Goal: Task Accomplishment & Management: Manage account settings

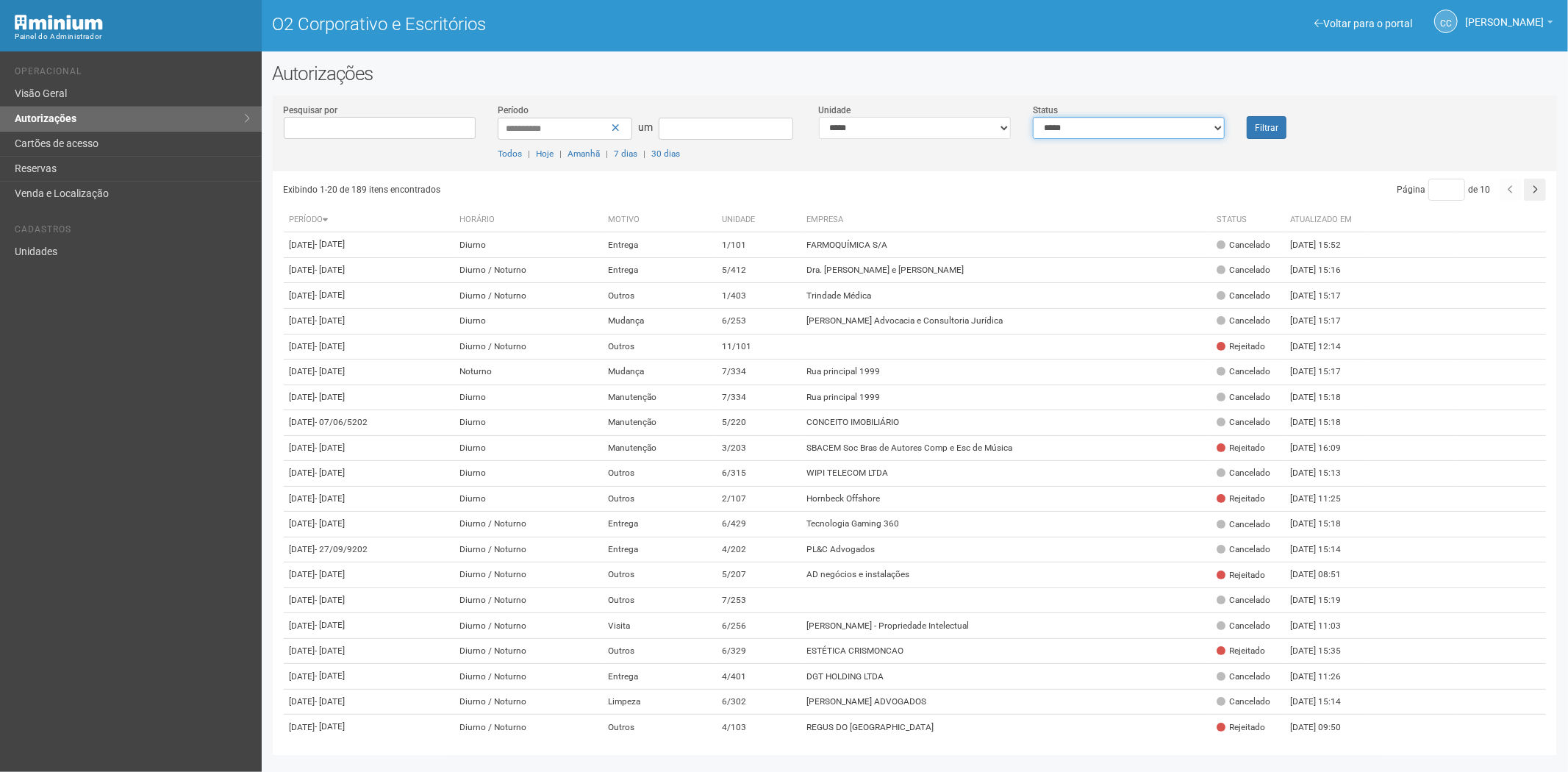
click at [1179, 136] on select "**********" at bounding box center [1128, 128] width 192 height 22
select select "*"
click at [1033, 117] on select "**********" at bounding box center [1128, 128] width 192 height 22
click at [1260, 128] on font "Filtrar" at bounding box center [1266, 128] width 23 height 10
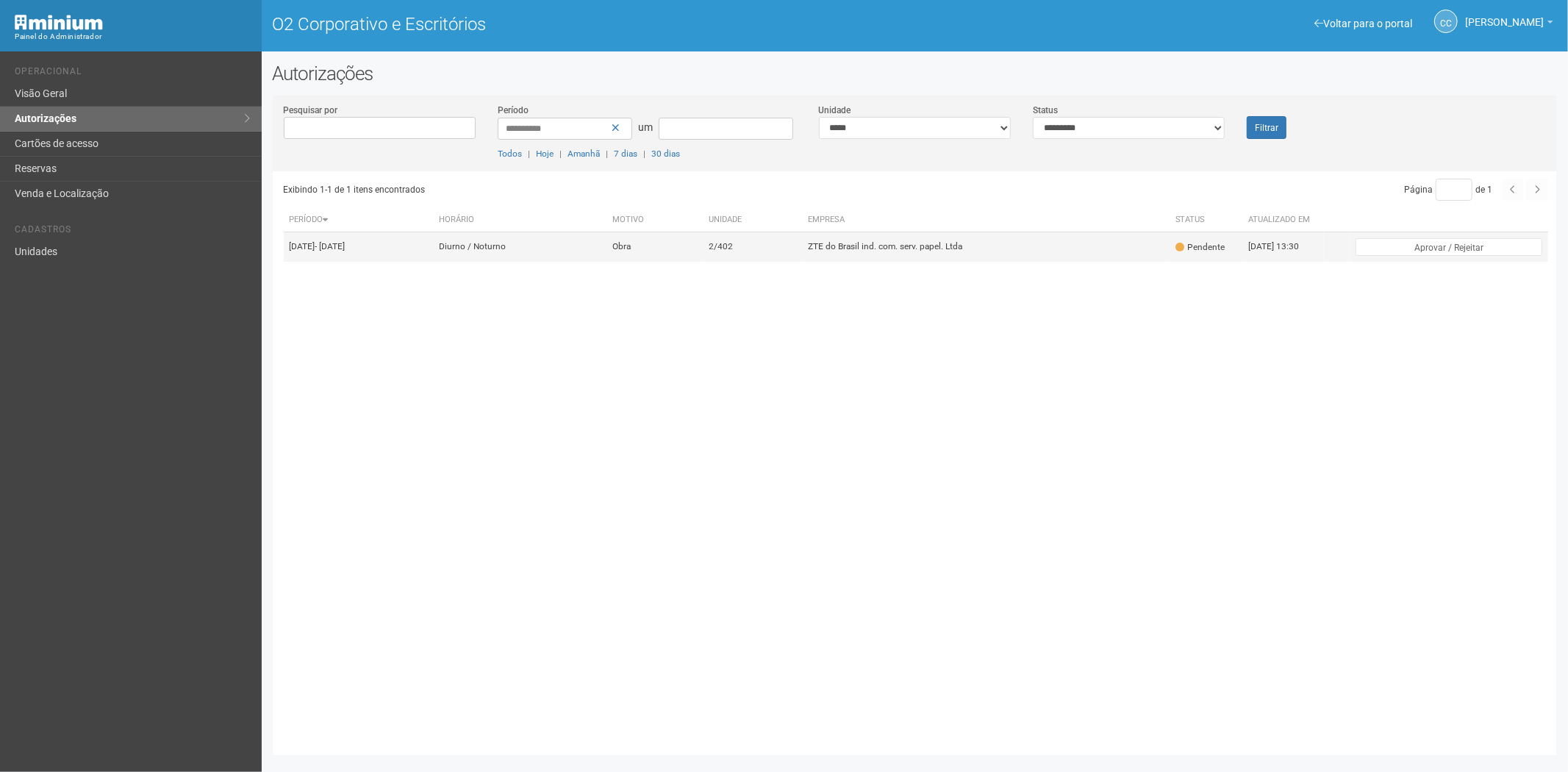
click at [702, 261] on td "Obra" at bounding box center [655, 247] width 96 height 30
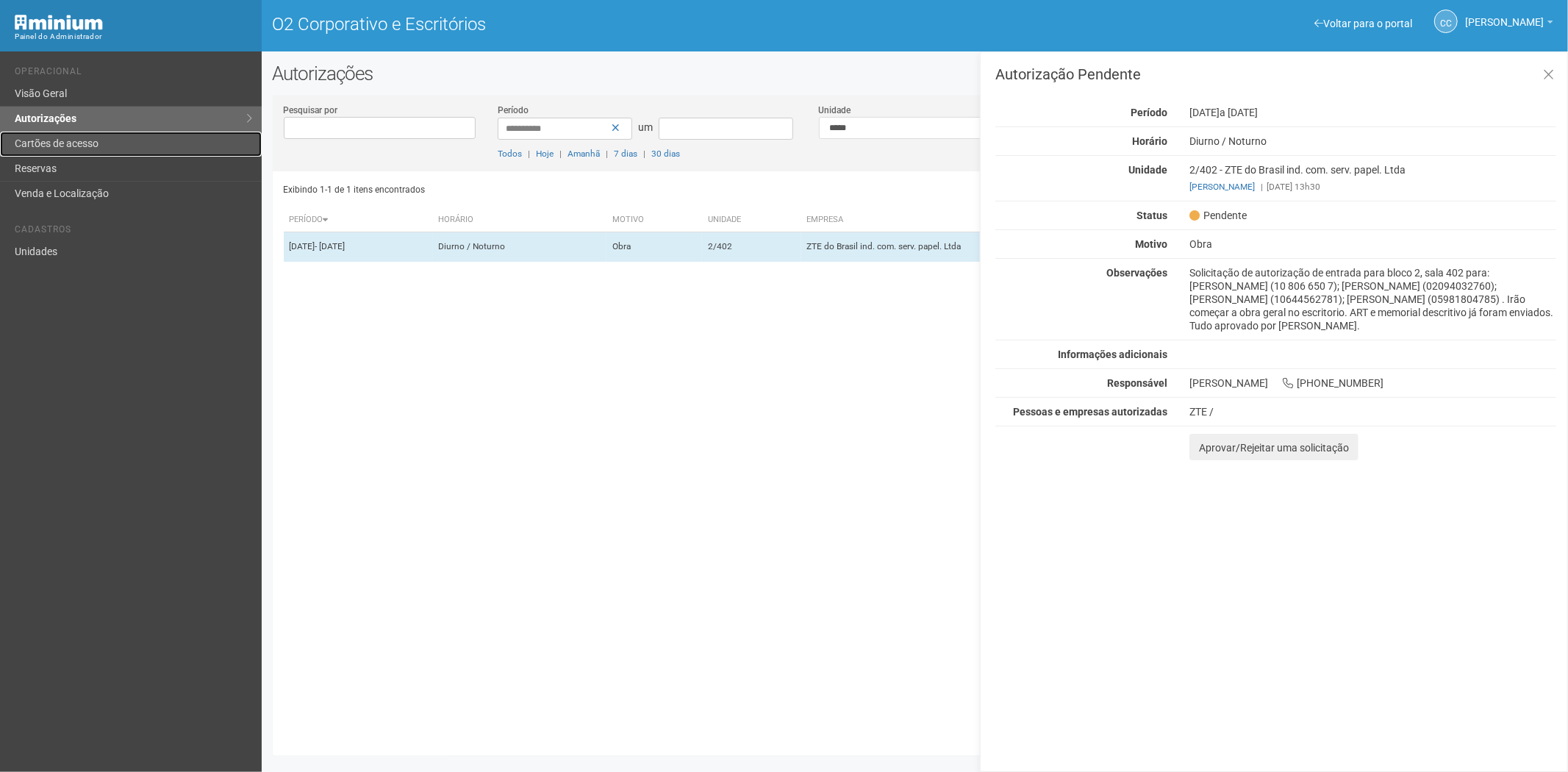
click at [56, 140] on font "Cartões de acesso" at bounding box center [56, 143] width 84 height 12
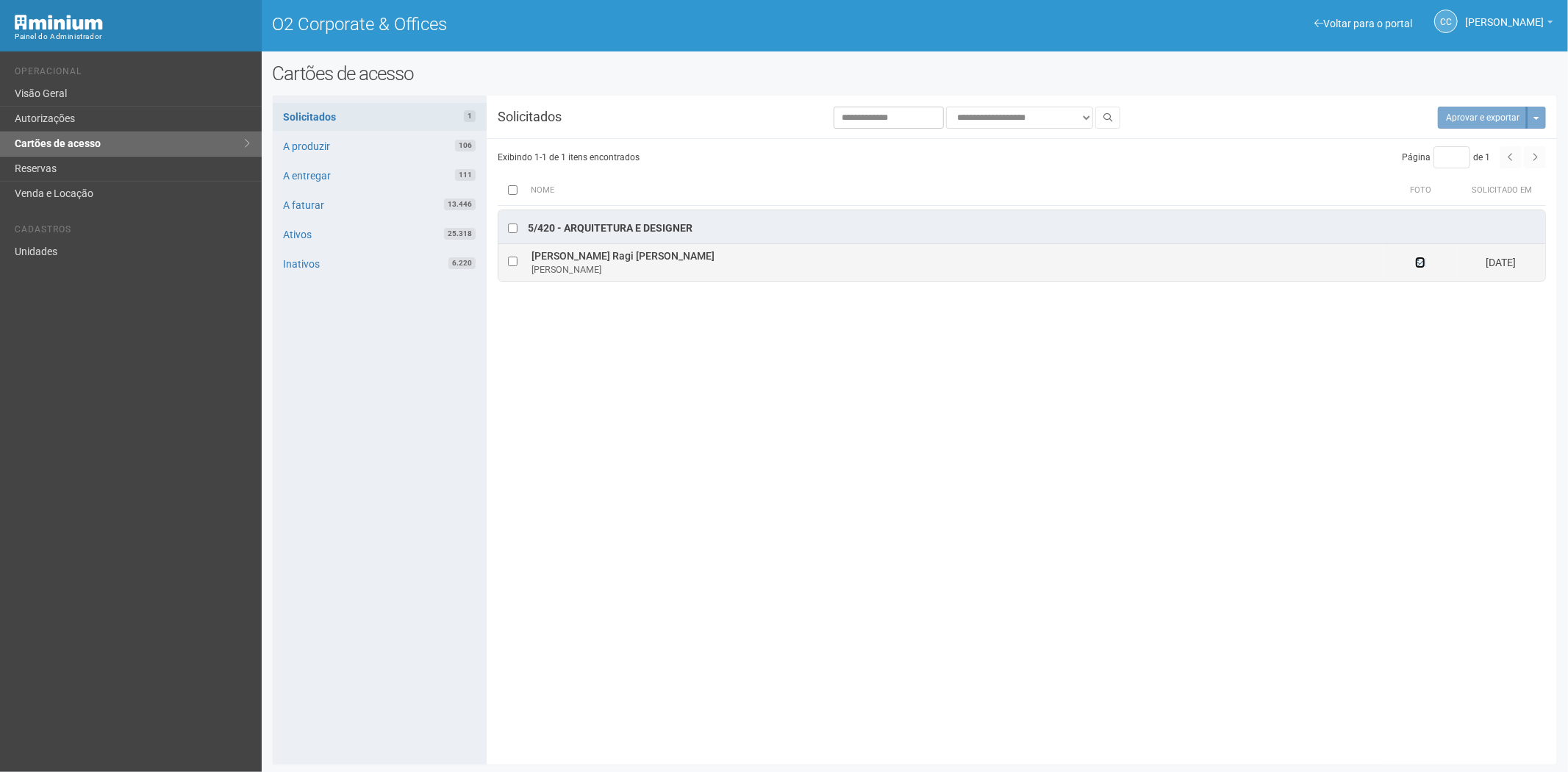
click at [1419, 265] on icon at bounding box center [1420, 262] width 10 height 10
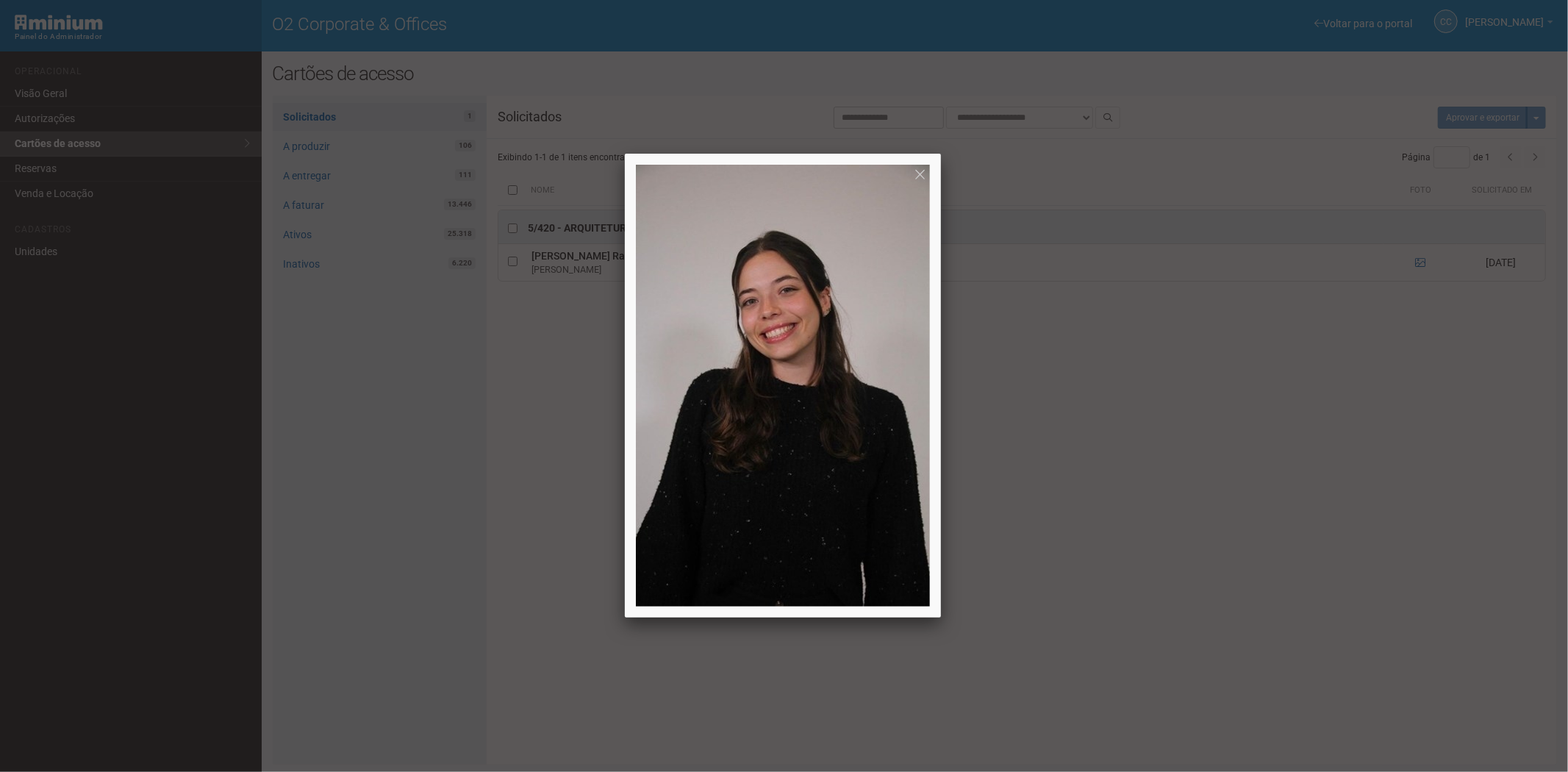
click at [1188, 591] on div at bounding box center [784, 386] width 1568 height 772
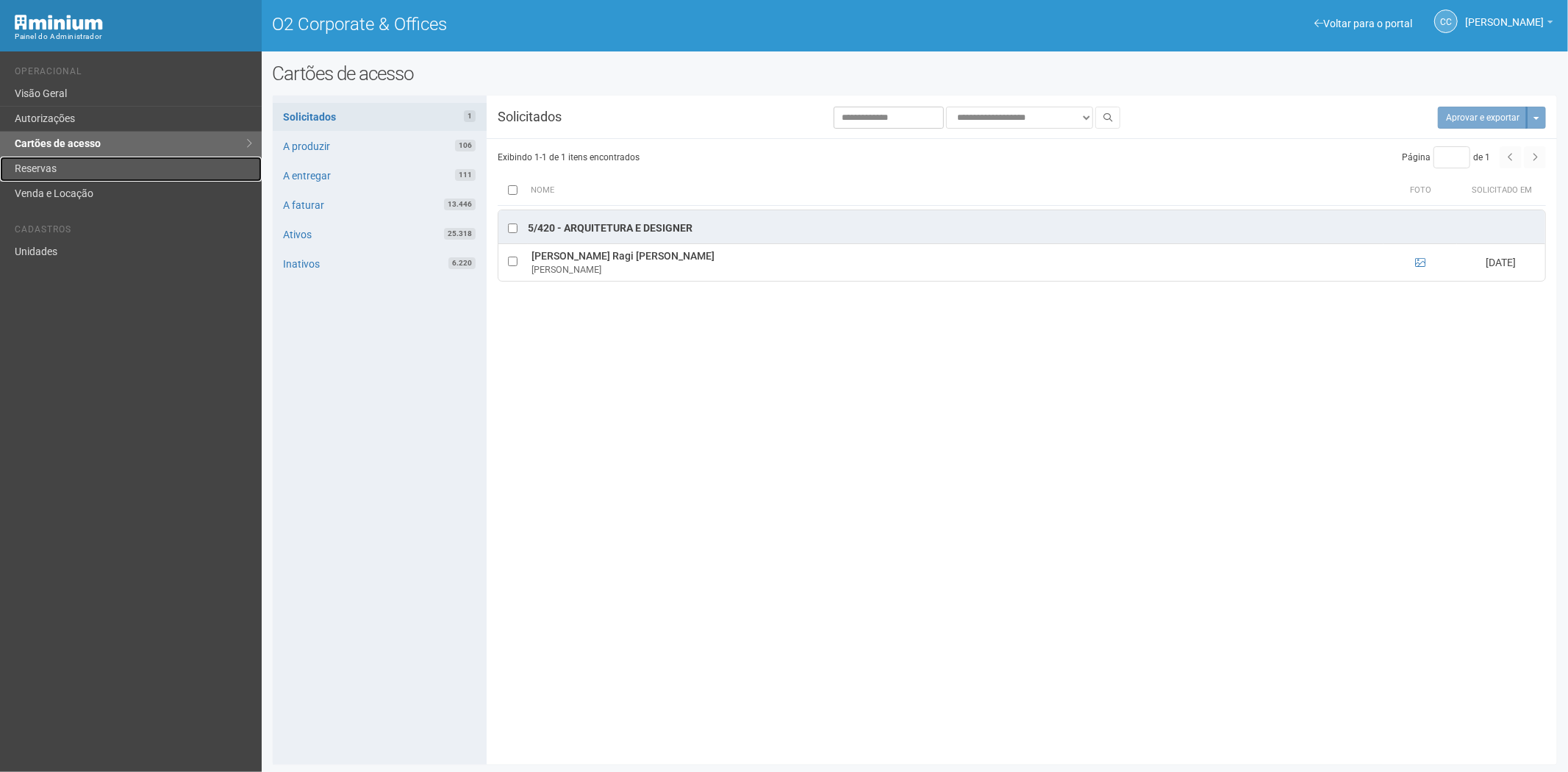
click at [63, 168] on link "Reservas" at bounding box center [130, 169] width 261 height 25
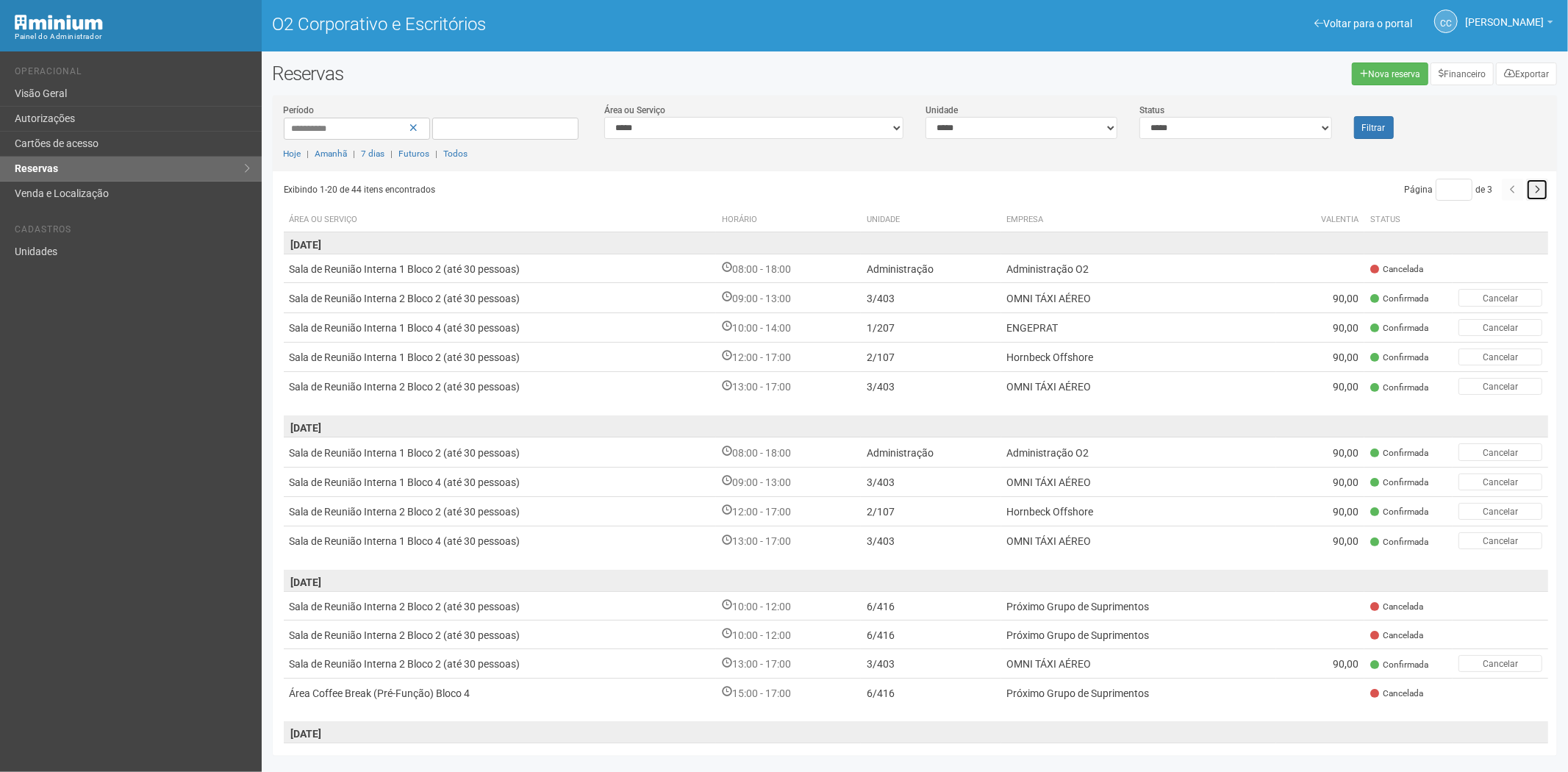
click at [1538, 185] on button "button" at bounding box center [1537, 190] width 22 height 22
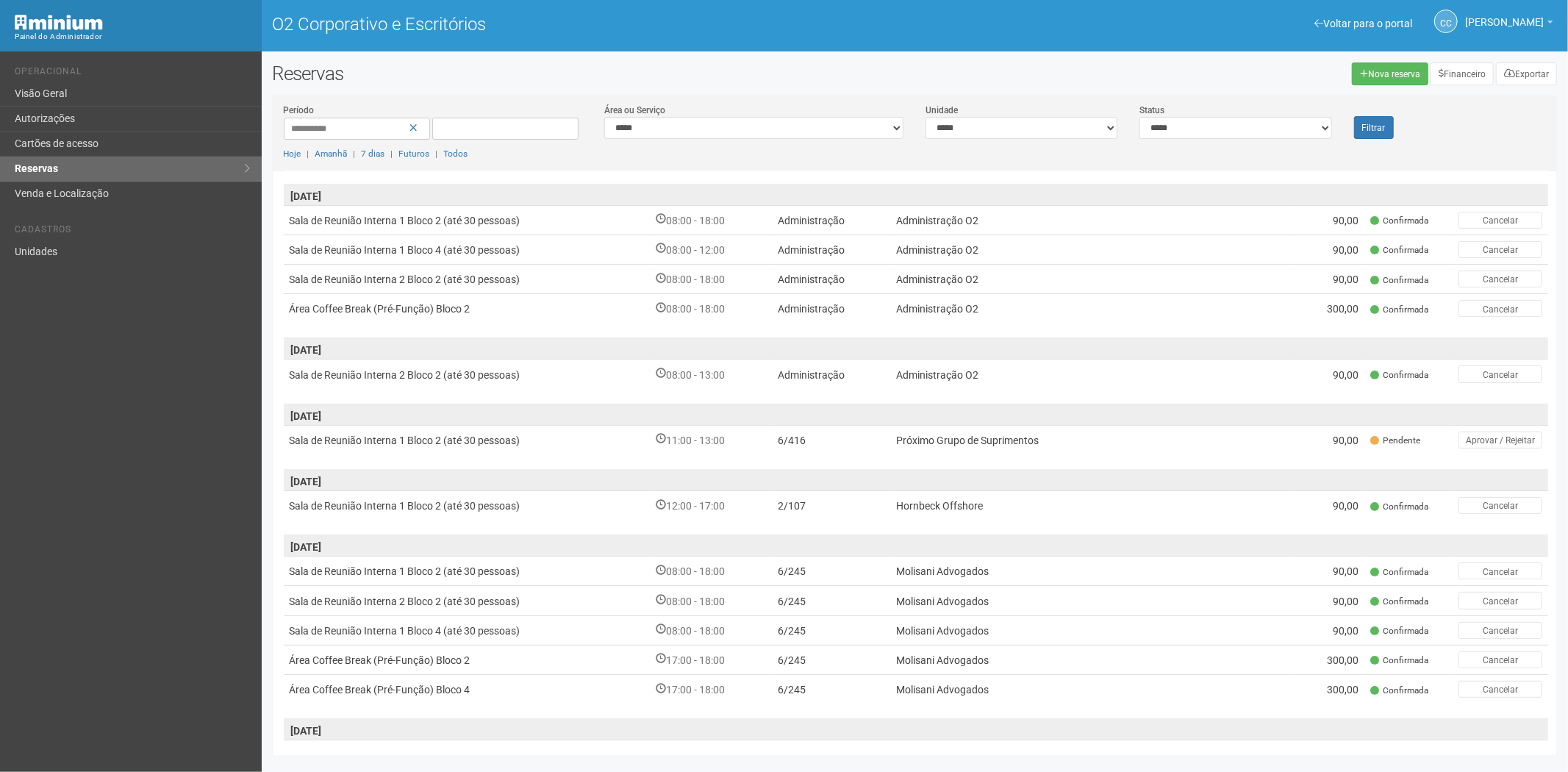
scroll to position [426, 0]
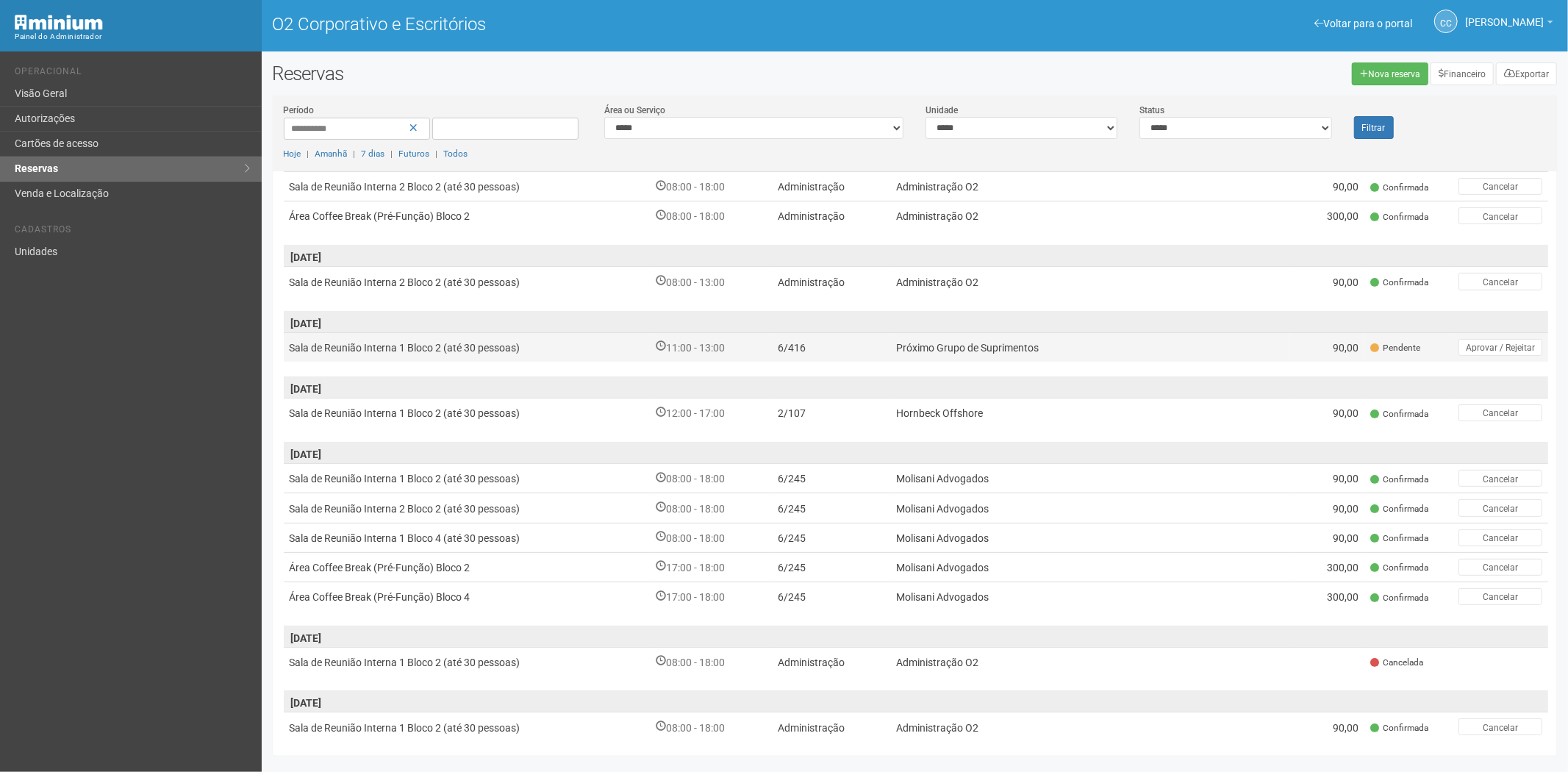
click at [1041, 346] on td "Próximo Grupo de Suprimentos" at bounding box center [1090, 347] width 400 height 30
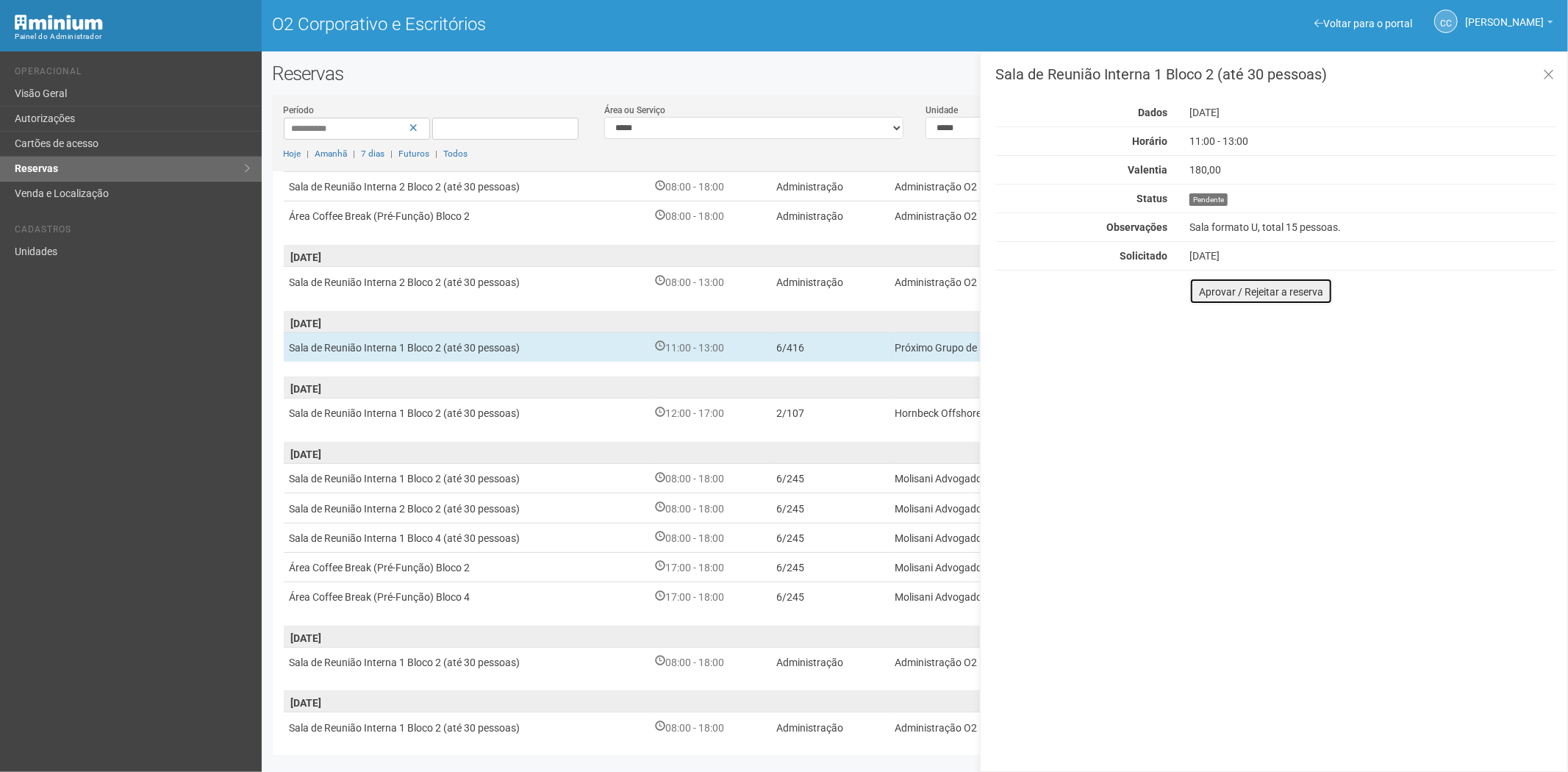
click at [1205, 297] on font "Aprovar / Rejeitar a reserva" at bounding box center [1260, 292] width 124 height 12
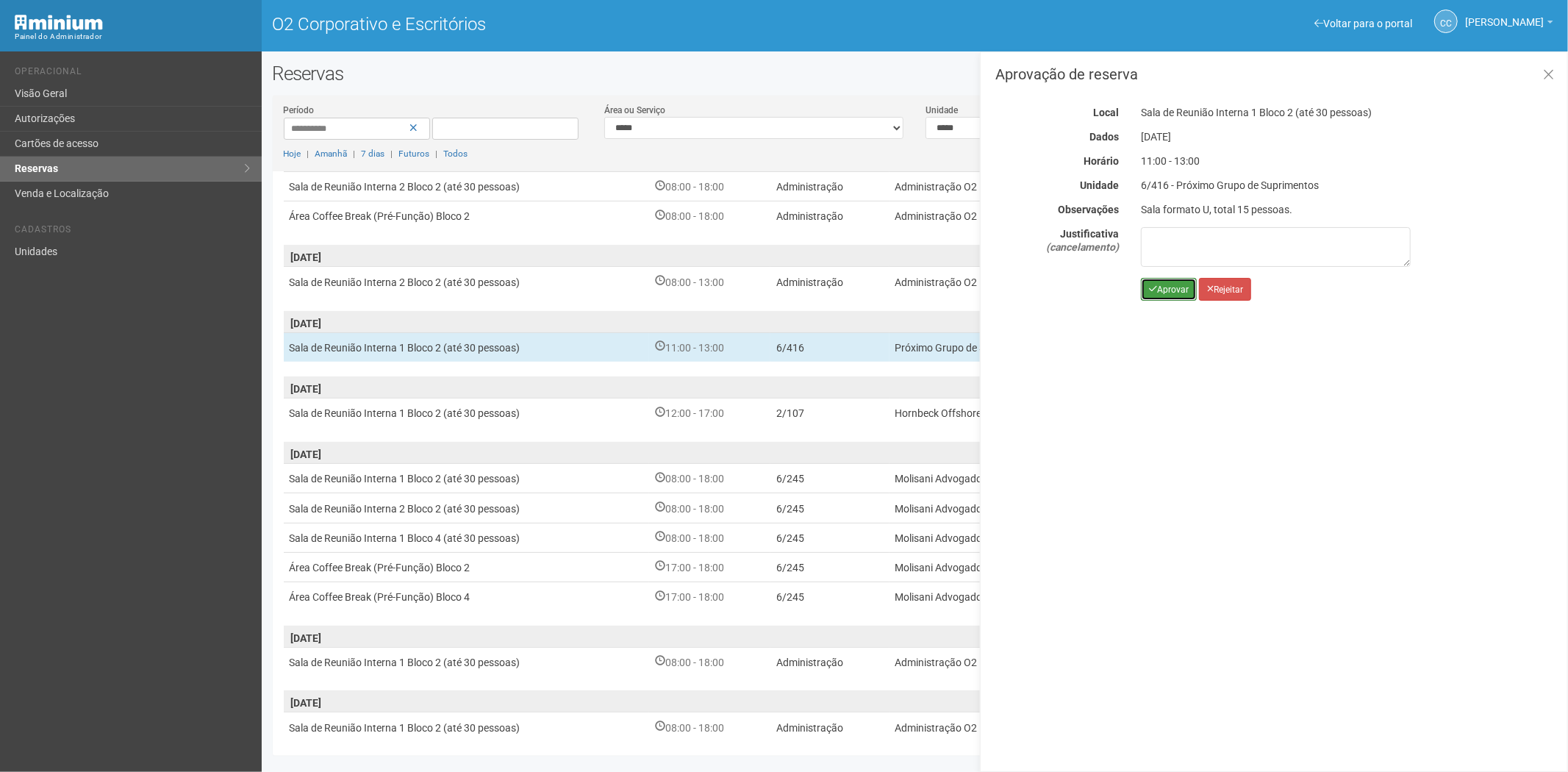
click at [1175, 298] on button "Aprovar" at bounding box center [1169, 289] width 56 height 23
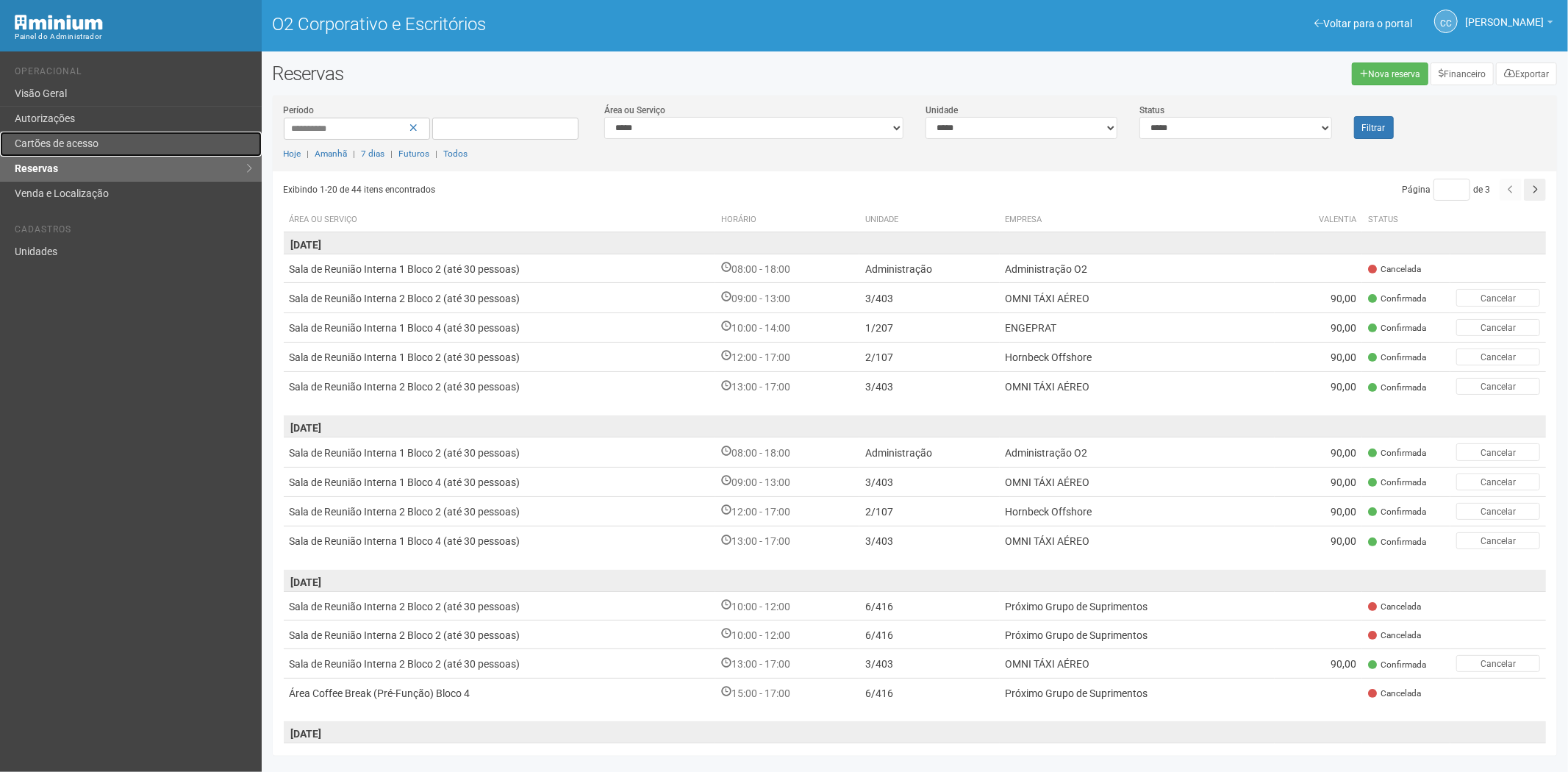
click at [90, 141] on font "Cartões de acesso" at bounding box center [56, 143] width 84 height 12
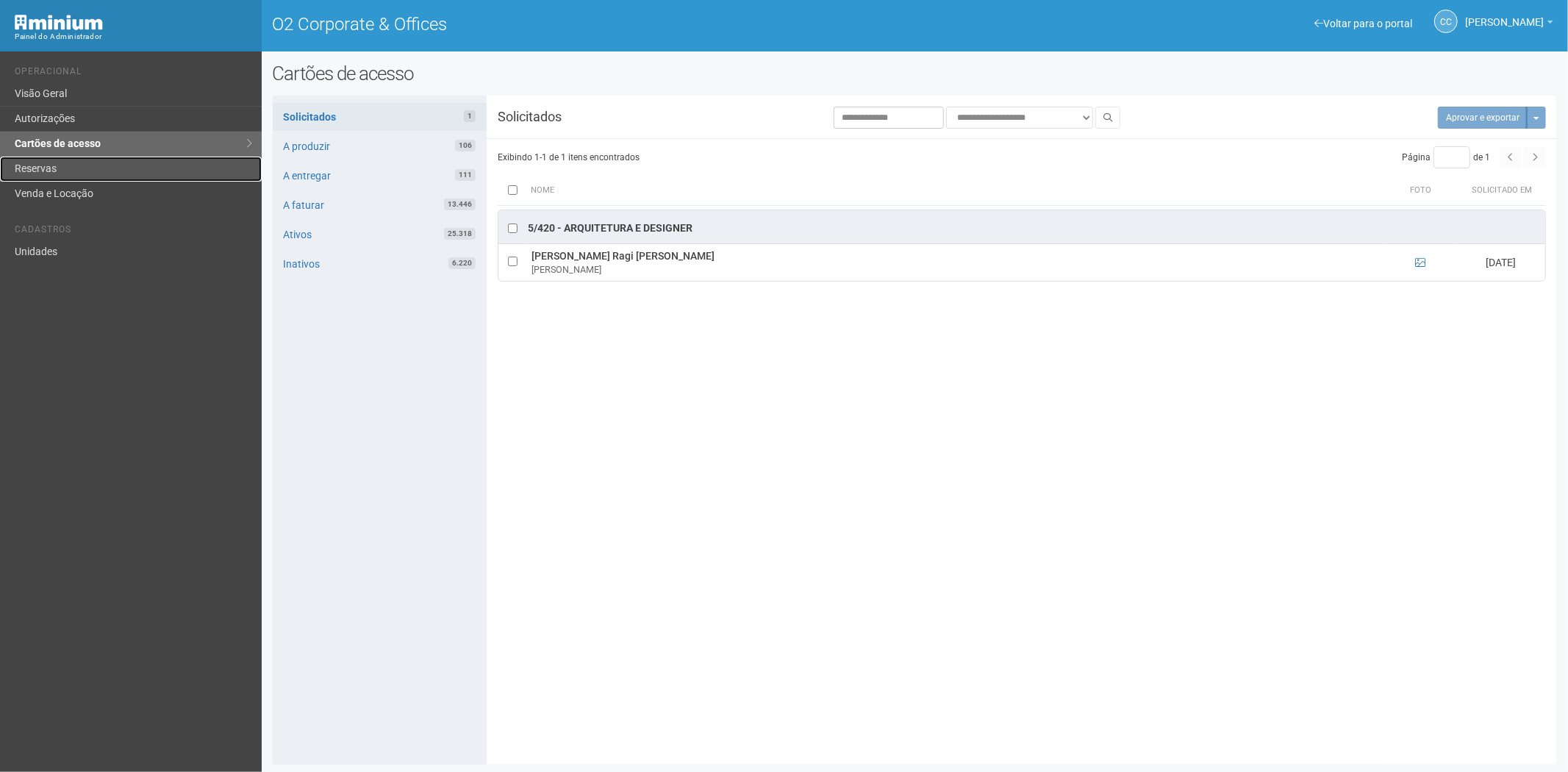
click at [69, 162] on link "Reservas" at bounding box center [130, 169] width 261 height 25
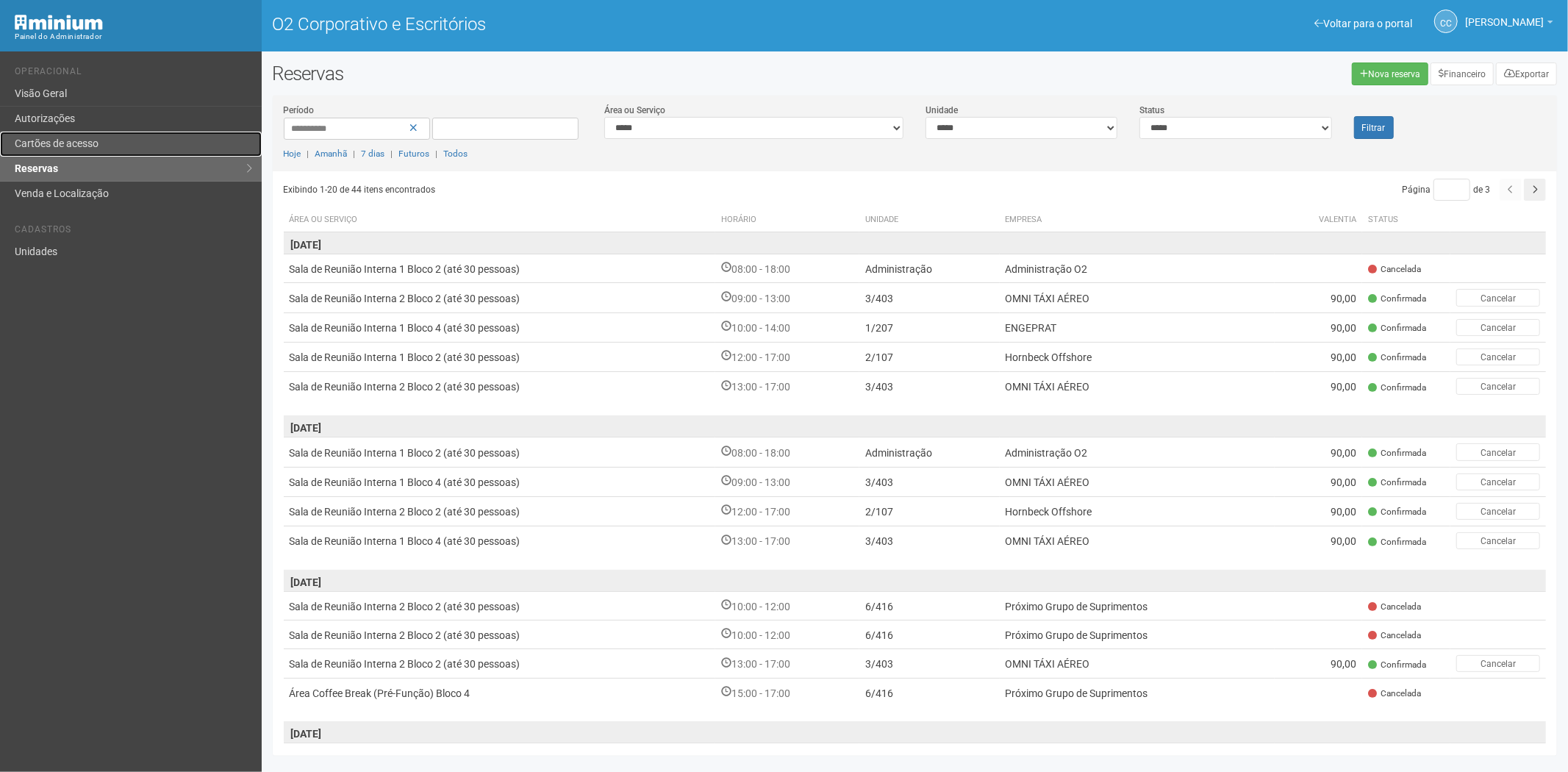
click at [130, 151] on link "Cartões de acesso" at bounding box center [130, 144] width 261 height 25
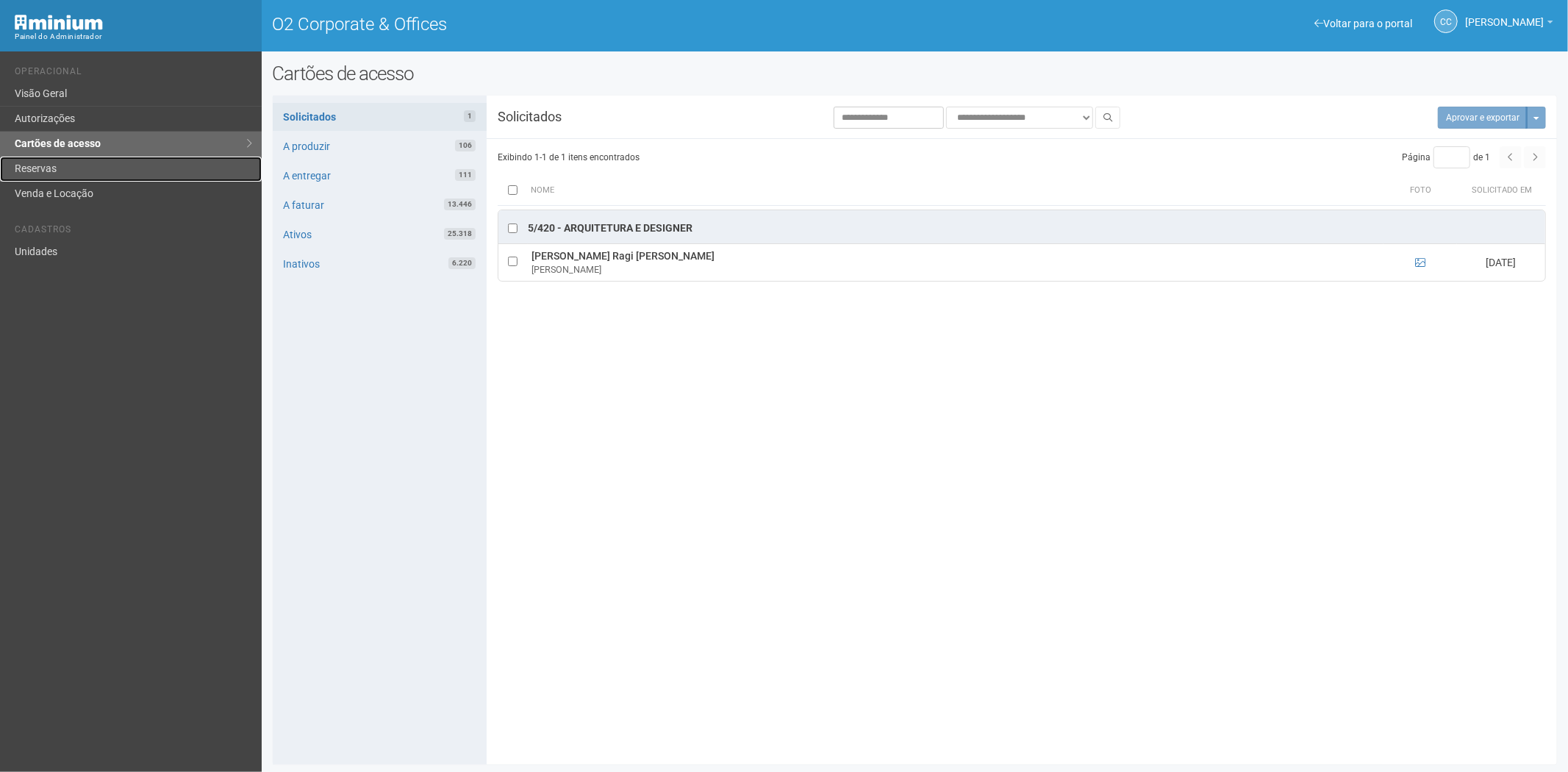
click at [47, 170] on link "Reservas" at bounding box center [130, 169] width 261 height 25
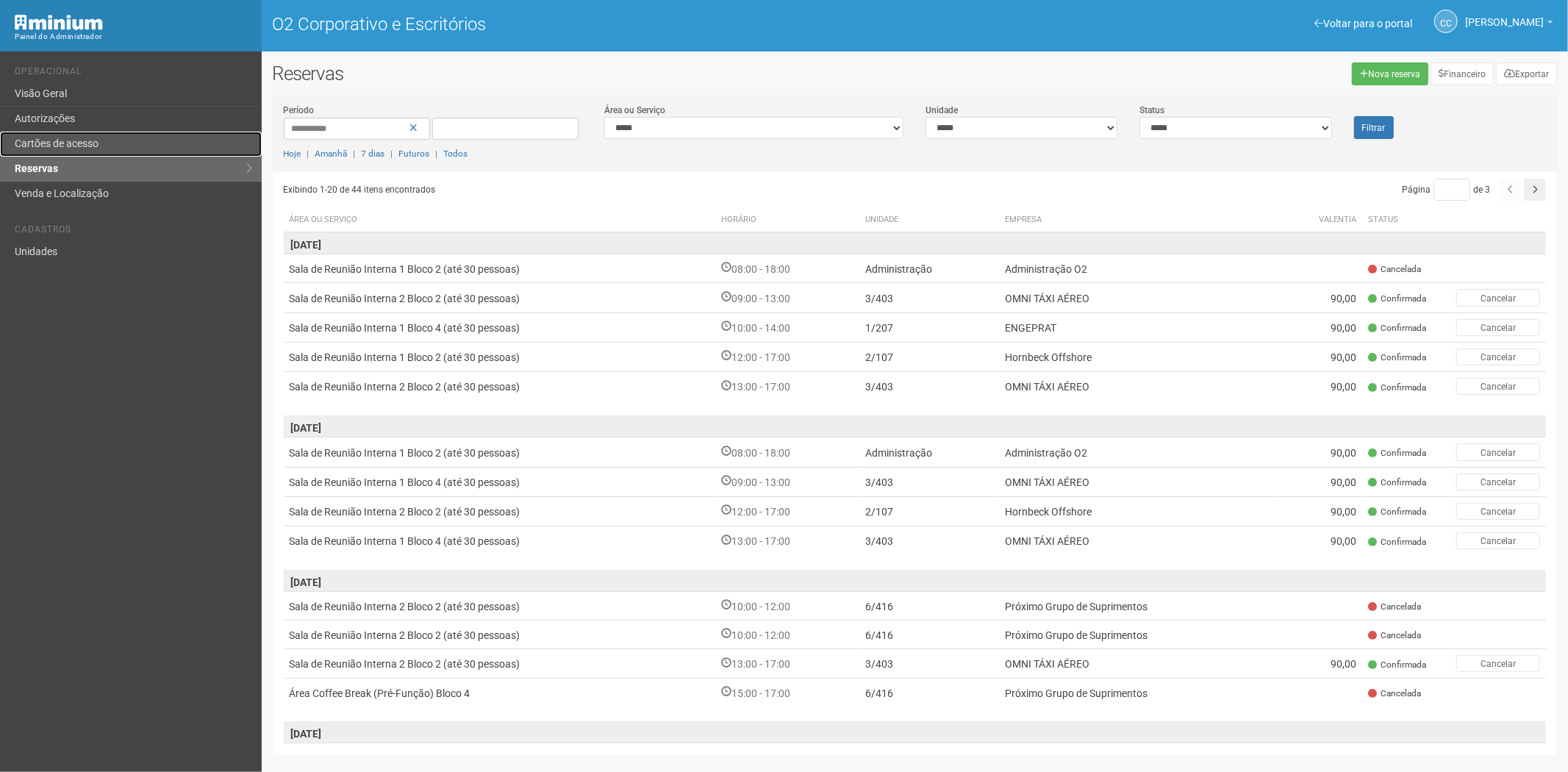
click at [70, 140] on font "Cartões de acesso" at bounding box center [56, 143] width 84 height 12
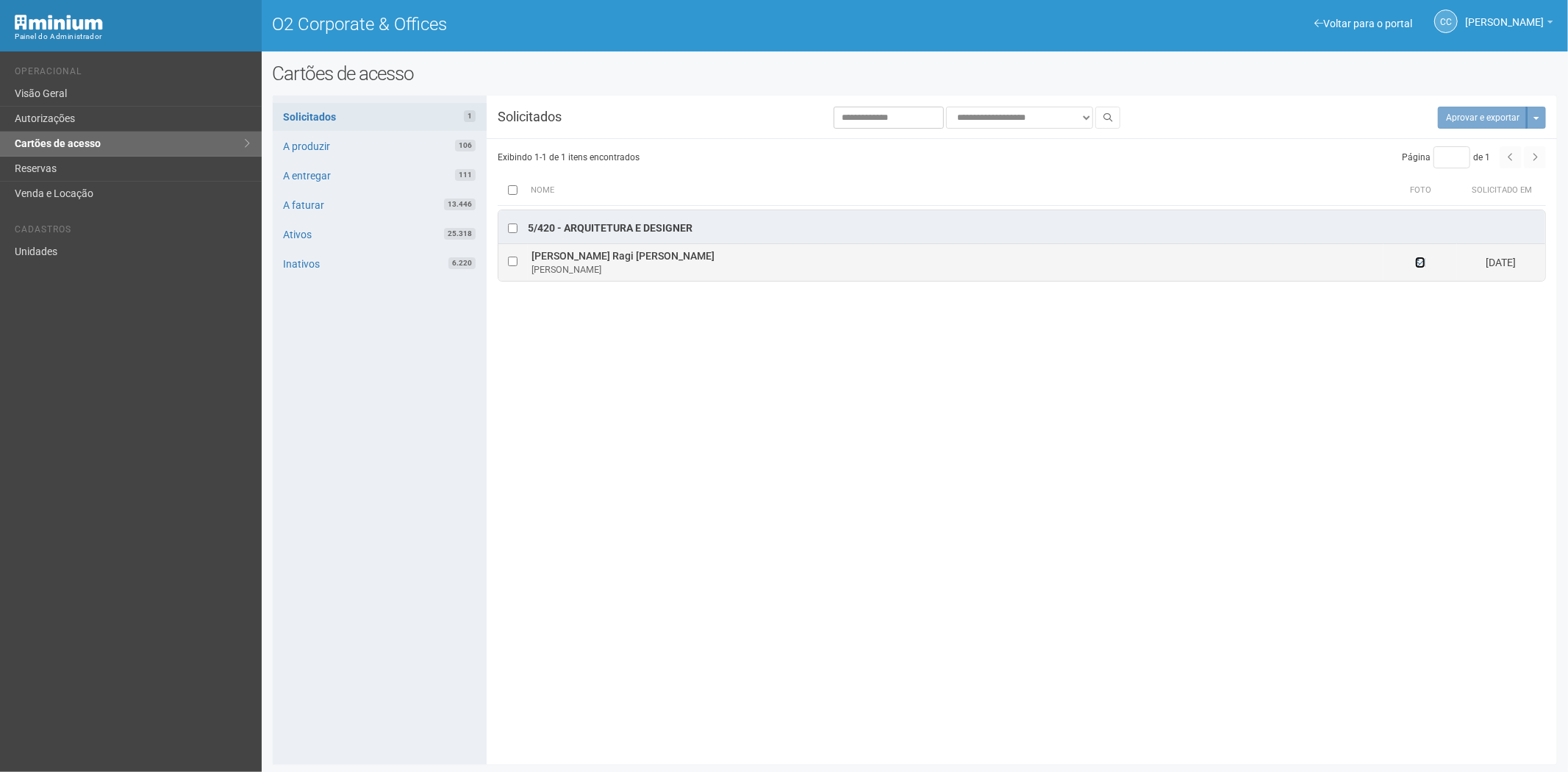
click at [1422, 261] on icon at bounding box center [1420, 262] width 10 height 10
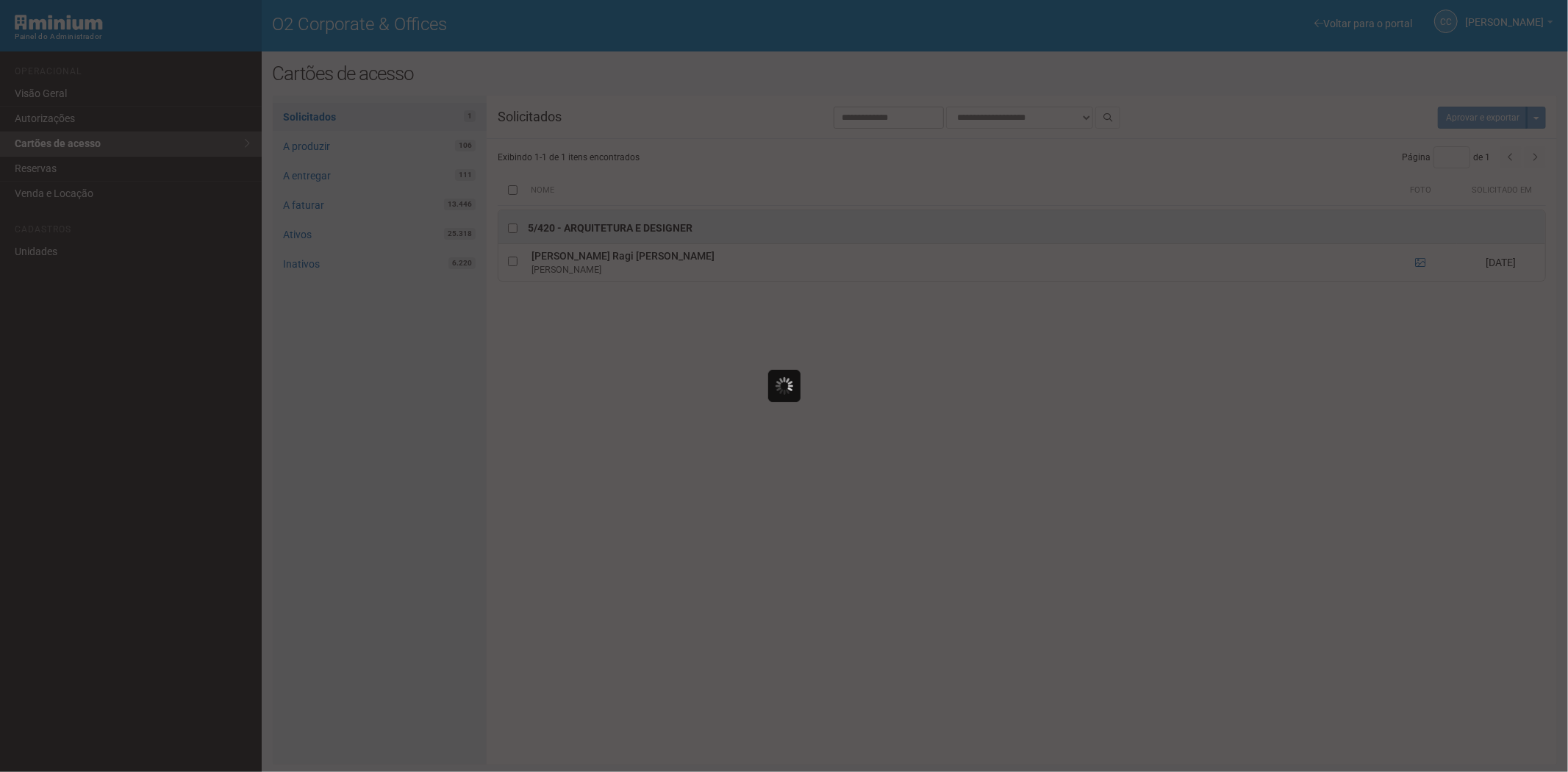
click at [1158, 499] on div at bounding box center [784, 386] width 1568 height 772
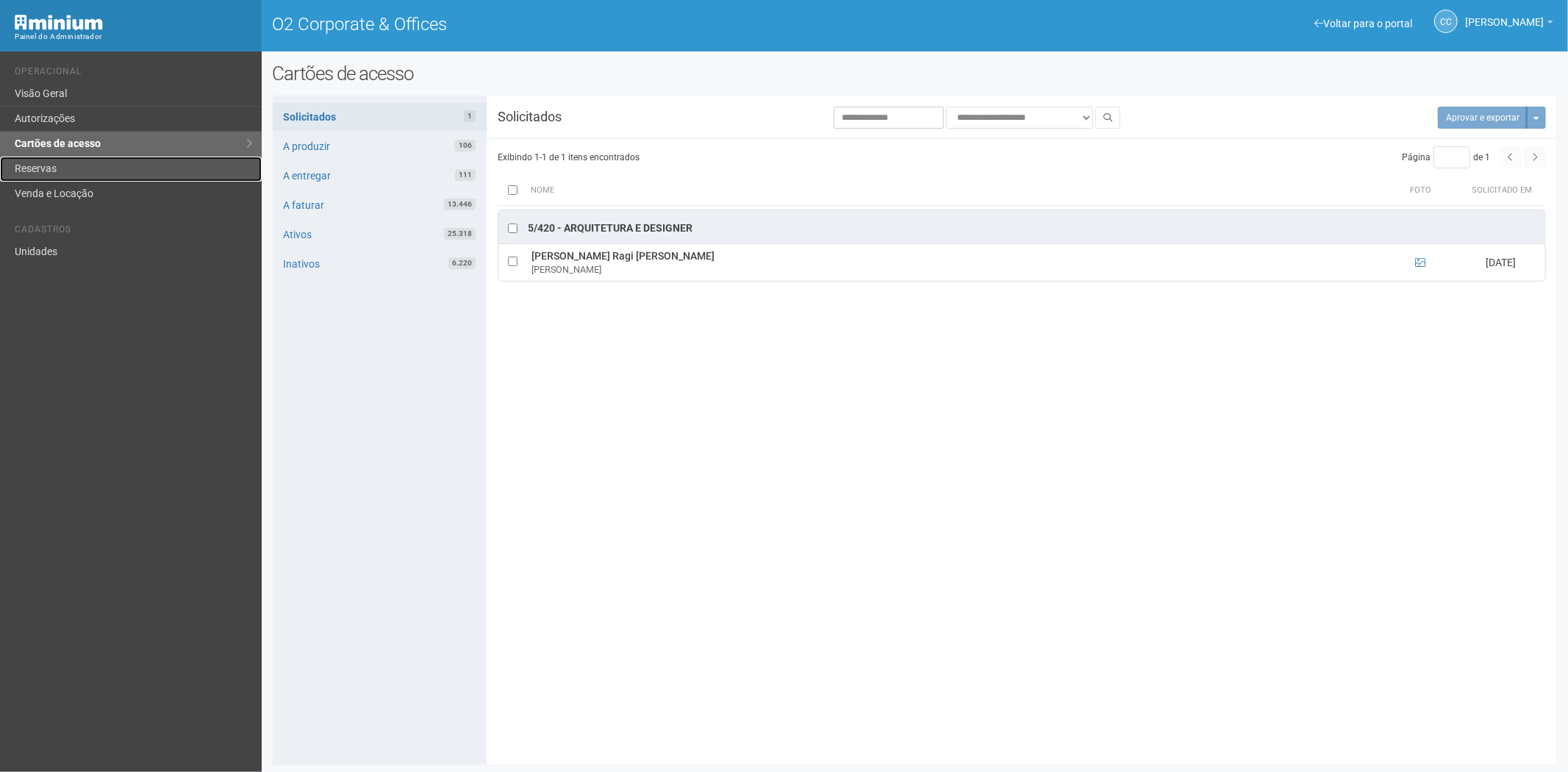
click at [63, 164] on link "Reservas" at bounding box center [130, 169] width 261 height 25
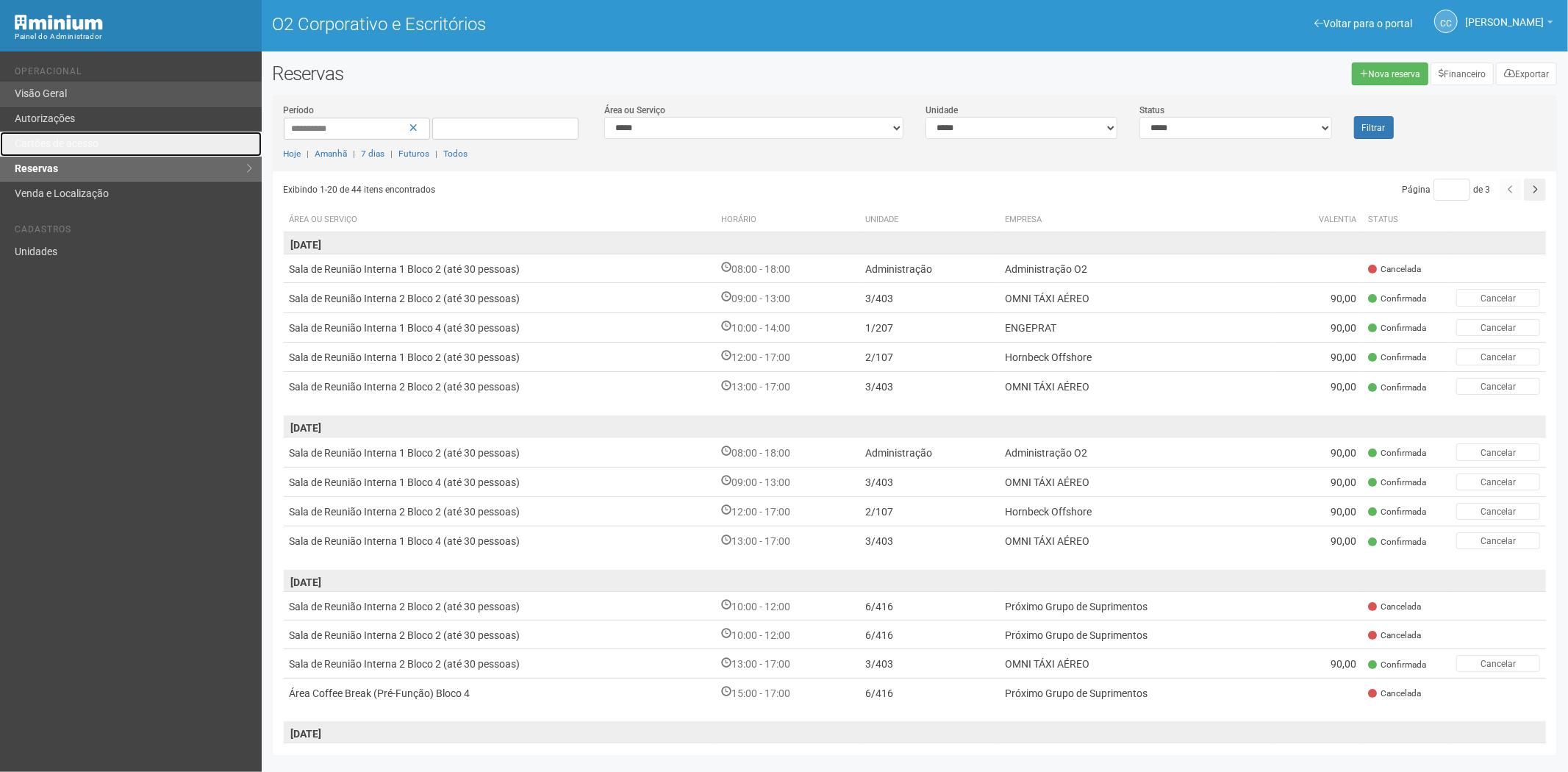
click at [113, 136] on link "Cartões de acesso" at bounding box center [130, 144] width 261 height 25
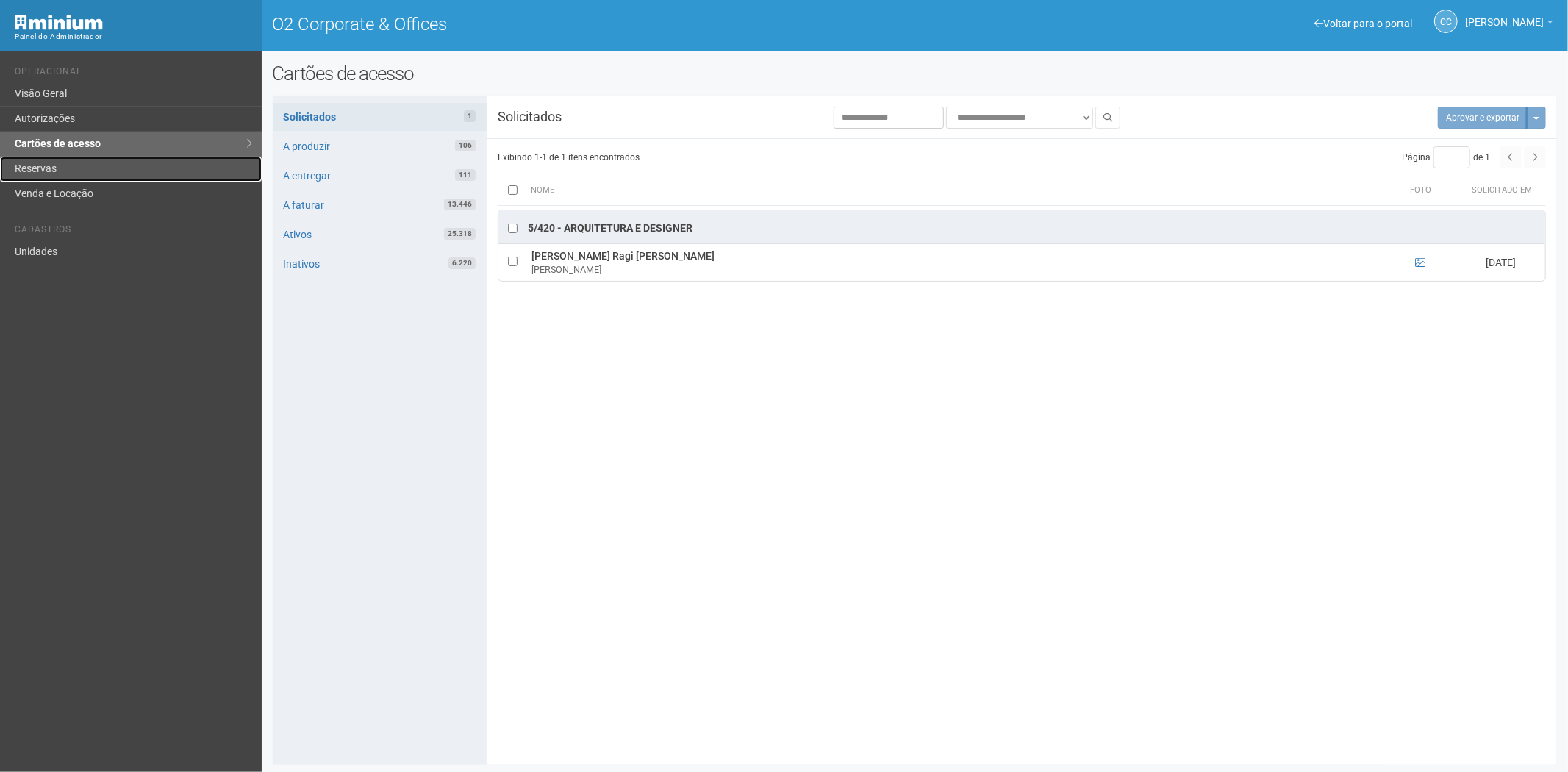
click at [42, 173] on link "Reservas" at bounding box center [130, 169] width 261 height 25
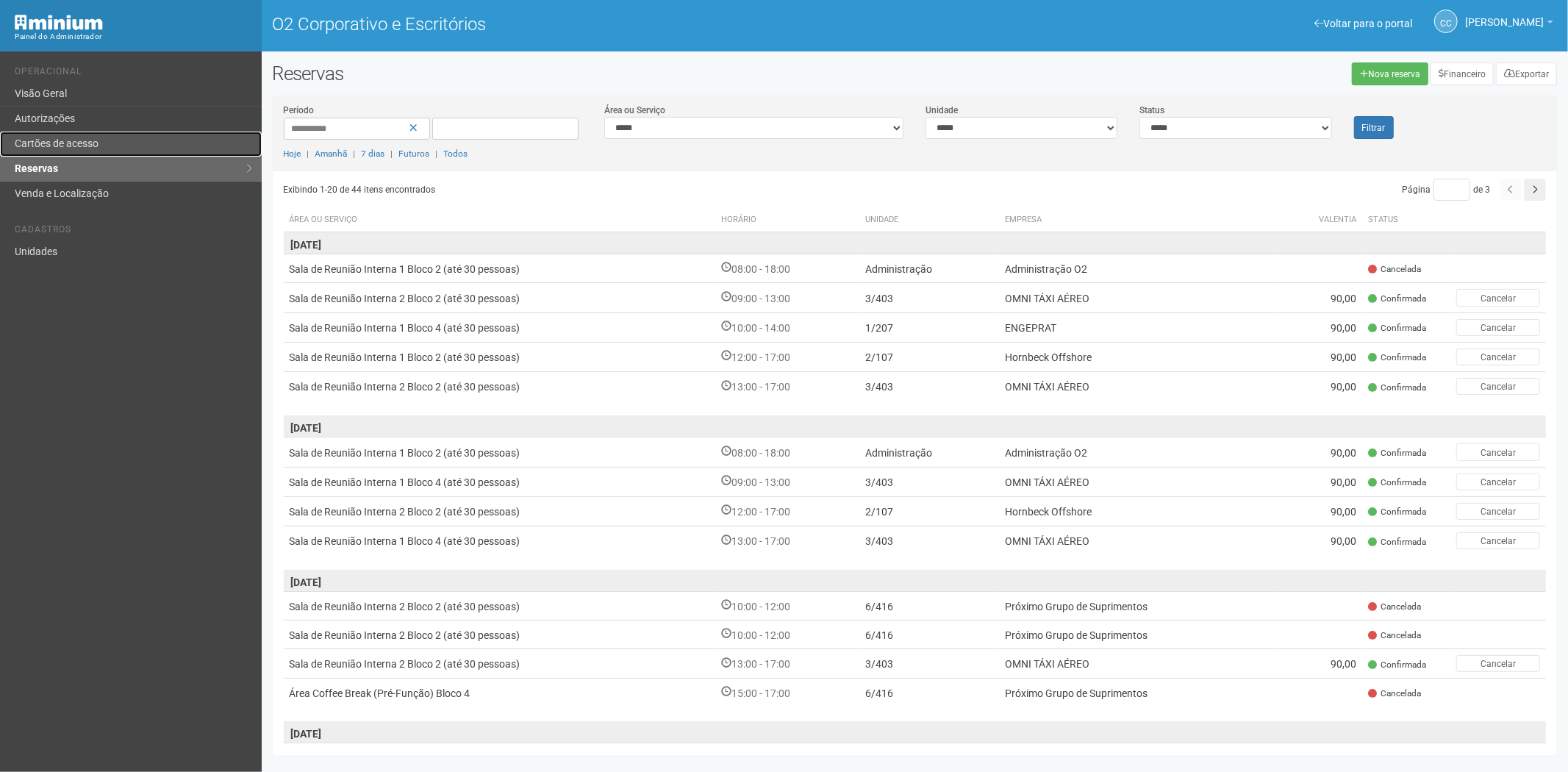
drag, startPoint x: 114, startPoint y: 145, endPoint x: 295, endPoint y: 316, distance: 249.0
click at [114, 147] on link "Cartões de acesso" at bounding box center [130, 144] width 261 height 25
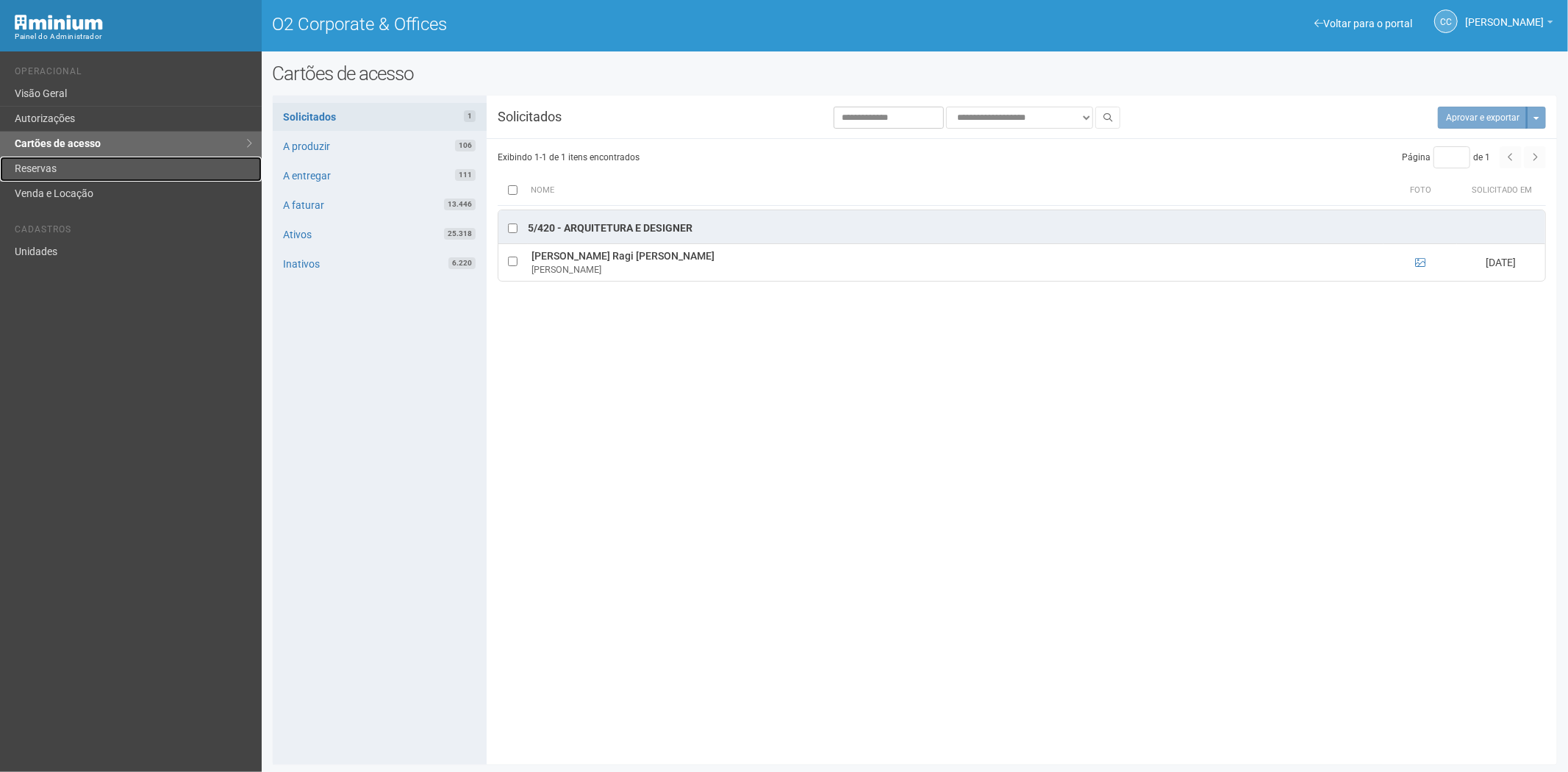
click at [90, 165] on link "Reservas" at bounding box center [130, 169] width 261 height 25
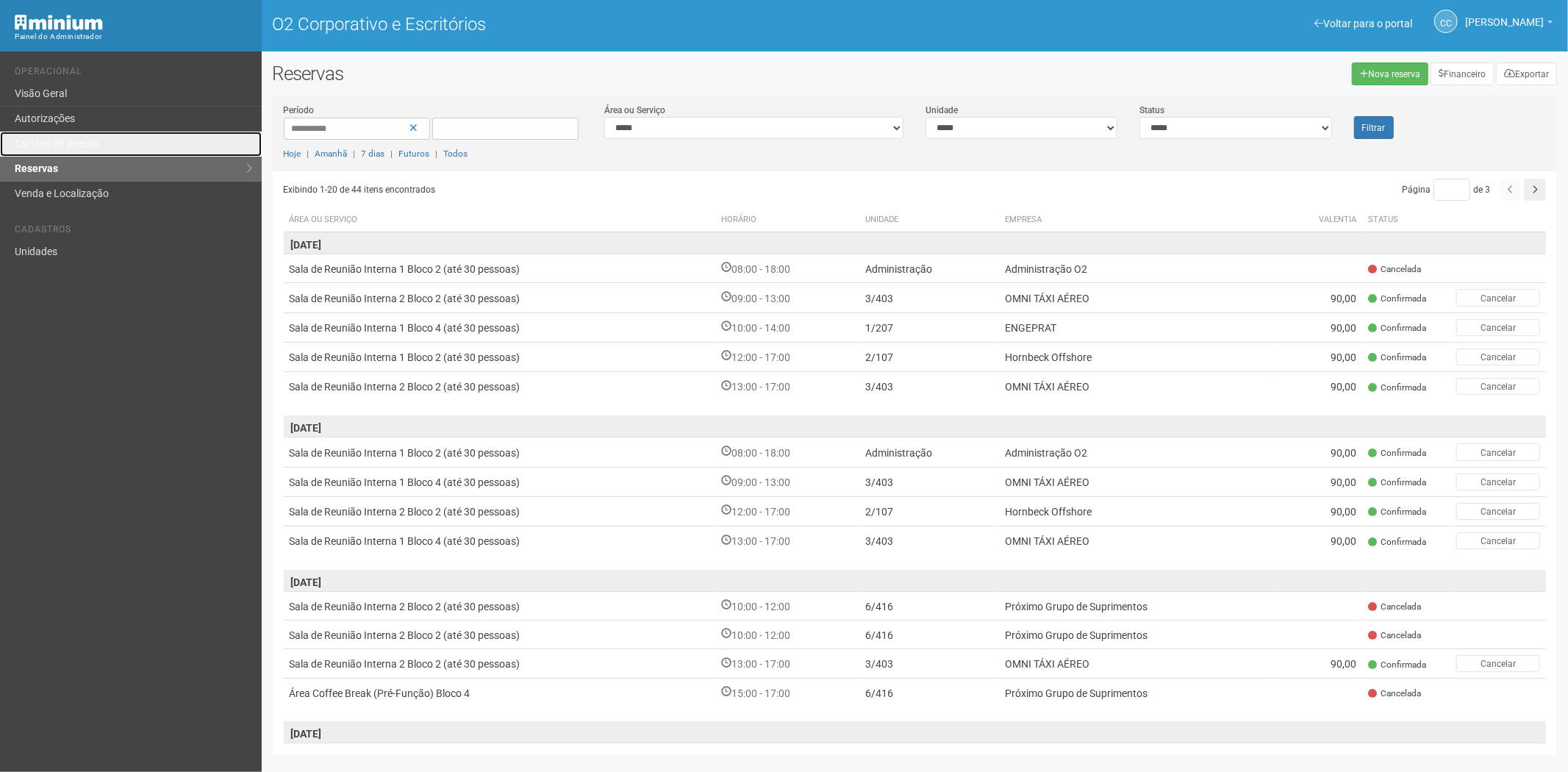
drag, startPoint x: 123, startPoint y: 147, endPoint x: 143, endPoint y: 178, distance: 36.9
click at [123, 145] on link "Cartões de acesso" at bounding box center [130, 144] width 261 height 25
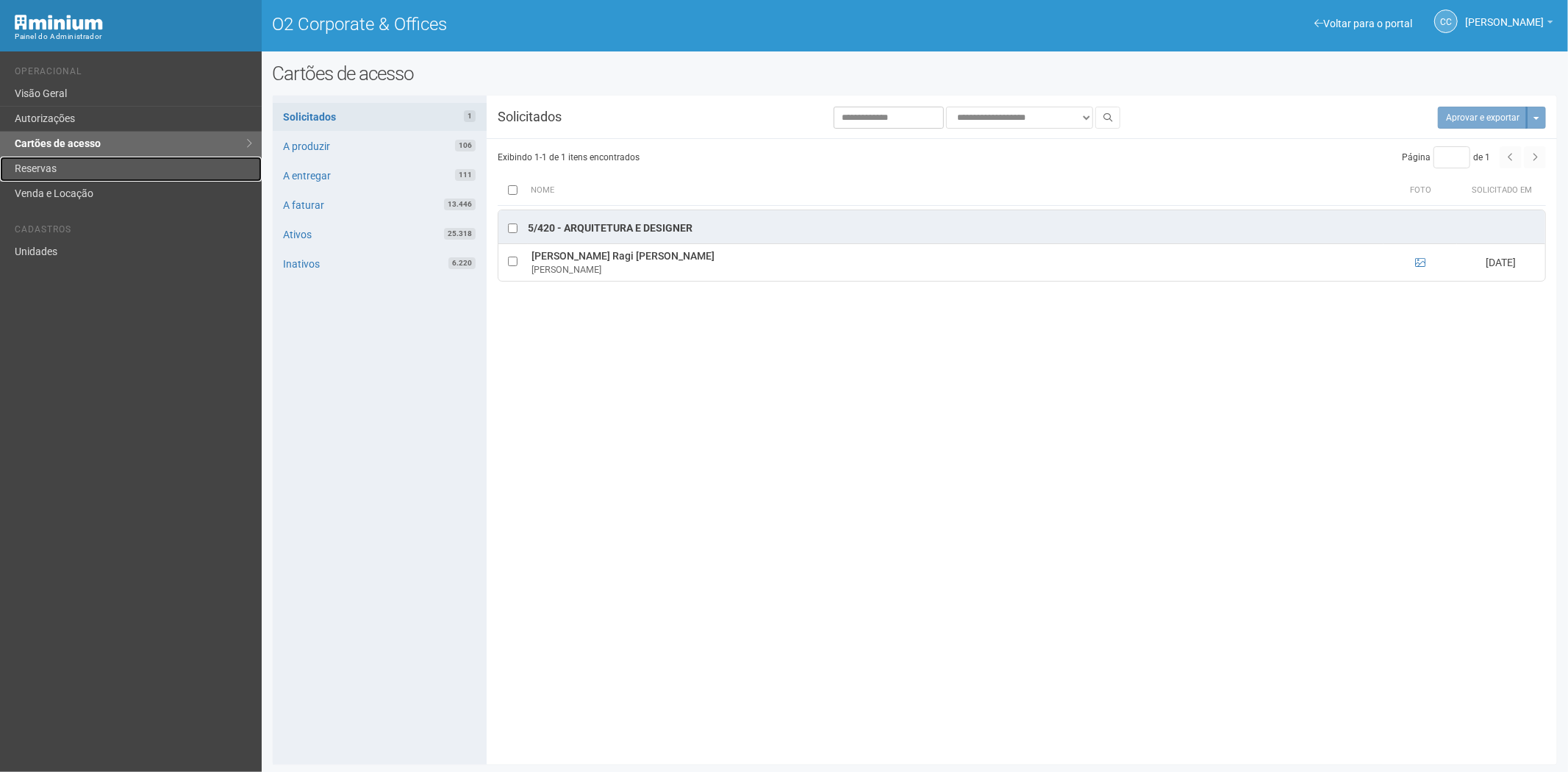
click at [38, 167] on link "Reservas" at bounding box center [130, 169] width 261 height 25
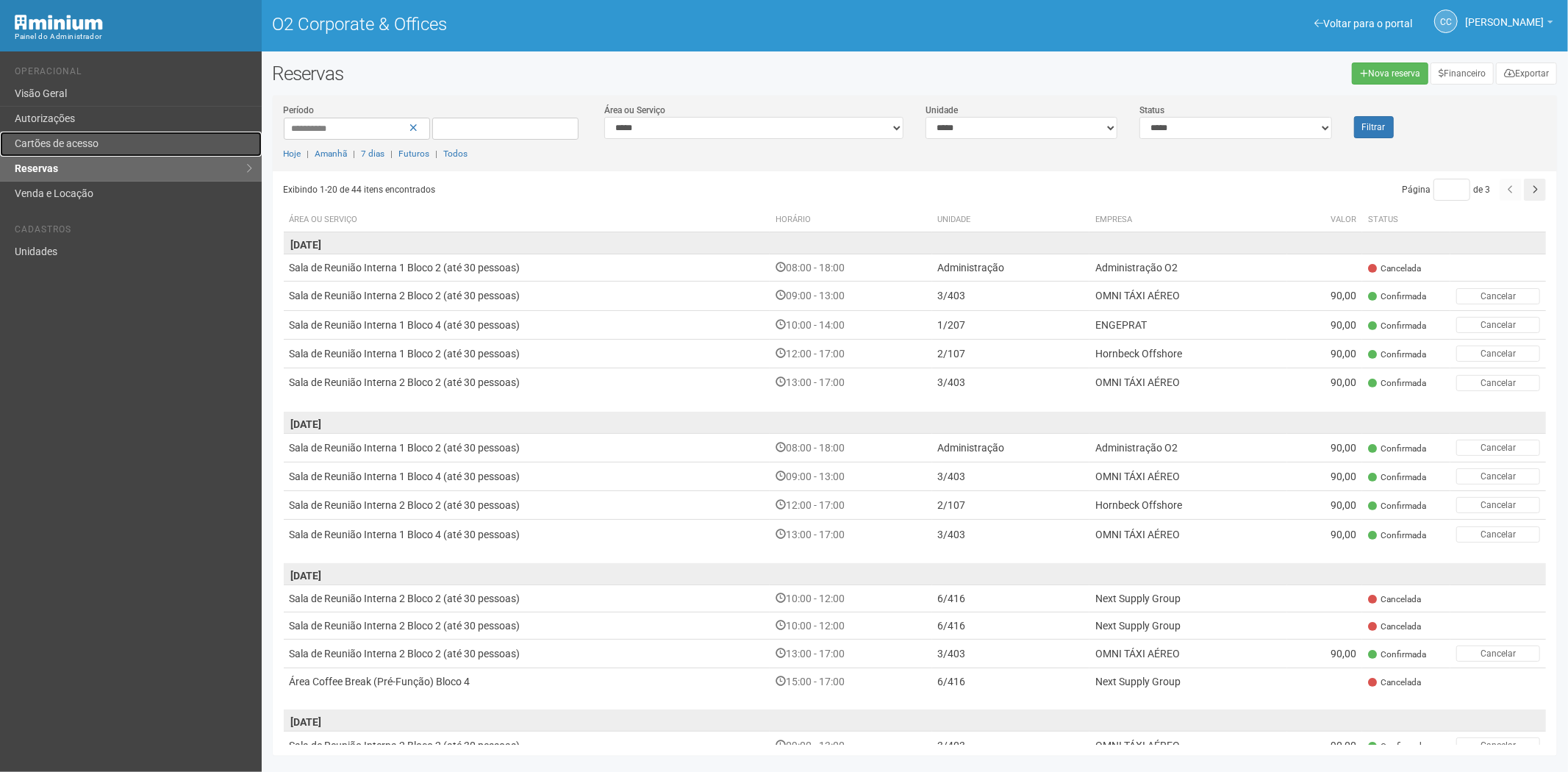
drag, startPoint x: 0, startPoint y: 0, endPoint x: 81, endPoint y: 133, distance: 155.7
click at [81, 133] on link "Cartões de acesso" at bounding box center [130, 144] width 261 height 25
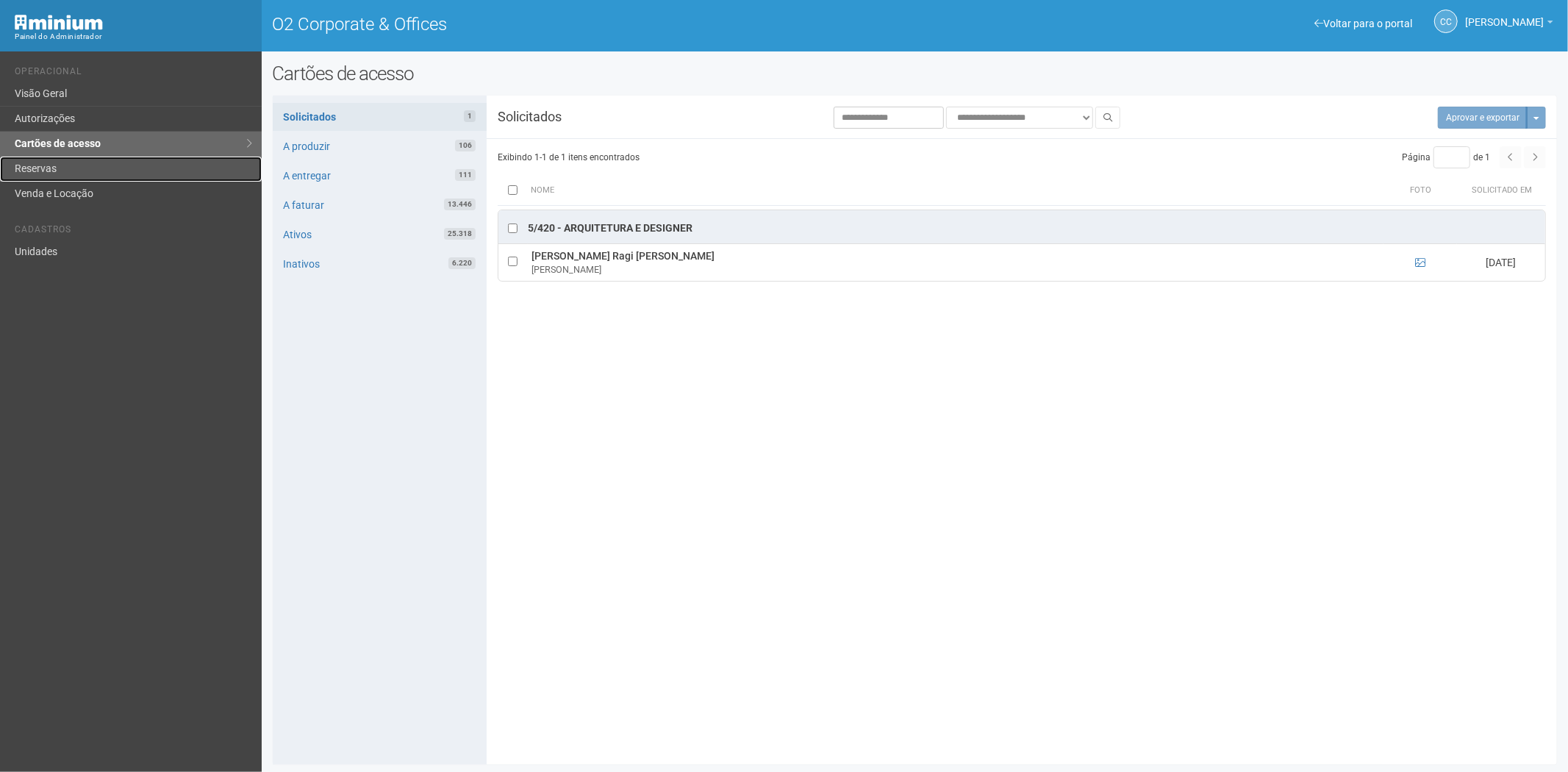
click at [76, 173] on link "Reservas" at bounding box center [130, 169] width 261 height 25
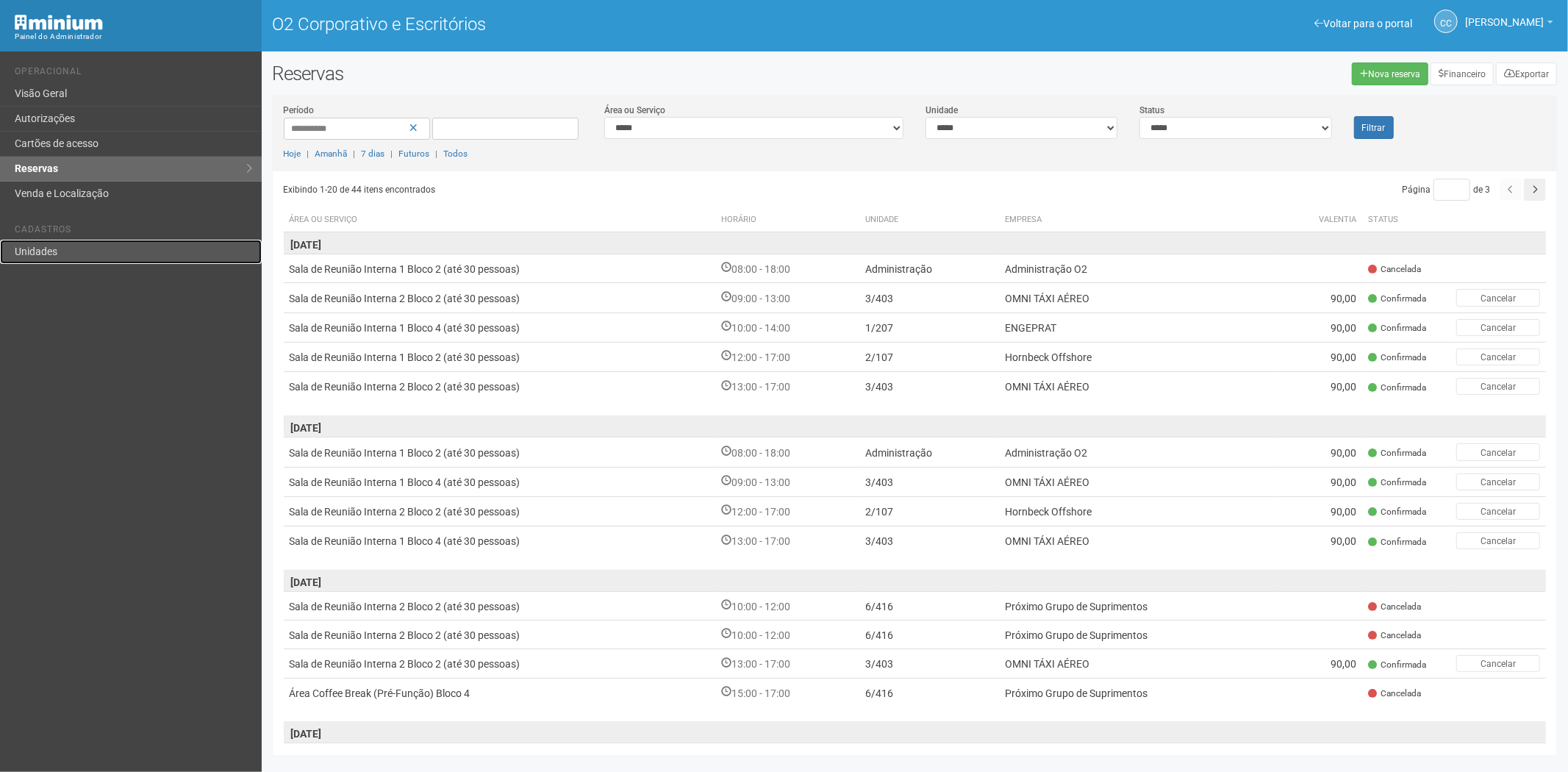
click at [48, 261] on link "Unidades" at bounding box center [130, 252] width 261 height 24
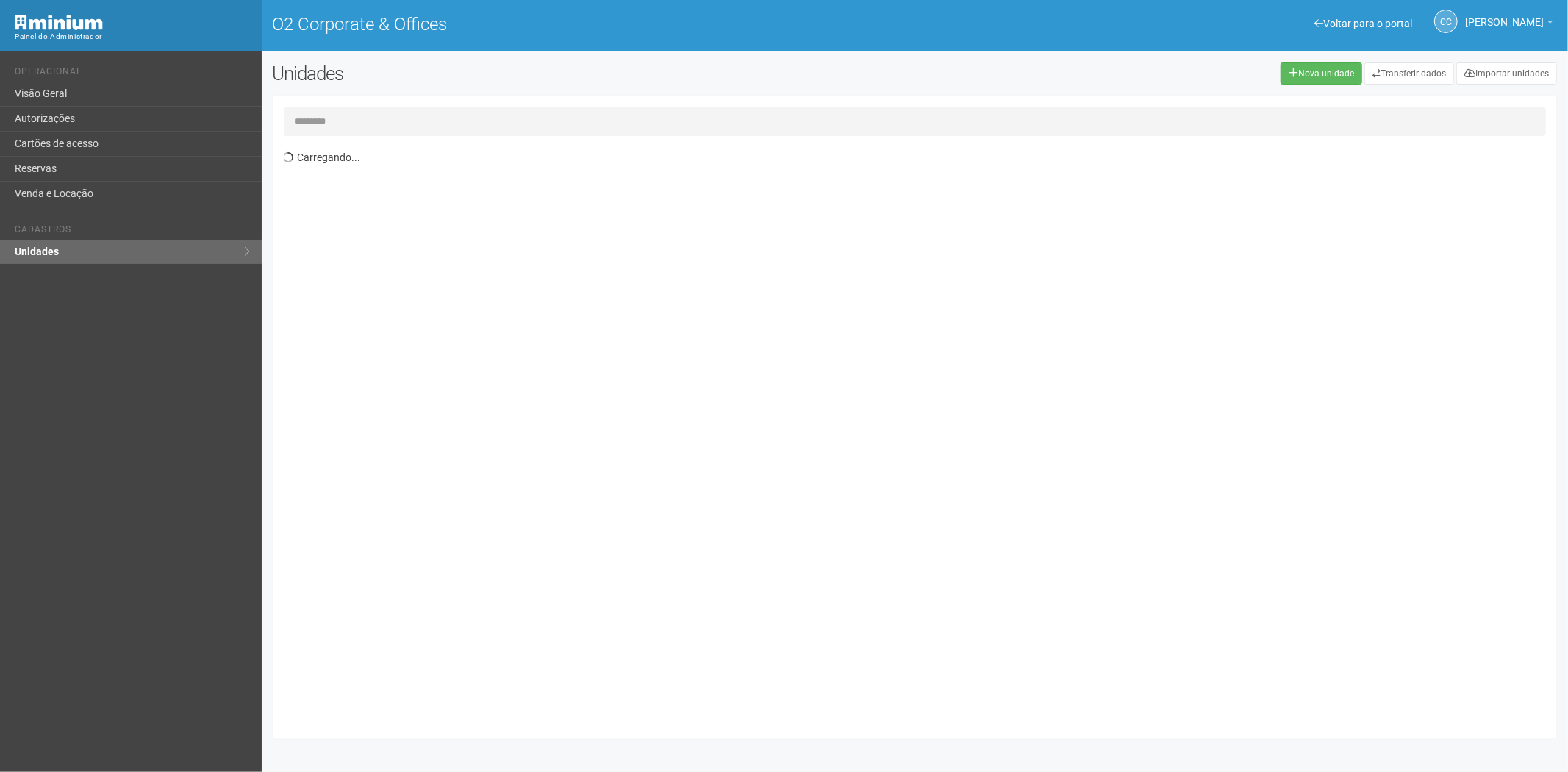
click at [335, 119] on input "text" at bounding box center [915, 121] width 1263 height 30
type input "*"
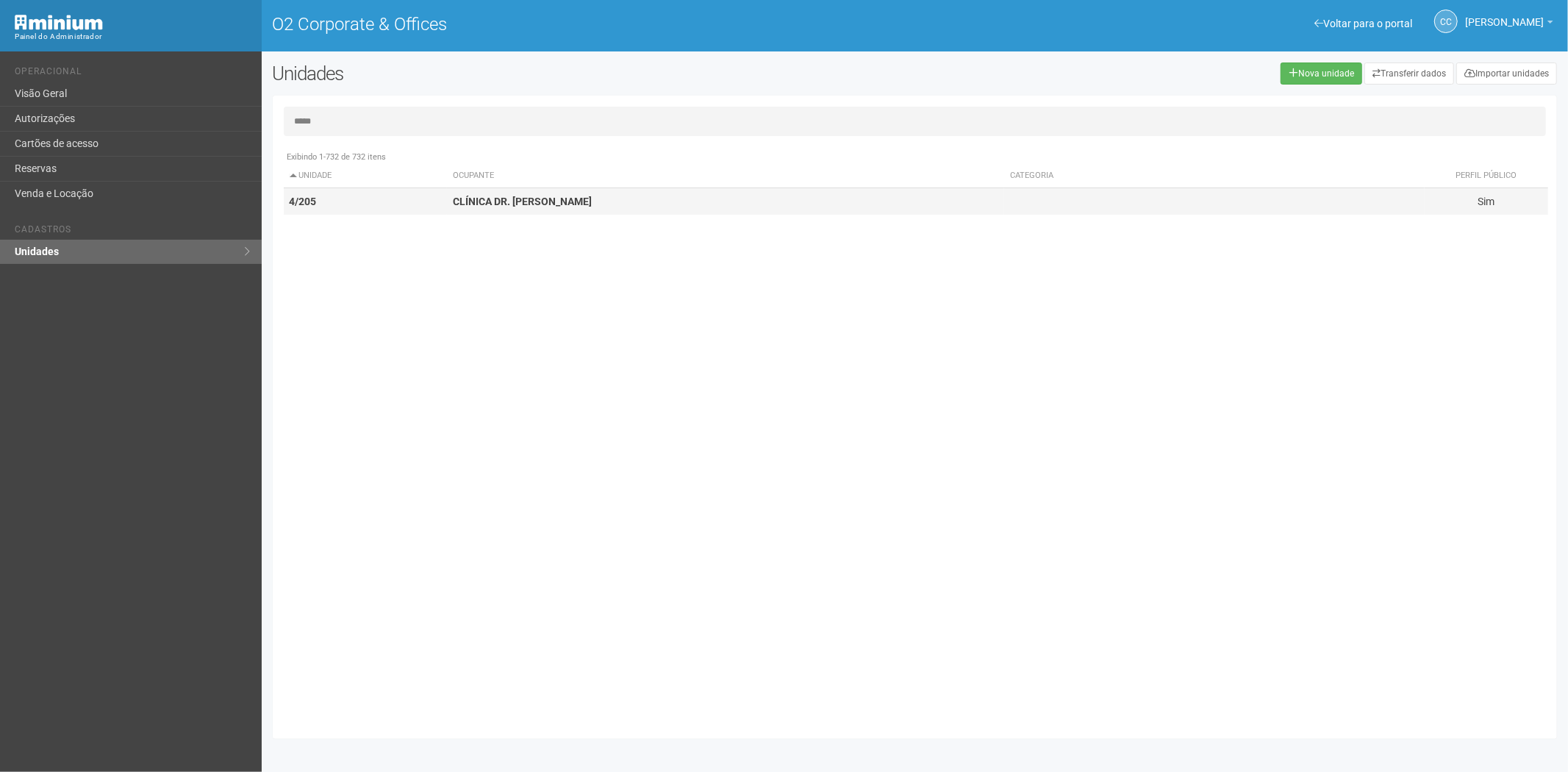
type input "*****"
click at [643, 206] on td "CLÍNICA DR. BRUNO LANDIM" at bounding box center [725, 201] width 557 height 27
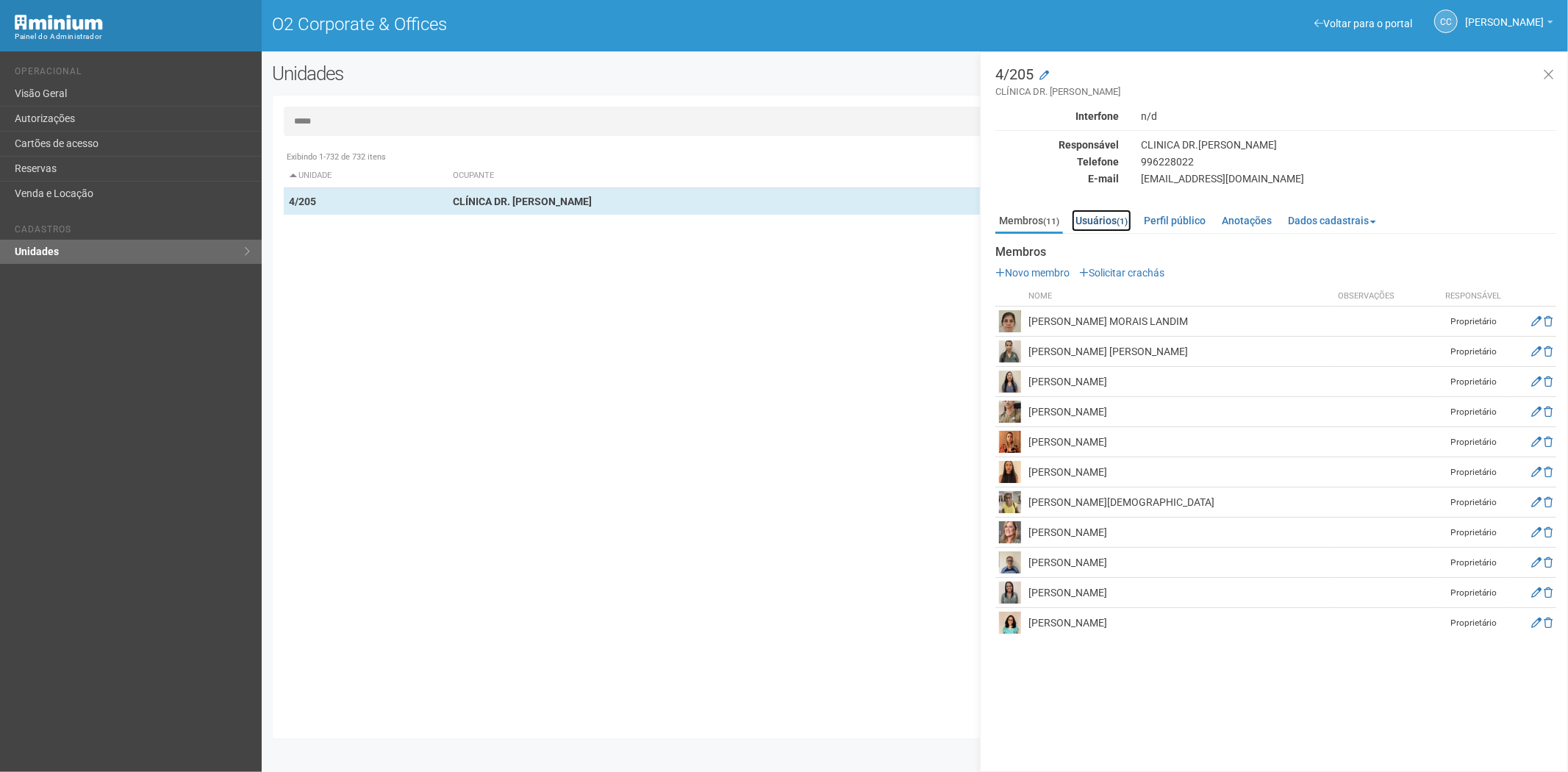
click at [1085, 218] on link "Usuários (1)" at bounding box center [1101, 221] width 60 height 22
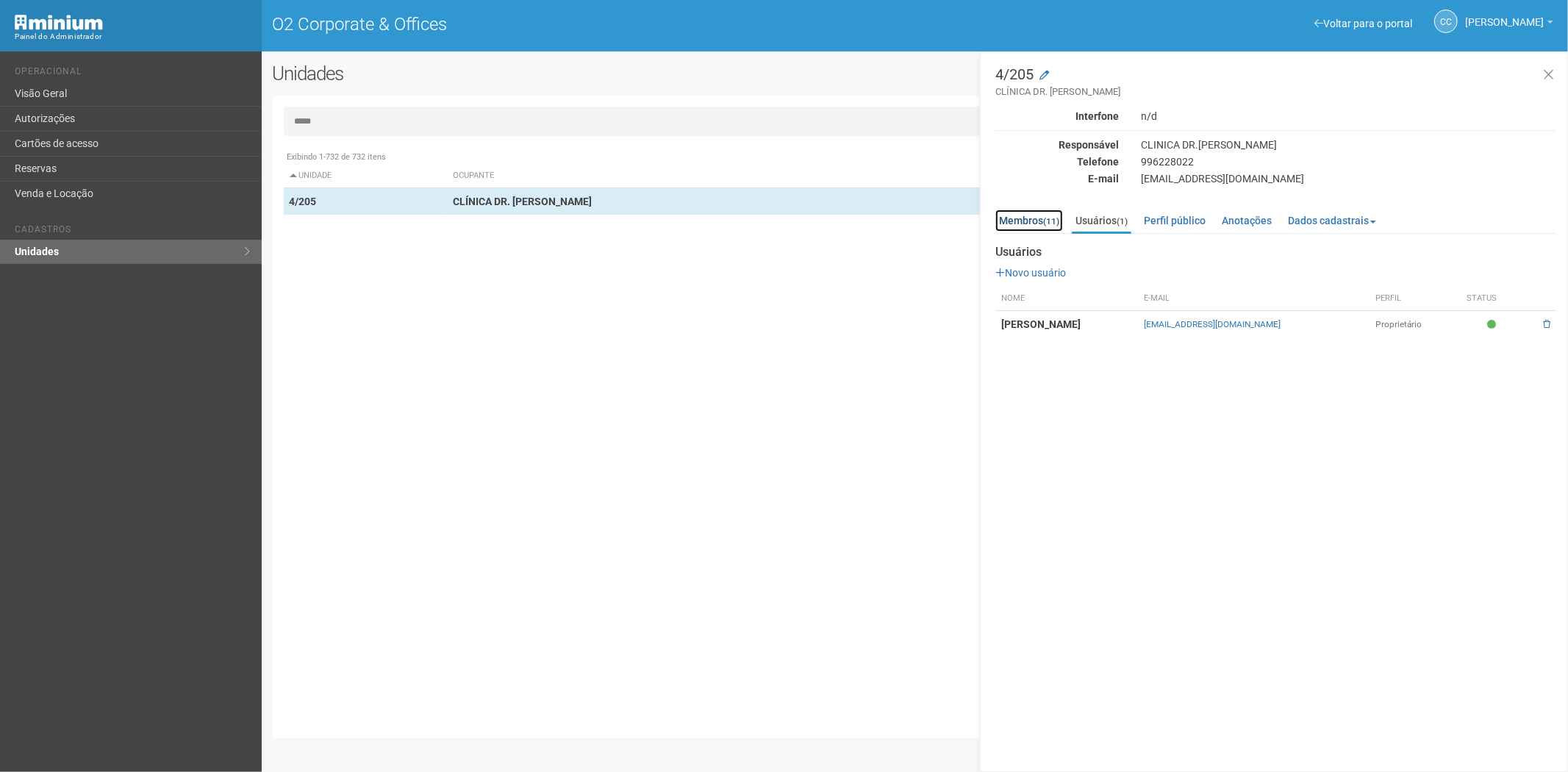
click at [1042, 215] on link "Membros (11)" at bounding box center [1029, 221] width 68 height 22
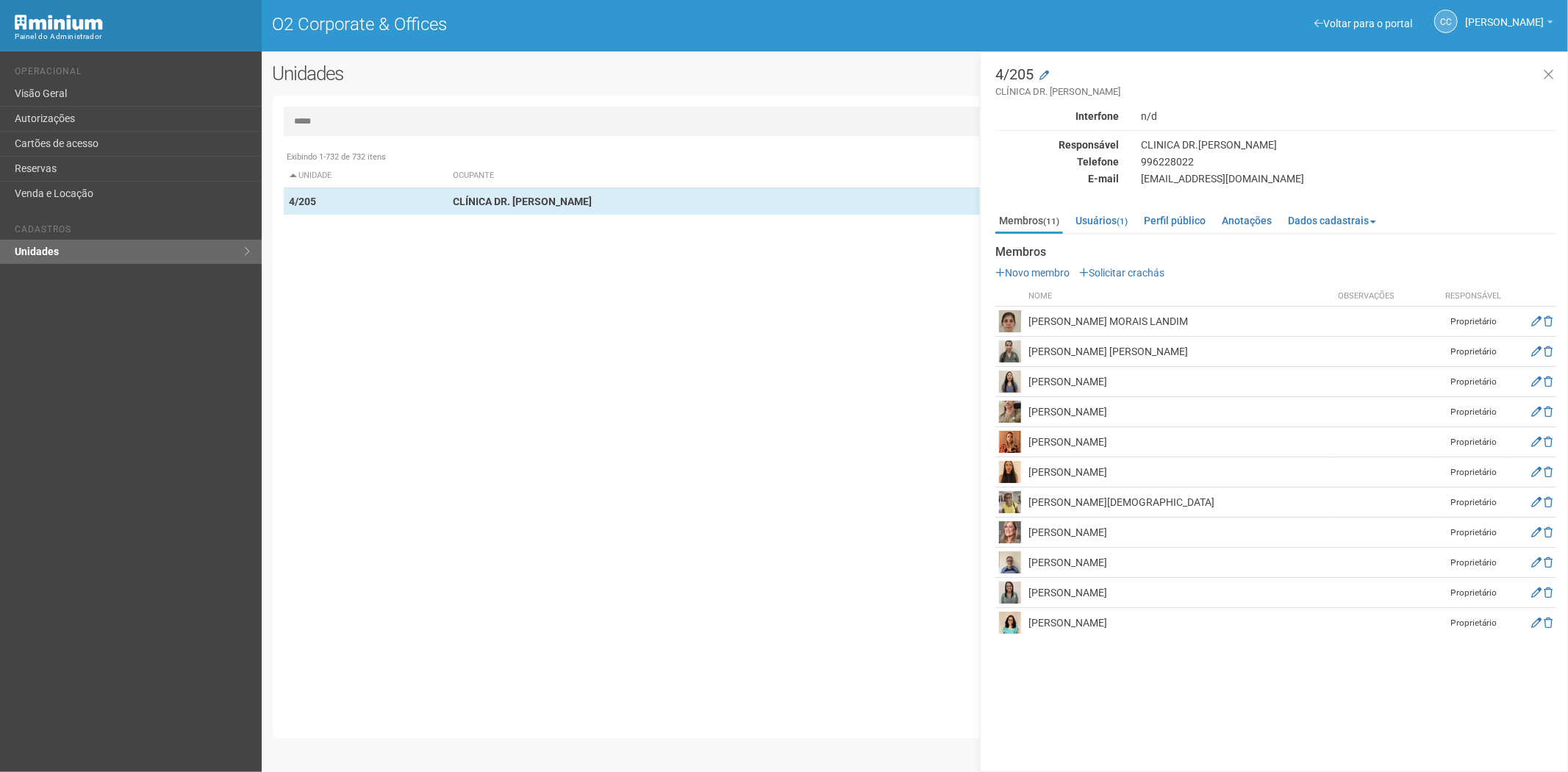
drag, startPoint x: 1144, startPoint y: 531, endPoint x: 1031, endPoint y: 538, distance: 113.2
click at [1028, 538] on td "MARTHA THOMPSOM" at bounding box center [1179, 533] width 309 height 30
copy td "MARTHA THOMPSOM"
click at [359, 376] on div "Exibindo 1-732 de 732 itens Unidade Ocupante Categoria Perfil público 1/101 FAR…" at bounding box center [921, 435] width 1274 height 584
click at [1113, 224] on link "Usuários (1)" at bounding box center [1101, 221] width 60 height 22
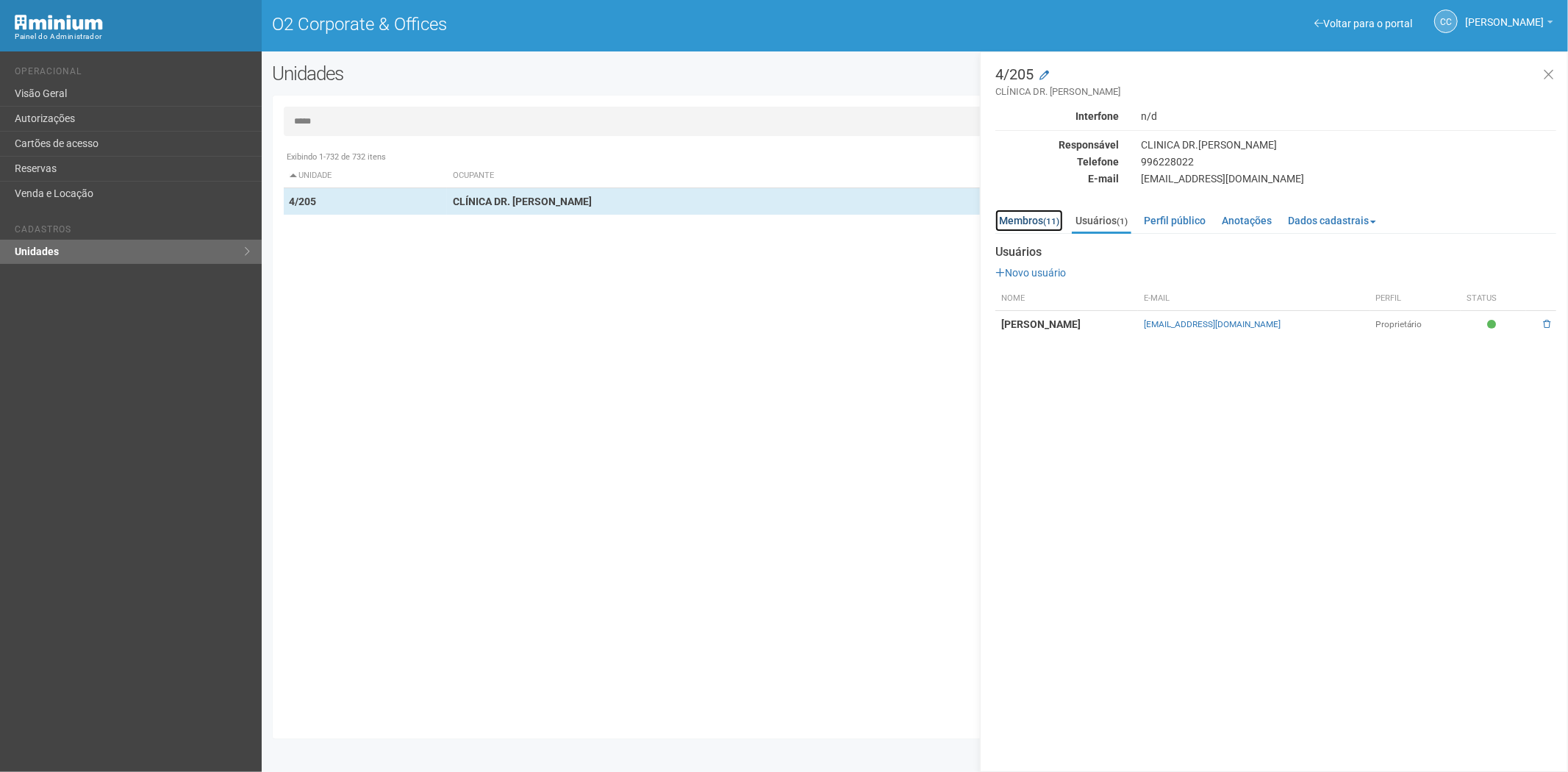
click at [1025, 216] on link "Membros (11)" at bounding box center [1029, 221] width 68 height 22
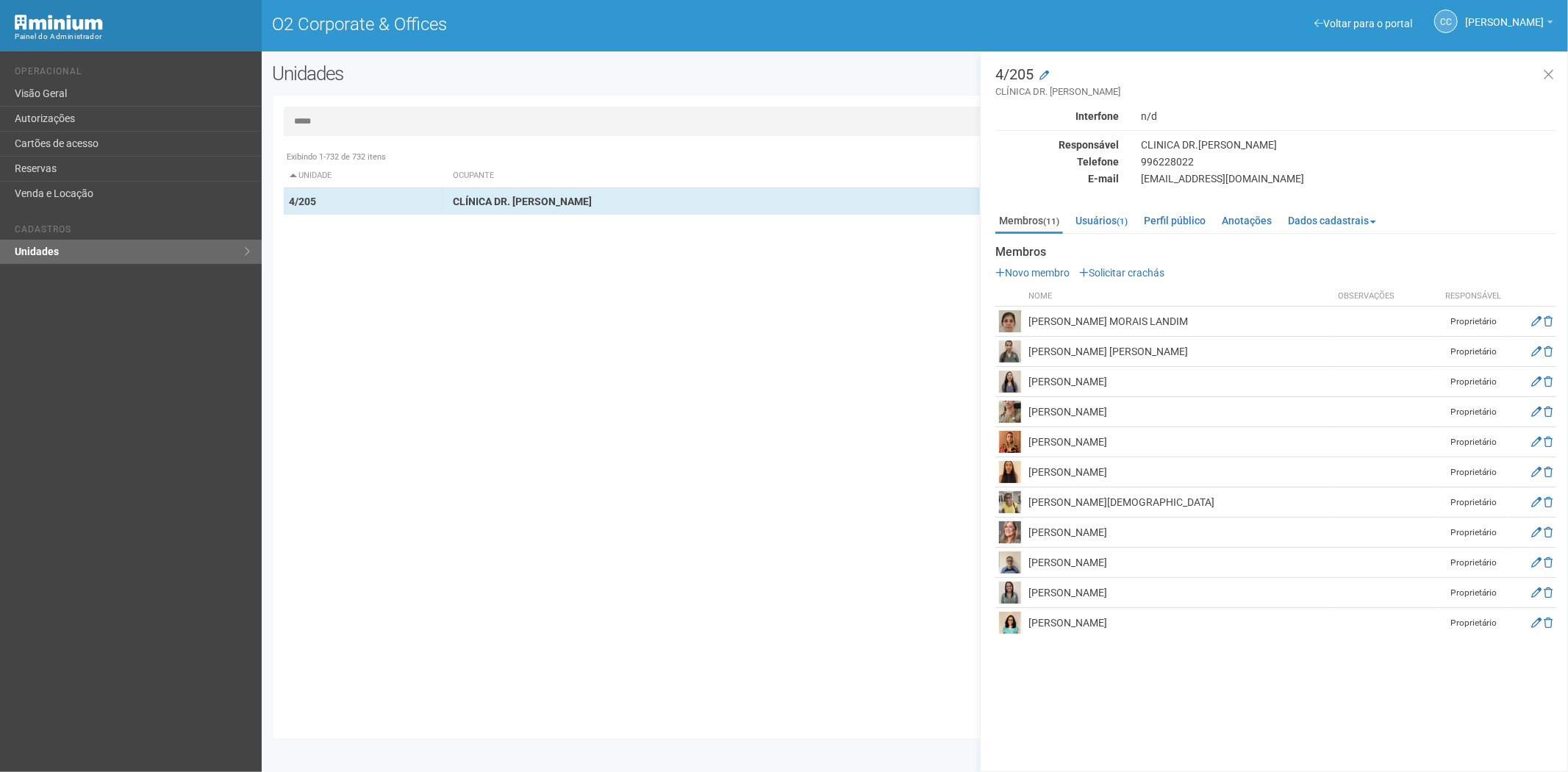
click at [384, 125] on input "*****" at bounding box center [915, 121] width 1263 height 30
click at [119, 133] on link "Cartões de acesso" at bounding box center [130, 144] width 261 height 25
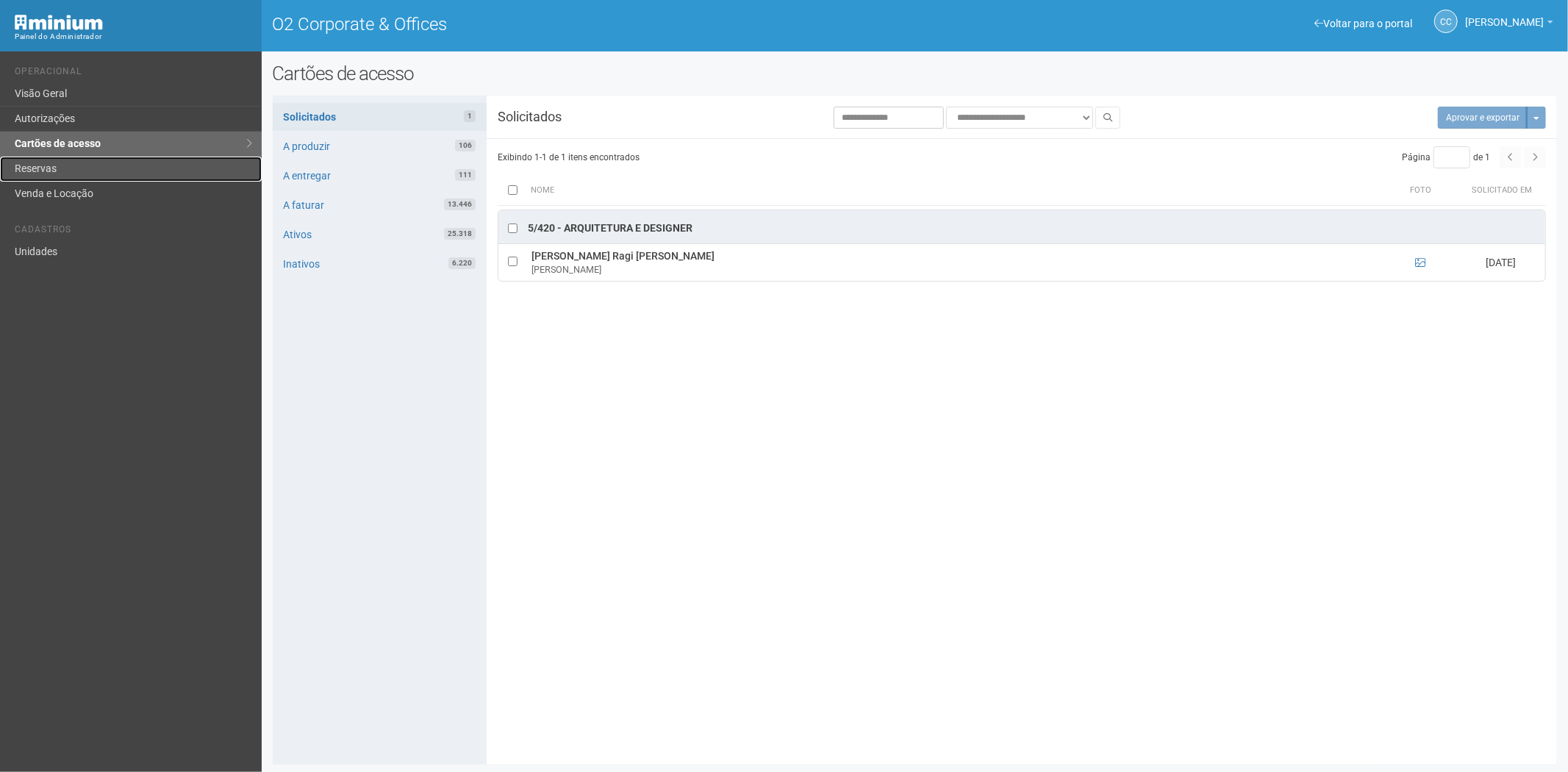
click at [54, 164] on link "Reservas" at bounding box center [130, 169] width 261 height 25
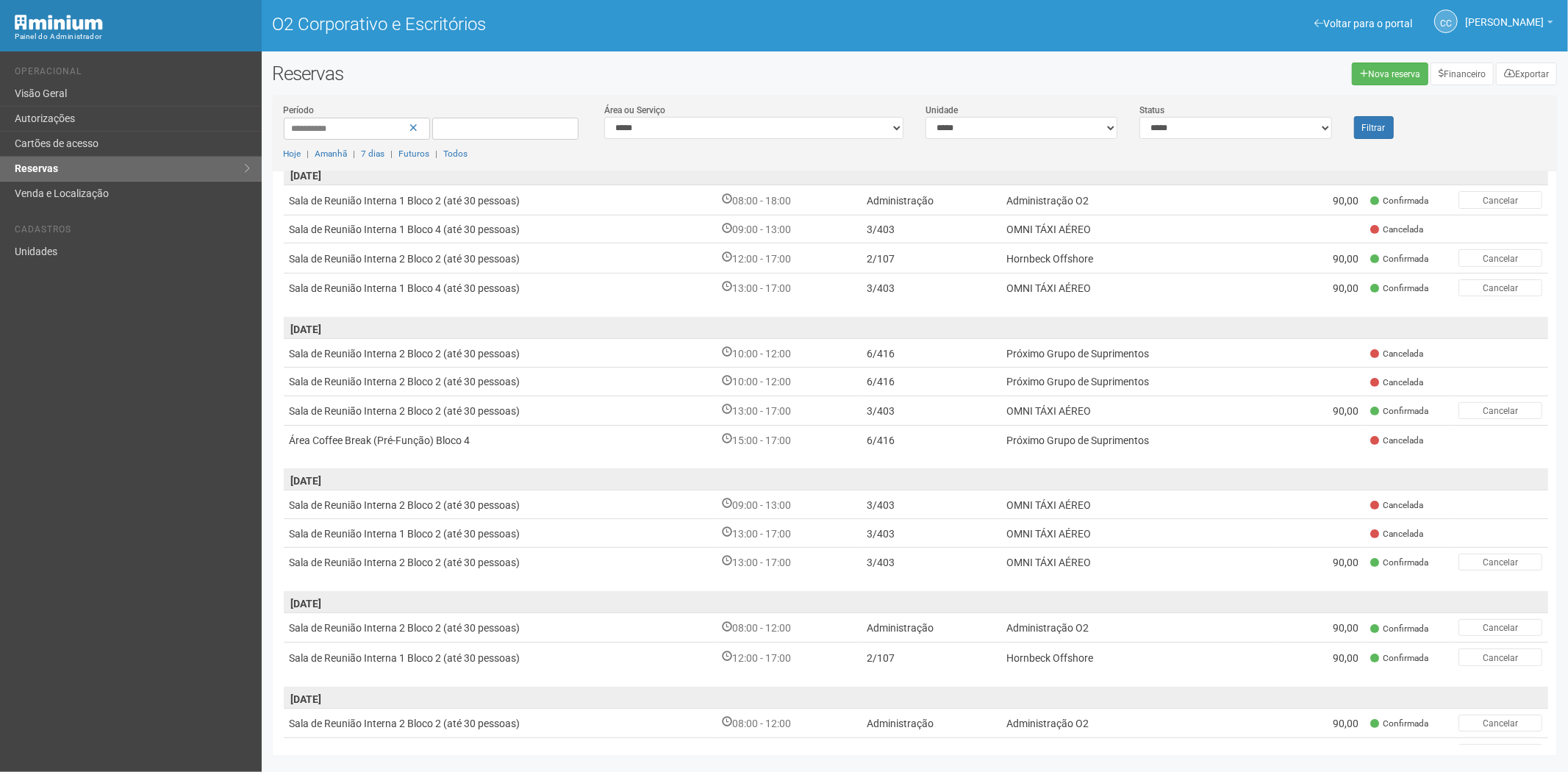
scroll to position [277, 0]
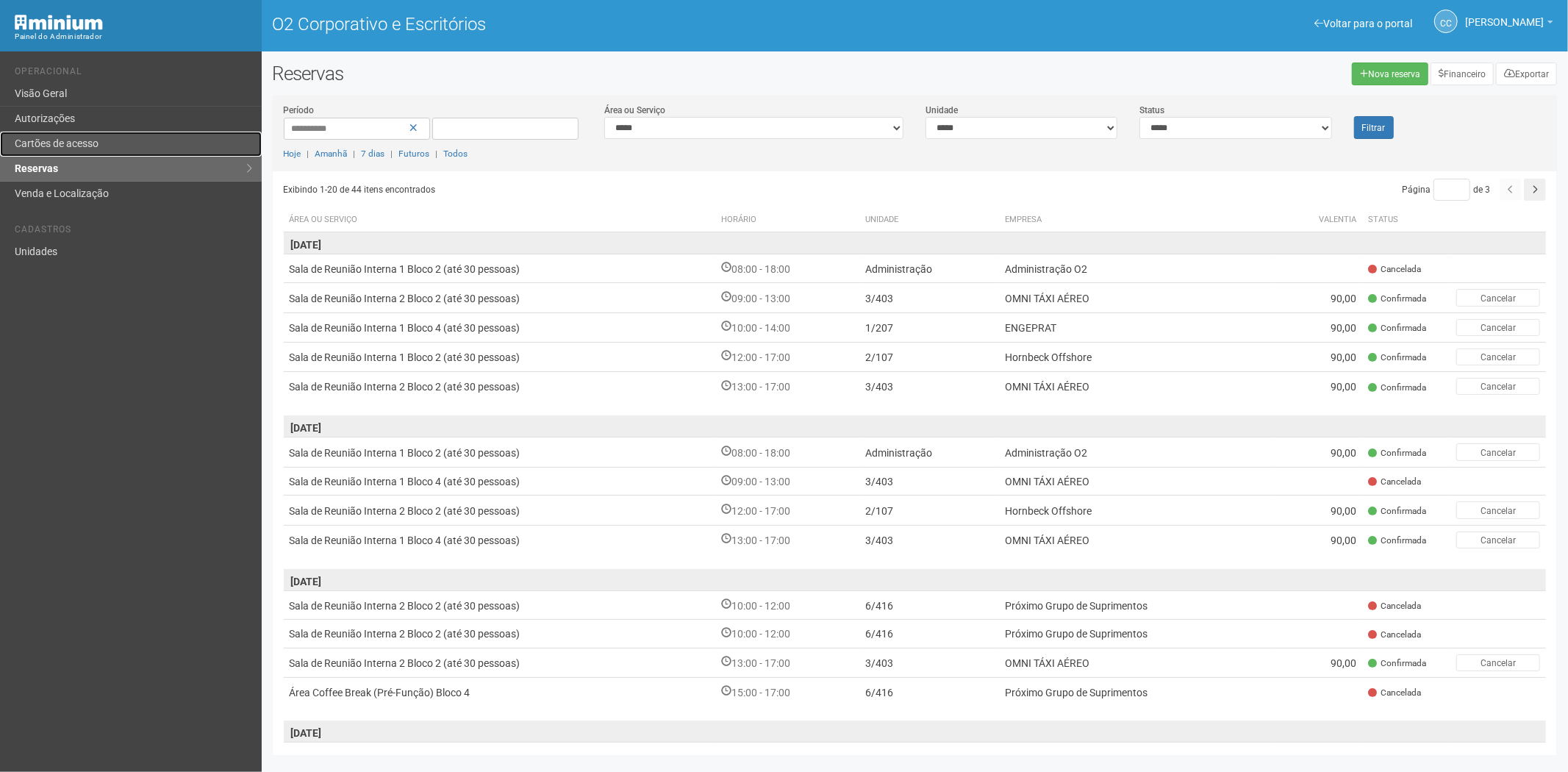
click at [96, 137] on font "Cartões de acesso" at bounding box center [56, 143] width 84 height 12
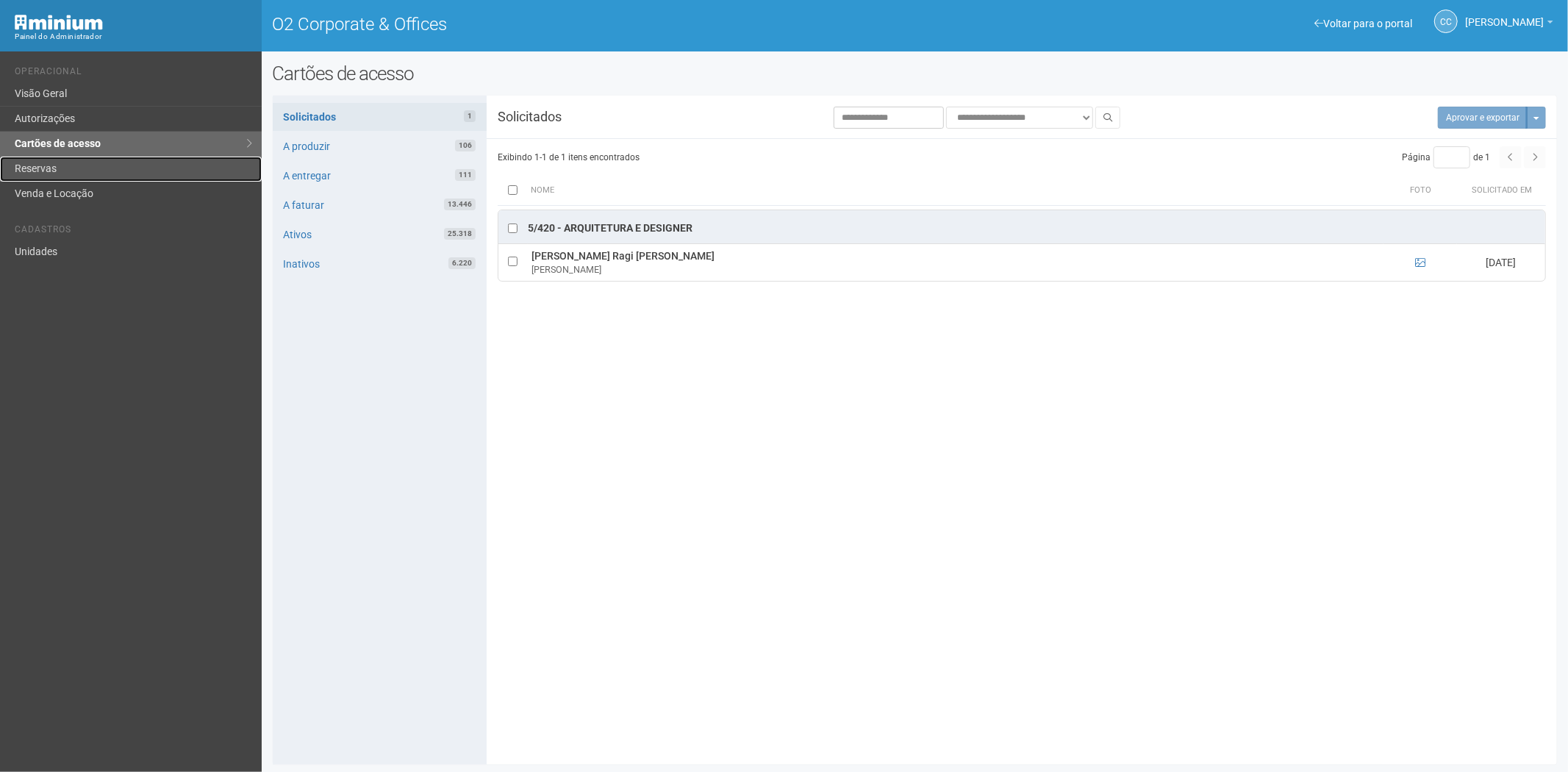
click at [57, 161] on link "Reservas" at bounding box center [130, 169] width 261 height 25
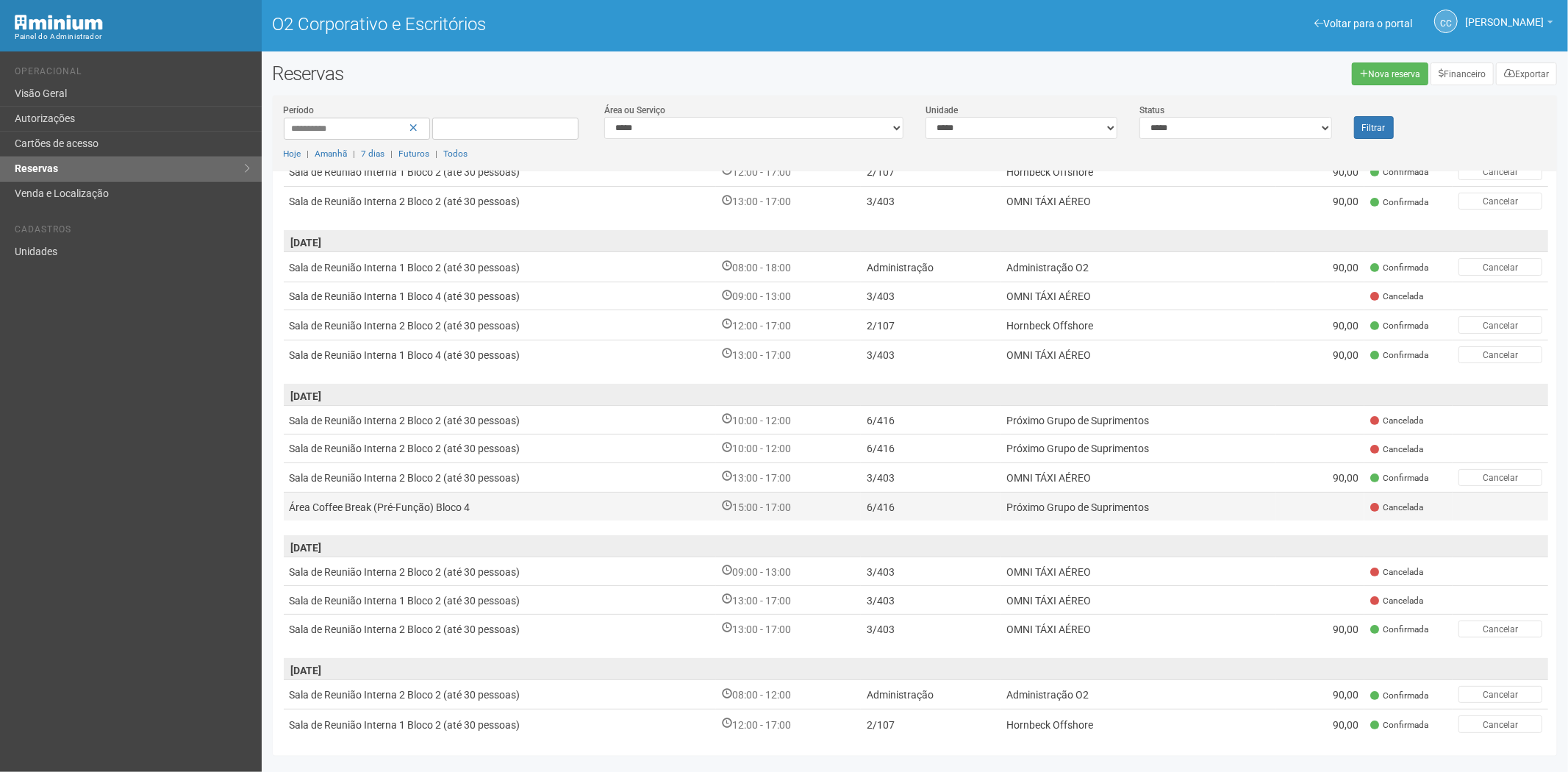
scroll to position [277, 0]
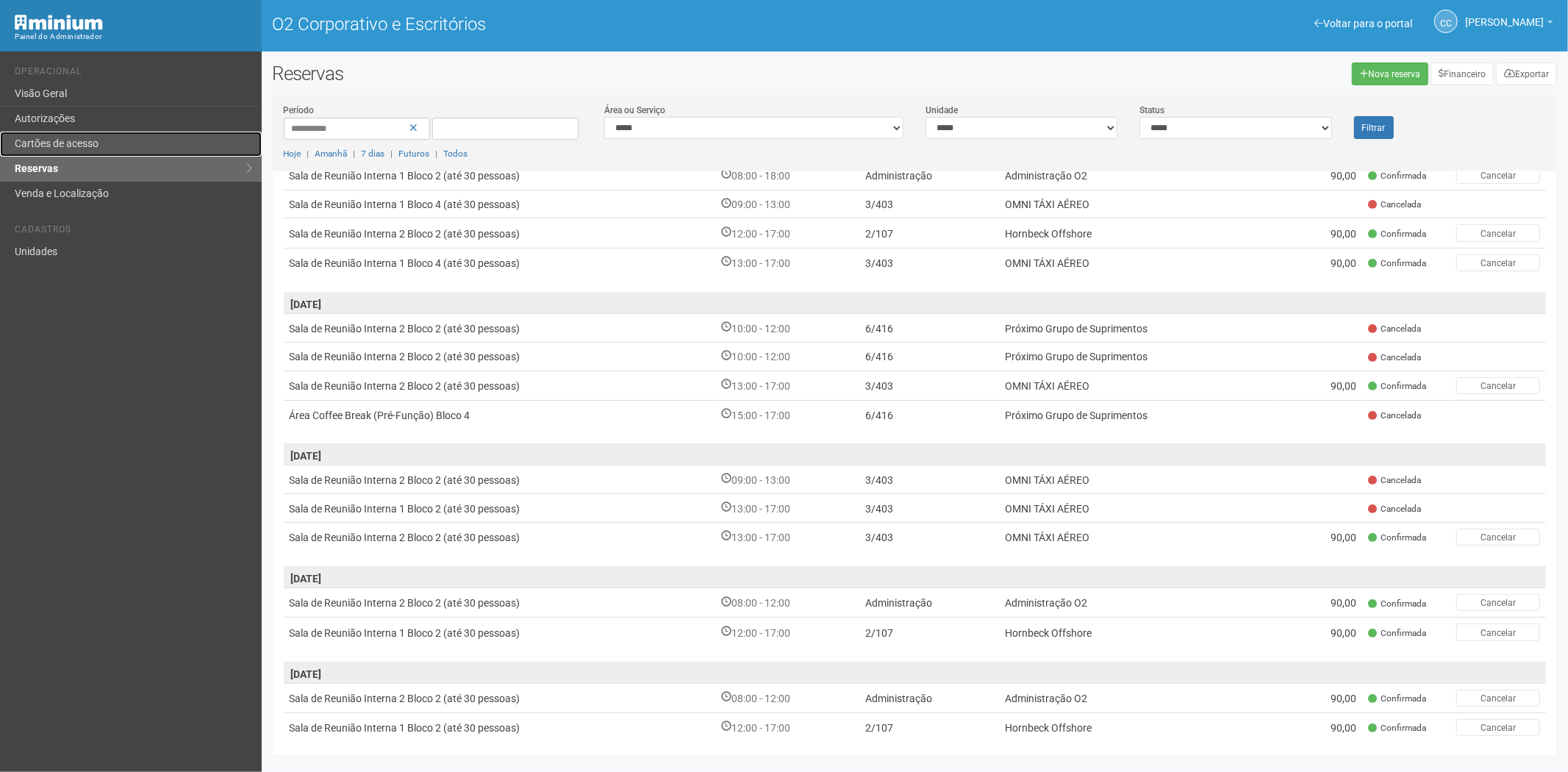
click at [180, 145] on link "Cartões de acesso" at bounding box center [130, 144] width 261 height 25
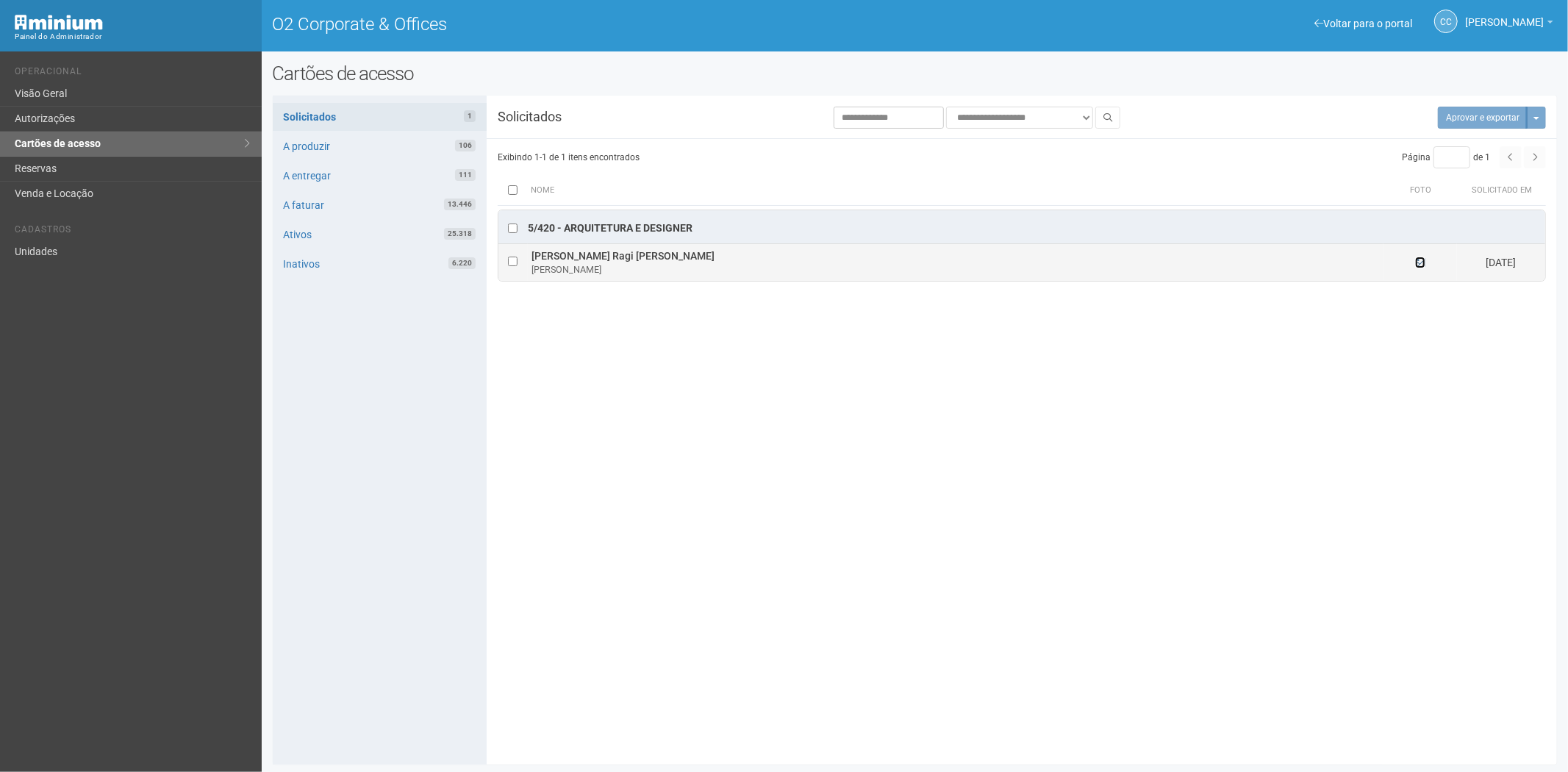
click at [1419, 268] on icon at bounding box center [1420, 262] width 10 height 10
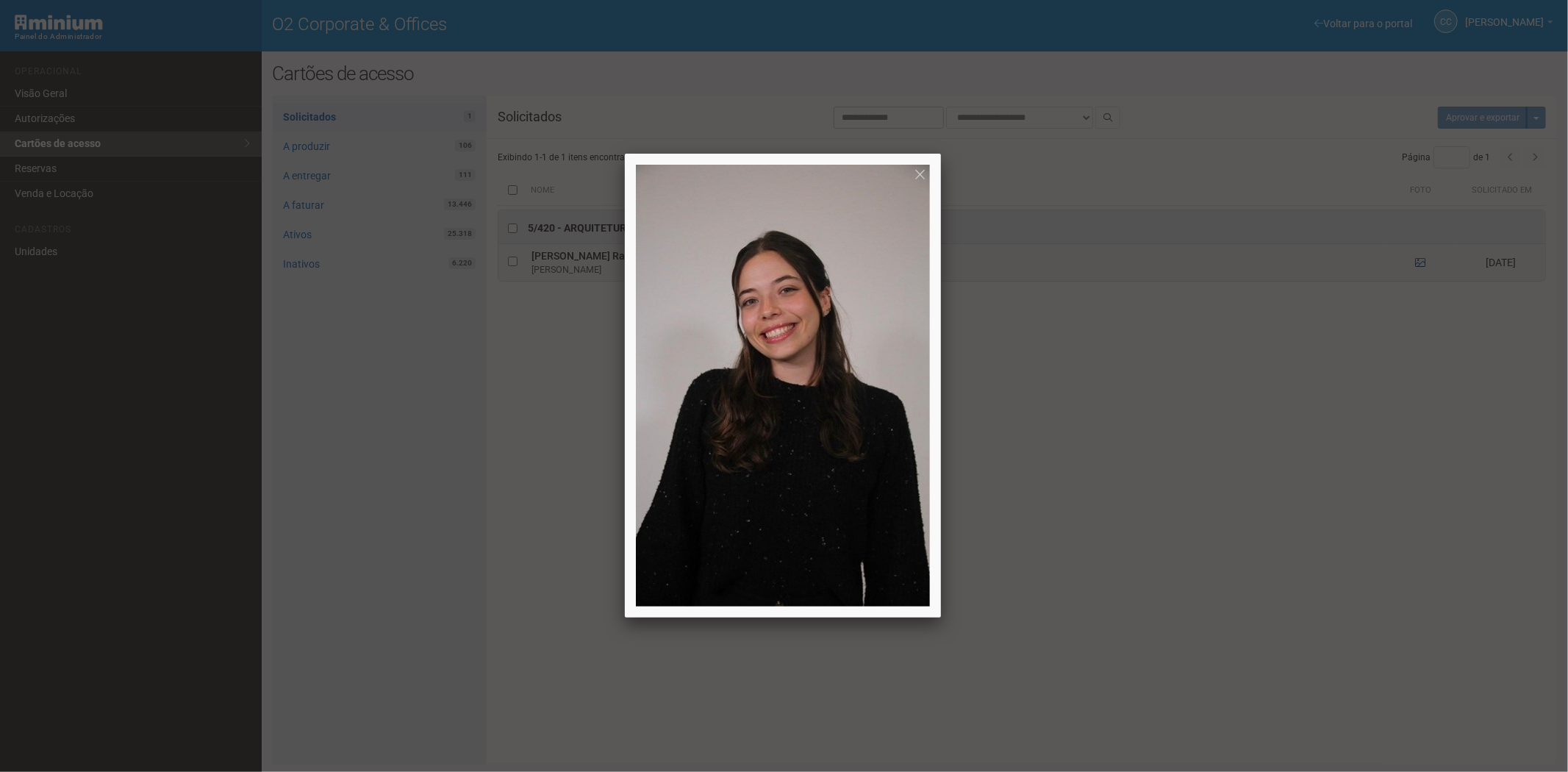
click at [1419, 269] on div at bounding box center [784, 386] width 1568 height 772
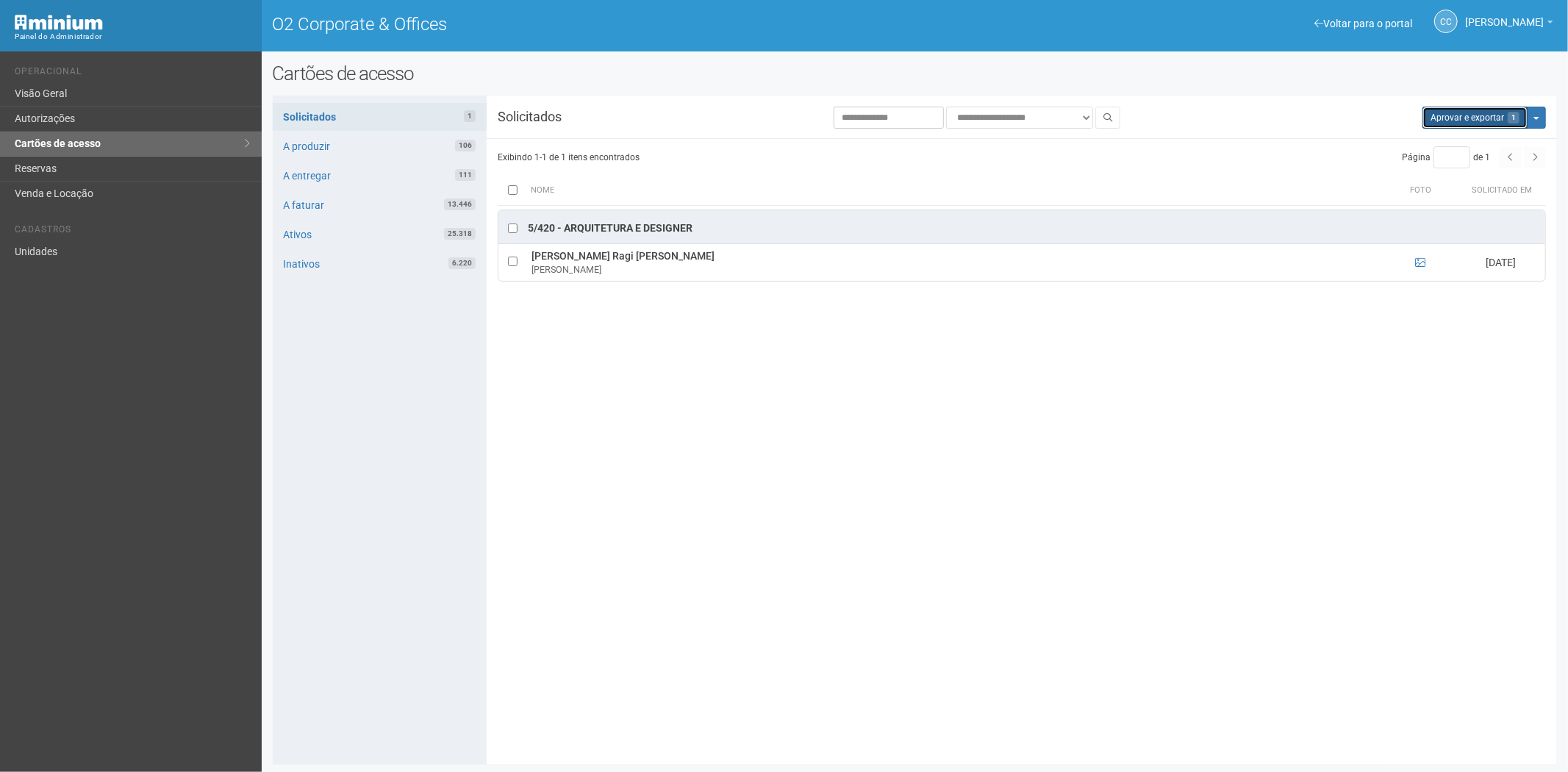
click at [1452, 121] on button "Aprovar e exportar 1" at bounding box center [1475, 117] width 105 height 22
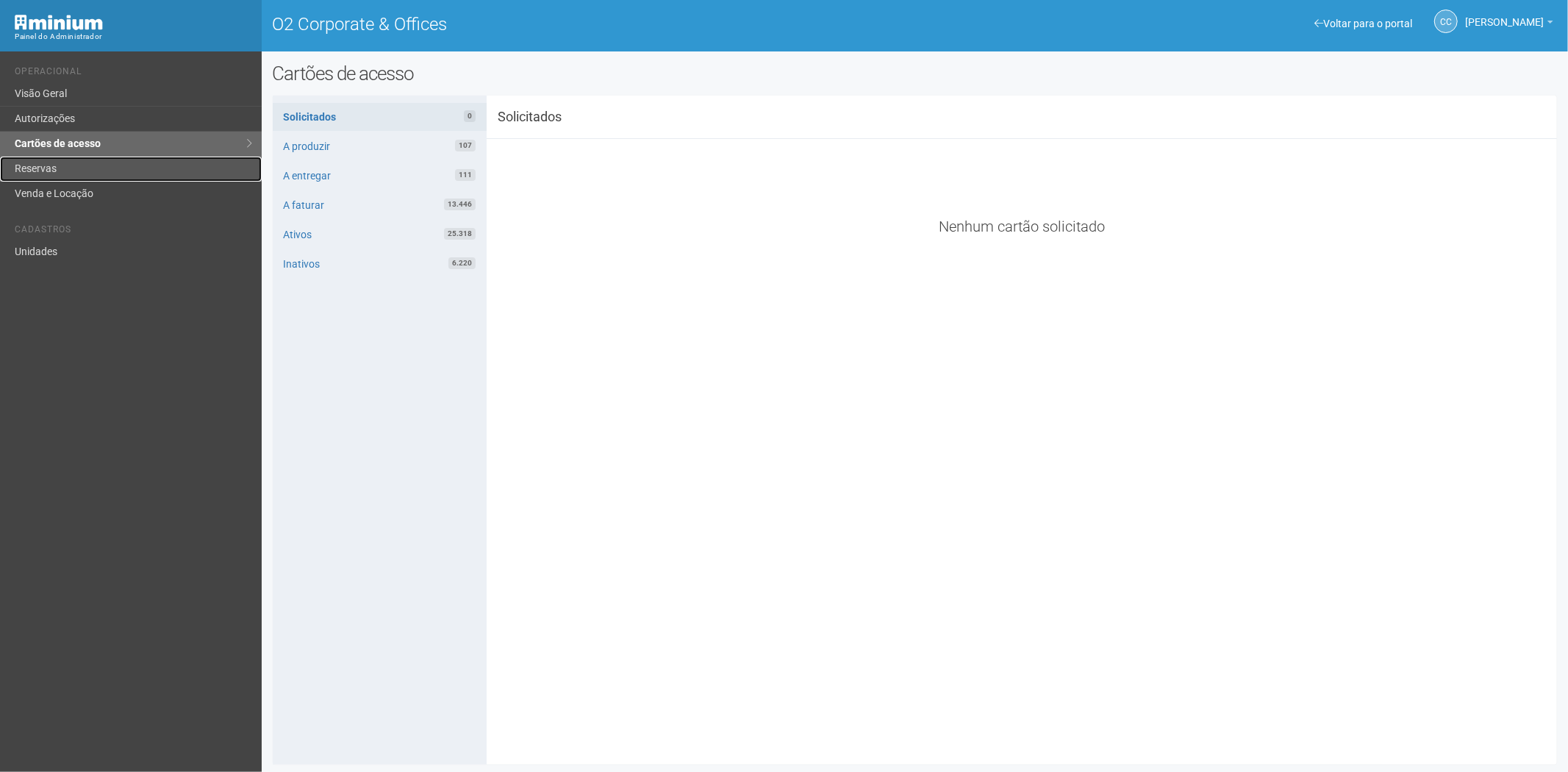
click at [45, 171] on link "Reservas" at bounding box center [130, 169] width 261 height 25
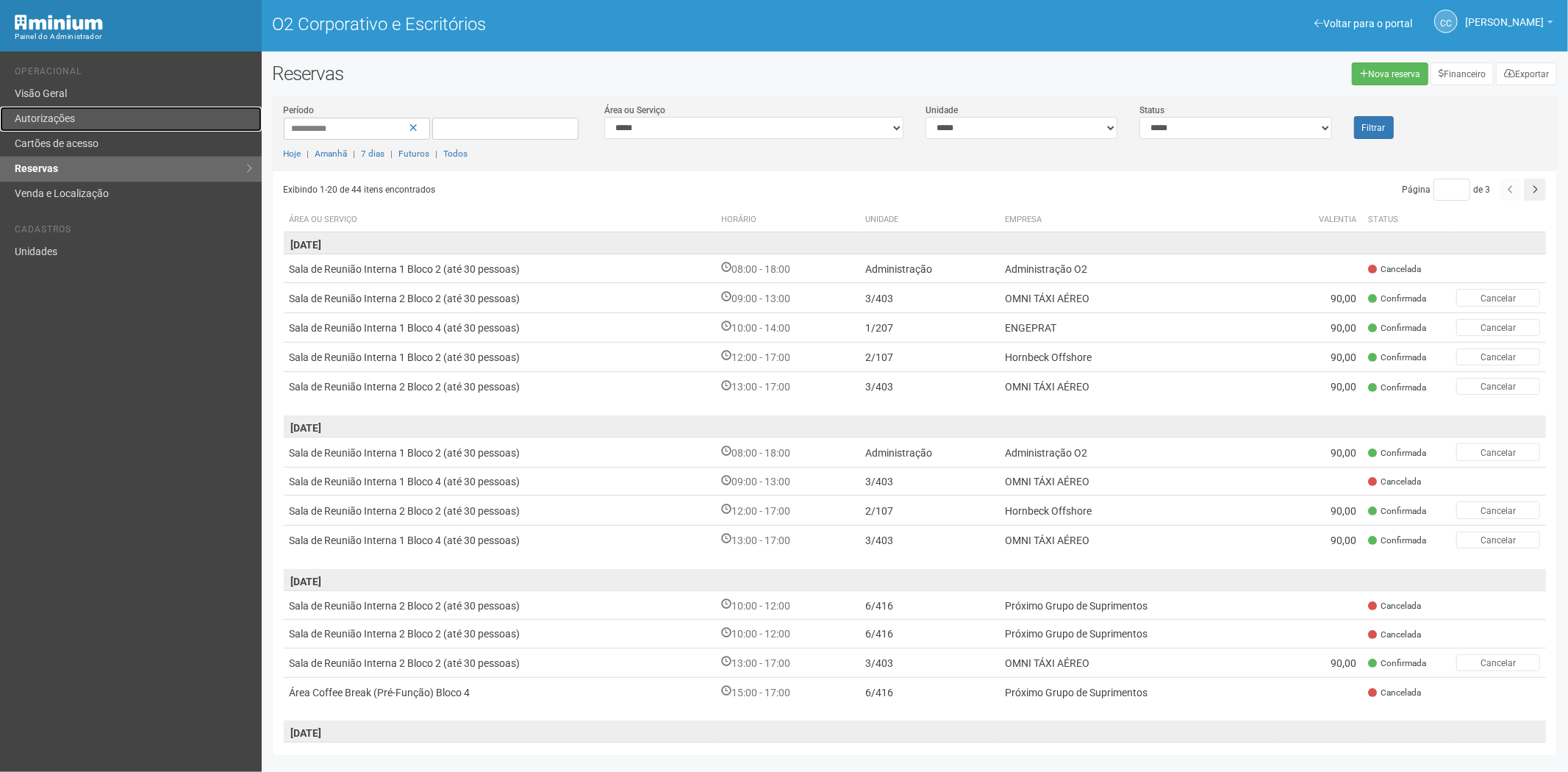
click at [97, 118] on link "Autorizações" at bounding box center [130, 118] width 261 height 25
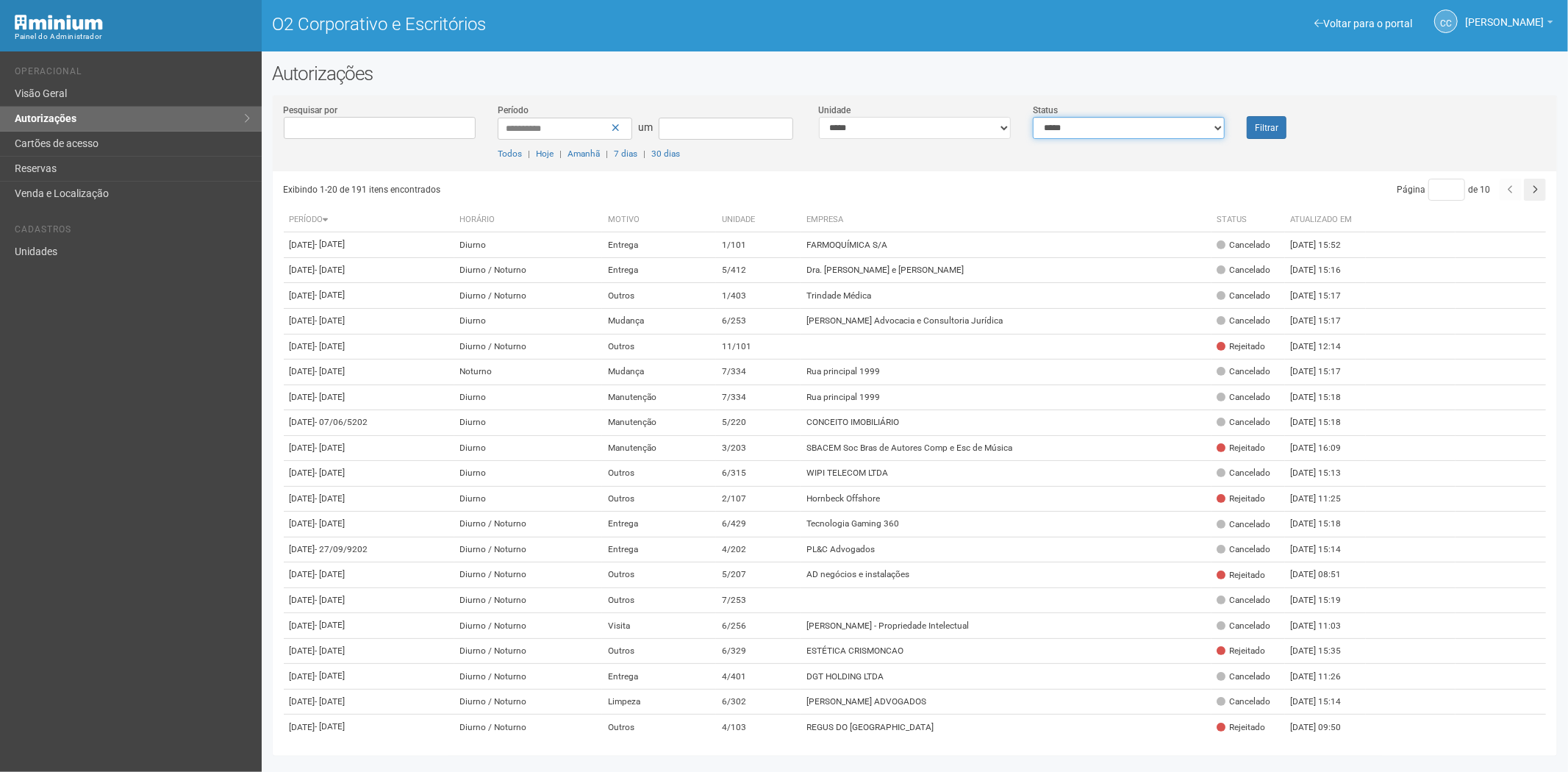
drag, startPoint x: 1134, startPoint y: 129, endPoint x: 1117, endPoint y: 135, distance: 18.0
click at [1134, 129] on select "**********" at bounding box center [1128, 128] width 192 height 22
select select "*"
click at [1033, 117] on select "**********" at bounding box center [1128, 128] width 192 height 22
drag, startPoint x: 1263, startPoint y: 124, endPoint x: 1247, endPoint y: 125, distance: 16.0
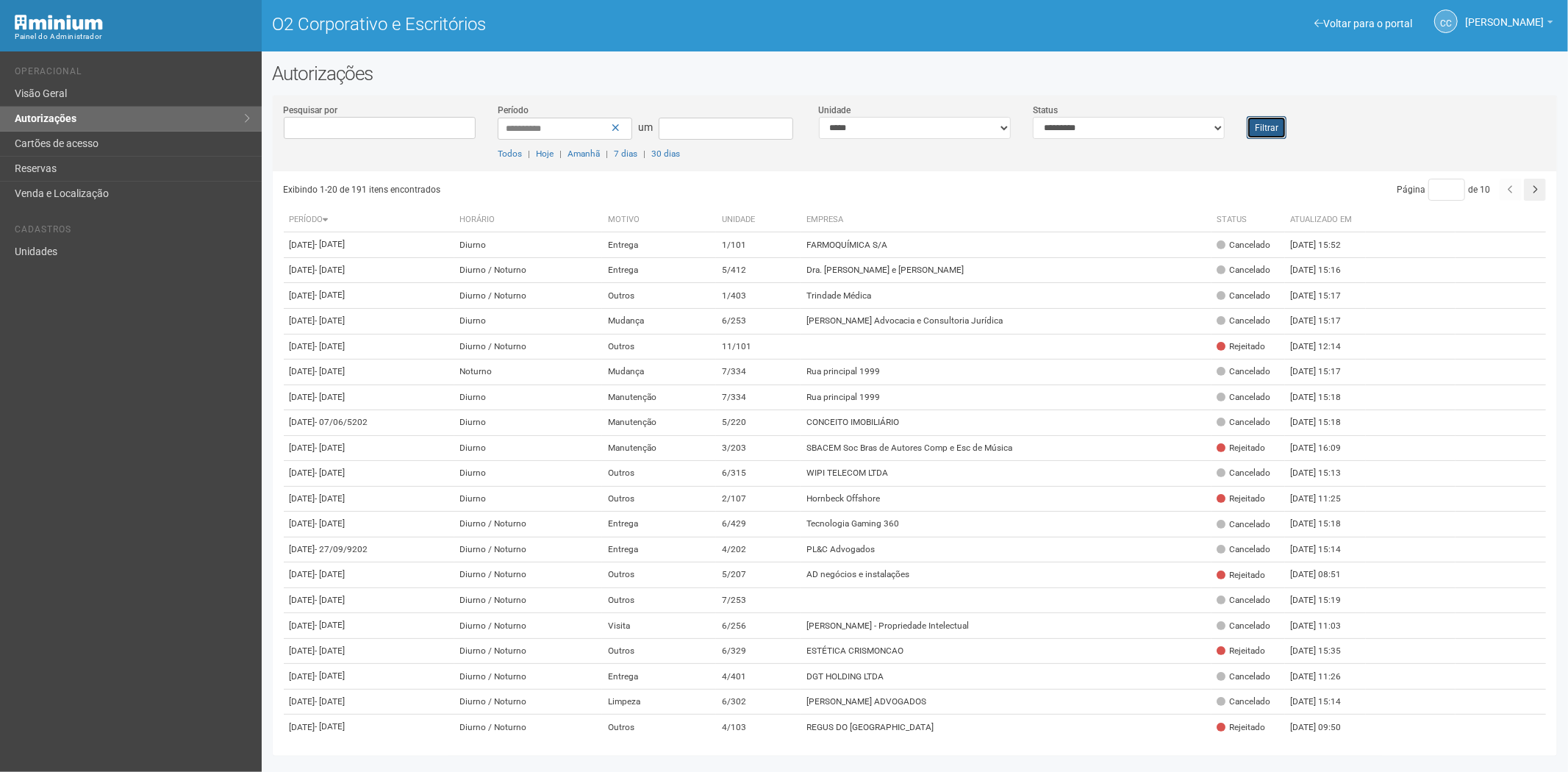
click at [1263, 123] on font "Filtrar" at bounding box center [1266, 128] width 23 height 10
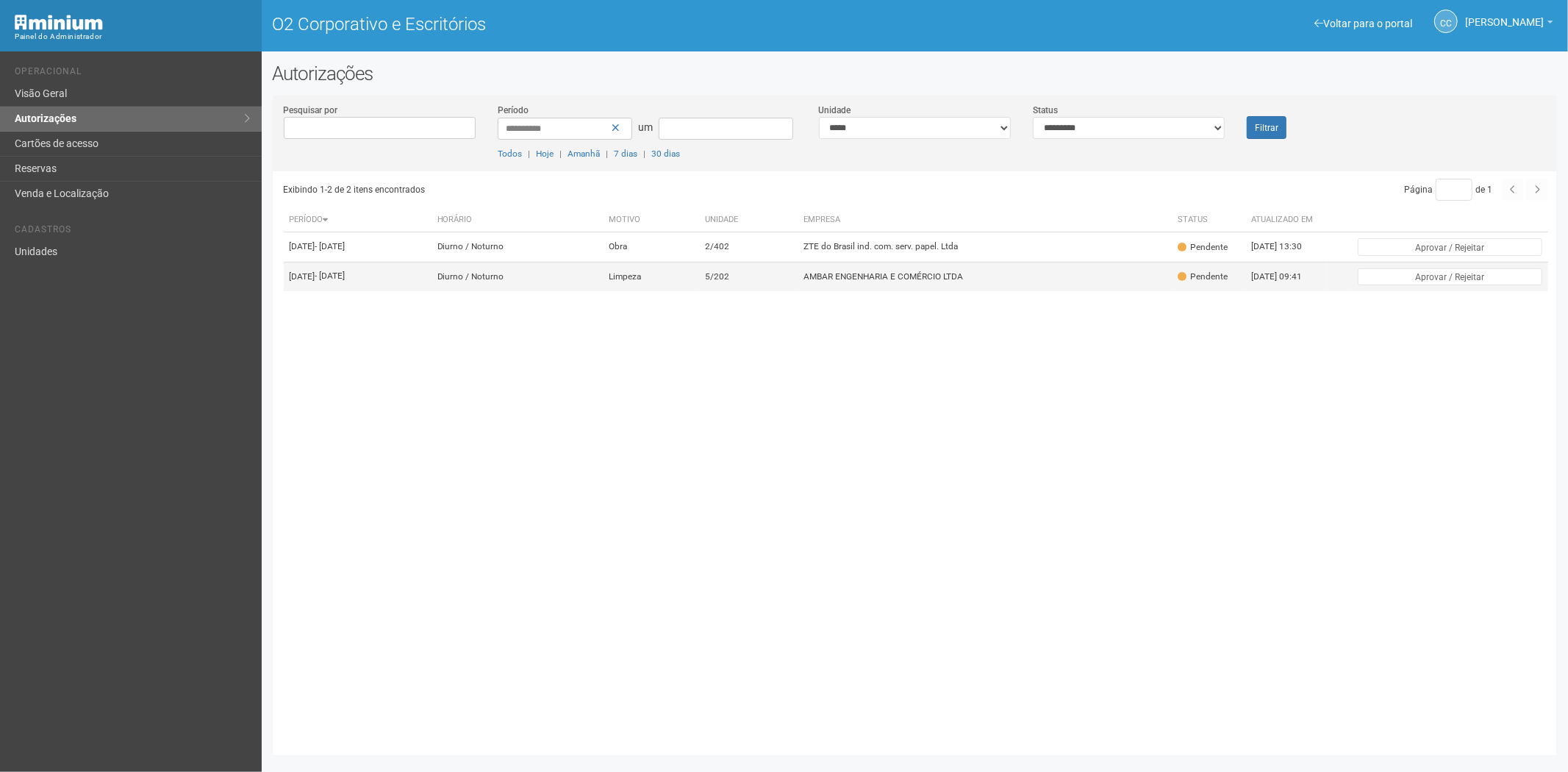
click at [919, 274] on td "AMBAR ENGENHARIA E COMÉRCIO LTDA" at bounding box center [985, 276] width 374 height 30
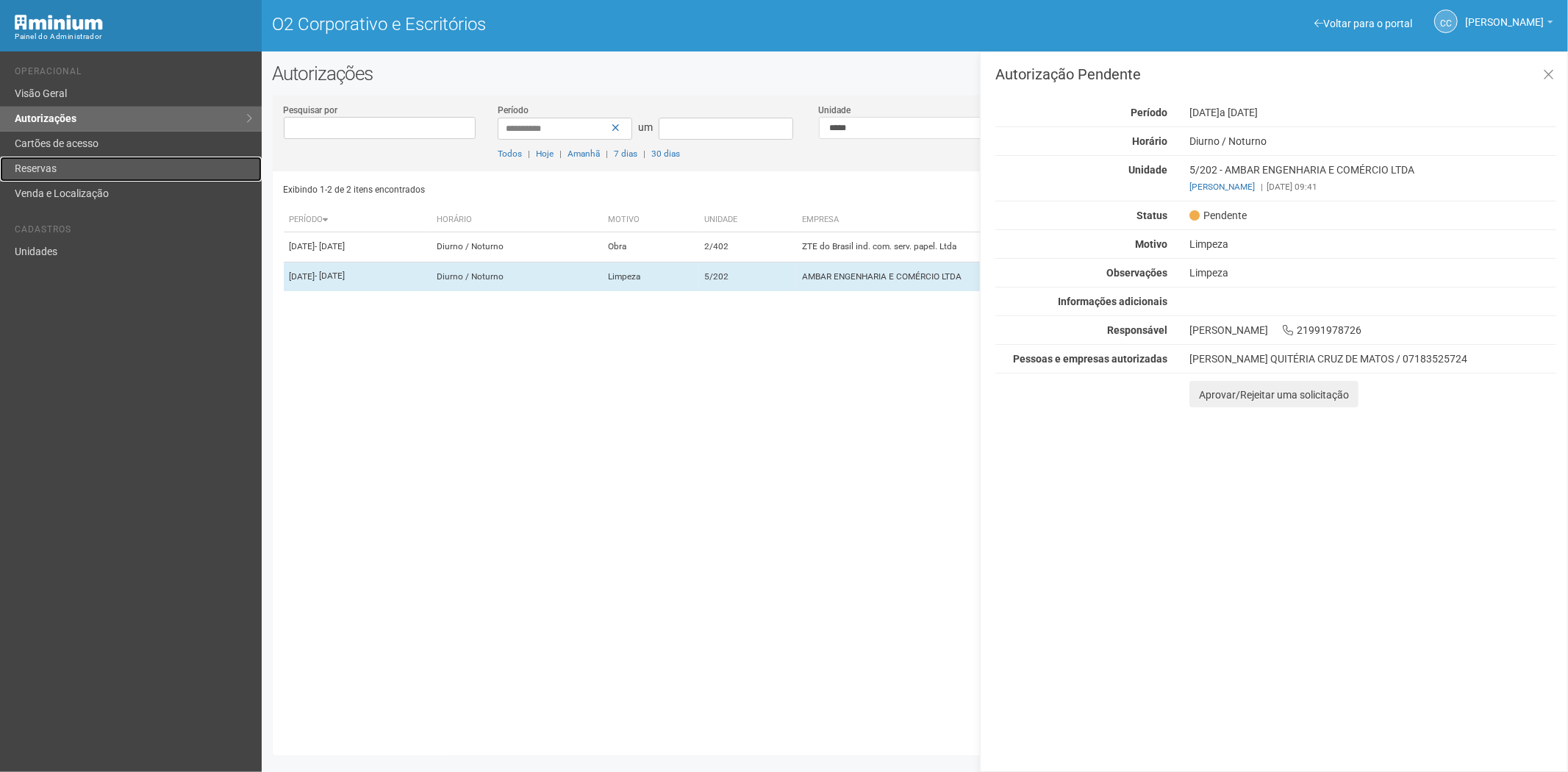
click at [57, 157] on link "Reservas" at bounding box center [130, 169] width 261 height 25
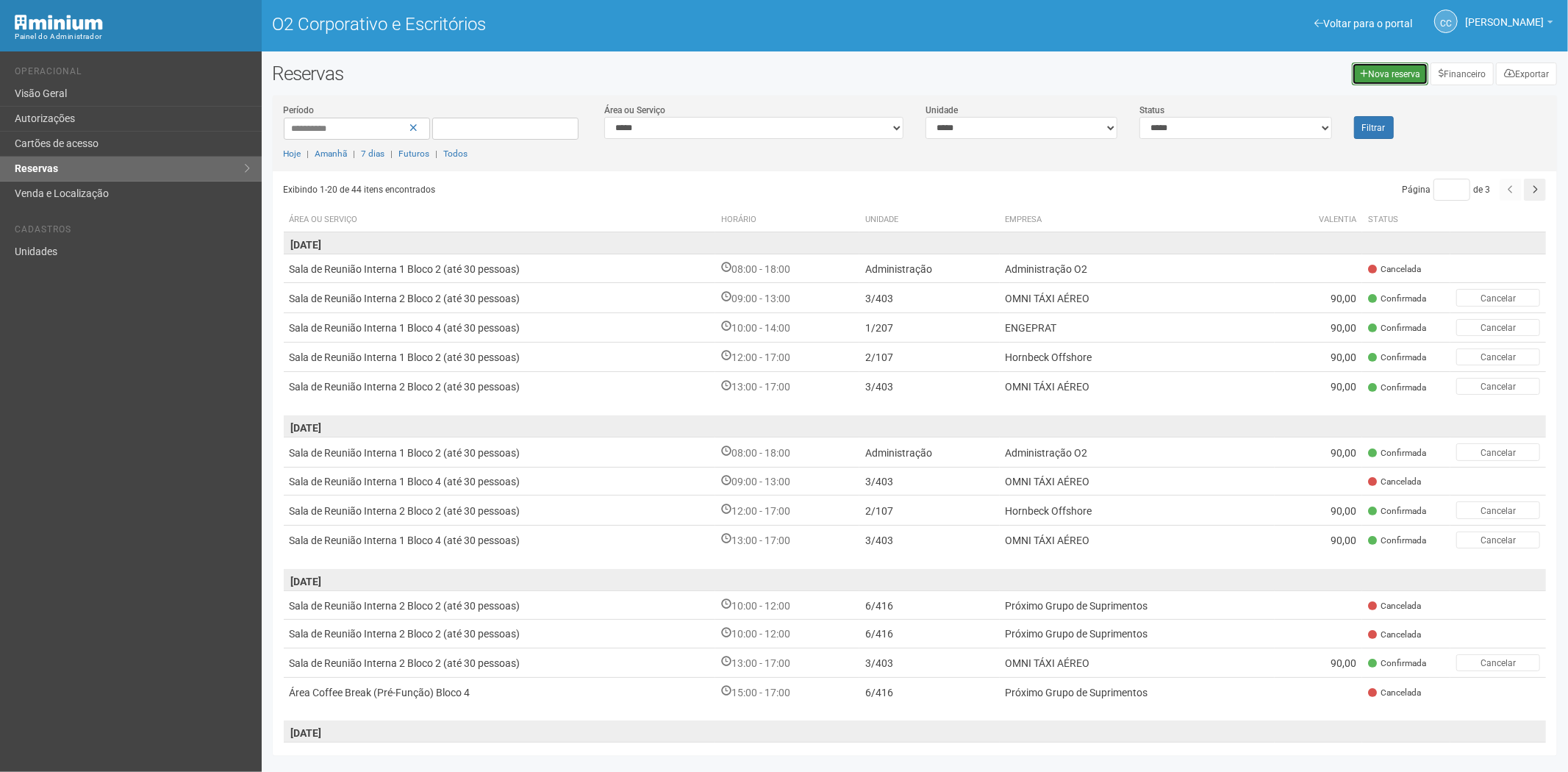
click at [1367, 74] on icon at bounding box center [1364, 73] width 8 height 9
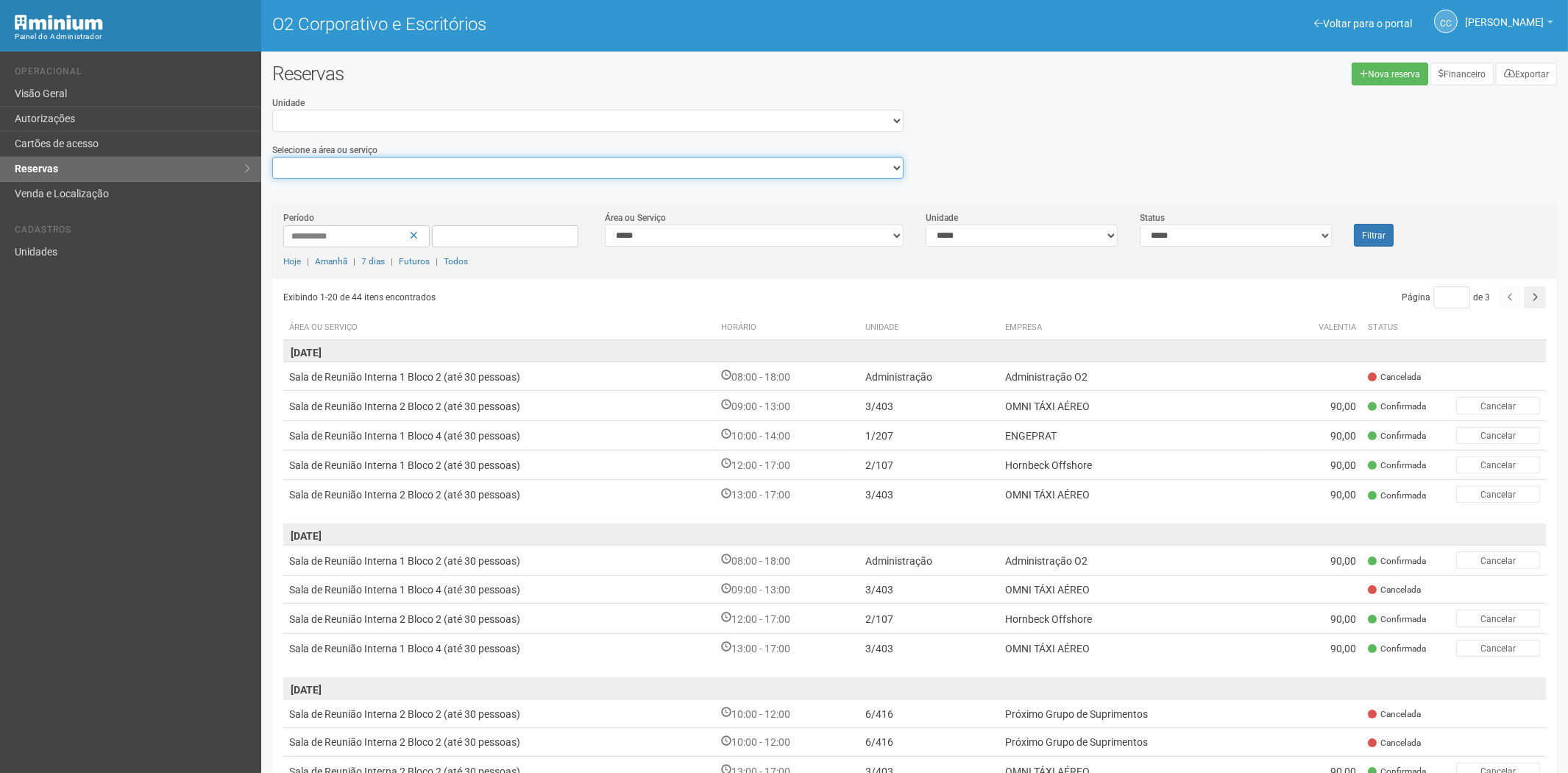
click at [297, 162] on select "**********" at bounding box center [587, 168] width 631 height 22
select select "**********"
click at [272, 157] on select "**********" at bounding box center [587, 168] width 631 height 22
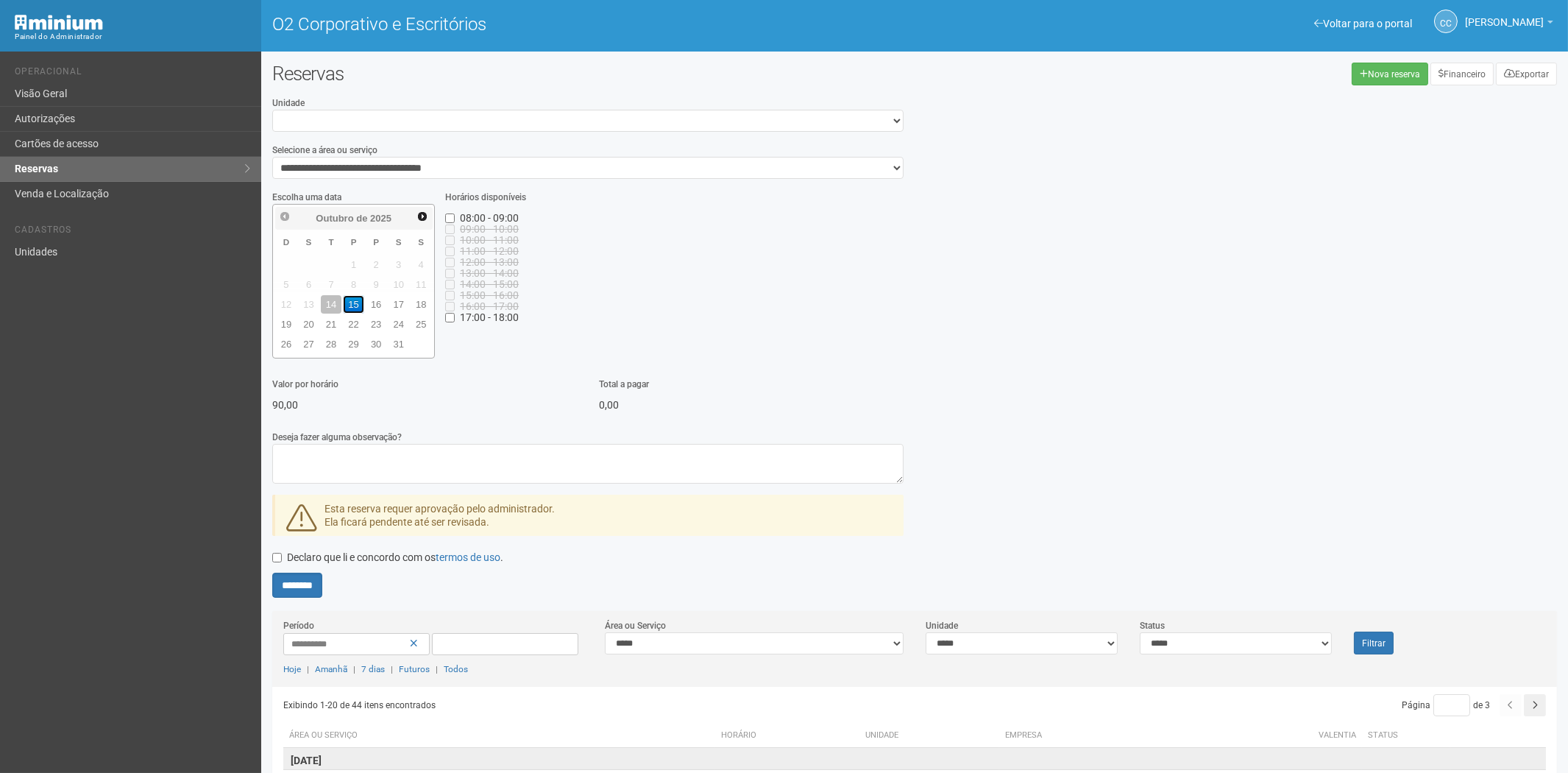
click at [354, 299] on font "15" at bounding box center [353, 304] width 10 height 11
click at [354, 299] on link "15" at bounding box center [354, 304] width 22 height 18
click at [349, 324] on font "22" at bounding box center [353, 324] width 10 height 11
click at [1364, 21] on font "Voltar para o portal" at bounding box center [1367, 23] width 89 height 12
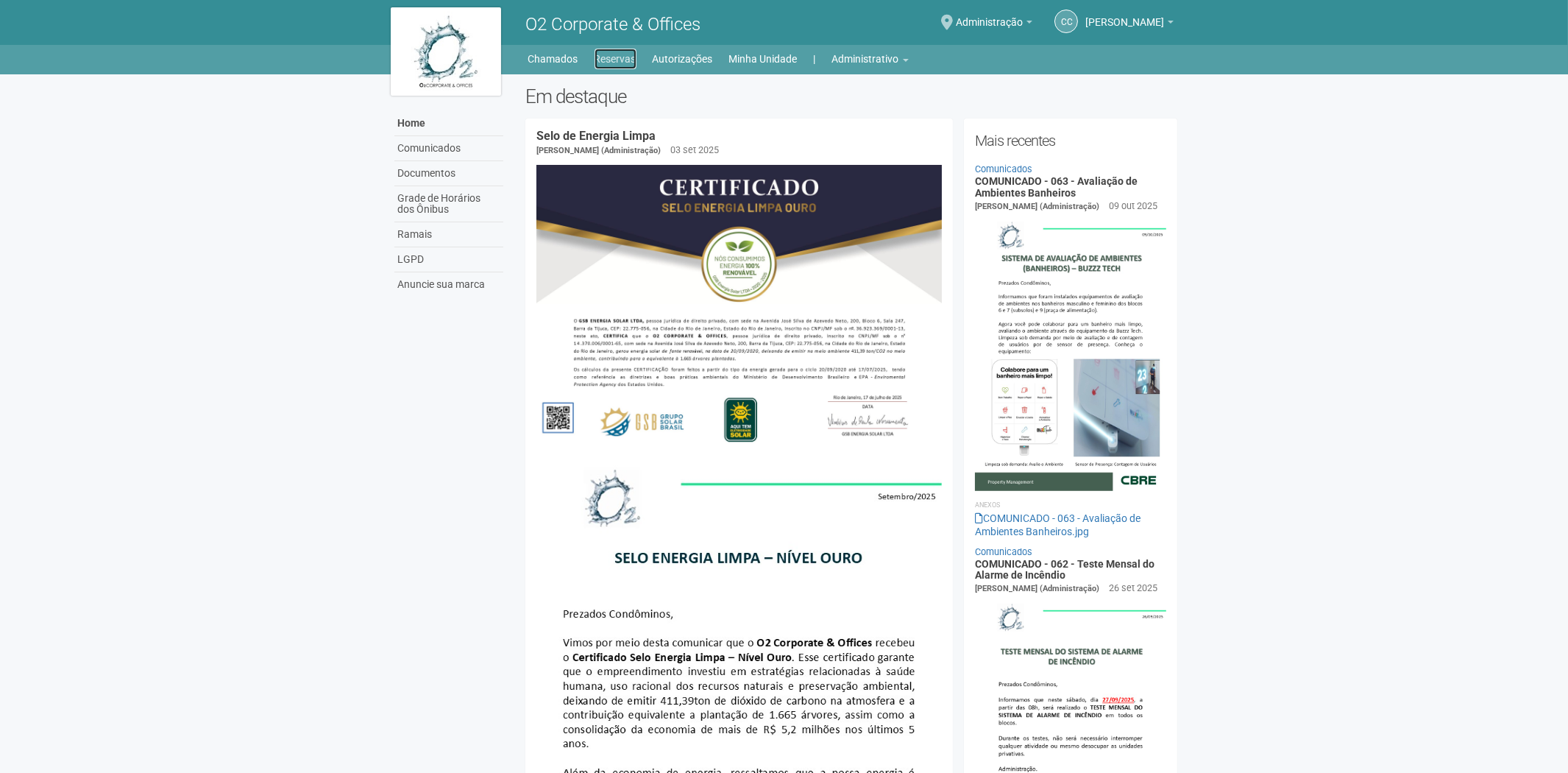
click at [622, 57] on link "Reservas" at bounding box center [615, 59] width 42 height 21
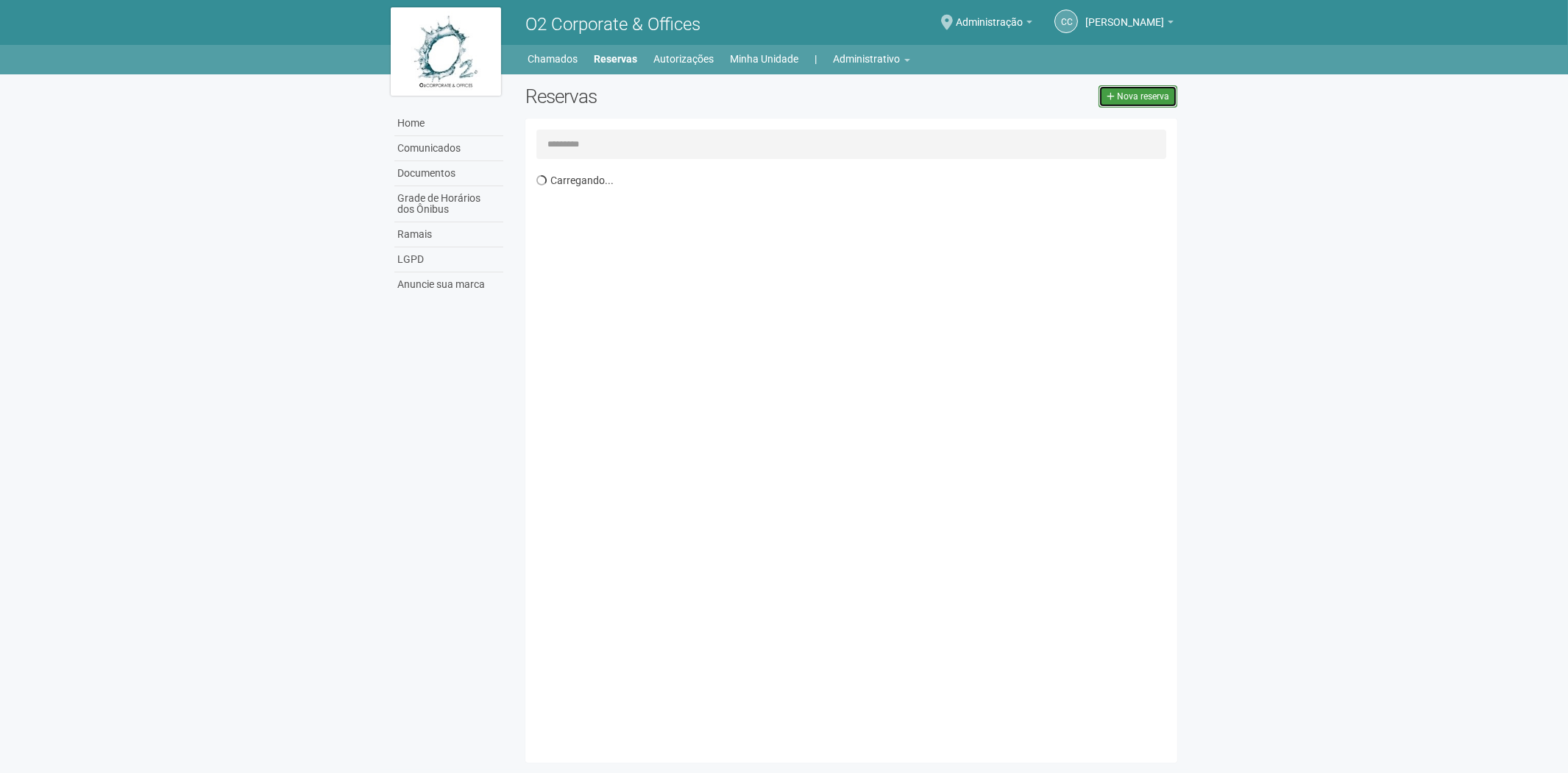
click at [1145, 102] on link "Nova reserva" at bounding box center [1138, 97] width 78 height 22
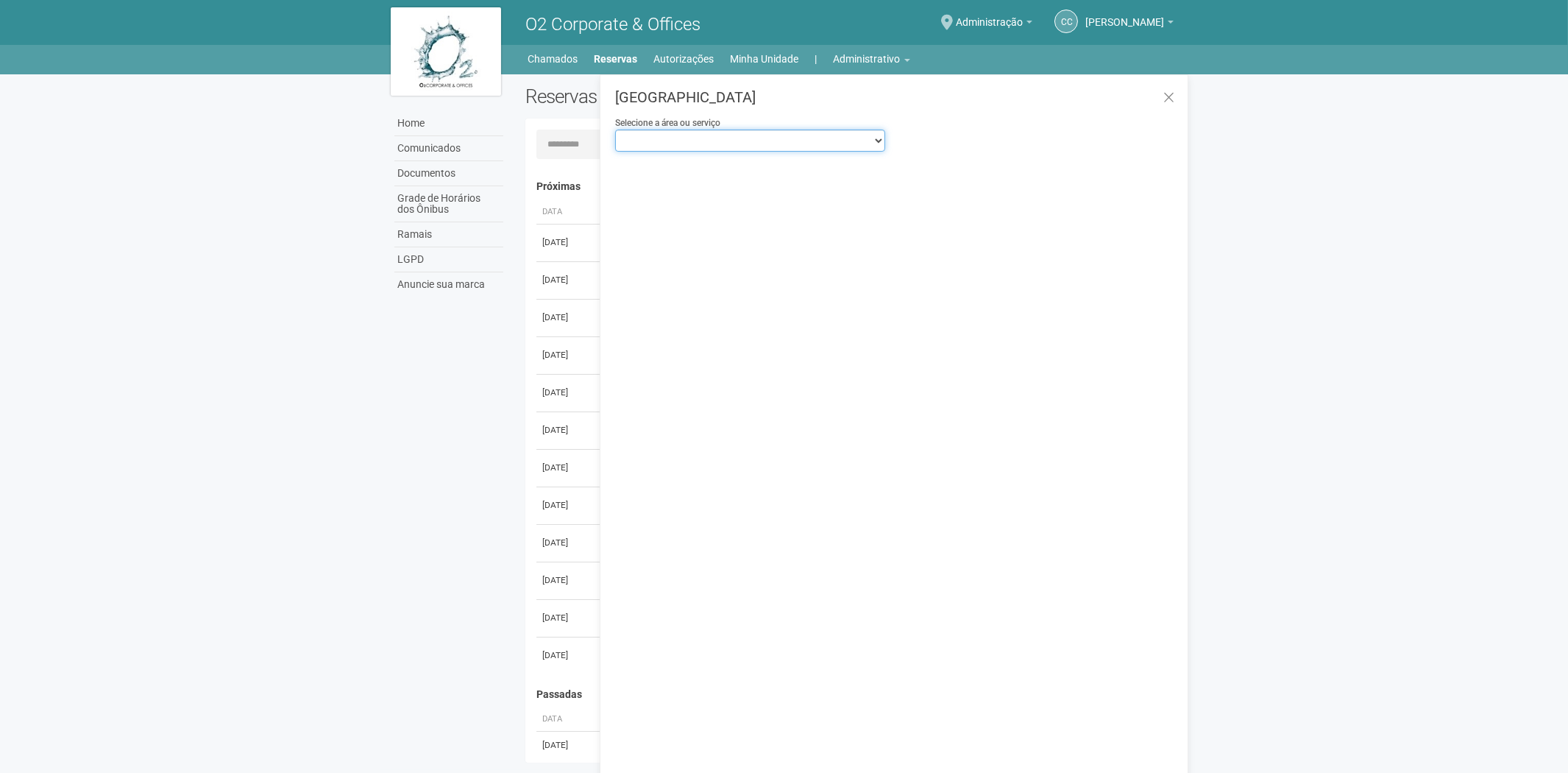
click at [810, 136] on select "**********" at bounding box center [750, 141] width 270 height 22
select select "**********"
click at [615, 130] on select "**********" at bounding box center [750, 141] width 270 height 22
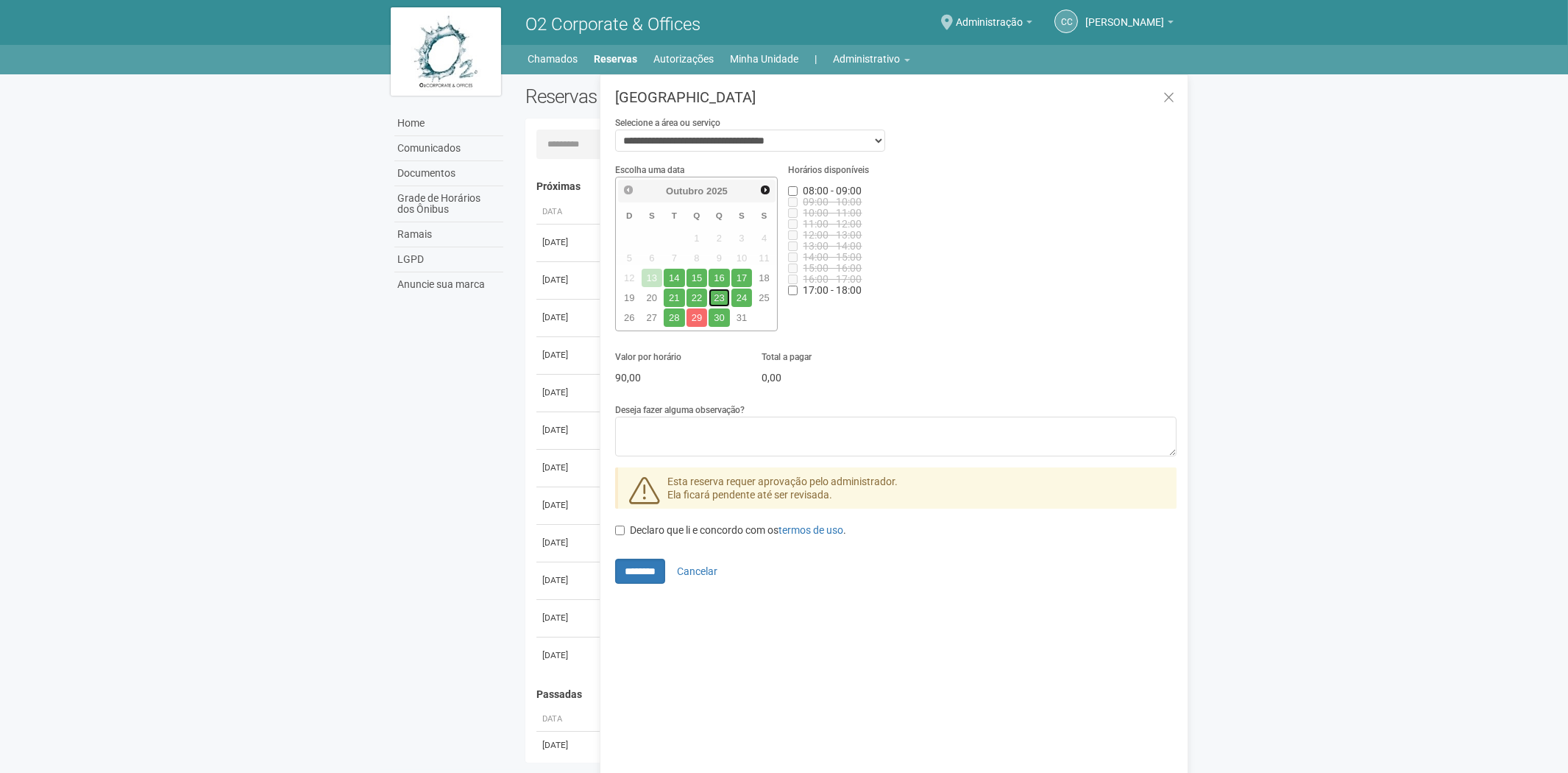
click at [721, 290] on link "23" at bounding box center [719, 298] width 22 height 18
click at [634, 575] on input "********" at bounding box center [640, 571] width 50 height 25
type input "**********"
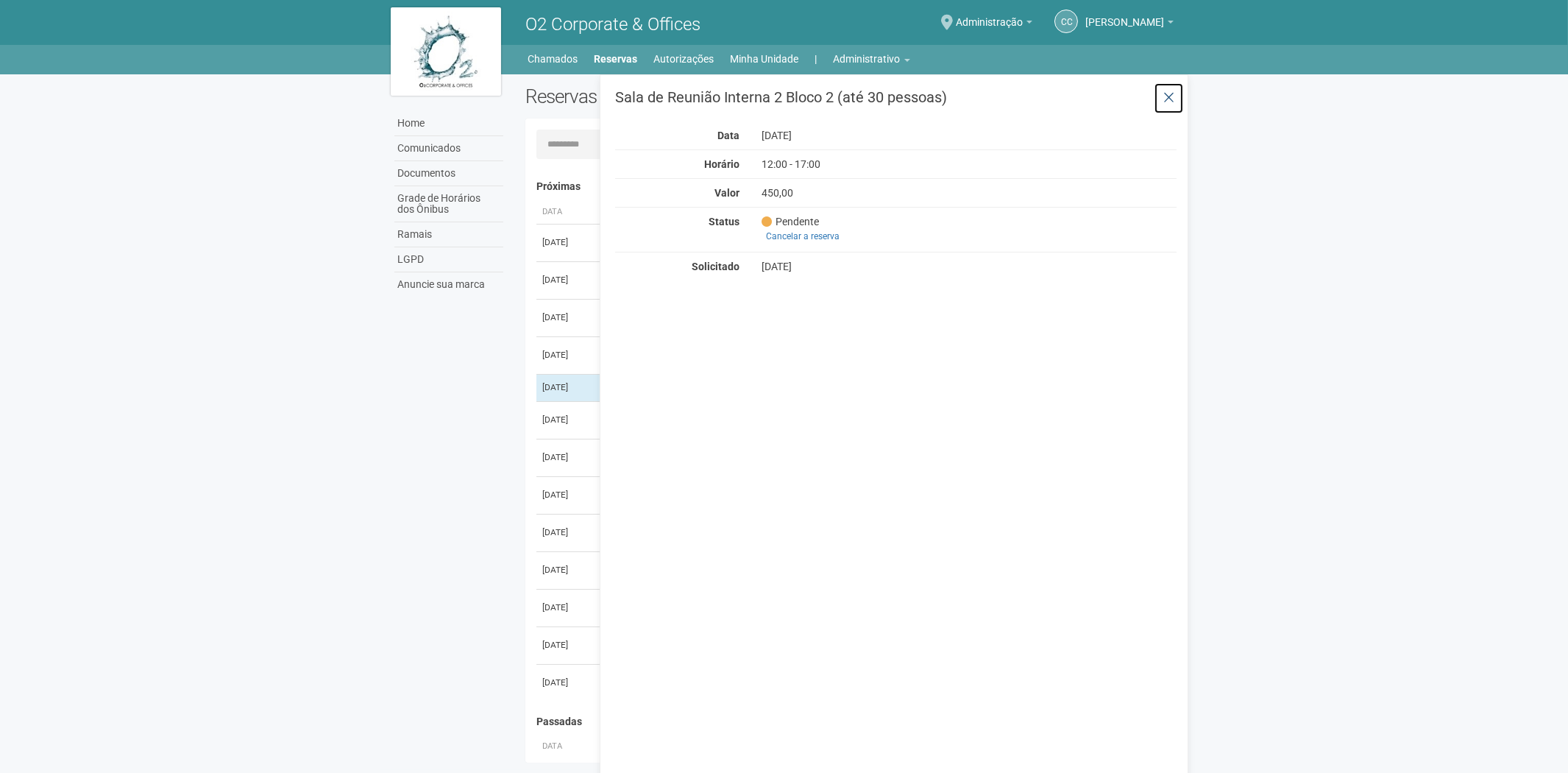
click at [1173, 99] on icon at bounding box center [1169, 98] width 11 height 14
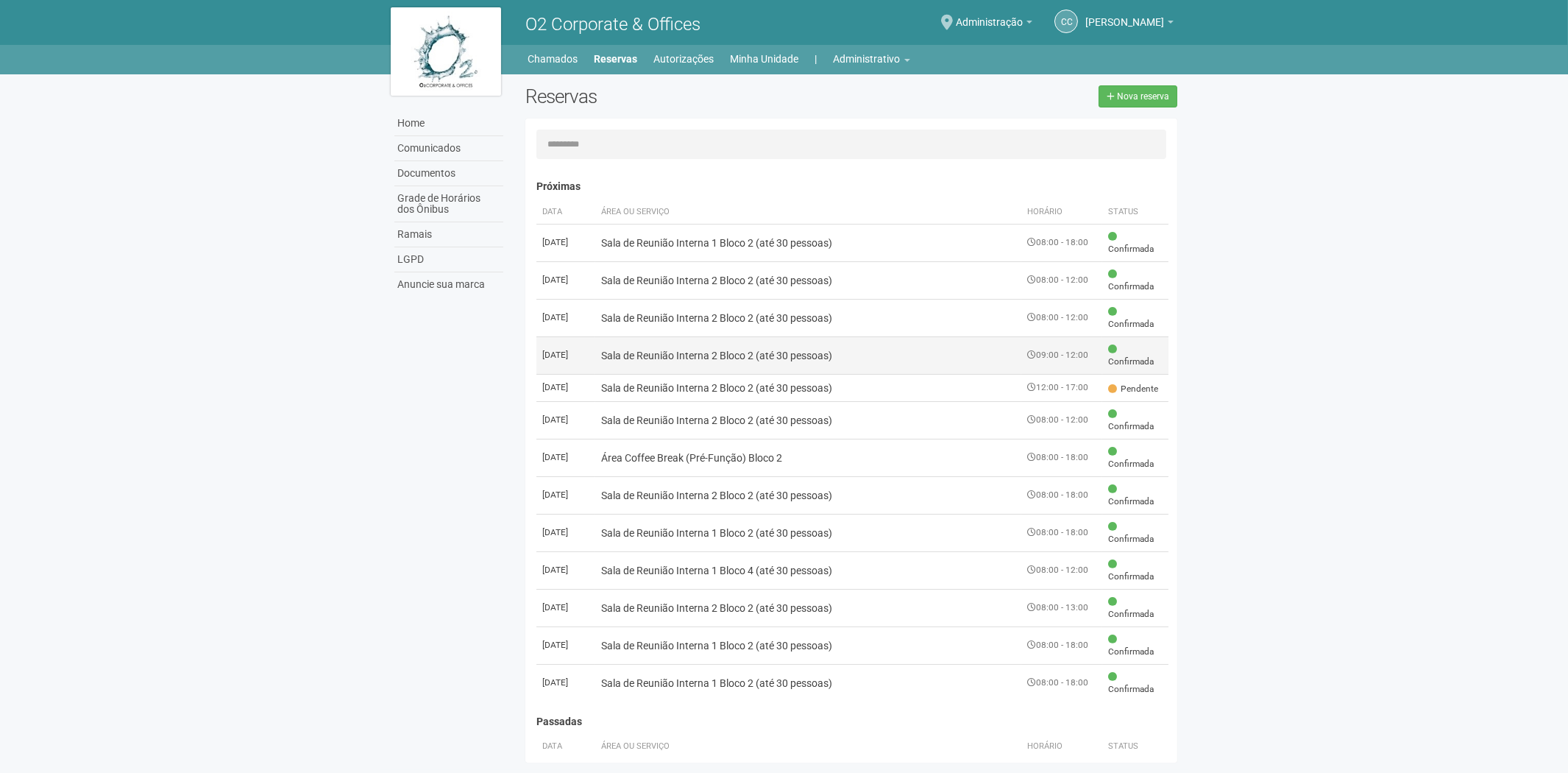
click at [1050, 355] on td "09:00 - 12:00" at bounding box center [1062, 354] width 81 height 38
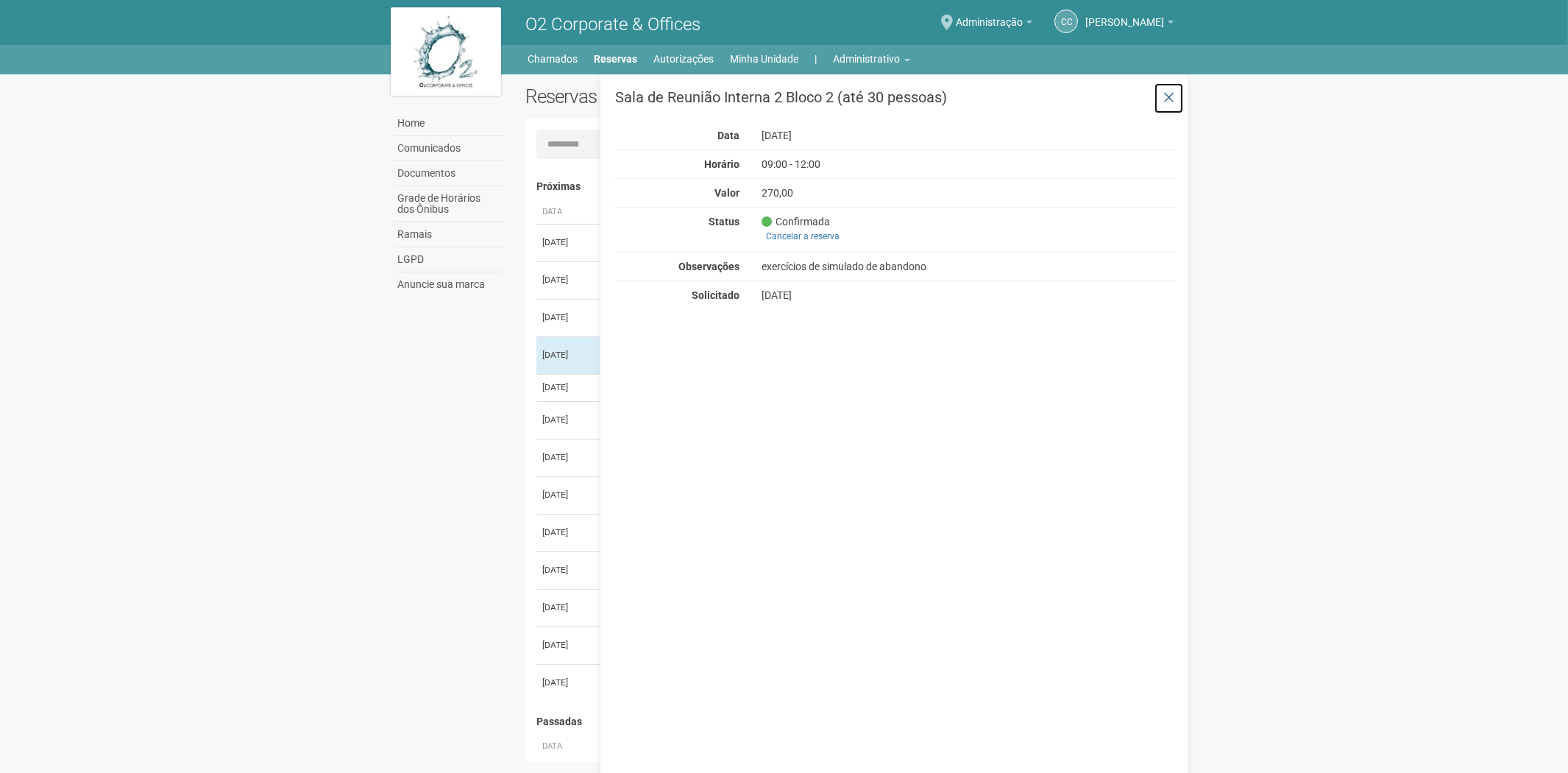
click at [1162, 98] on button at bounding box center [1169, 98] width 30 height 32
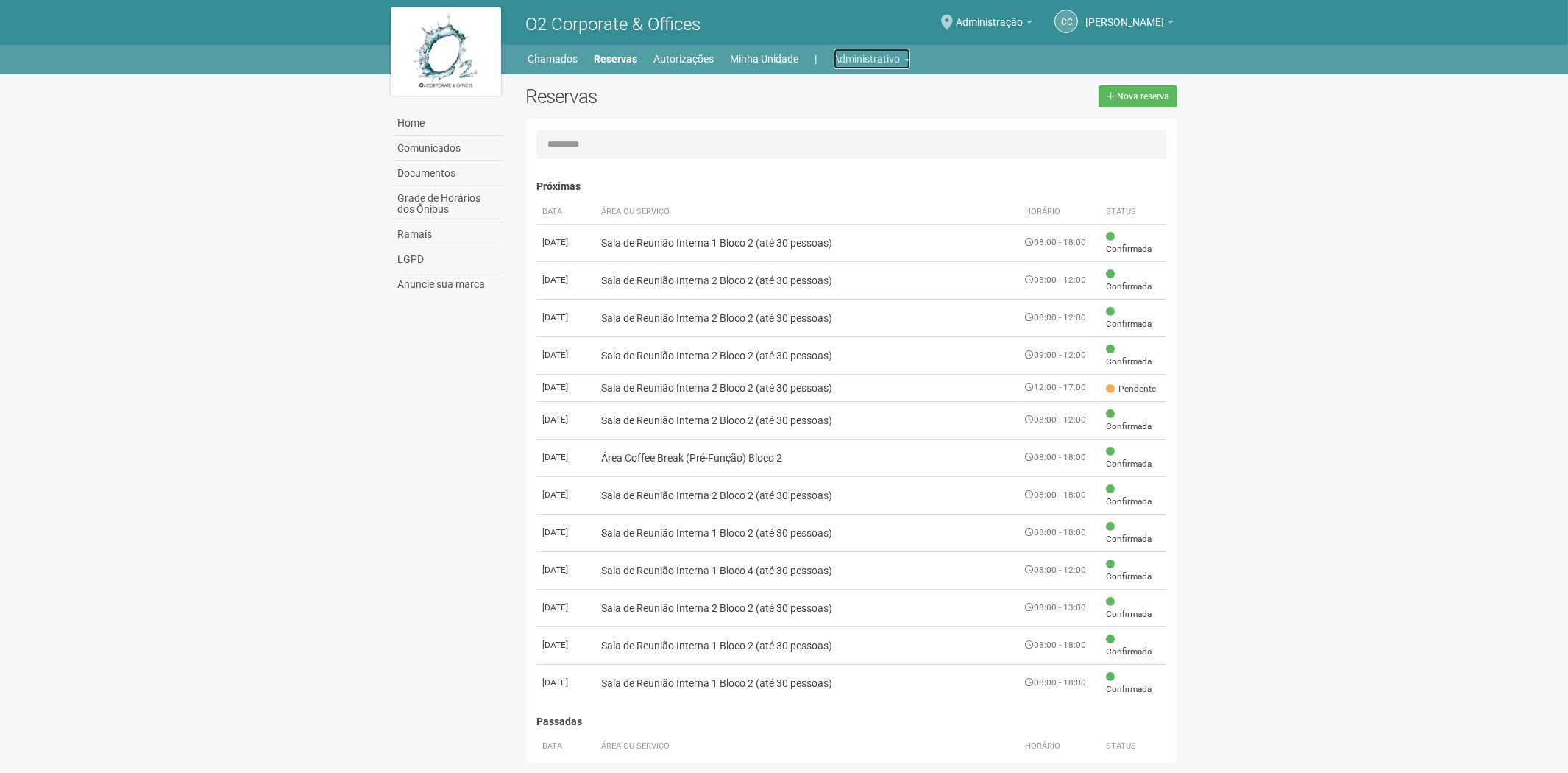
click at [844, 59] on link "Administrativo" at bounding box center [872, 59] width 77 height 21
click at [830, 115] on link "Cartões de acesso" at bounding box center [851, 116] width 125 height 26
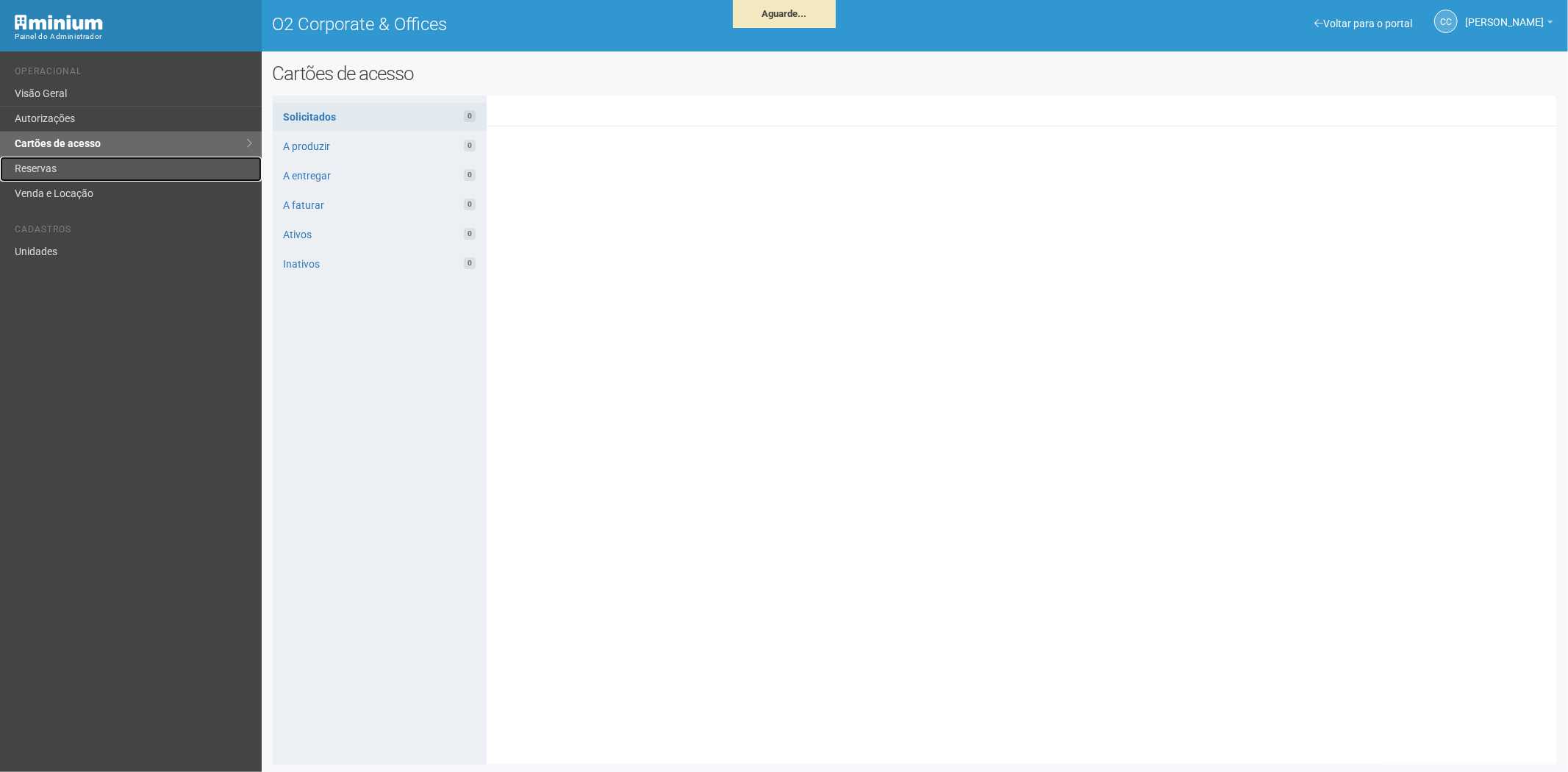
click at [38, 170] on link "Reservas" at bounding box center [130, 169] width 261 height 25
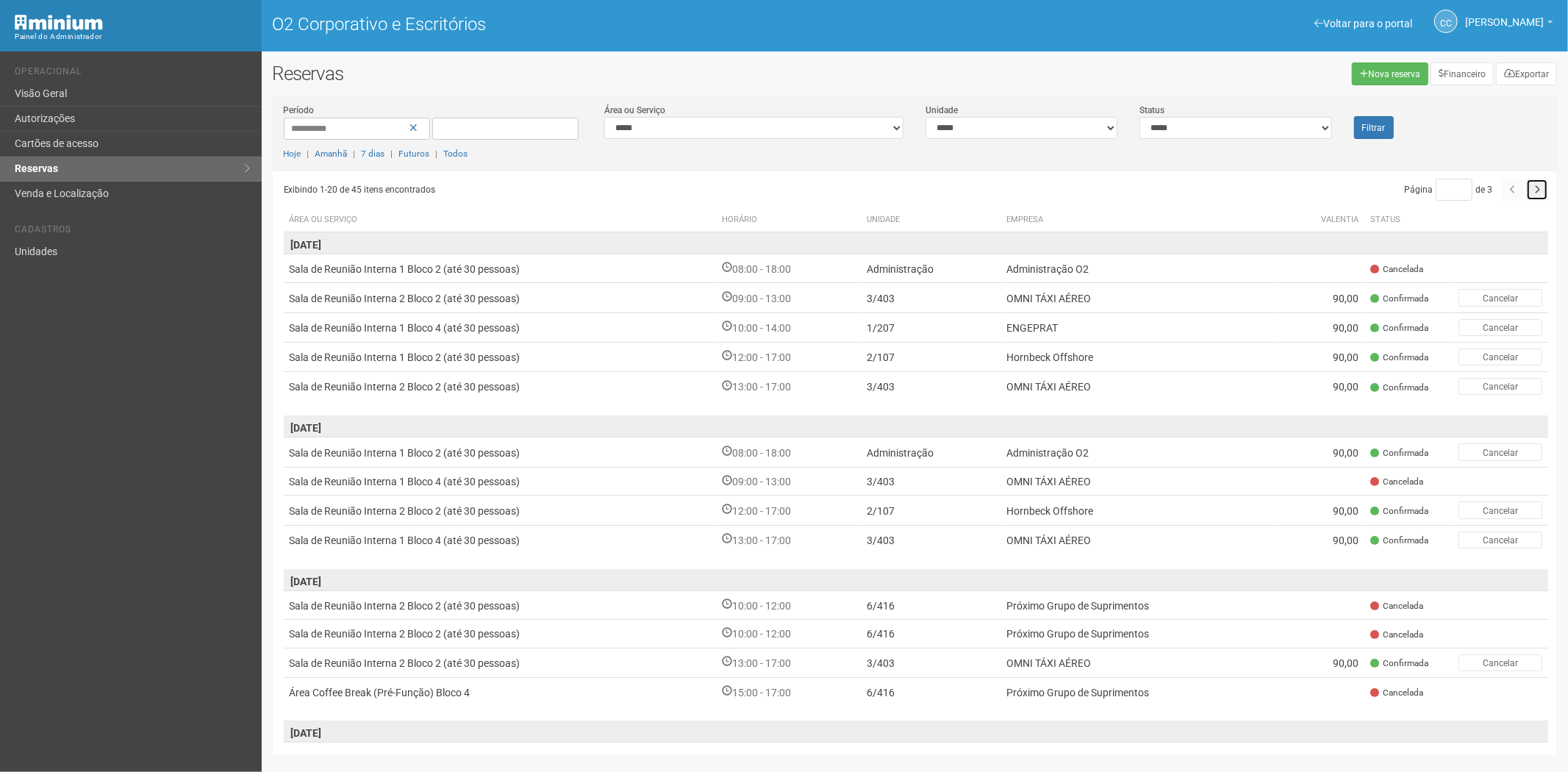
click at [1526, 189] on button "button" at bounding box center [1537, 190] width 22 height 22
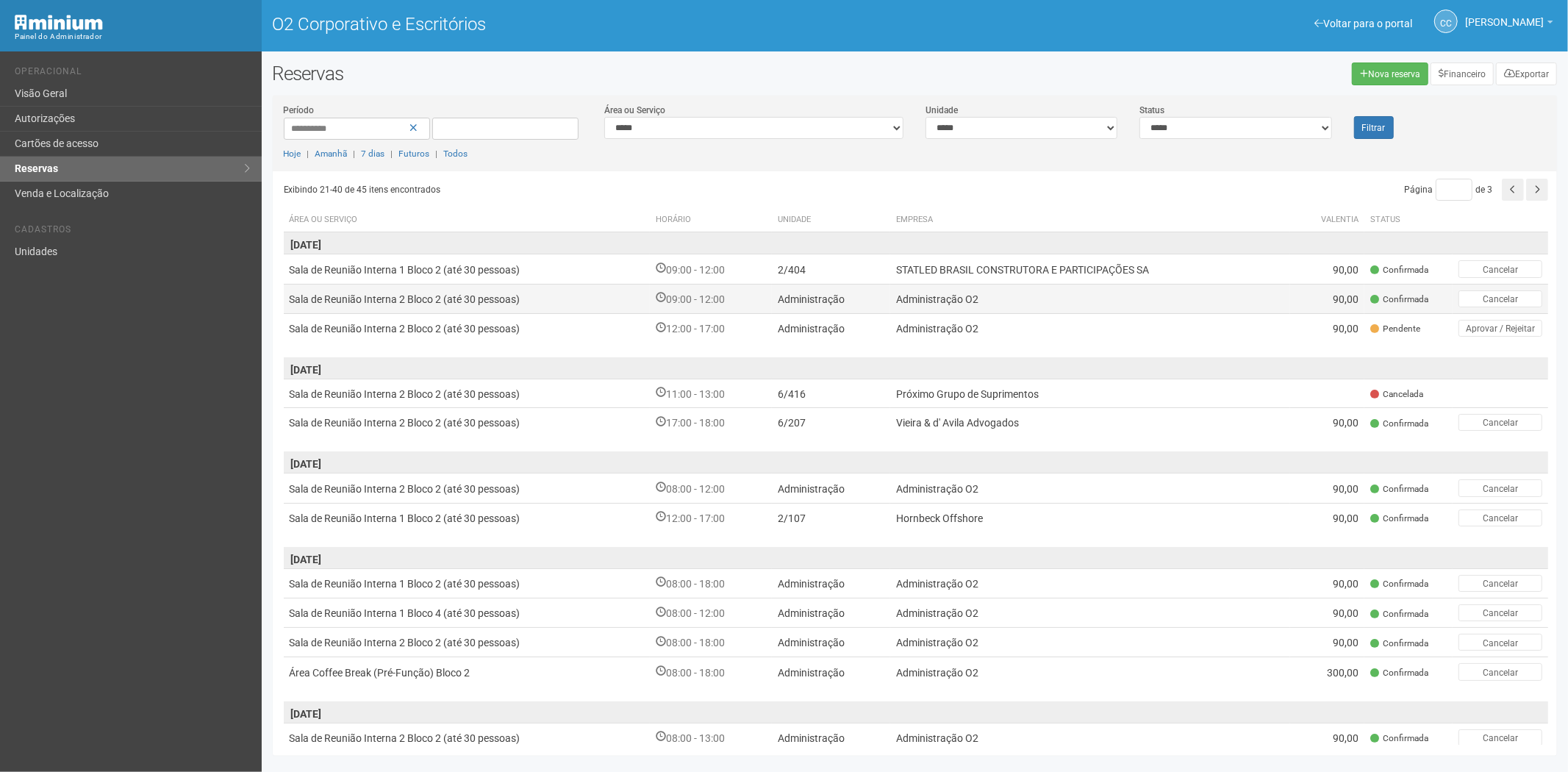
click at [985, 303] on td "Administração O2" at bounding box center [1090, 298] width 400 height 30
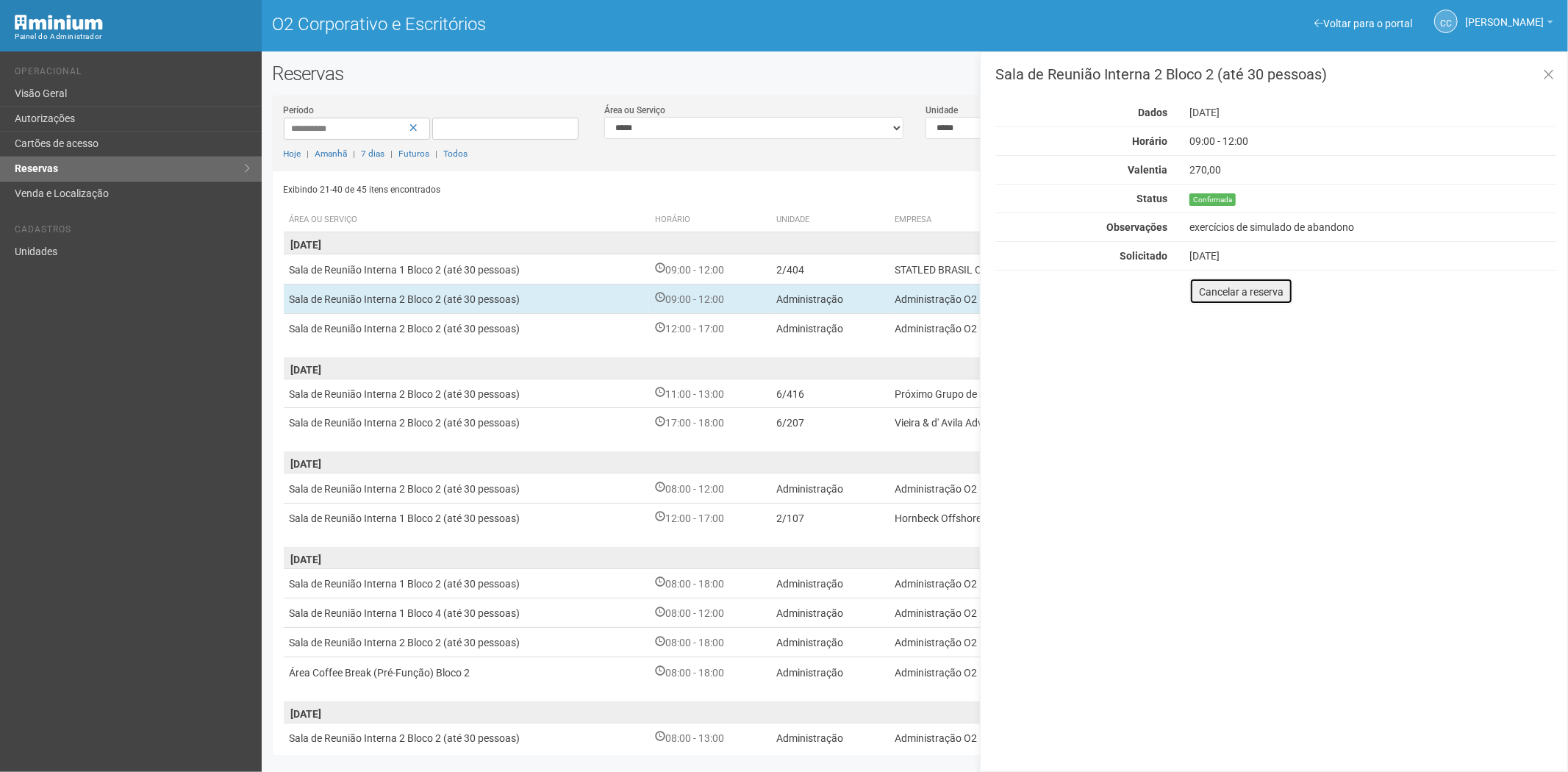
click at [1207, 296] on font "Cancelar a reserva" at bounding box center [1241, 292] width 85 height 12
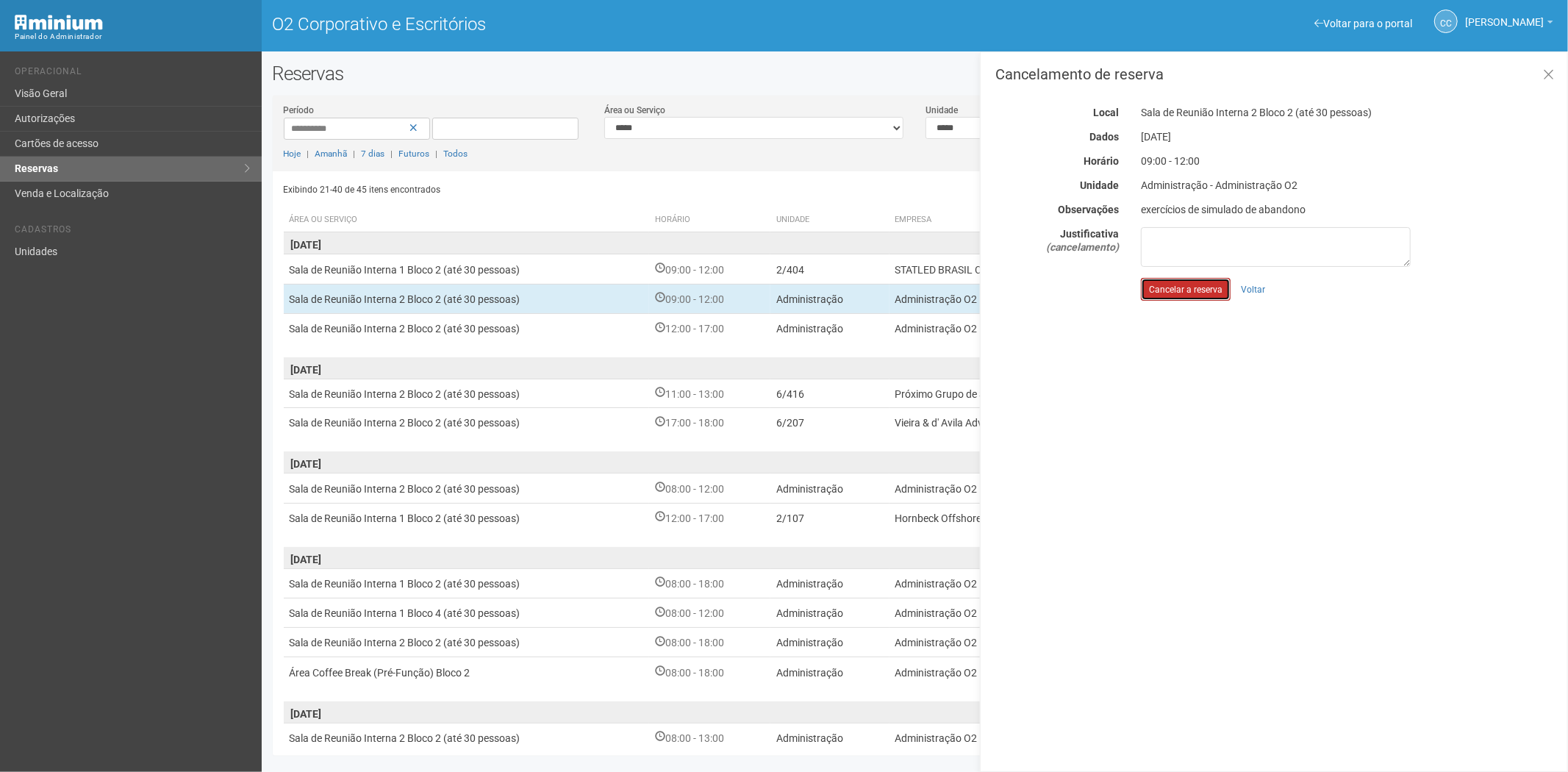
click at [1187, 289] on font "Cancelar a reserva" at bounding box center [1186, 289] width 74 height 10
click at [854, 333] on td "Administração" at bounding box center [831, 328] width 119 height 30
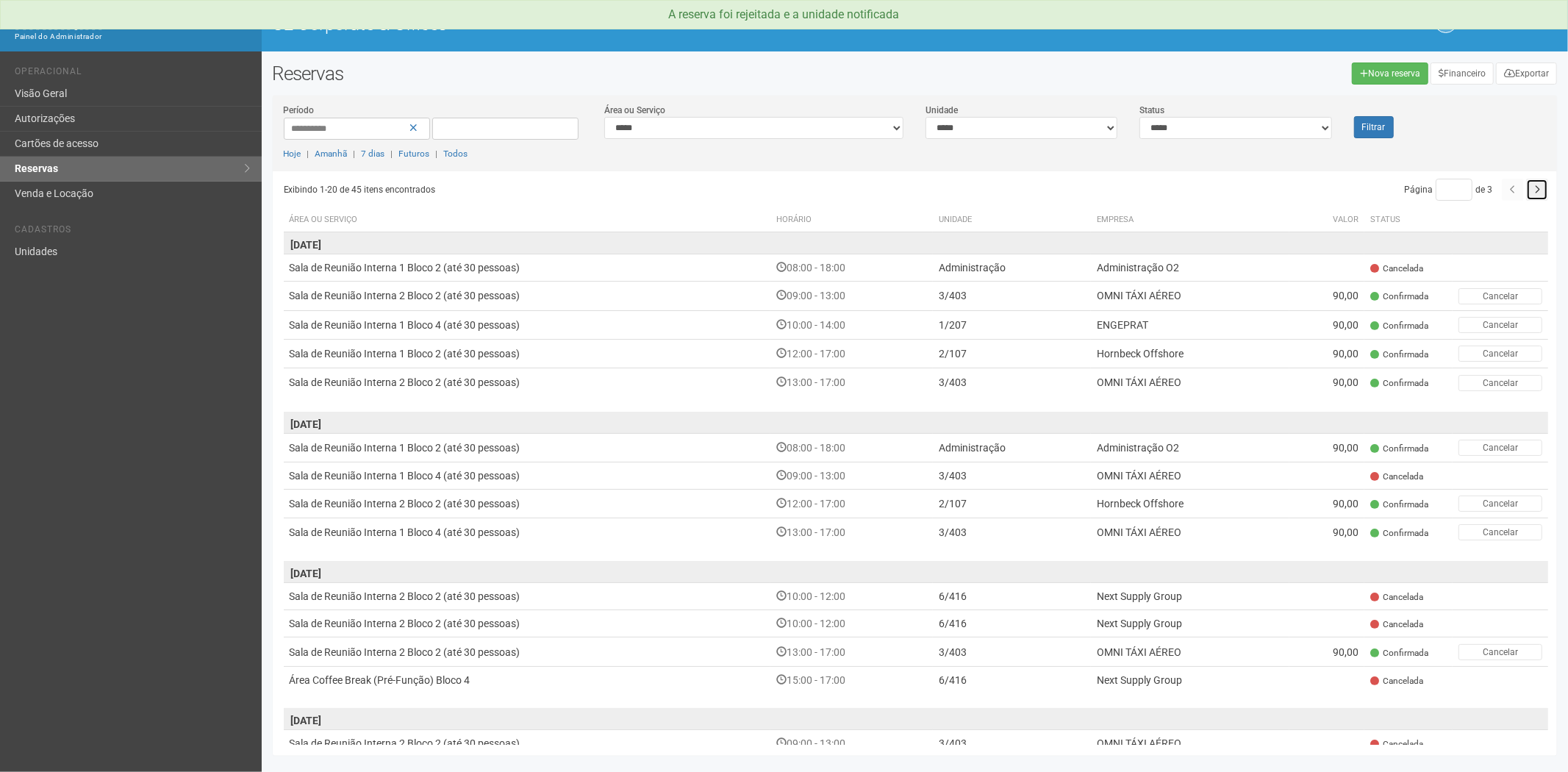
click at [1535, 188] on icon "button" at bounding box center [1537, 189] width 6 height 9
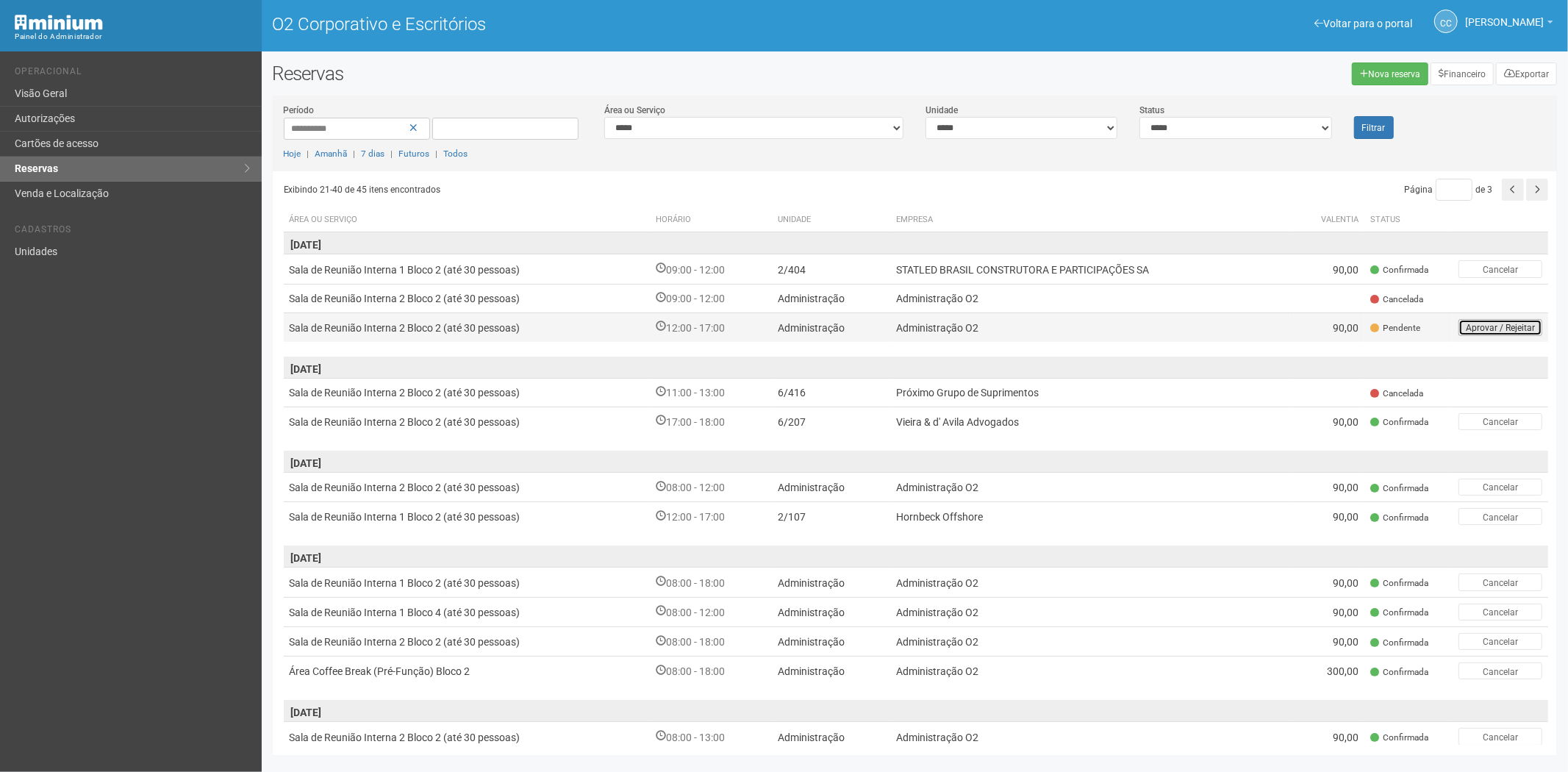
click at [1473, 324] on font "Aprovar / Rejeitar" at bounding box center [1500, 328] width 69 height 10
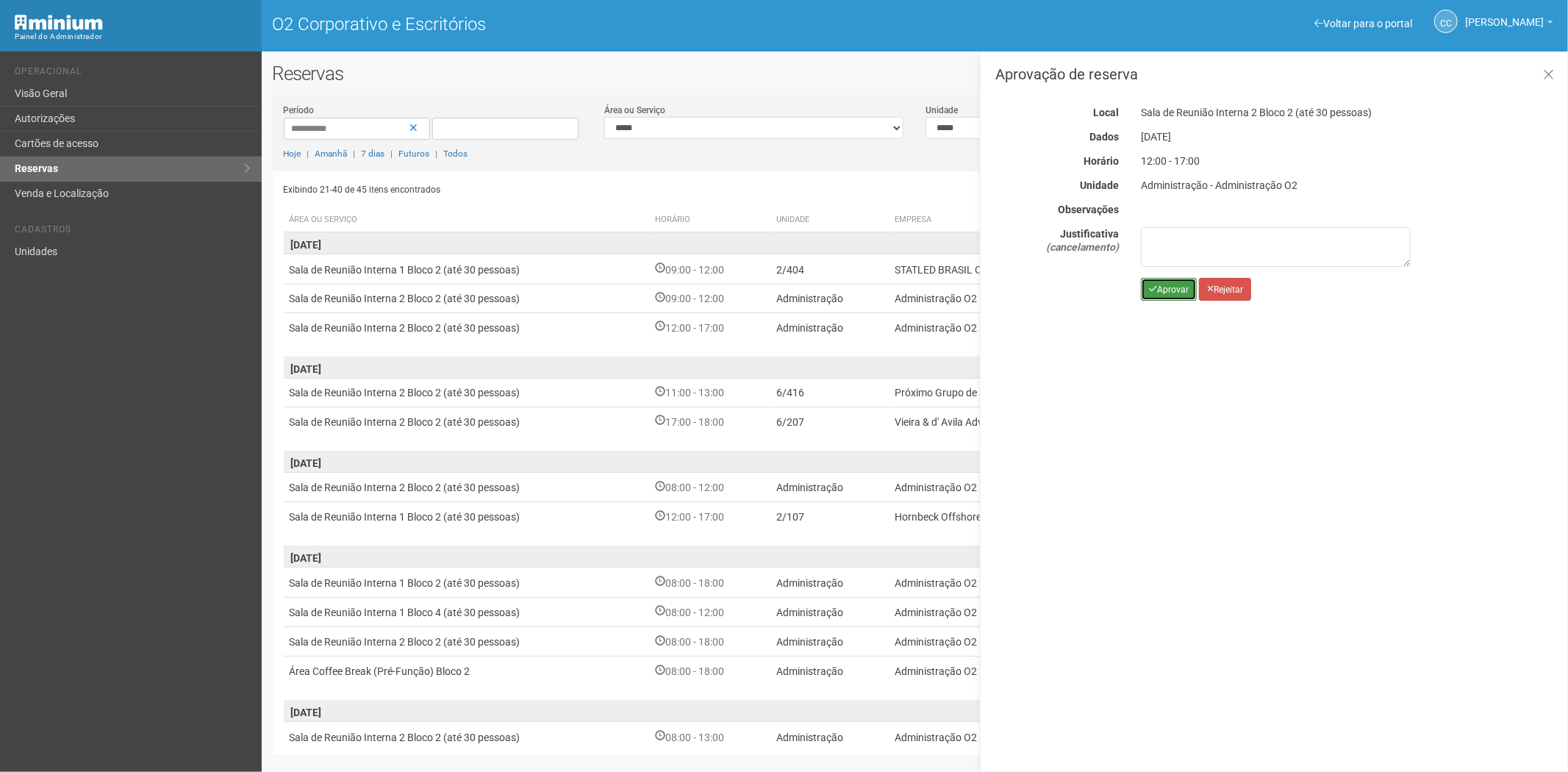
click at [1158, 298] on button "Aprovar" at bounding box center [1169, 289] width 56 height 23
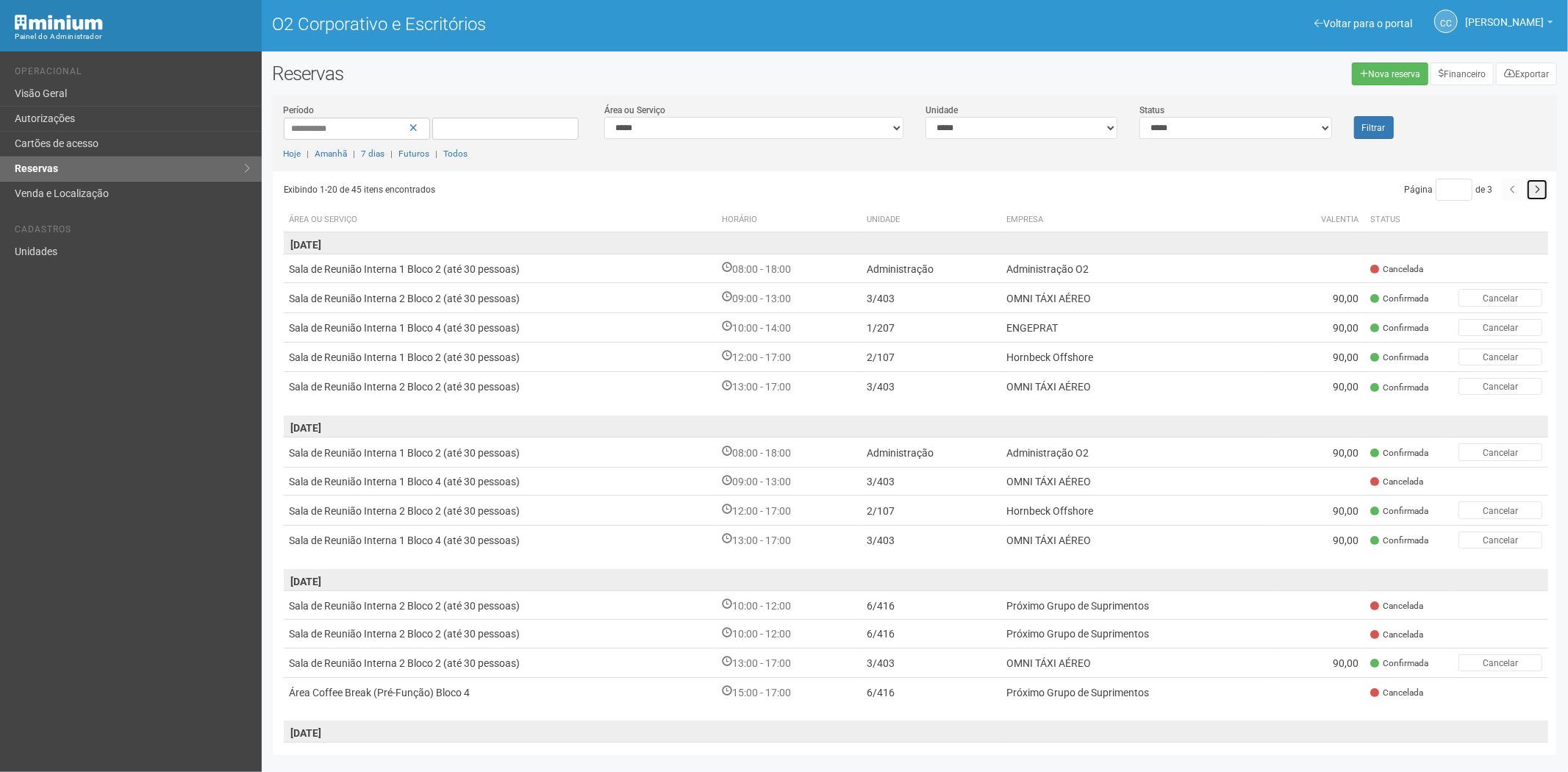
click at [1534, 187] on icon "button" at bounding box center [1537, 189] width 6 height 9
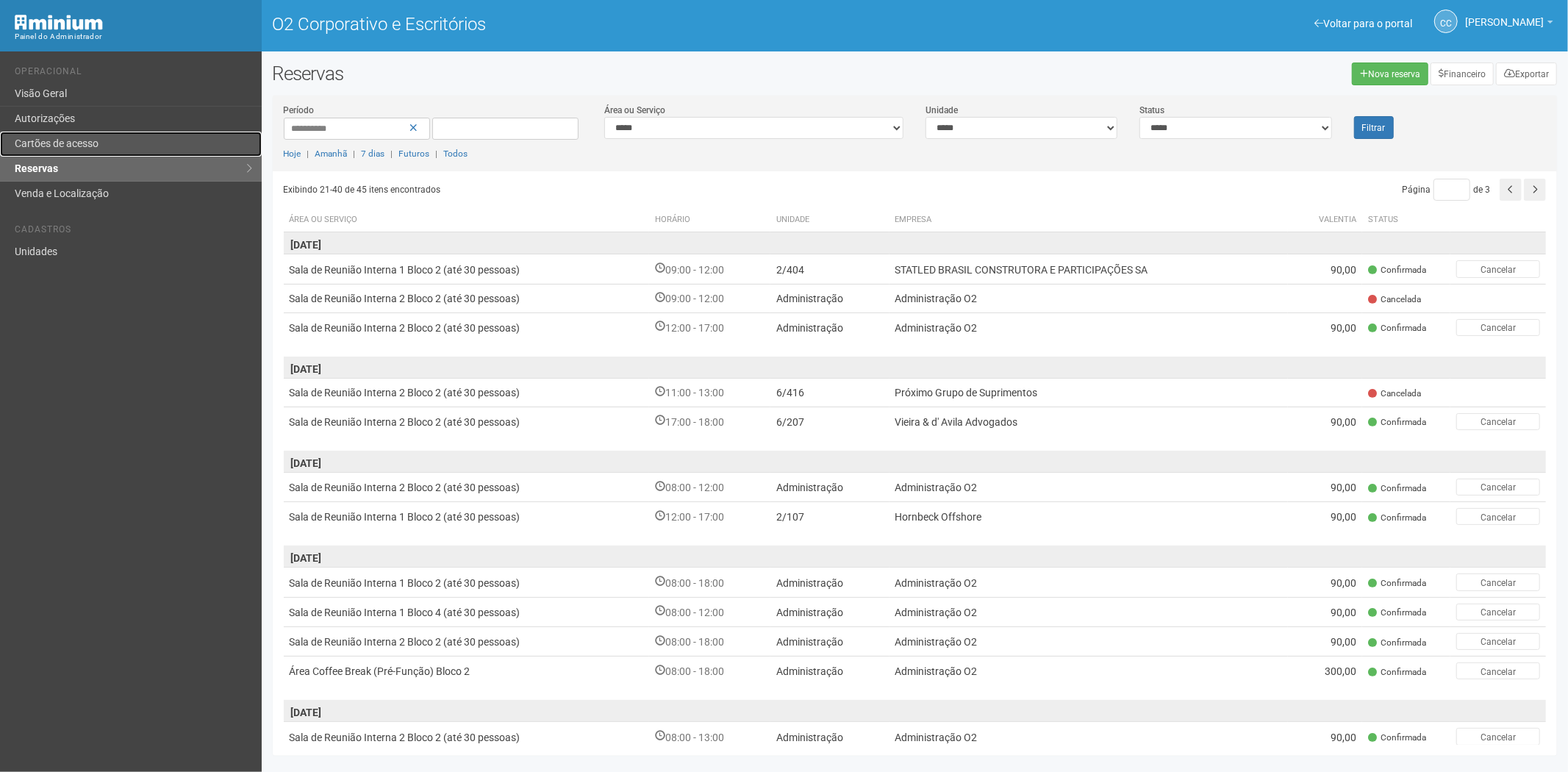
click at [62, 148] on font "Cartões de acesso" at bounding box center [56, 143] width 84 height 12
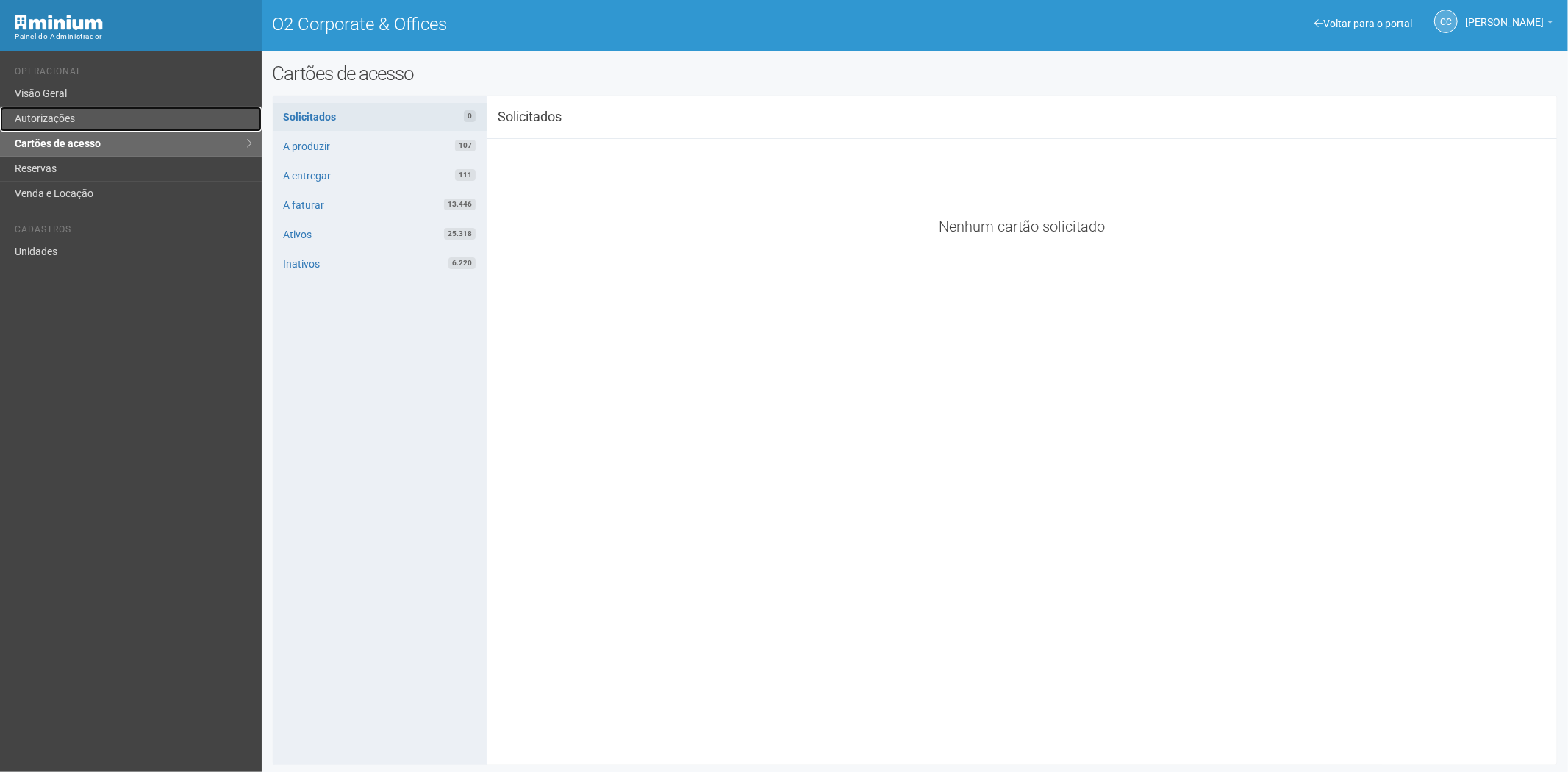
click at [98, 121] on link "Autorizações" at bounding box center [130, 118] width 261 height 25
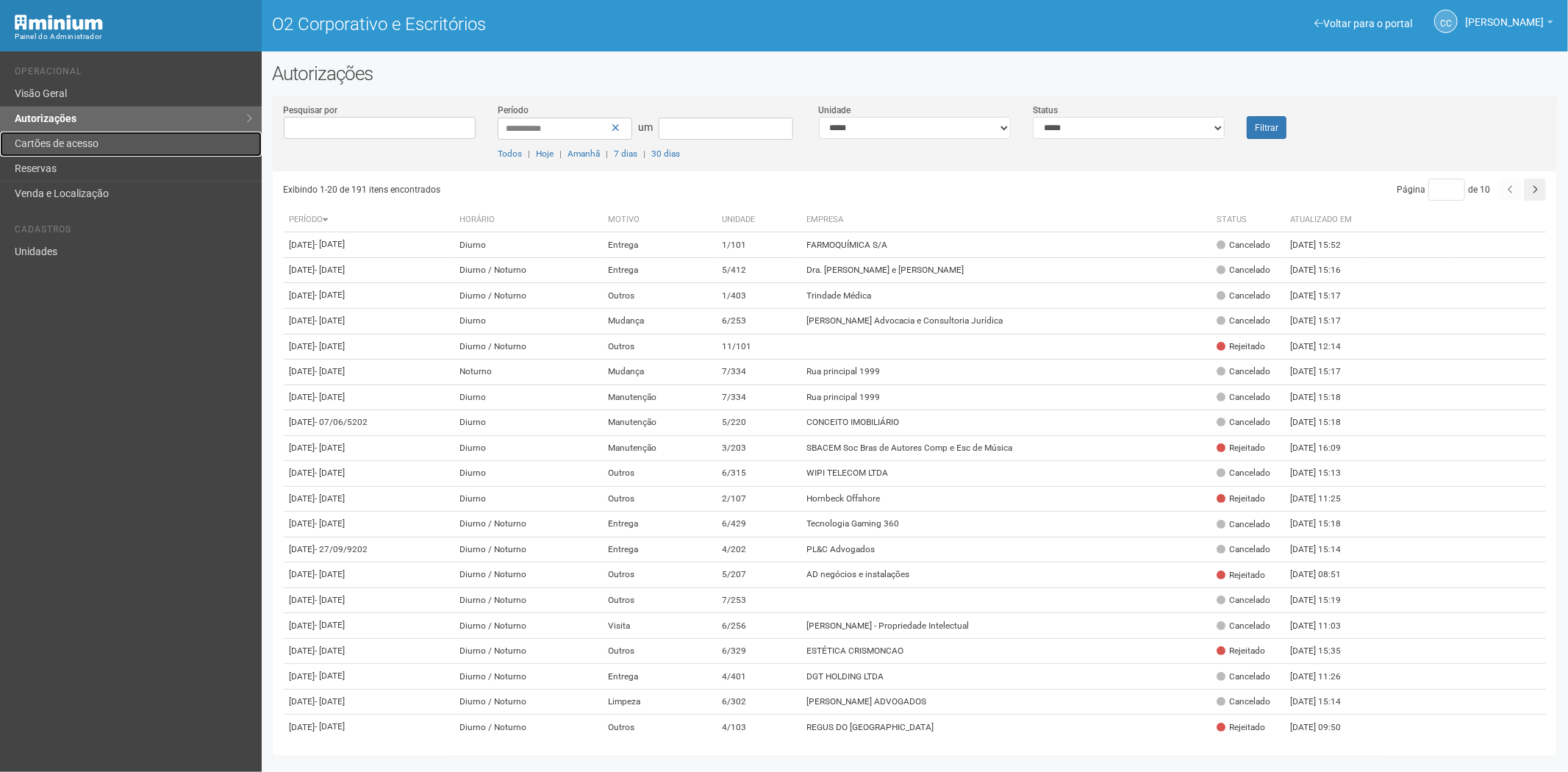
click at [78, 142] on font "Cartões de acesso" at bounding box center [56, 143] width 84 height 12
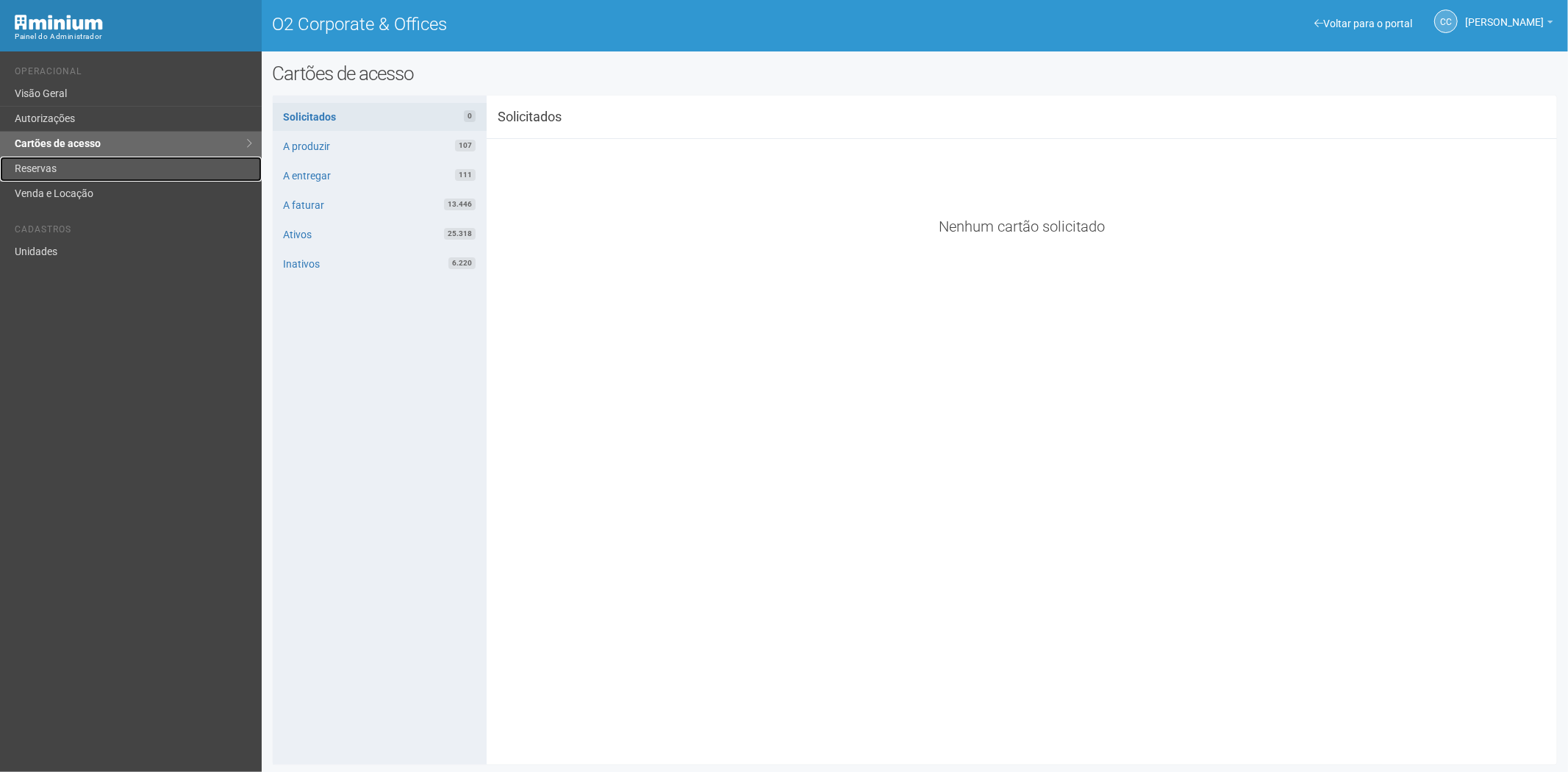
click at [100, 162] on link "Reservas" at bounding box center [130, 169] width 261 height 25
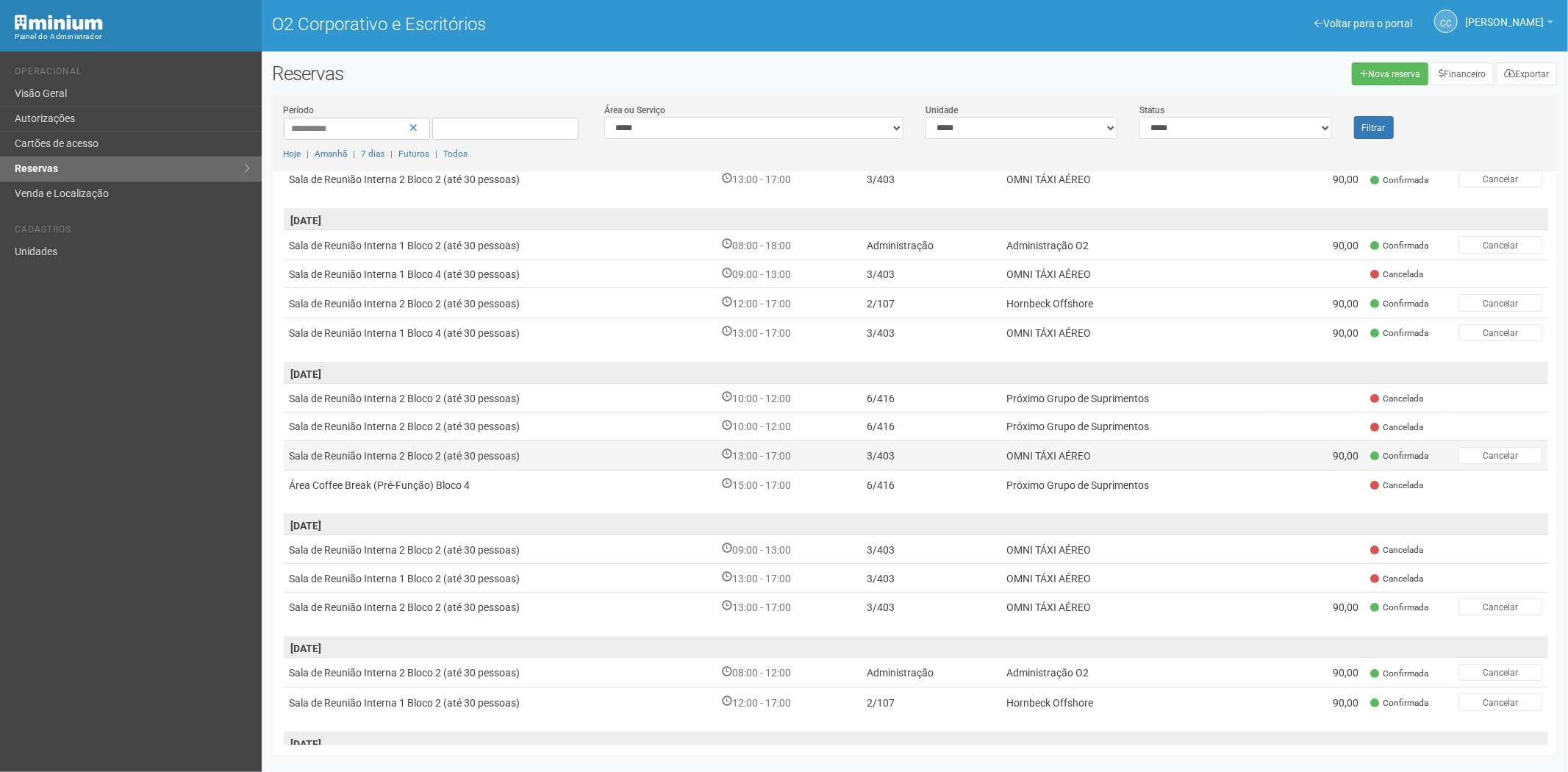
scroll to position [277, 0]
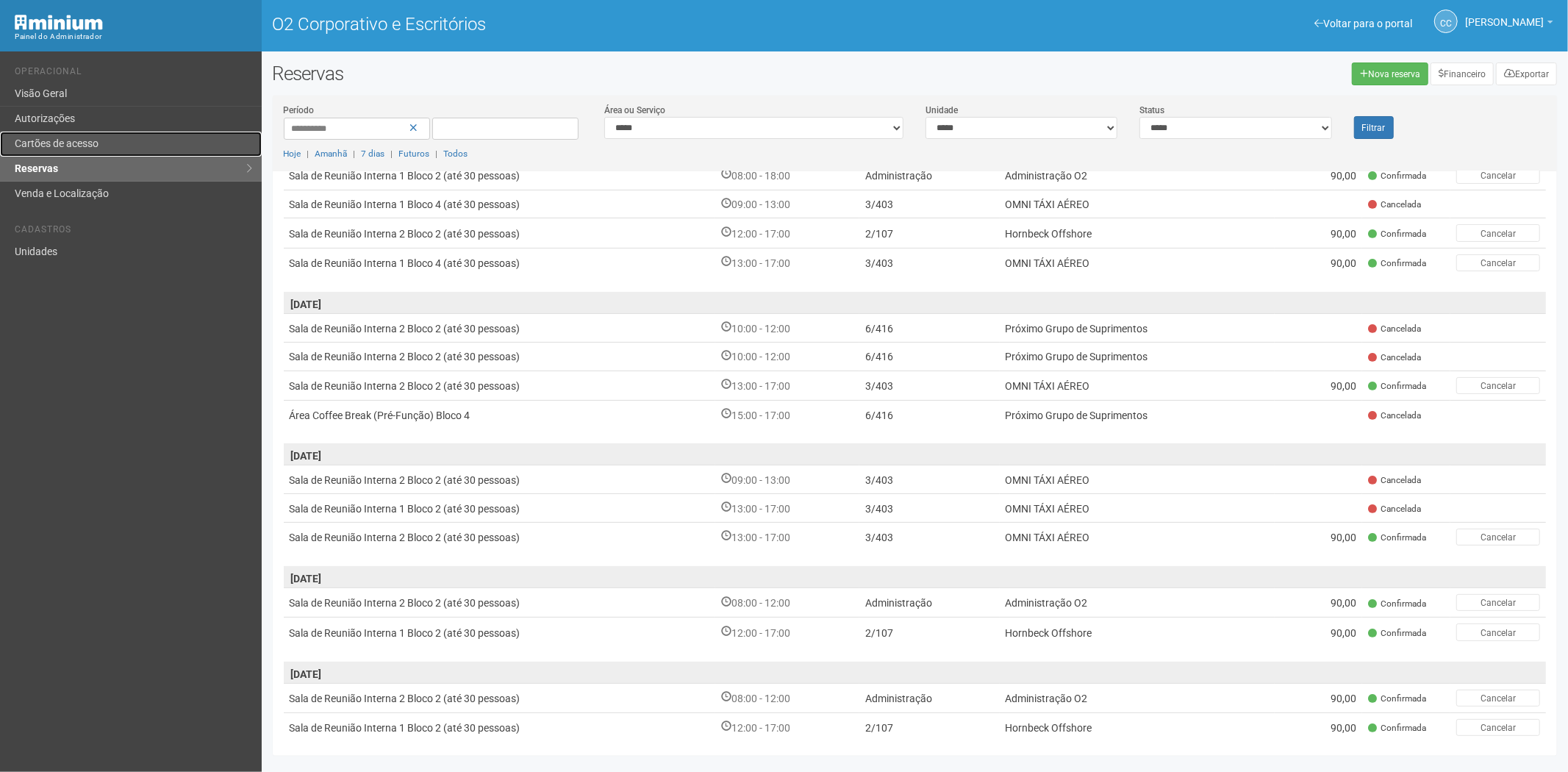
click at [69, 142] on font "Cartões de acesso" at bounding box center [56, 143] width 84 height 12
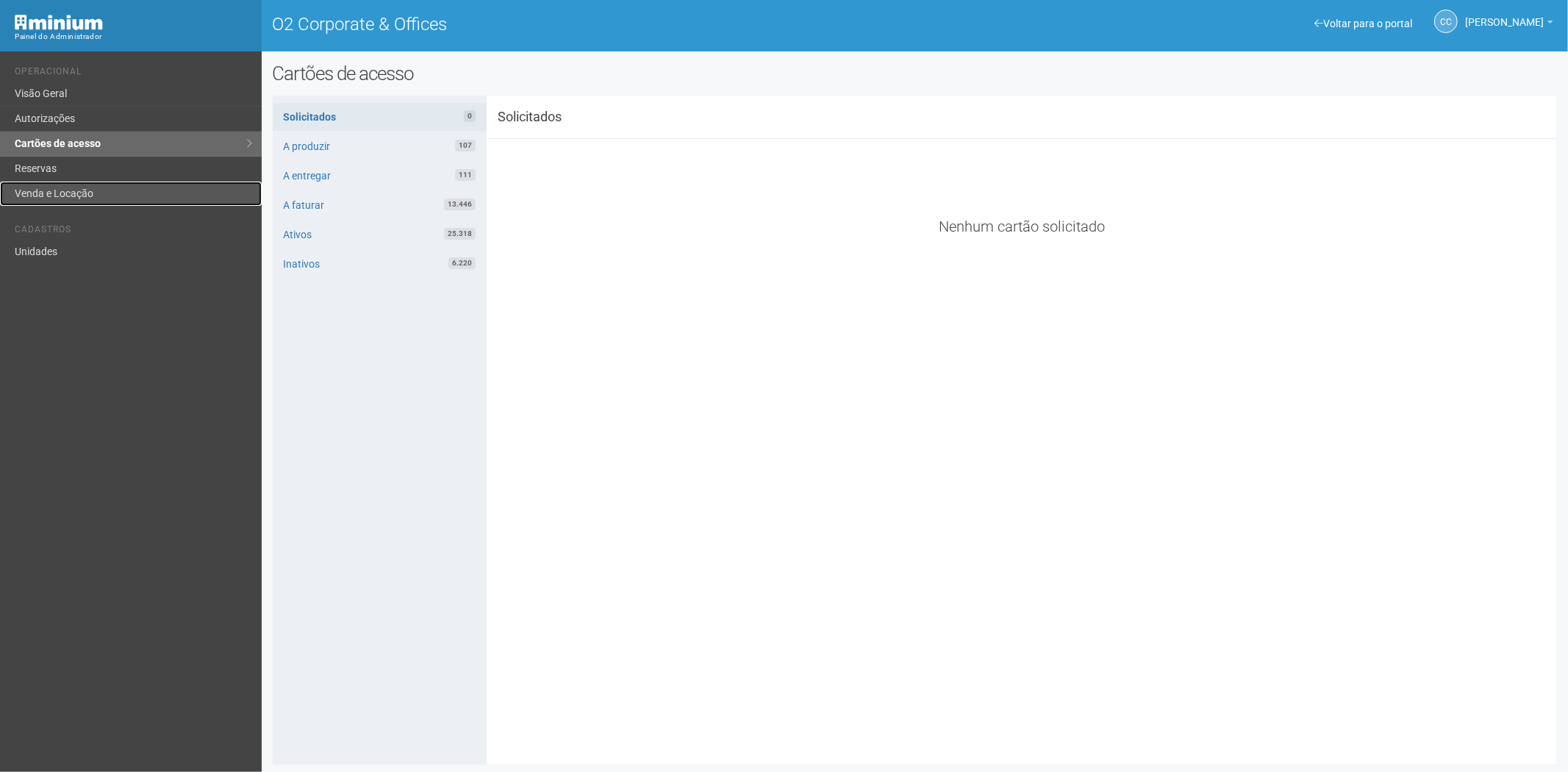
click at [64, 184] on link "Venda e Locação" at bounding box center [130, 193] width 261 height 24
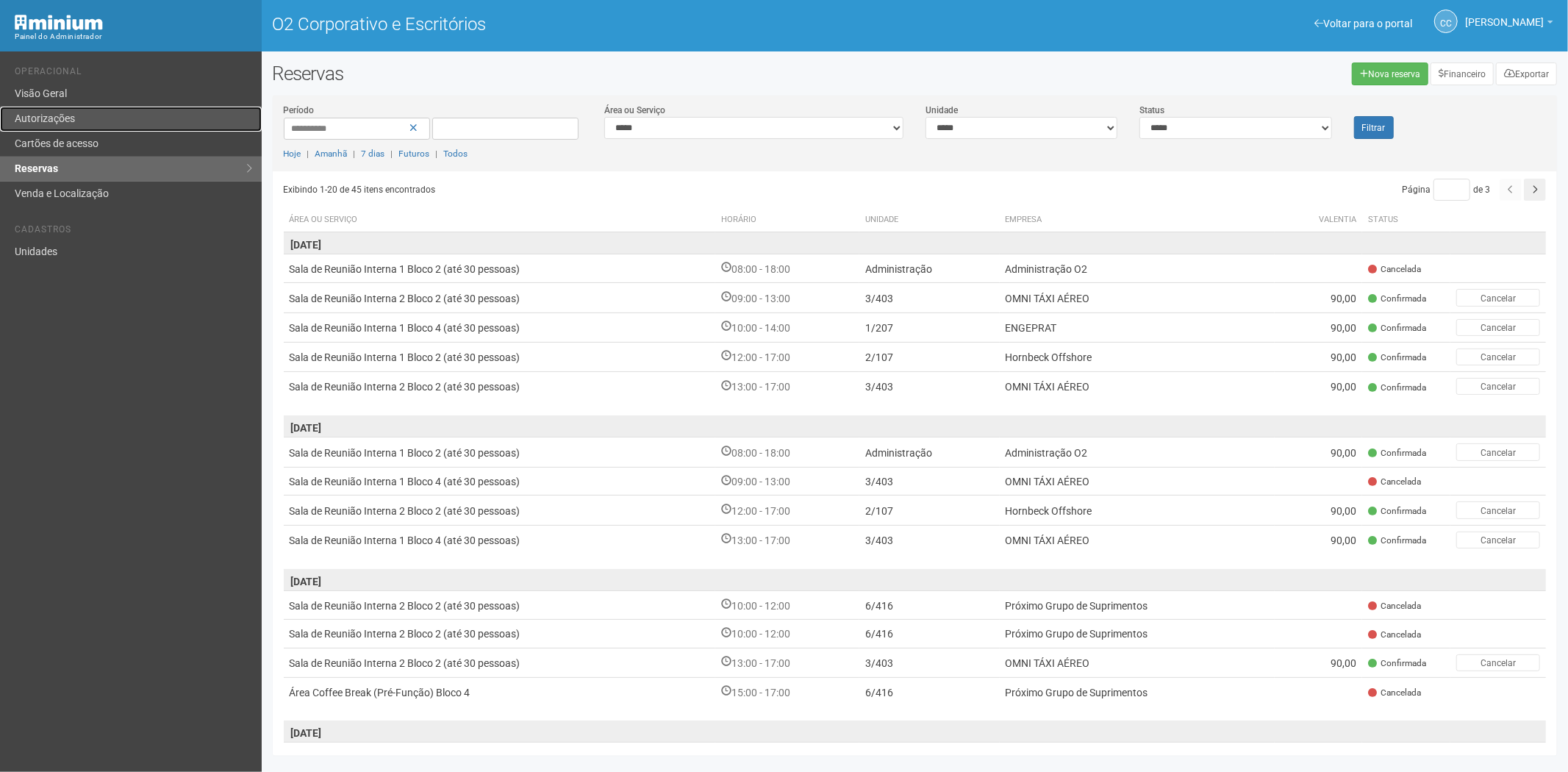
click at [116, 114] on link "Autorizações" at bounding box center [130, 118] width 261 height 25
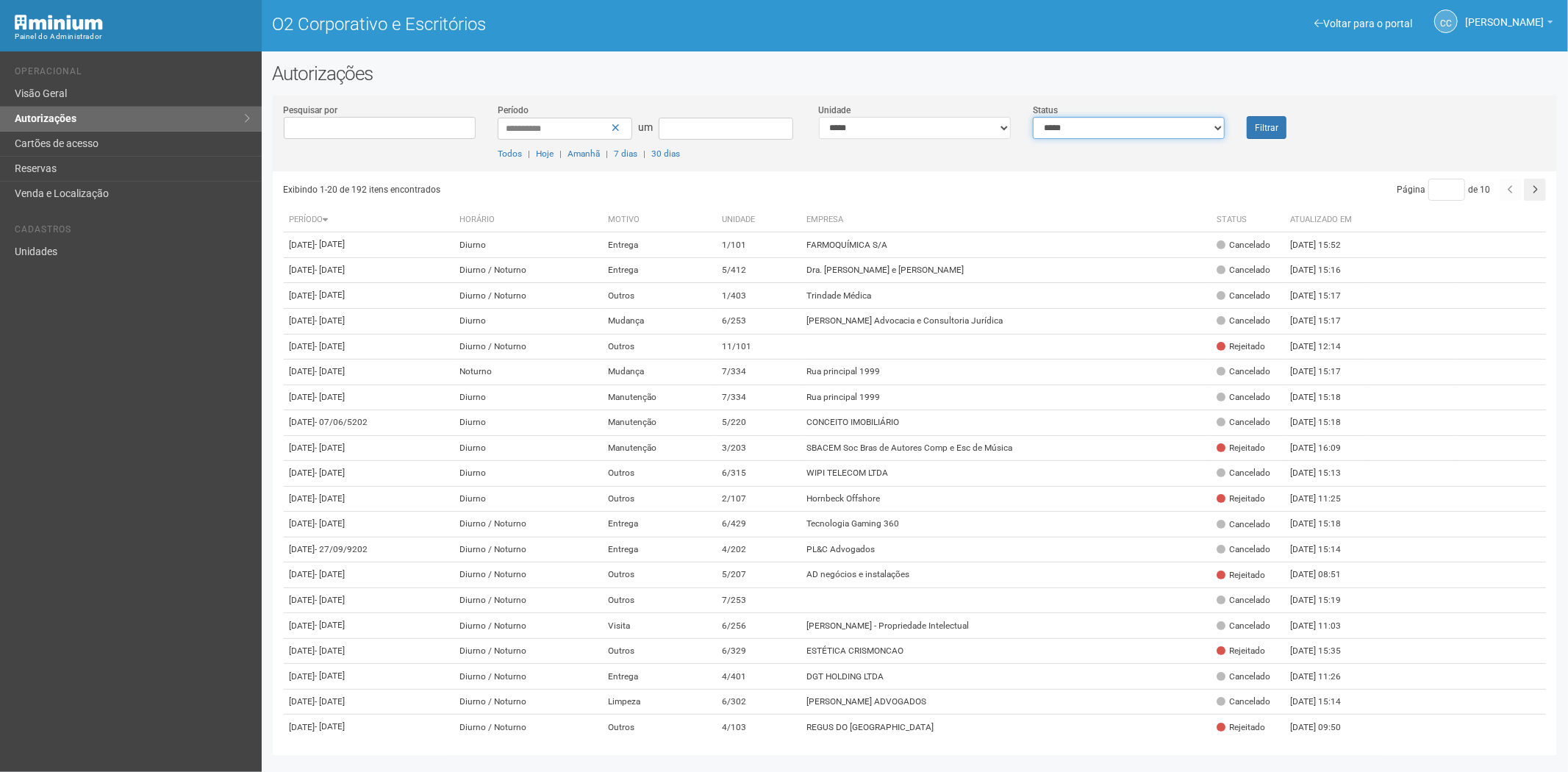
click at [1106, 126] on select "**********" at bounding box center [1128, 128] width 192 height 22
select select "*"
click at [1033, 117] on select "**********" at bounding box center [1128, 128] width 192 height 22
click at [1273, 131] on font "Filtrar" at bounding box center [1266, 128] width 23 height 10
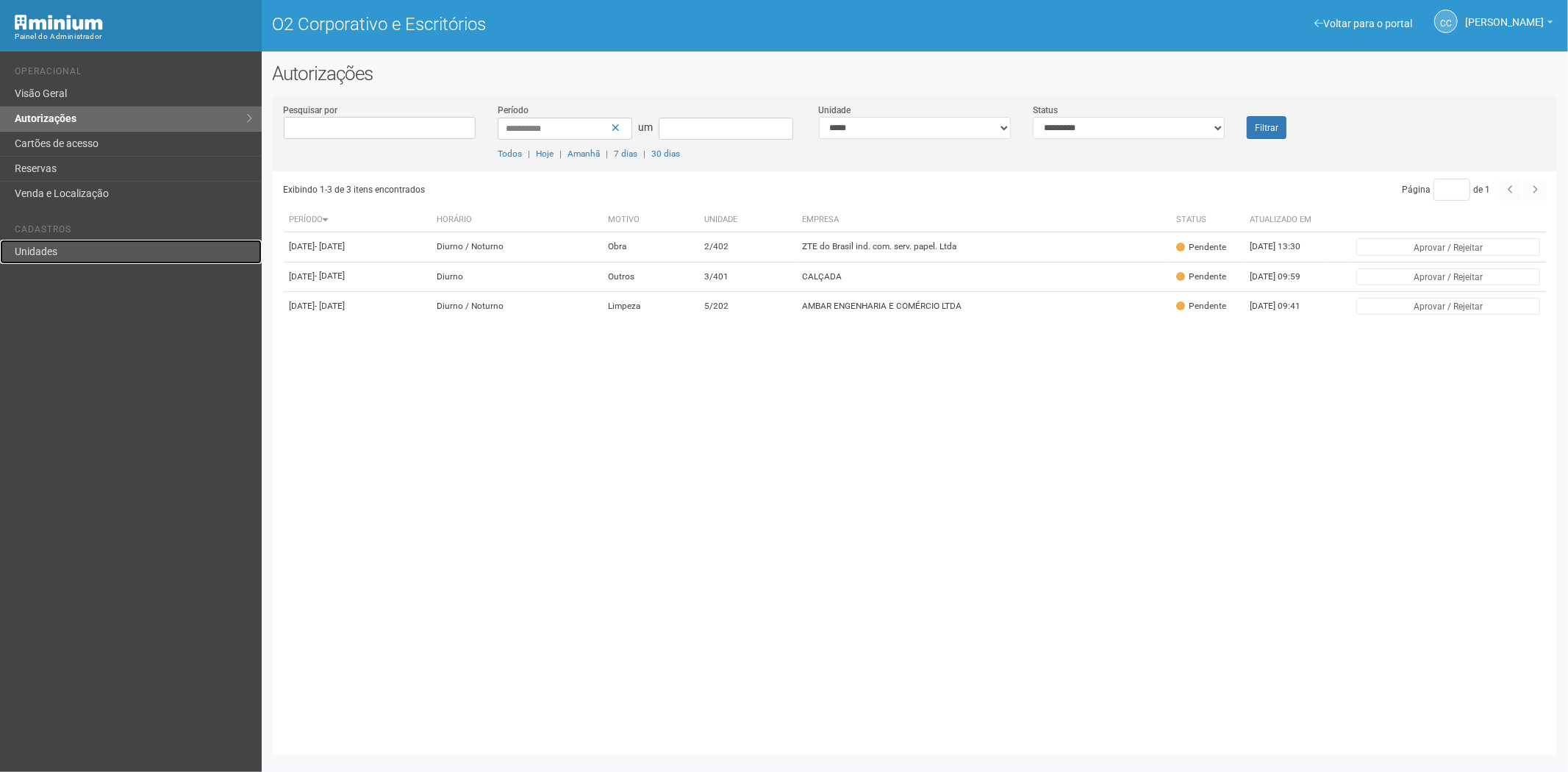
drag, startPoint x: 54, startPoint y: 253, endPoint x: 92, endPoint y: 241, distance: 39.8
click at [54, 253] on font "Unidades" at bounding box center [35, 251] width 42 height 12
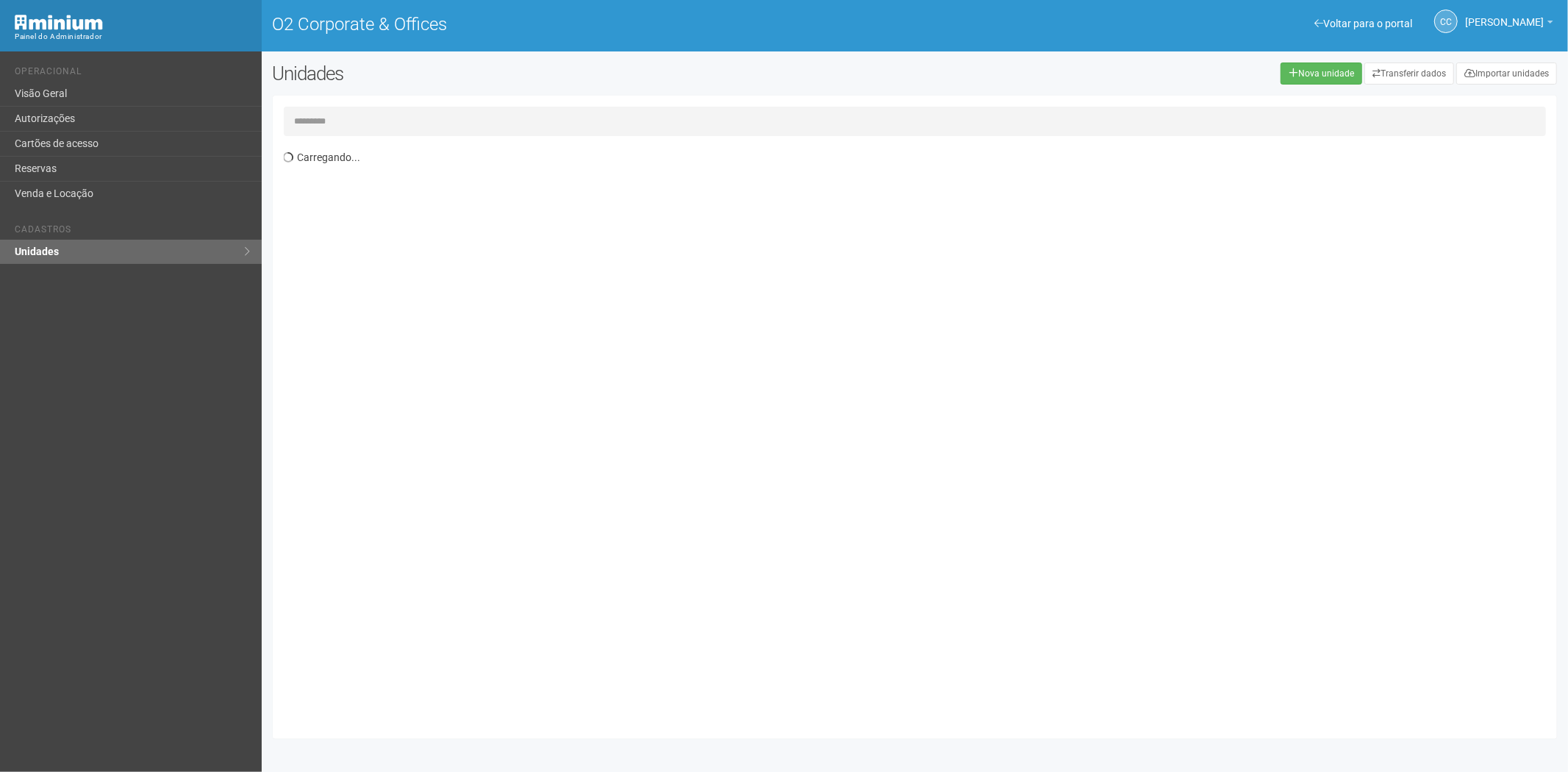
click at [351, 114] on input "text" at bounding box center [915, 121] width 1263 height 30
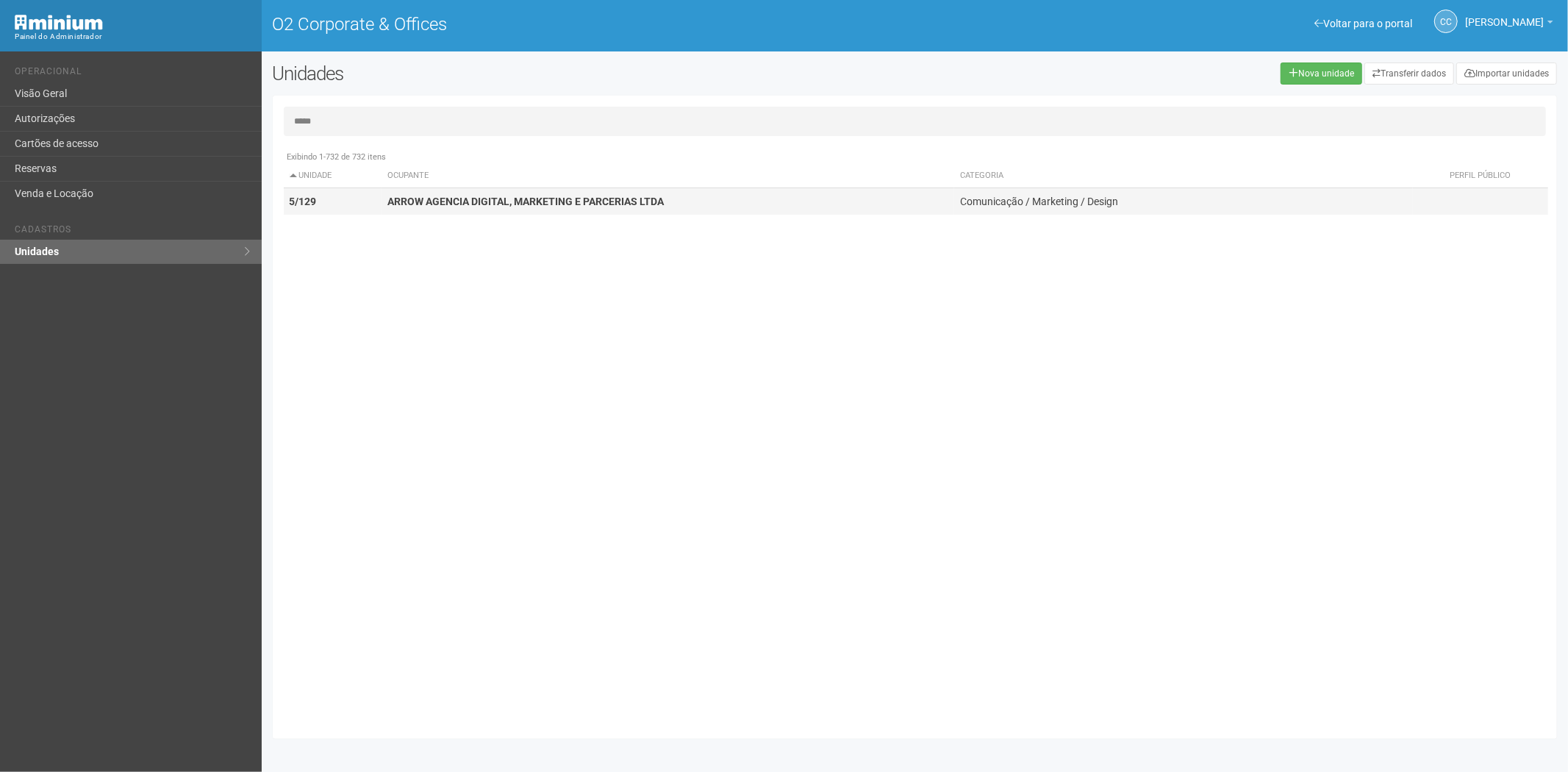
click at [471, 189] on td "ARROW AGENCIA DIGITAL, MARKETING E PARCERIAS LTDA" at bounding box center [667, 201] width 573 height 27
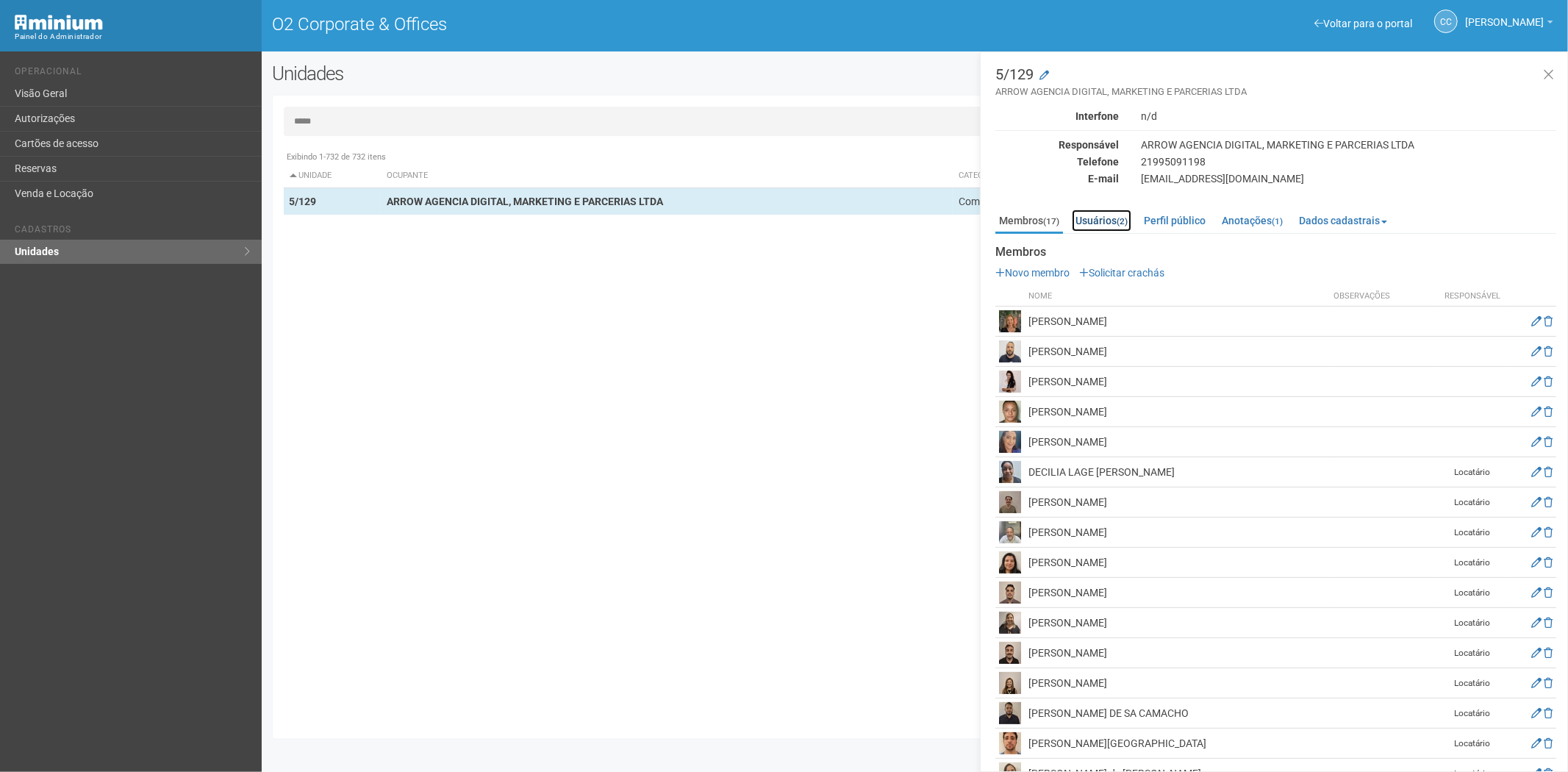
click at [1092, 223] on link "Usuários (2)" at bounding box center [1101, 221] width 60 height 22
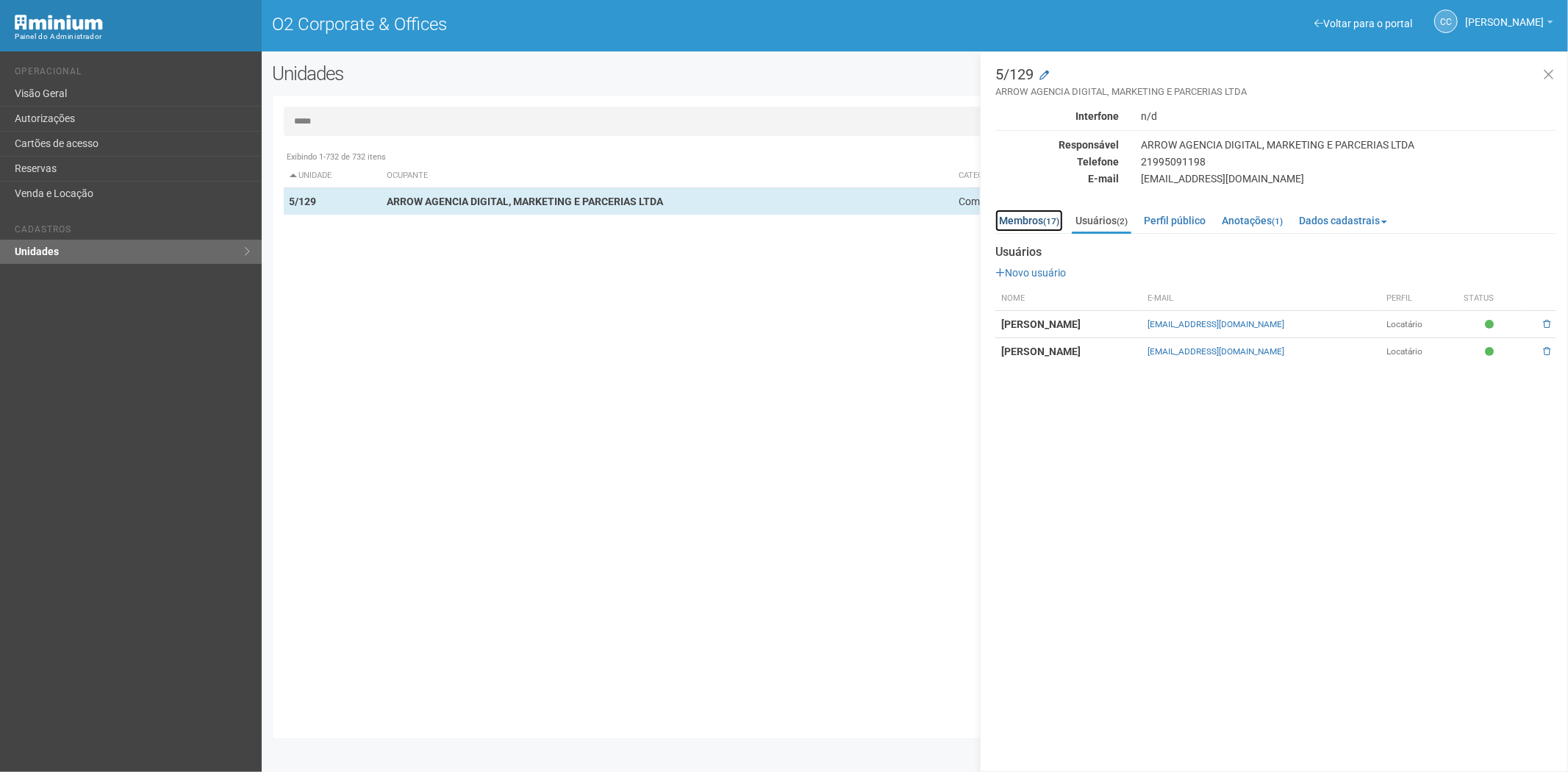
drag, startPoint x: 1028, startPoint y: 218, endPoint x: 1026, endPoint y: 245, distance: 27.1
click at [1028, 218] on link "Membros (17)" at bounding box center [1029, 221] width 68 height 22
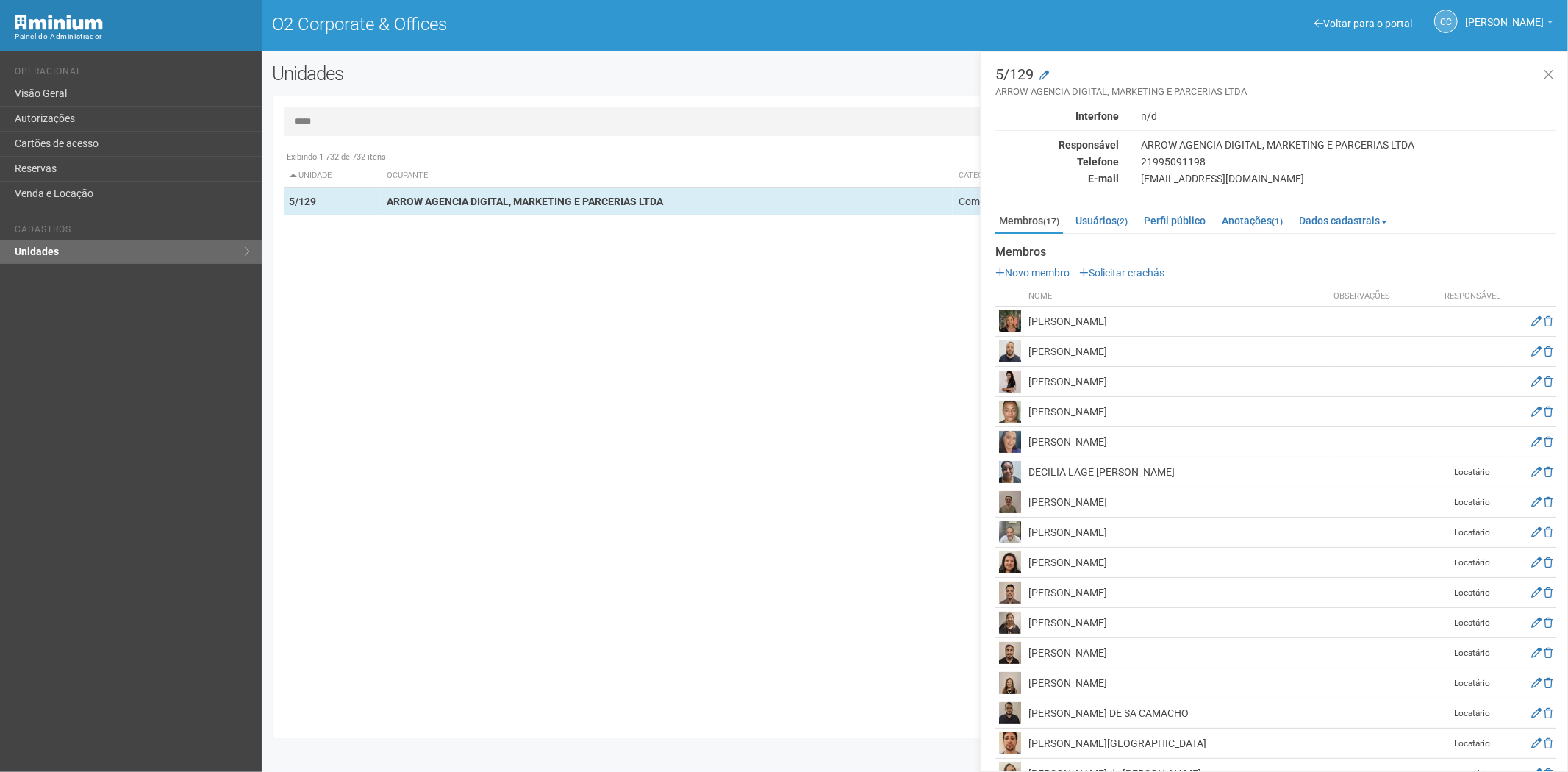
click at [386, 118] on input "*****" at bounding box center [915, 121] width 1263 height 30
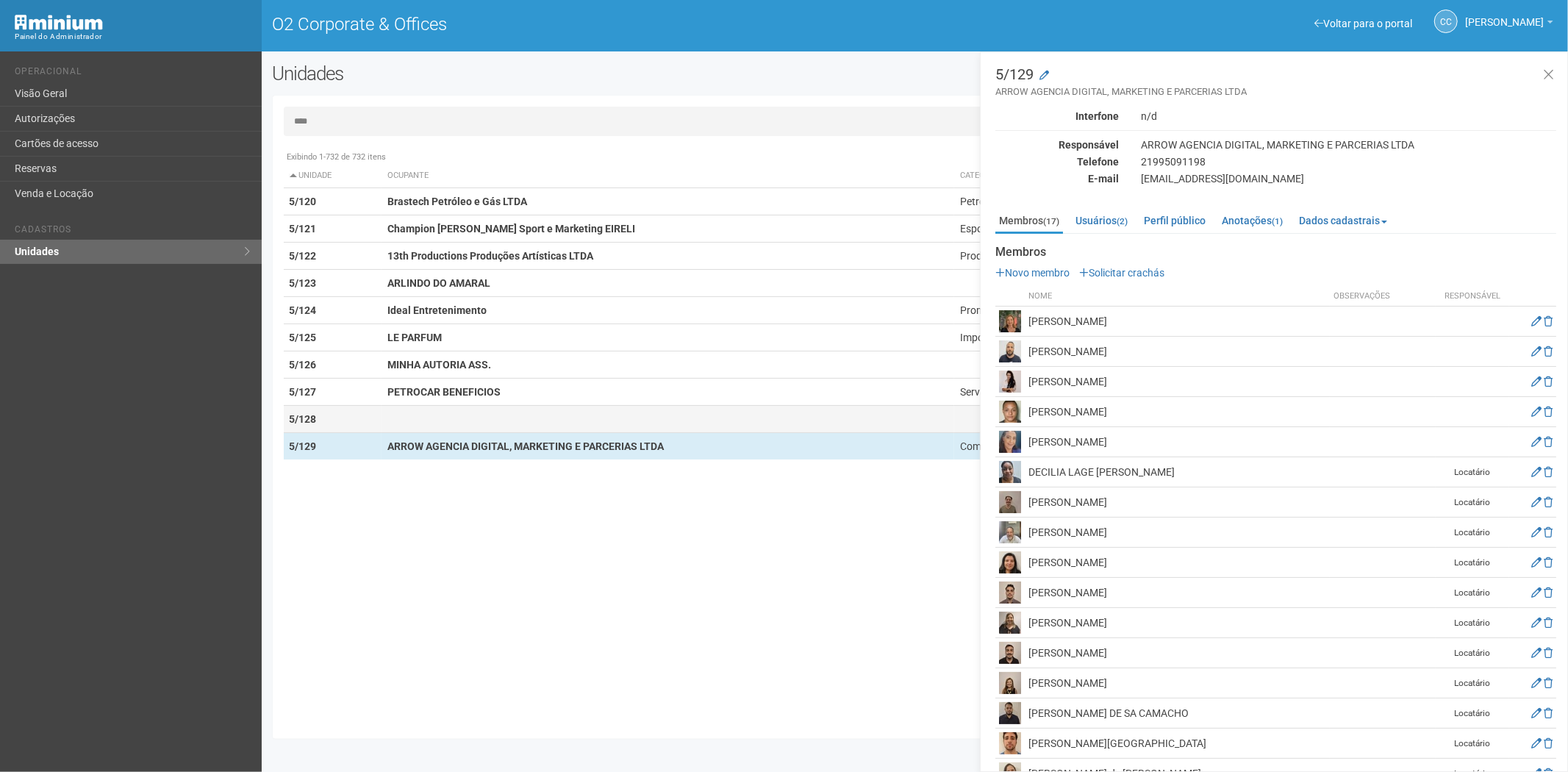
type input "****"
click at [379, 416] on td "5/128" at bounding box center [332, 420] width 98 height 27
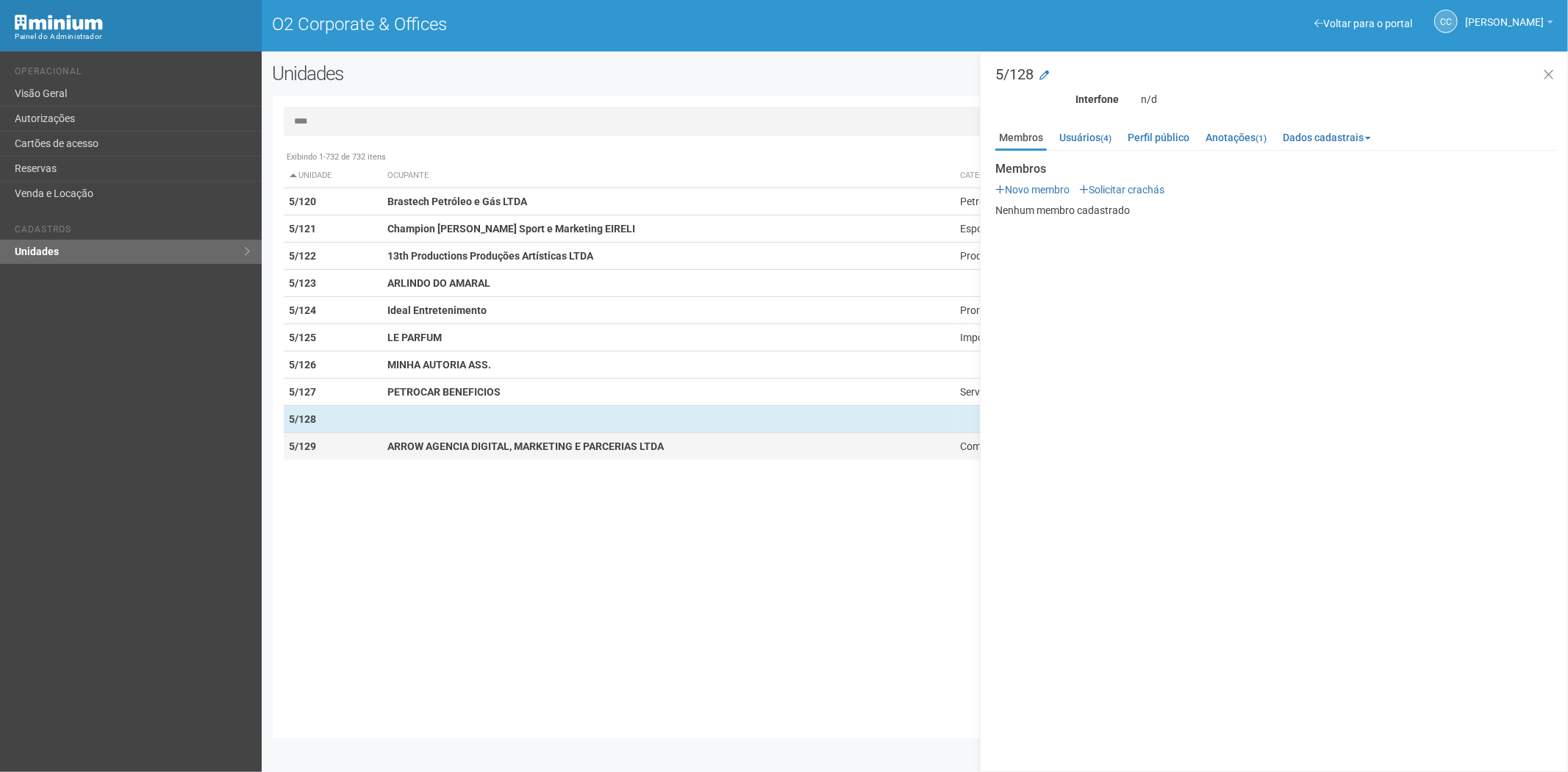
click at [501, 446] on strong "ARROW AGENCIA DIGITAL, MARKETING E PARCERIAS LTDA" at bounding box center [526, 446] width 277 height 12
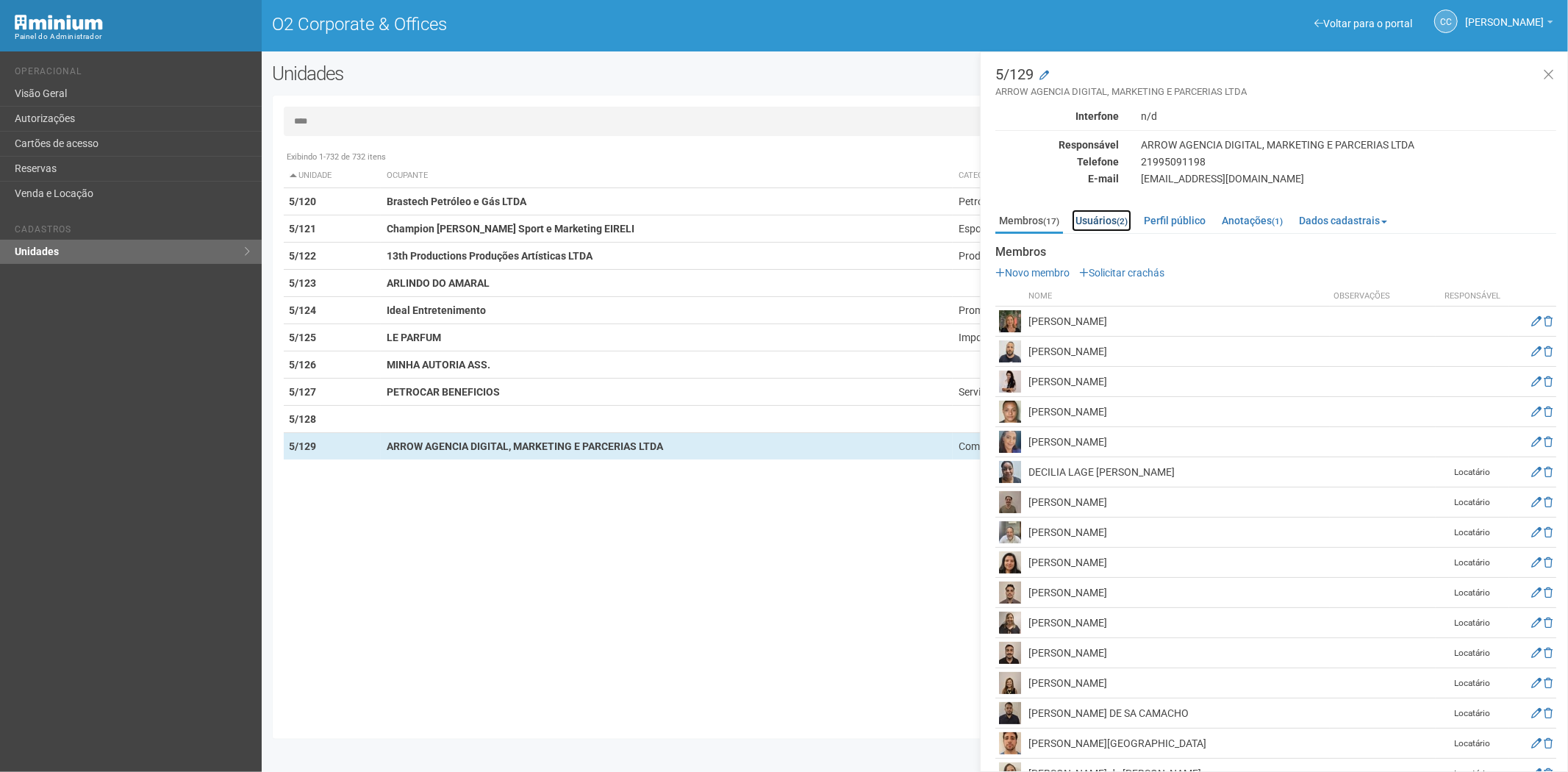
click at [1084, 221] on link "Usuários (2)" at bounding box center [1101, 221] width 60 height 22
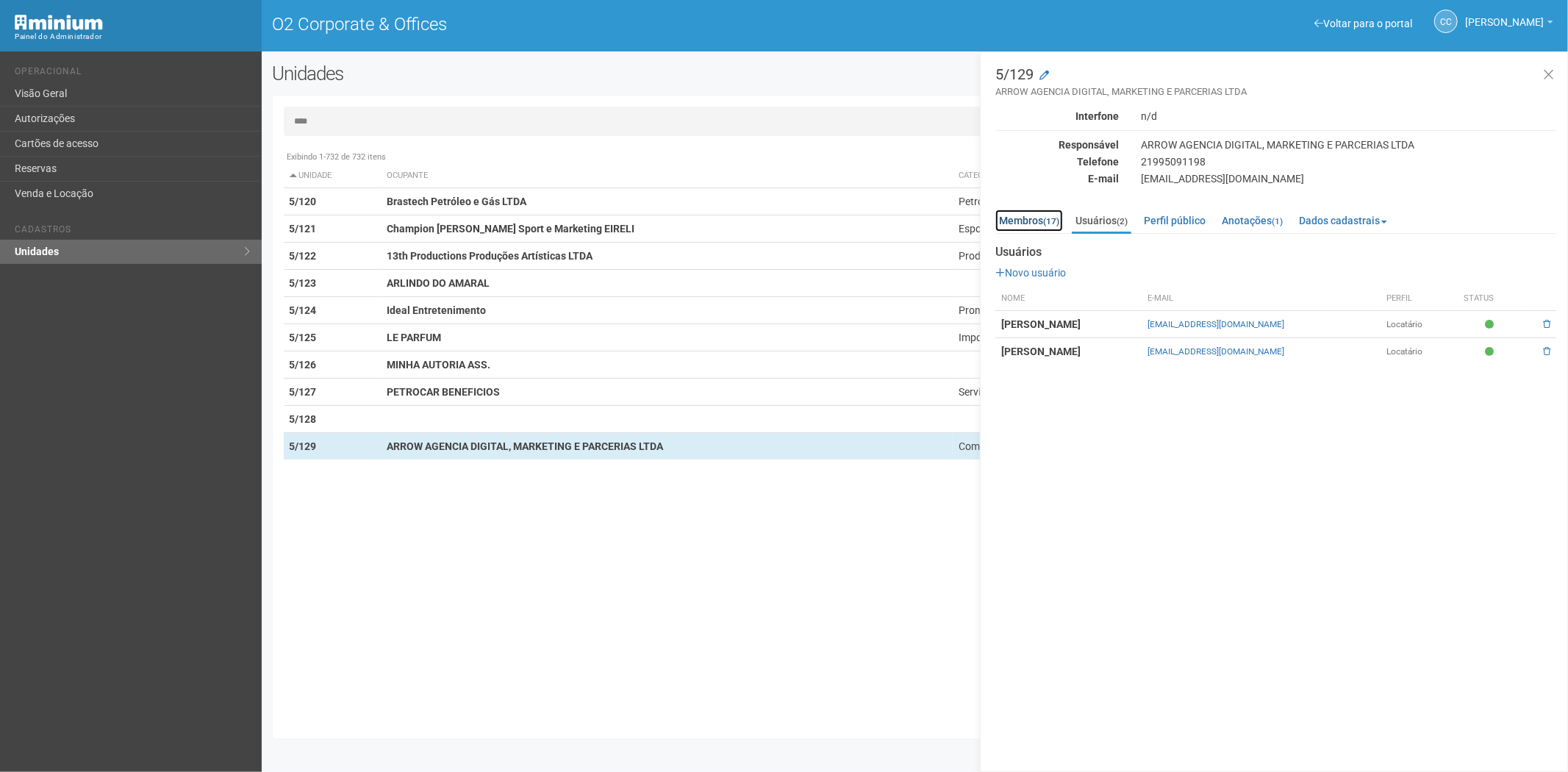
click at [1034, 225] on link "Membros (17)" at bounding box center [1029, 221] width 68 height 22
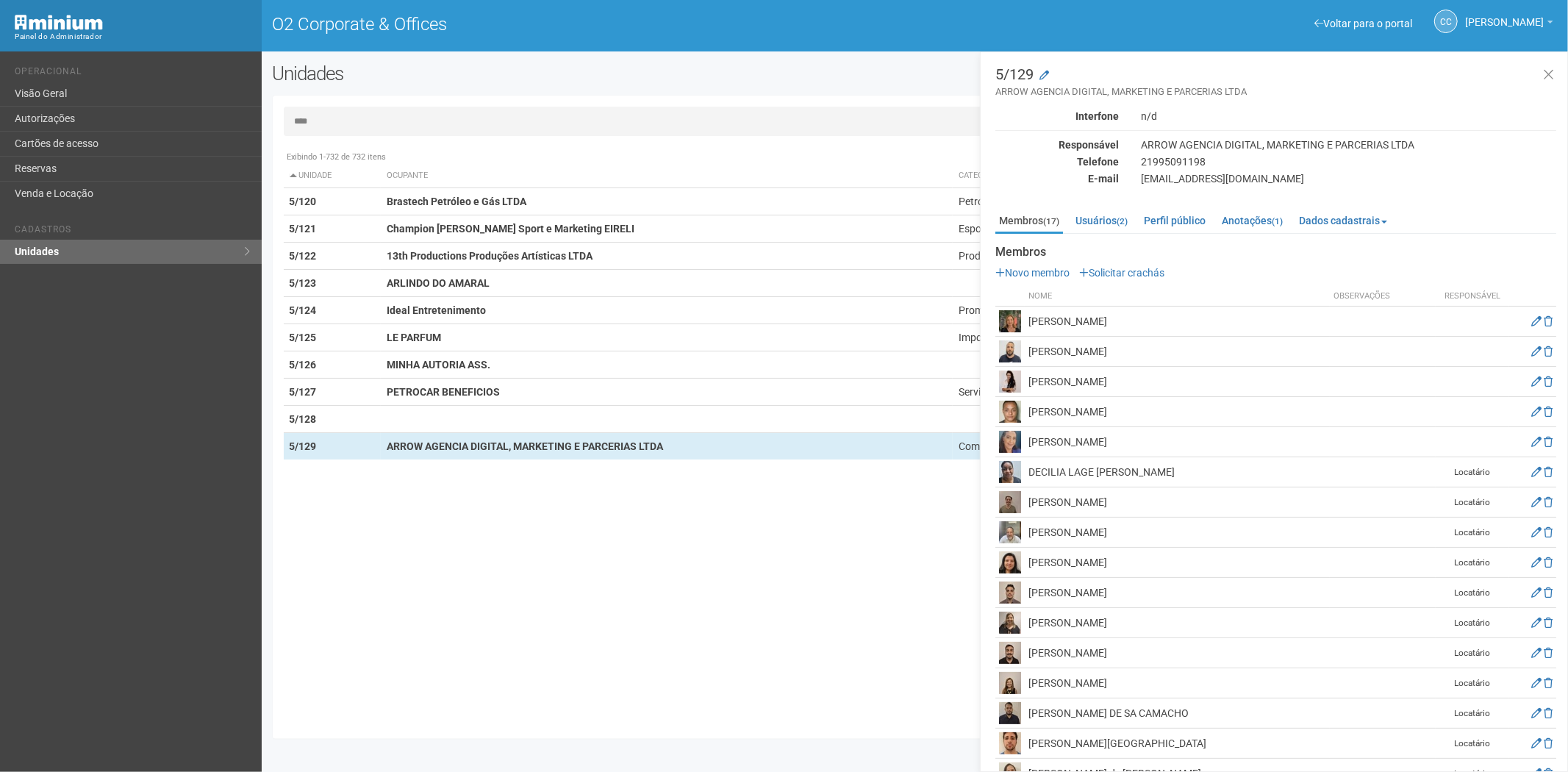
click at [328, 115] on input "****" at bounding box center [915, 121] width 1263 height 30
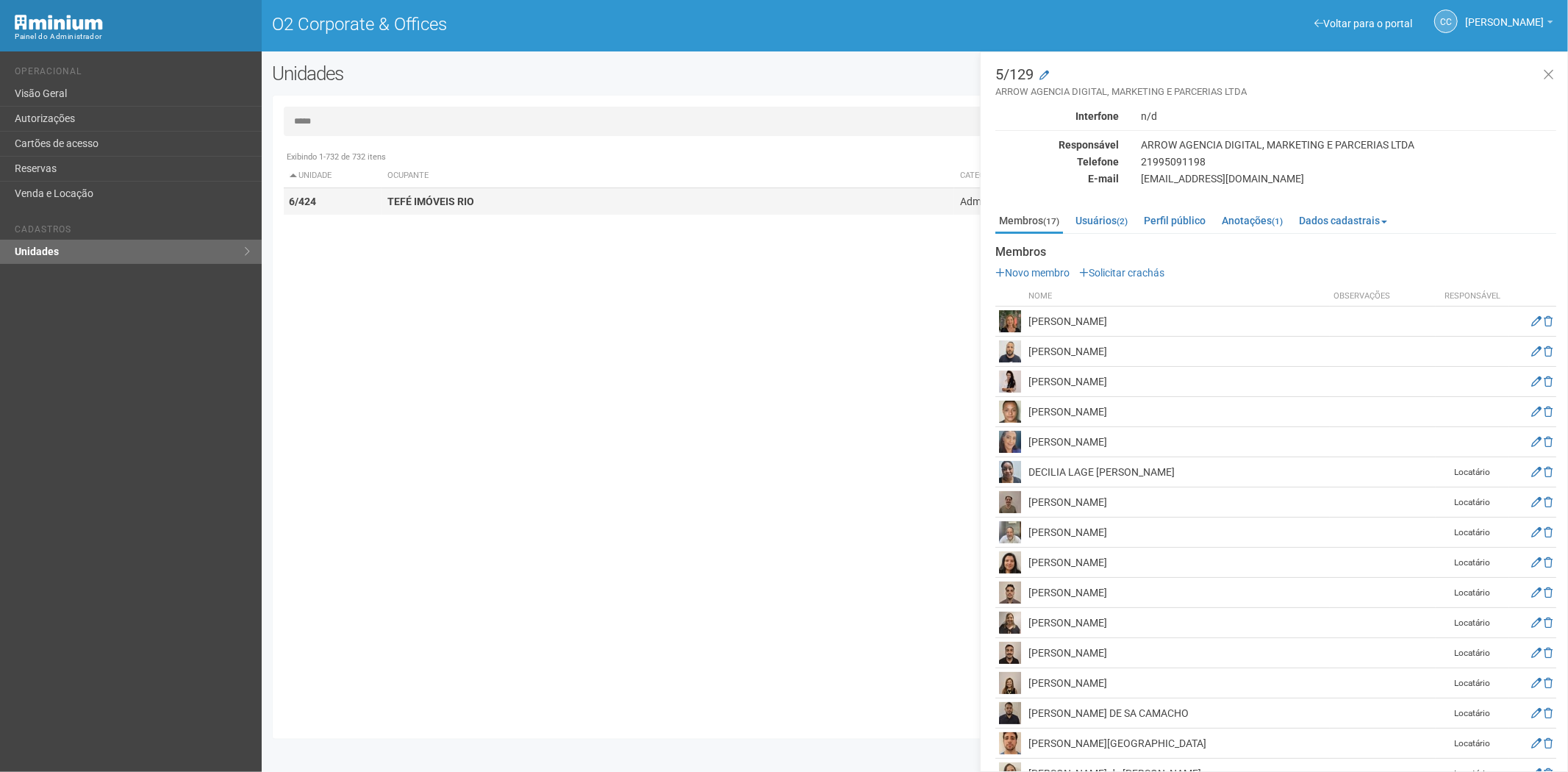
type input "*****"
click at [370, 197] on td "6/424" at bounding box center [332, 201] width 98 height 27
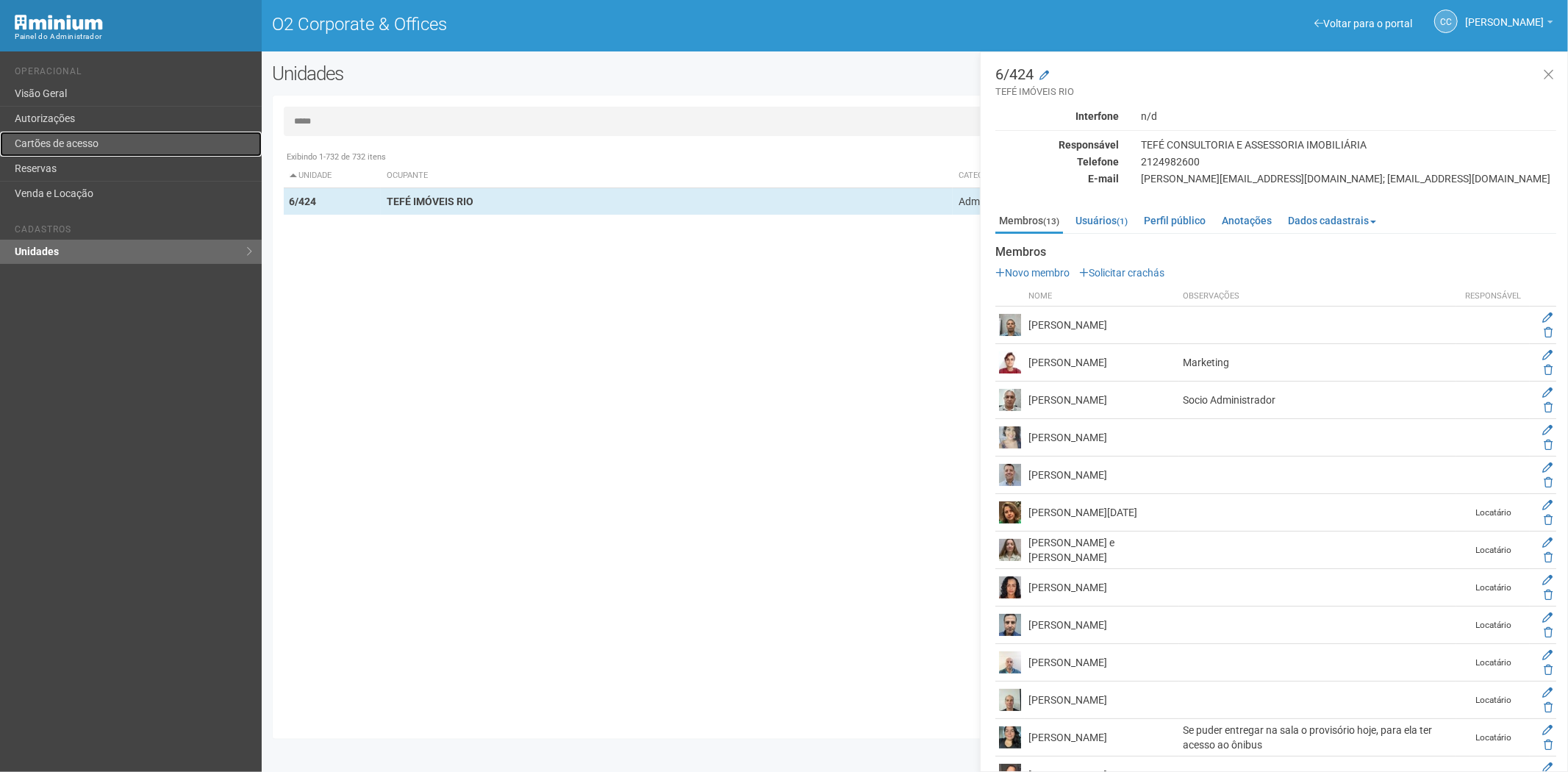
click at [84, 142] on link "Cartões de acesso" at bounding box center [130, 144] width 261 height 25
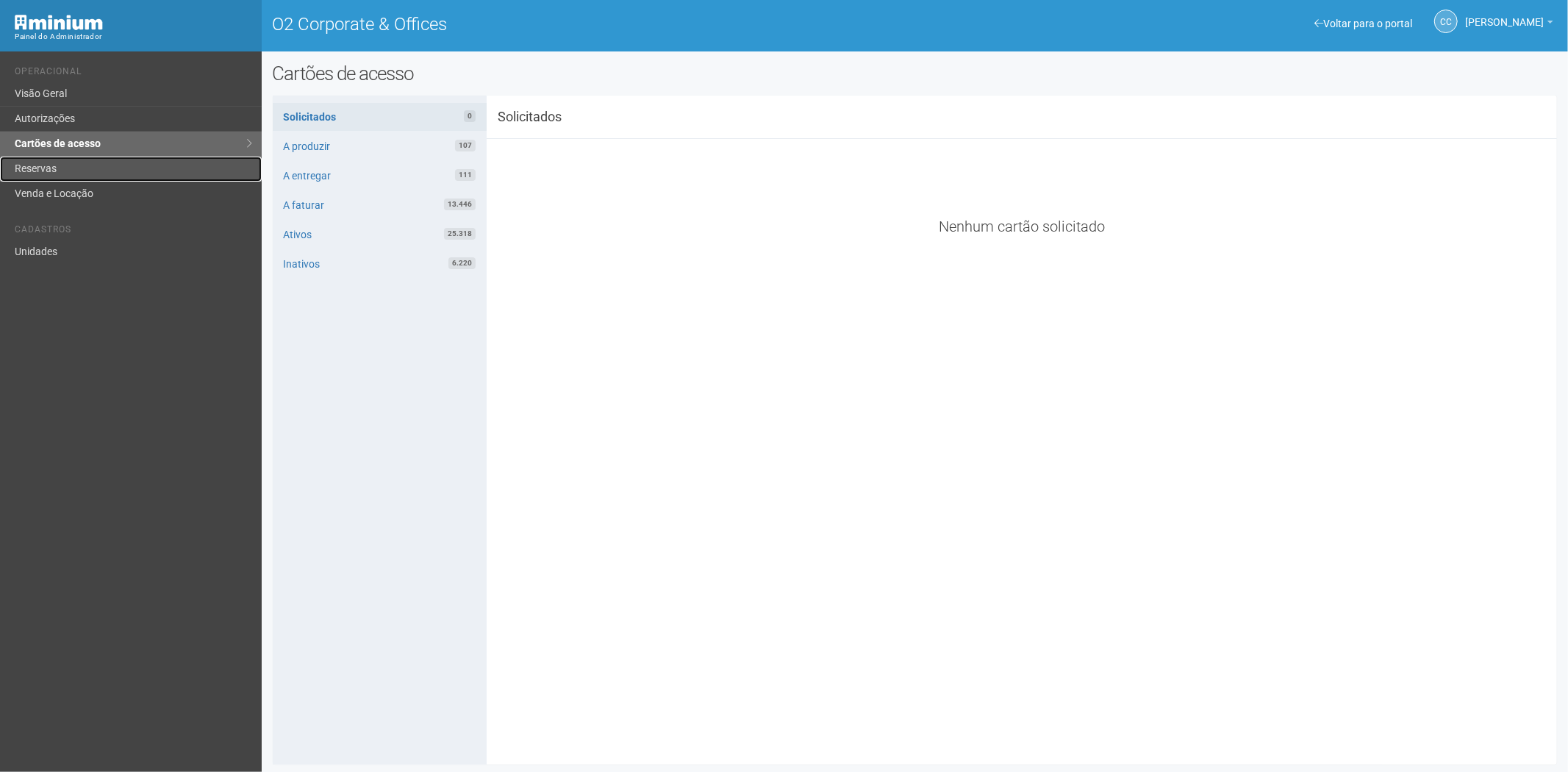
click at [126, 179] on link "Reservas" at bounding box center [130, 169] width 261 height 25
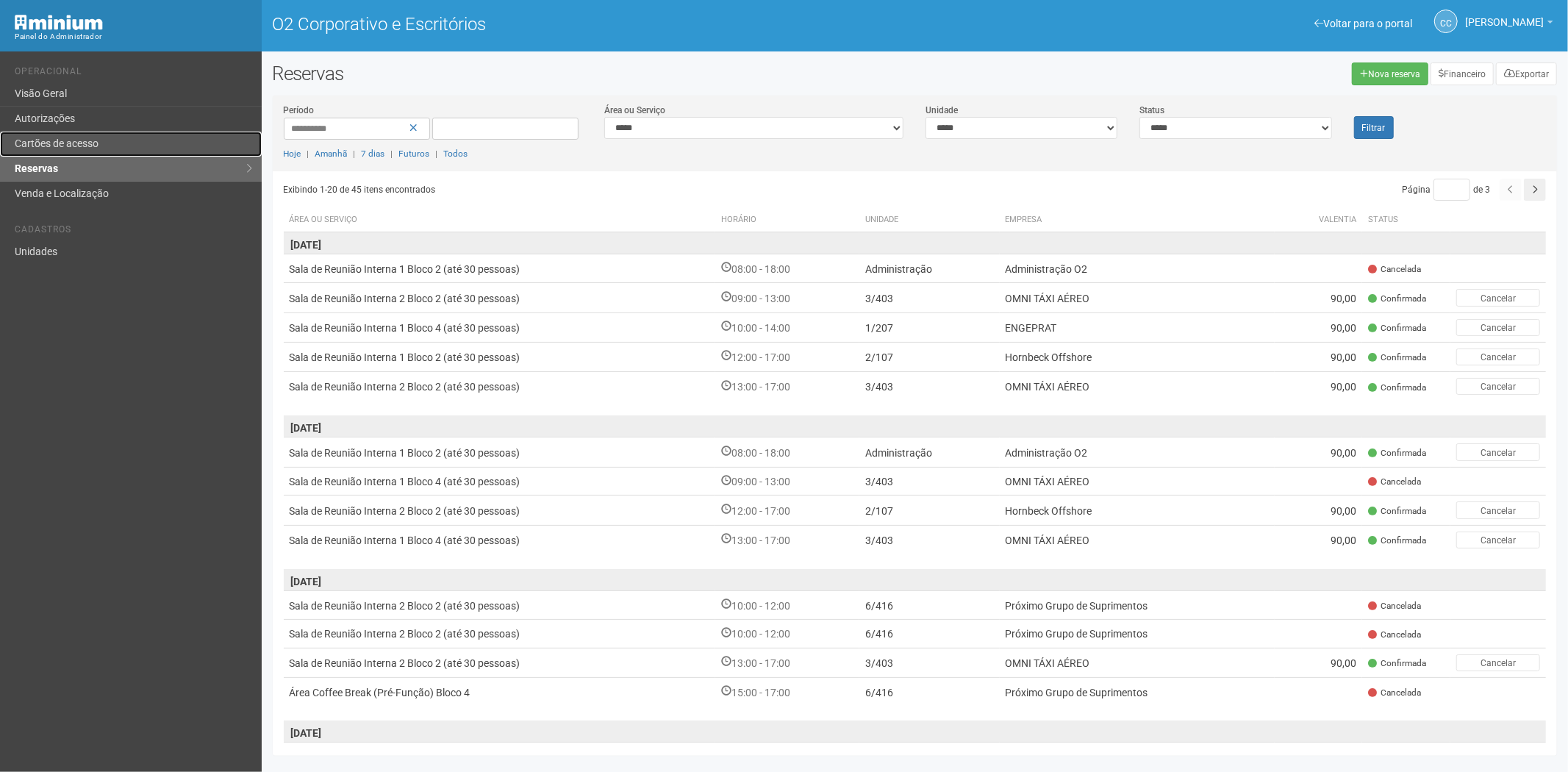
click at [145, 141] on link "Cartões de acesso" at bounding box center [130, 144] width 261 height 25
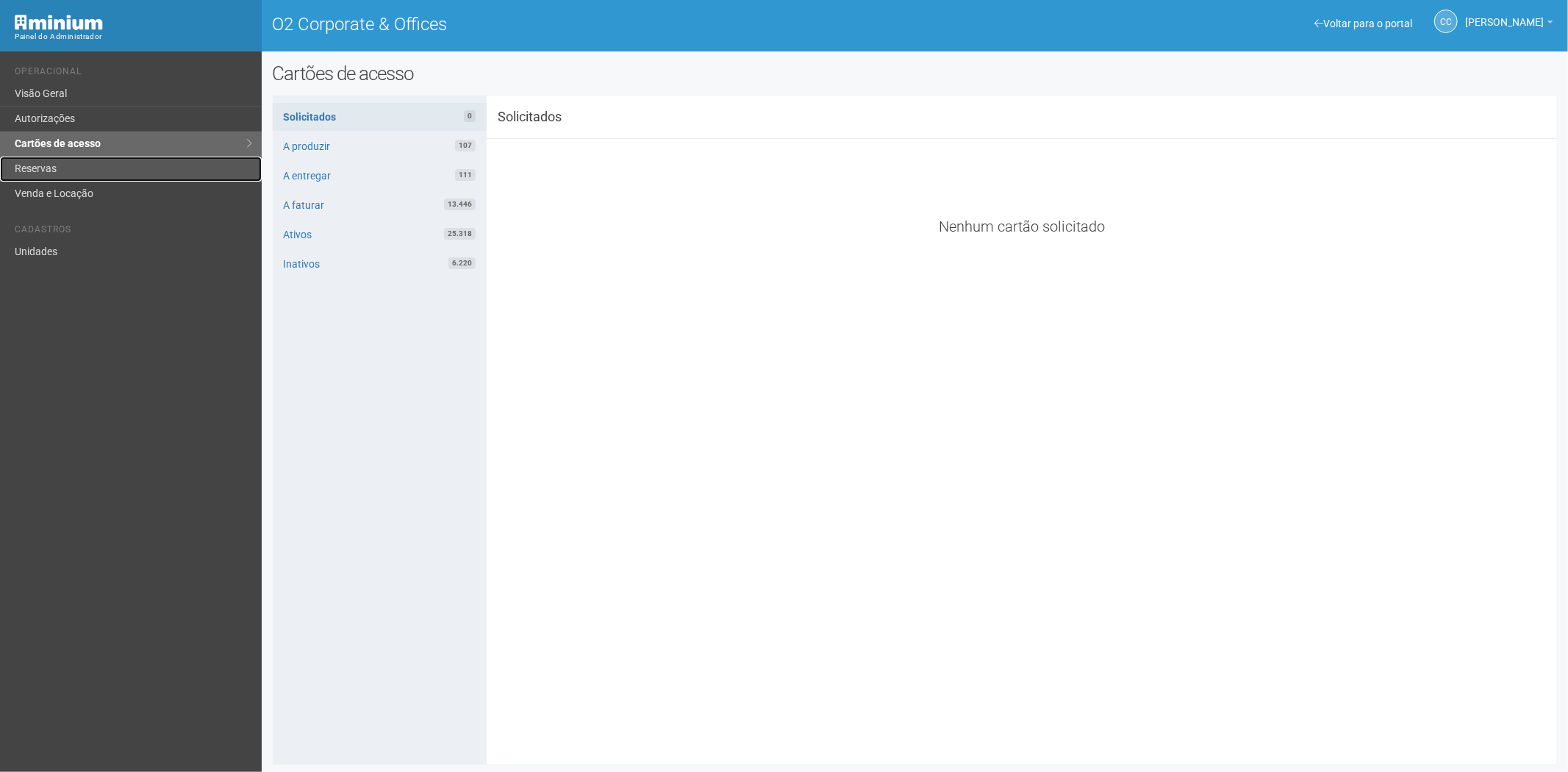
click at [74, 166] on link "Reservas" at bounding box center [130, 169] width 261 height 25
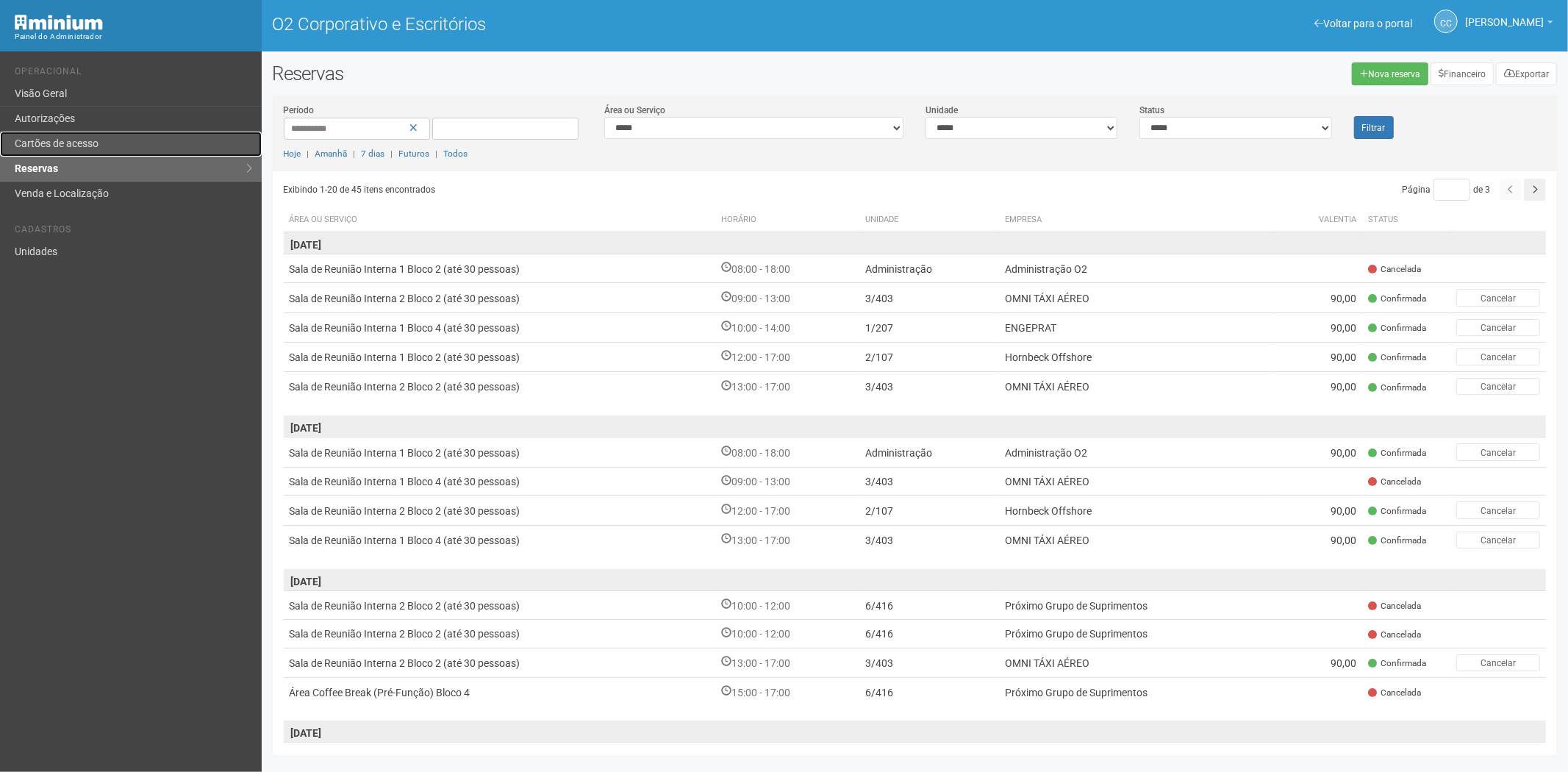
drag, startPoint x: 125, startPoint y: 137, endPoint x: 156, endPoint y: 137, distance: 31.0
click at [124, 137] on link "Cartões de acesso" at bounding box center [130, 144] width 261 height 25
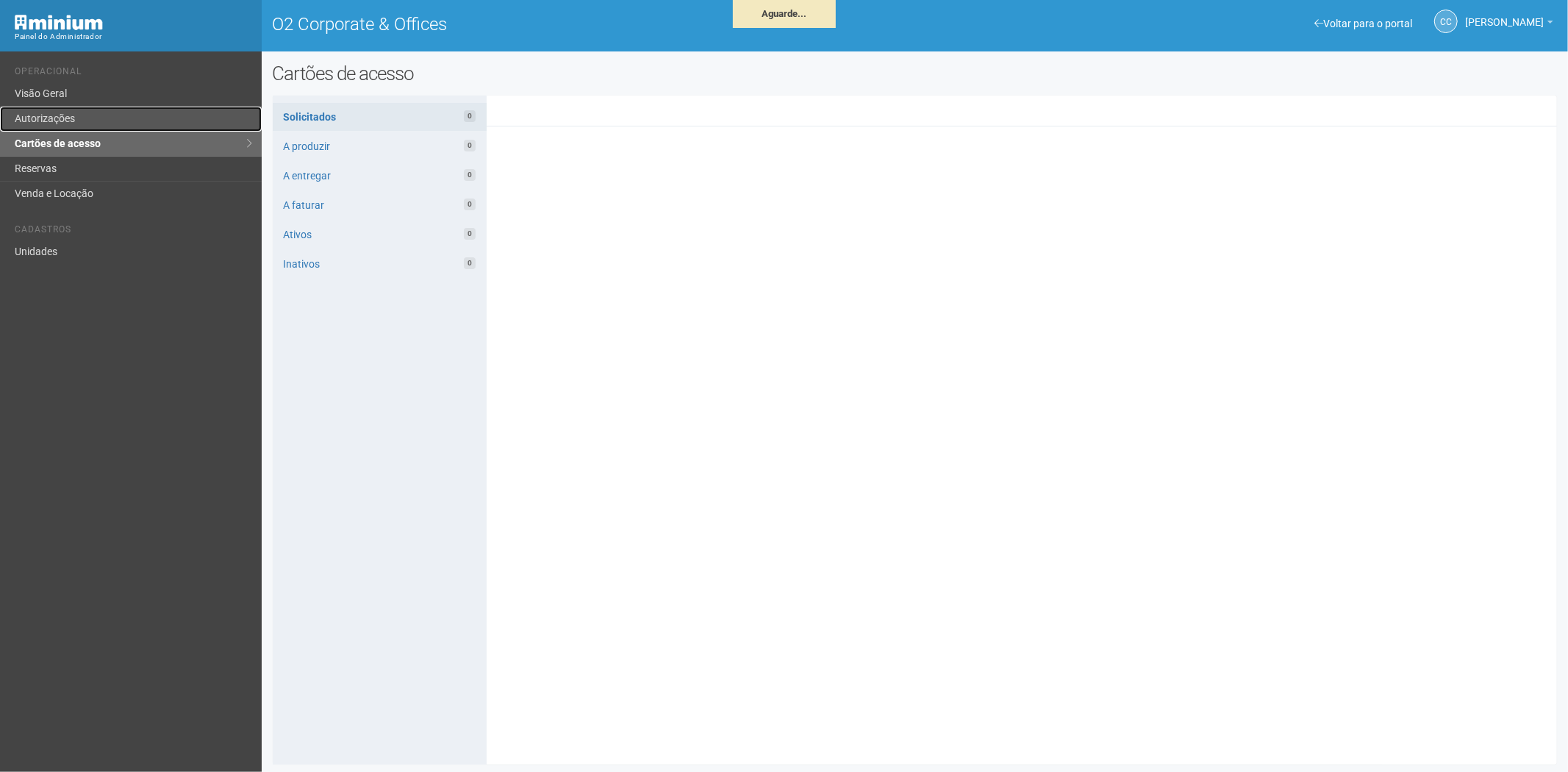
click at [85, 112] on link "Autorizações" at bounding box center [130, 118] width 261 height 25
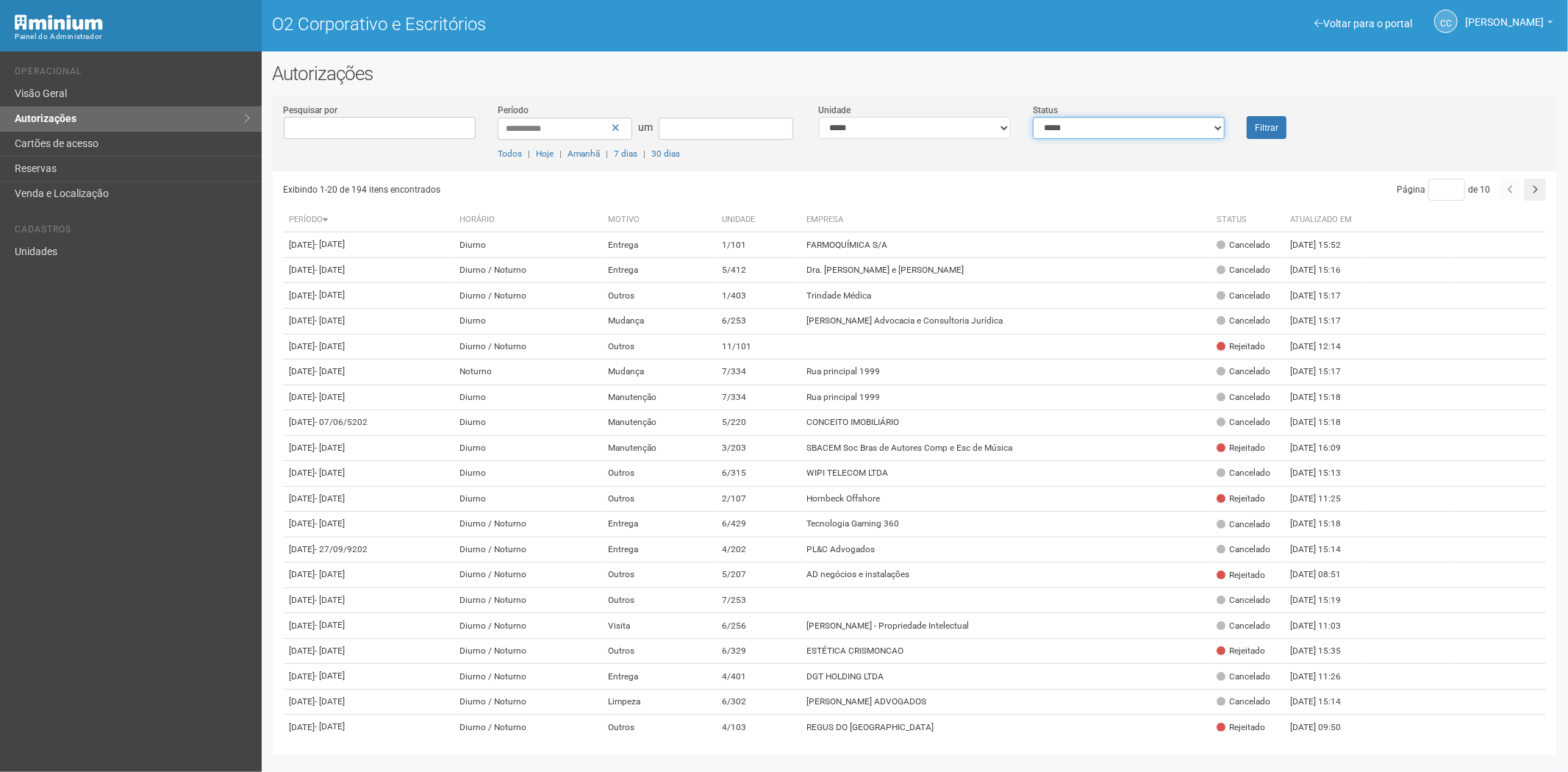
drag, startPoint x: 1175, startPoint y: 126, endPoint x: 1156, endPoint y: 137, distance: 22.0
click at [1175, 126] on select "**********" at bounding box center [1128, 128] width 192 height 22
select select "*"
click at [1033, 117] on select "**********" at bounding box center [1128, 128] width 192 height 22
click at [1259, 129] on font "Filtrar" at bounding box center [1266, 128] width 23 height 10
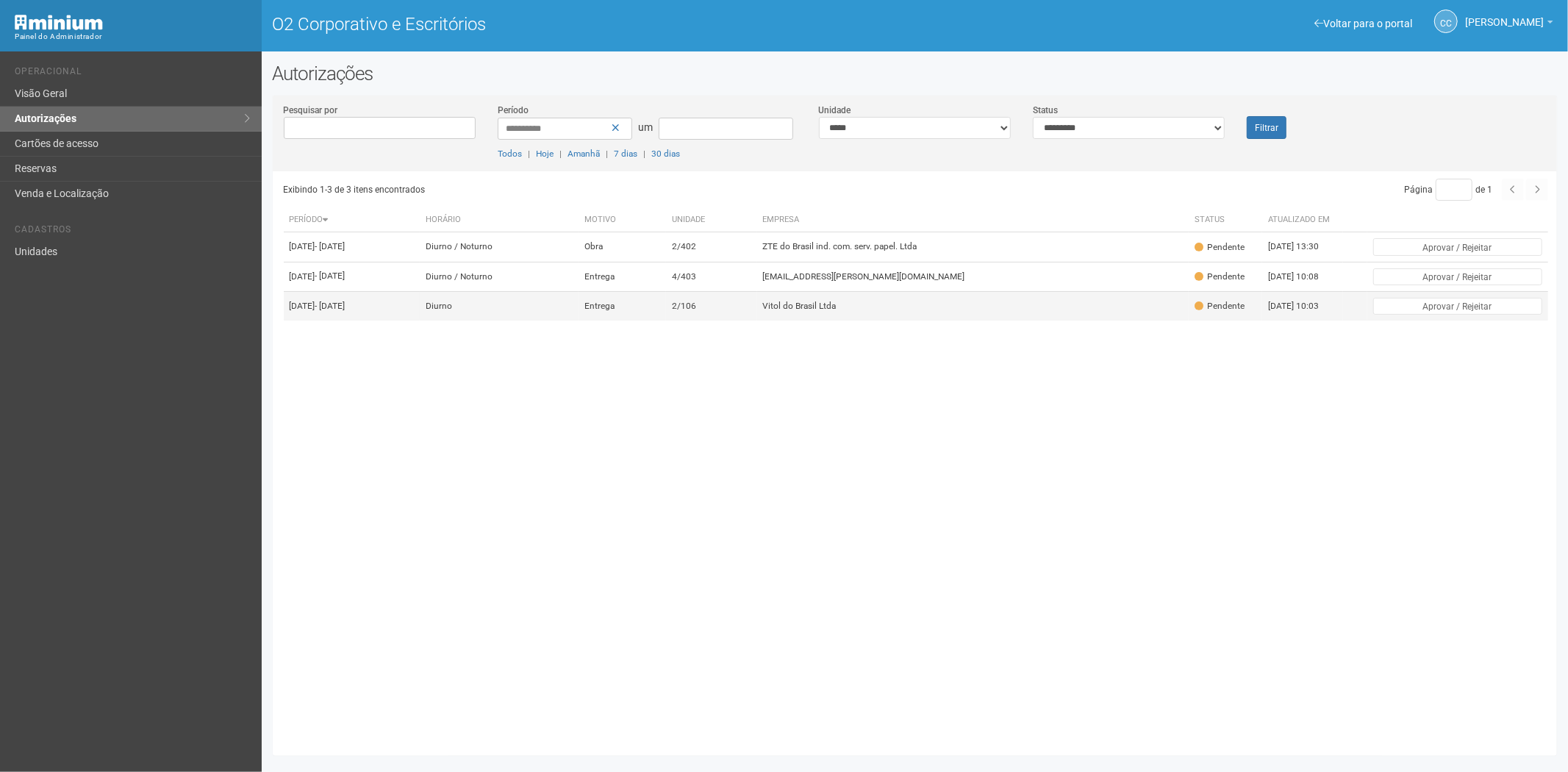
click at [1022, 320] on td "Vitol do Brasil Ltda" at bounding box center [973, 305] width 432 height 30
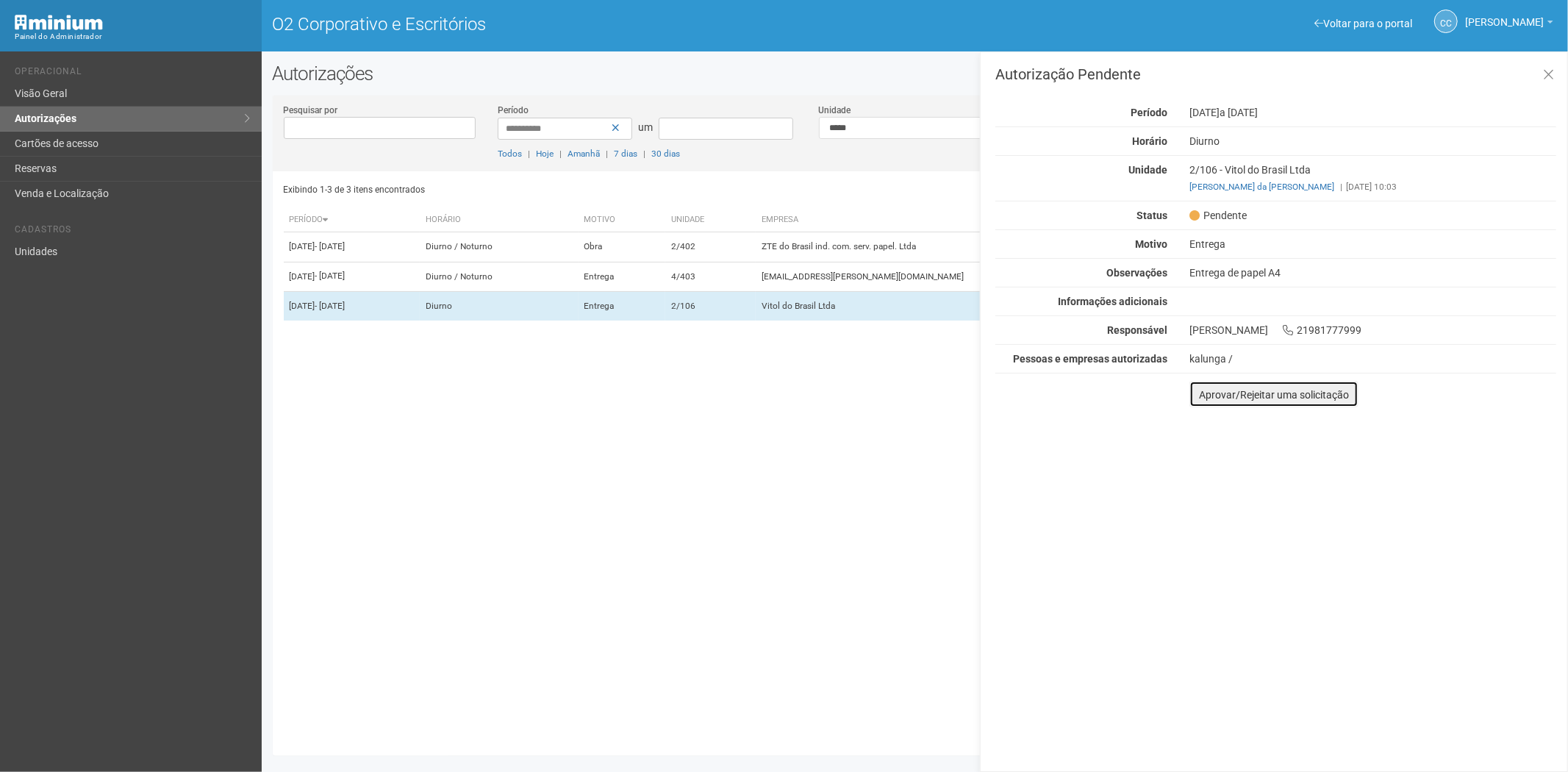
click at [1208, 383] on button "Aprovar/Rejeitar uma solicitação" at bounding box center [1274, 393] width 169 height 26
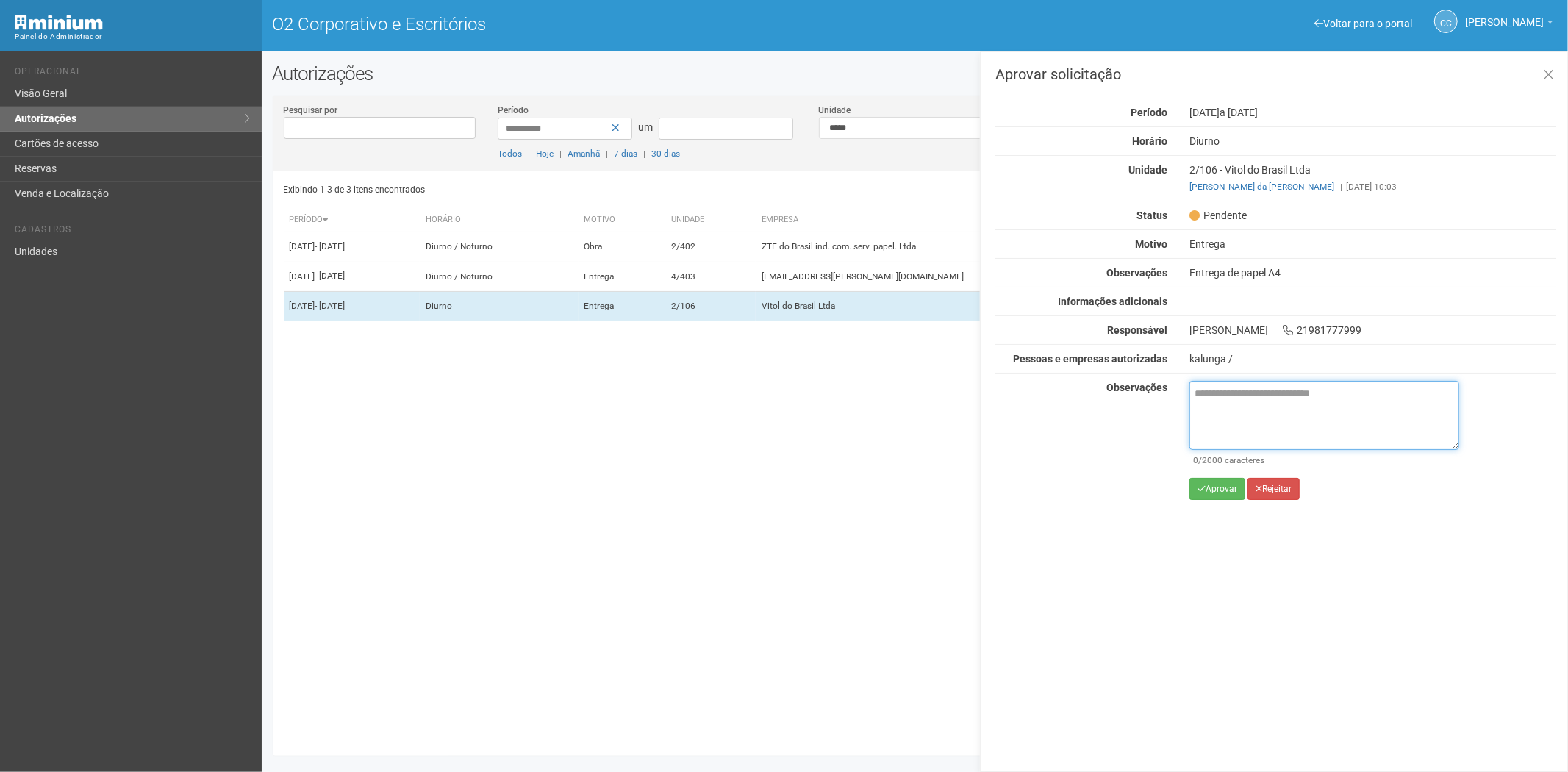
click at [1235, 403] on textarea at bounding box center [1324, 415] width 270 height 69
paste textarea "**********"
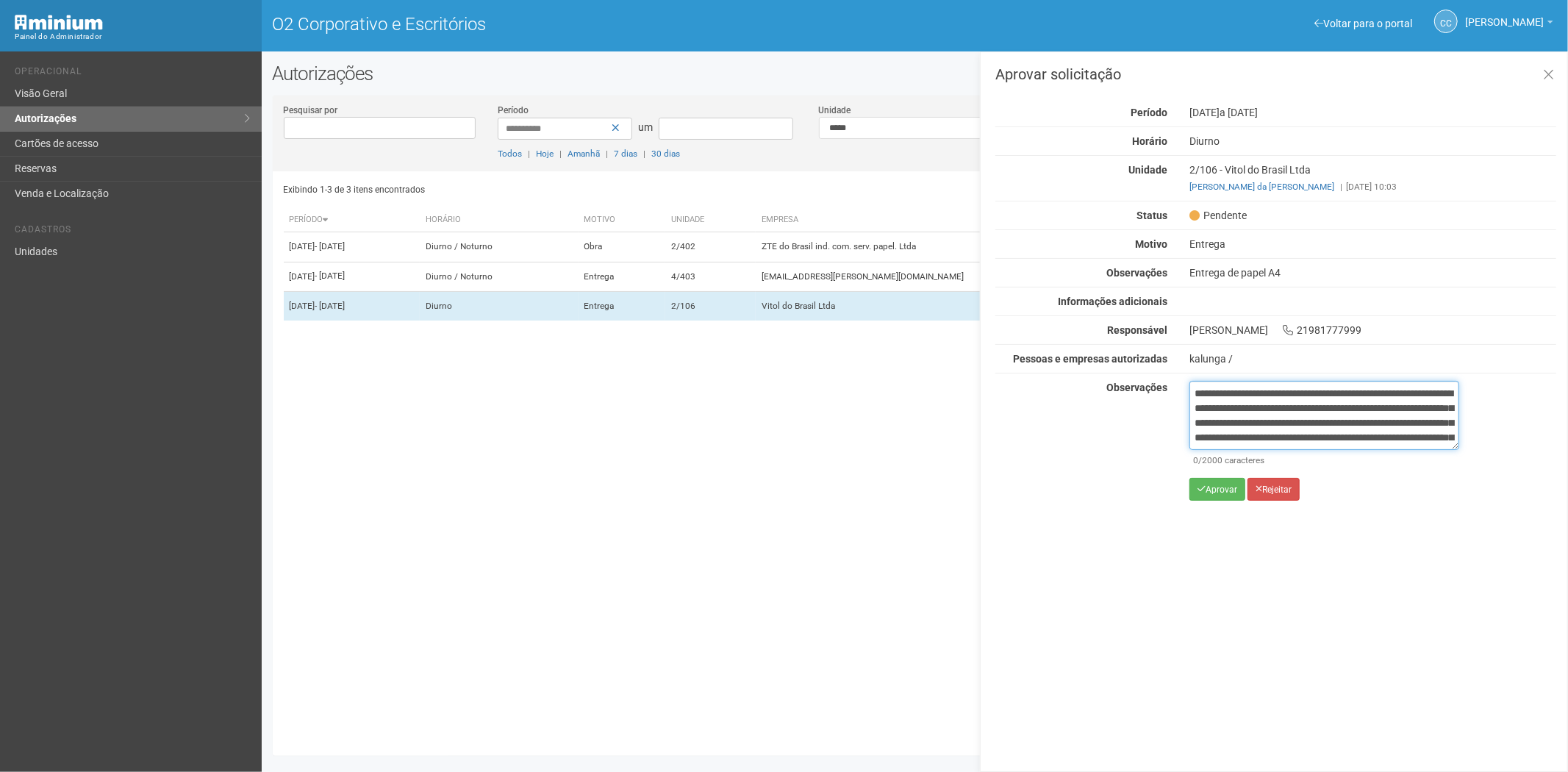
scroll to position [82, 0]
type textarea "**********"
click at [1224, 489] on font "Aprovar" at bounding box center [1221, 489] width 32 height 10
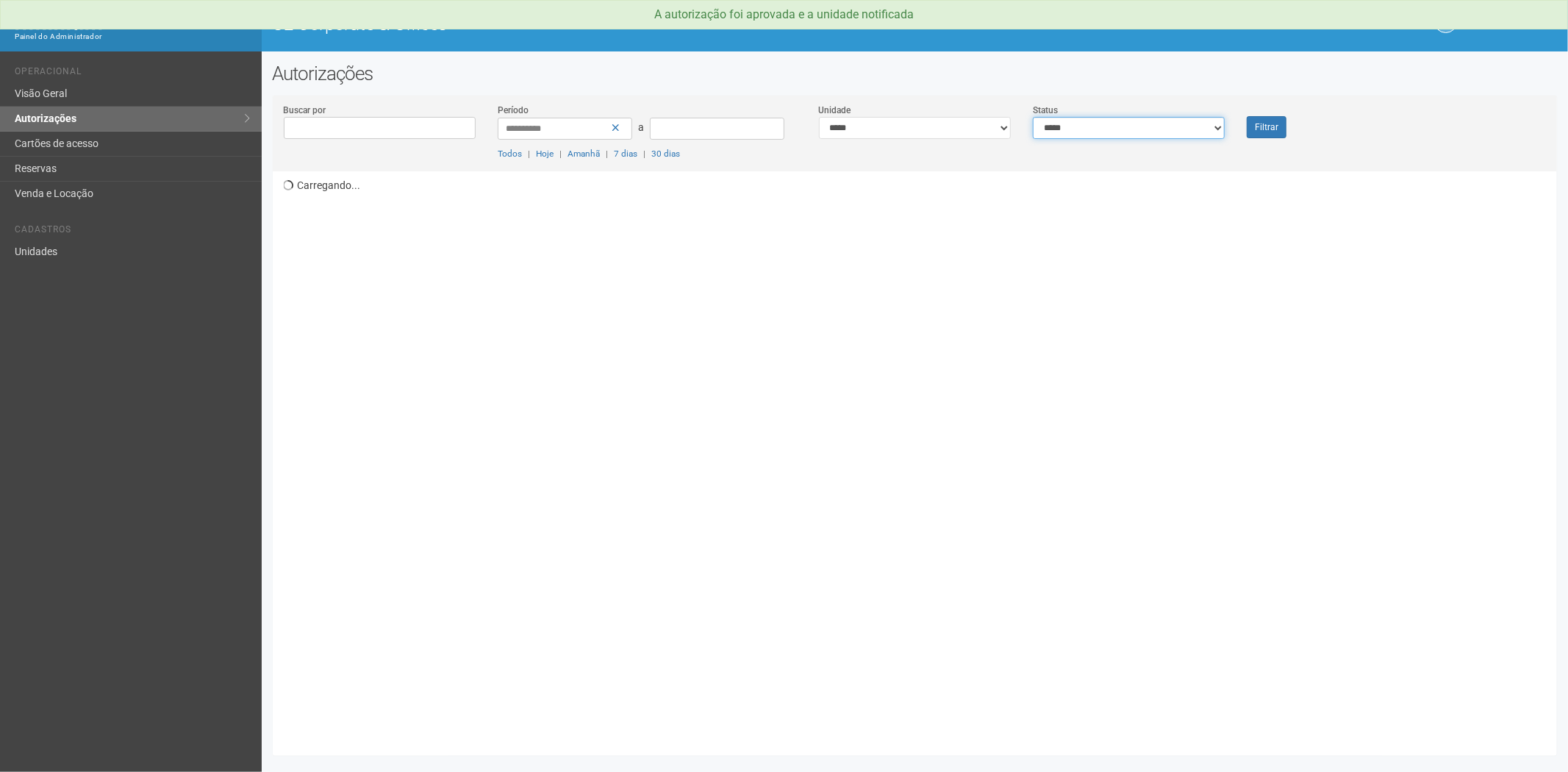
click at [1141, 133] on select "**********" at bounding box center [1128, 128] width 192 height 22
select select "*"
click at [1033, 117] on select "**********" at bounding box center [1128, 128] width 192 height 22
click at [1254, 134] on button "Filtrar" at bounding box center [1267, 127] width 40 height 22
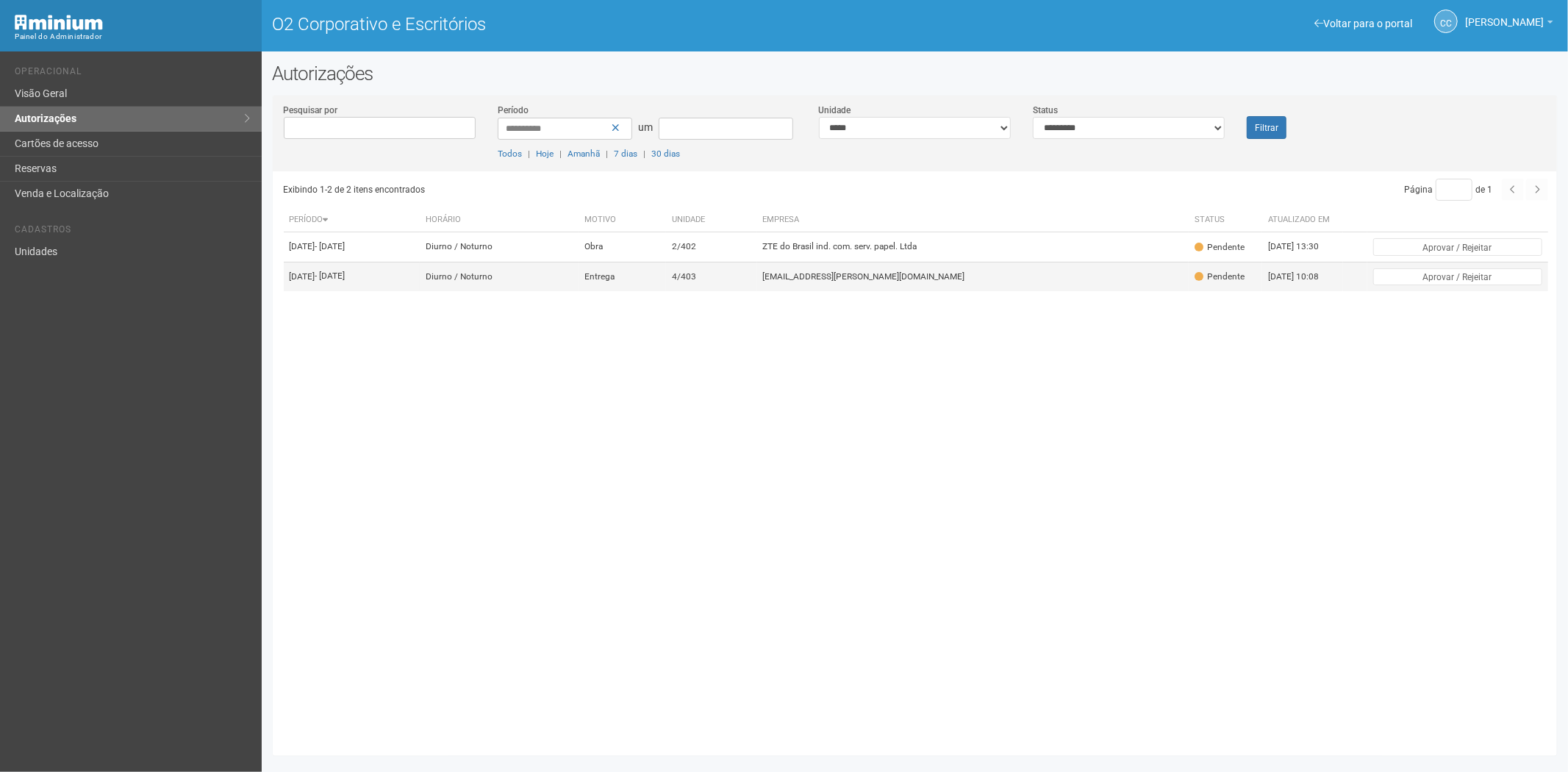
click at [1015, 291] on td "[EMAIL_ADDRESS][PERSON_NAME][DOMAIN_NAME]" at bounding box center [973, 276] width 432 height 30
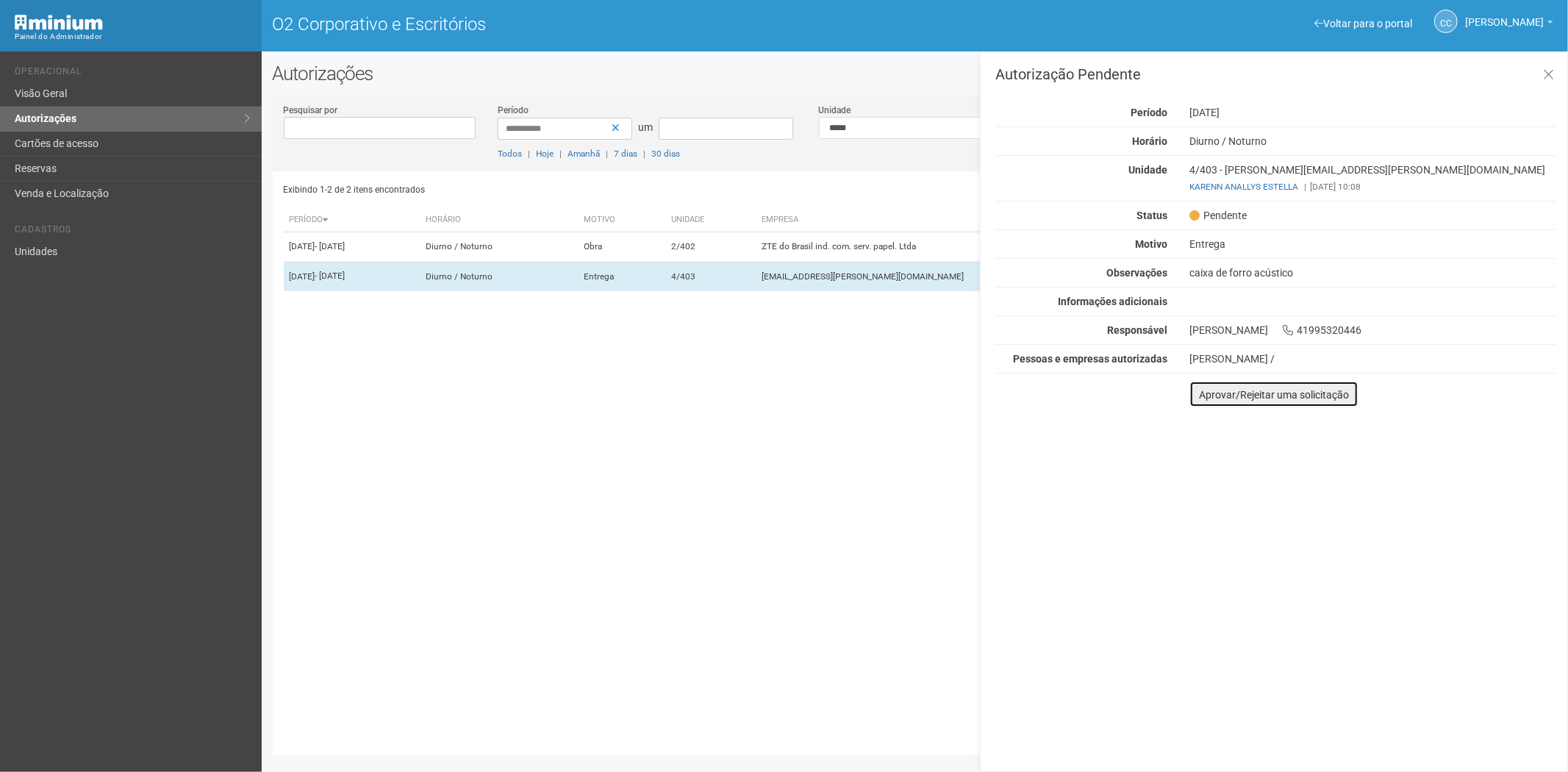
click at [1204, 400] on button "Aprovar/Rejeitar uma solicitação" at bounding box center [1274, 393] width 169 height 26
click at [1551, 71] on icon at bounding box center [1549, 75] width 11 height 14
click at [70, 253] on link "Unidades" at bounding box center [130, 252] width 261 height 24
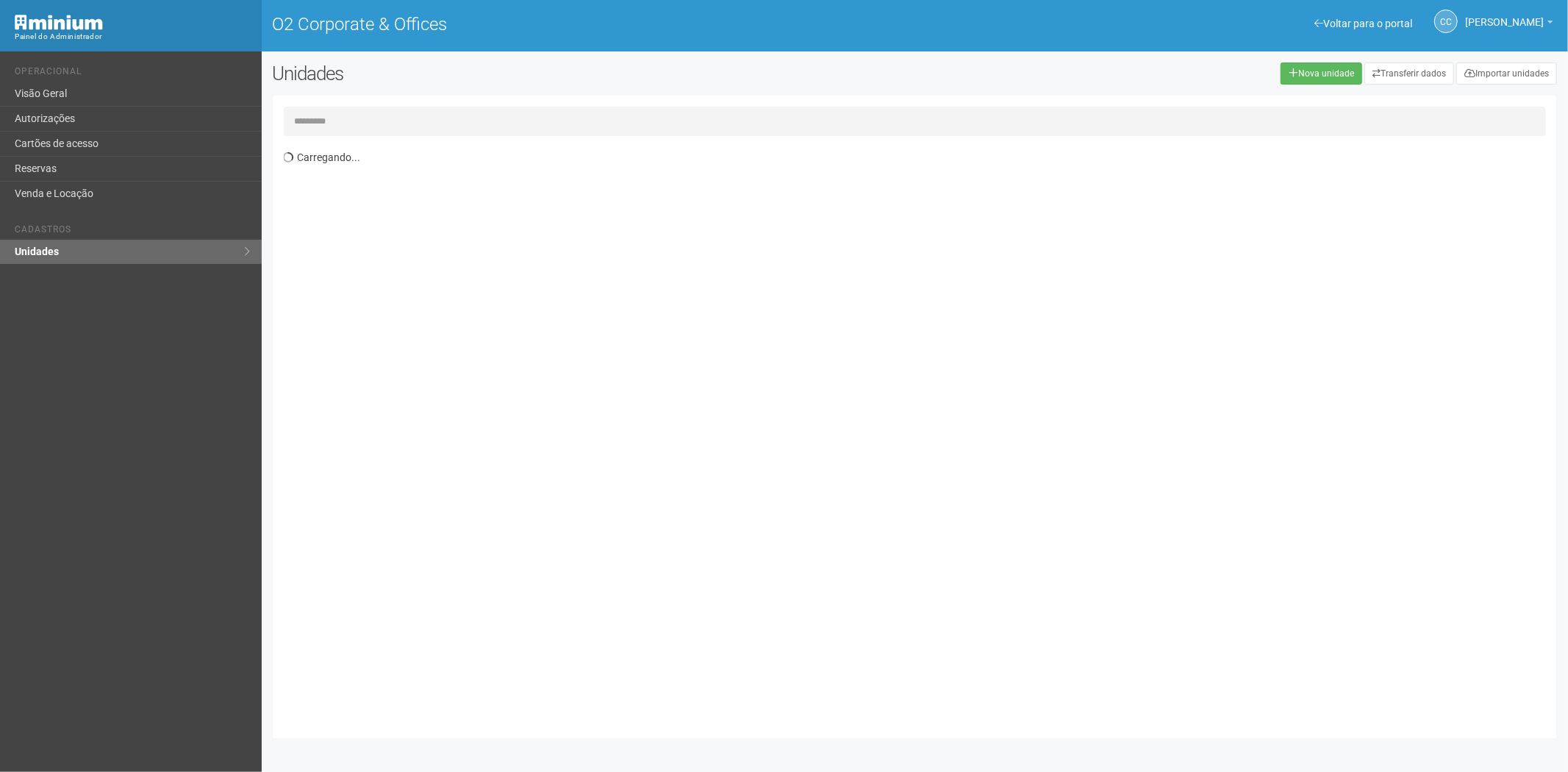
click at [364, 123] on input "text" at bounding box center [915, 121] width 1263 height 30
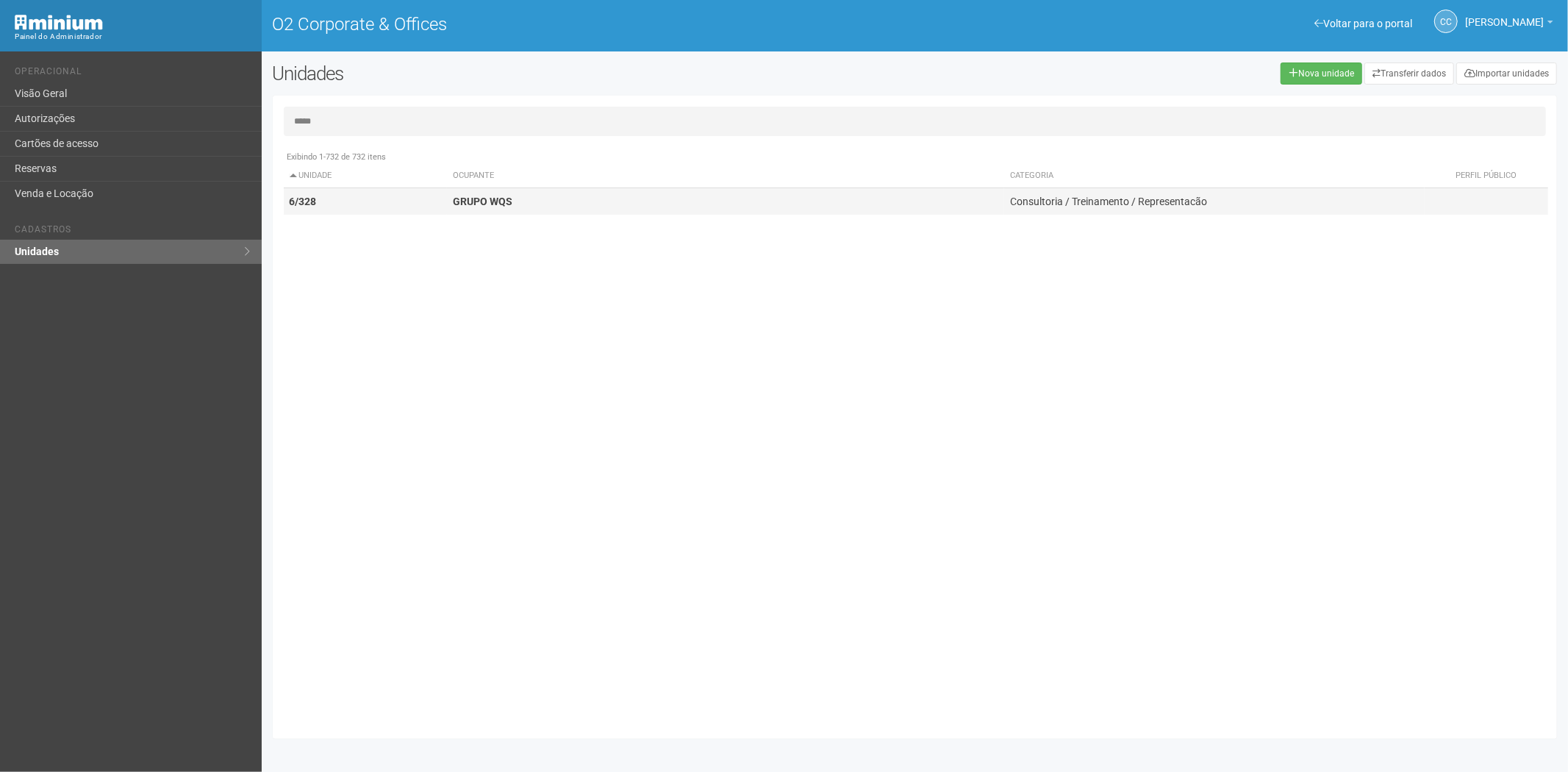
type input "*****"
drag, startPoint x: 451, startPoint y: 199, endPoint x: 467, endPoint y: 203, distance: 16.5
click at [453, 199] on td "GRUPO WQS" at bounding box center [725, 201] width 557 height 27
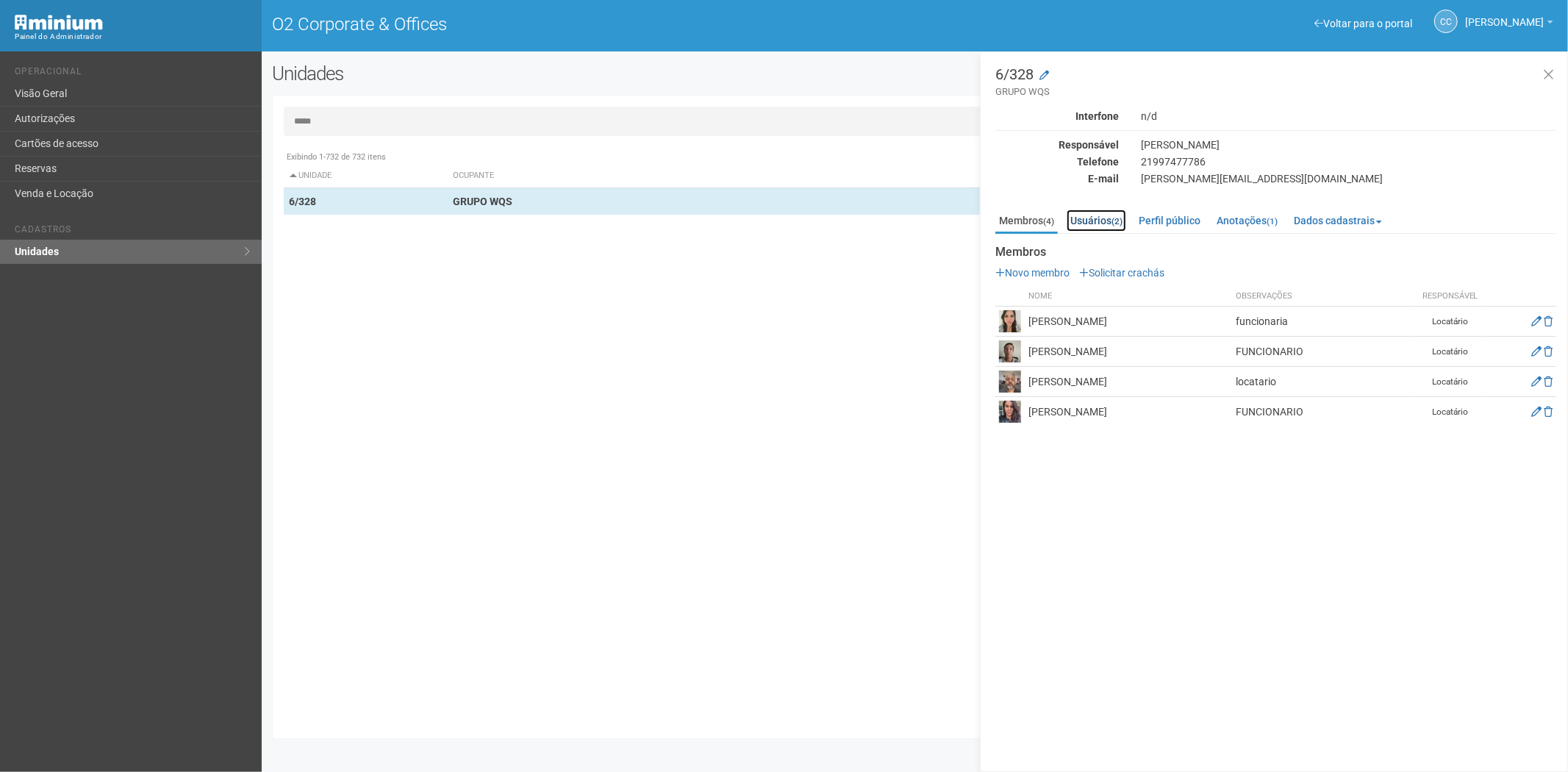
click at [1104, 224] on link "Usuários (2)" at bounding box center [1096, 221] width 60 height 22
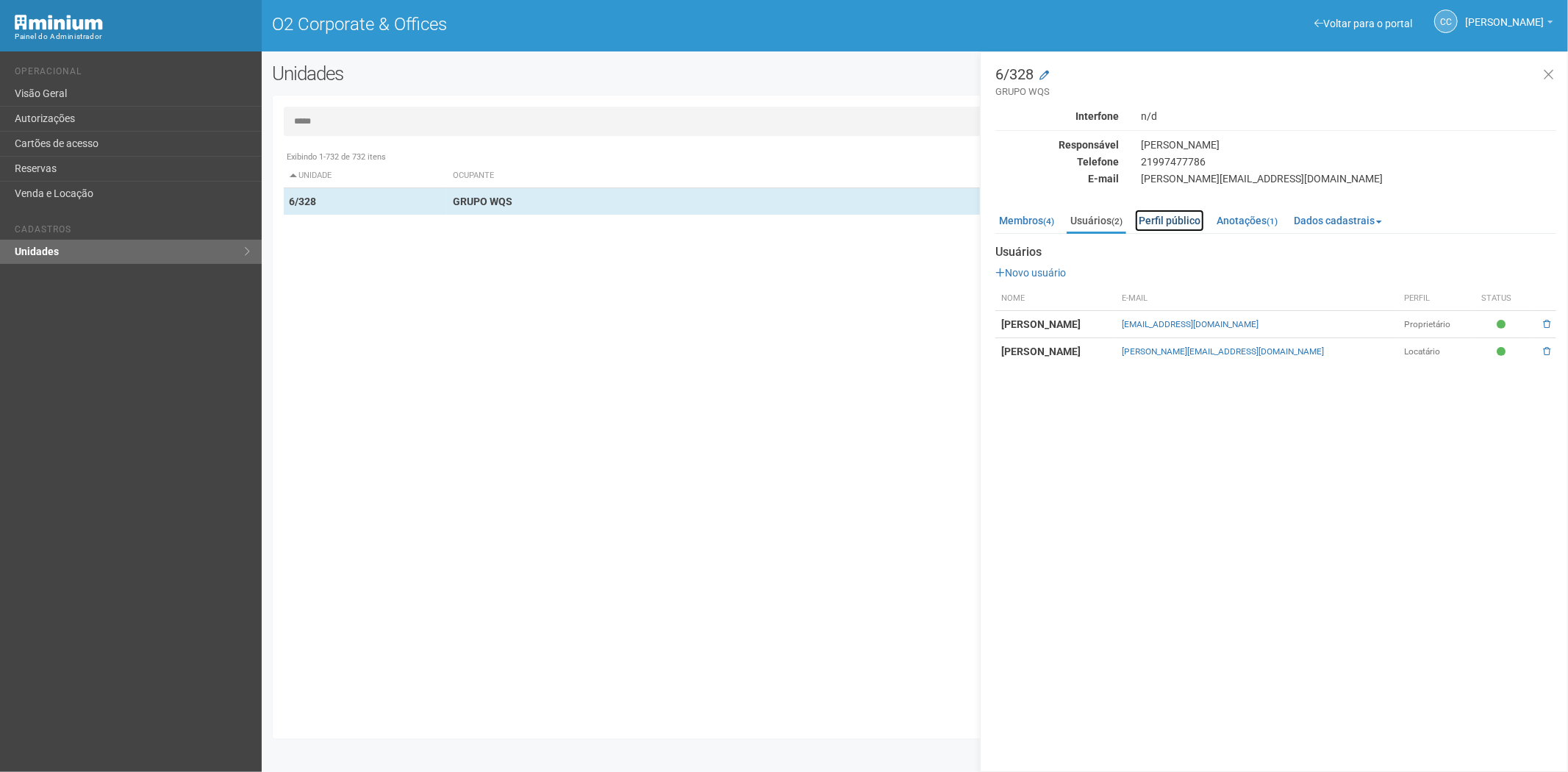
click at [1175, 209] on link "Perfil público" at bounding box center [1169, 221] width 69 height 22
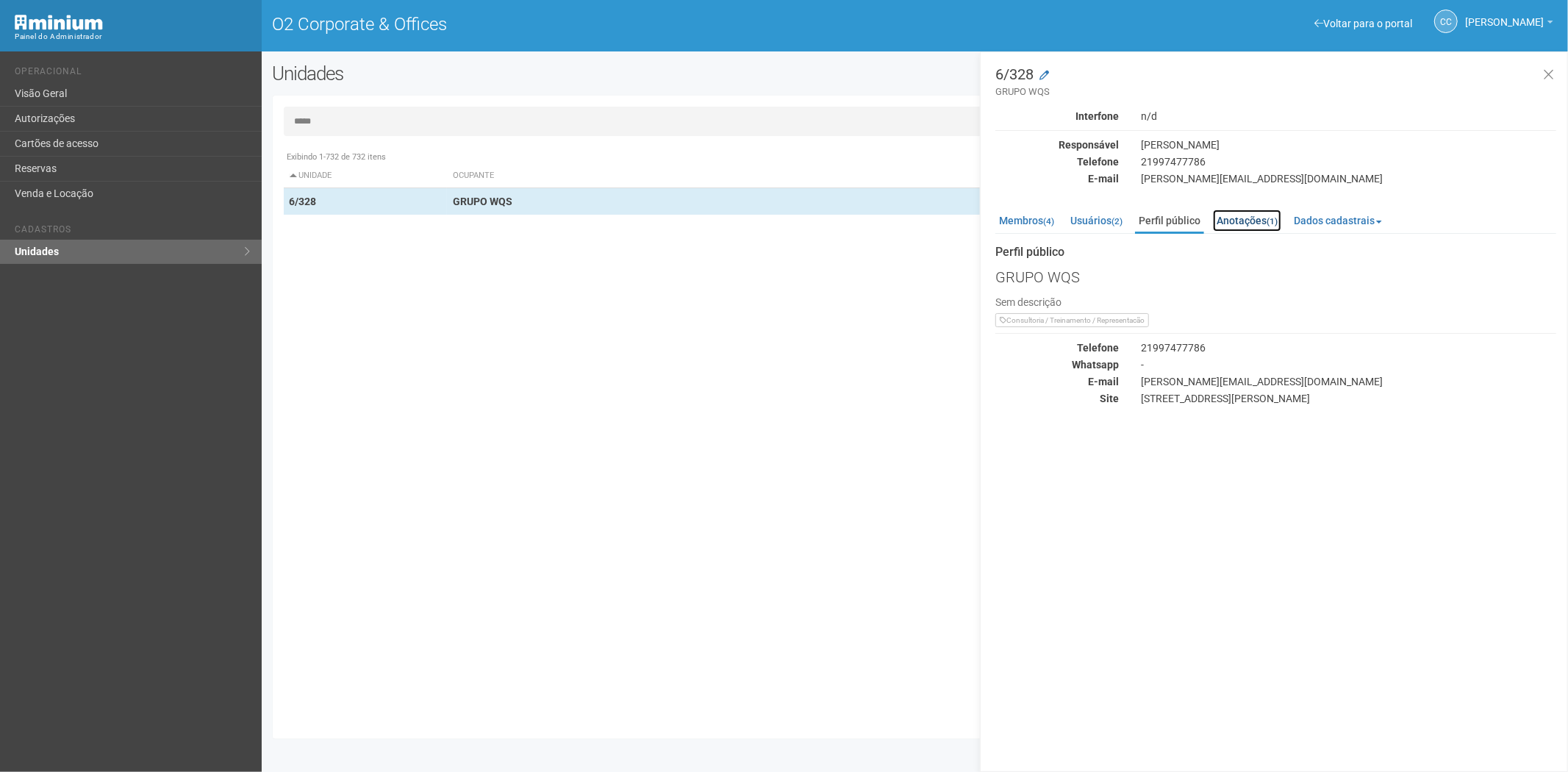
click at [1236, 219] on link "Anotações (1)" at bounding box center [1248, 221] width 69 height 22
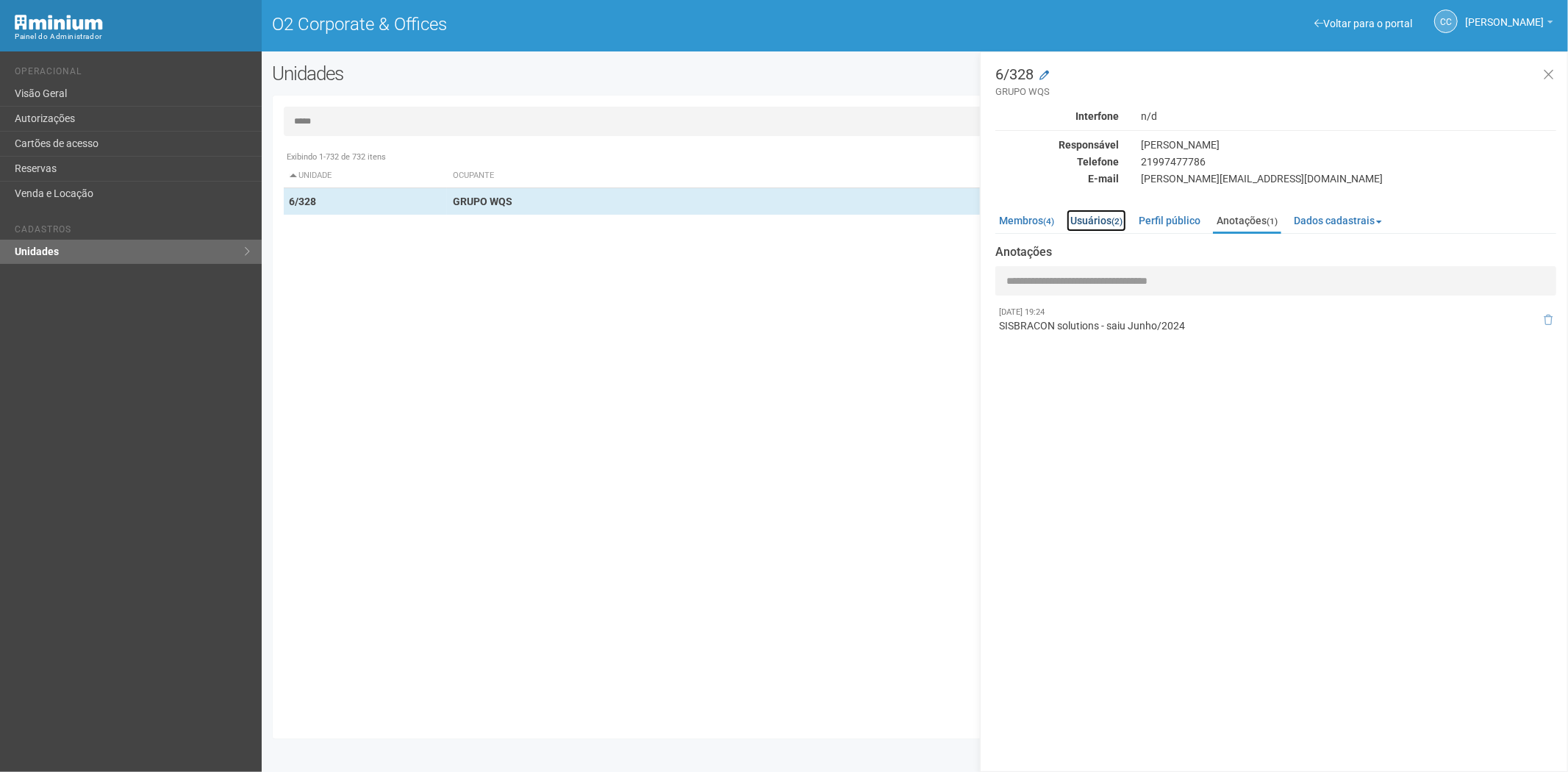
click at [1110, 213] on link "Usuários (2)" at bounding box center [1096, 221] width 60 height 22
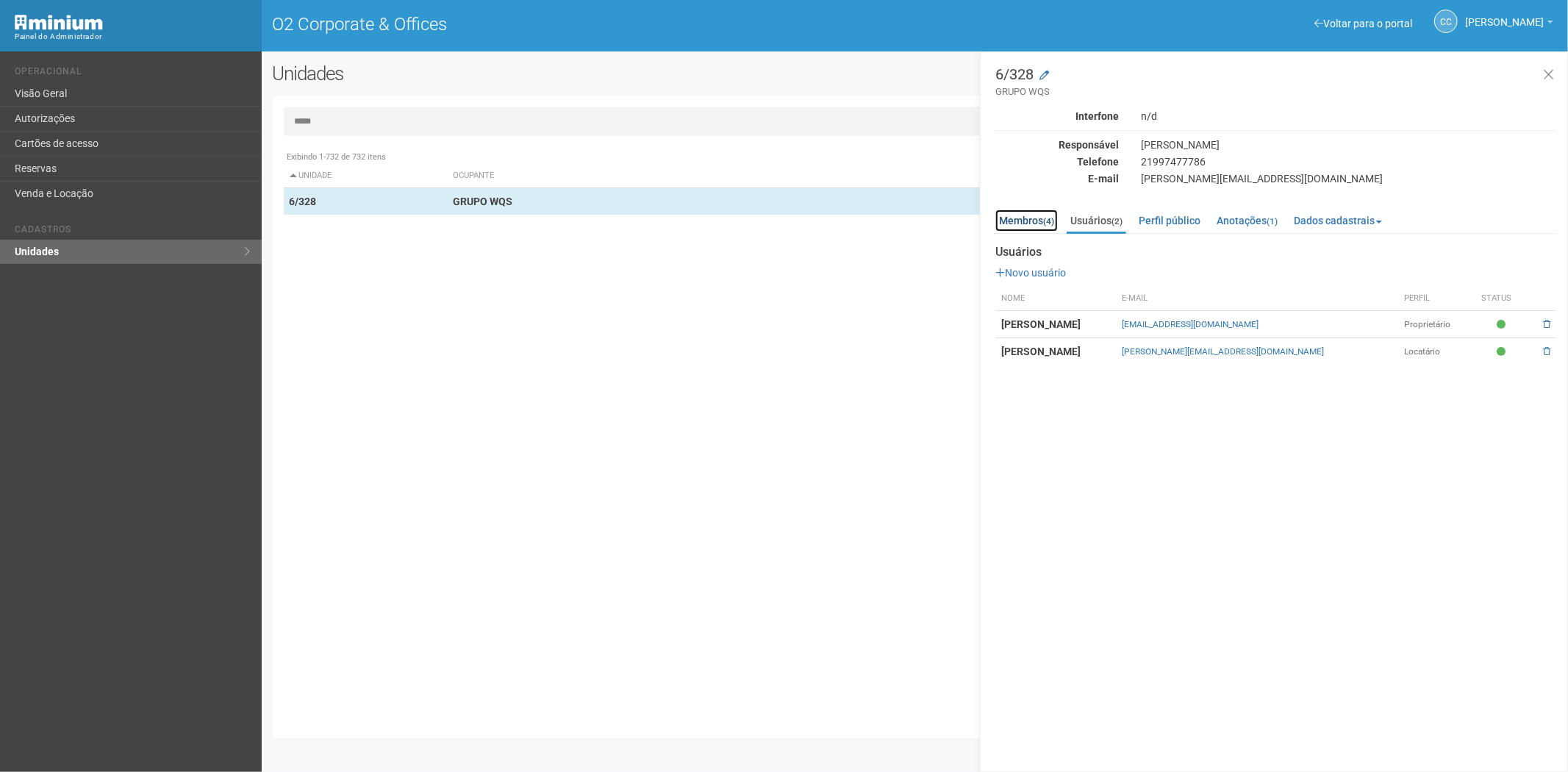
click at [1030, 218] on link "Membros (4)" at bounding box center [1026, 221] width 62 height 22
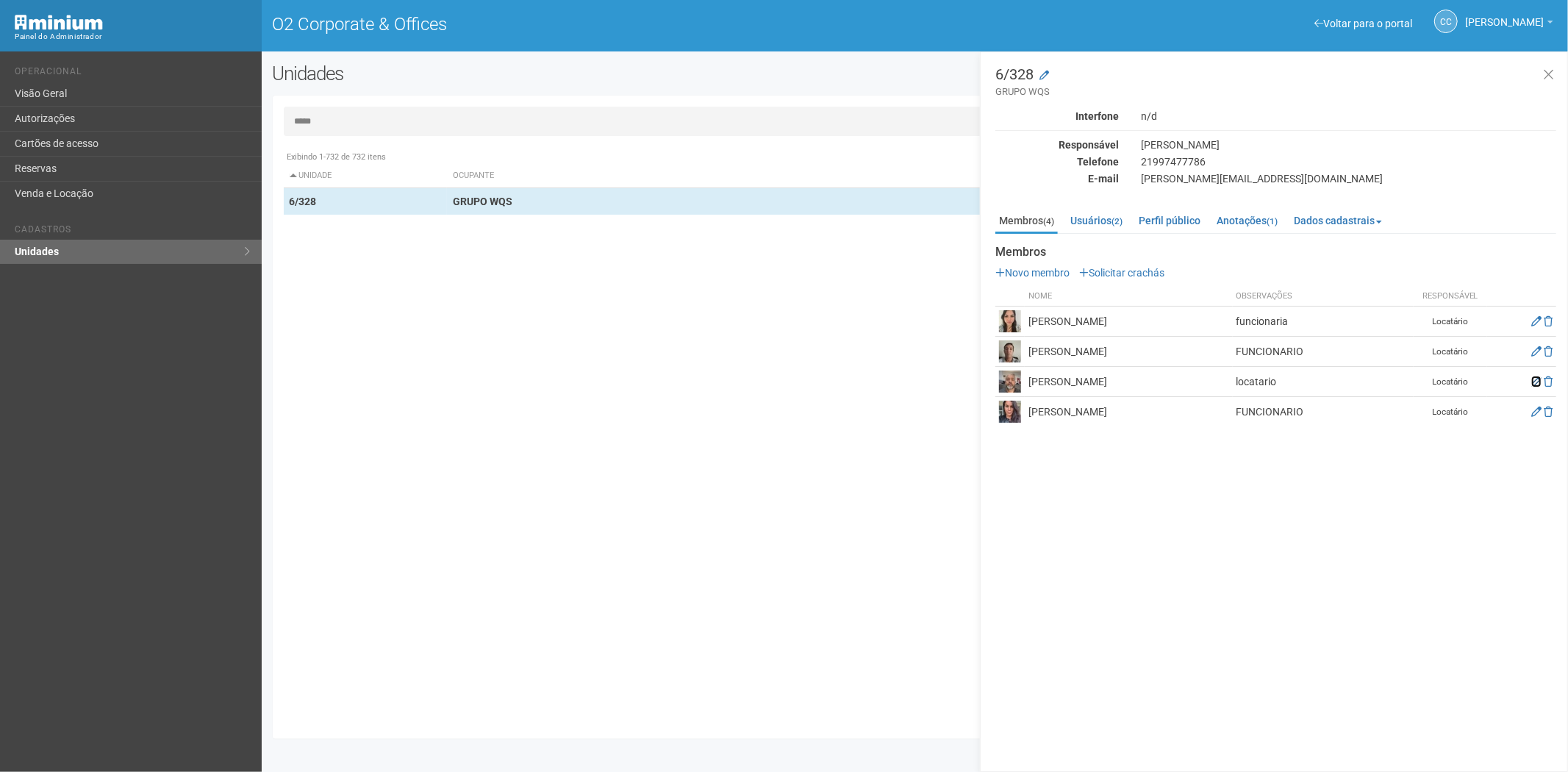
click at [1531, 380] on icon at bounding box center [1536, 381] width 10 height 10
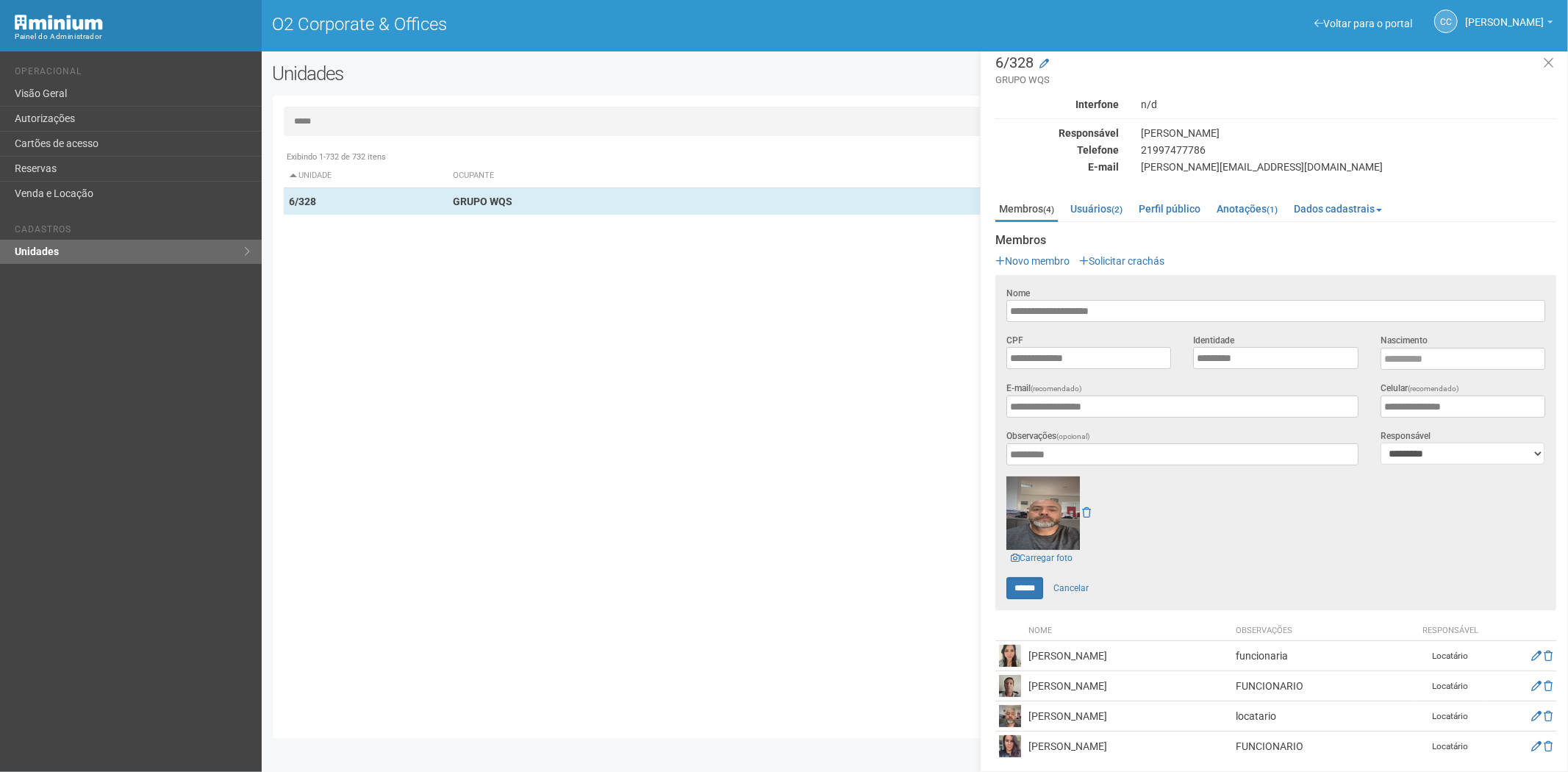
scroll to position [15, 0]
drag, startPoint x: 836, startPoint y: 738, endPoint x: 884, endPoint y: 692, distance: 66.5
click at [836, 738] on div "Unidades Nova unidade Transferir dados Importar unidades ***** Exibindo 1-732 d…" at bounding box center [914, 404] width 1307 height 683
click at [1088, 206] on link "Usuários (2)" at bounding box center [1096, 205] width 60 height 22
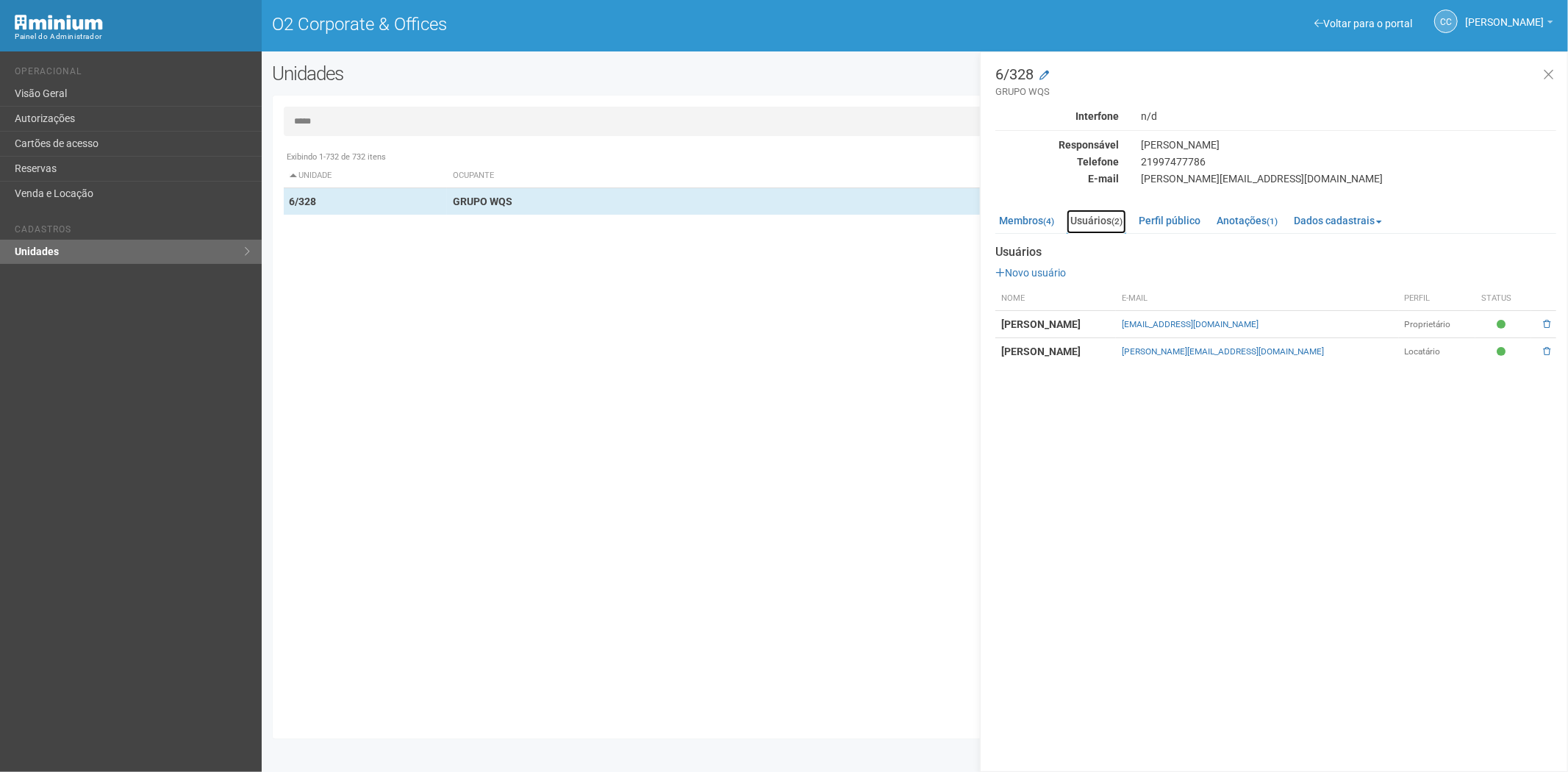
scroll to position [0, 0]
click at [1021, 221] on link "Membros (4)" at bounding box center [1026, 221] width 62 height 22
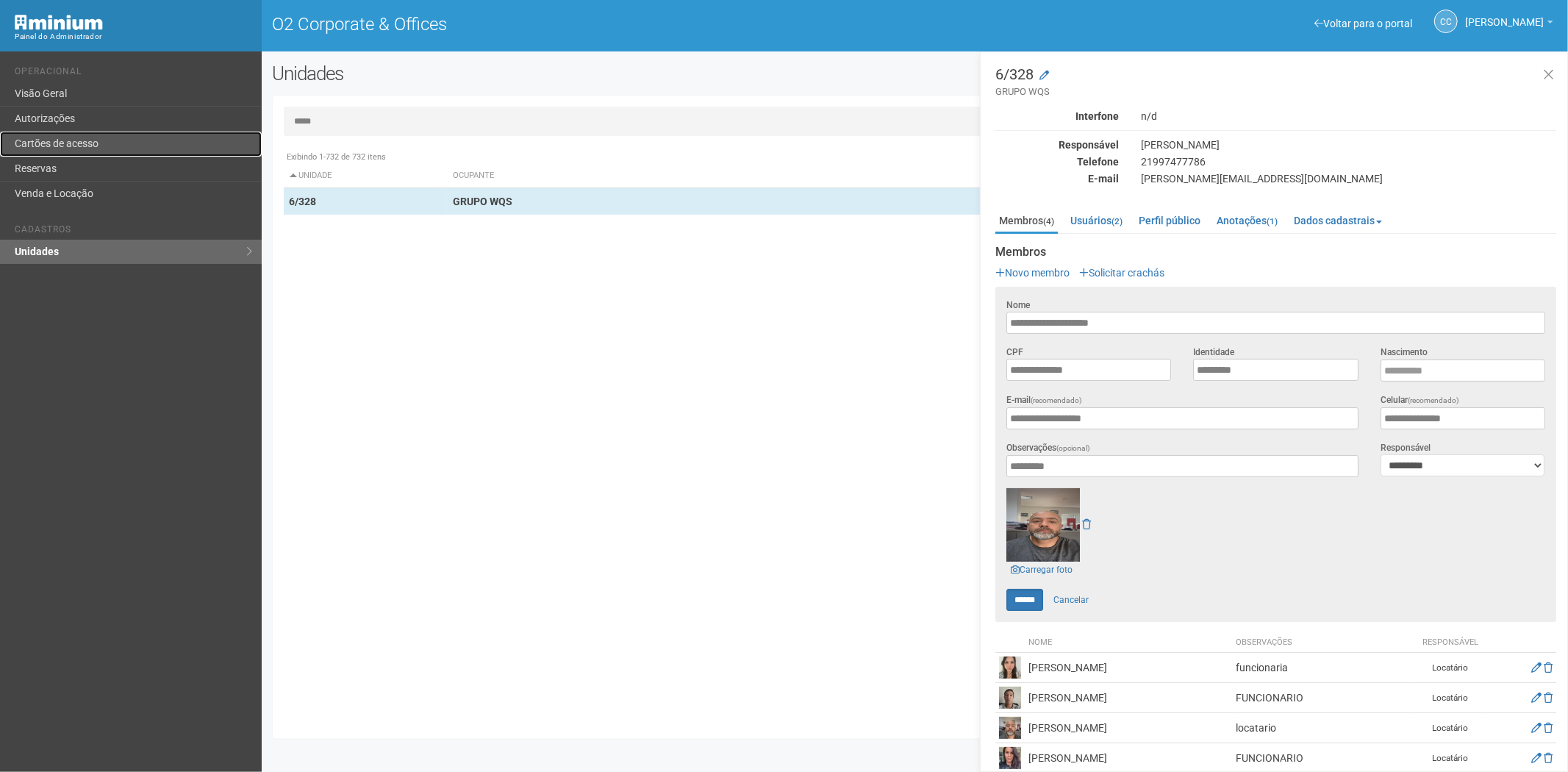
click at [62, 142] on link "Cartões de acesso" at bounding box center [130, 144] width 261 height 25
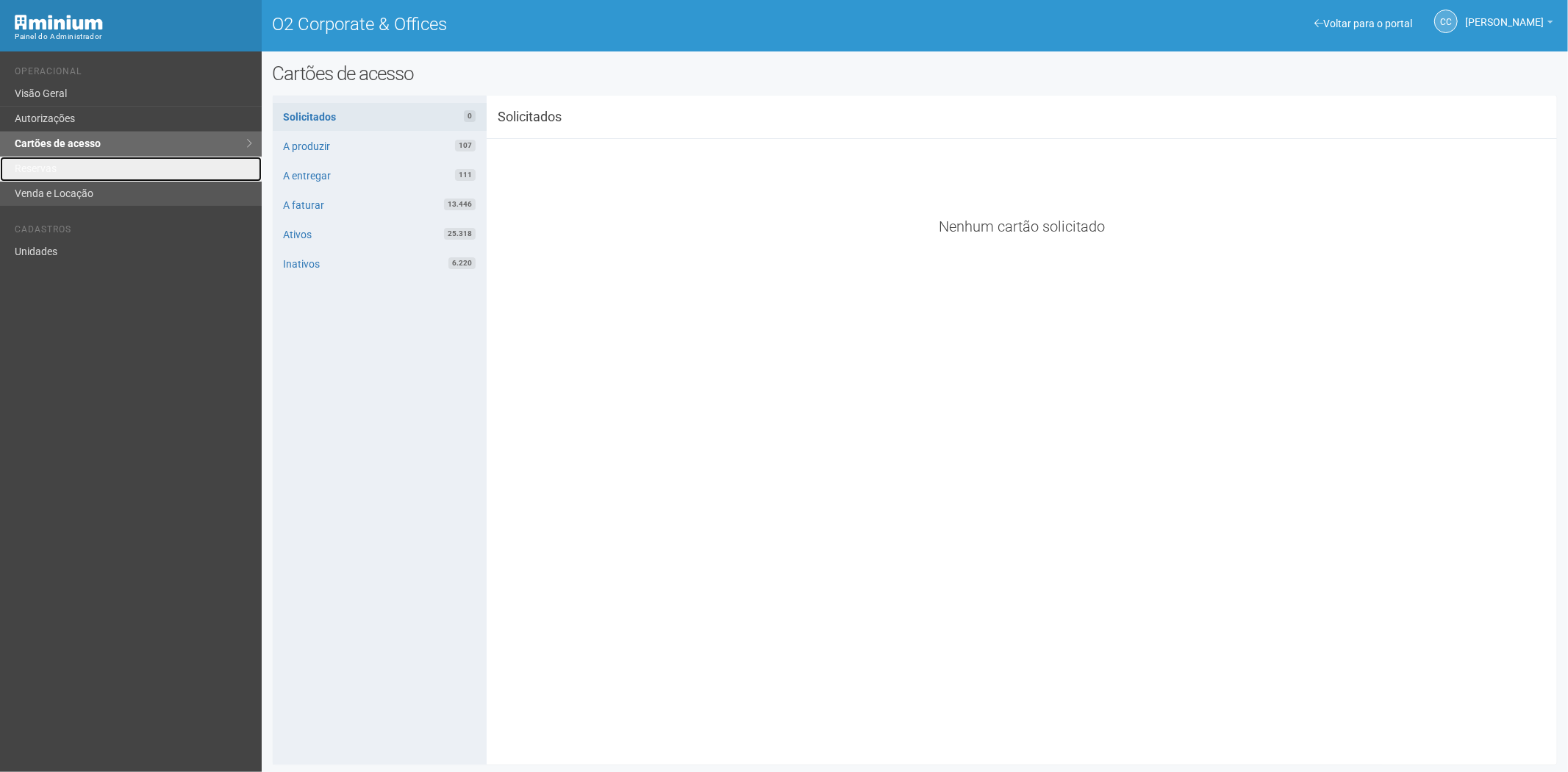
drag, startPoint x: 48, startPoint y: 179, endPoint x: 82, endPoint y: 198, distance: 38.9
click at [48, 179] on link "Reservas" at bounding box center [130, 169] width 261 height 25
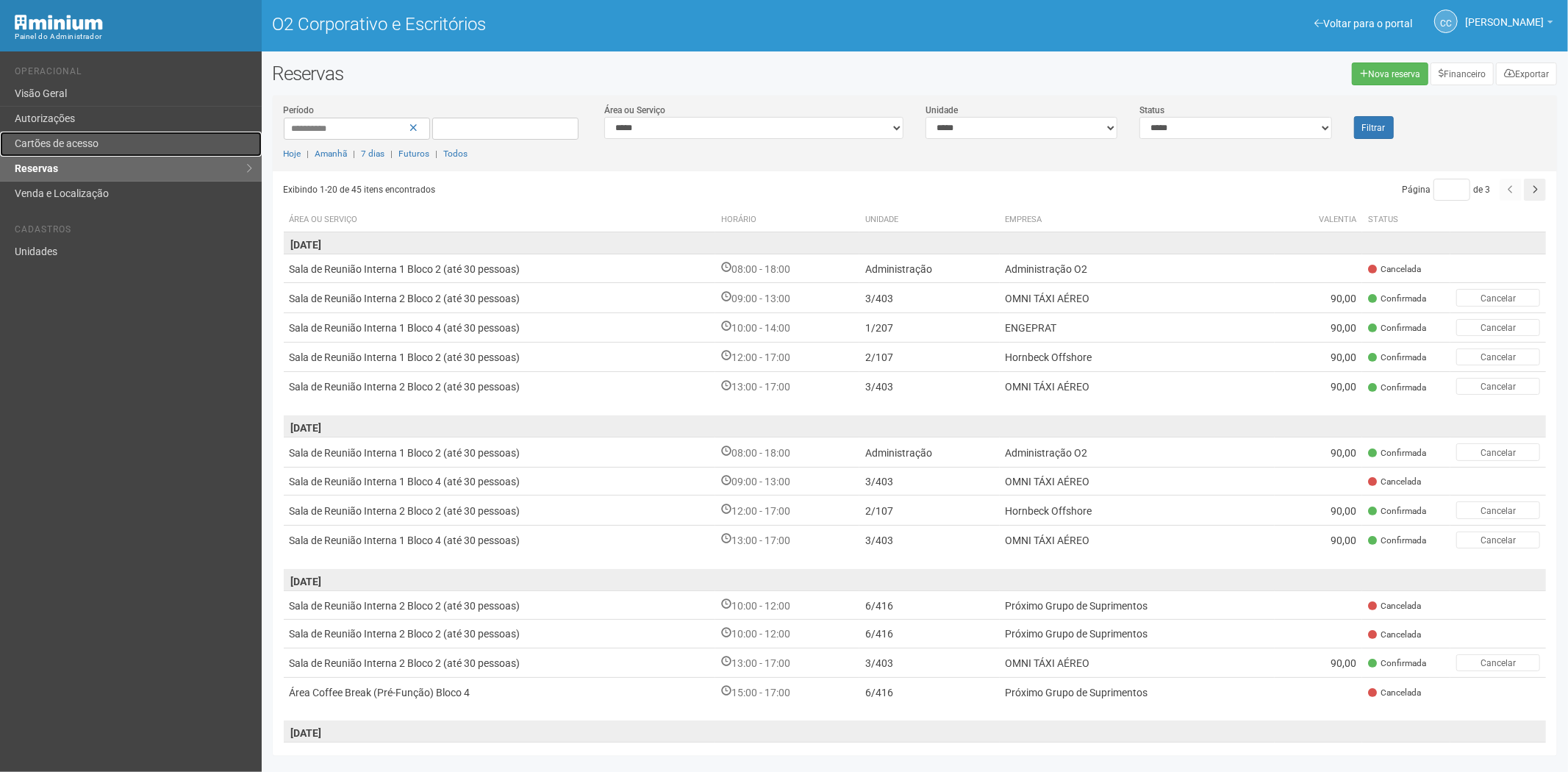
click at [54, 137] on font "Cartões de acesso" at bounding box center [56, 143] width 84 height 12
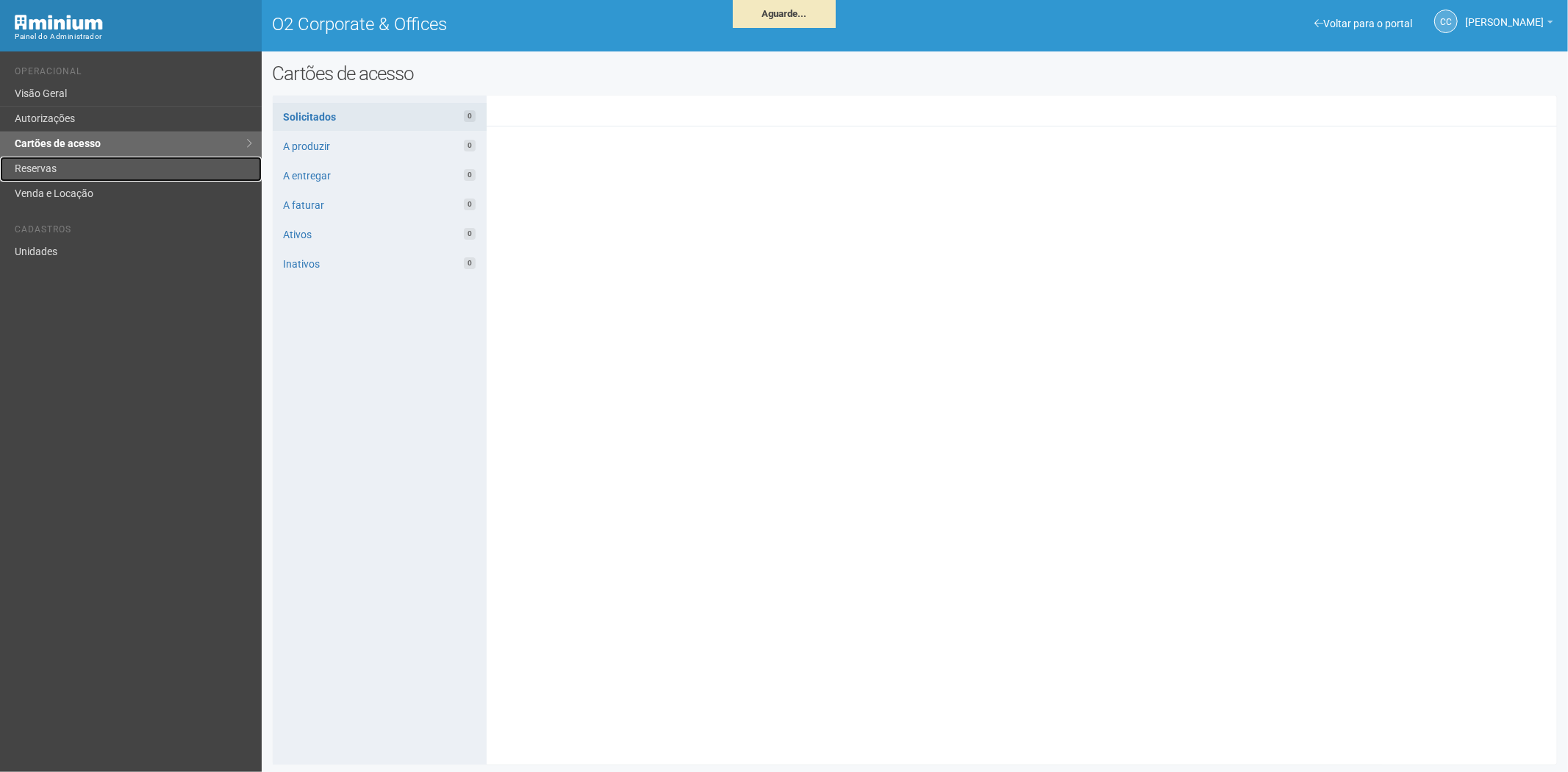
click at [82, 165] on link "Reservas" at bounding box center [130, 169] width 261 height 25
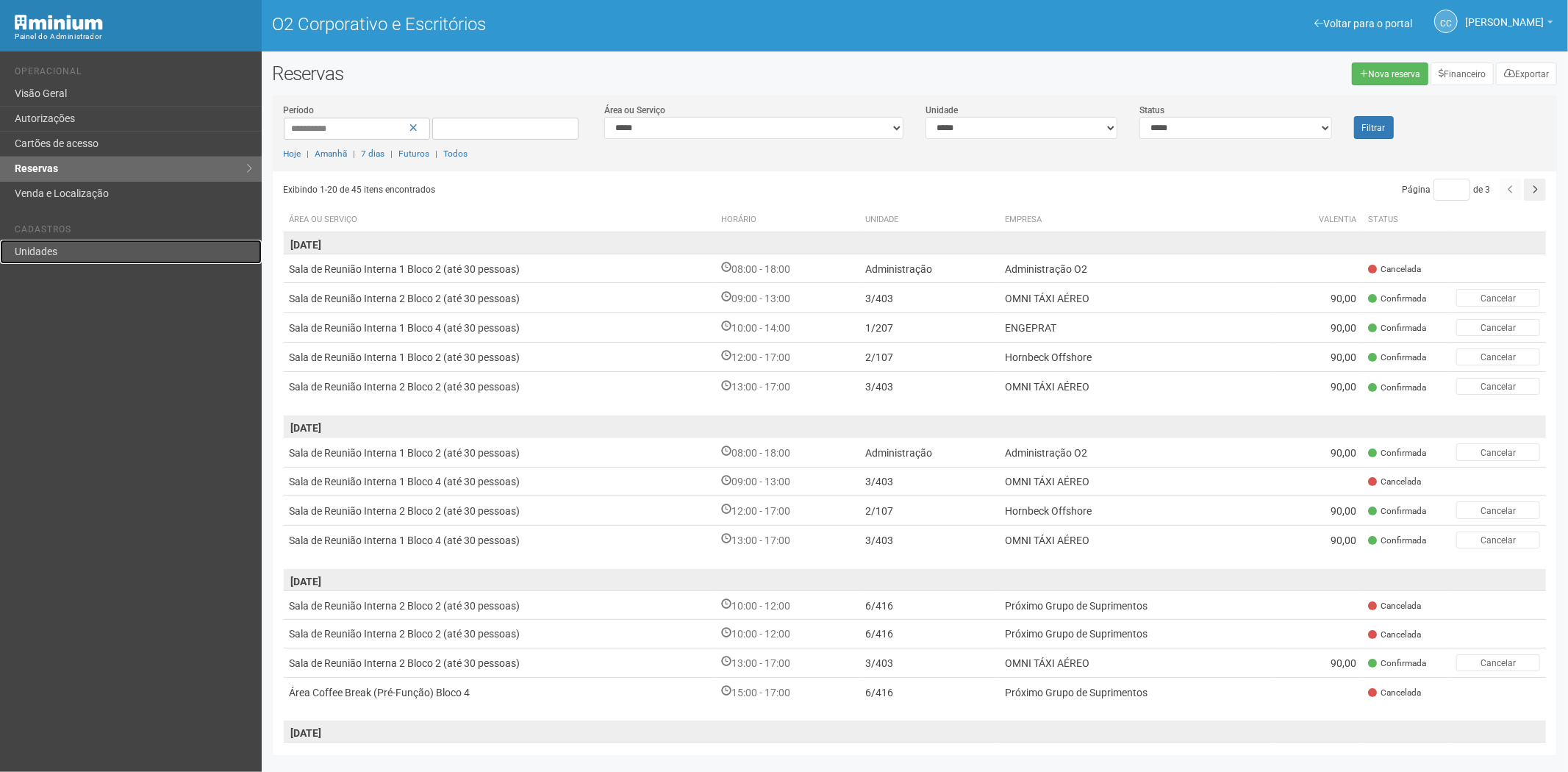
click at [44, 252] on font "Unidades" at bounding box center [35, 251] width 42 height 12
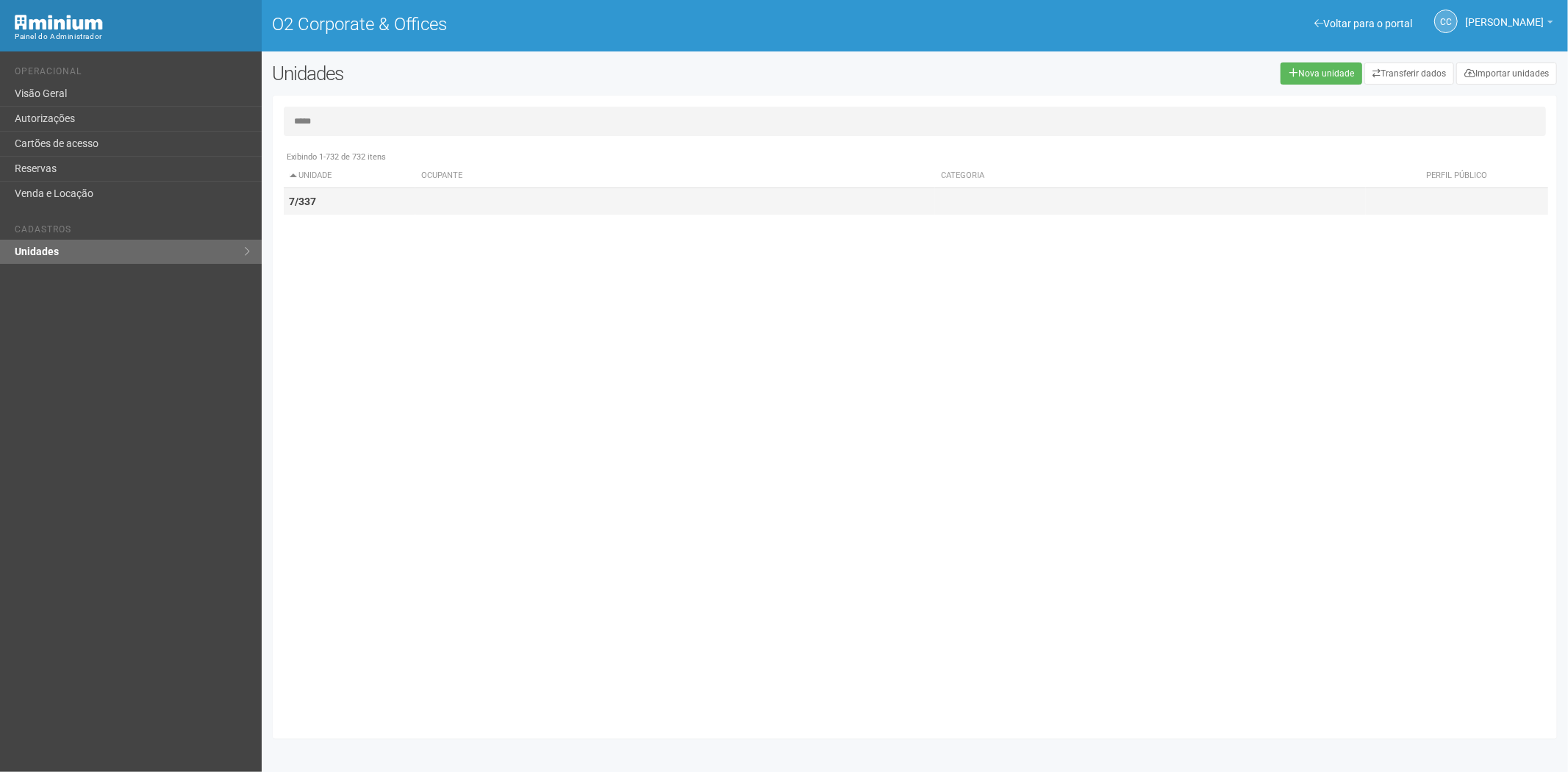
type input "*****"
click at [387, 202] on td "7/337" at bounding box center [350, 201] width 133 height 27
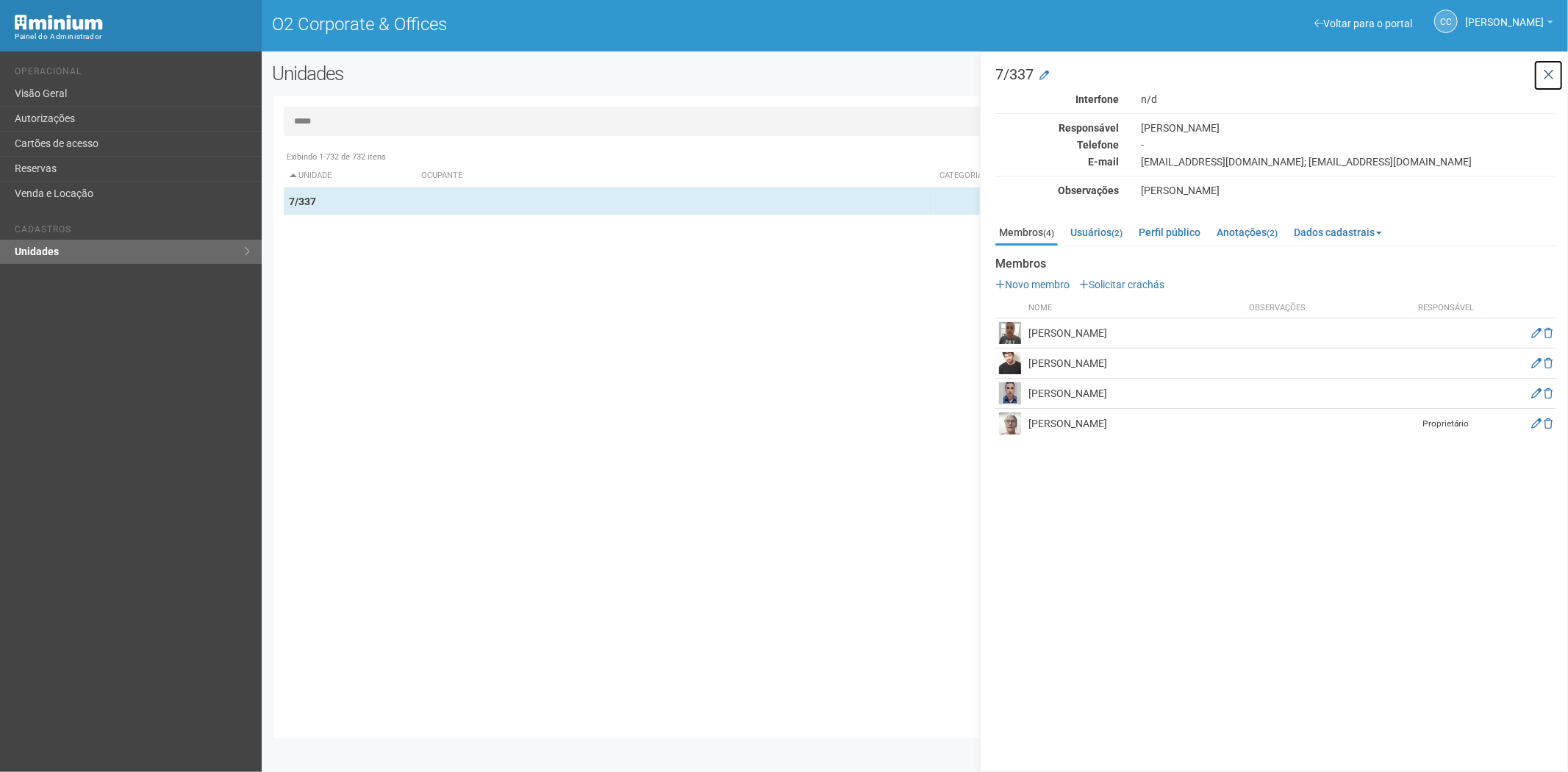
click at [1545, 78] on icon at bounding box center [1549, 75] width 11 height 14
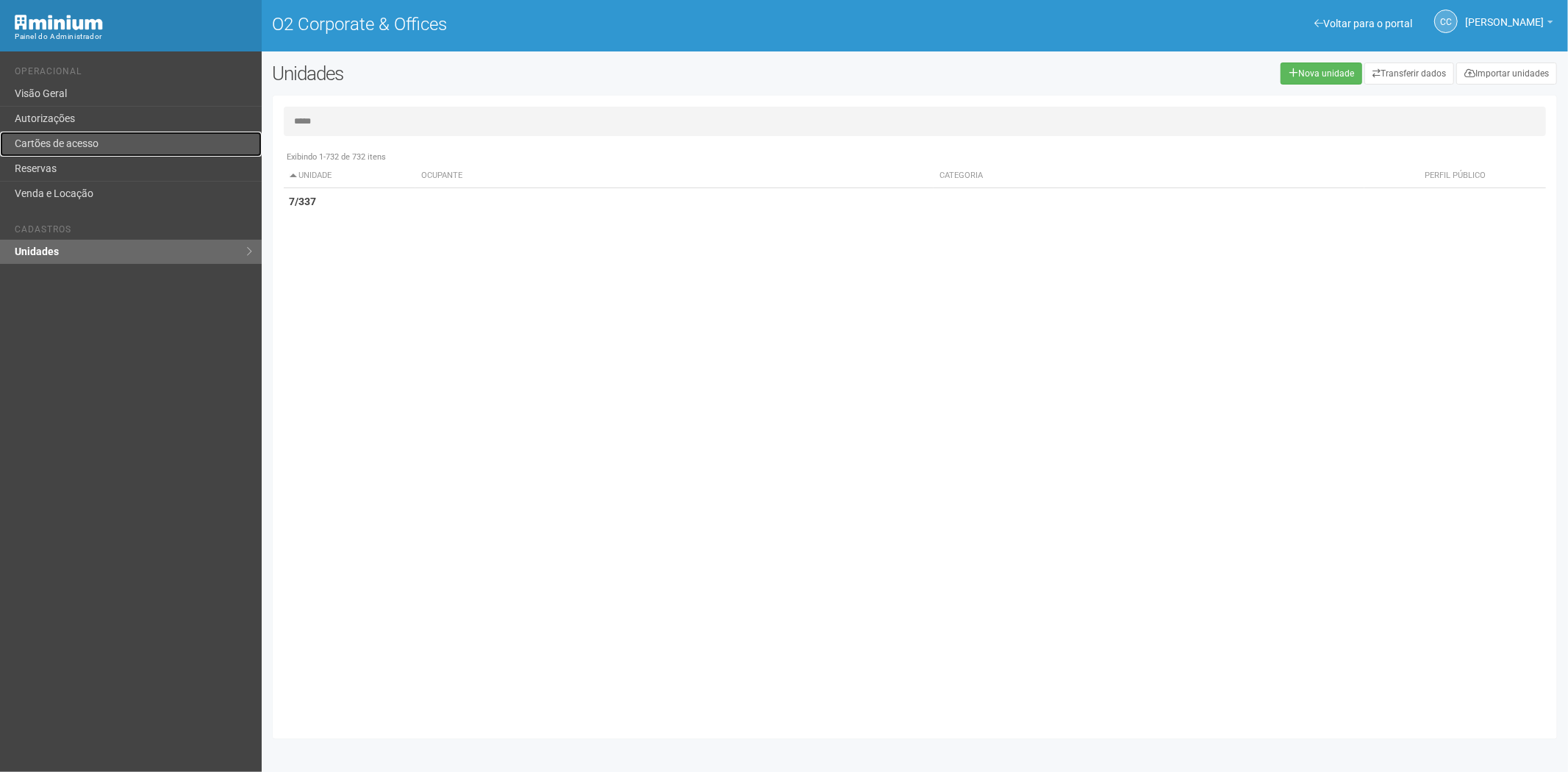
click at [106, 136] on link "Cartões de acesso" at bounding box center [130, 144] width 261 height 25
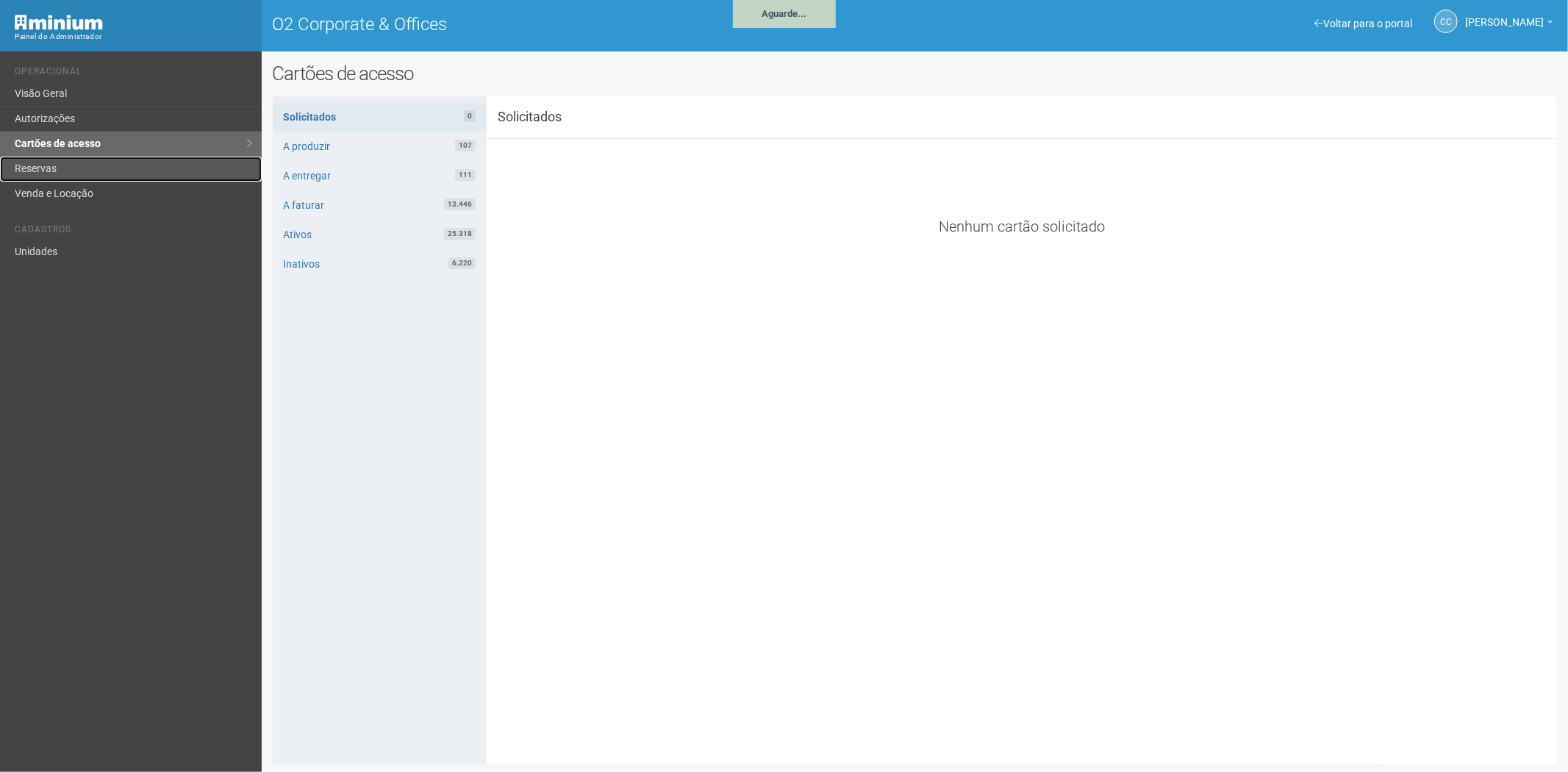
click at [56, 180] on link "Reservas" at bounding box center [130, 169] width 261 height 25
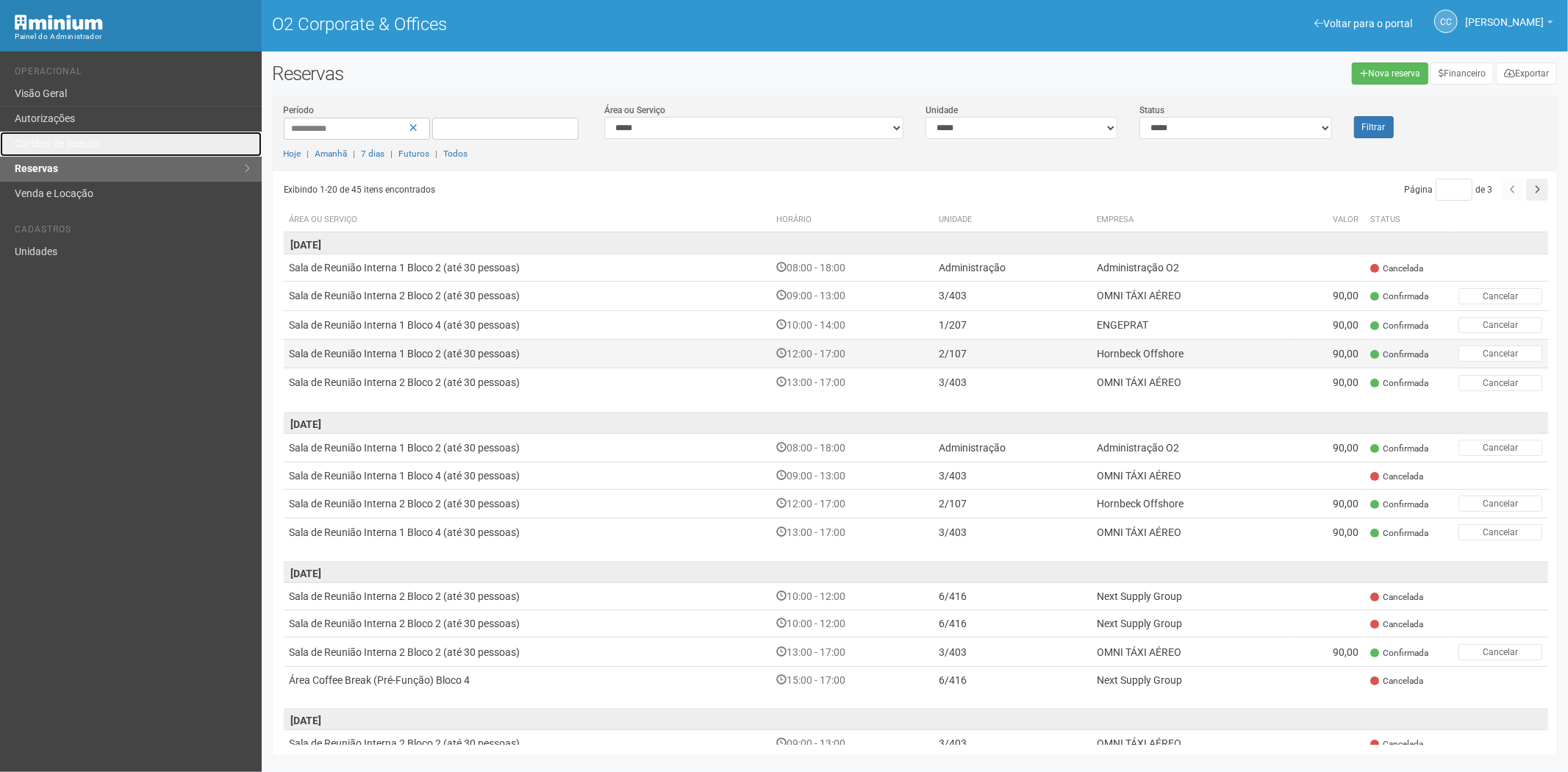
drag, startPoint x: 104, startPoint y: 142, endPoint x: 550, endPoint y: 346, distance: 490.4
click at [104, 142] on link "Cartões de acesso" at bounding box center [130, 144] width 261 height 25
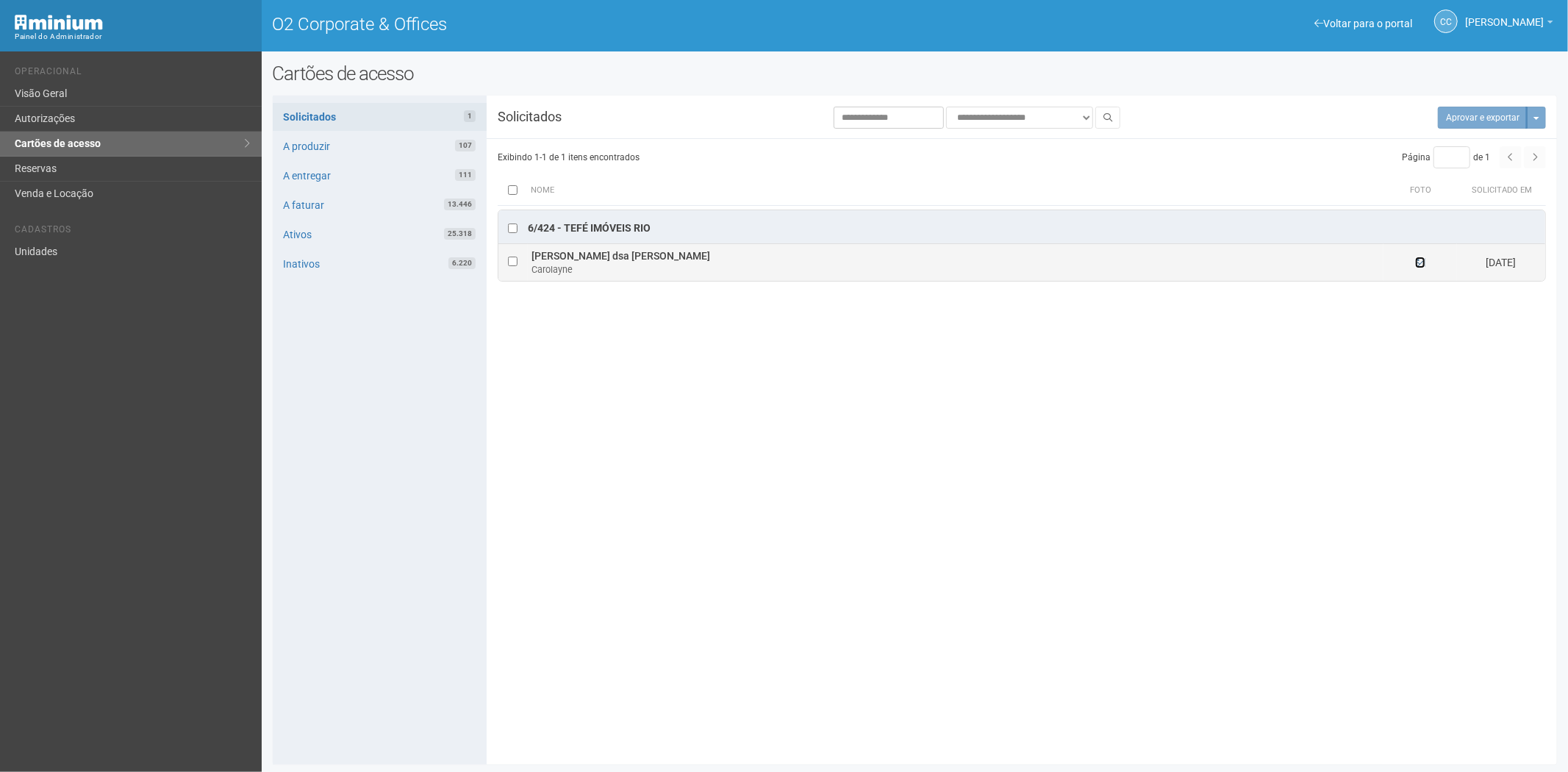
click at [1417, 265] on icon at bounding box center [1420, 262] width 10 height 10
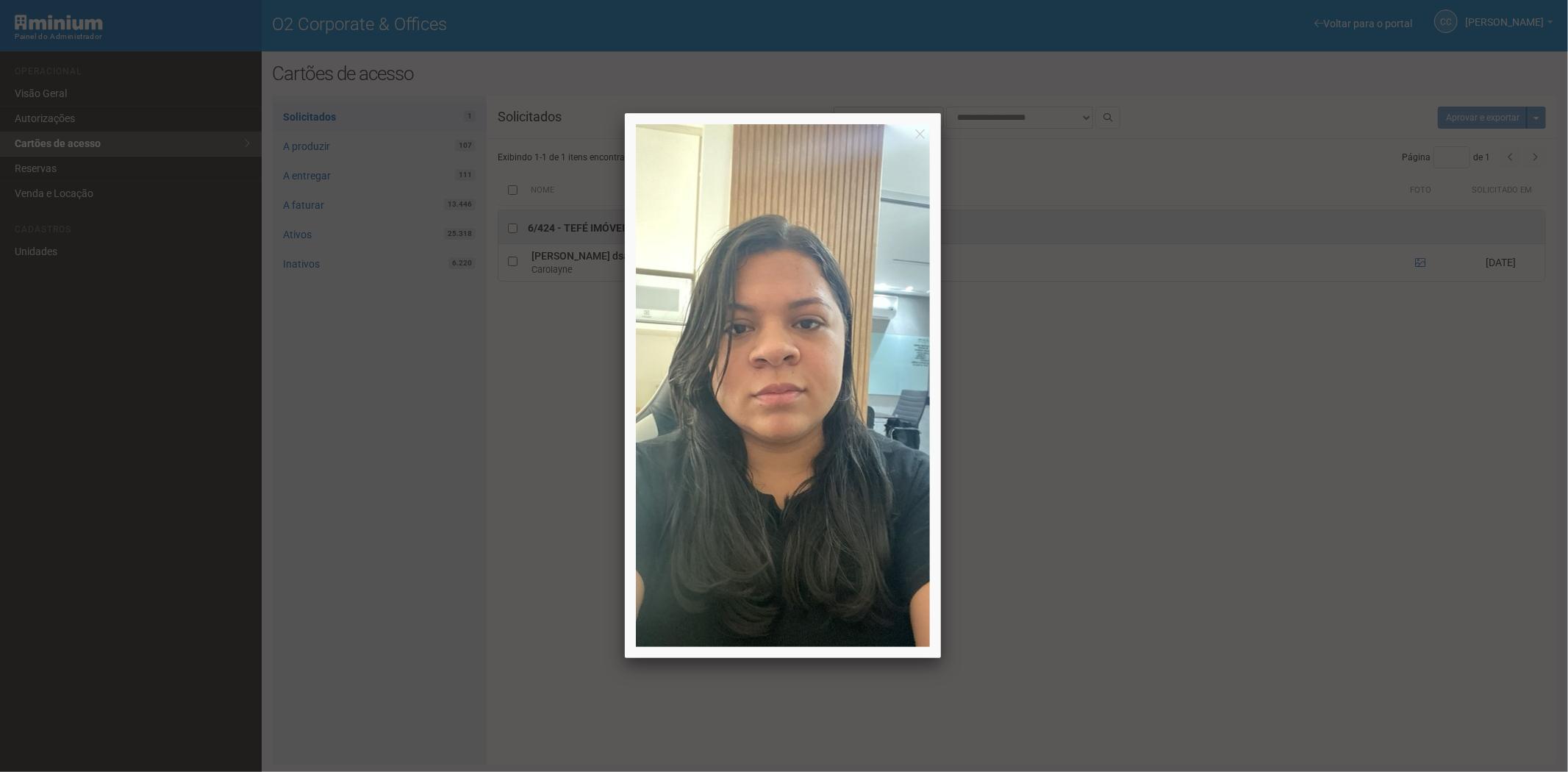
click at [1324, 518] on div at bounding box center [784, 386] width 1568 height 772
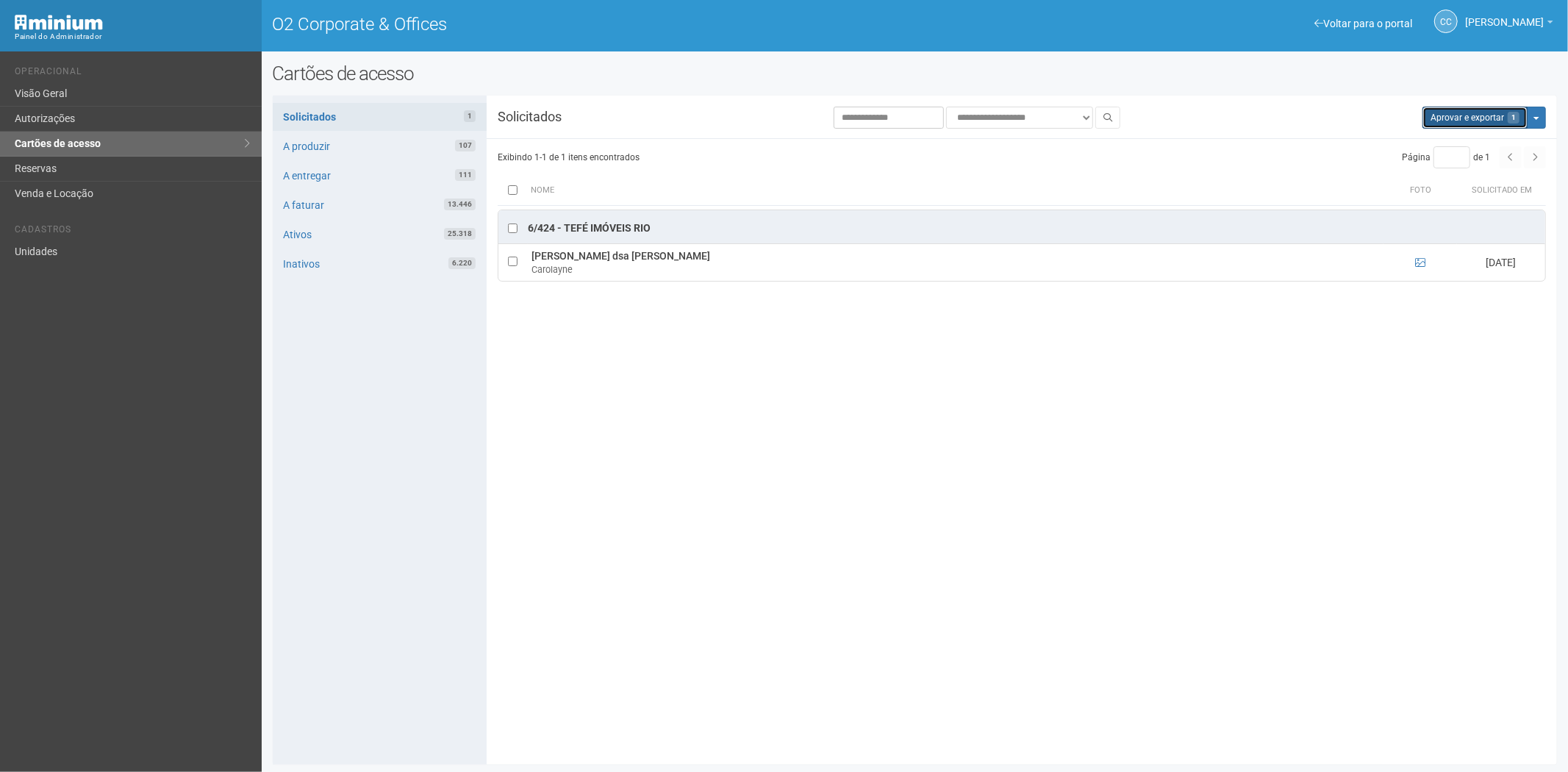
click at [1454, 126] on button "Aprovar e exportar 1" at bounding box center [1475, 117] width 105 height 22
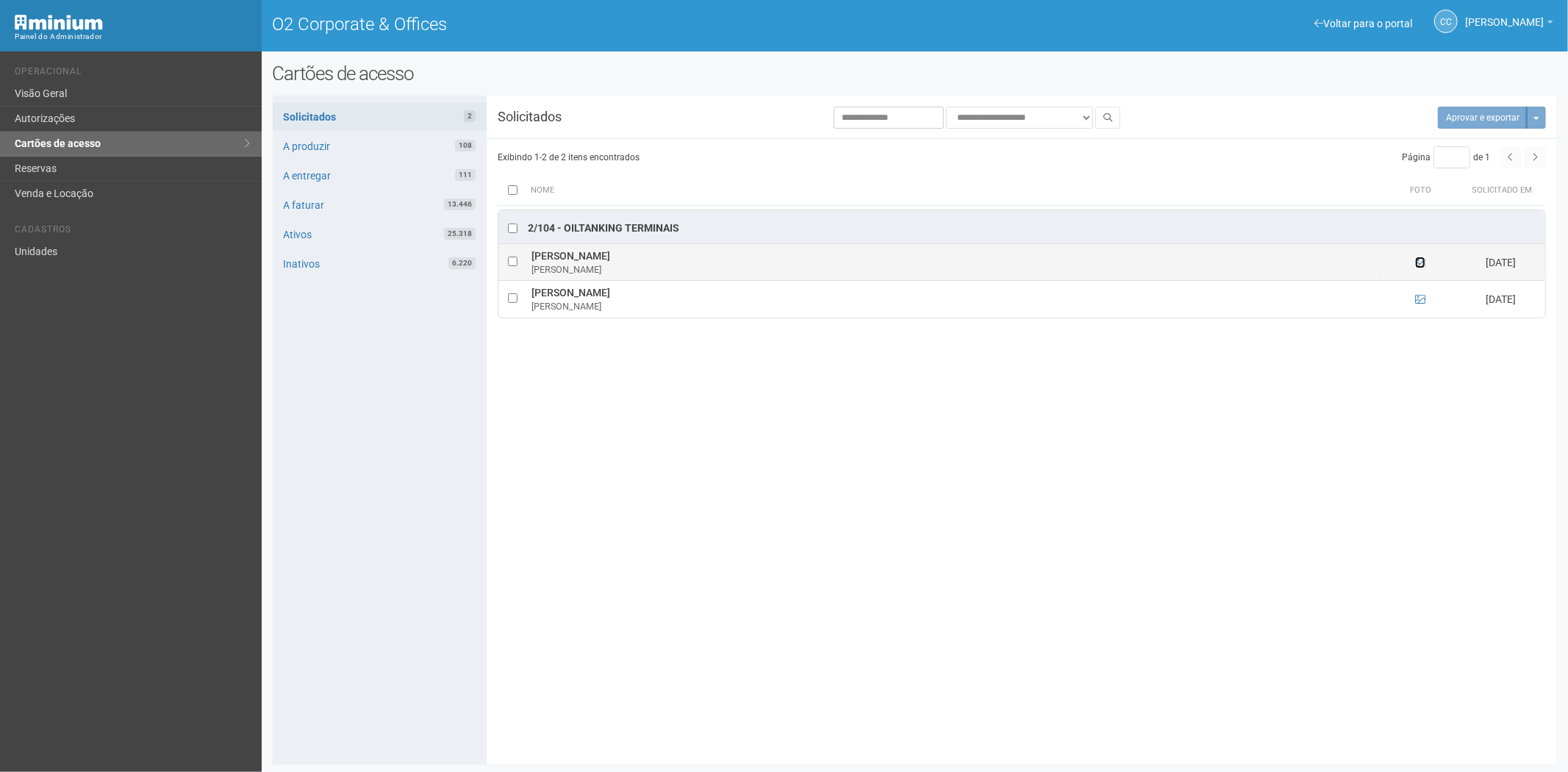
click at [1419, 261] on icon at bounding box center [1420, 262] width 10 height 10
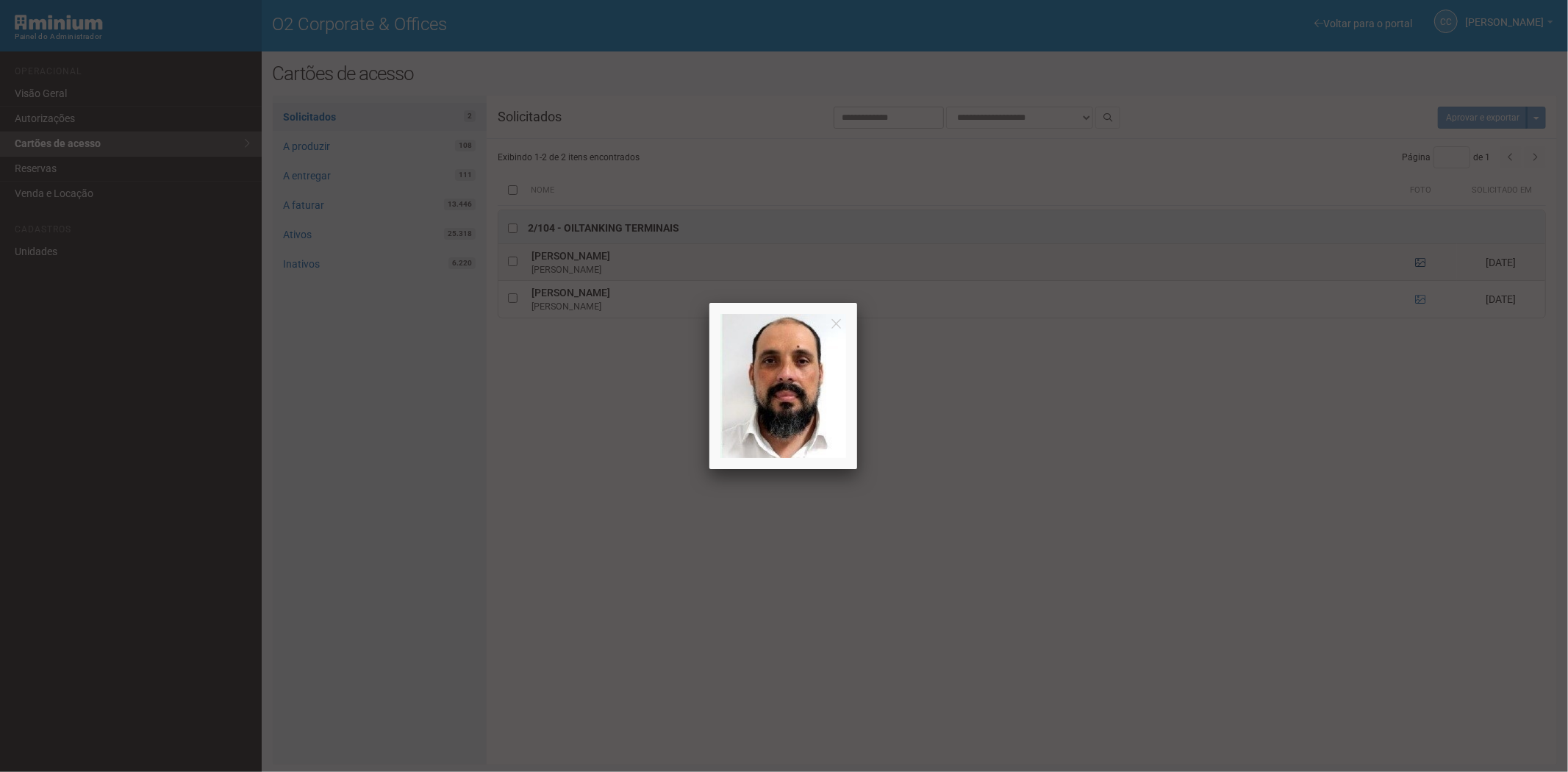
click at [1419, 261] on div at bounding box center [784, 386] width 1568 height 772
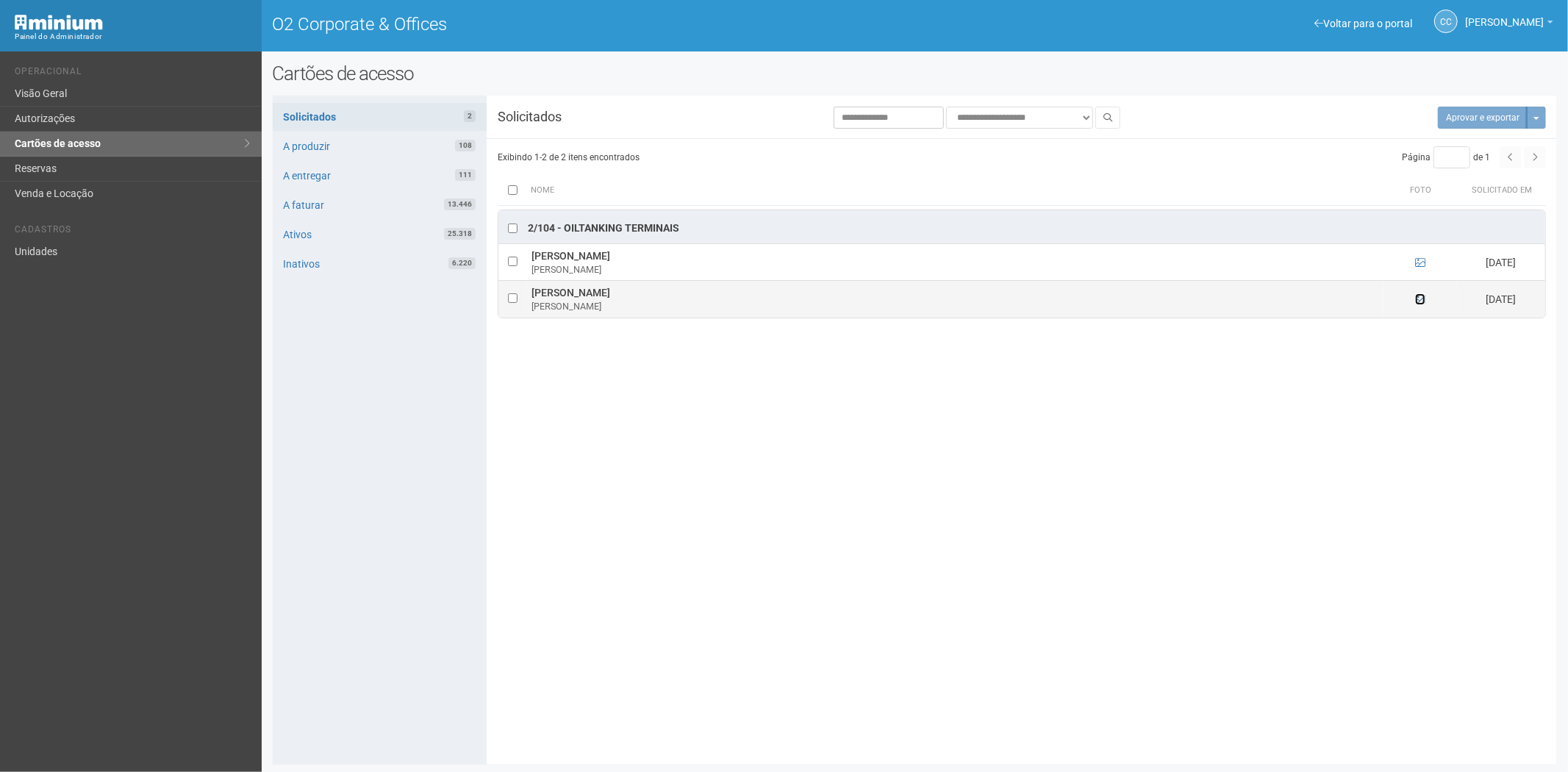
click at [1423, 299] on icon at bounding box center [1420, 299] width 10 height 10
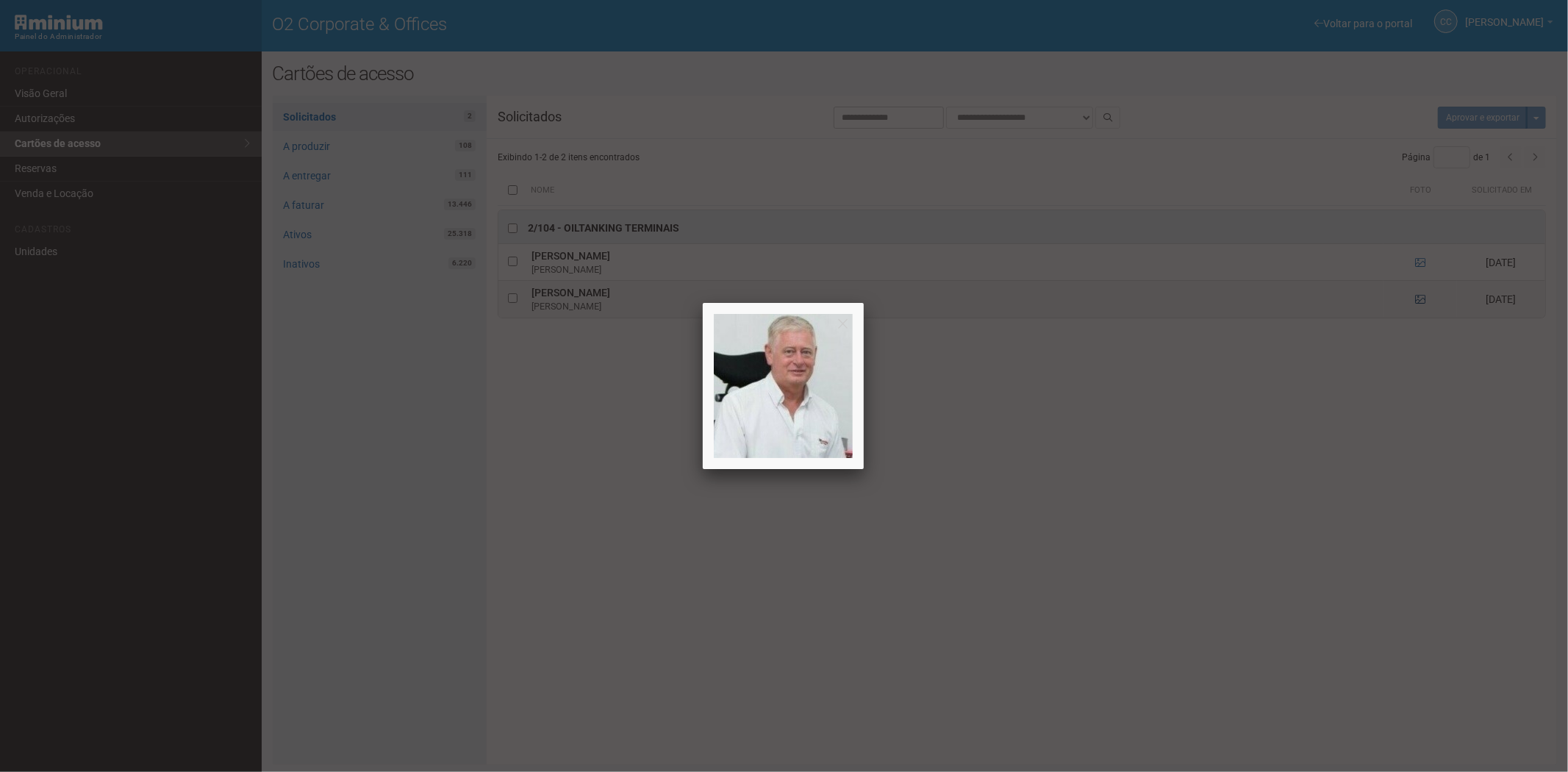
click at [1426, 298] on div at bounding box center [784, 386] width 1568 height 772
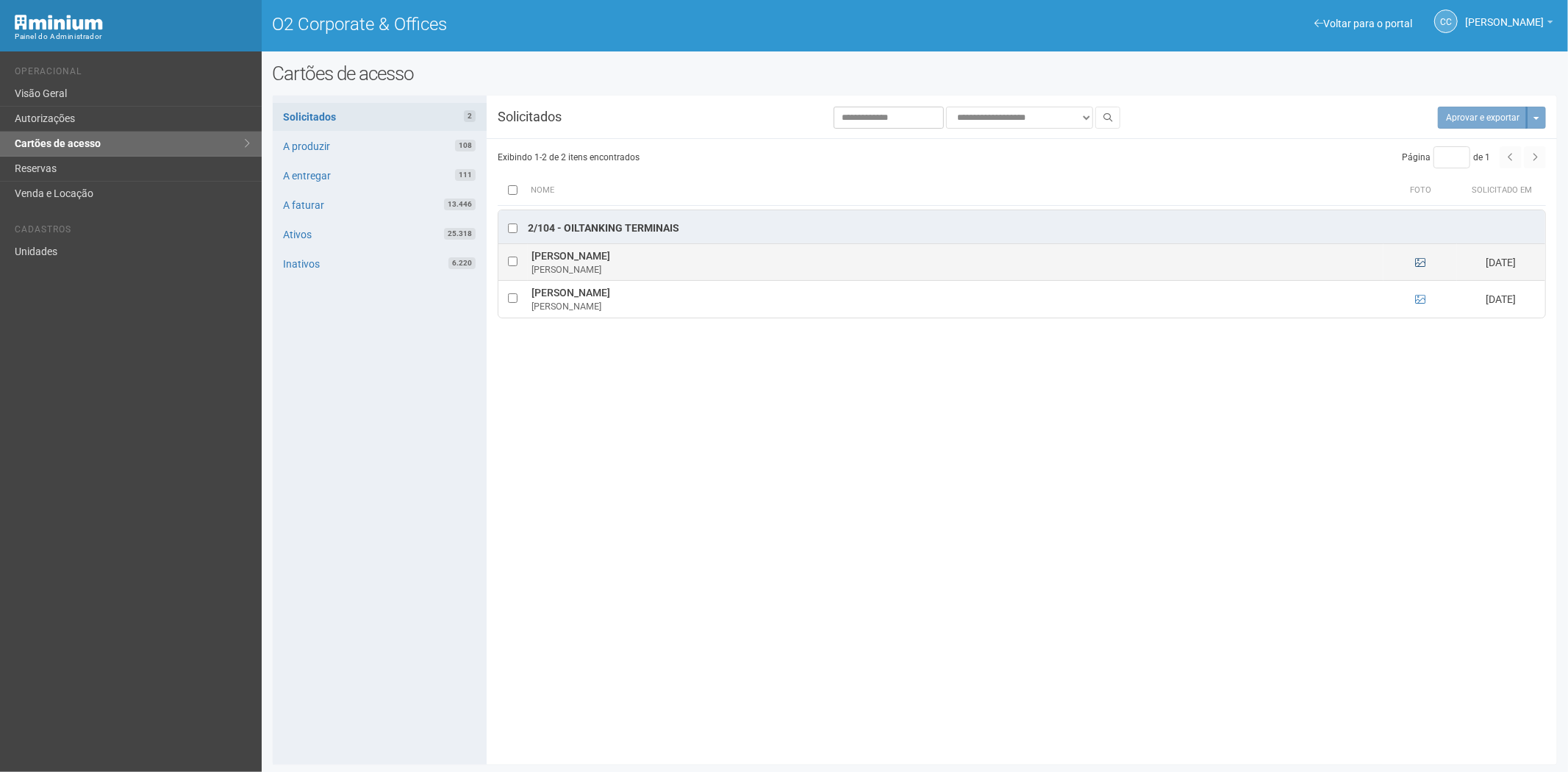
click at [1419, 261] on ng-include at bounding box center [1420, 262] width 10 height 12
click at [1419, 263] on icon at bounding box center [1420, 262] width 10 height 10
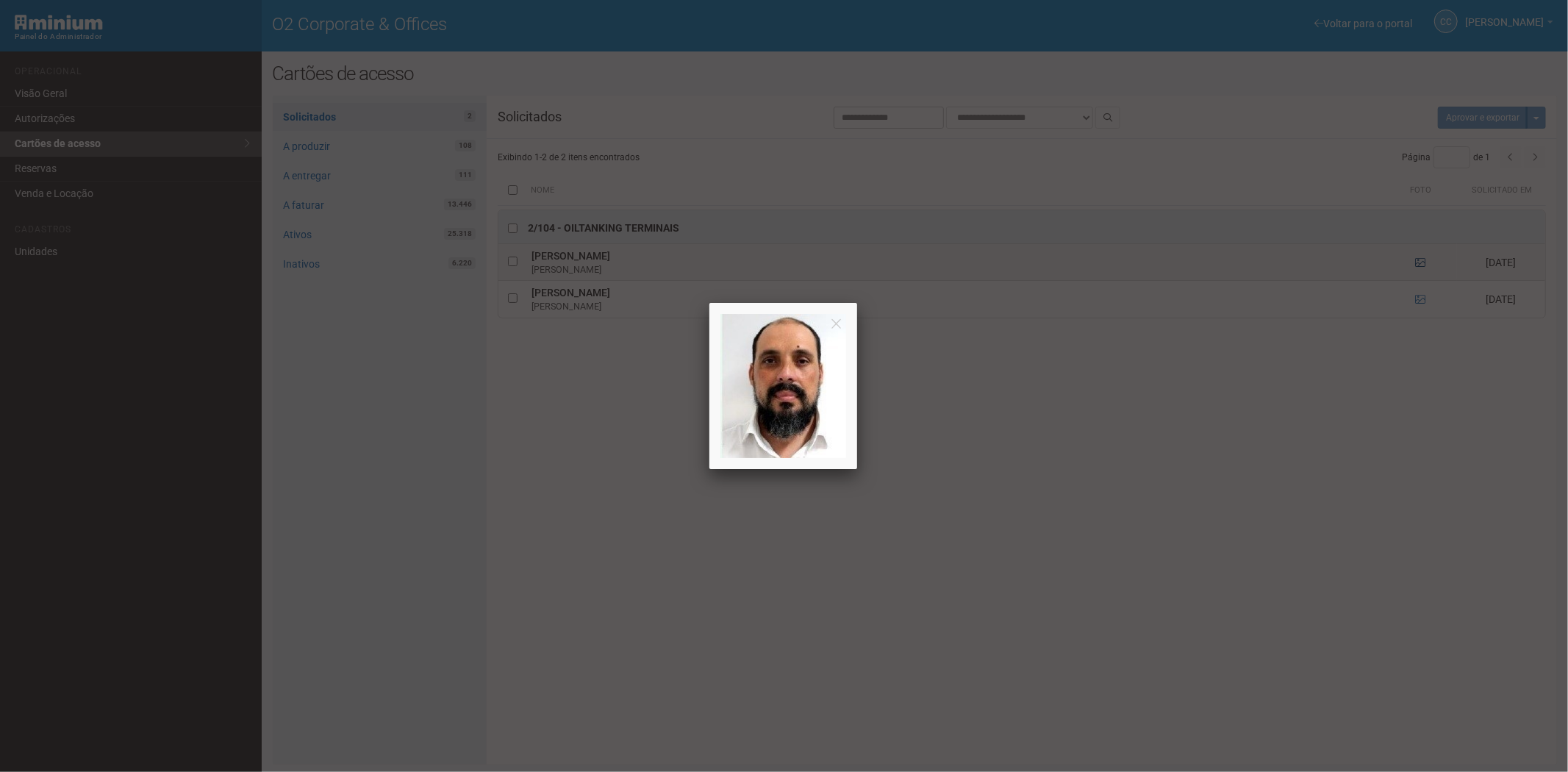
click at [1419, 263] on div at bounding box center [784, 386] width 1568 height 772
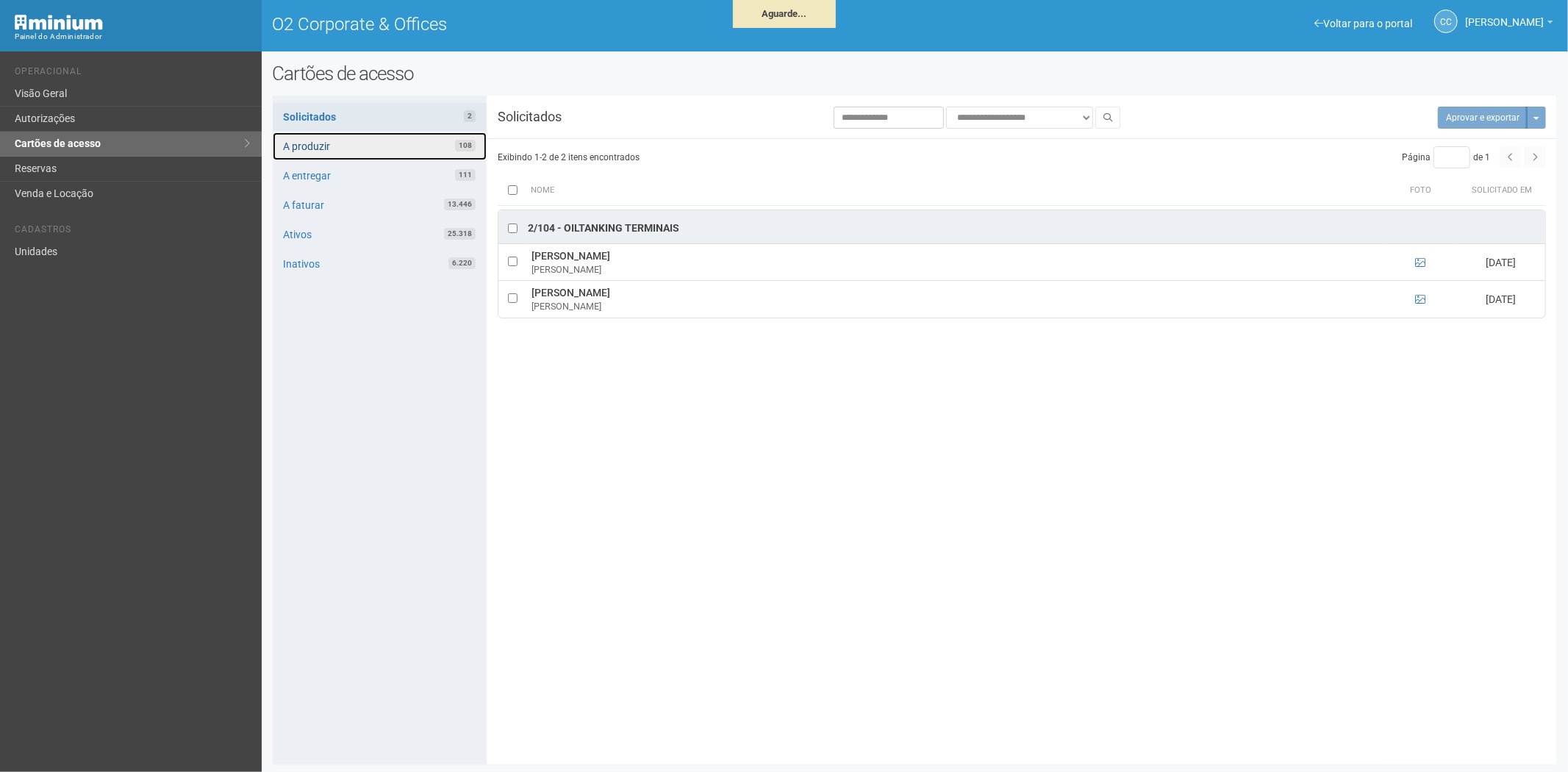
click at [408, 142] on link "A produzir 108" at bounding box center [380, 146] width 214 height 28
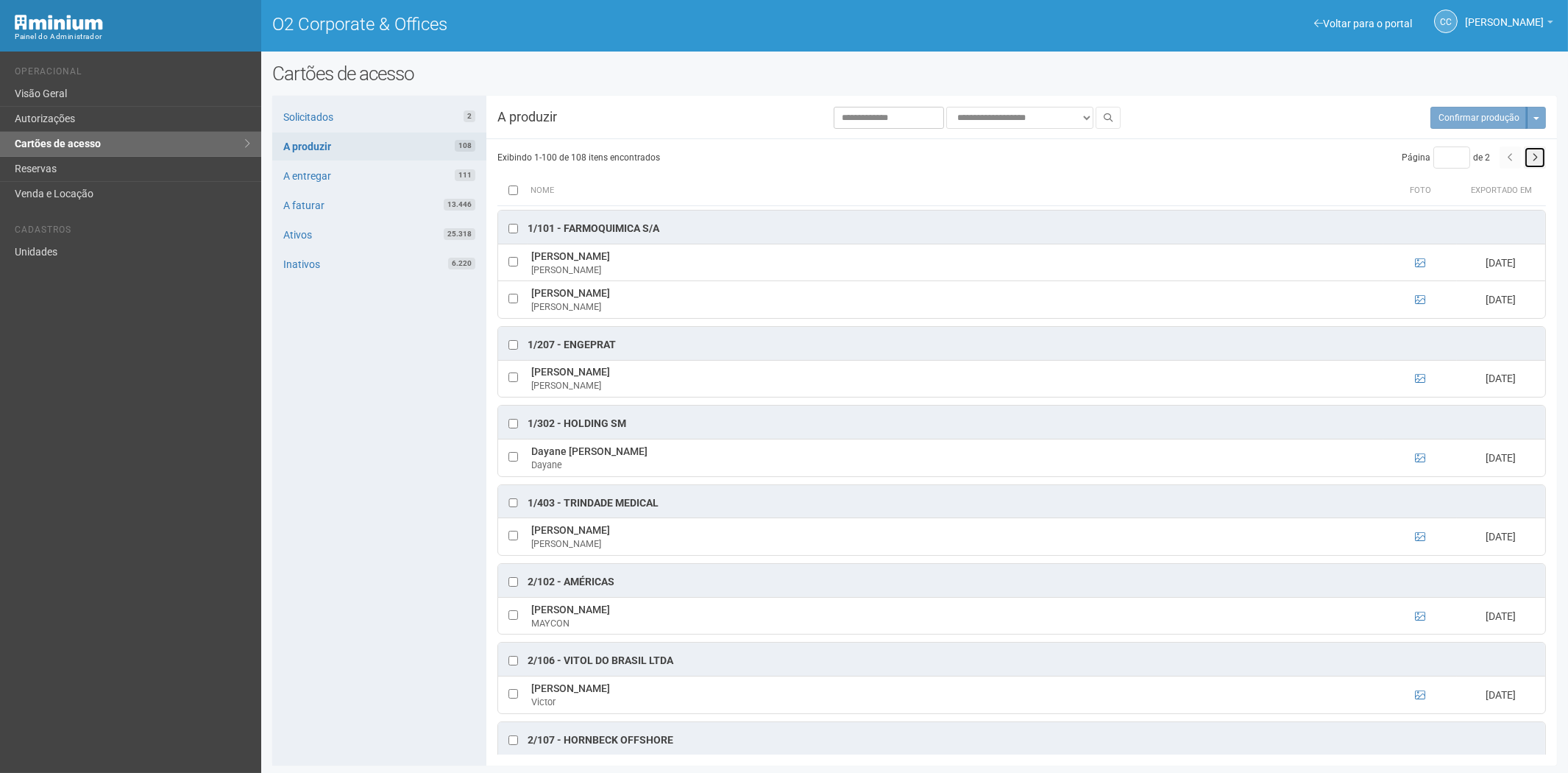
click at [1537, 155] on icon "button" at bounding box center [1534, 157] width 6 height 9
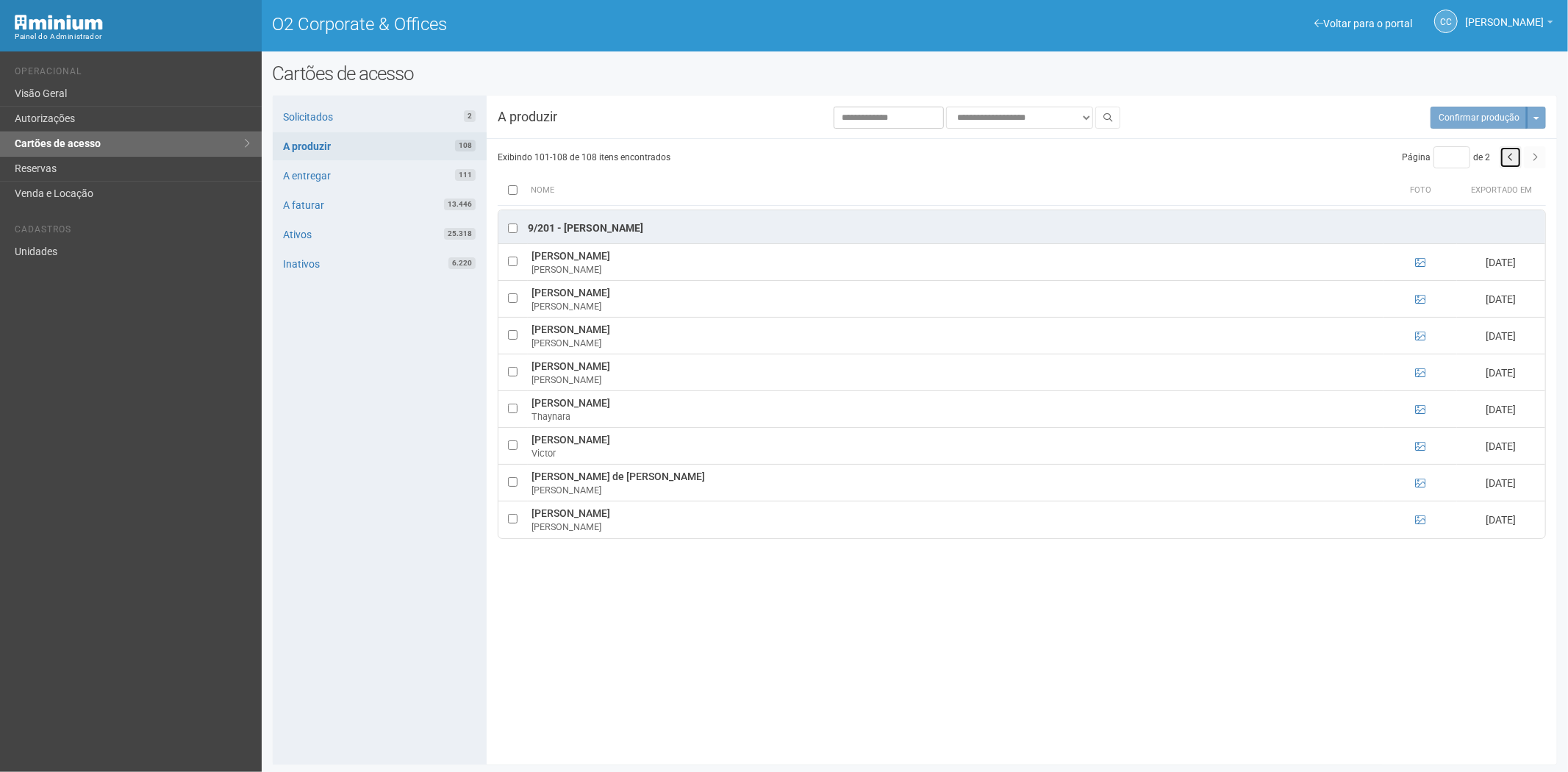
click at [1513, 159] on icon "button" at bounding box center [1510, 157] width 6 height 9
type input "*"
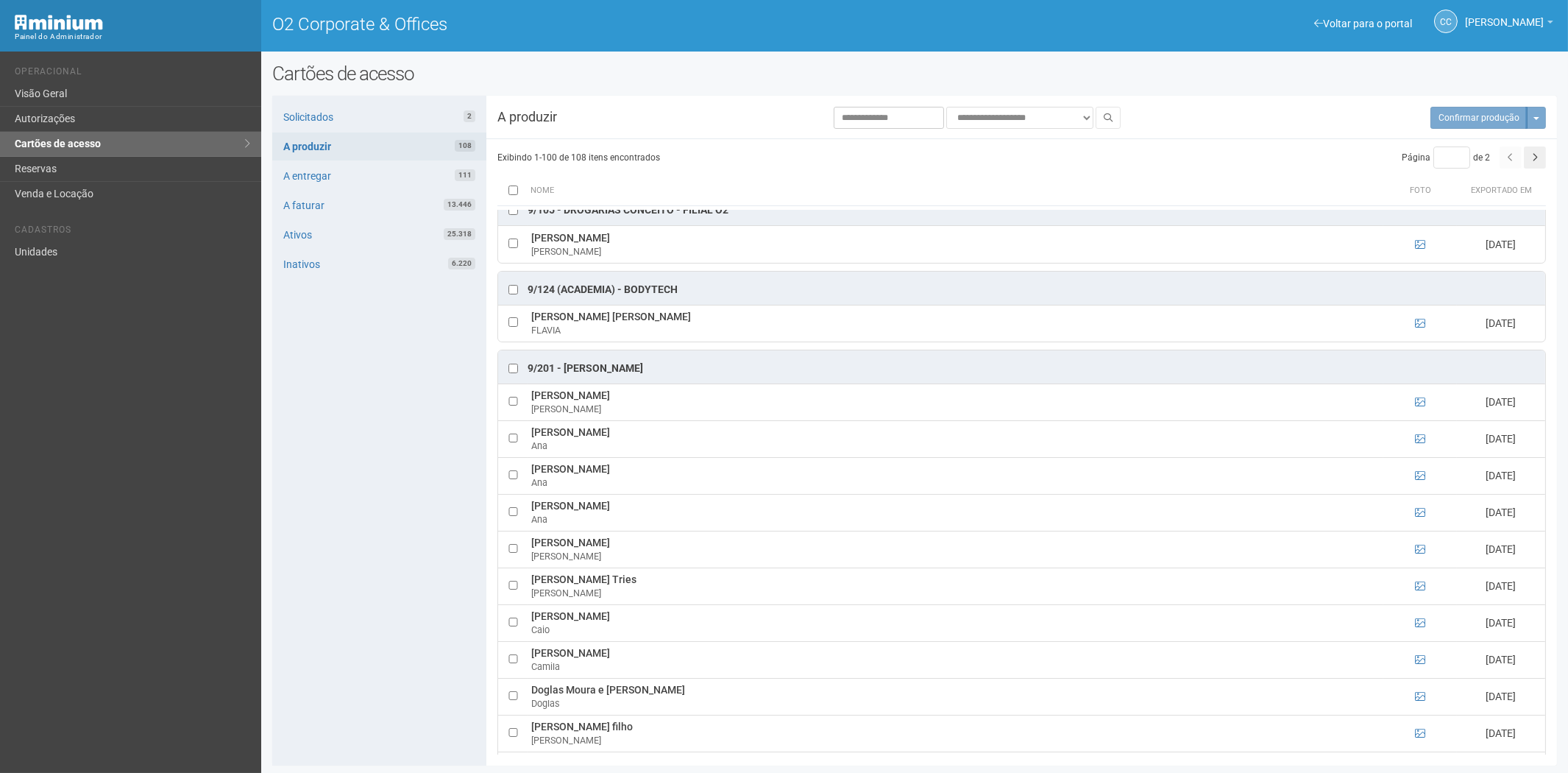
scroll to position [4833, 0]
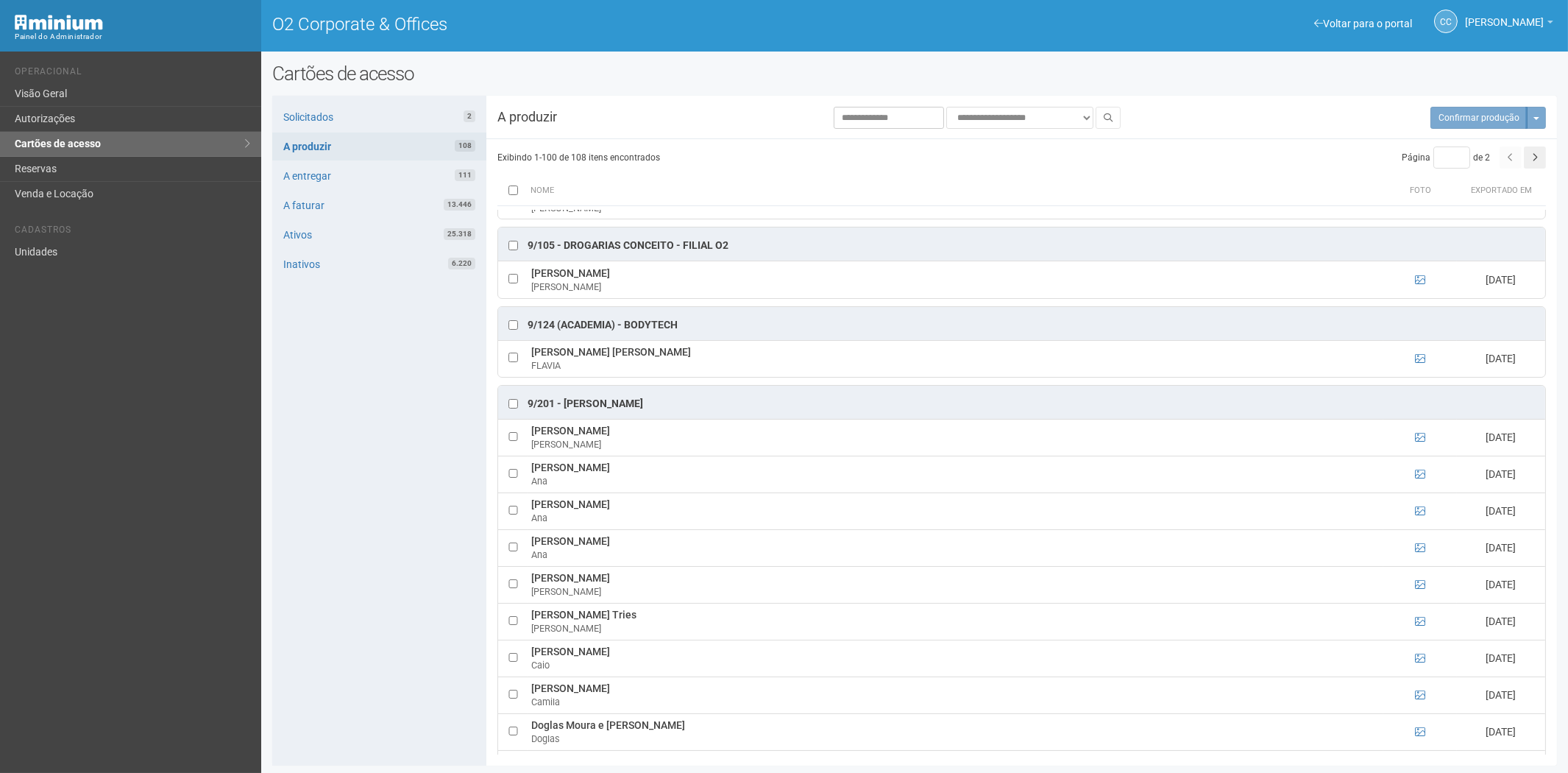
click at [327, 419] on div "Solicitados 2 A produzir 108 A entregar 111 A faturar 13.446 Ativos 25.318 Inat…" at bounding box center [379, 431] width 214 height 670
click at [55, 168] on link "Reservas" at bounding box center [130, 169] width 262 height 25
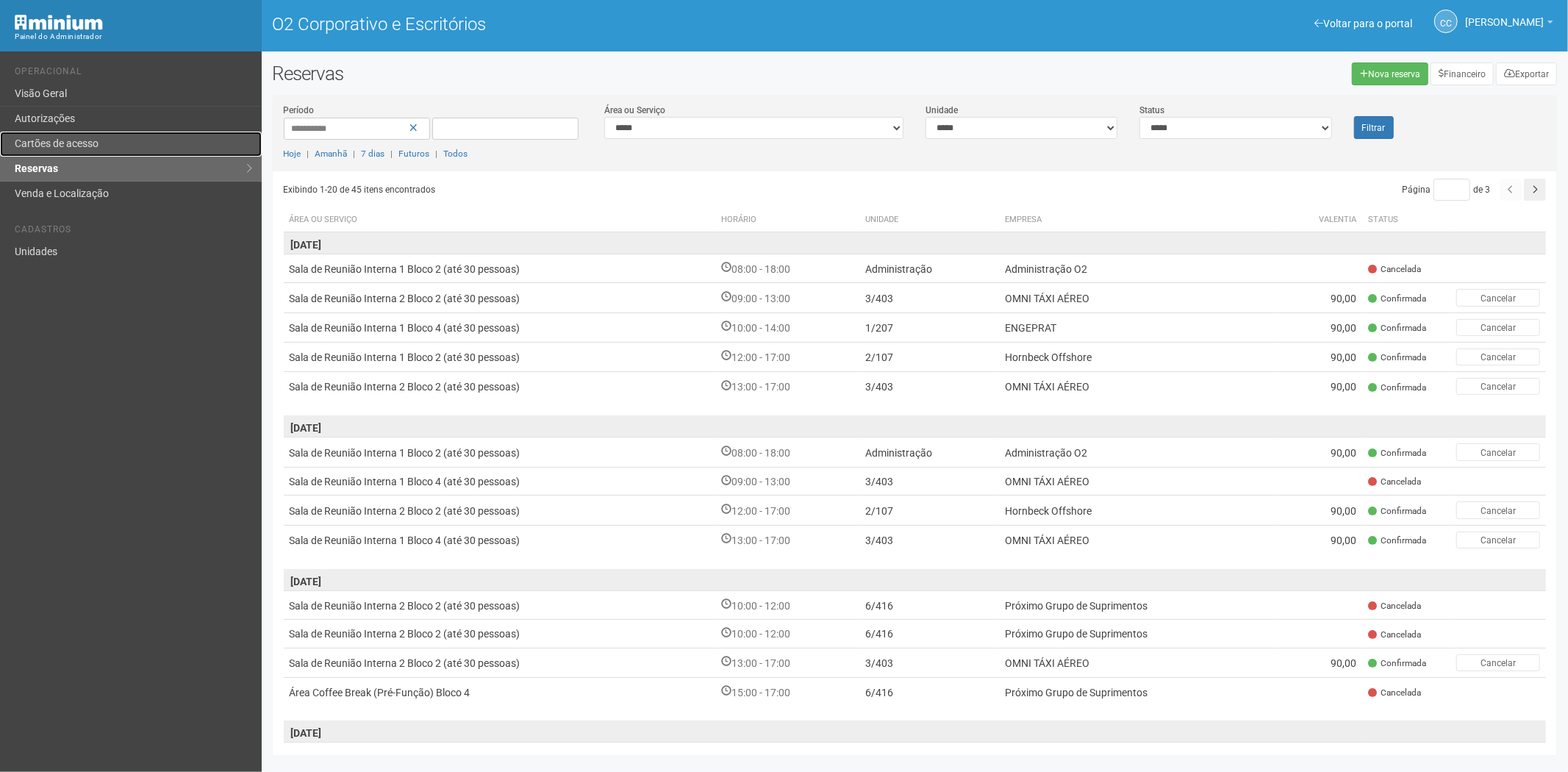
click at [74, 140] on font "Cartões de acesso" at bounding box center [56, 143] width 84 height 12
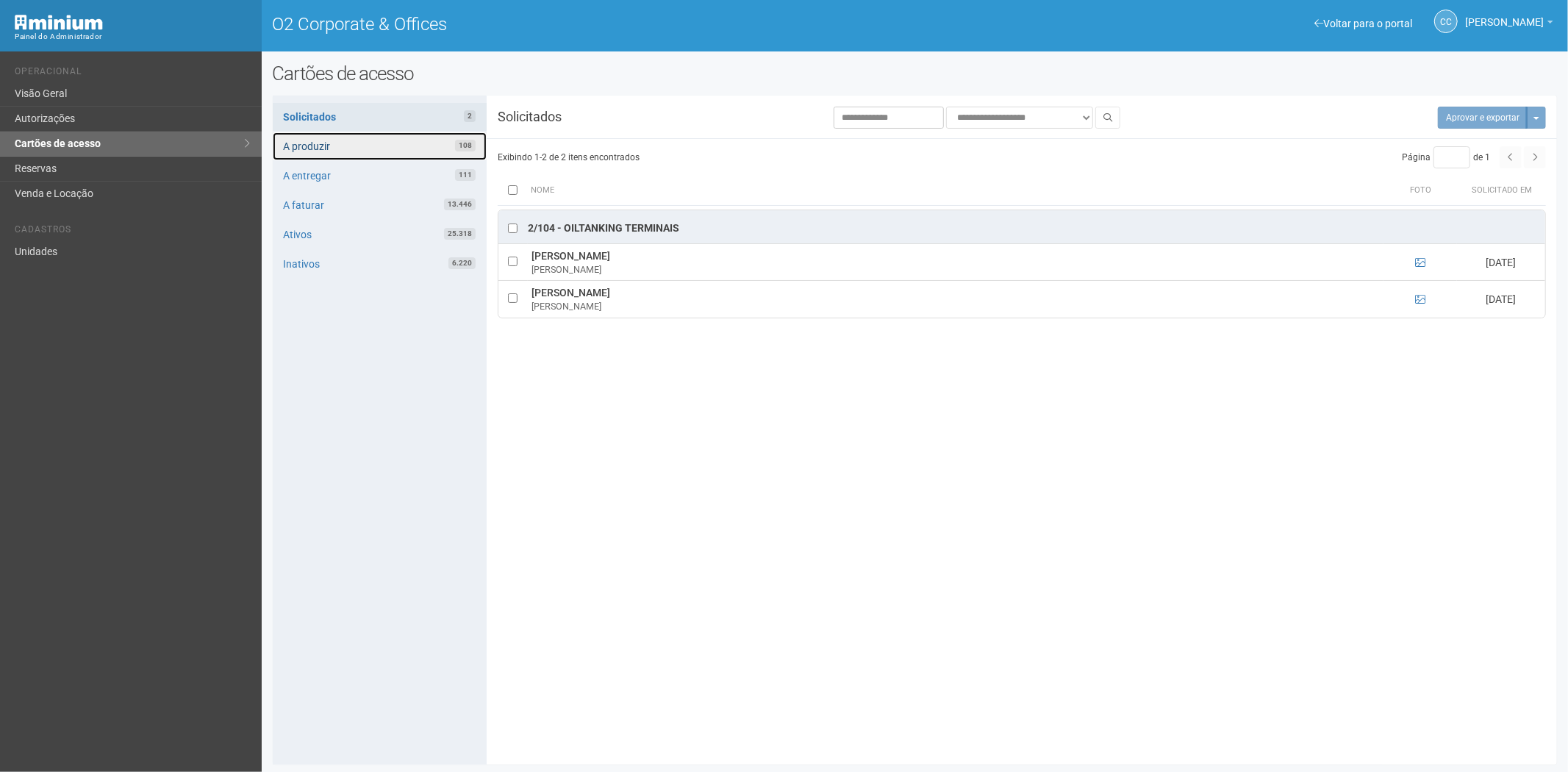
click at [328, 149] on link "A produzir 108" at bounding box center [380, 146] width 214 height 28
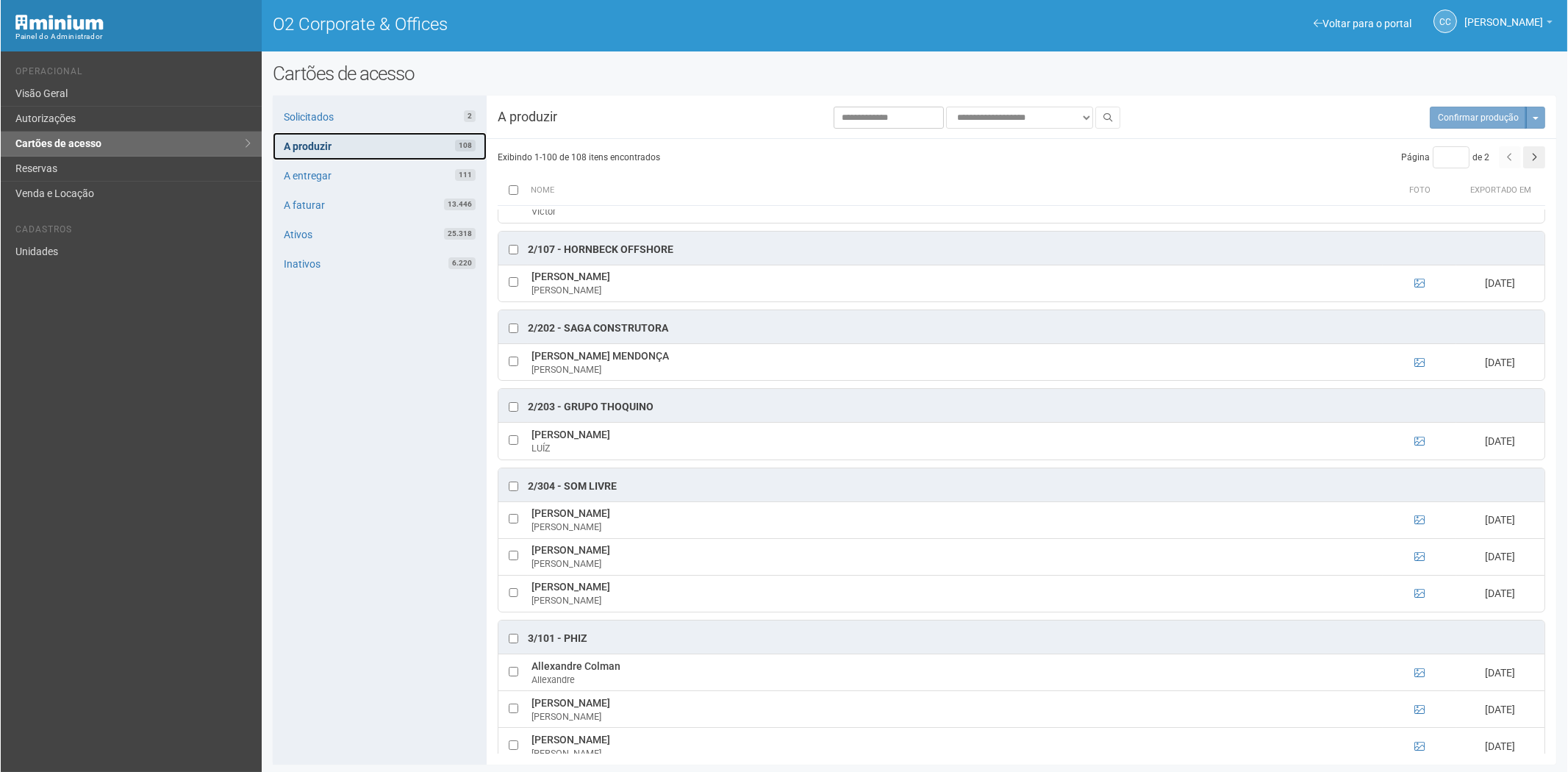
scroll to position [980, 0]
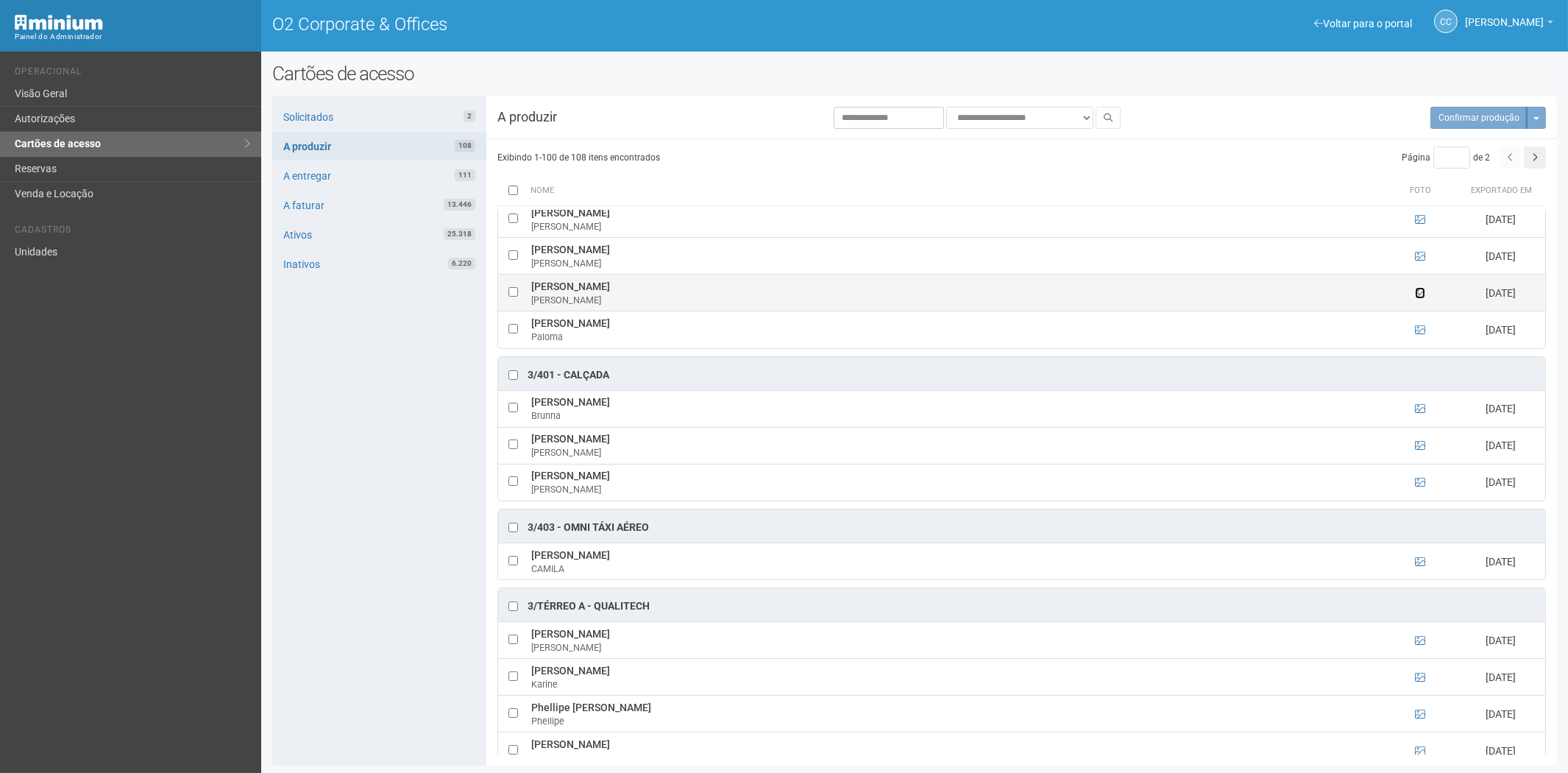
click at [1418, 298] on icon at bounding box center [1420, 293] width 10 height 10
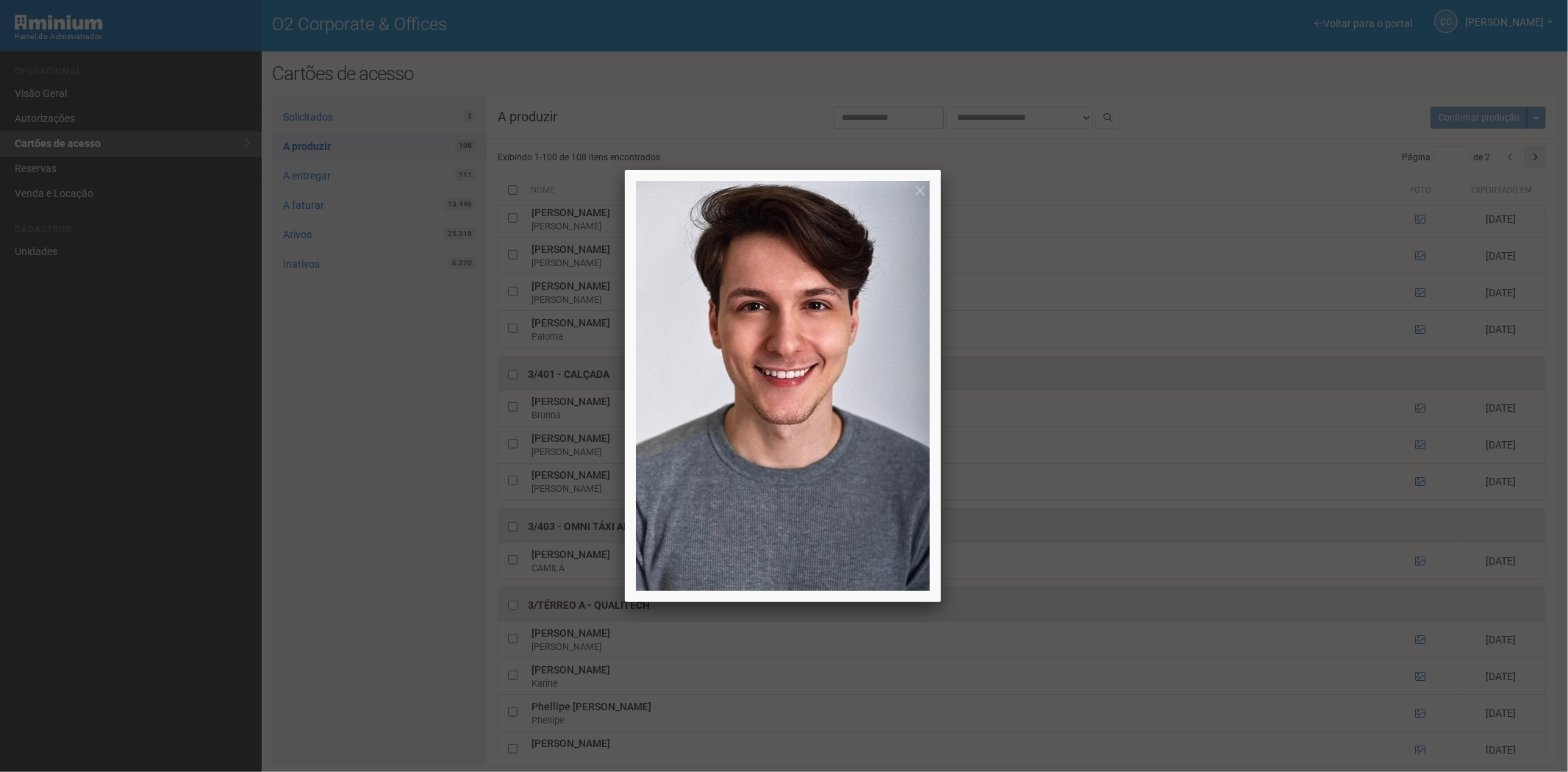
click at [312, 498] on div at bounding box center [784, 386] width 1568 height 772
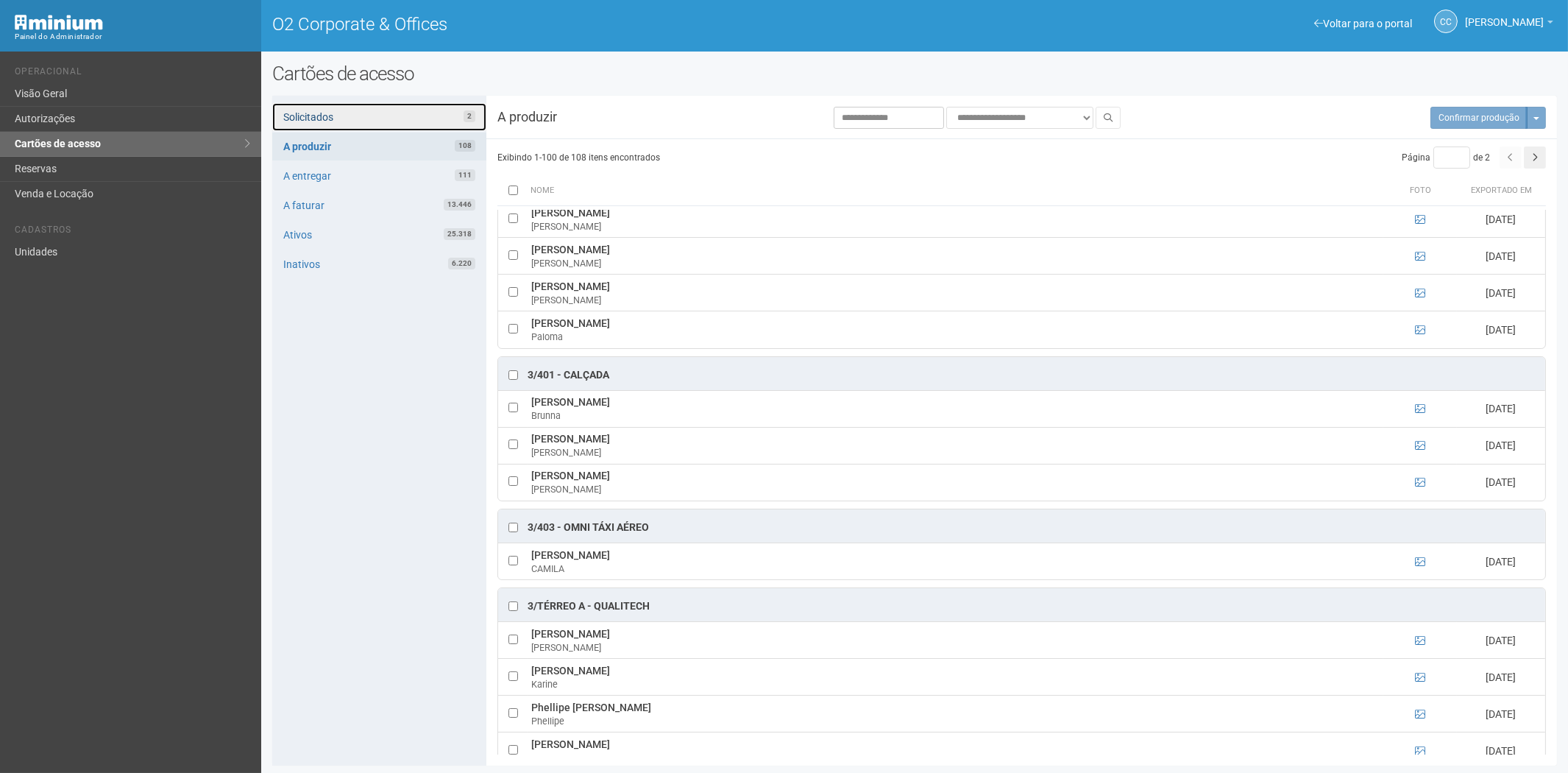
click at [320, 122] on link "Solicitados 2" at bounding box center [379, 117] width 214 height 28
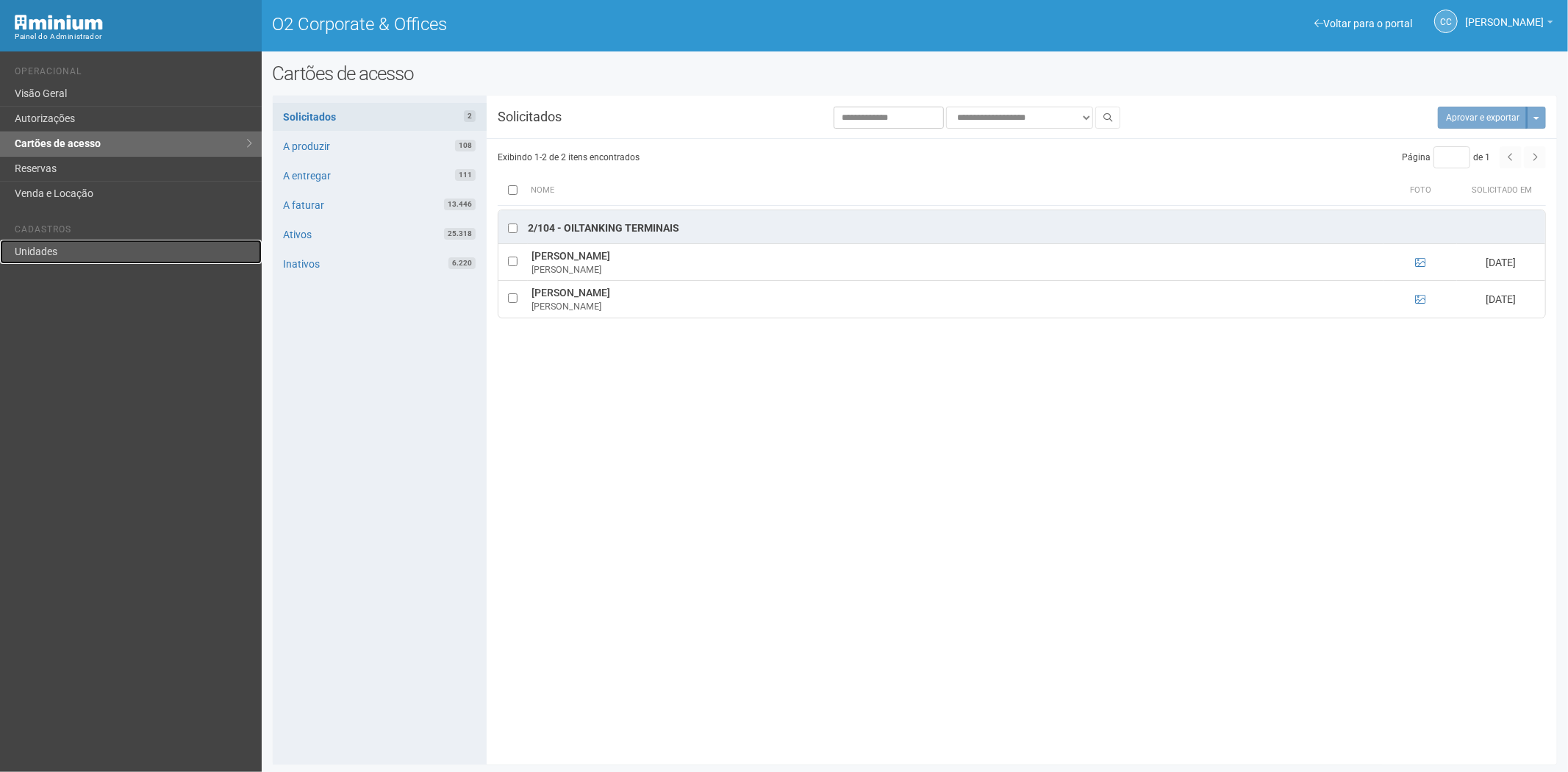
click at [82, 252] on link "Unidades" at bounding box center [130, 252] width 261 height 24
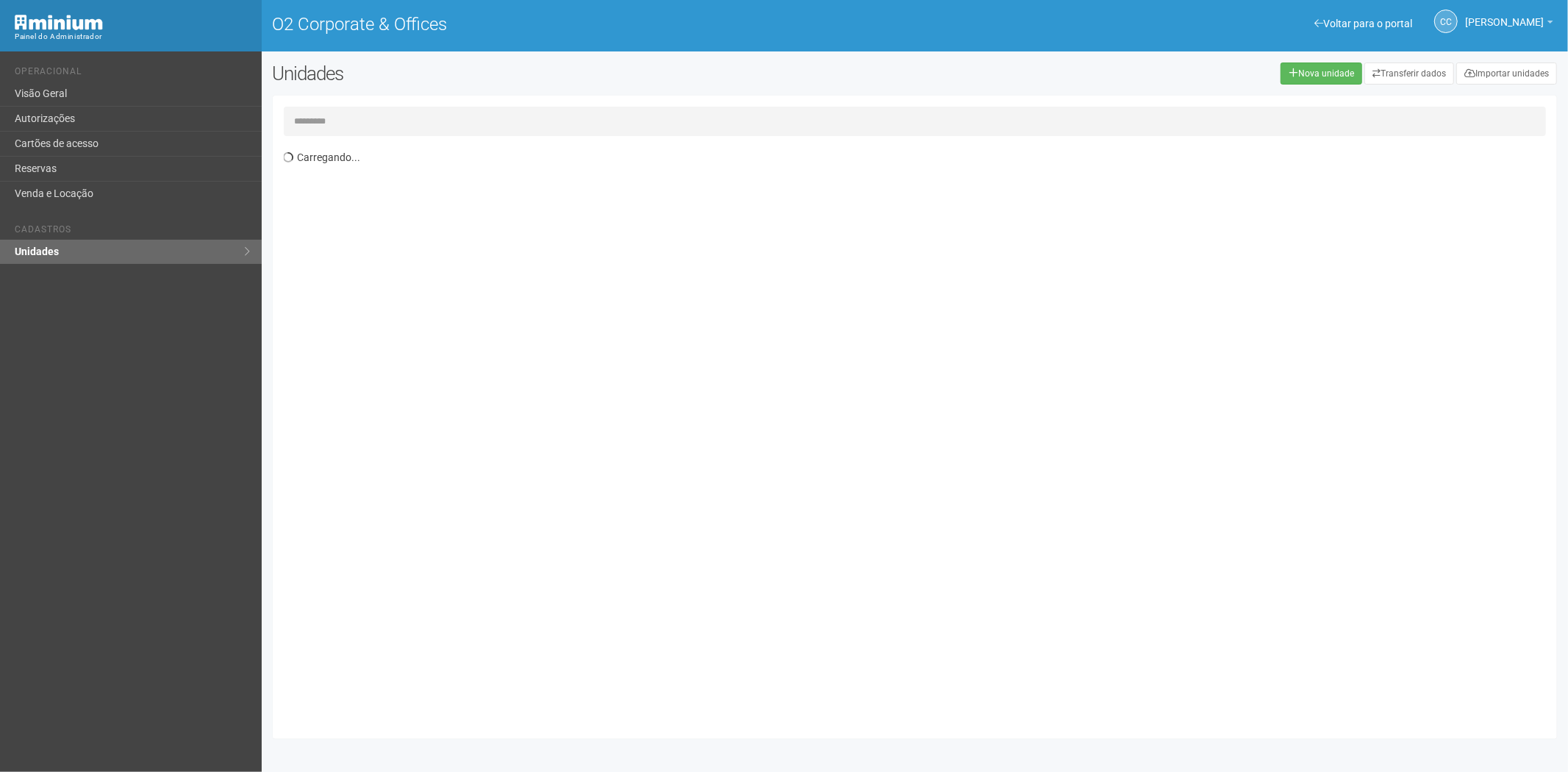
click at [327, 125] on input "text" at bounding box center [915, 121] width 1263 height 30
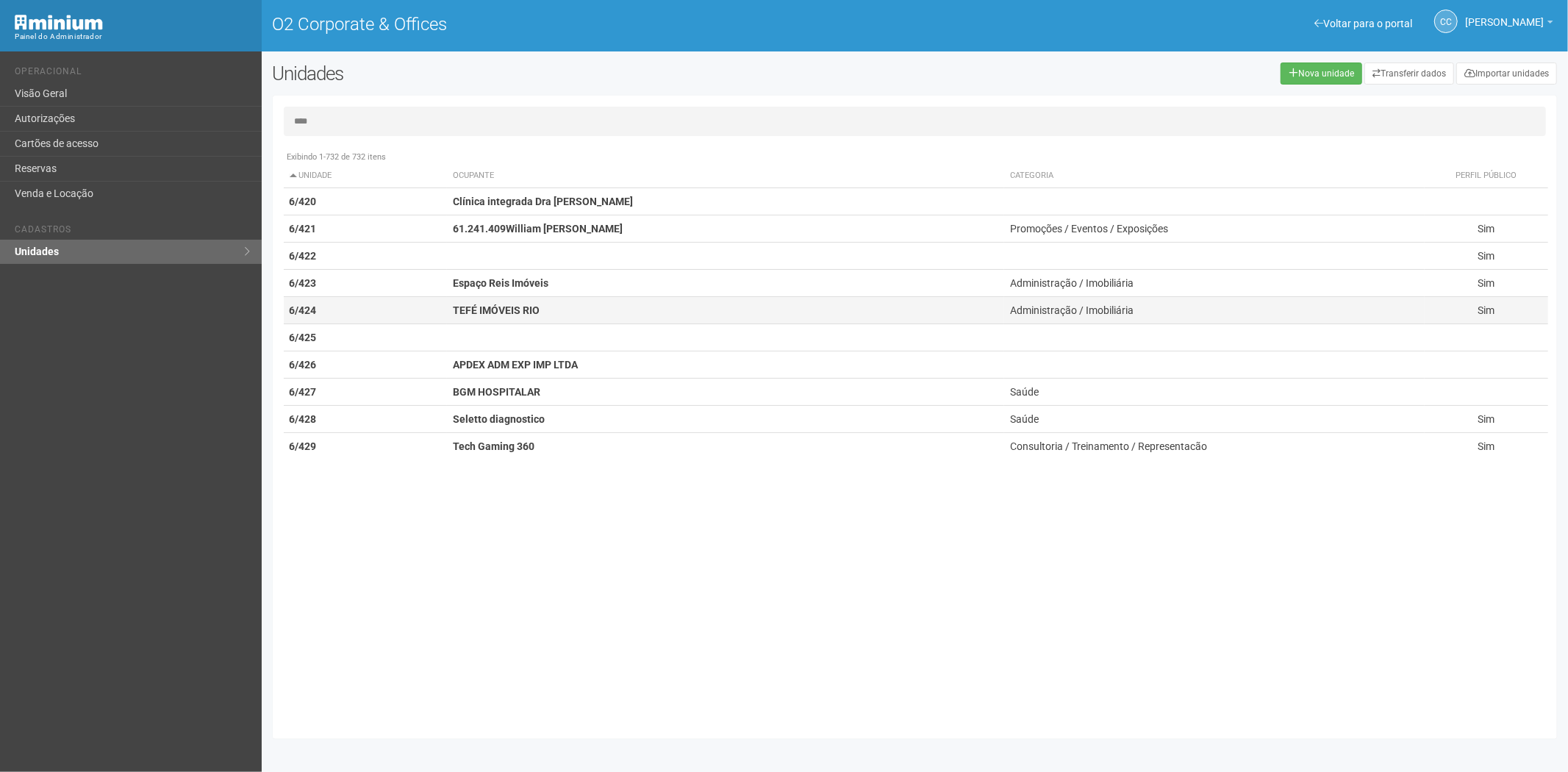
click at [487, 313] on strong "TEFÉ IMÓVEIS RIO" at bounding box center [496, 310] width 87 height 12
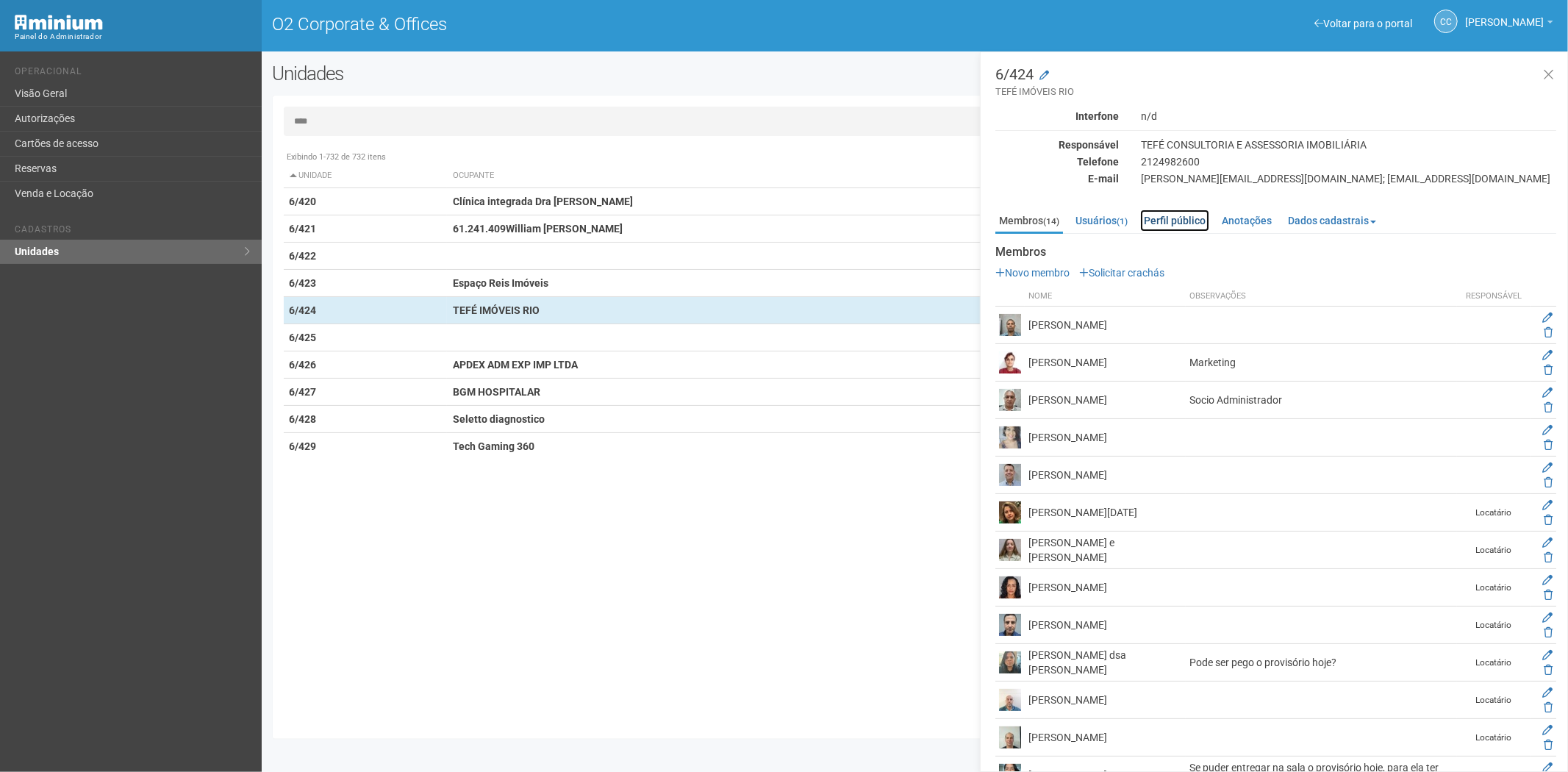
click at [1179, 221] on link "Perfil público" at bounding box center [1175, 221] width 69 height 22
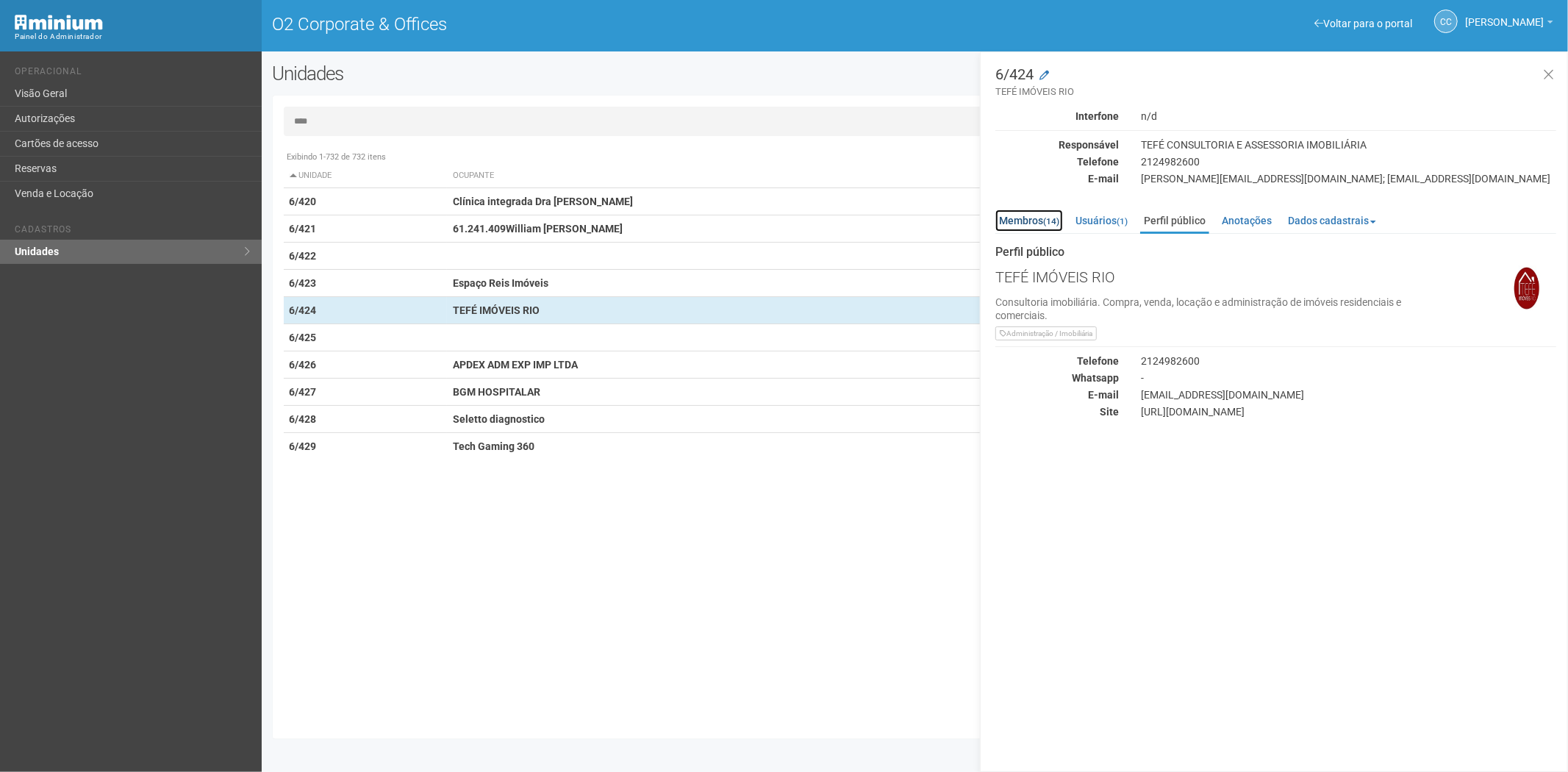
click at [1030, 221] on link "Membros (14)" at bounding box center [1029, 221] width 68 height 22
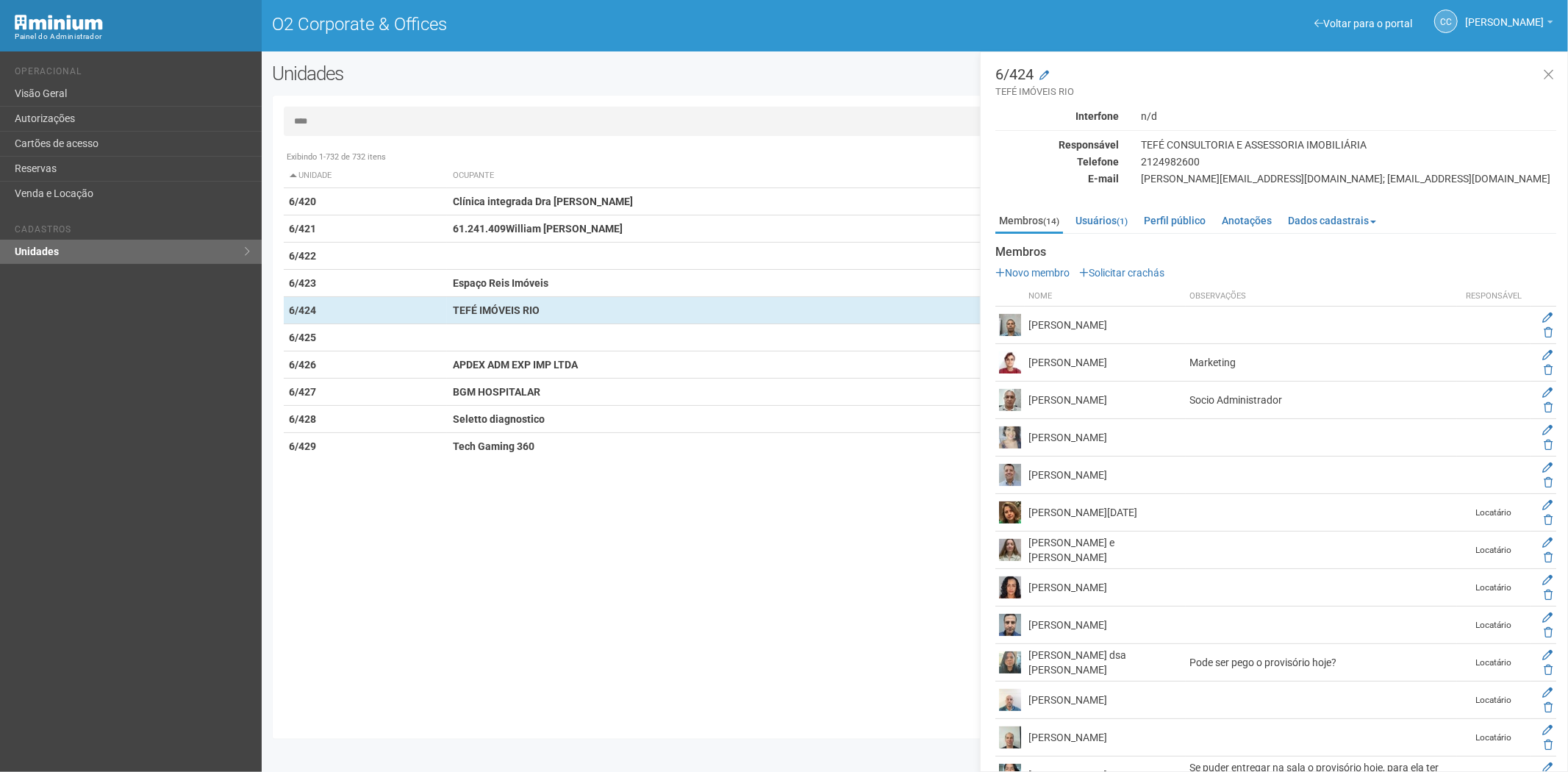
click at [345, 120] on input "****" at bounding box center [915, 121] width 1263 height 30
click at [348, 113] on input "****" at bounding box center [915, 121] width 1263 height 30
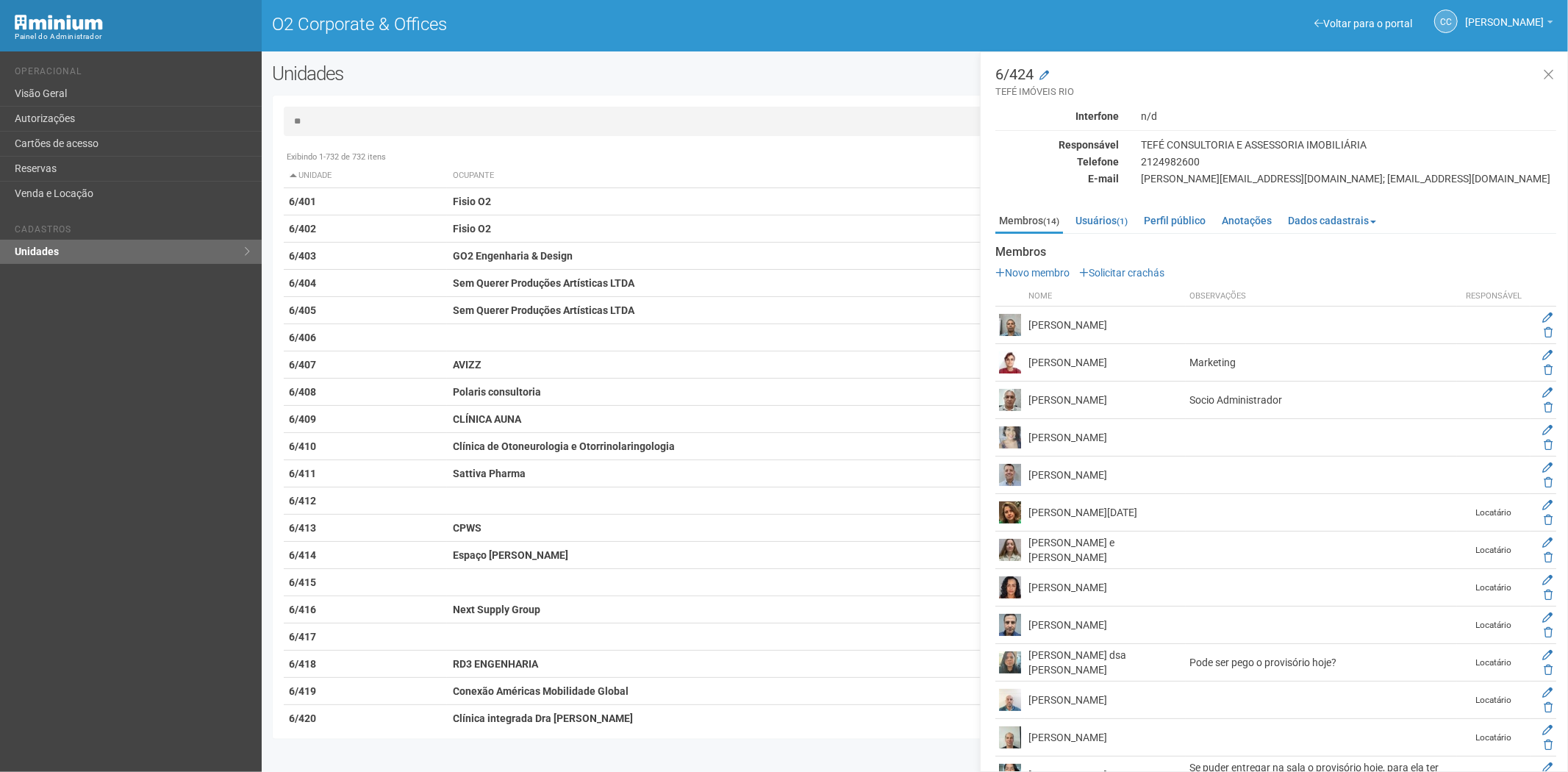
type input "*"
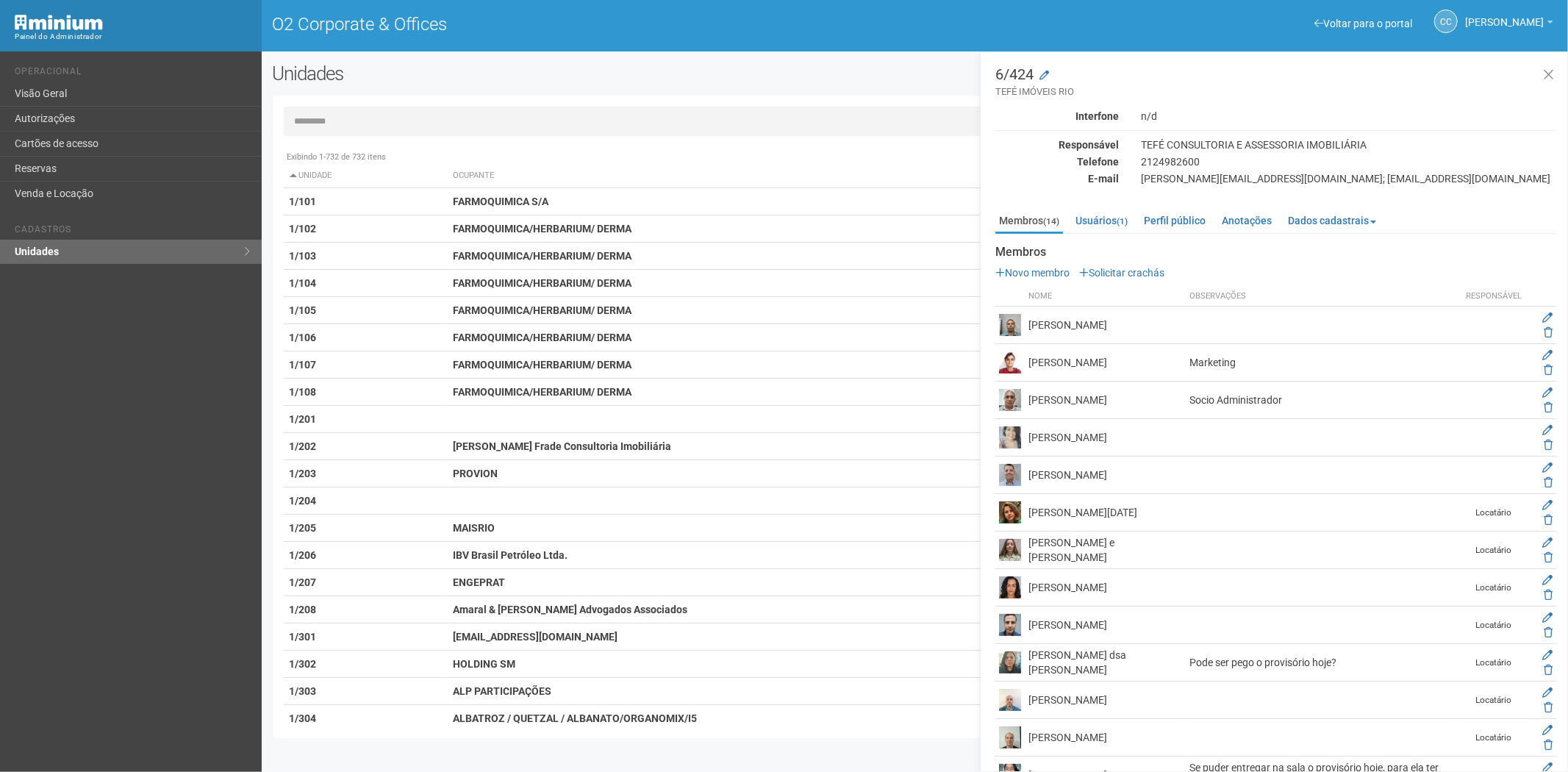
drag, startPoint x: 363, startPoint y: 96, endPoint x: 355, endPoint y: 111, distance: 17.0
click at [362, 105] on div "Exibindo 1-732 de 732 itens Unidade Ocupante Categoria Perfil público 1/101 FAR…" at bounding box center [915, 417] width 1285 height 643
click at [350, 120] on input "text" at bounding box center [915, 121] width 1263 height 30
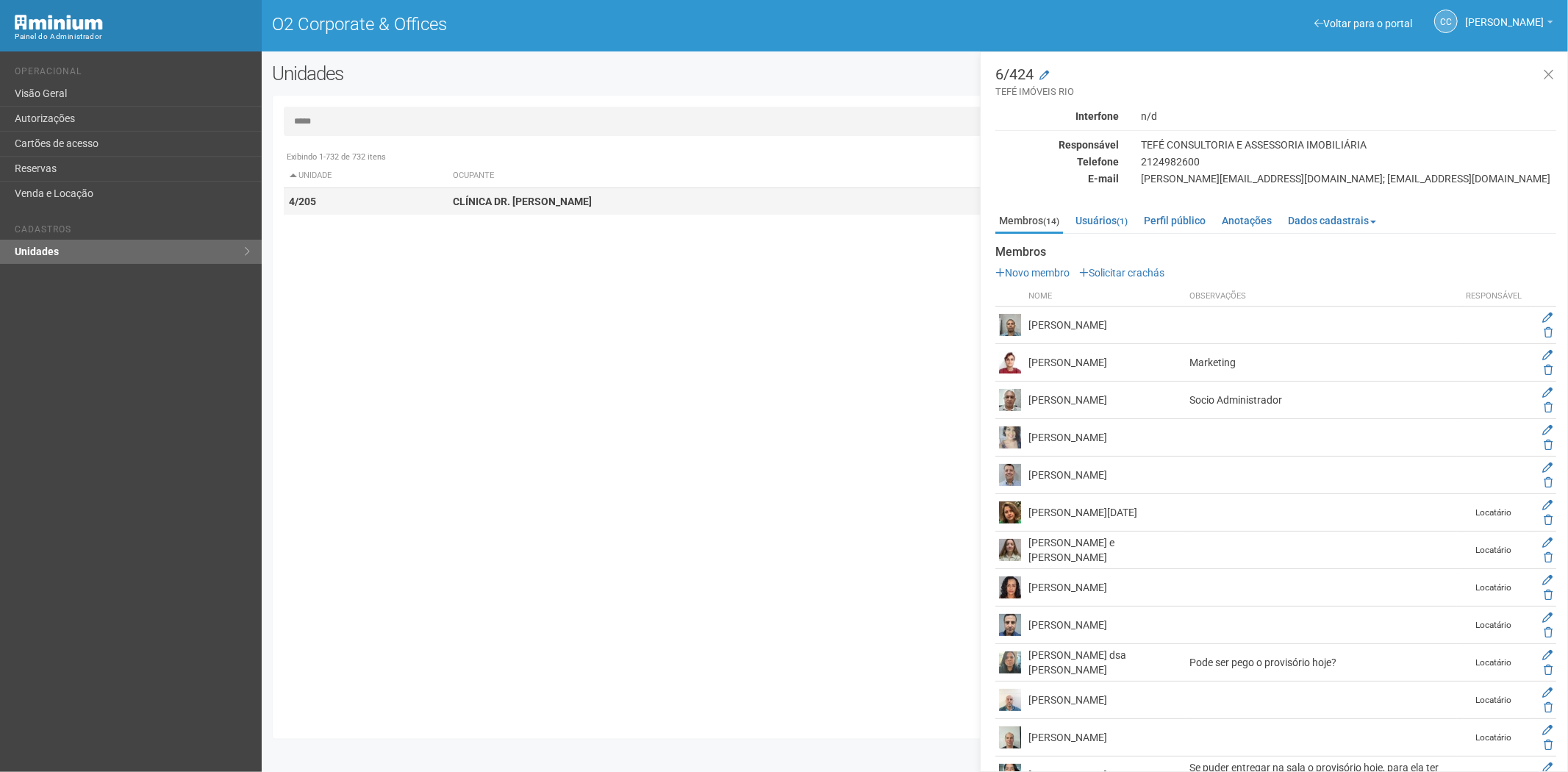
type input "*****"
click at [485, 206] on strong "CLÍNICA DR. BRUNO LANDIM" at bounding box center [523, 201] width 139 height 12
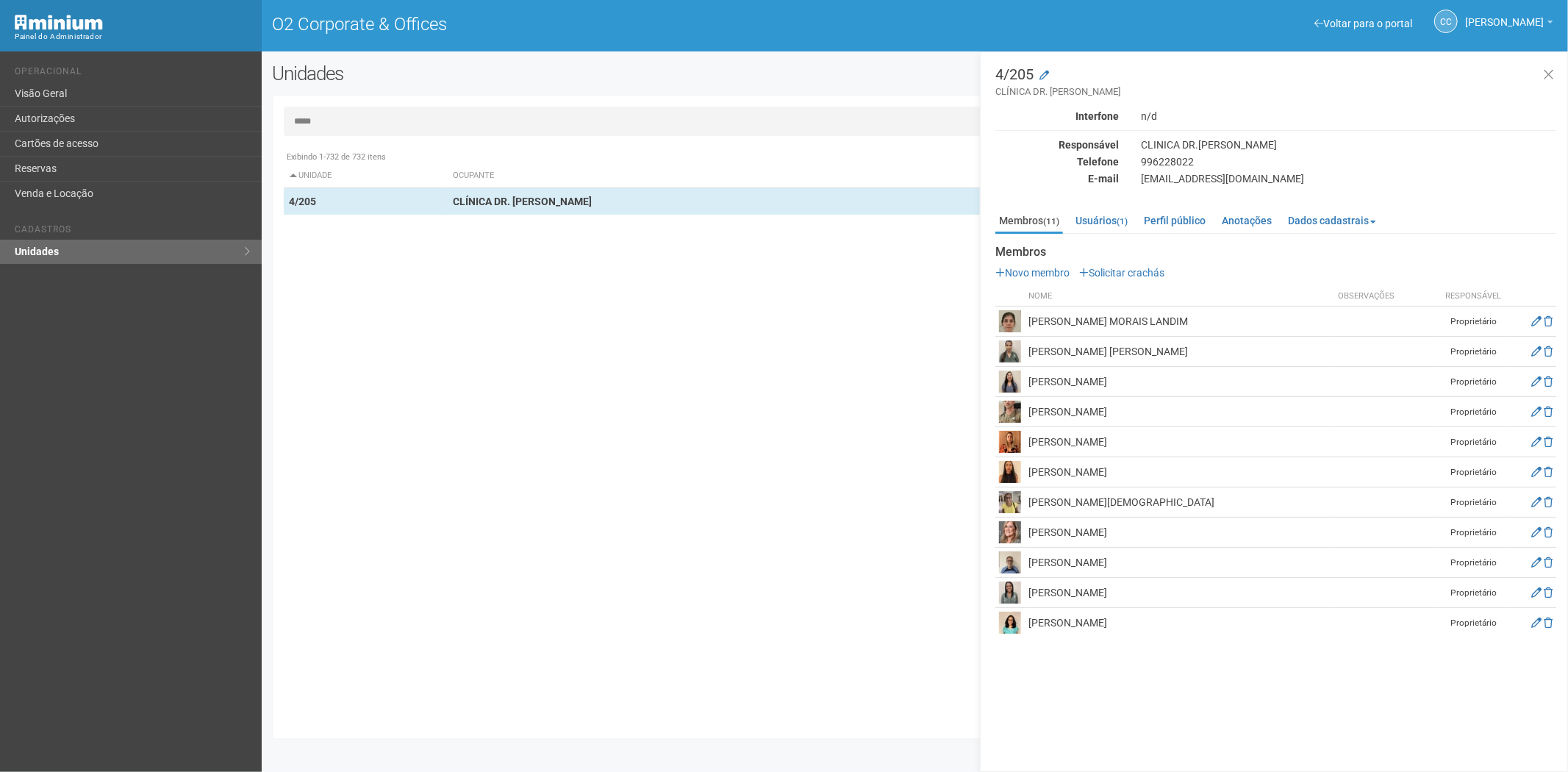
click at [1532, 518] on td at bounding box center [1533, 533] width 46 height 30
click at [1531, 527] on icon at bounding box center [1536, 531] width 10 height 10
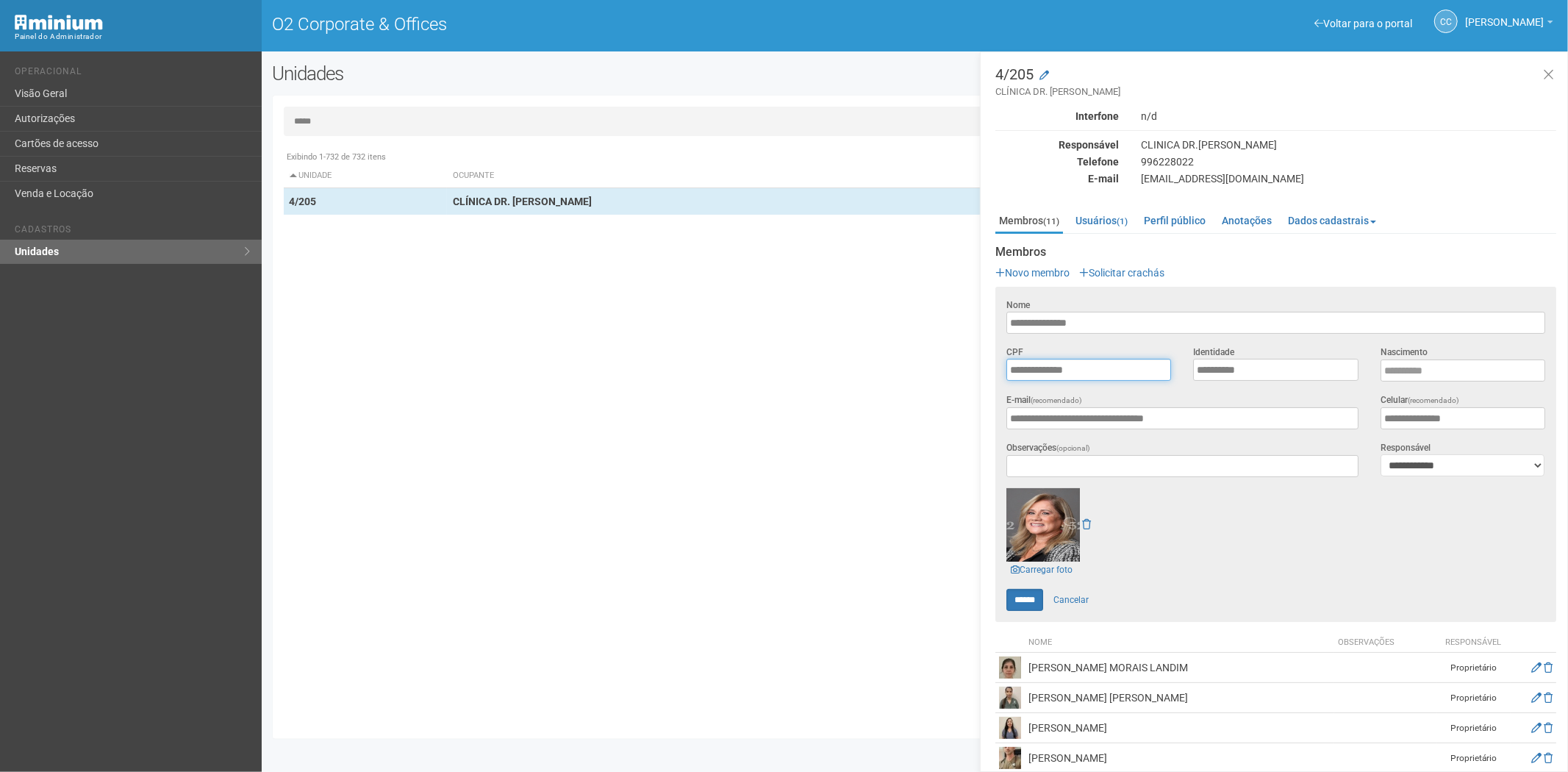
click at [1081, 368] on input "**********" at bounding box center [1088, 370] width 165 height 22
click at [57, 141] on link "Cartões de acesso" at bounding box center [130, 144] width 261 height 25
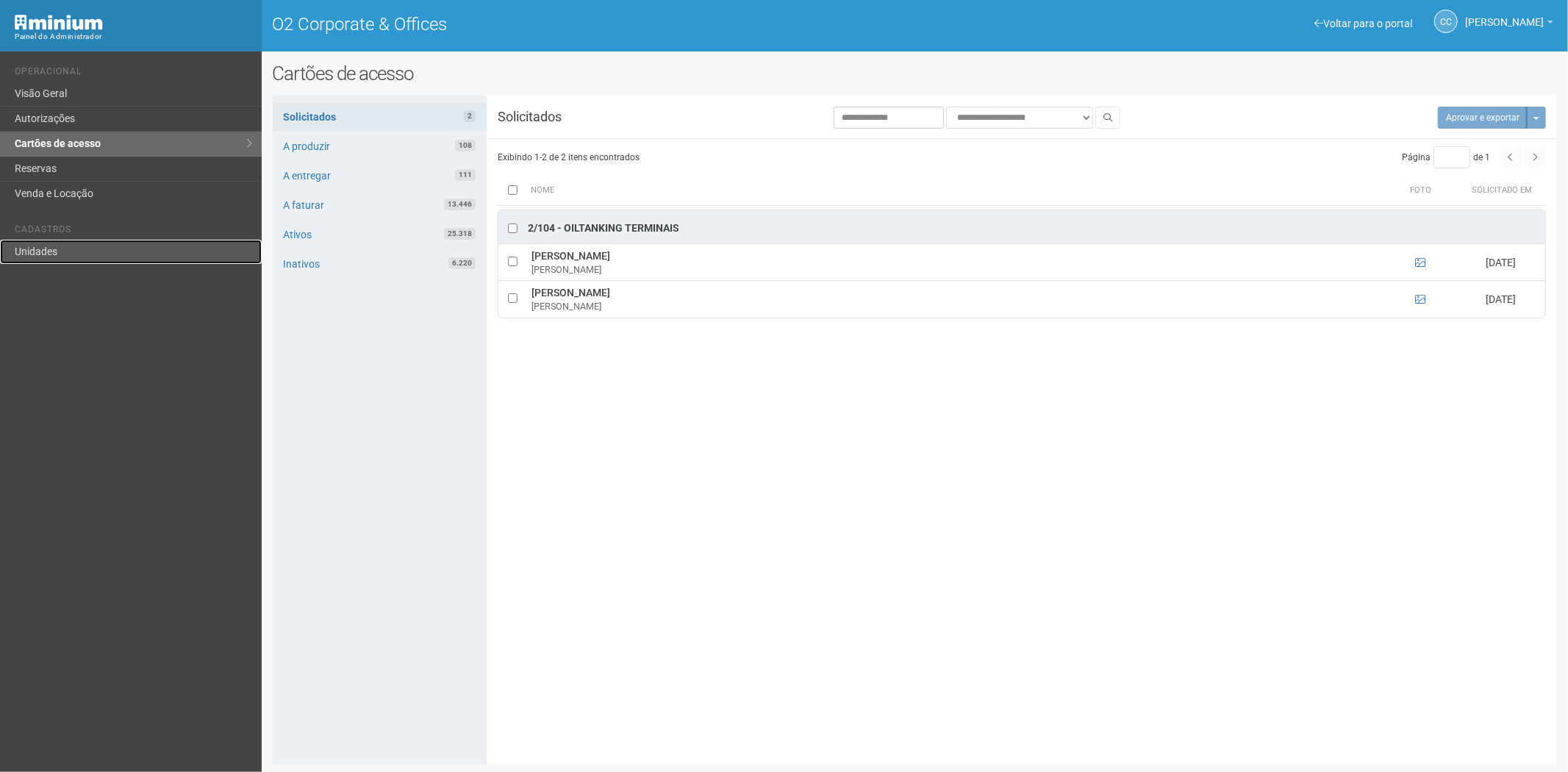
click at [99, 241] on link "Unidades" at bounding box center [130, 252] width 261 height 24
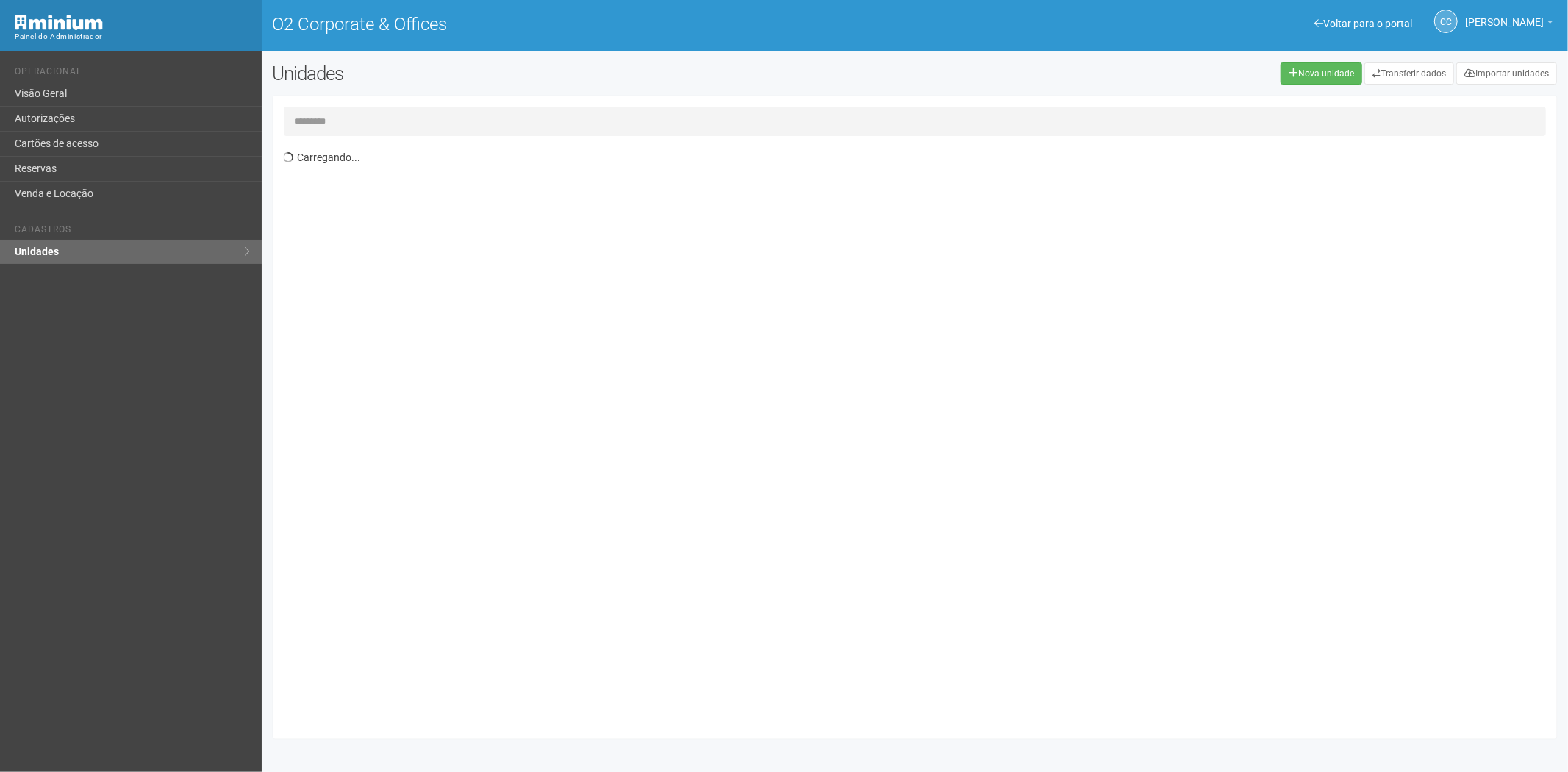
click at [366, 123] on input "text" at bounding box center [915, 121] width 1263 height 30
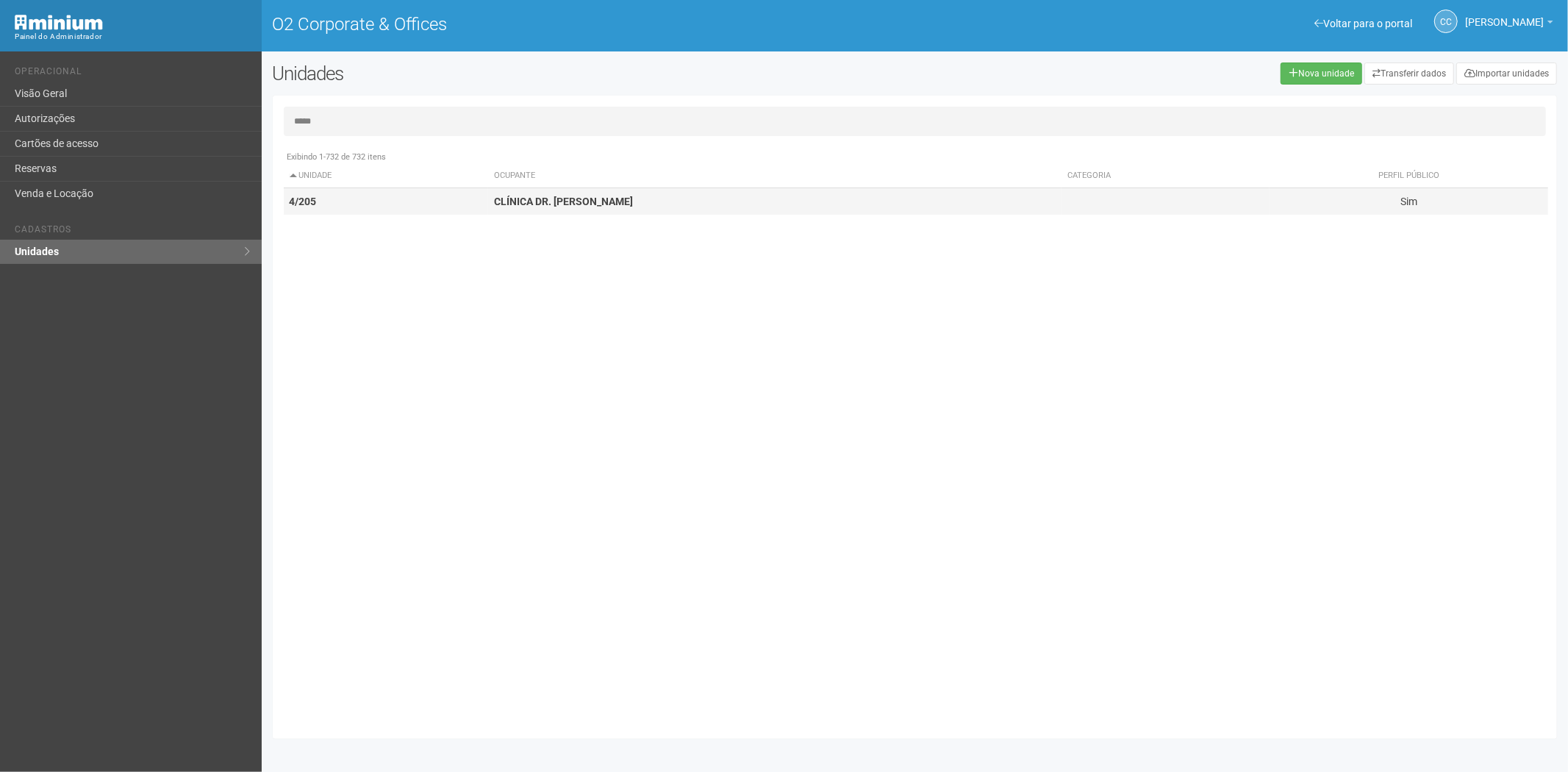
click at [526, 200] on strong "CLÍNICA DR. BRUNO LANDIM" at bounding box center [563, 201] width 139 height 12
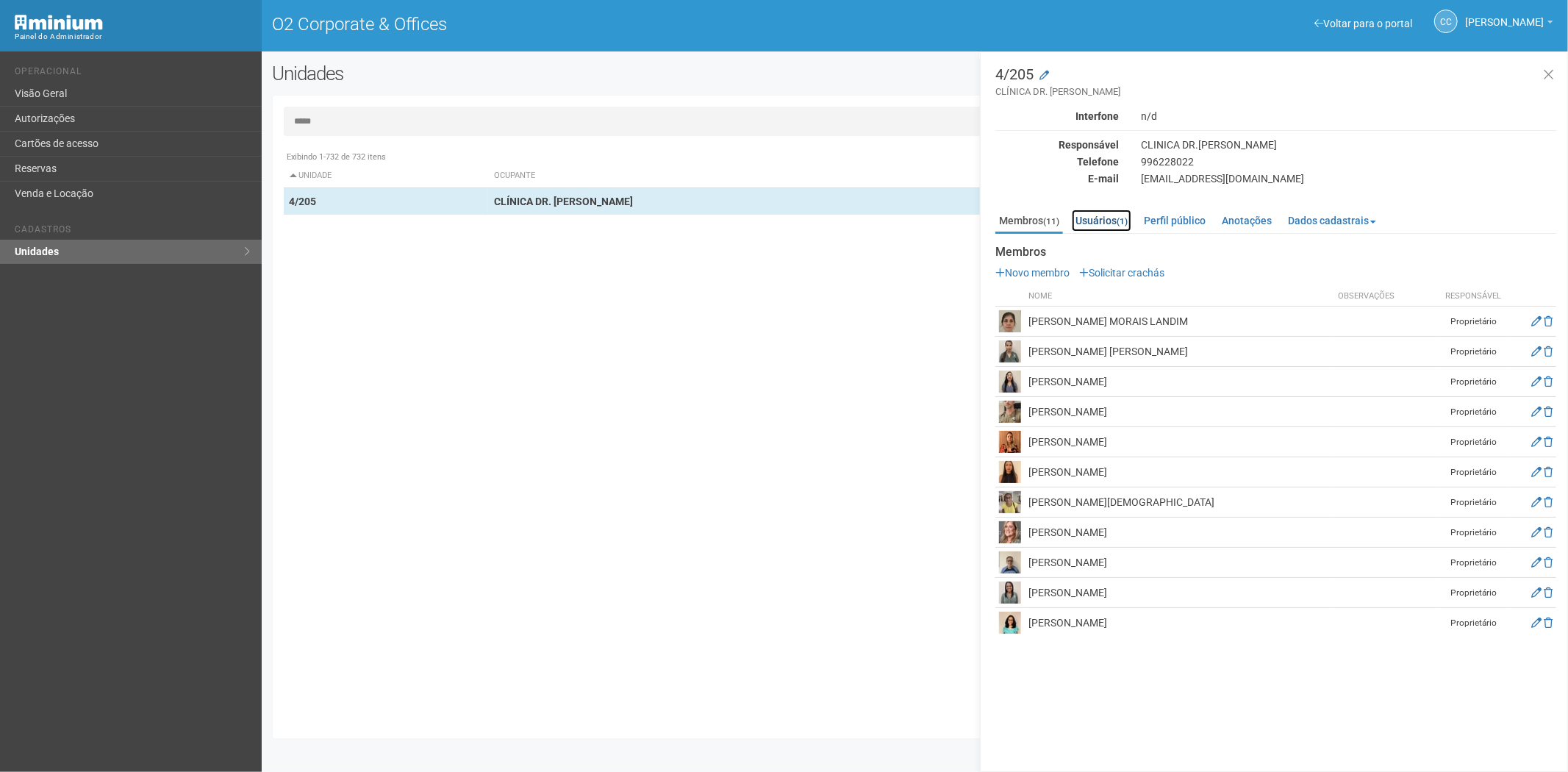
click at [1105, 217] on link "Usuários (1)" at bounding box center [1101, 221] width 60 height 22
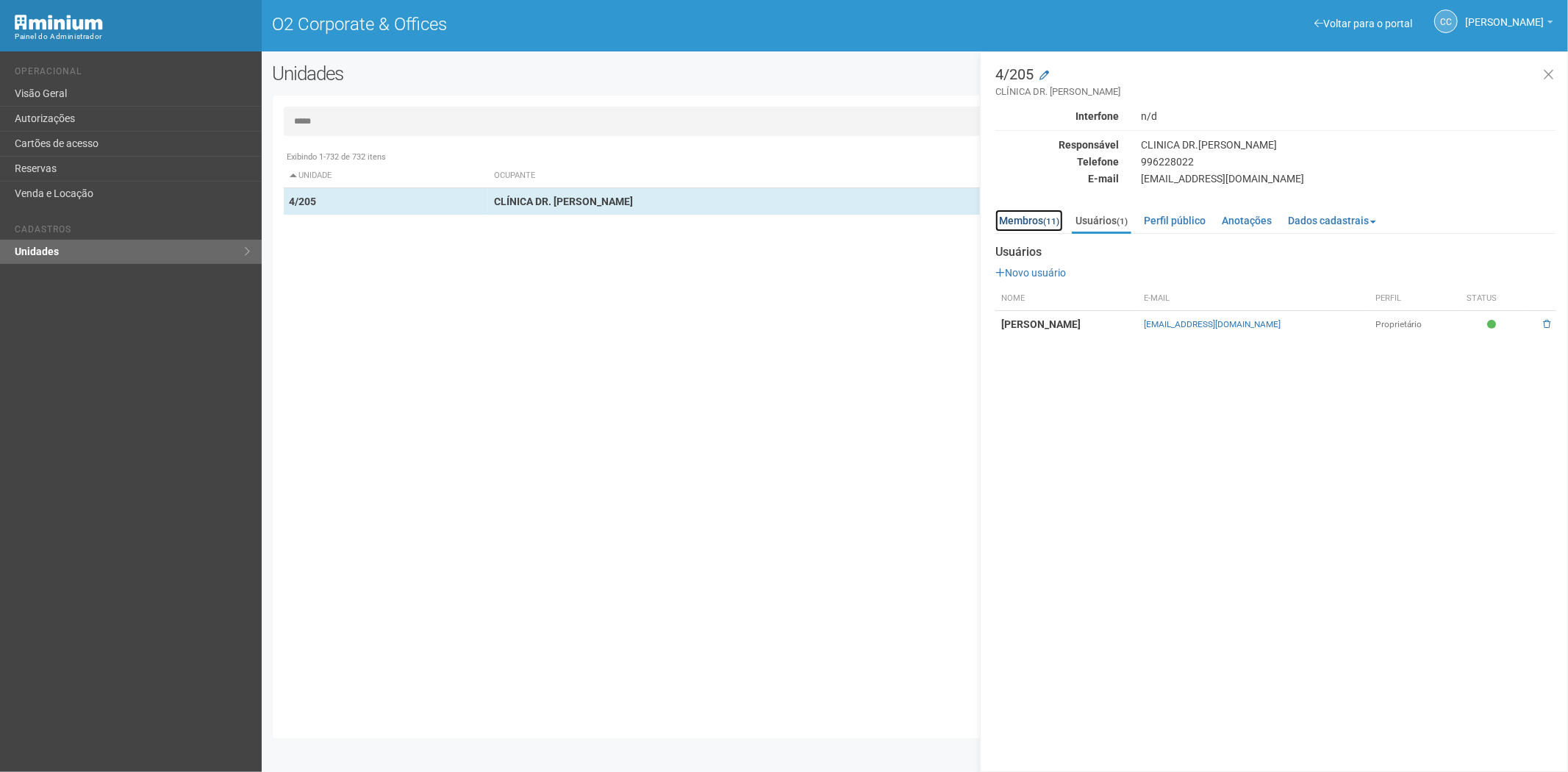
click at [1019, 221] on link "Membros (11)" at bounding box center [1029, 221] width 68 height 22
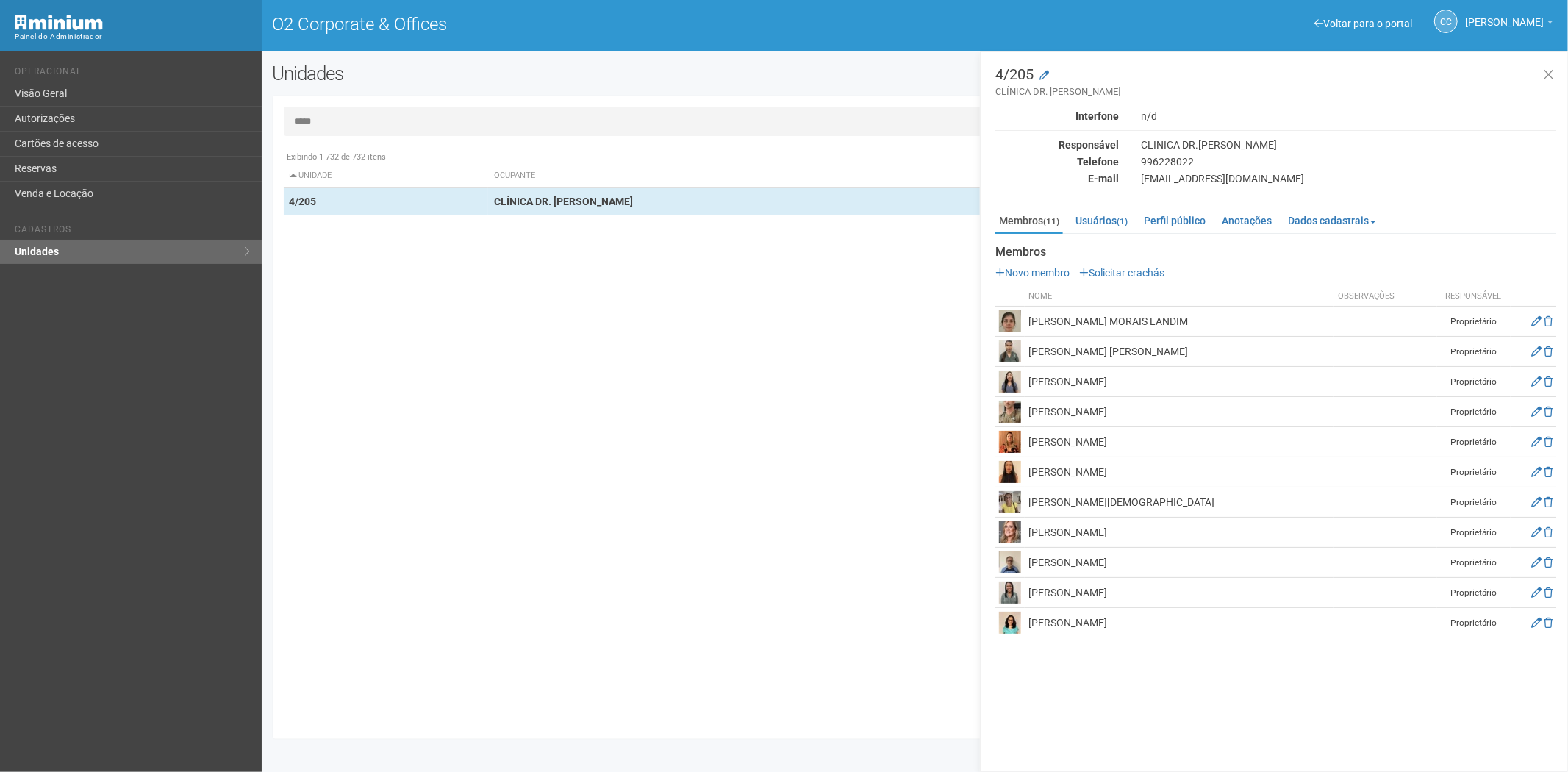
click at [399, 127] on input "*****" at bounding box center [915, 121] width 1263 height 30
type input "*"
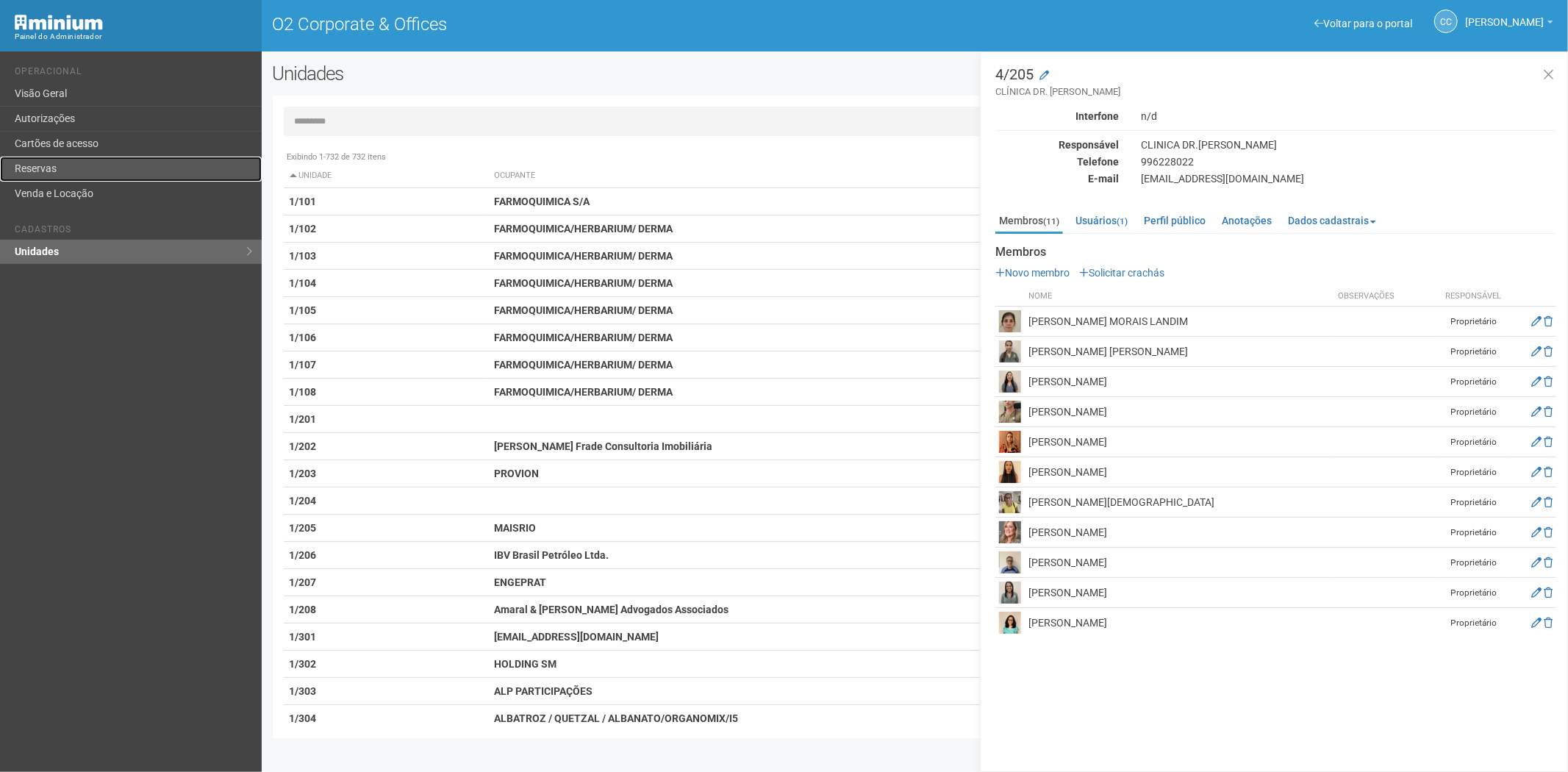
click at [94, 159] on link "Reservas" at bounding box center [130, 169] width 261 height 25
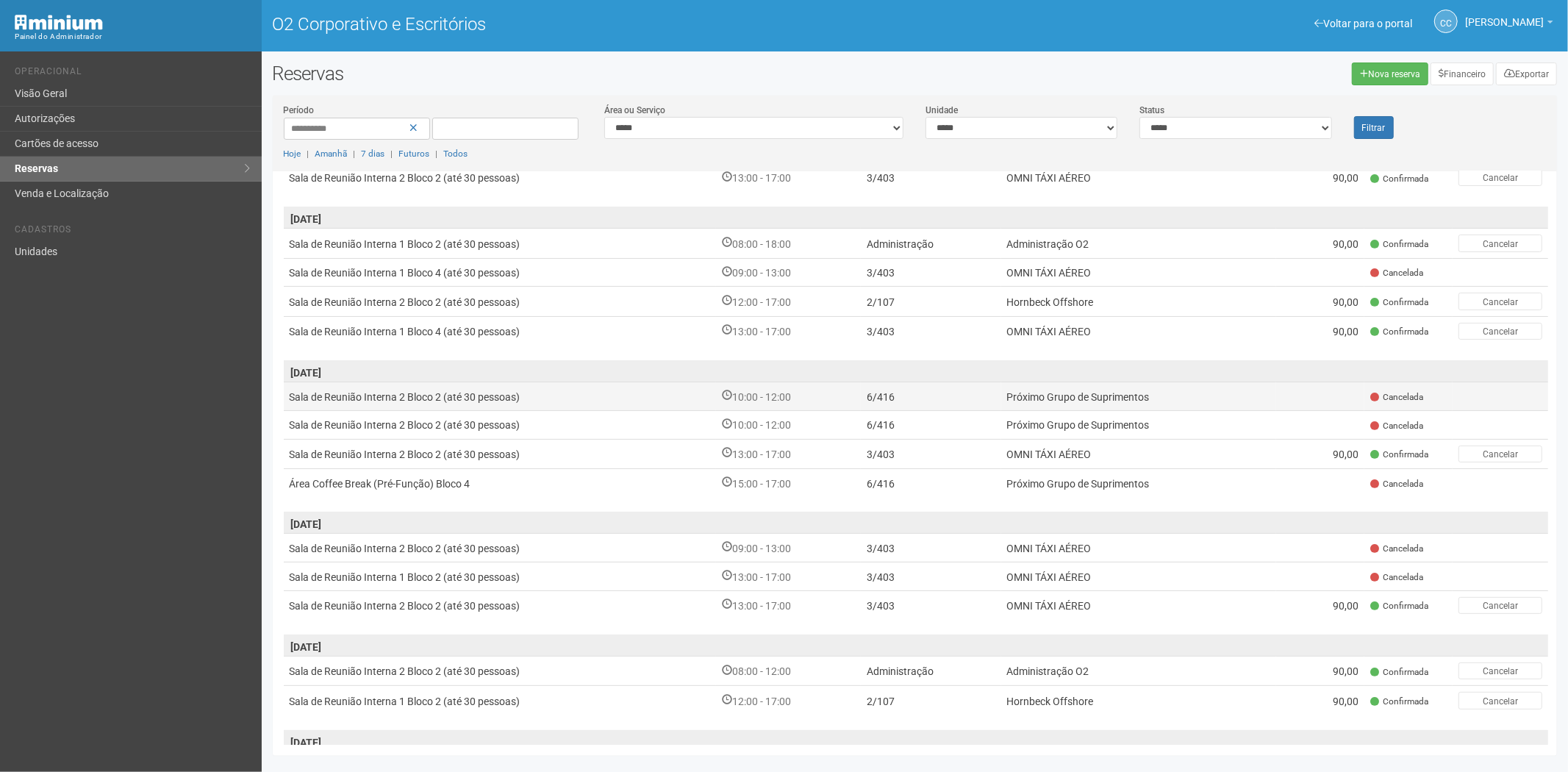
scroll to position [114, 0]
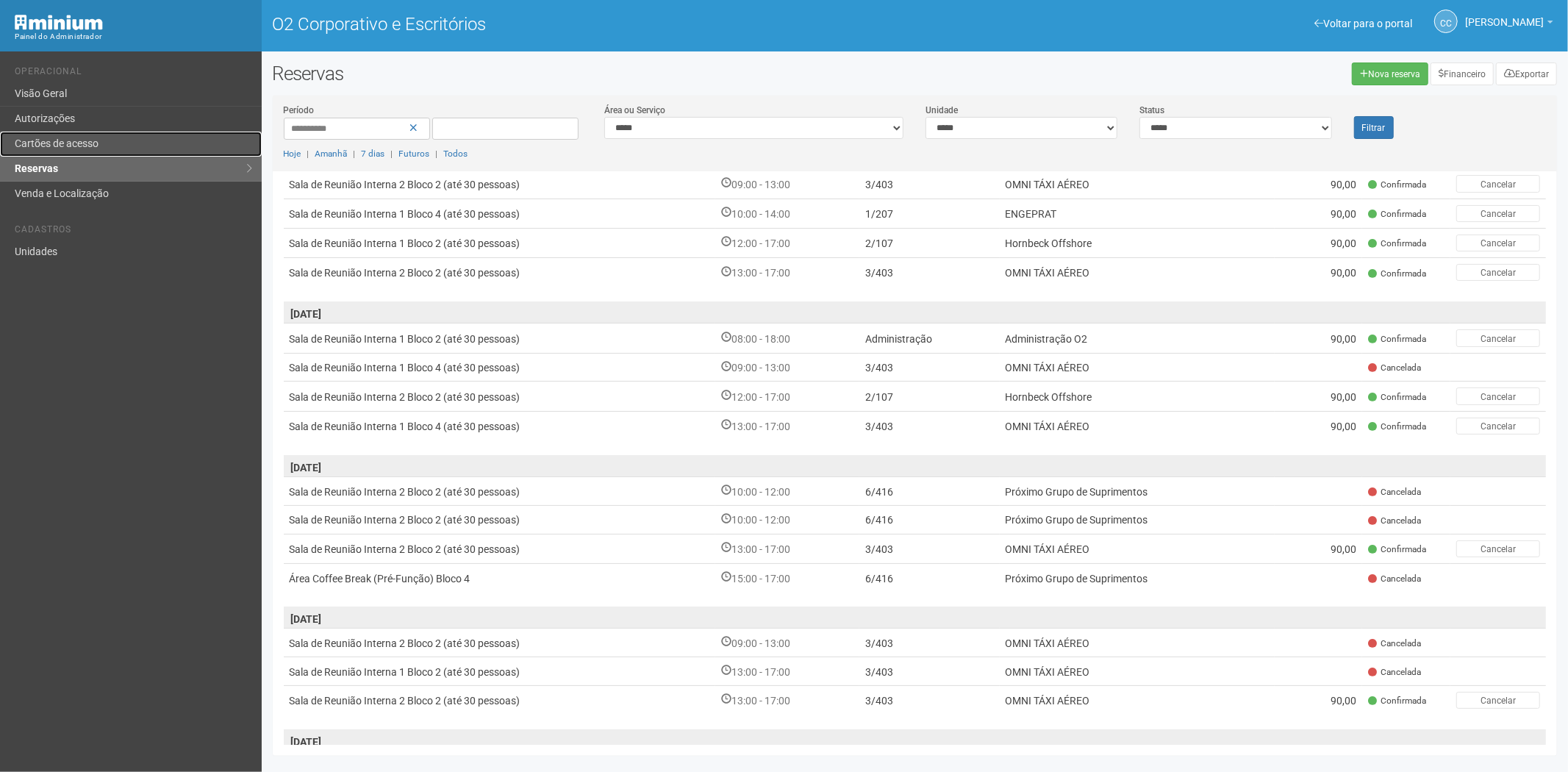
click at [78, 147] on font "Cartões de acesso" at bounding box center [56, 143] width 84 height 12
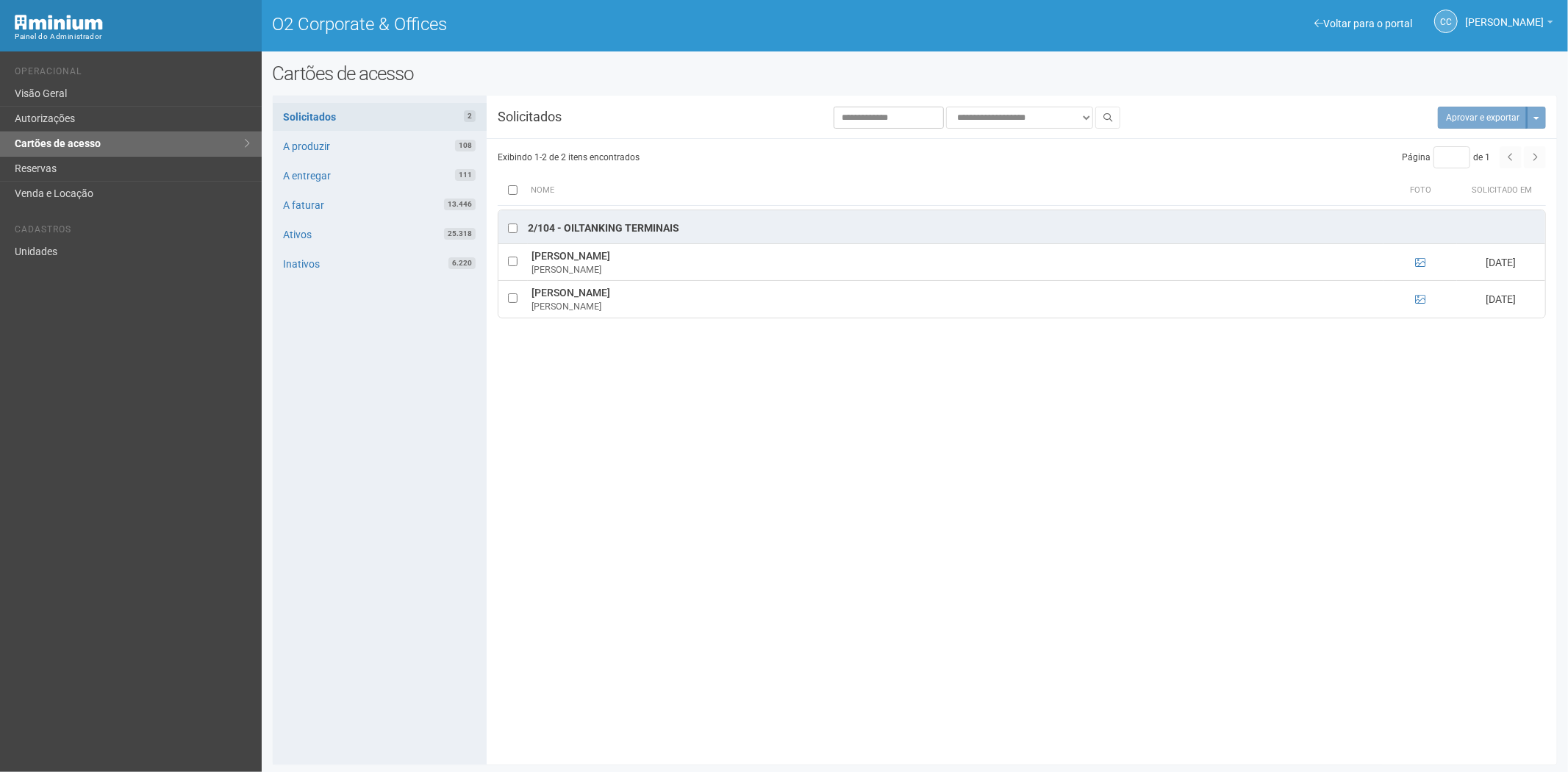
drag, startPoint x: 372, startPoint y: 491, endPoint x: 360, endPoint y: 386, distance: 105.7
click at [372, 491] on div "Solicitados 2 A produzir 108 A entregar 111 A faturar 13.446 Ativos 25.318 Inat…" at bounding box center [380, 430] width 214 height 669
click at [136, 165] on link "Reservas" at bounding box center [130, 169] width 261 height 25
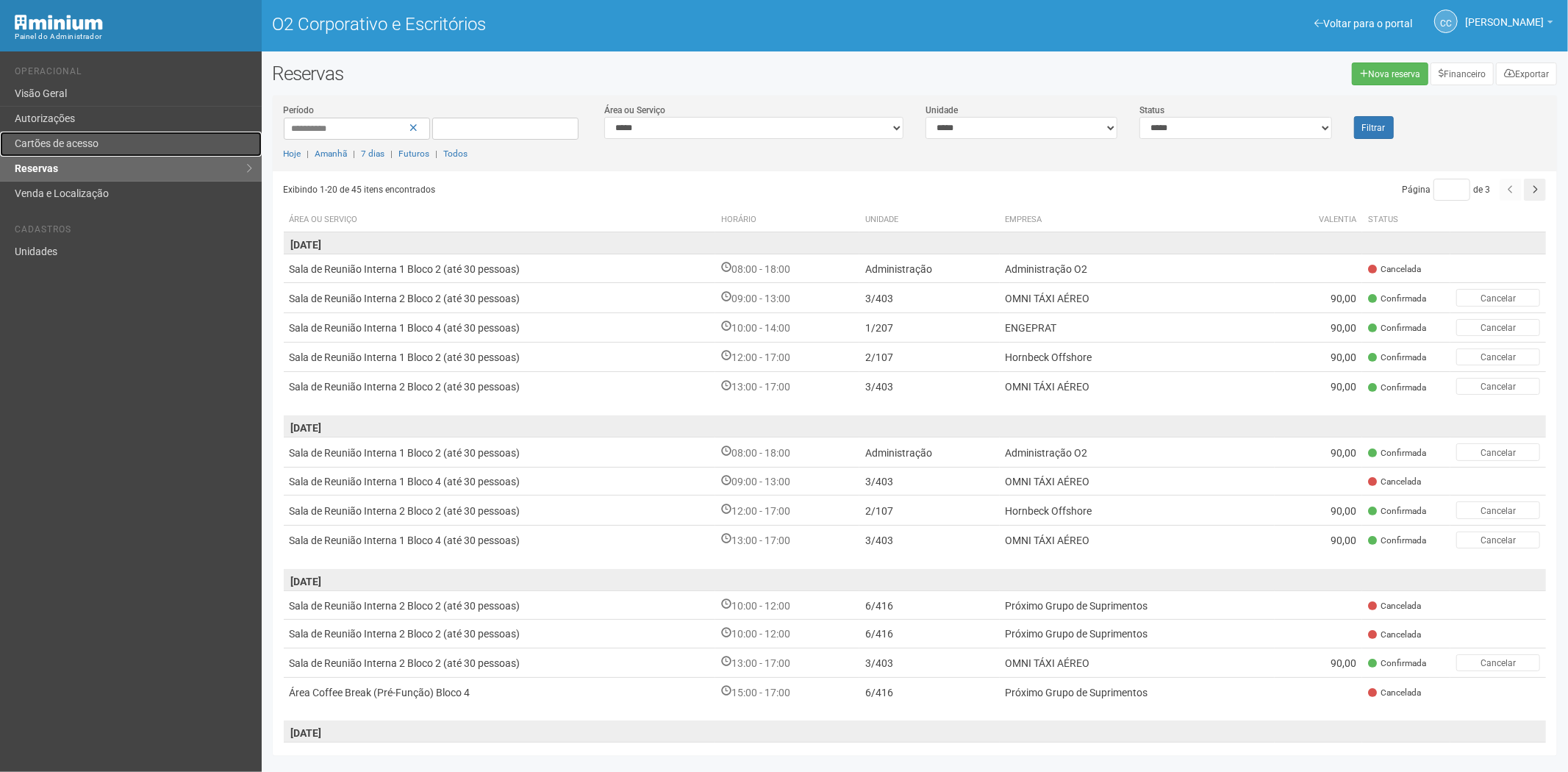
click at [75, 134] on link "Cartões de acesso" at bounding box center [130, 144] width 261 height 25
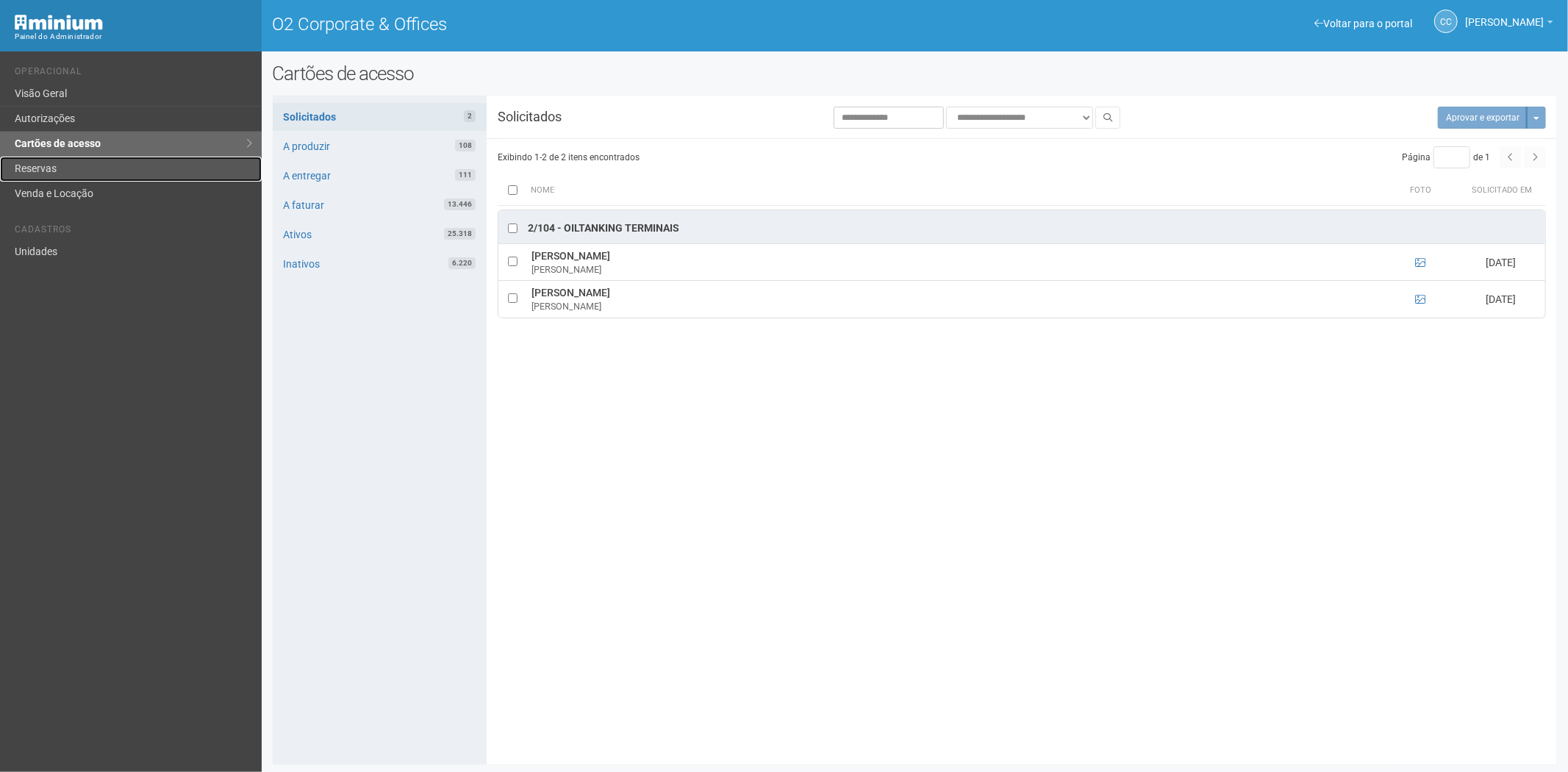
click at [26, 162] on link "Reservas" at bounding box center [130, 169] width 261 height 25
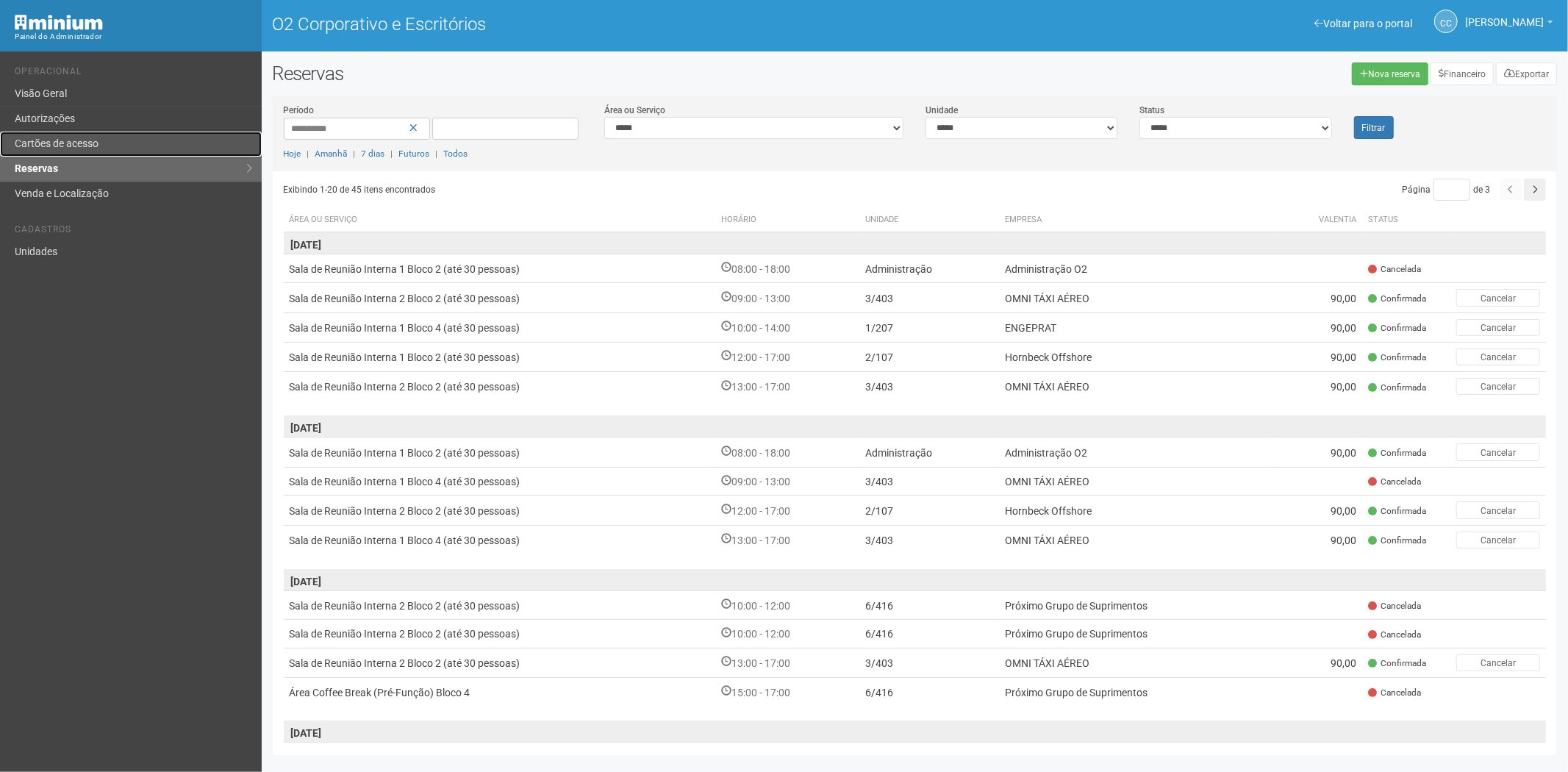
click at [60, 143] on font "Cartões de acesso" at bounding box center [56, 143] width 84 height 12
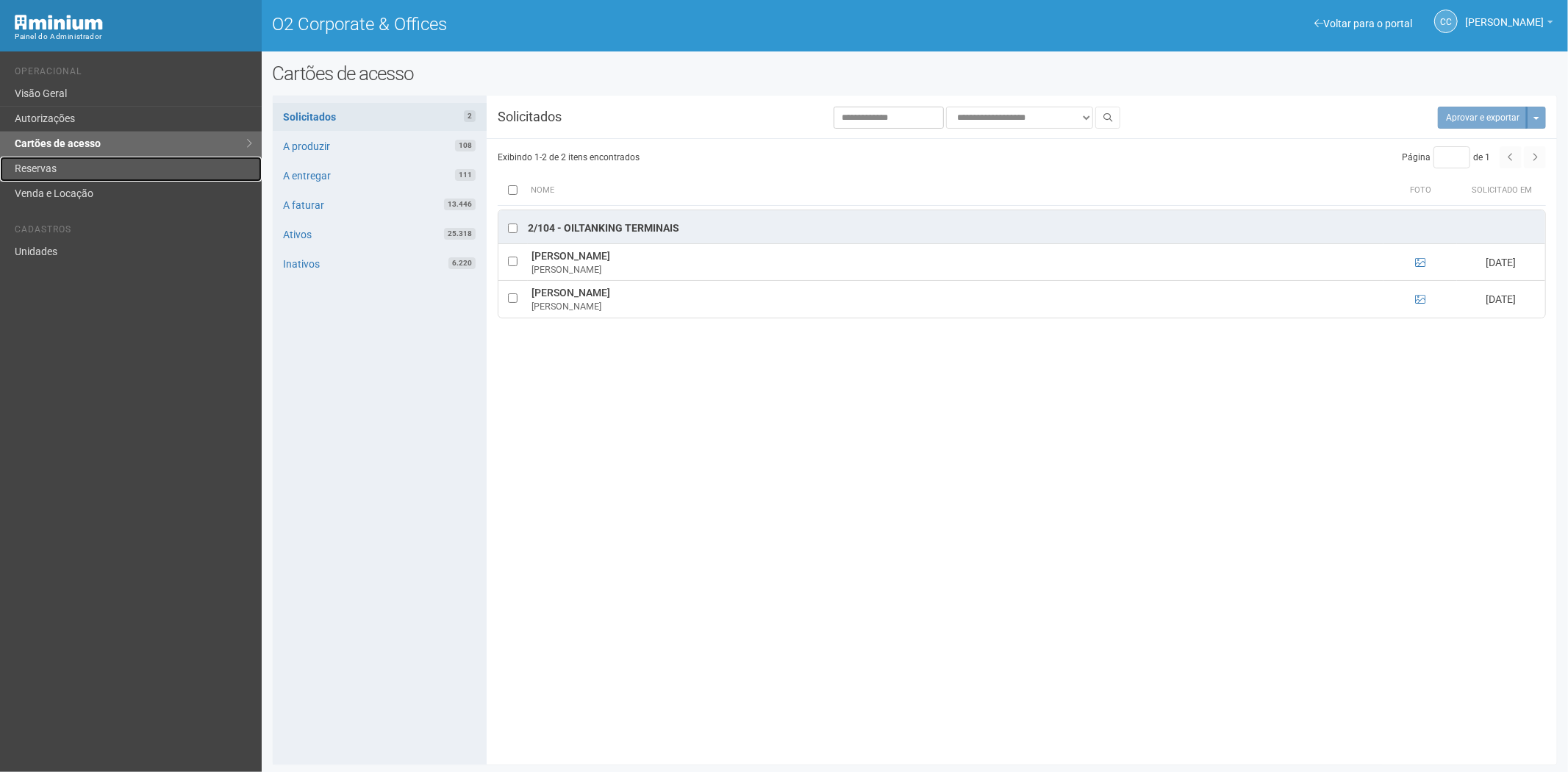
click at [42, 166] on link "Reservas" at bounding box center [130, 169] width 261 height 25
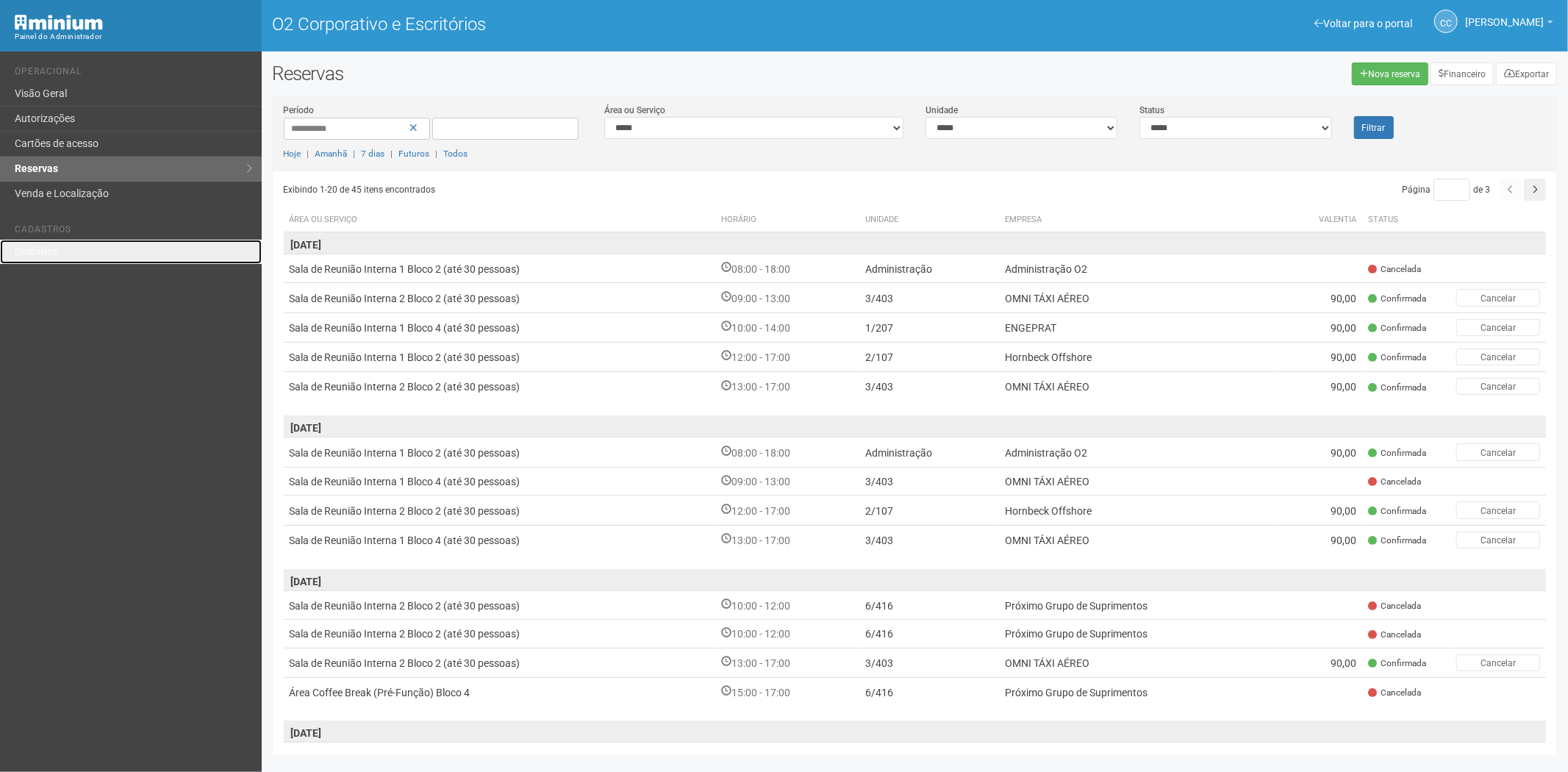
drag, startPoint x: 33, startPoint y: 248, endPoint x: 153, endPoint y: 235, distance: 120.7
click at [34, 248] on font "Unidades" at bounding box center [35, 251] width 42 height 12
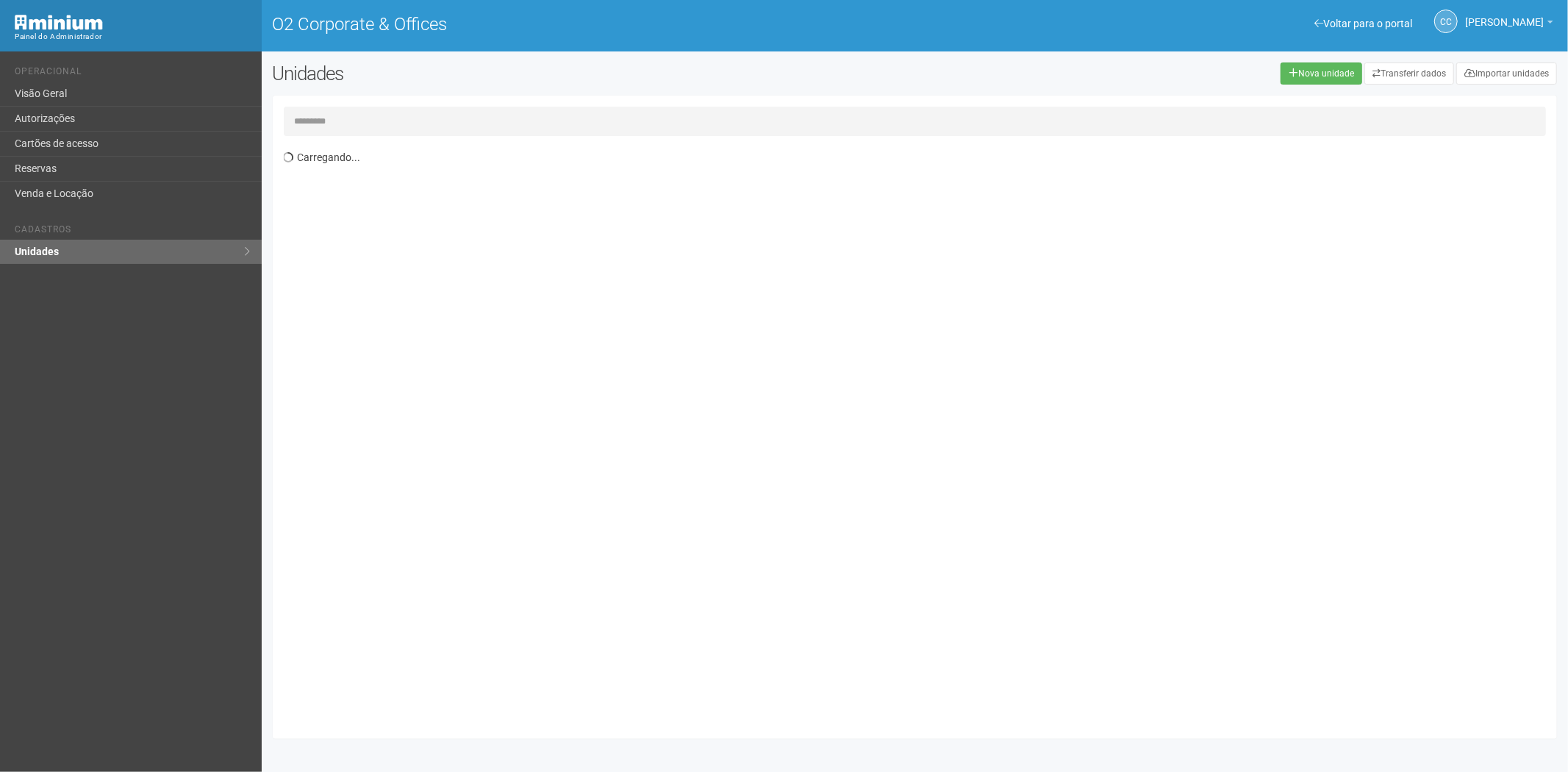
click at [307, 118] on input "text" at bounding box center [915, 121] width 1263 height 30
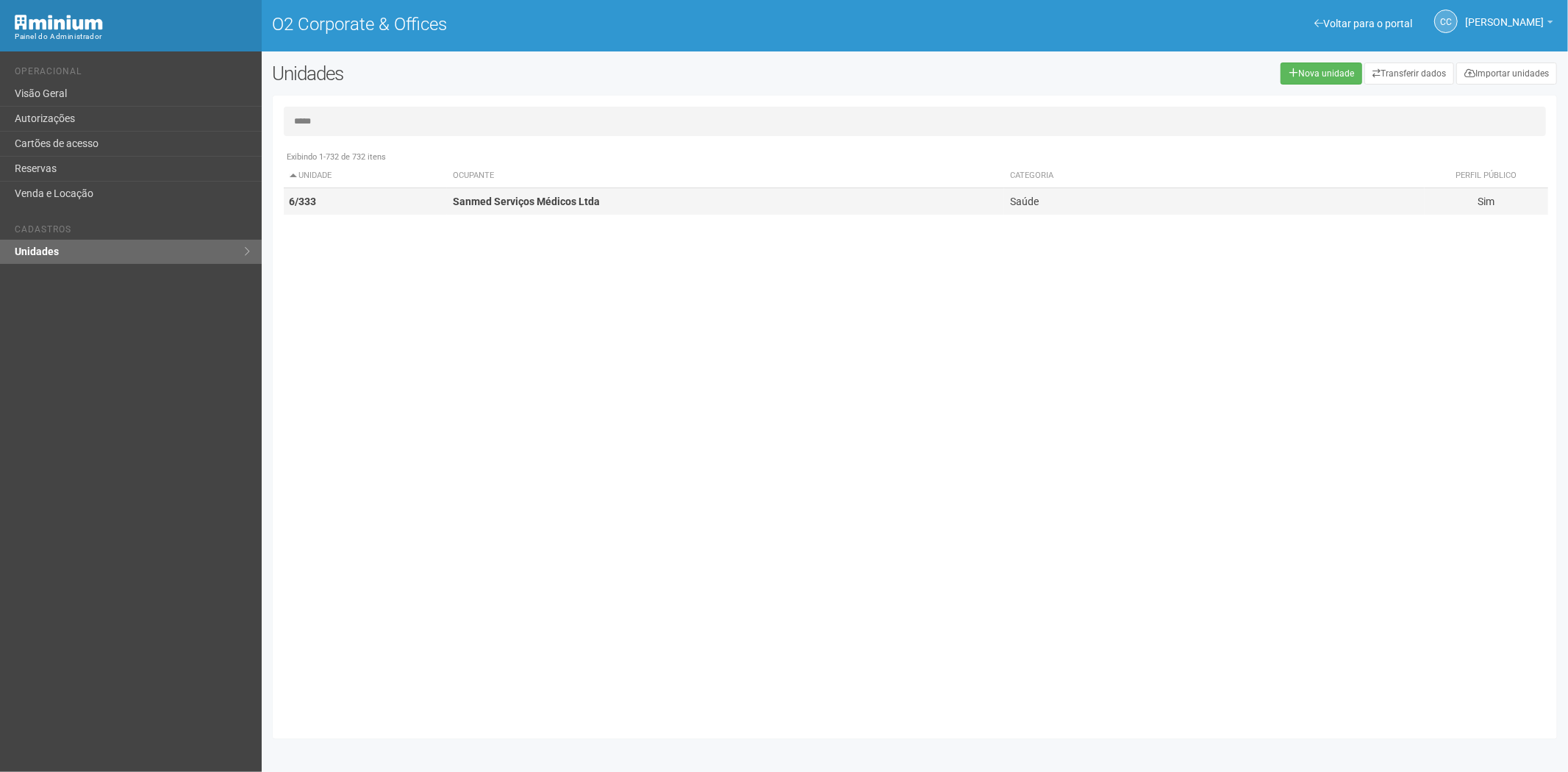
click at [576, 206] on strong "Sanmed Serviços Médicos Ltda" at bounding box center [527, 201] width 147 height 12
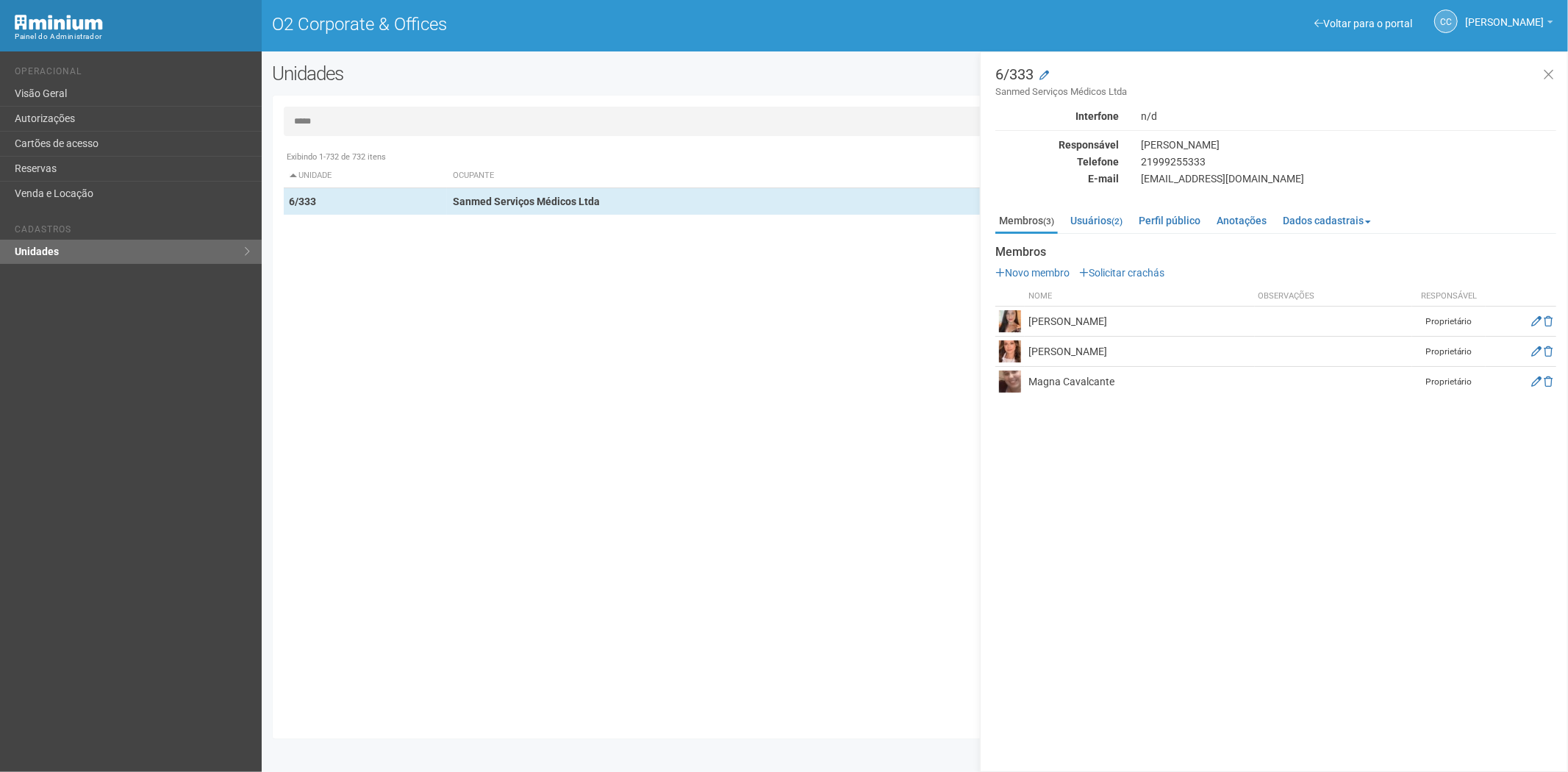
click at [305, 122] on input "*****" at bounding box center [915, 121] width 1263 height 30
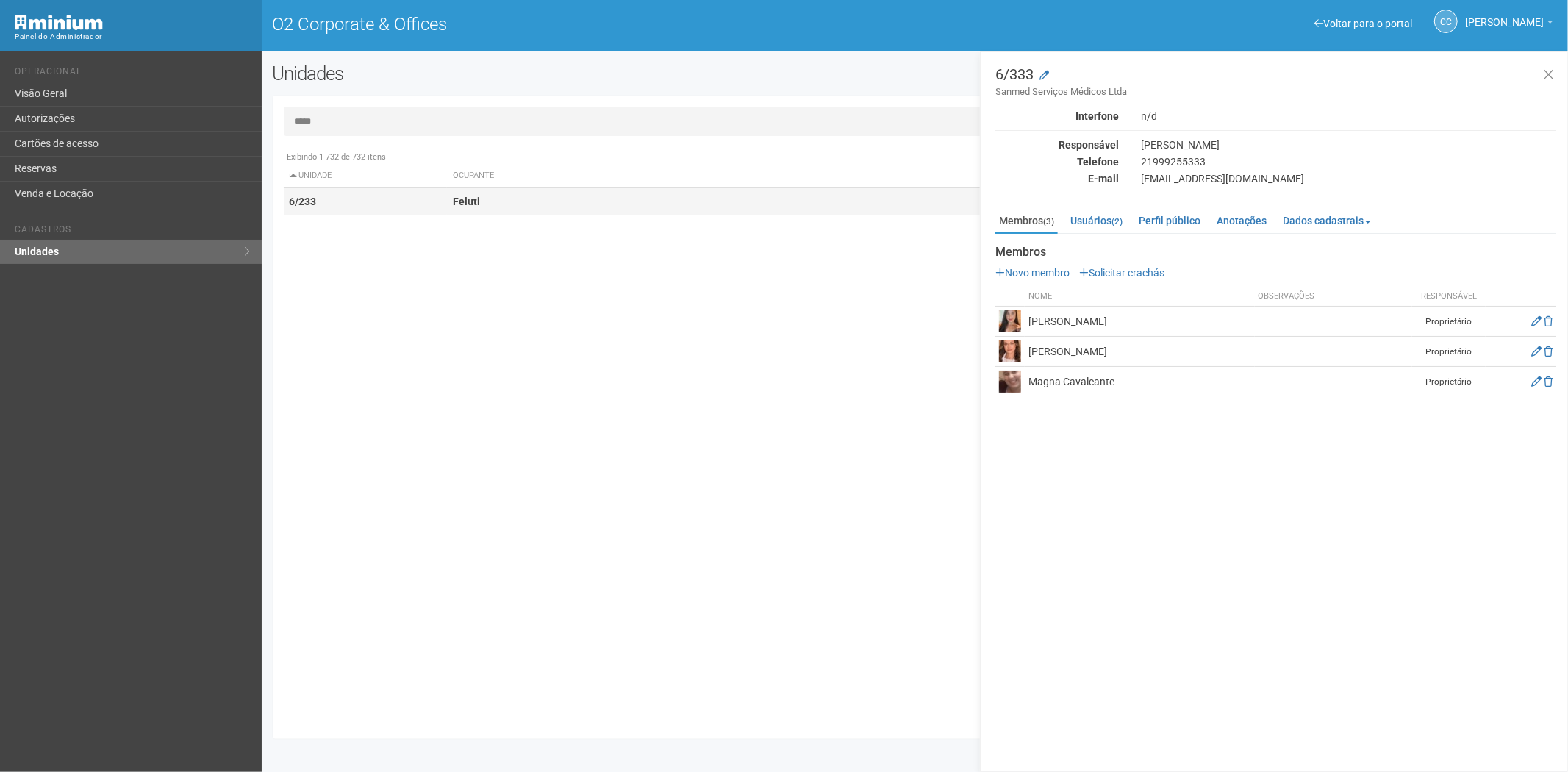
type input "*****"
click at [547, 208] on td "Feluti" at bounding box center [725, 201] width 557 height 27
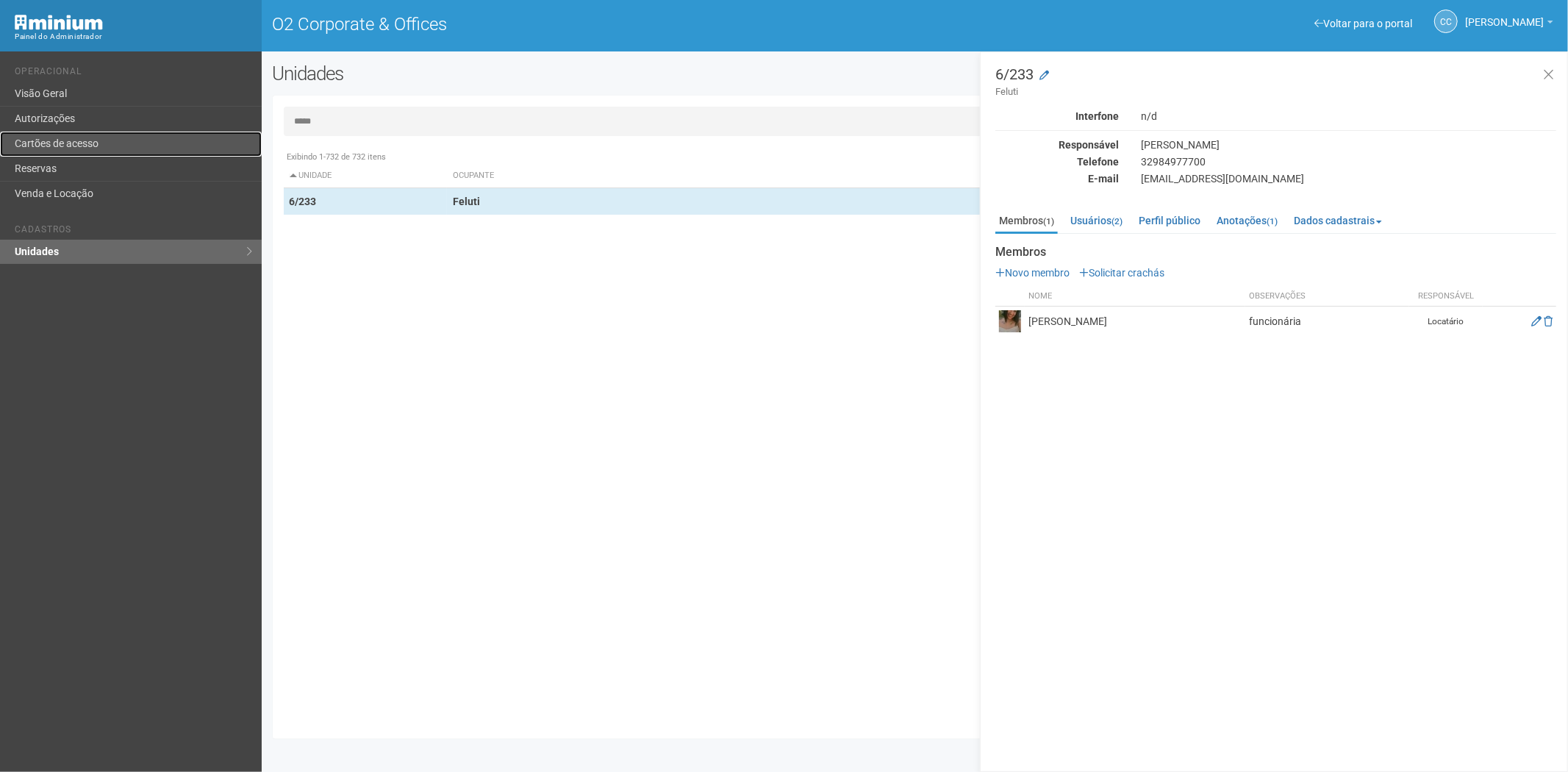
click at [82, 133] on link "Cartões de acesso" at bounding box center [130, 144] width 261 height 25
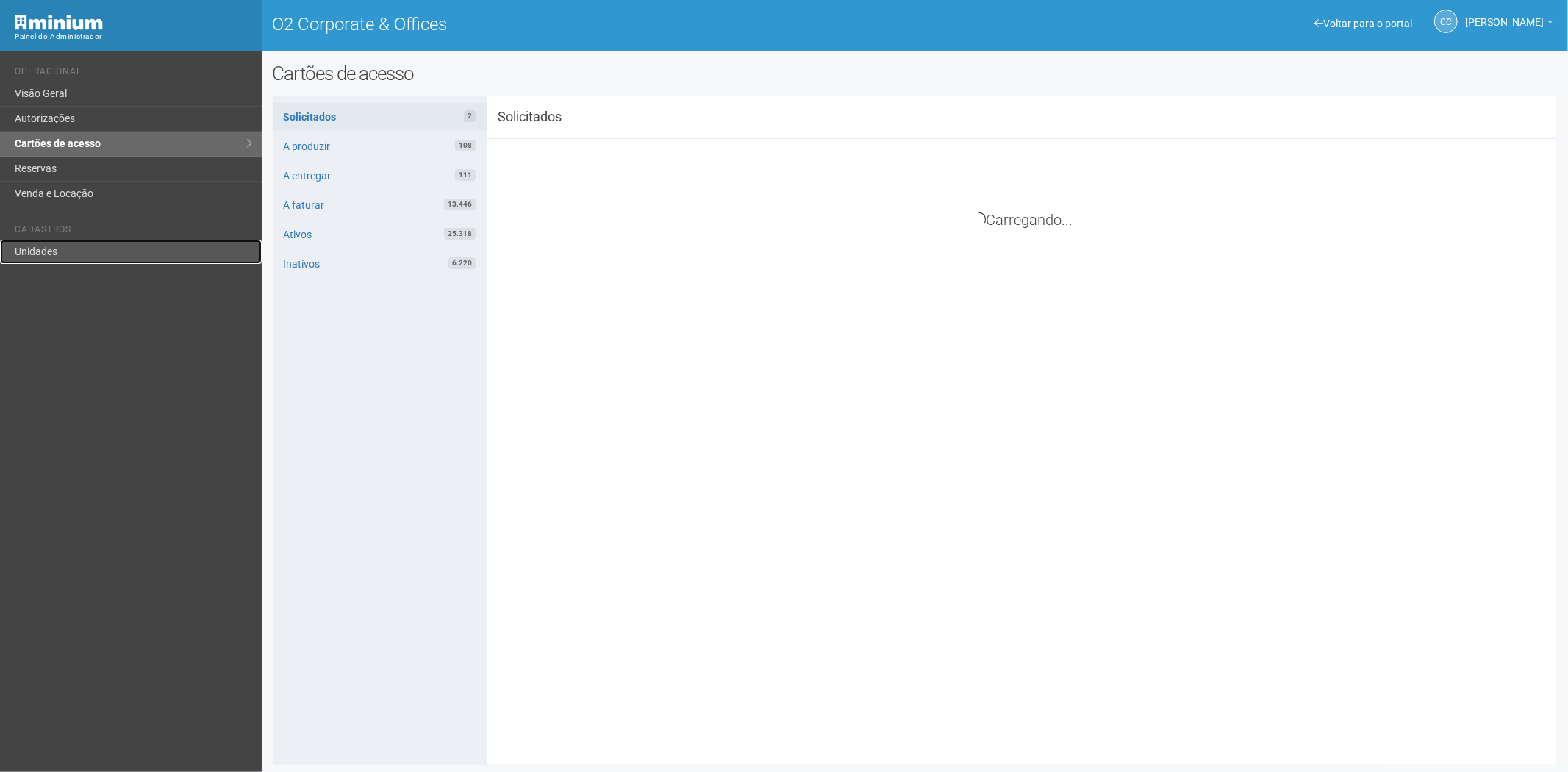
click at [38, 258] on link "Unidades" at bounding box center [130, 252] width 261 height 24
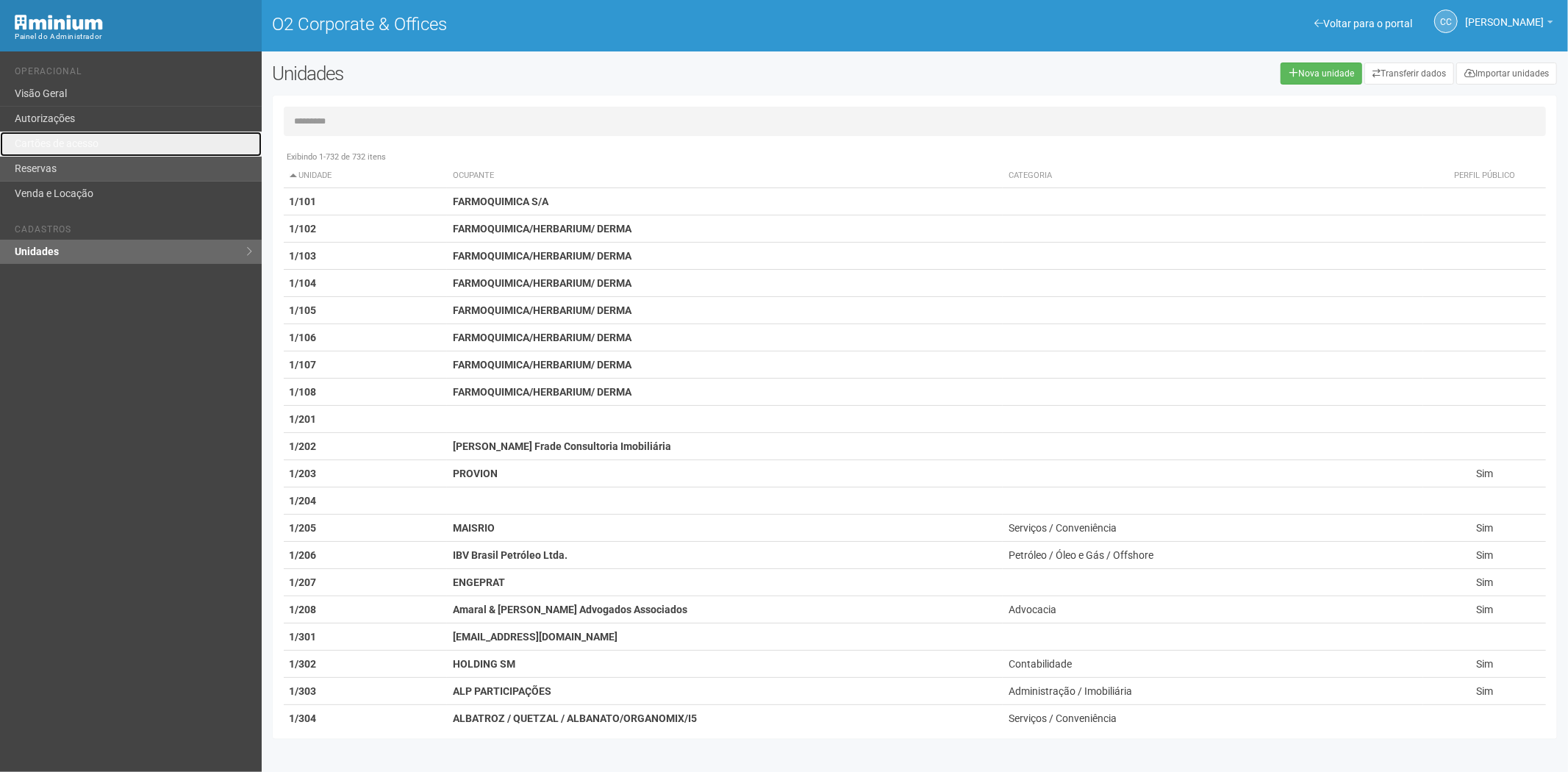
drag, startPoint x: 88, startPoint y: 138, endPoint x: 105, endPoint y: 164, distance: 31.1
click at [88, 138] on link "Cartões de acesso" at bounding box center [130, 144] width 261 height 25
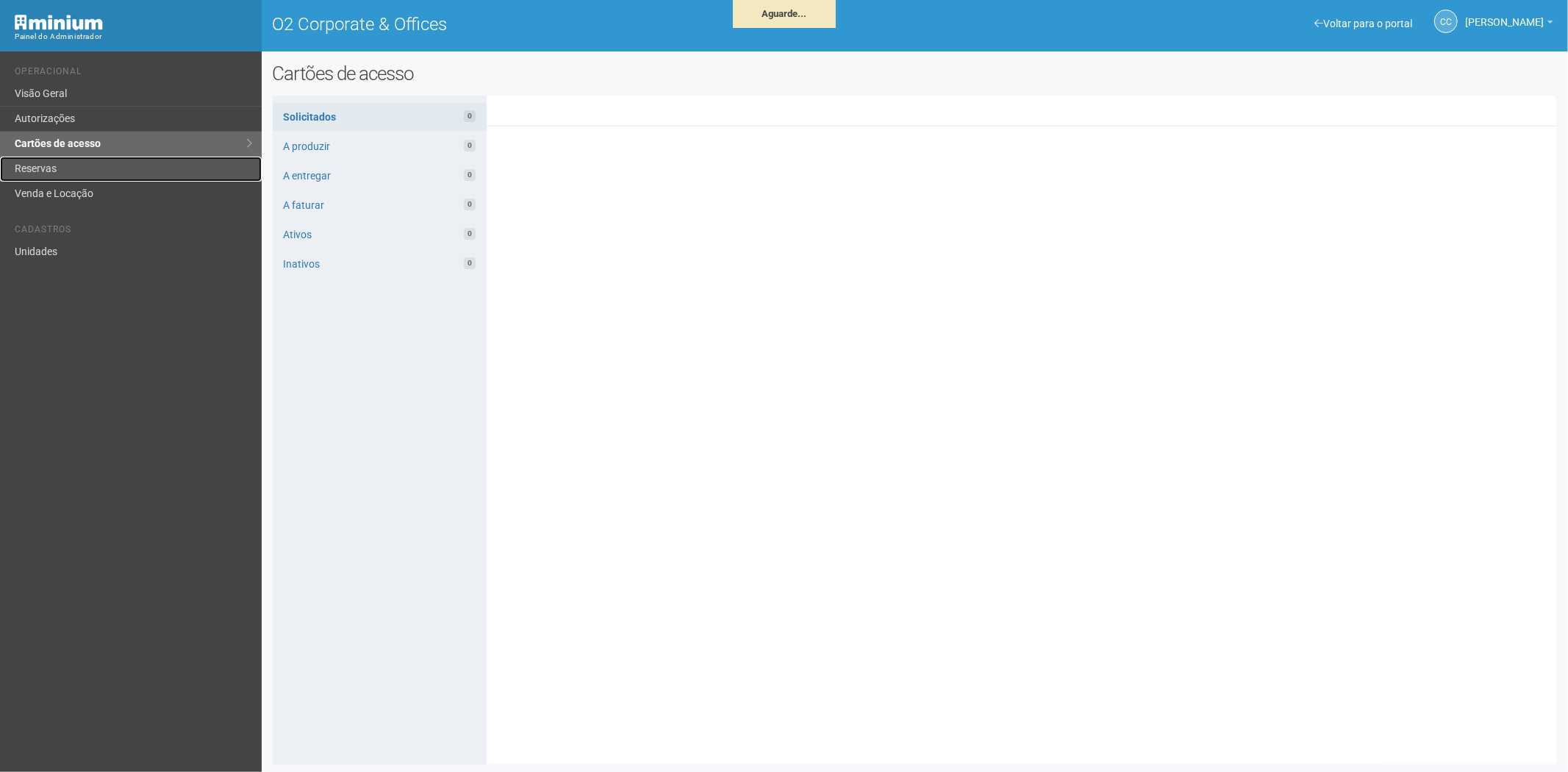
click at [82, 163] on link "Reservas" at bounding box center [130, 169] width 261 height 25
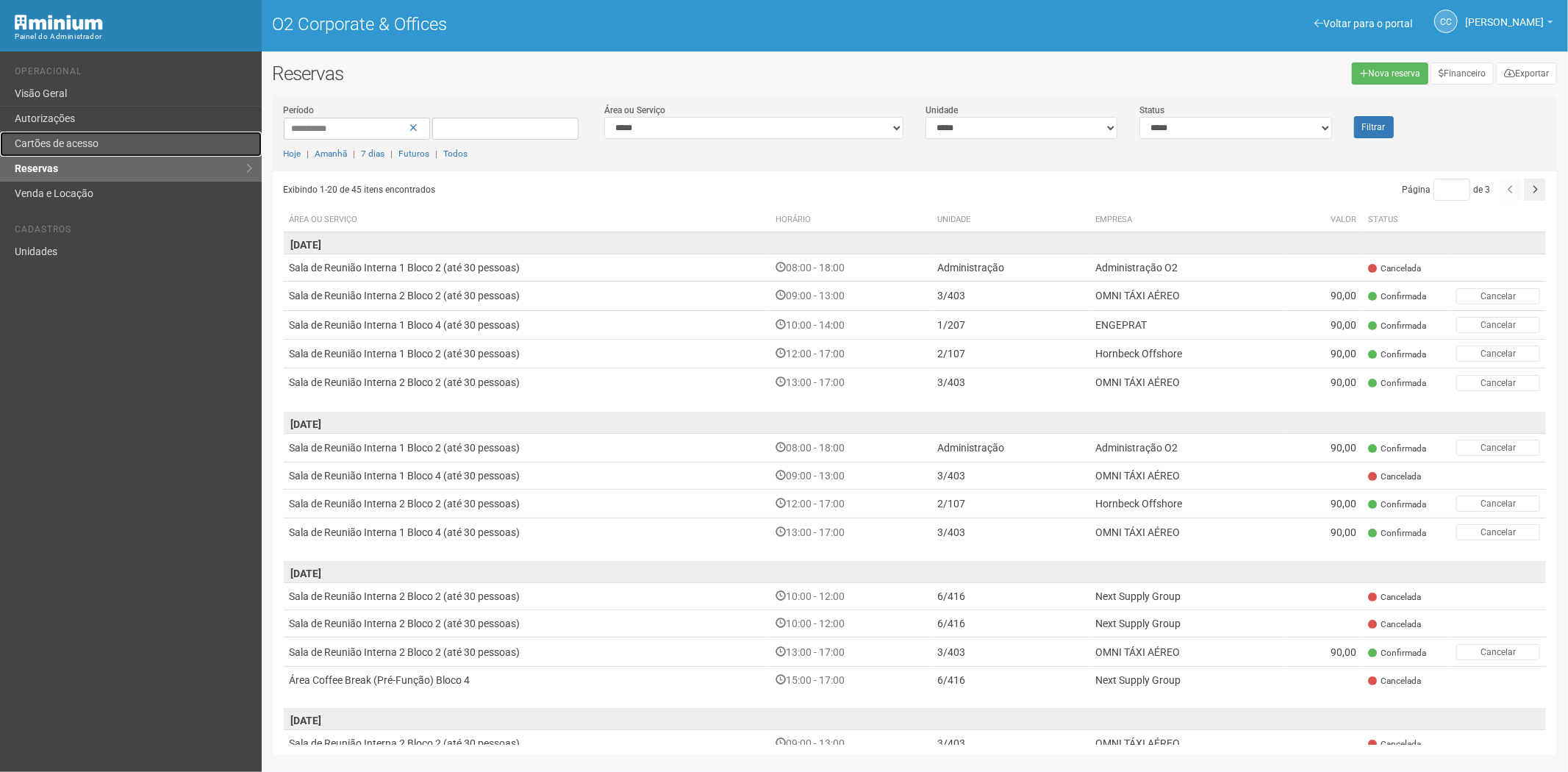
click at [47, 141] on link "Cartões de acesso" at bounding box center [130, 144] width 261 height 25
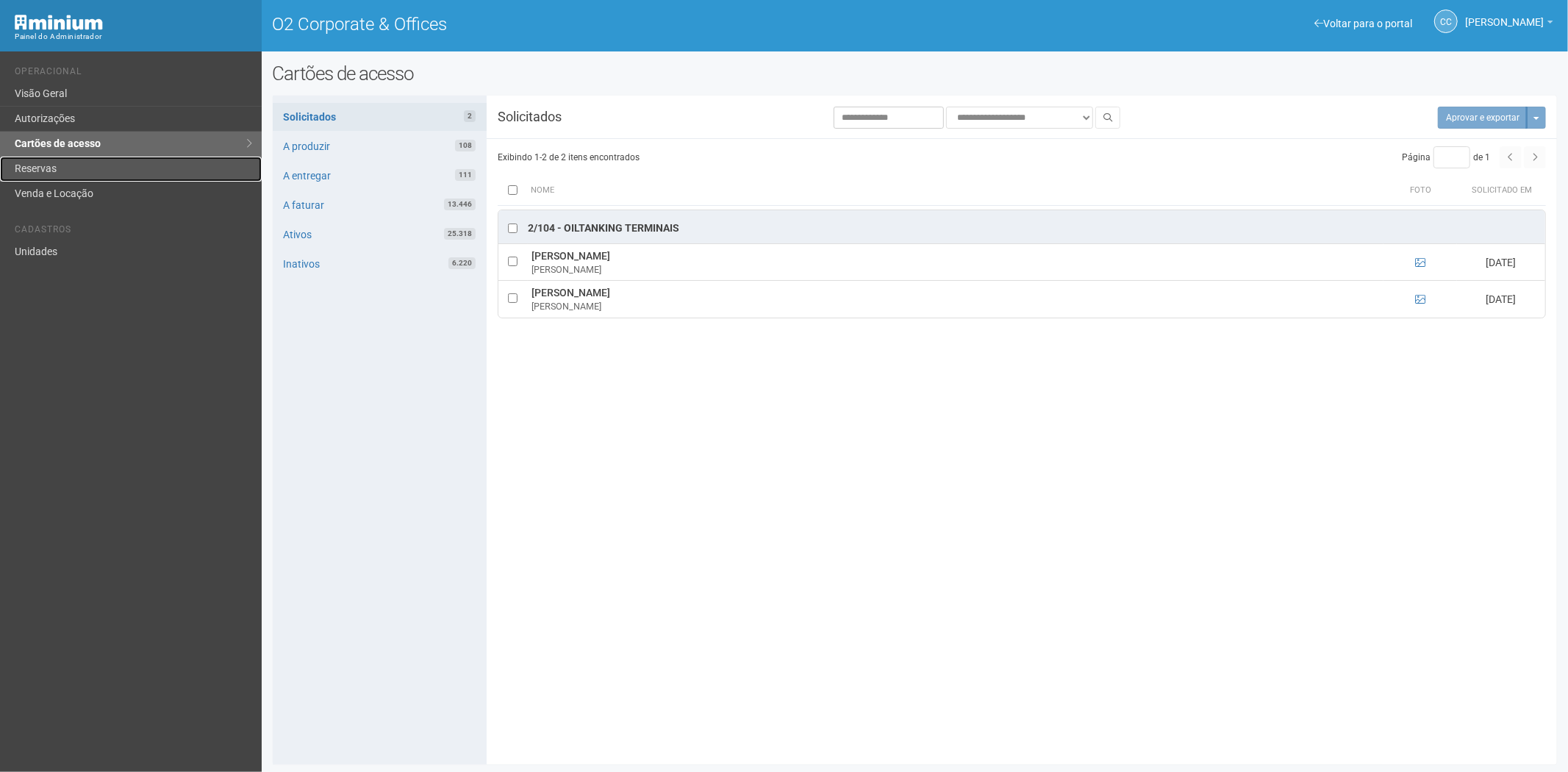
click at [70, 161] on link "Reservas" at bounding box center [130, 169] width 261 height 25
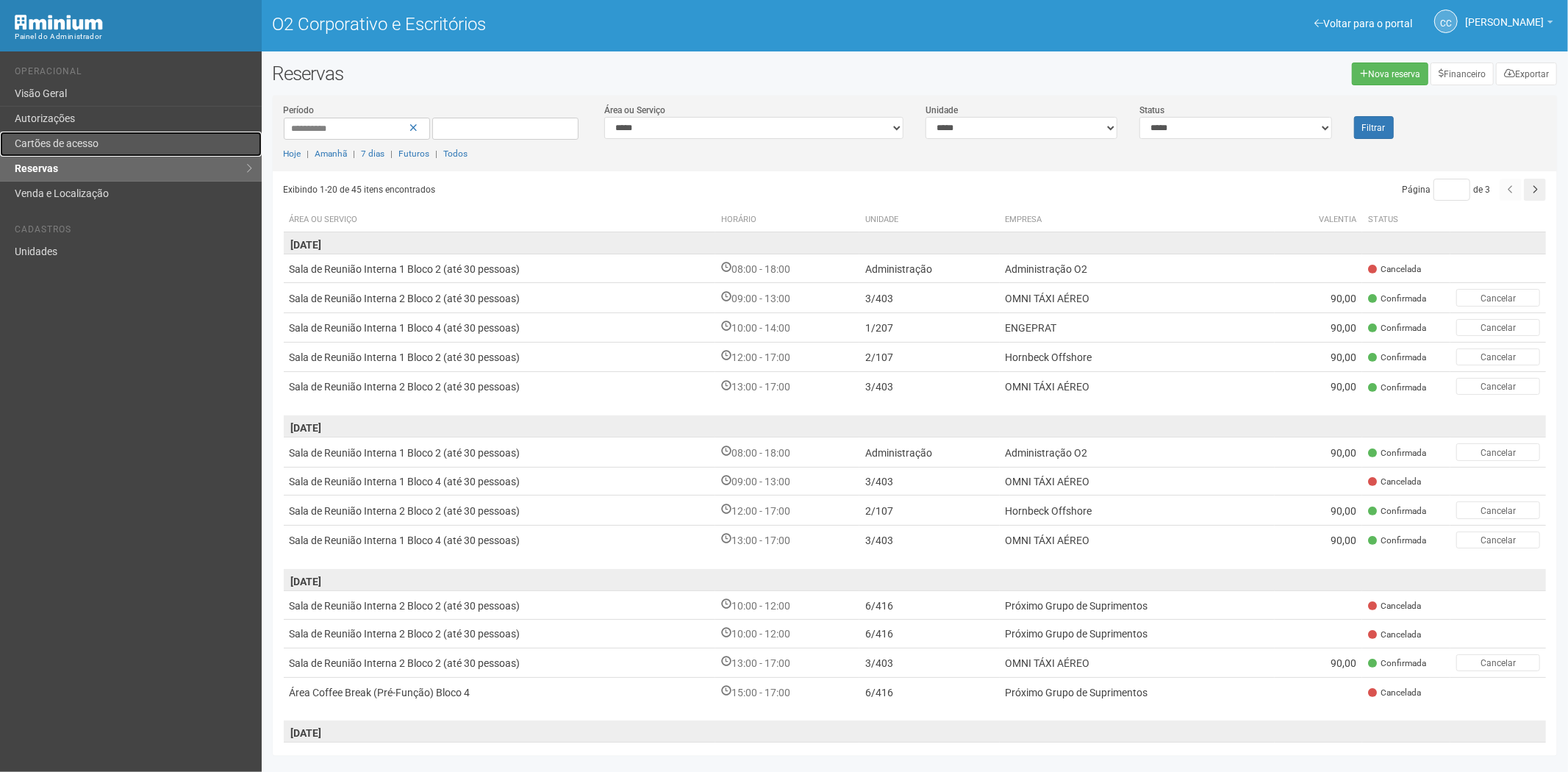
click at [98, 141] on font "Cartões de acesso" at bounding box center [56, 143] width 84 height 12
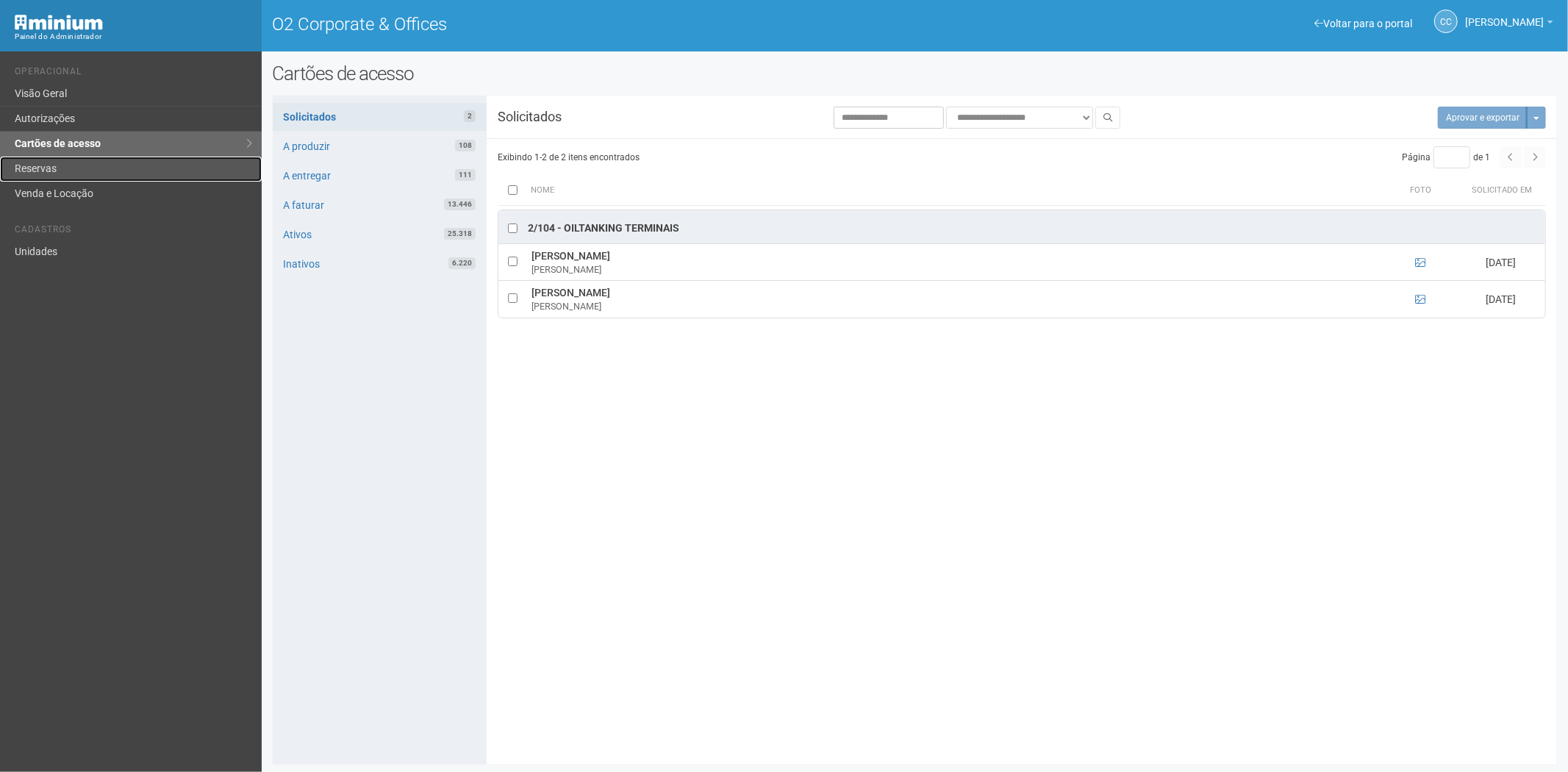
click at [34, 162] on link "Reservas" at bounding box center [130, 169] width 261 height 25
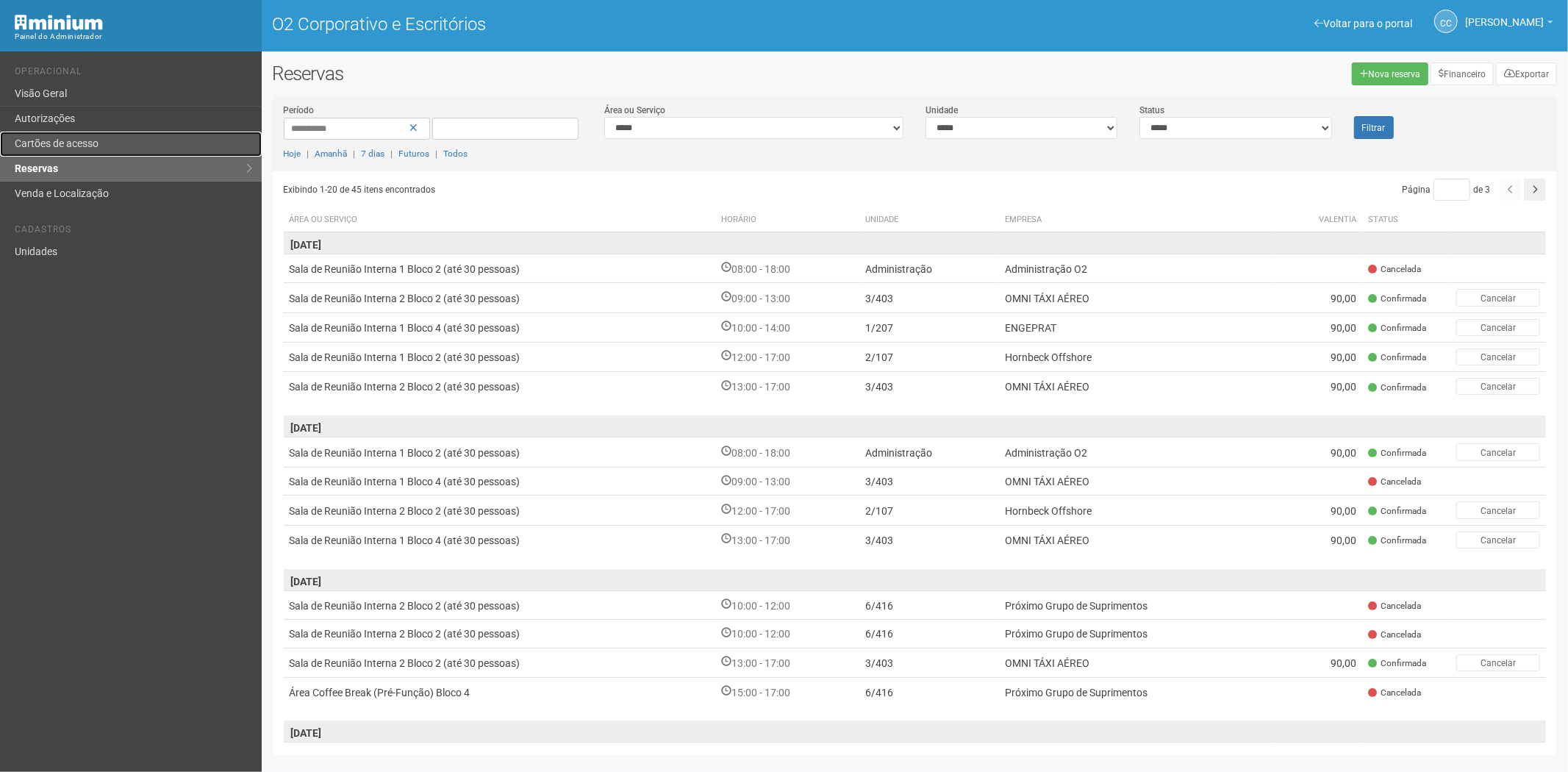
click at [119, 145] on link "Cartões de acesso" at bounding box center [130, 144] width 261 height 25
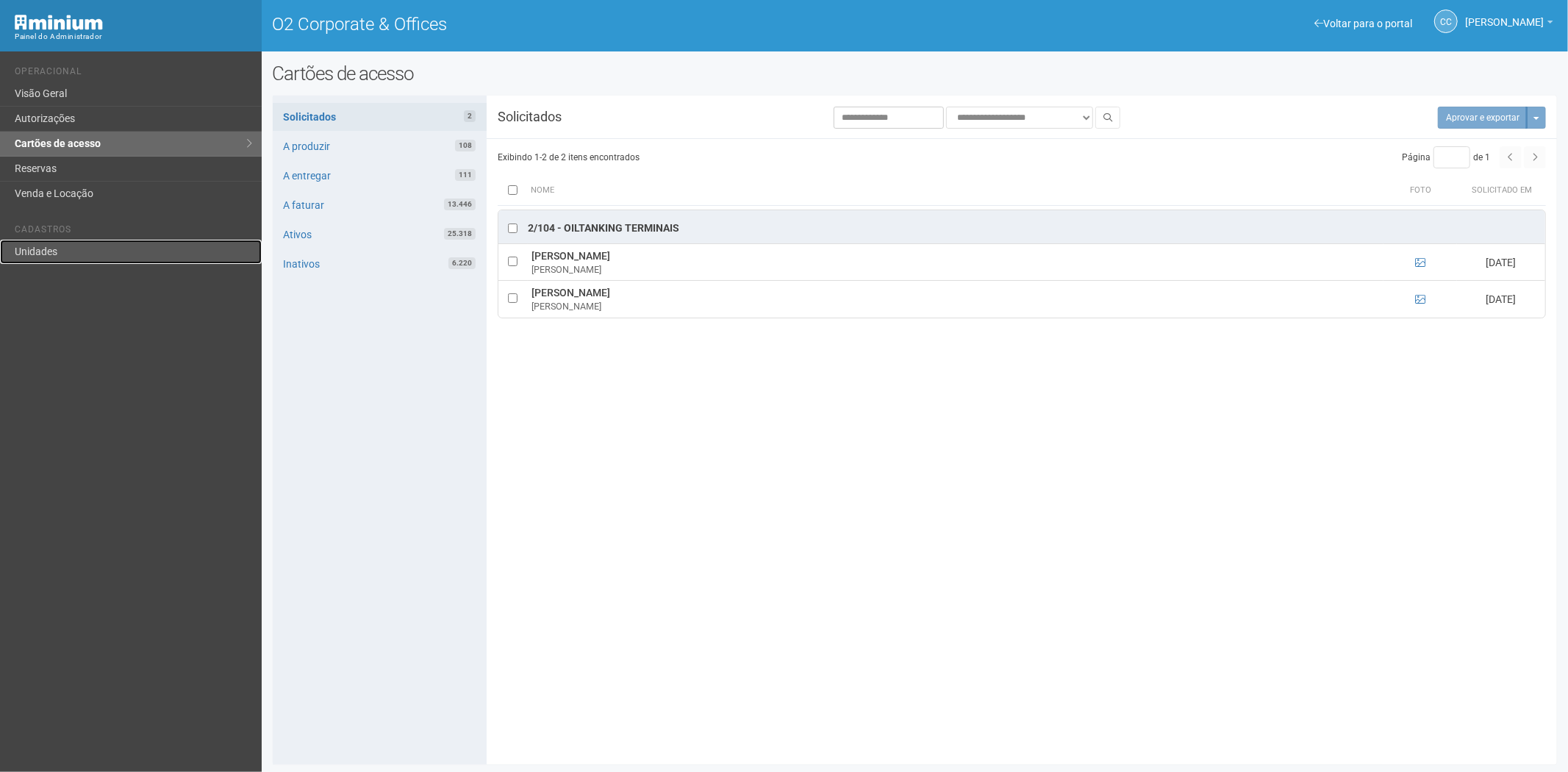
click at [42, 249] on link "Unidades" at bounding box center [130, 252] width 261 height 24
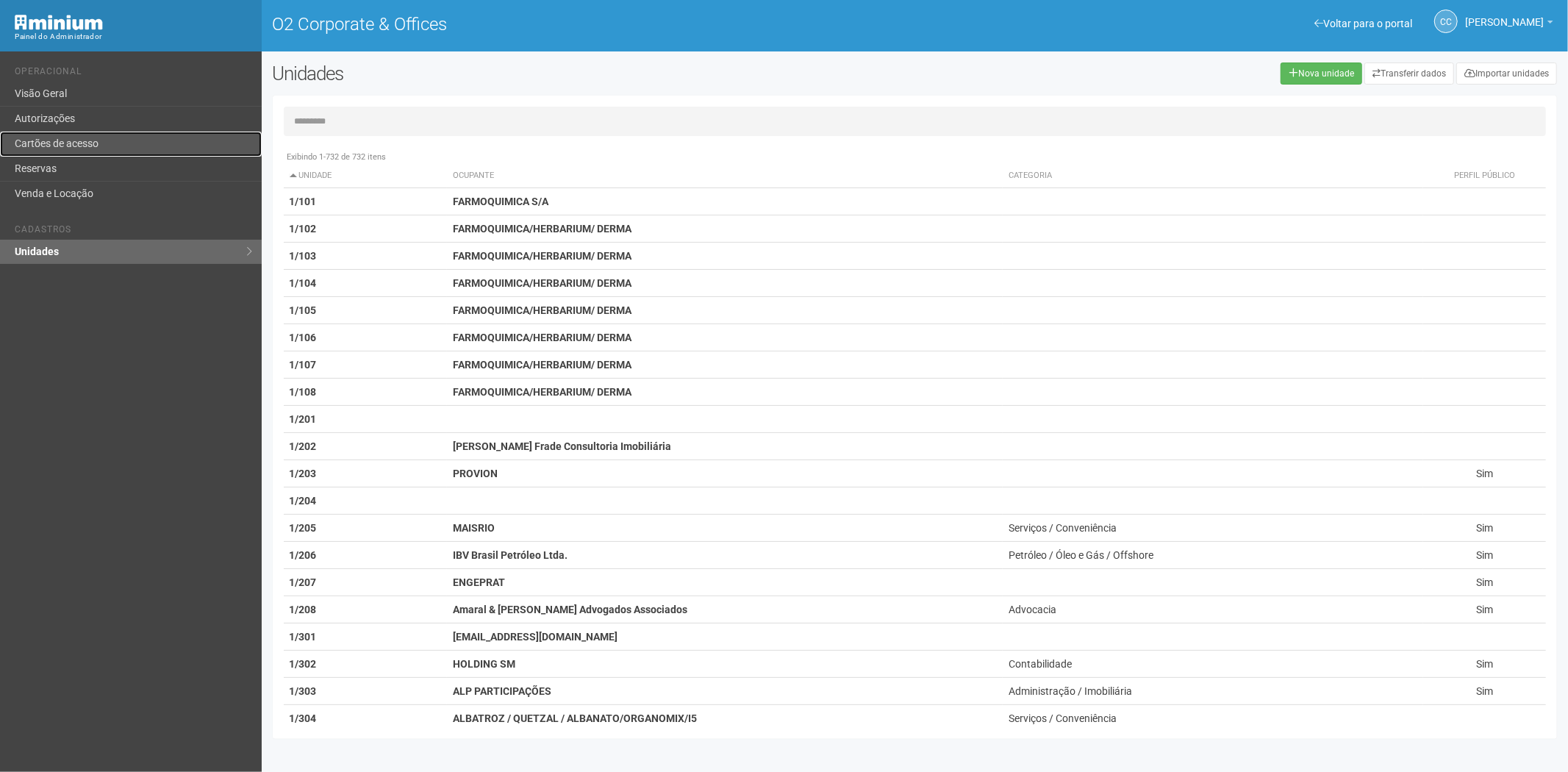
click at [84, 133] on link "Cartões de acesso" at bounding box center [130, 144] width 261 height 25
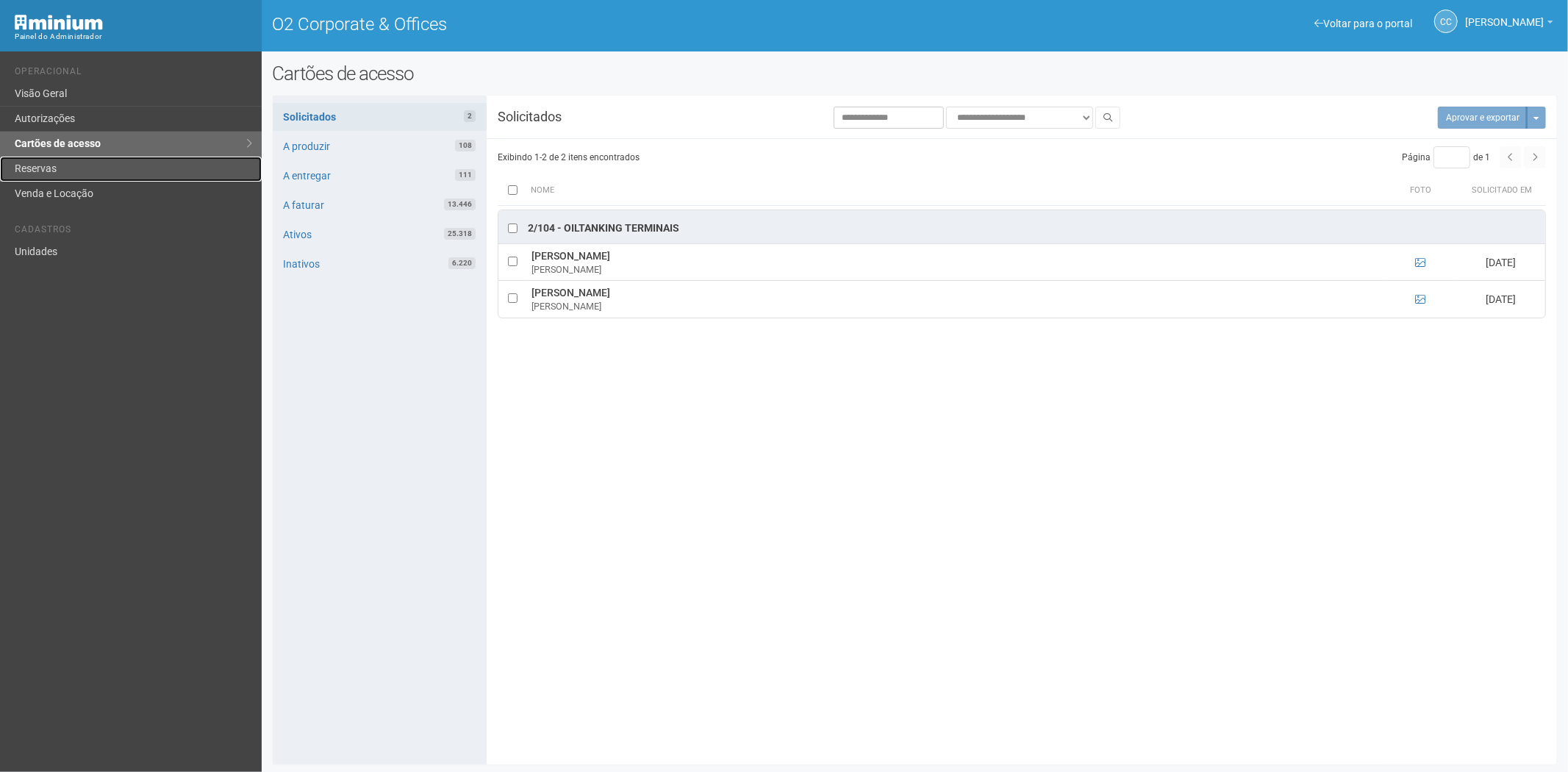
click at [101, 163] on link "Reservas" at bounding box center [130, 169] width 261 height 25
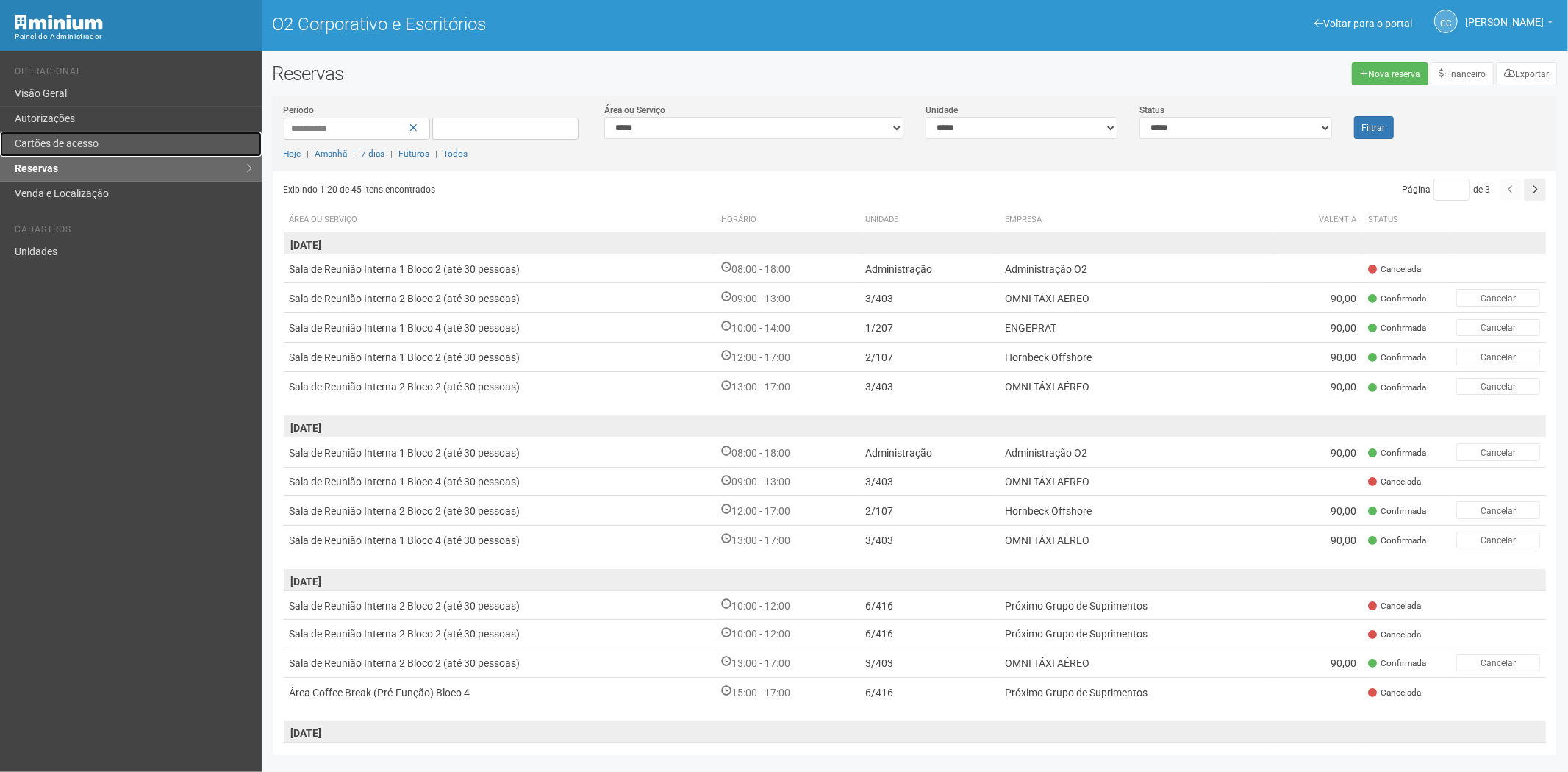
click at [91, 138] on font "Cartões de acesso" at bounding box center [56, 143] width 84 height 12
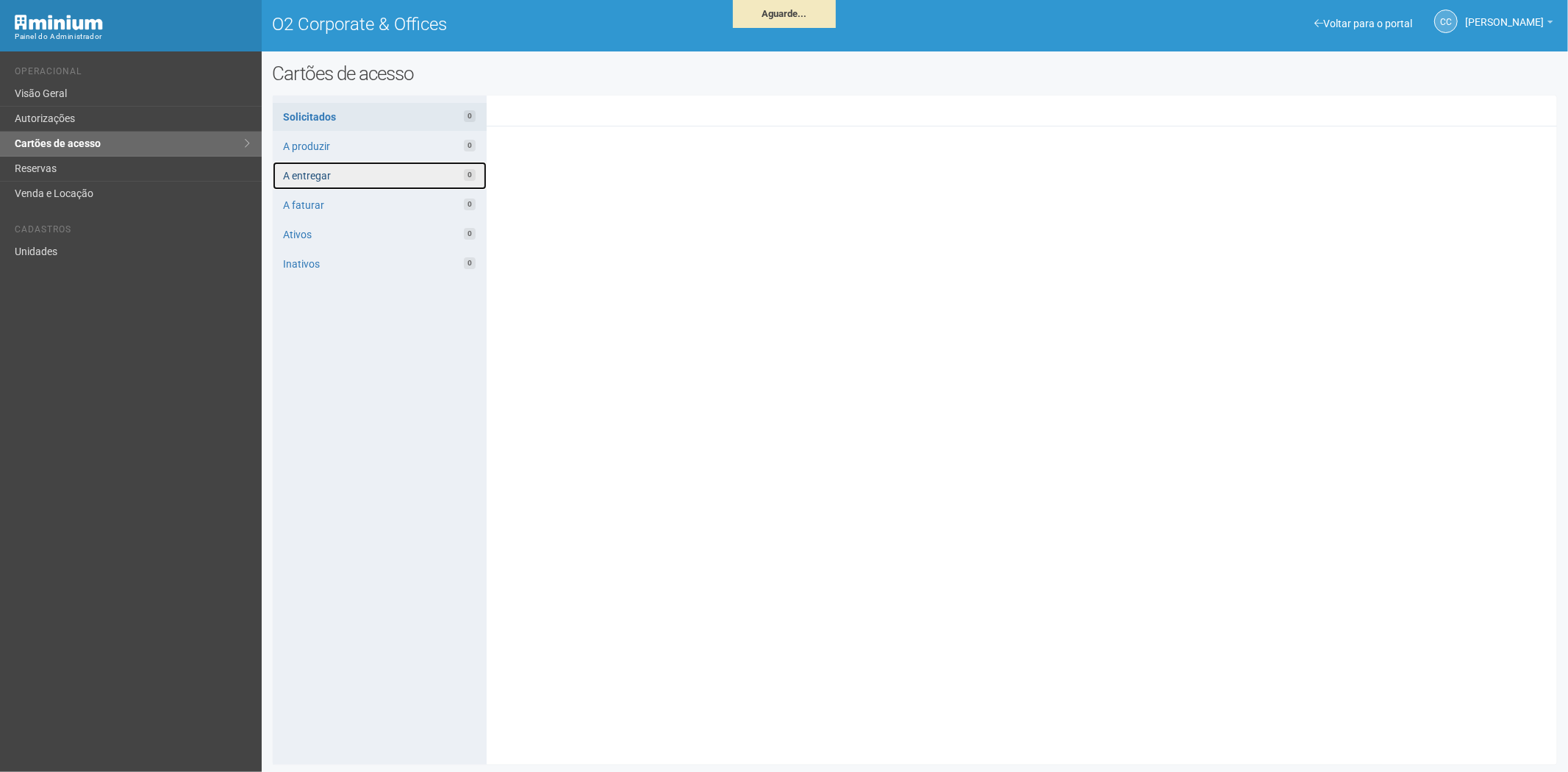
click at [362, 171] on link "A entregar 0" at bounding box center [380, 175] width 214 height 28
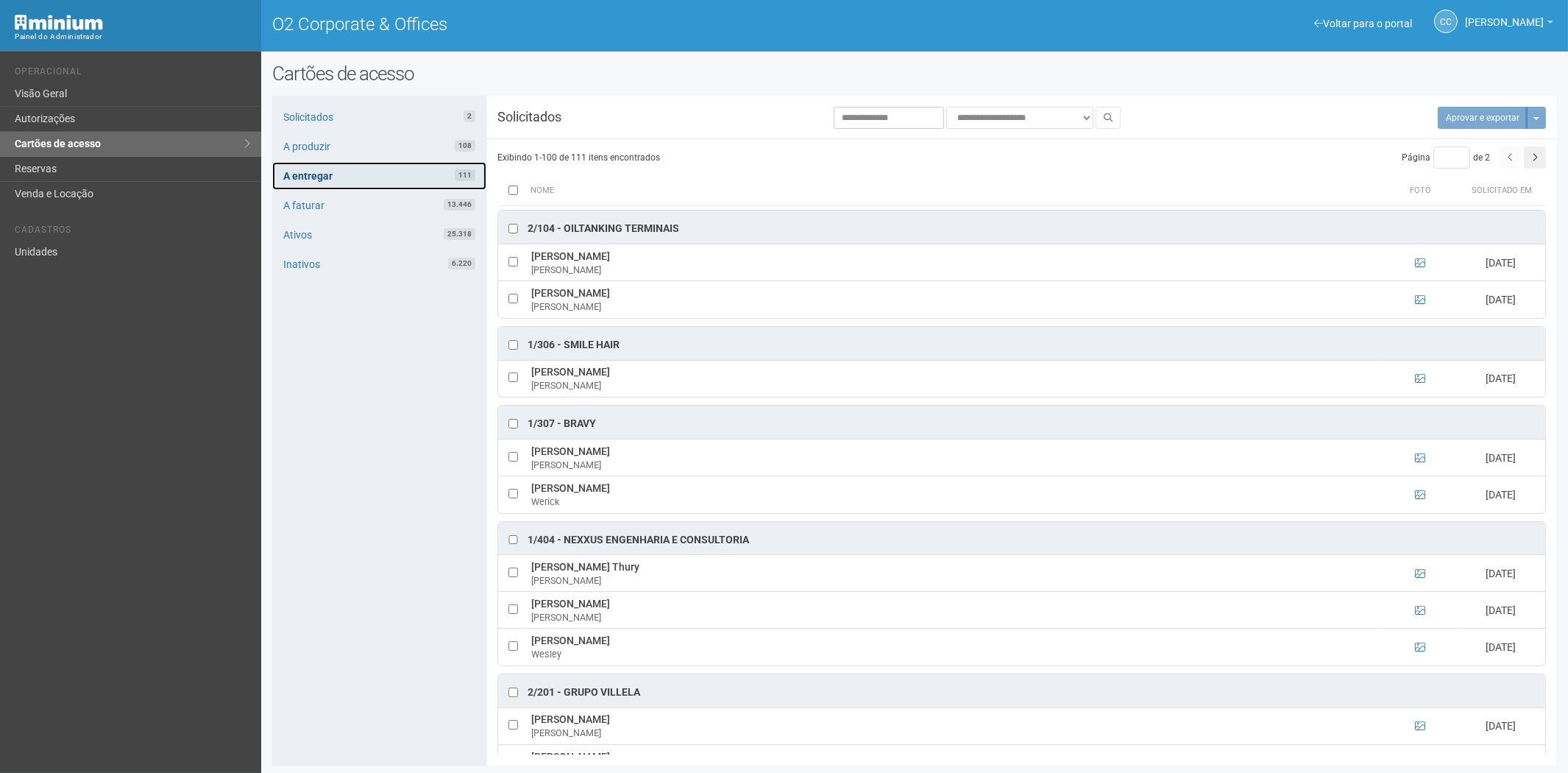
click at [341, 170] on link "A entregar 111" at bounding box center [379, 175] width 214 height 28
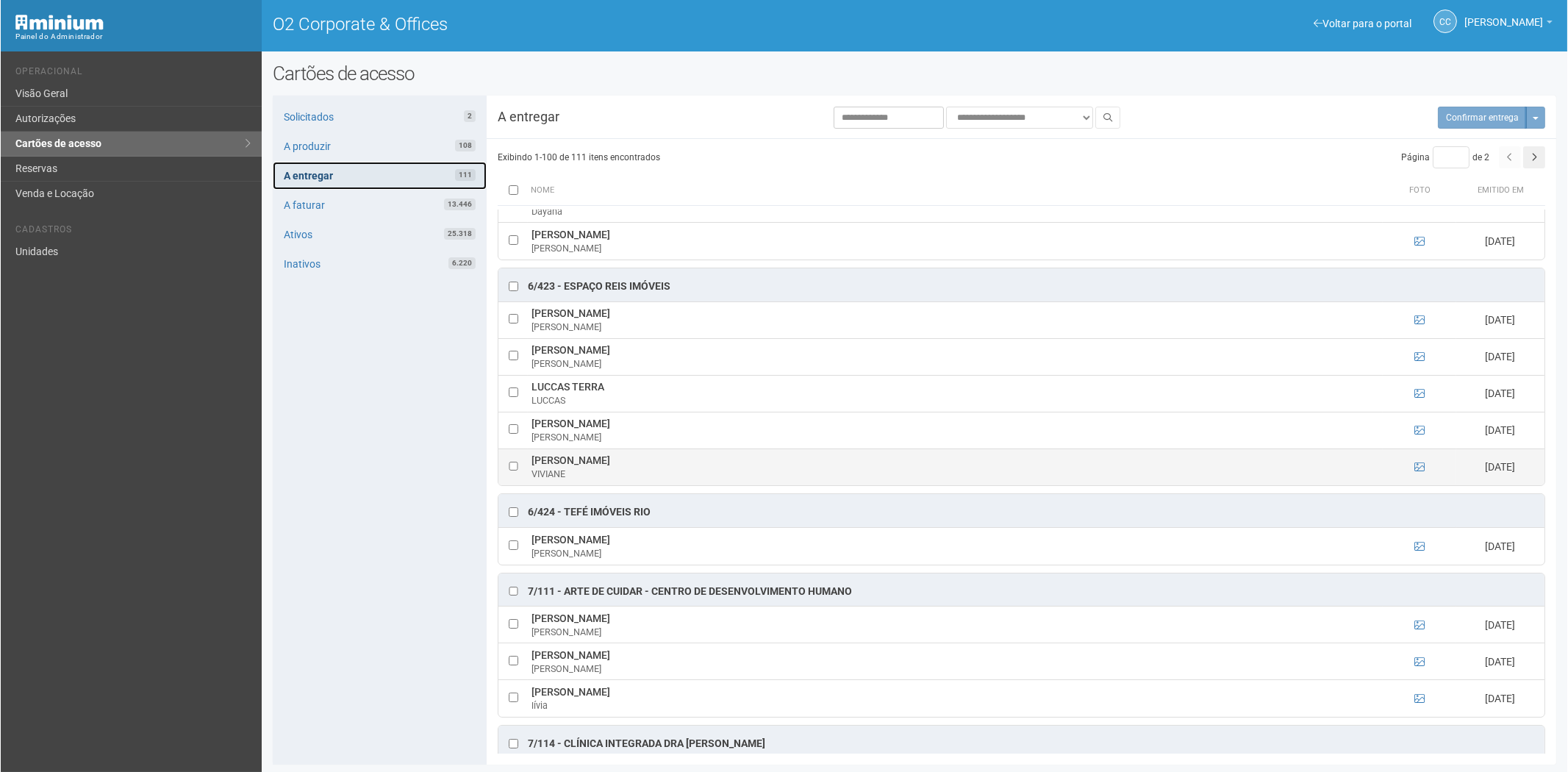
scroll to position [3810, 0]
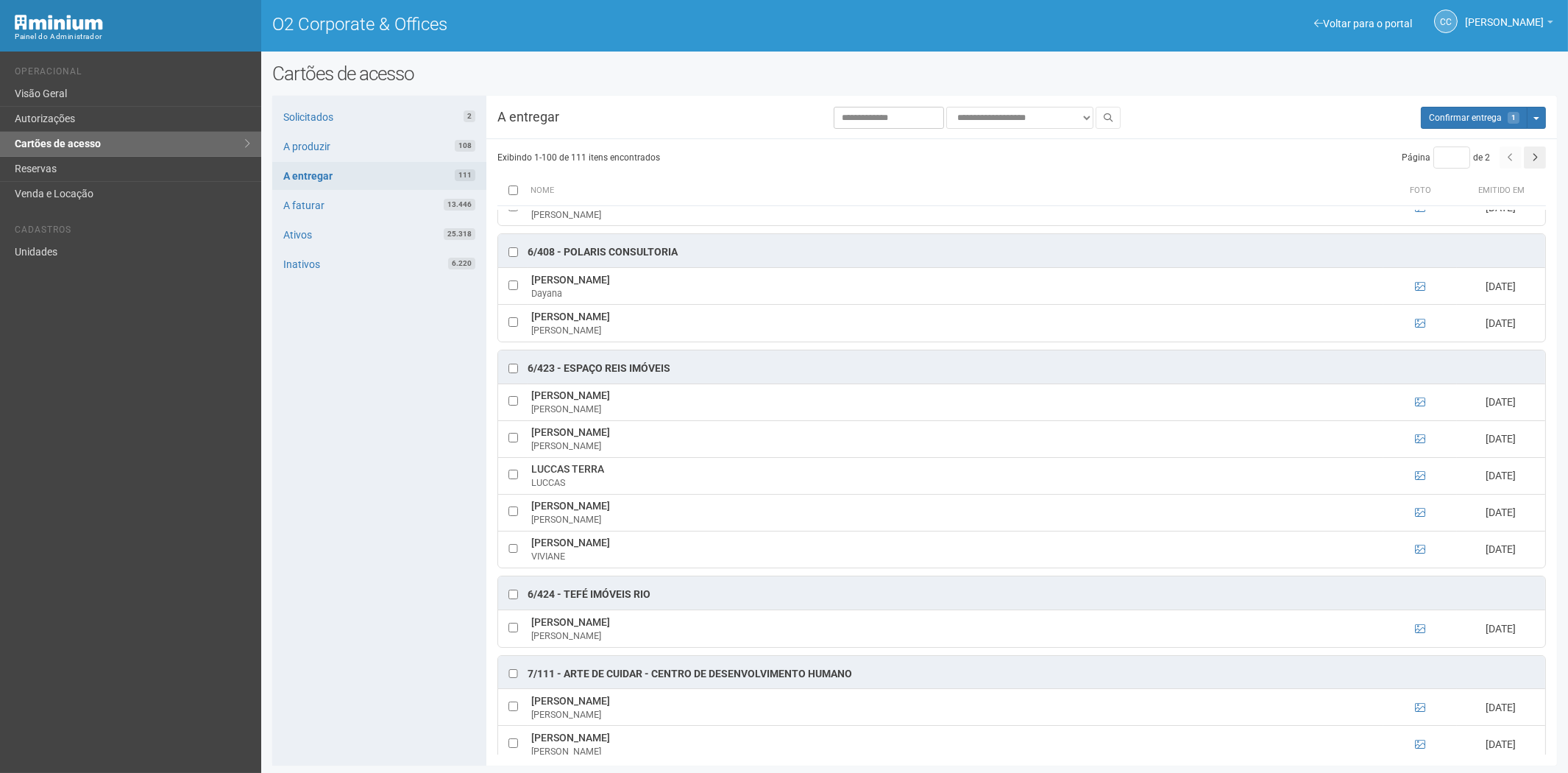
click at [1490, 106] on div "**********" at bounding box center [914, 431] width 1285 height 670
click at [1453, 119] on span "Confirmar entrega" at bounding box center [1465, 118] width 73 height 10
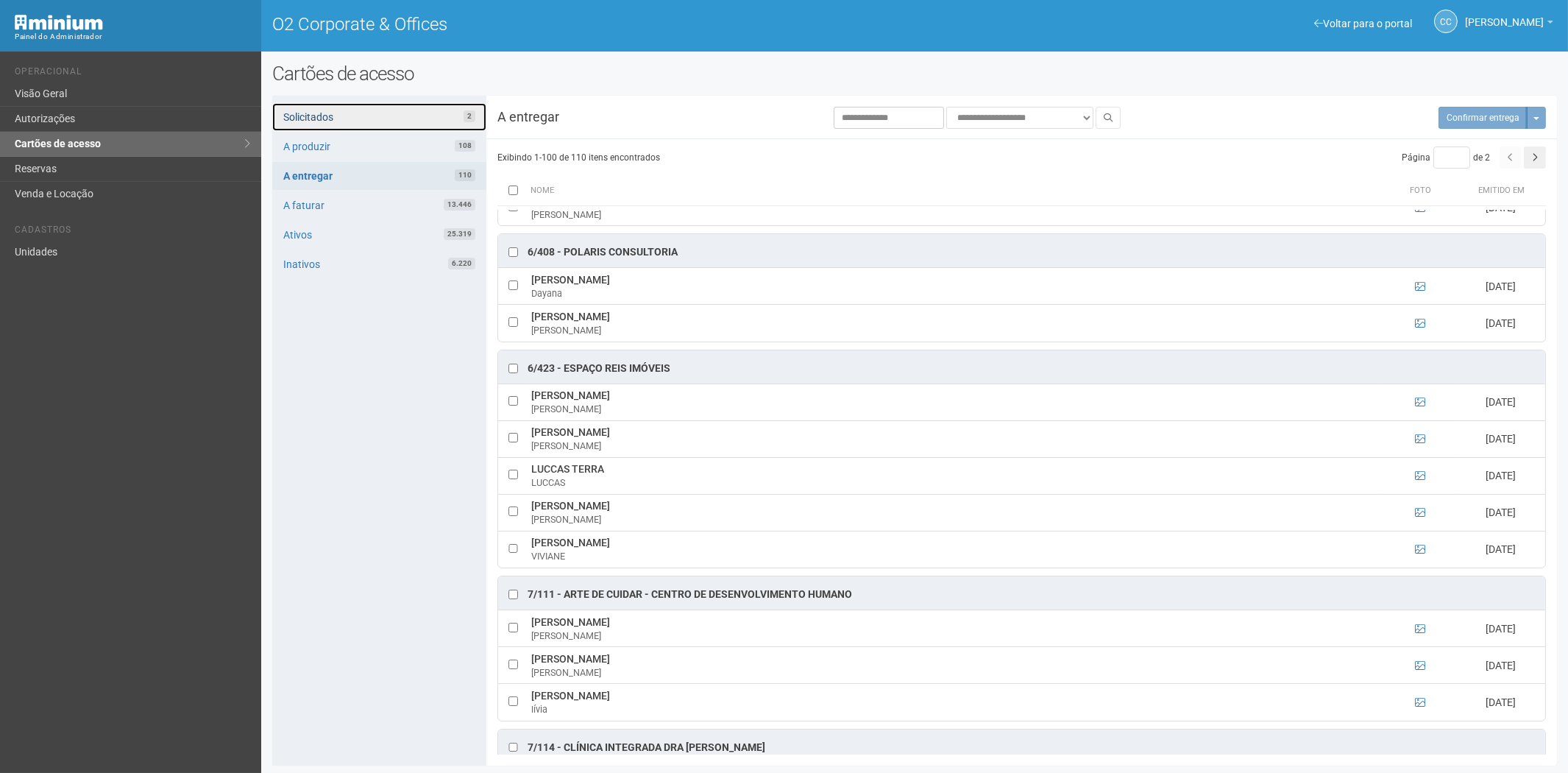
click at [419, 106] on link "Solicitados 2" at bounding box center [379, 117] width 214 height 28
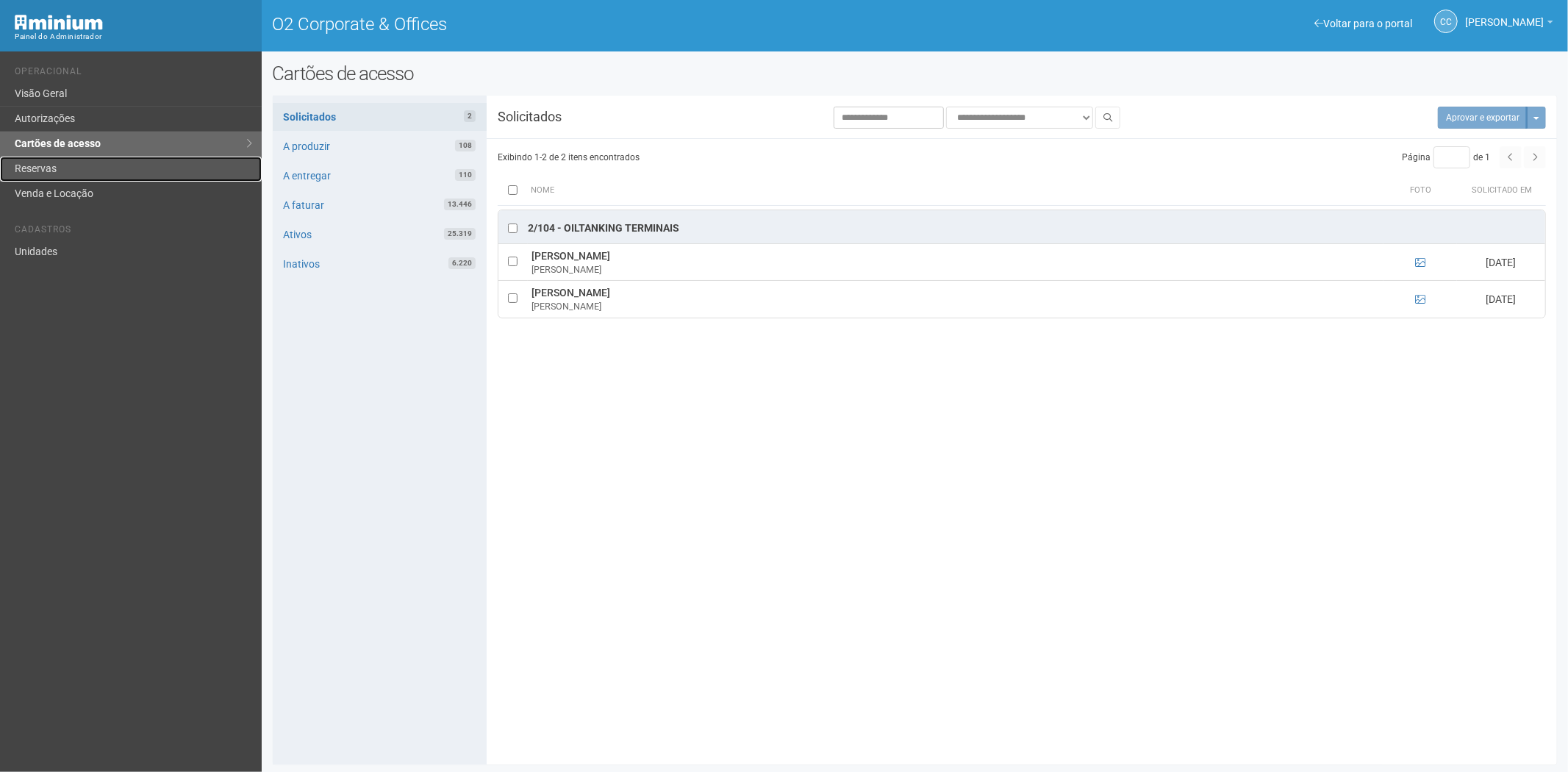
click at [111, 172] on link "Reservas" at bounding box center [130, 169] width 261 height 25
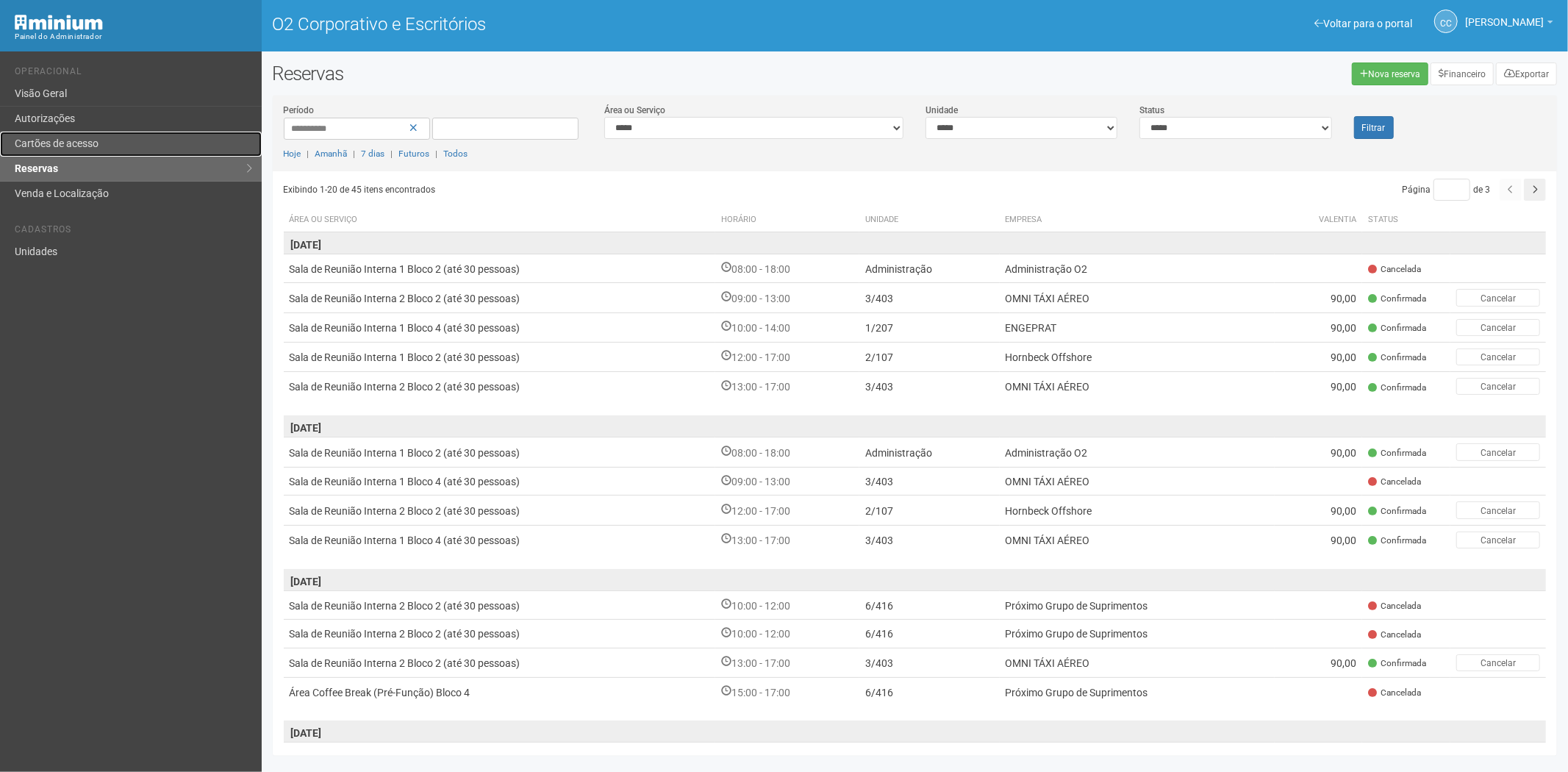
click at [78, 137] on font "Cartões de acesso" at bounding box center [56, 143] width 84 height 12
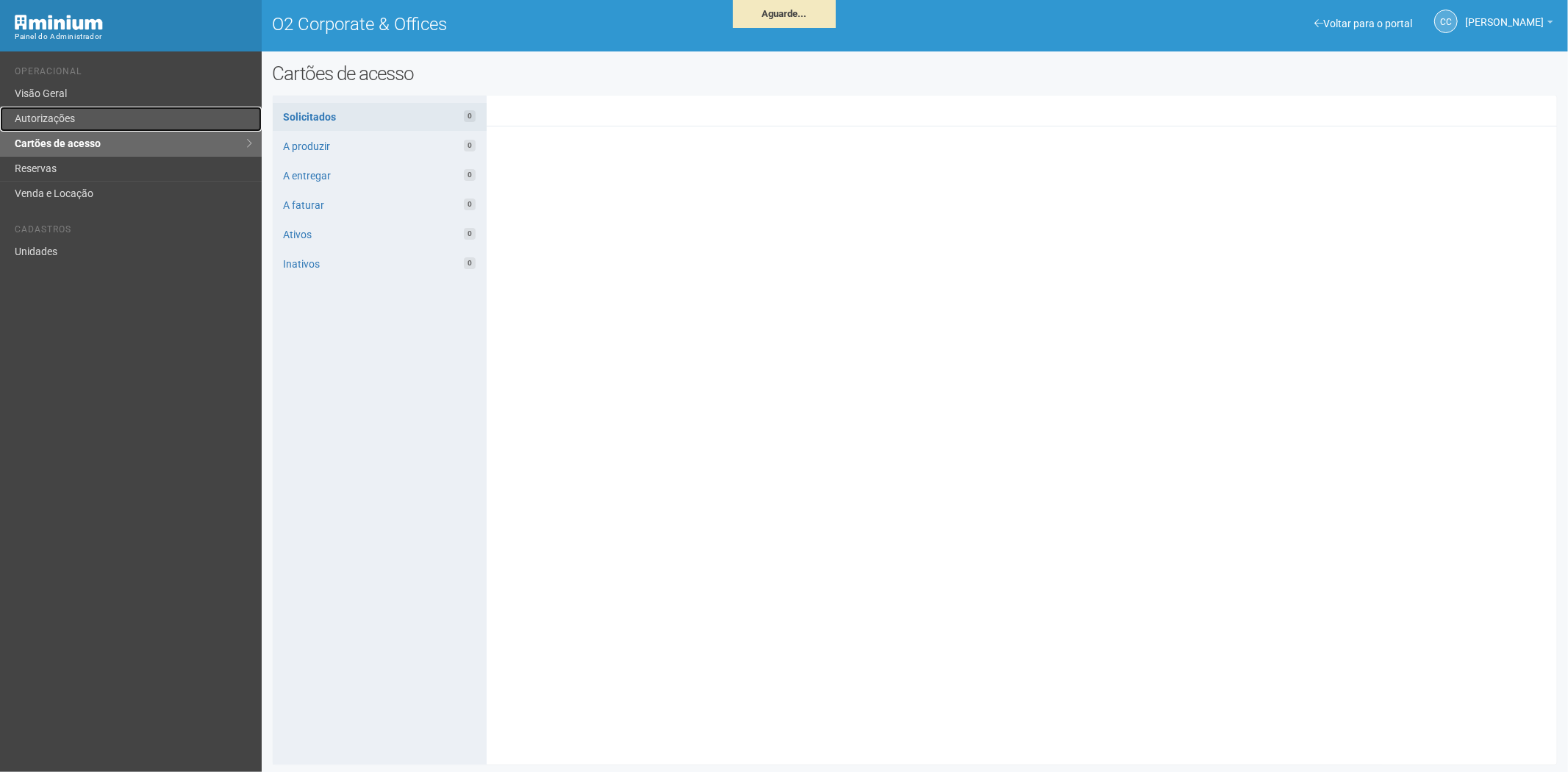
click at [105, 125] on link "Autorizações" at bounding box center [130, 118] width 261 height 25
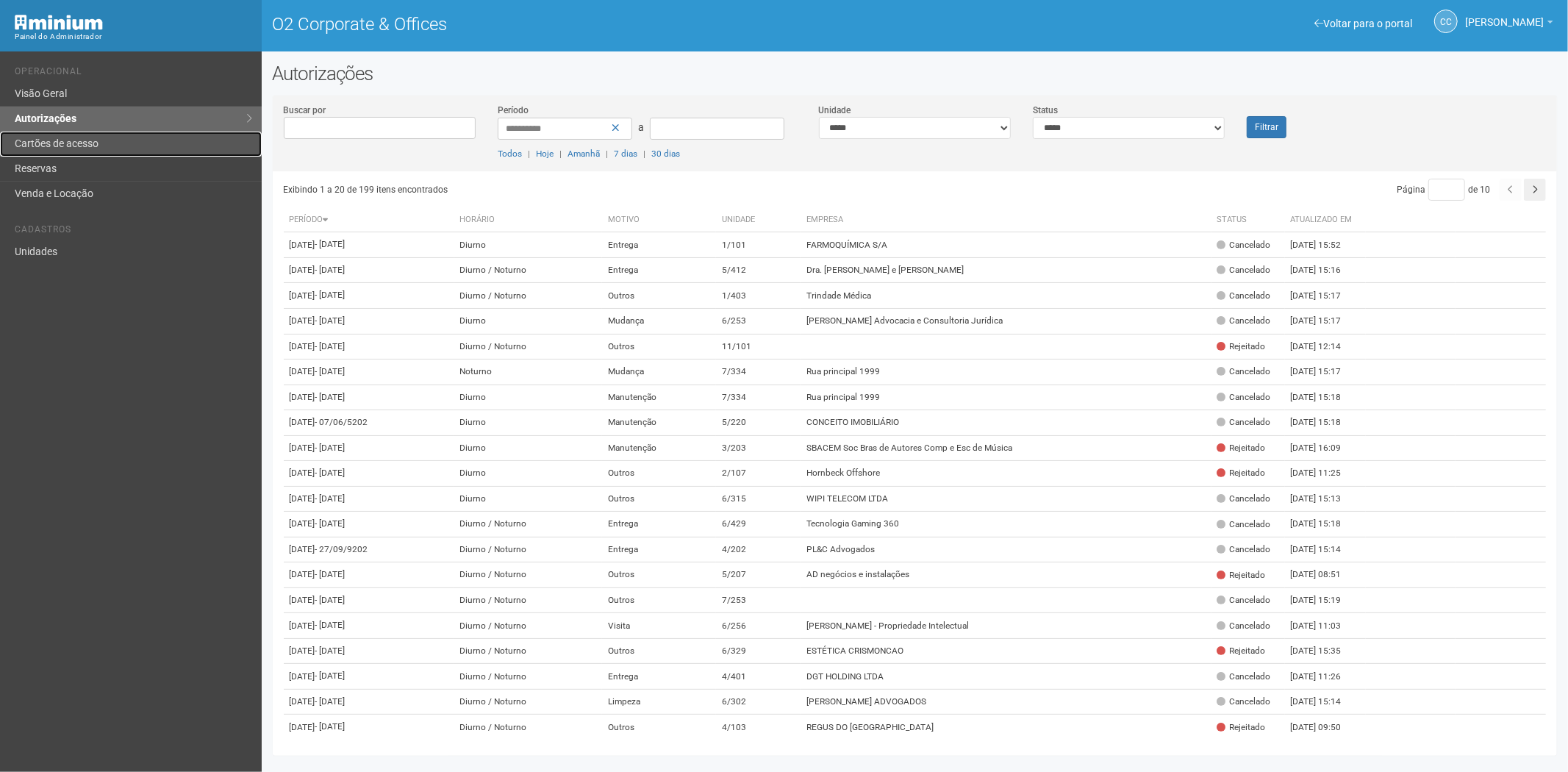
click at [90, 137] on link "Cartões de acesso" at bounding box center [130, 144] width 261 height 25
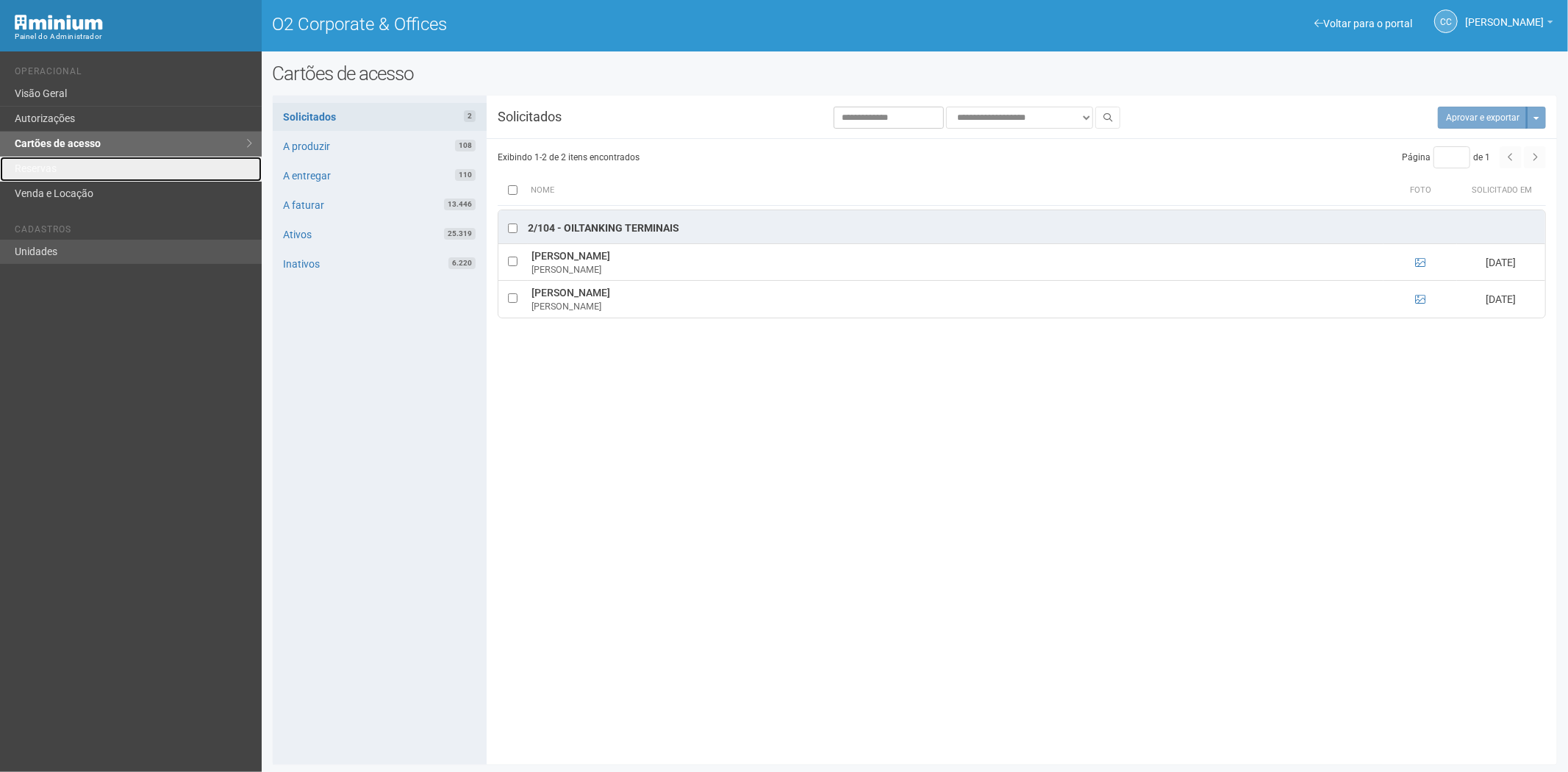
drag, startPoint x: 61, startPoint y: 169, endPoint x: 188, endPoint y: 259, distance: 155.7
click at [63, 170] on link "Reservas" at bounding box center [130, 169] width 261 height 25
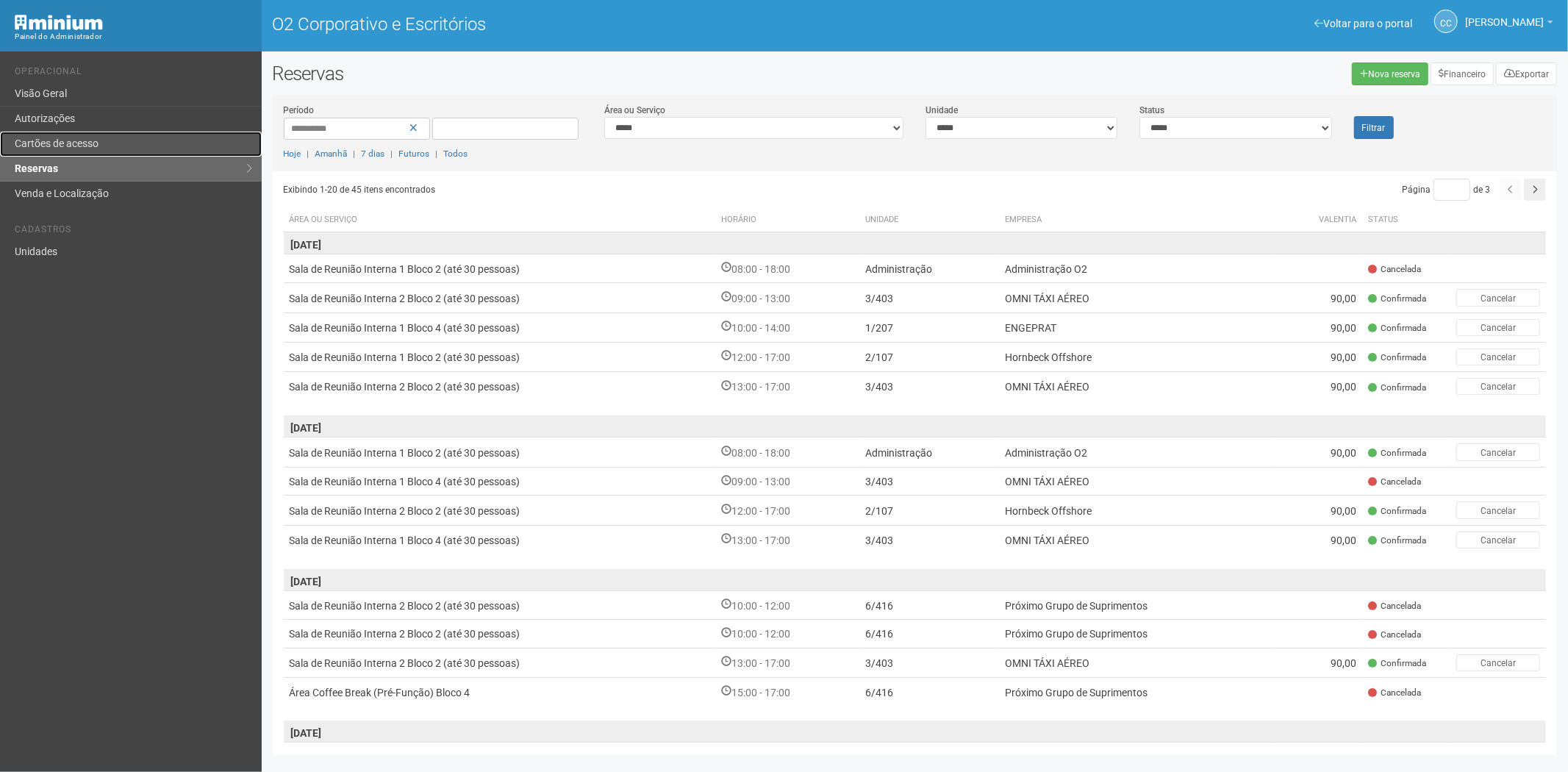
click at [96, 142] on font "Cartões de acesso" at bounding box center [56, 143] width 84 height 12
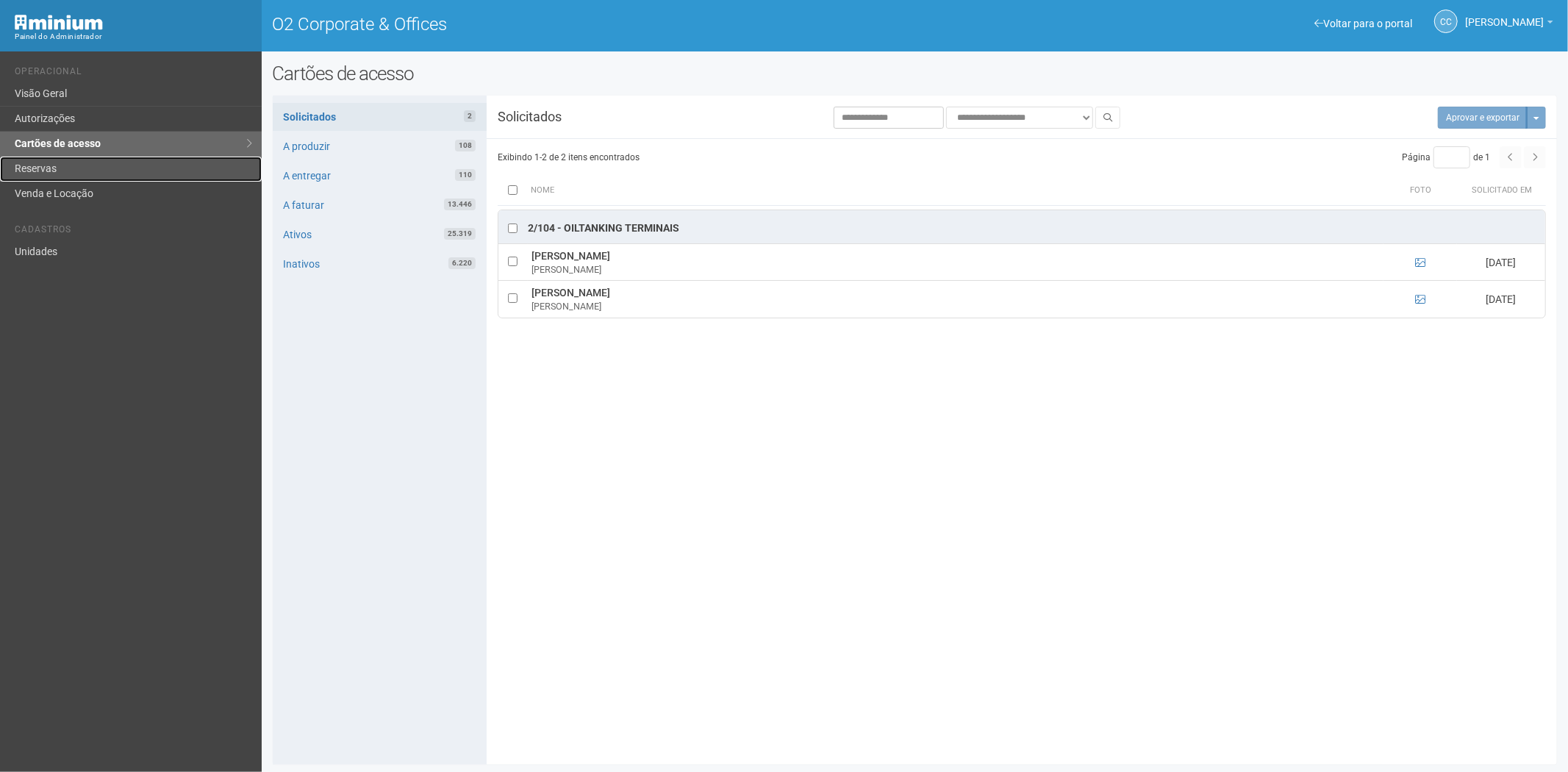
click at [81, 167] on link "Reservas" at bounding box center [130, 169] width 261 height 25
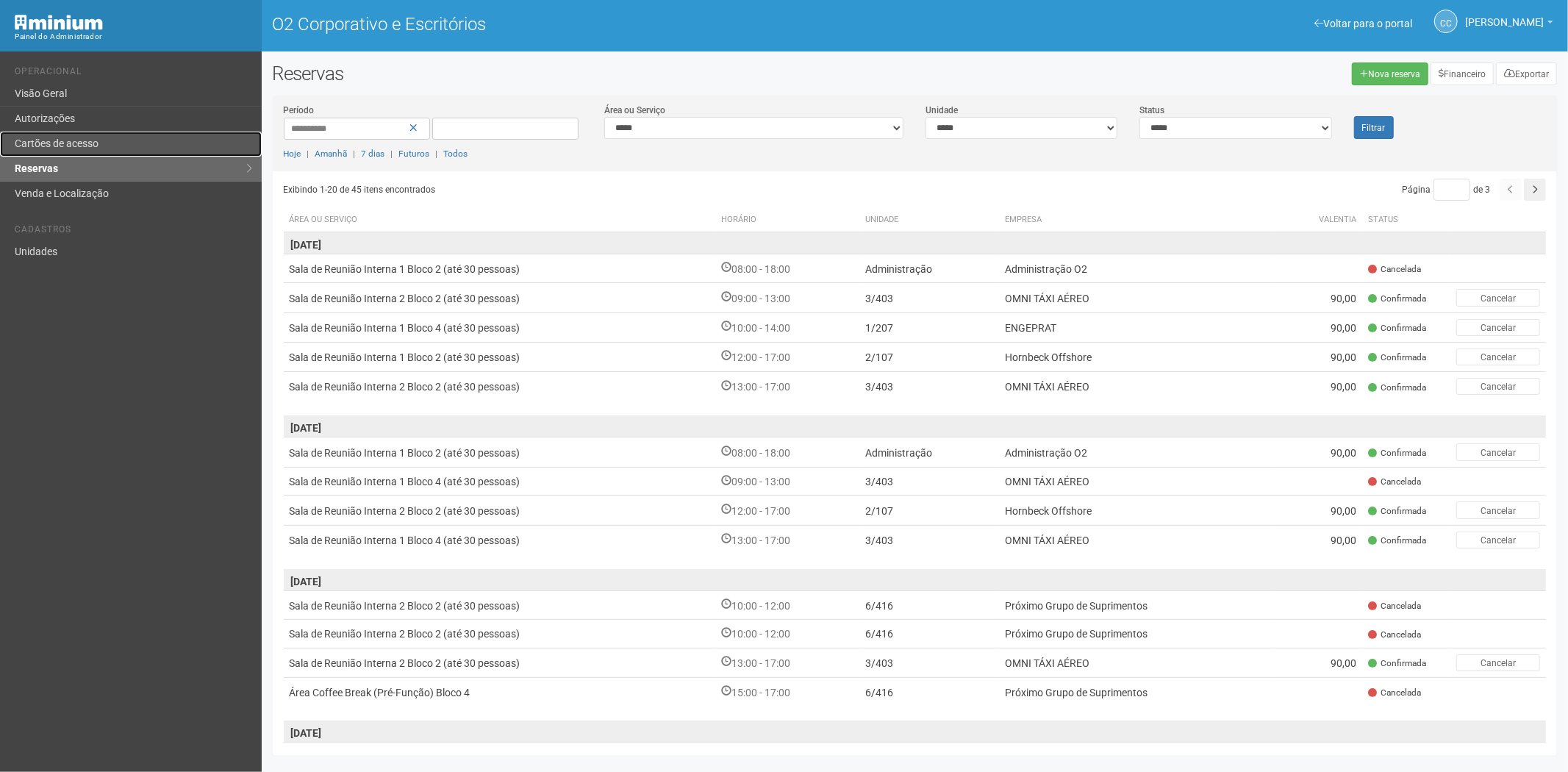
click at [53, 141] on font "Cartões de acesso" at bounding box center [56, 143] width 84 height 12
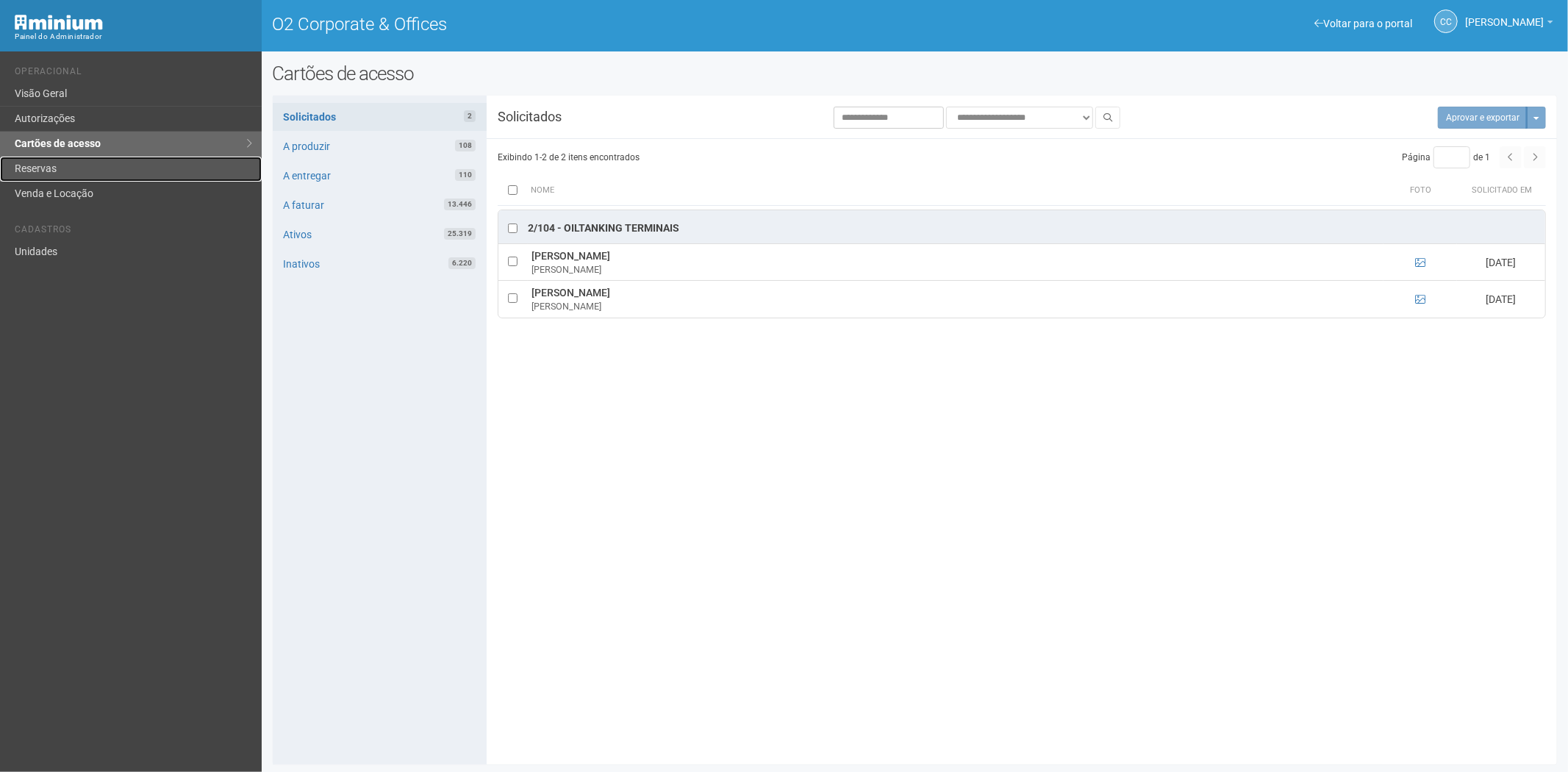
click at [76, 164] on link "Reservas" at bounding box center [130, 169] width 261 height 25
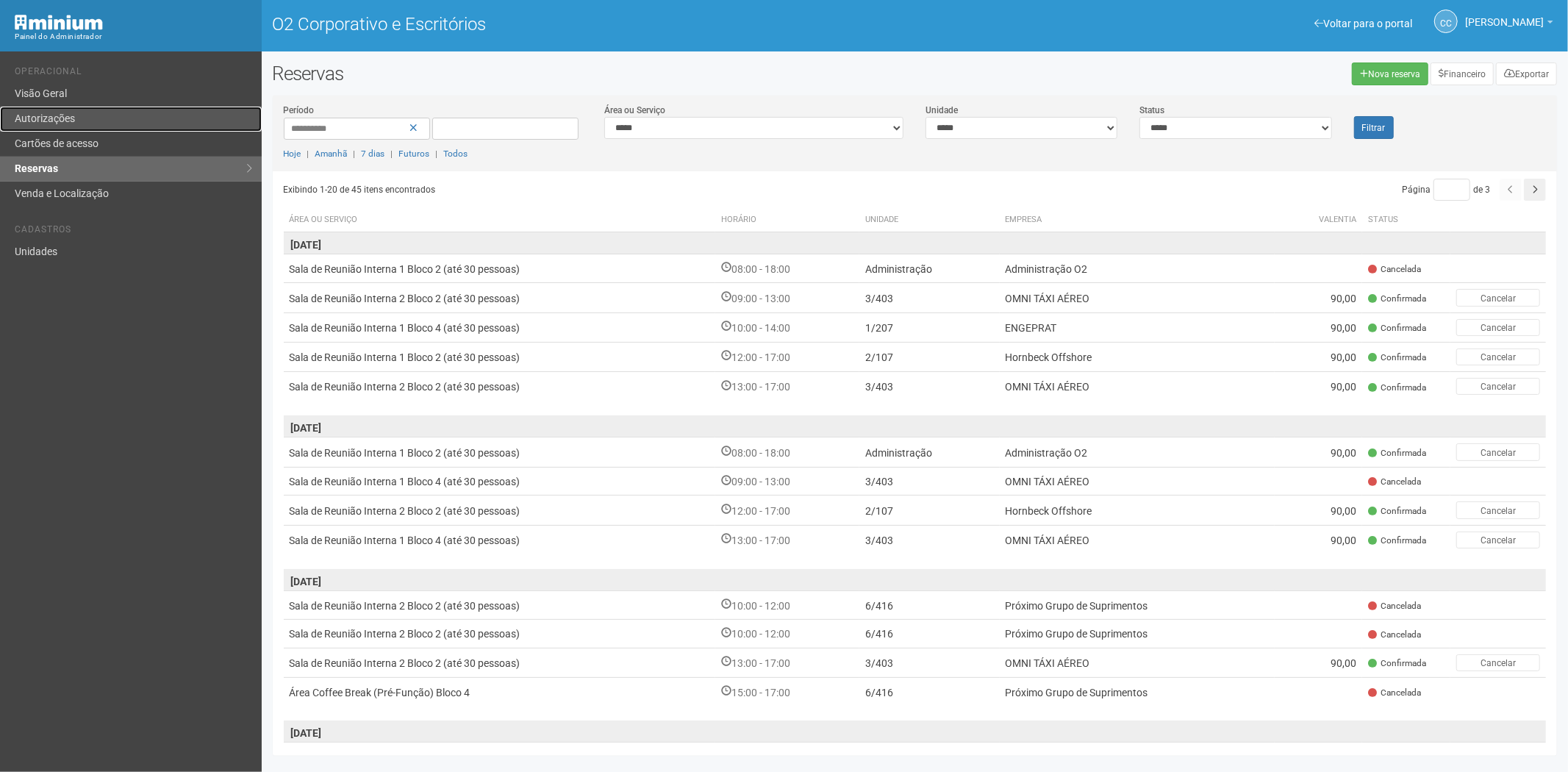
click at [54, 117] on font "Autorizações" at bounding box center [44, 118] width 60 height 12
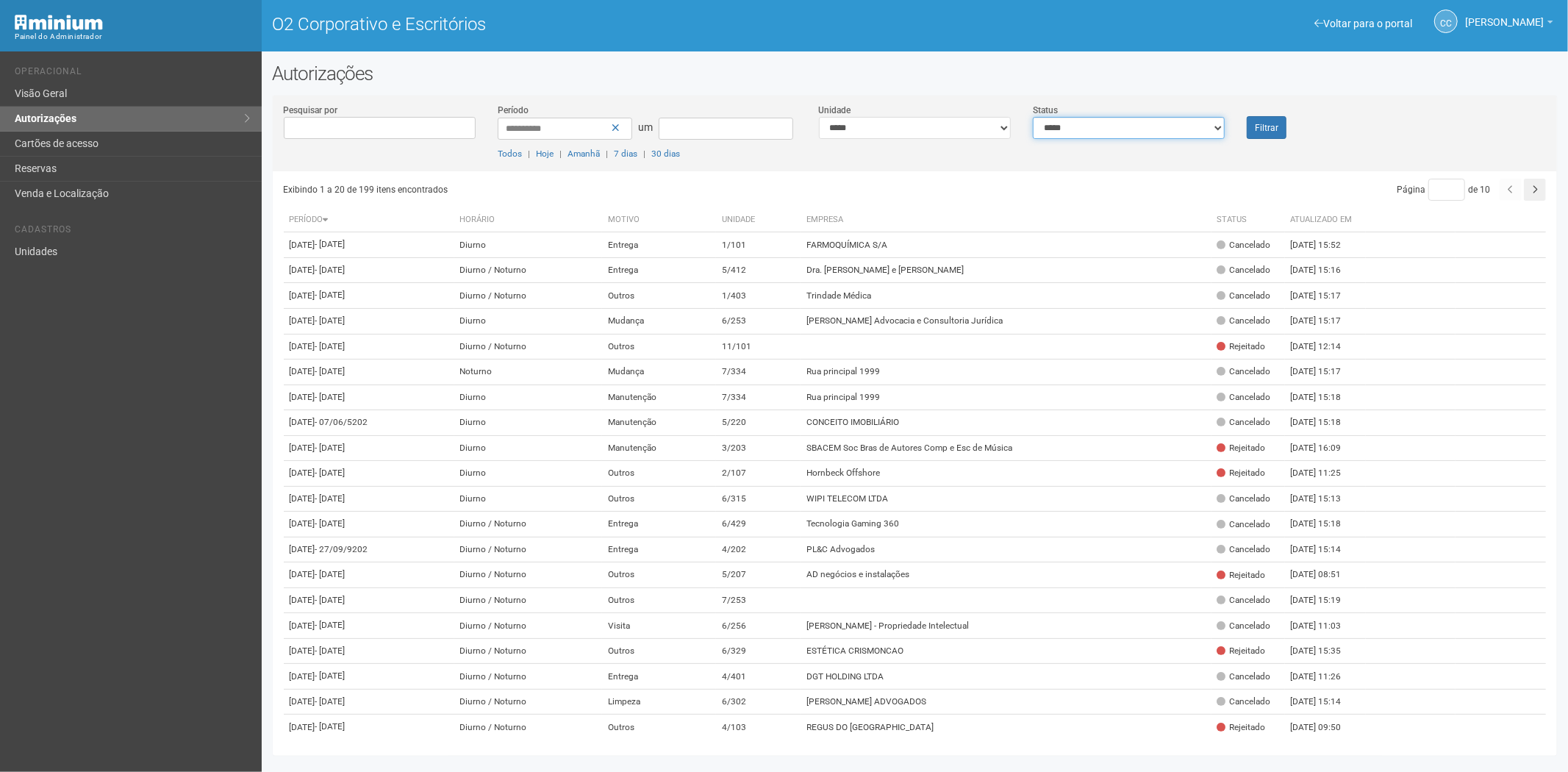
click at [1154, 133] on select "**********" at bounding box center [1128, 128] width 192 height 22
select select "*"
click at [1033, 117] on select "**********" at bounding box center [1128, 128] width 192 height 22
click at [1260, 126] on font "Filtrar" at bounding box center [1266, 128] width 23 height 10
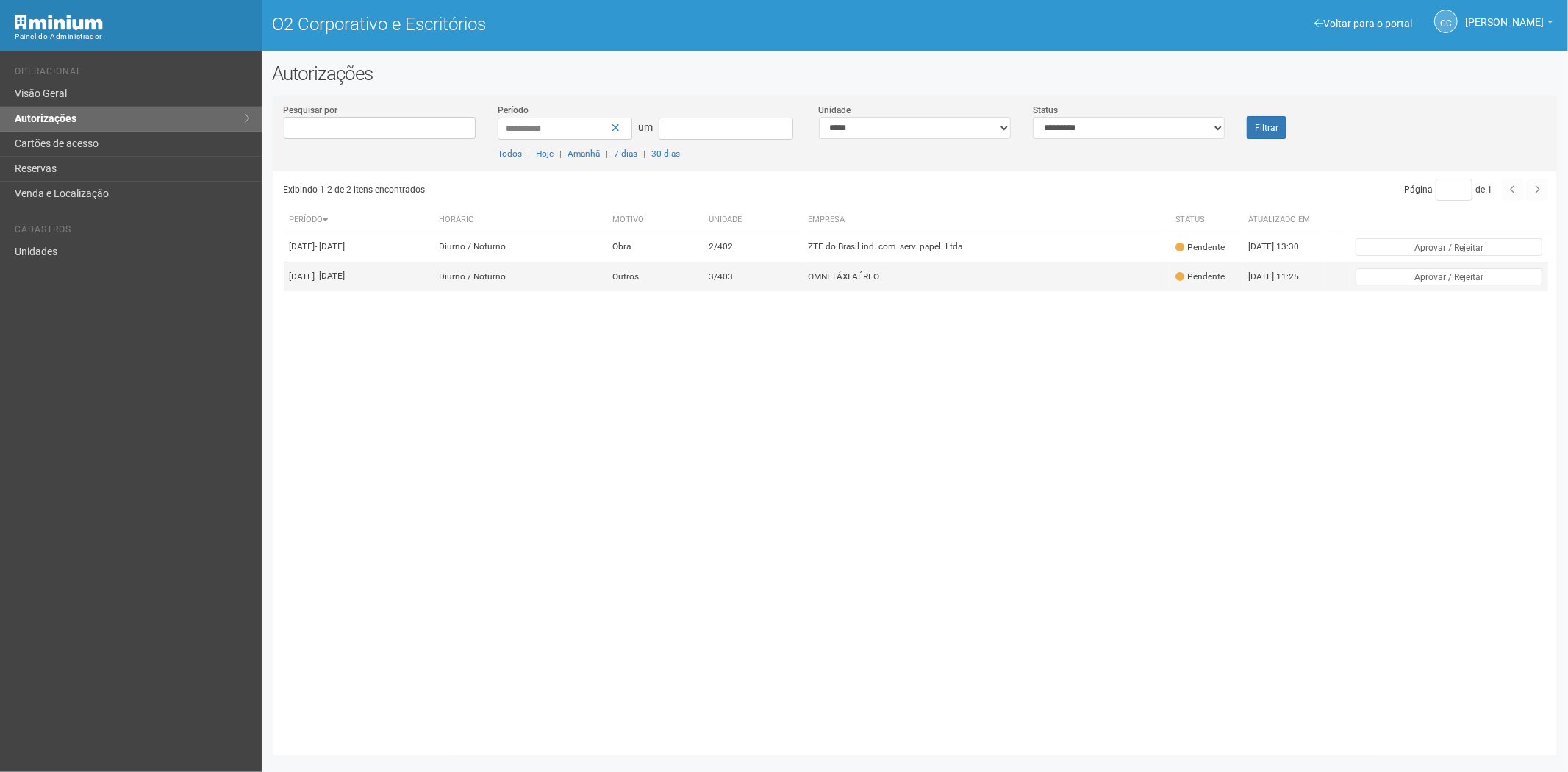
click at [879, 281] on font "OMNI TÁXI AÉREO" at bounding box center [843, 276] width 71 height 10
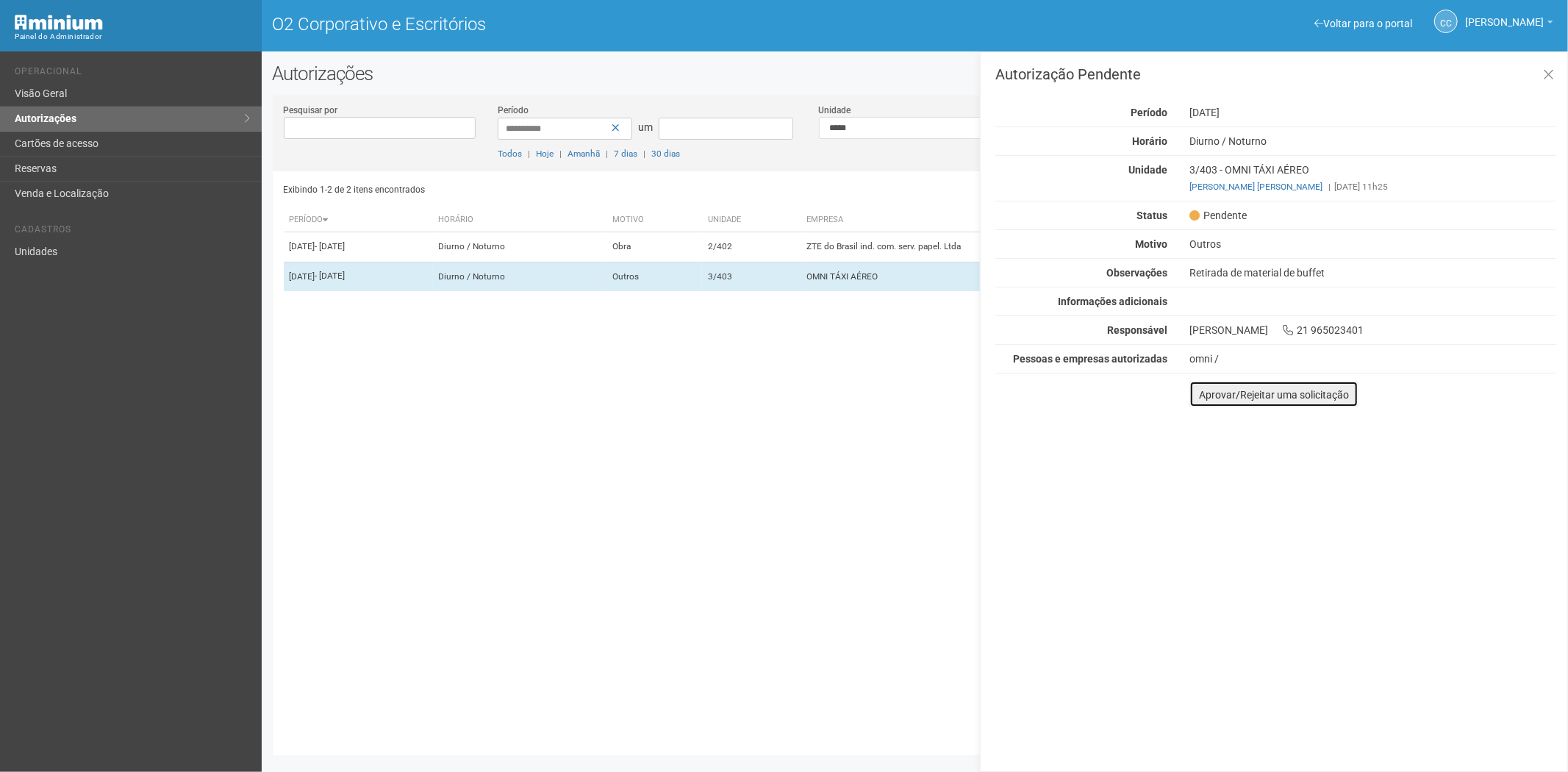
click at [1203, 394] on font "Aprovar/Rejeitar uma solicitação" at bounding box center [1274, 395] width 150 height 12
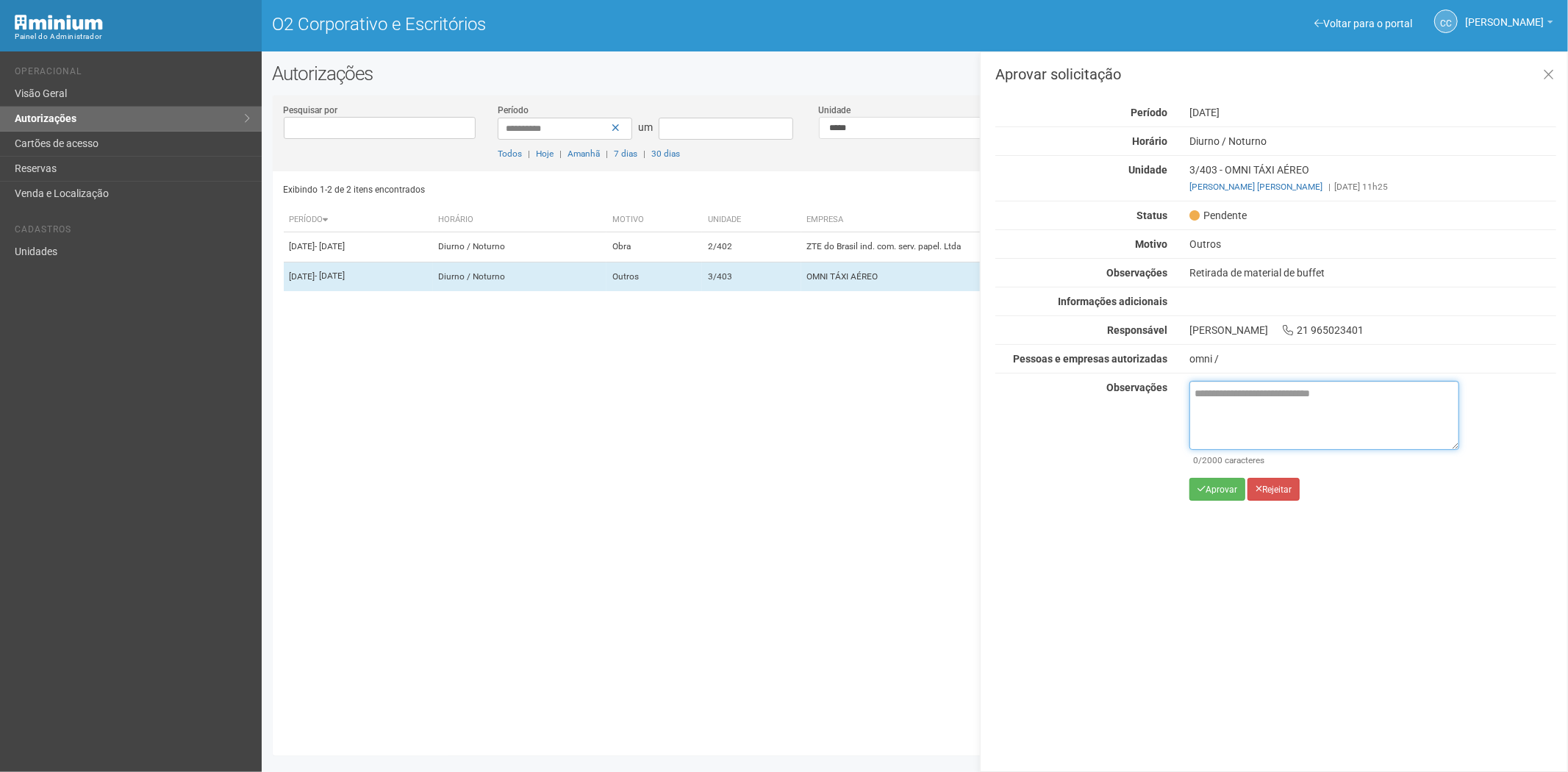
click at [1216, 408] on textarea at bounding box center [1324, 415] width 270 height 69
paste textarea "**********"
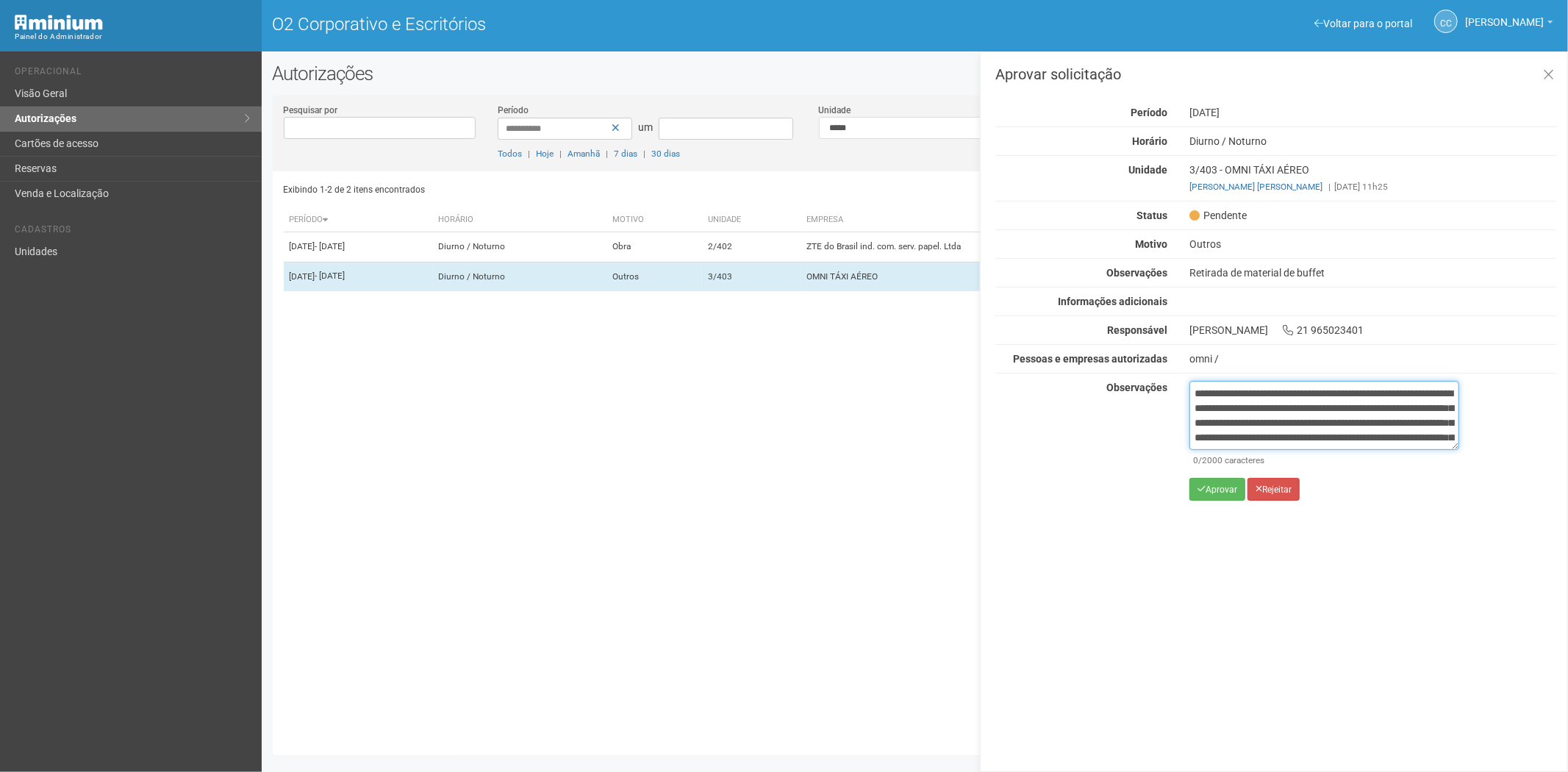
scroll to position [82, 0]
type textarea "**********"
click at [1214, 492] on font "Aprovar" at bounding box center [1221, 489] width 32 height 10
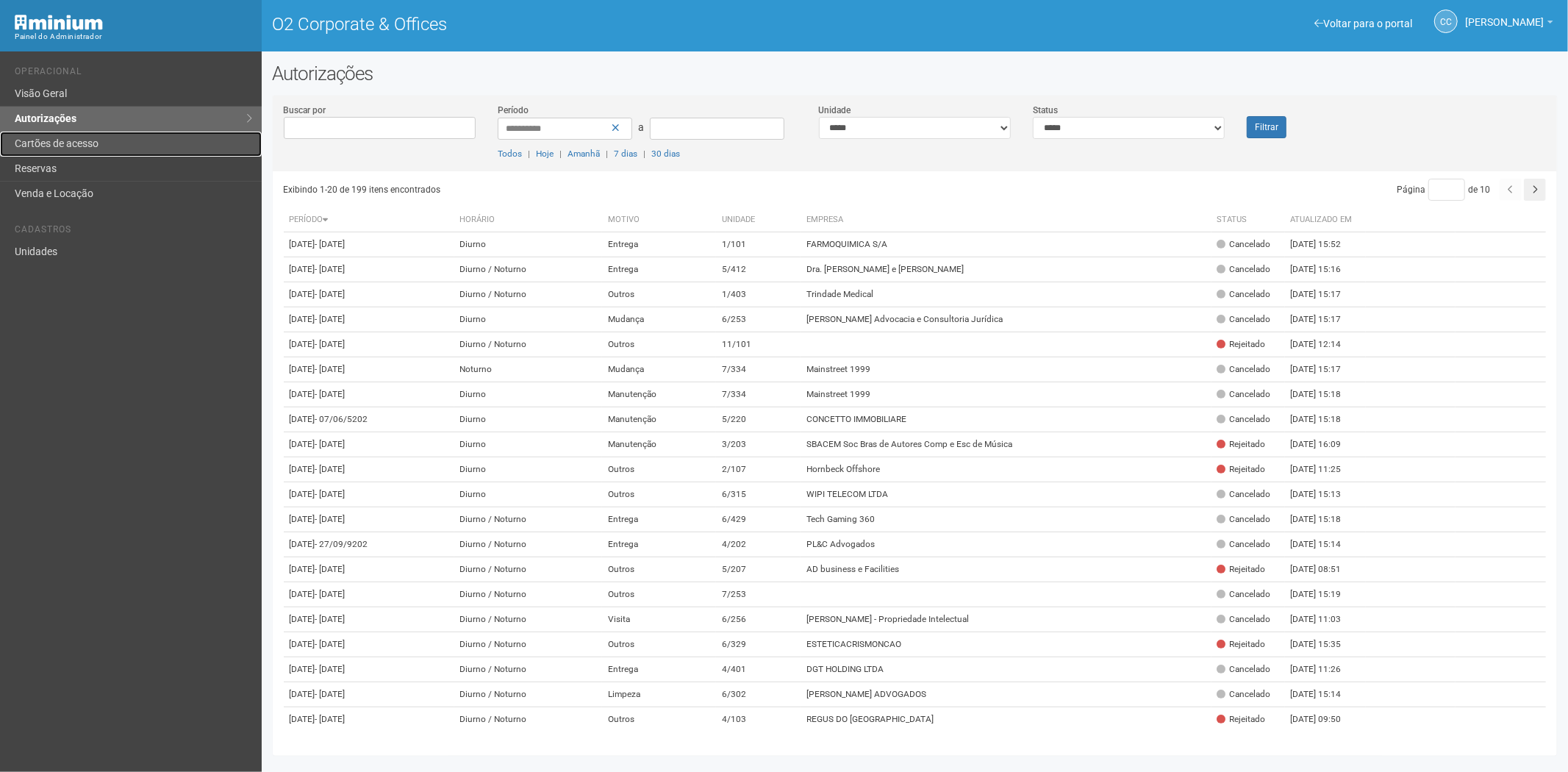
click at [110, 141] on link "Cartões de acesso" at bounding box center [130, 144] width 261 height 25
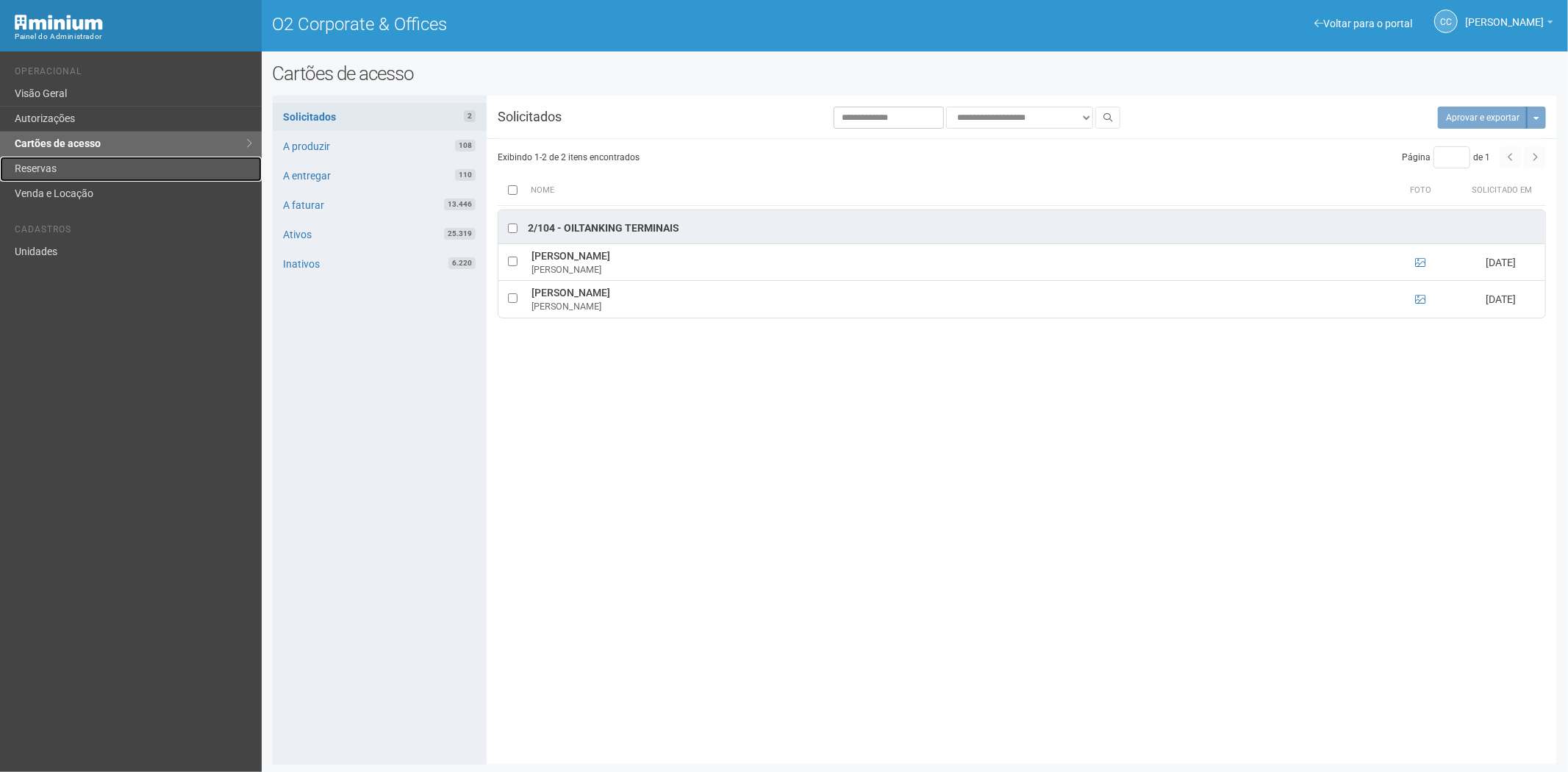
click at [58, 168] on link "Reservas" at bounding box center [130, 169] width 261 height 25
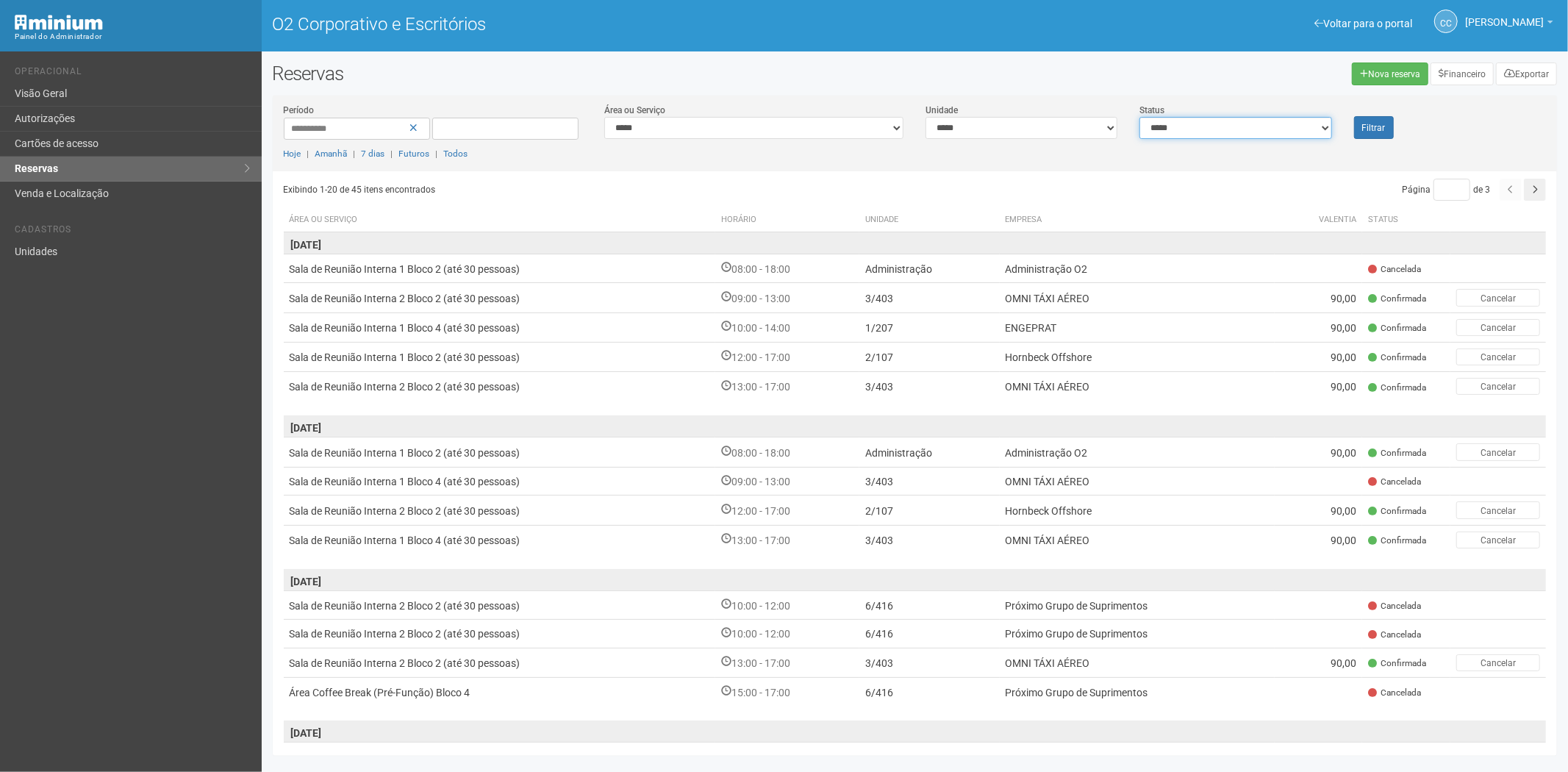
click at [1222, 124] on select "**********" at bounding box center [1236, 128] width 192 height 22
select select "*"
click at [1140, 117] on select "**********" at bounding box center [1236, 128] width 192 height 22
click at [1387, 125] on button "Filtrar" at bounding box center [1374, 127] width 40 height 23
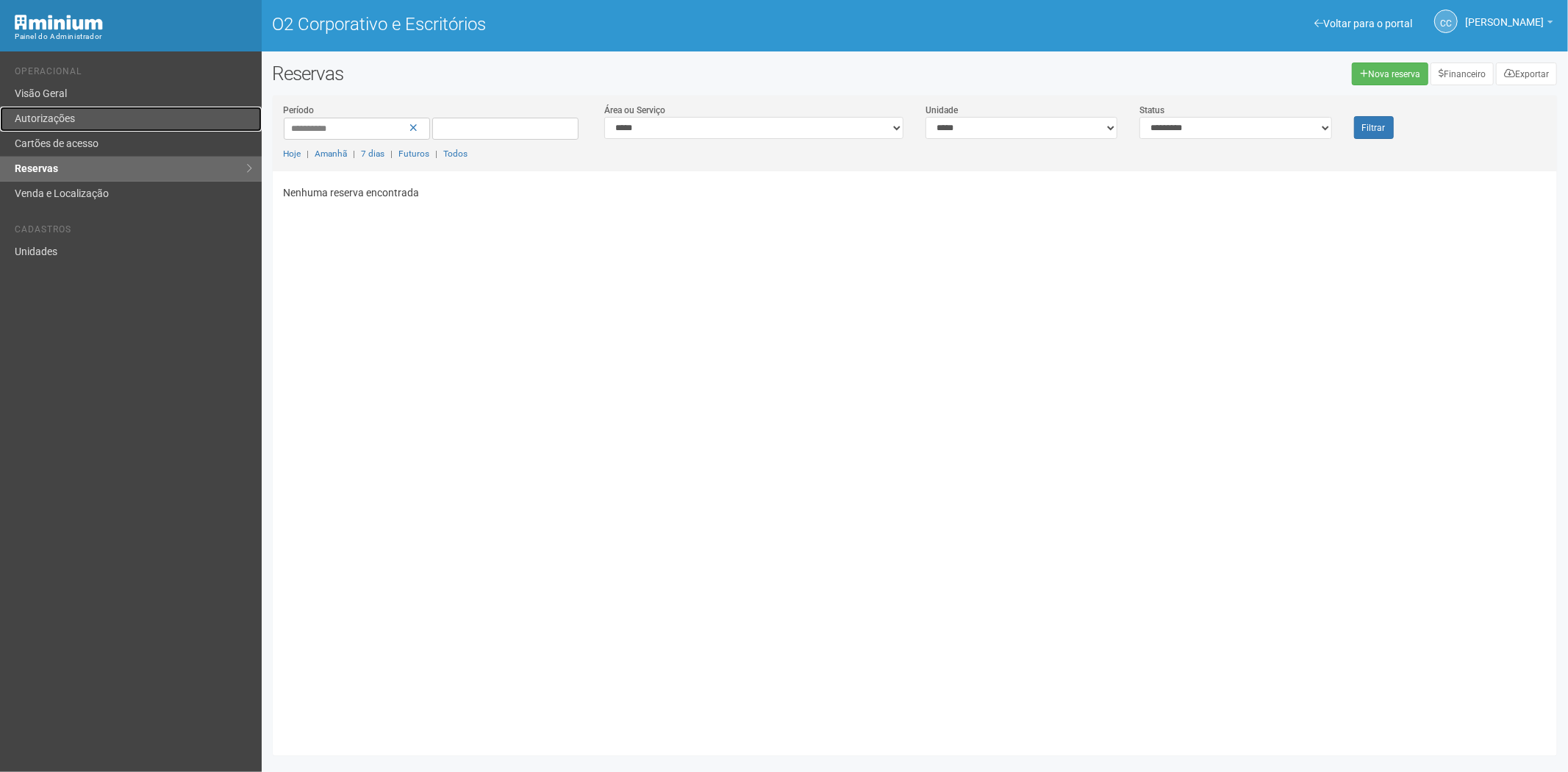
click at [55, 114] on font "Autorizações" at bounding box center [44, 118] width 60 height 12
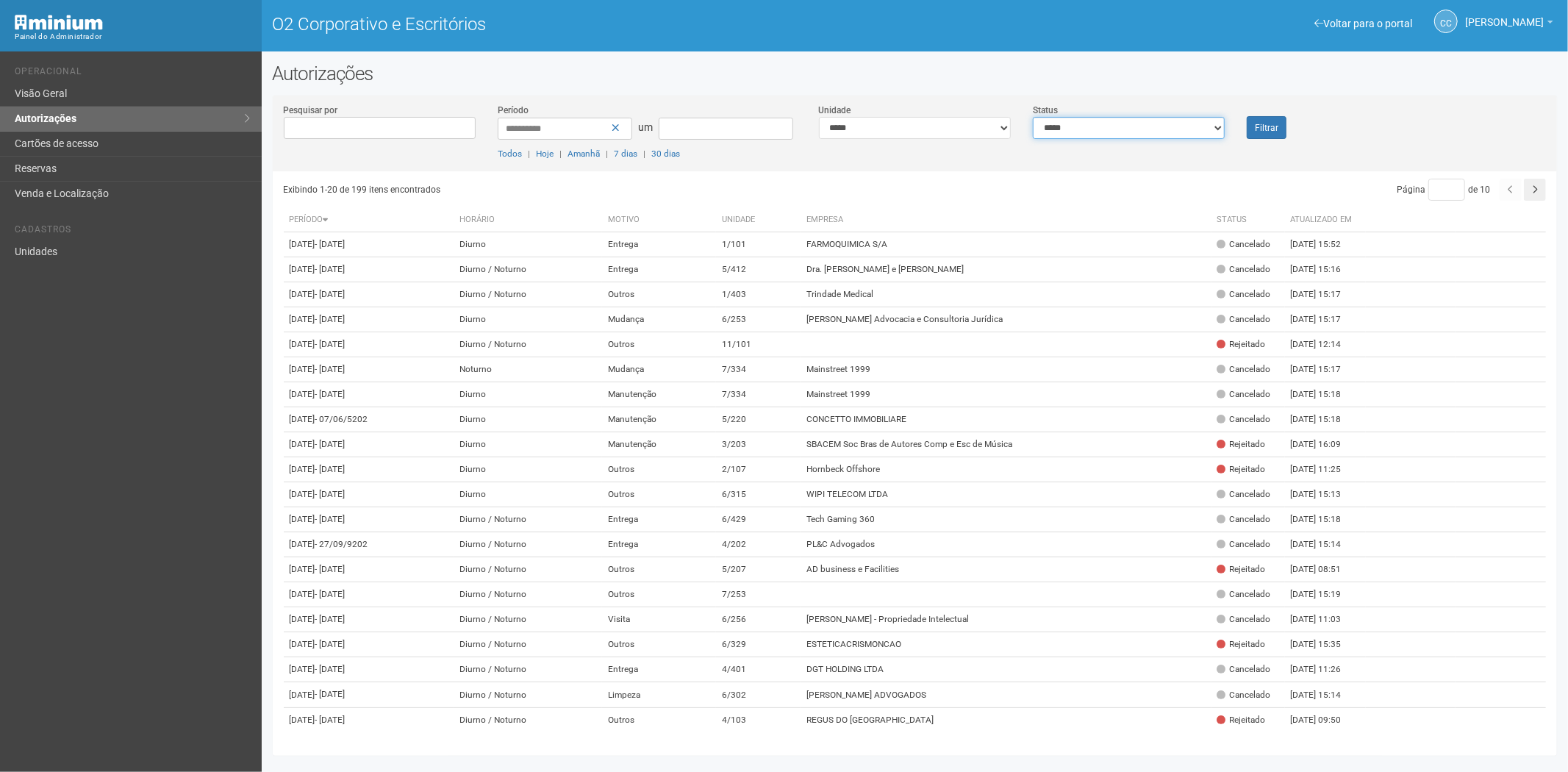
click at [1108, 129] on select "**********" at bounding box center [1128, 128] width 192 height 22
select select "*"
click at [1033, 117] on select "**********" at bounding box center [1128, 128] width 192 height 22
click at [1268, 133] on button "Filtrar" at bounding box center [1267, 127] width 40 height 23
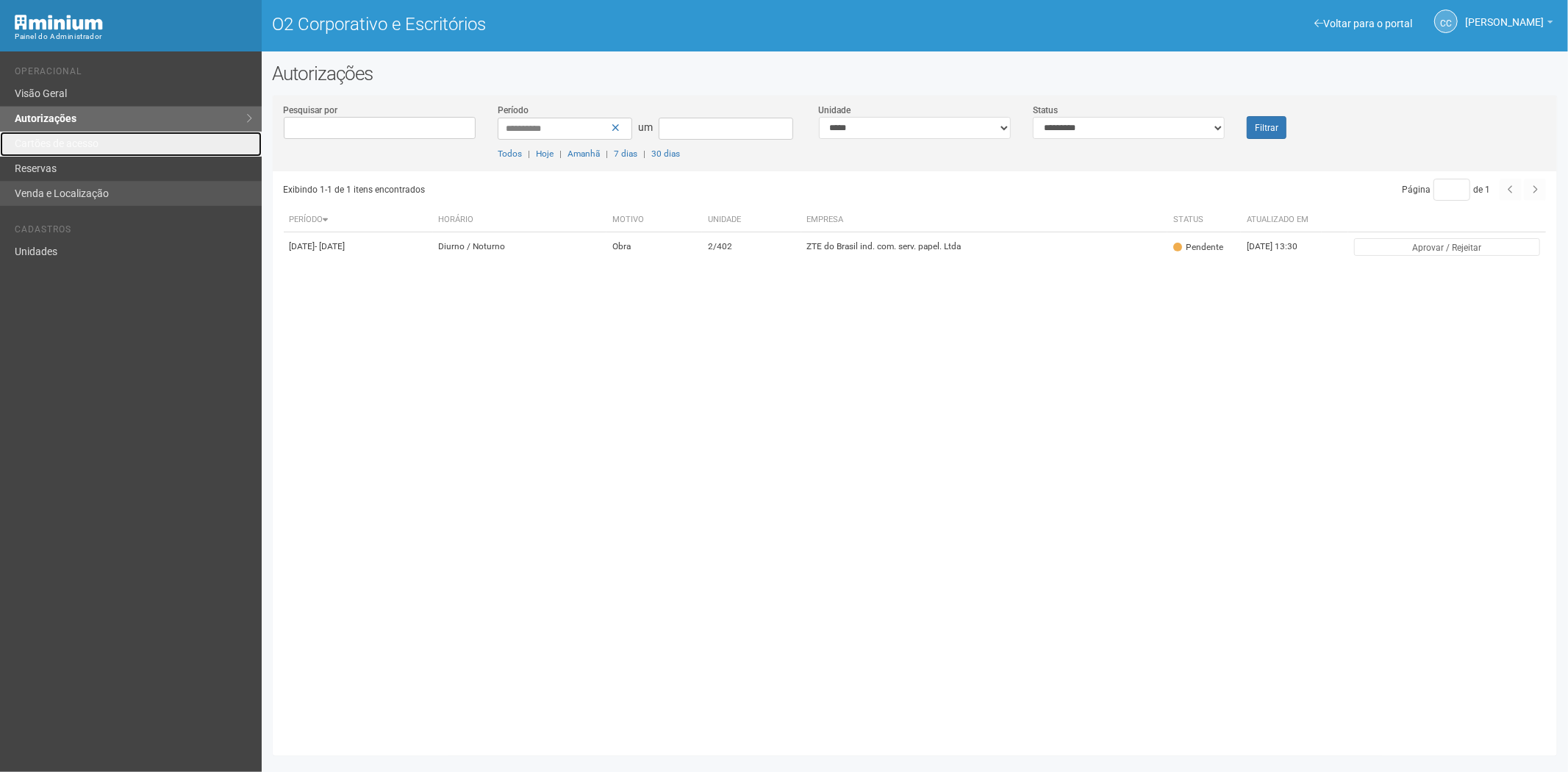
click at [115, 149] on link "Cartões de acesso" at bounding box center [130, 144] width 261 height 25
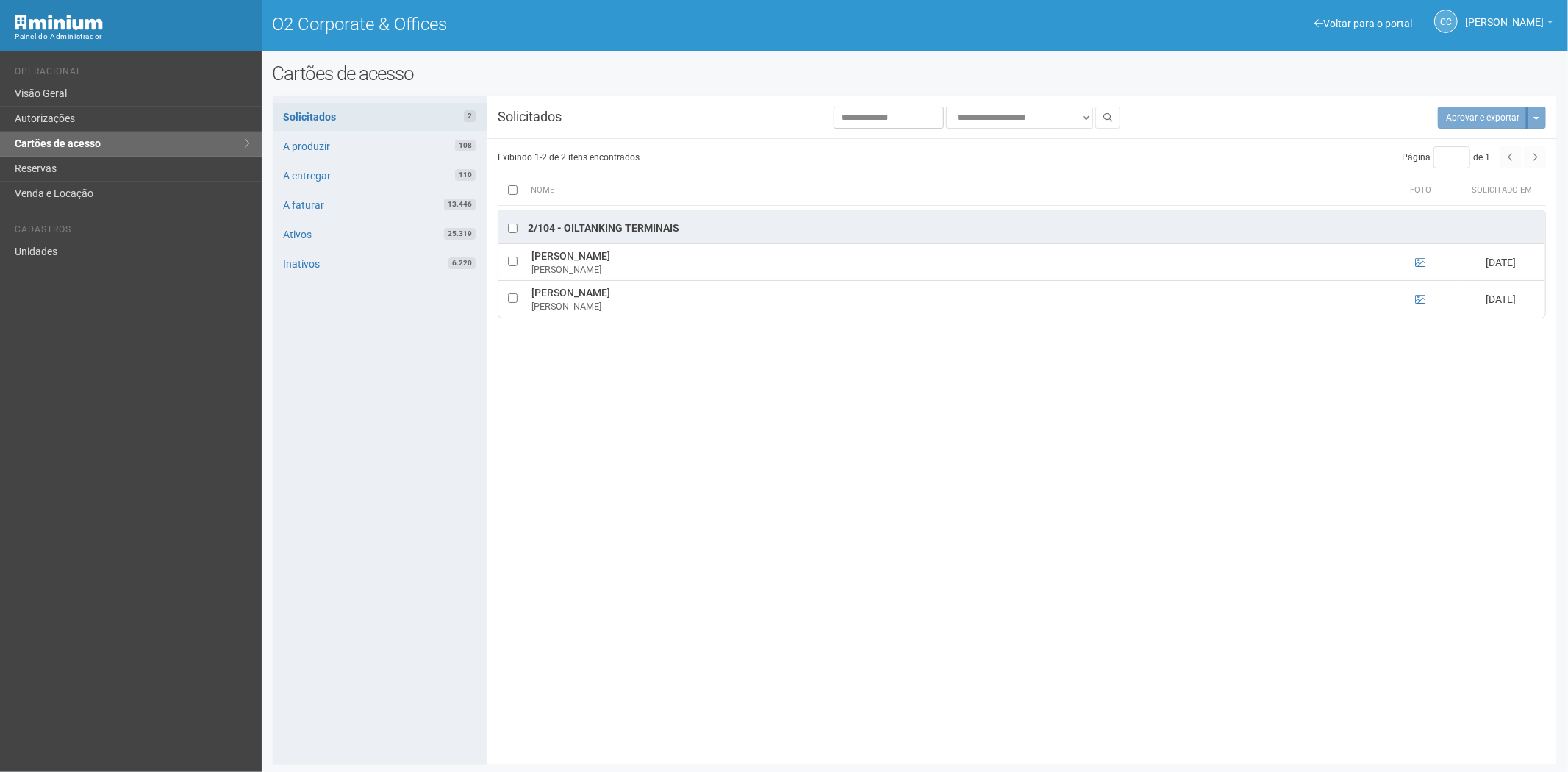
click at [507, 228] on div at bounding box center [513, 229] width 14 height 14
click at [1460, 106] on button "Aprovar e exportar 2" at bounding box center [1475, 117] width 105 height 22
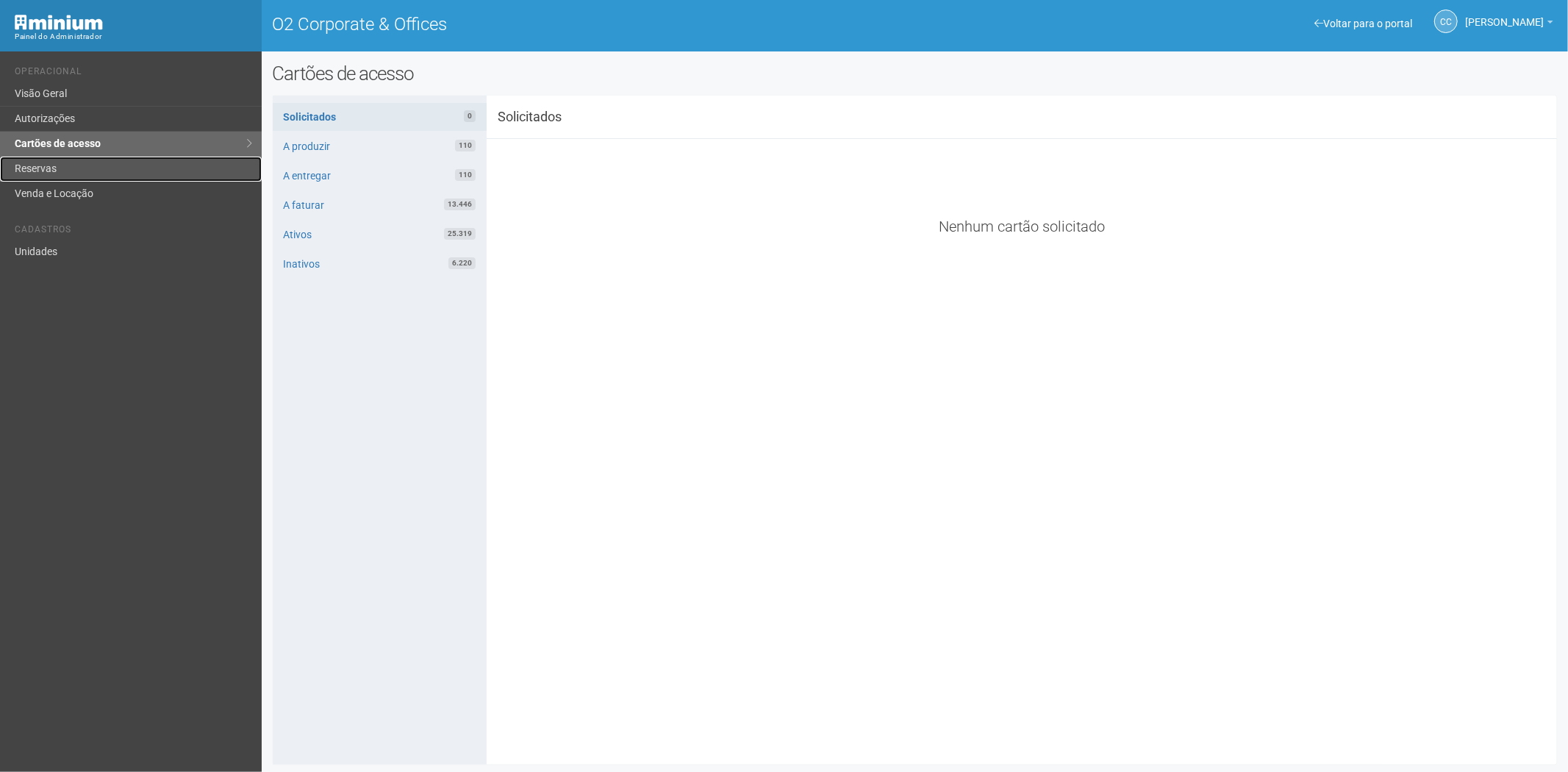
click at [86, 168] on link "Reservas" at bounding box center [130, 169] width 261 height 25
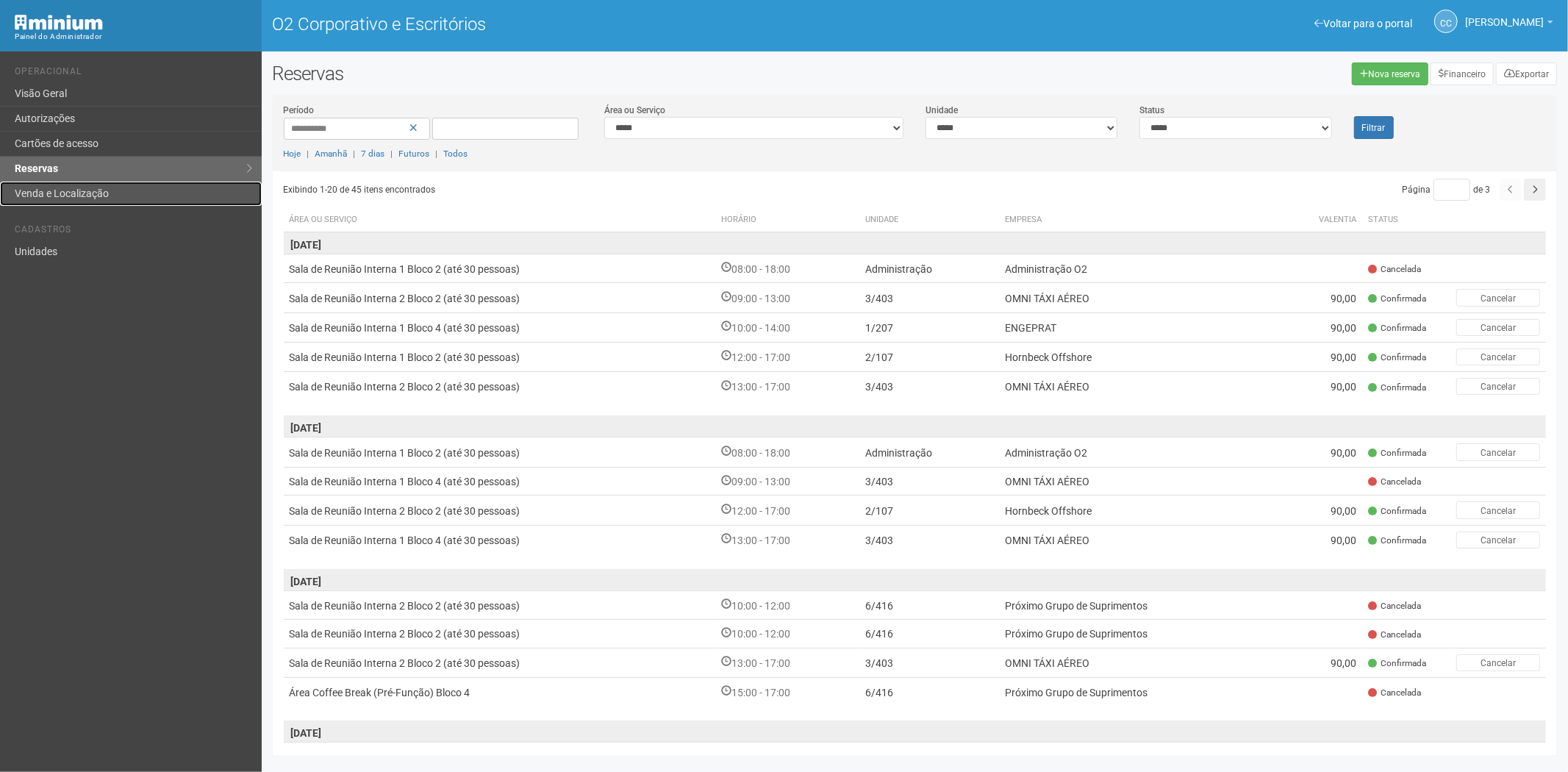
click at [61, 188] on font "Venda e Localização" at bounding box center [62, 193] width 94 height 12
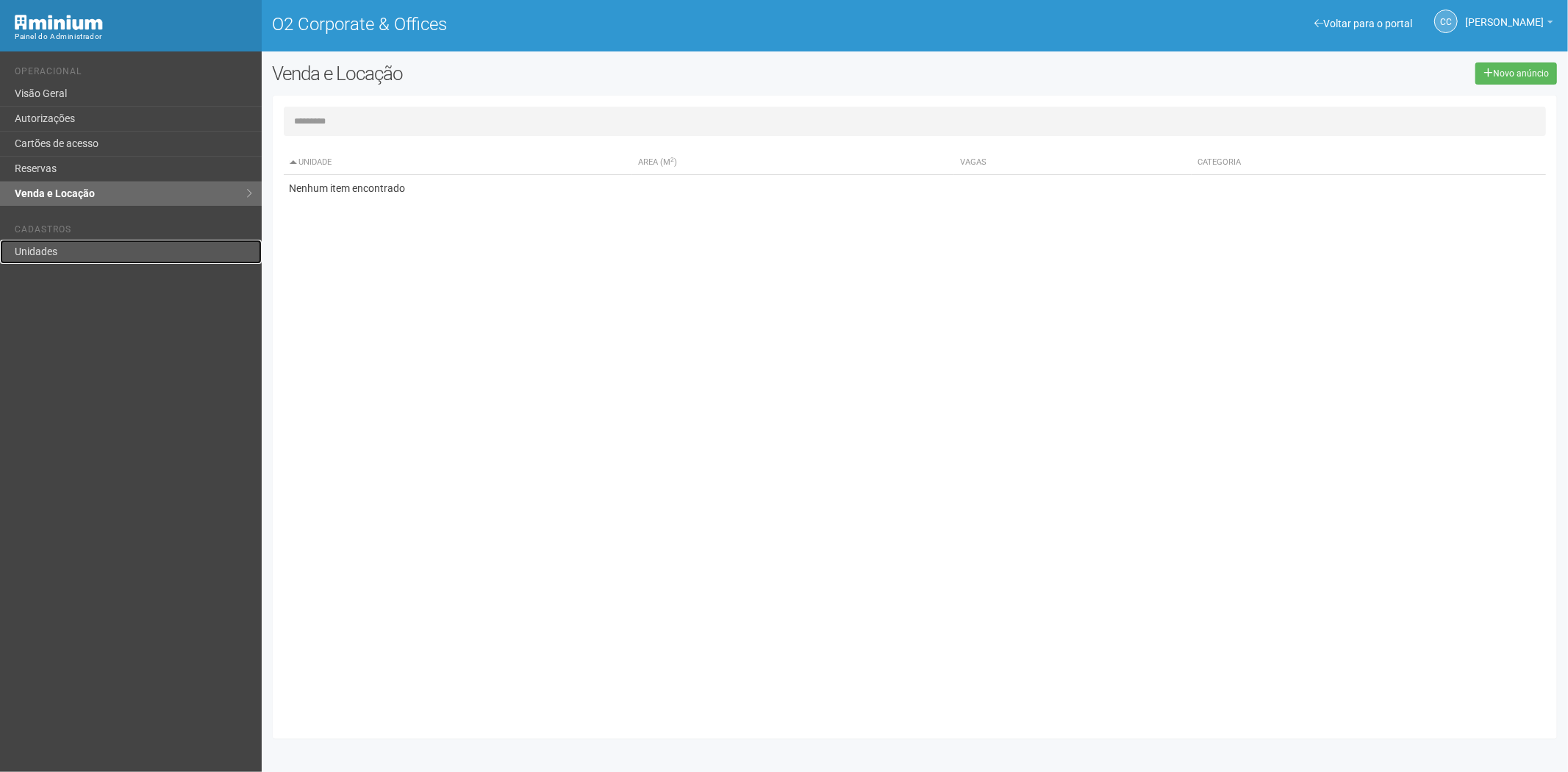
click at [51, 251] on link "Unidades" at bounding box center [130, 252] width 261 height 24
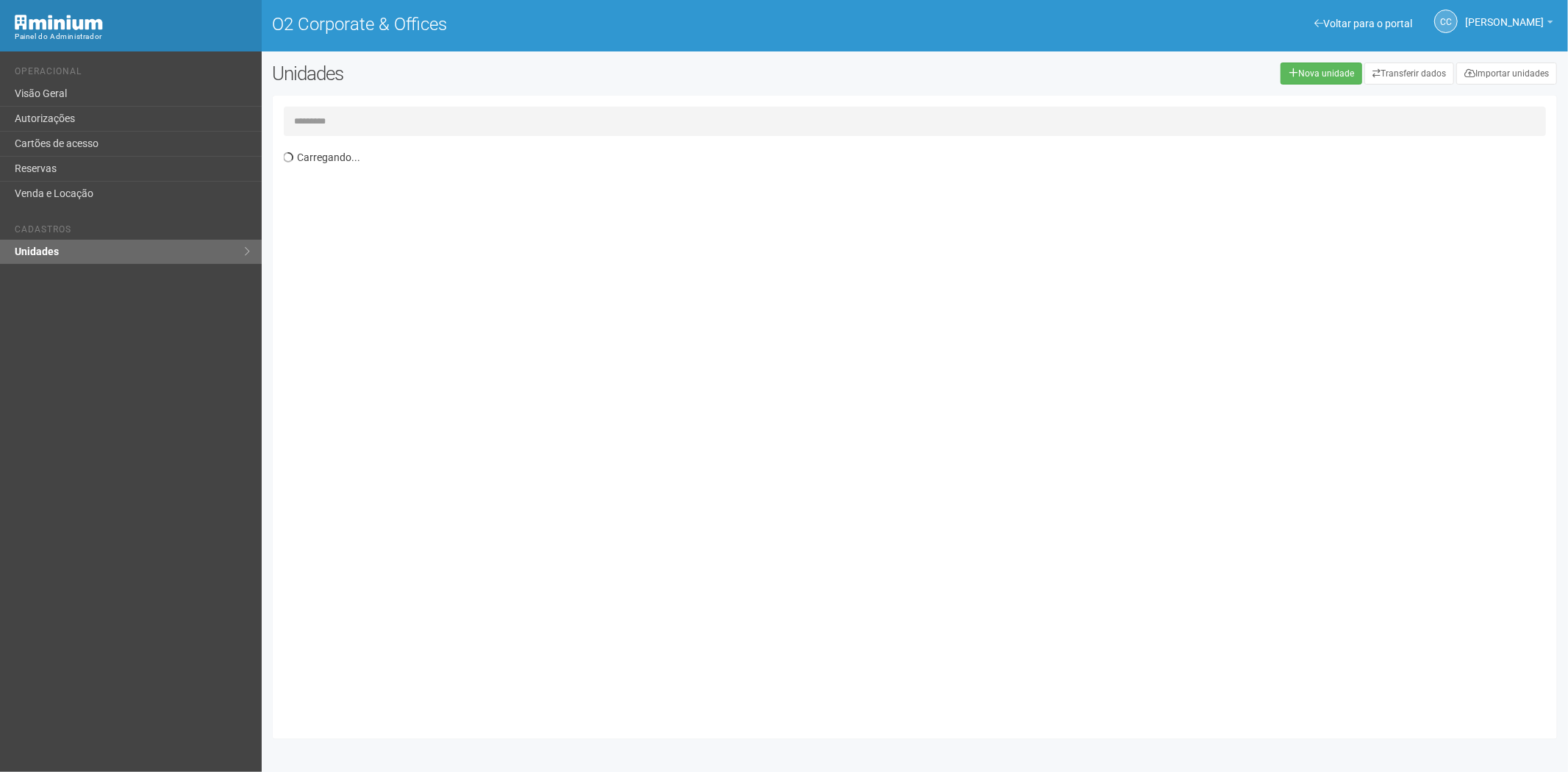
click at [348, 119] on input "text" at bounding box center [915, 121] width 1263 height 30
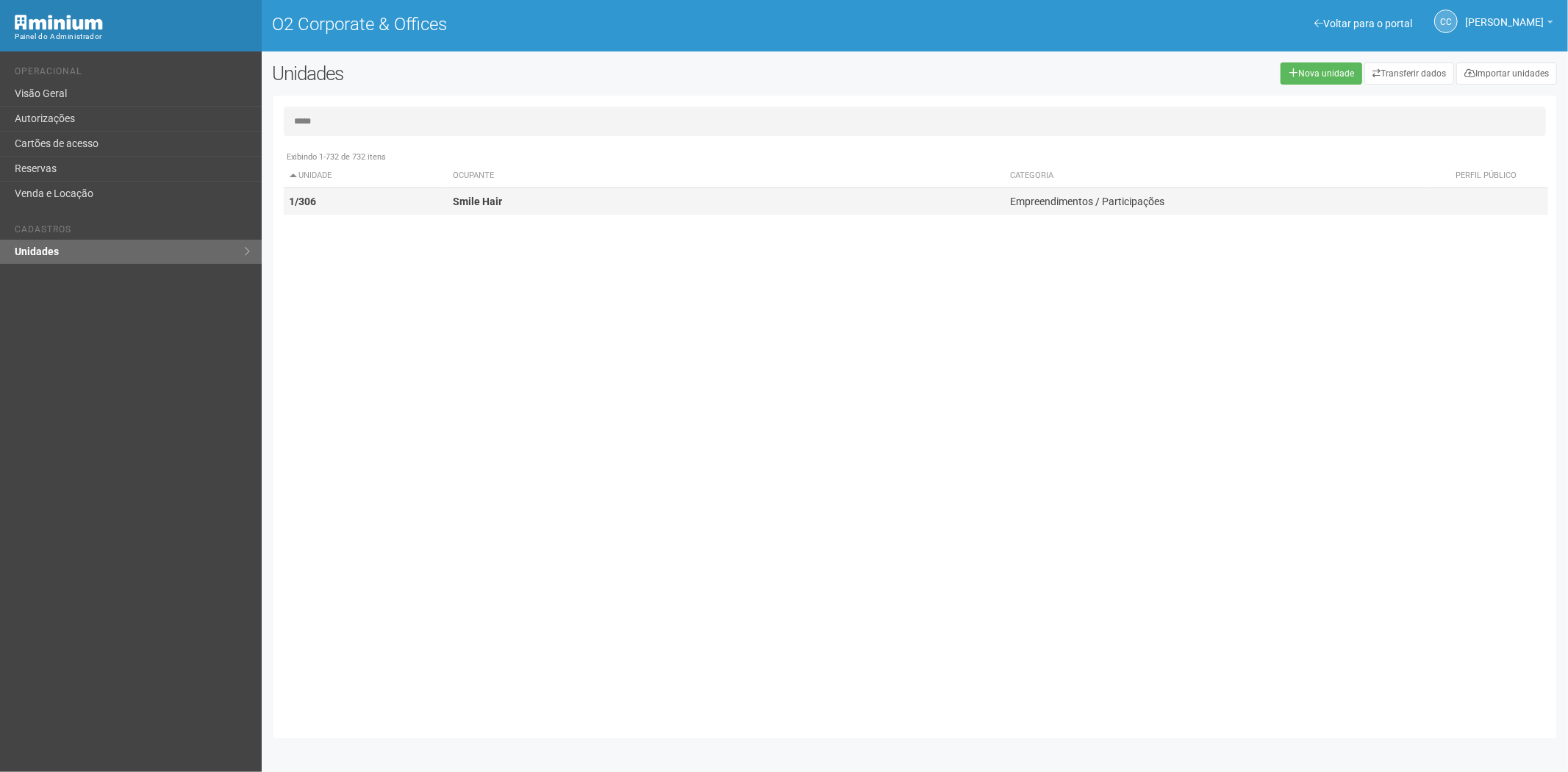
type input "*****"
click at [443, 205] on td "1/306" at bounding box center [365, 201] width 164 height 27
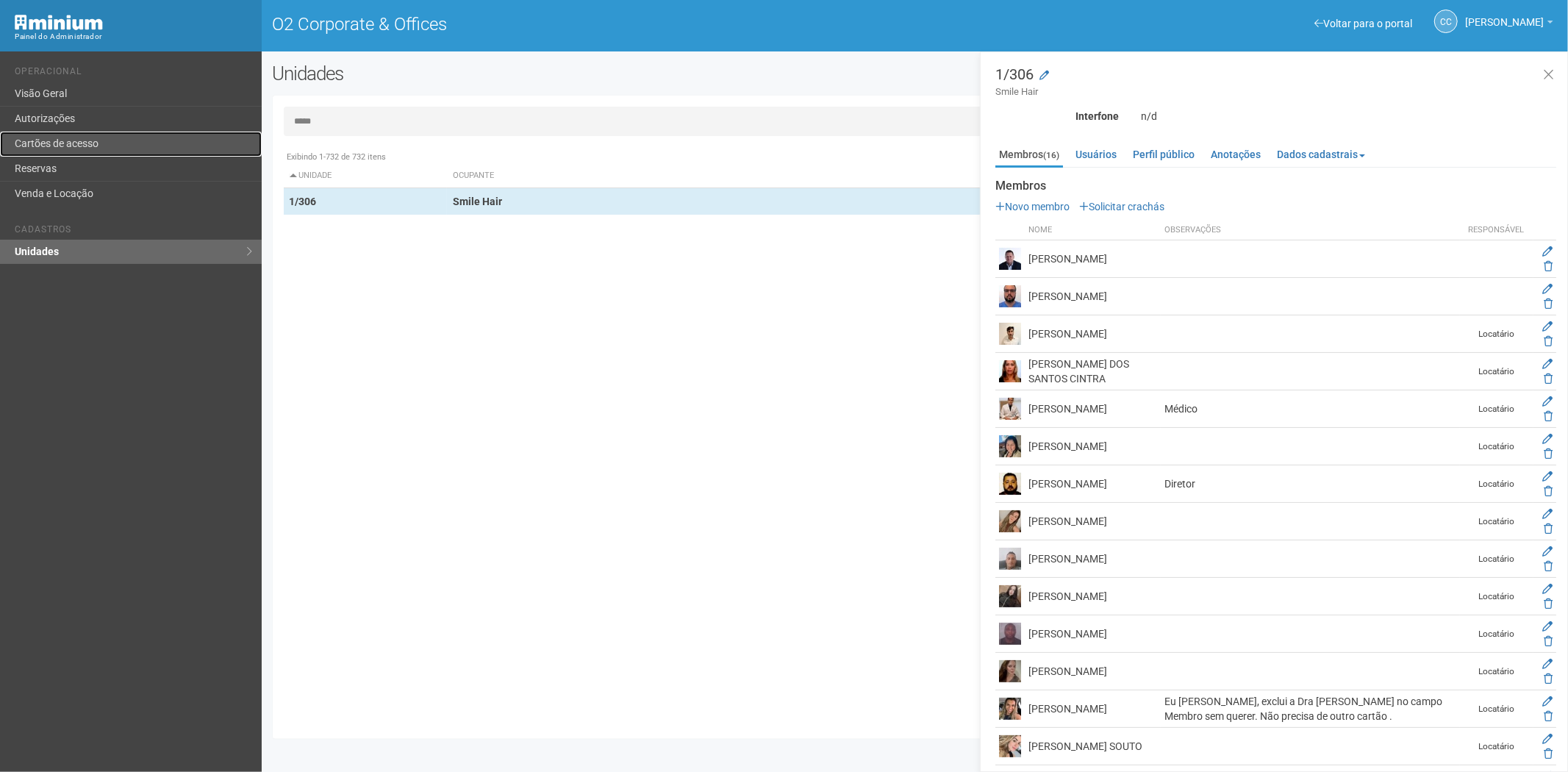
click at [74, 141] on link "Cartões de acesso" at bounding box center [130, 144] width 261 height 25
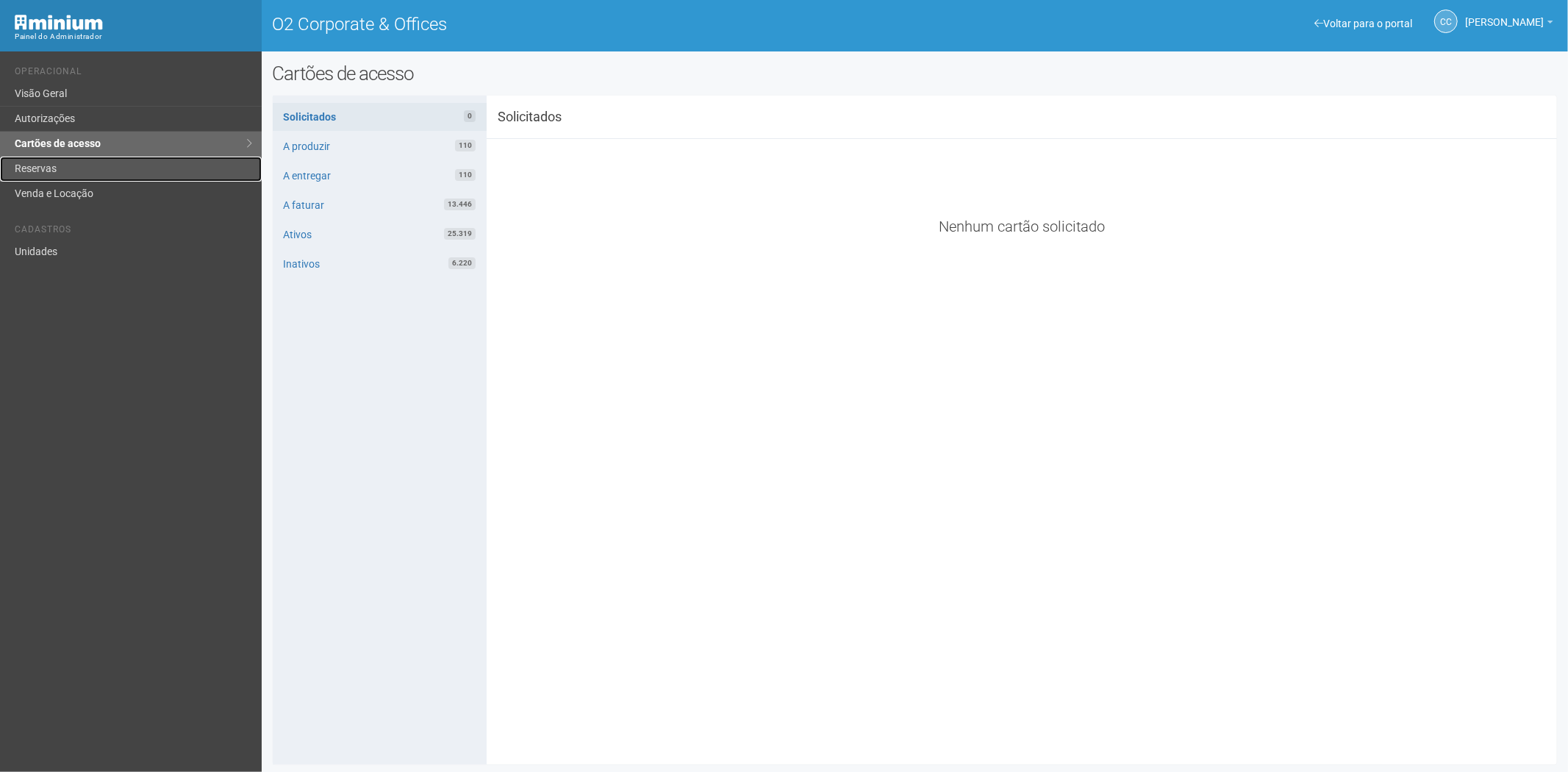
click at [64, 166] on link "Reservas" at bounding box center [130, 169] width 261 height 25
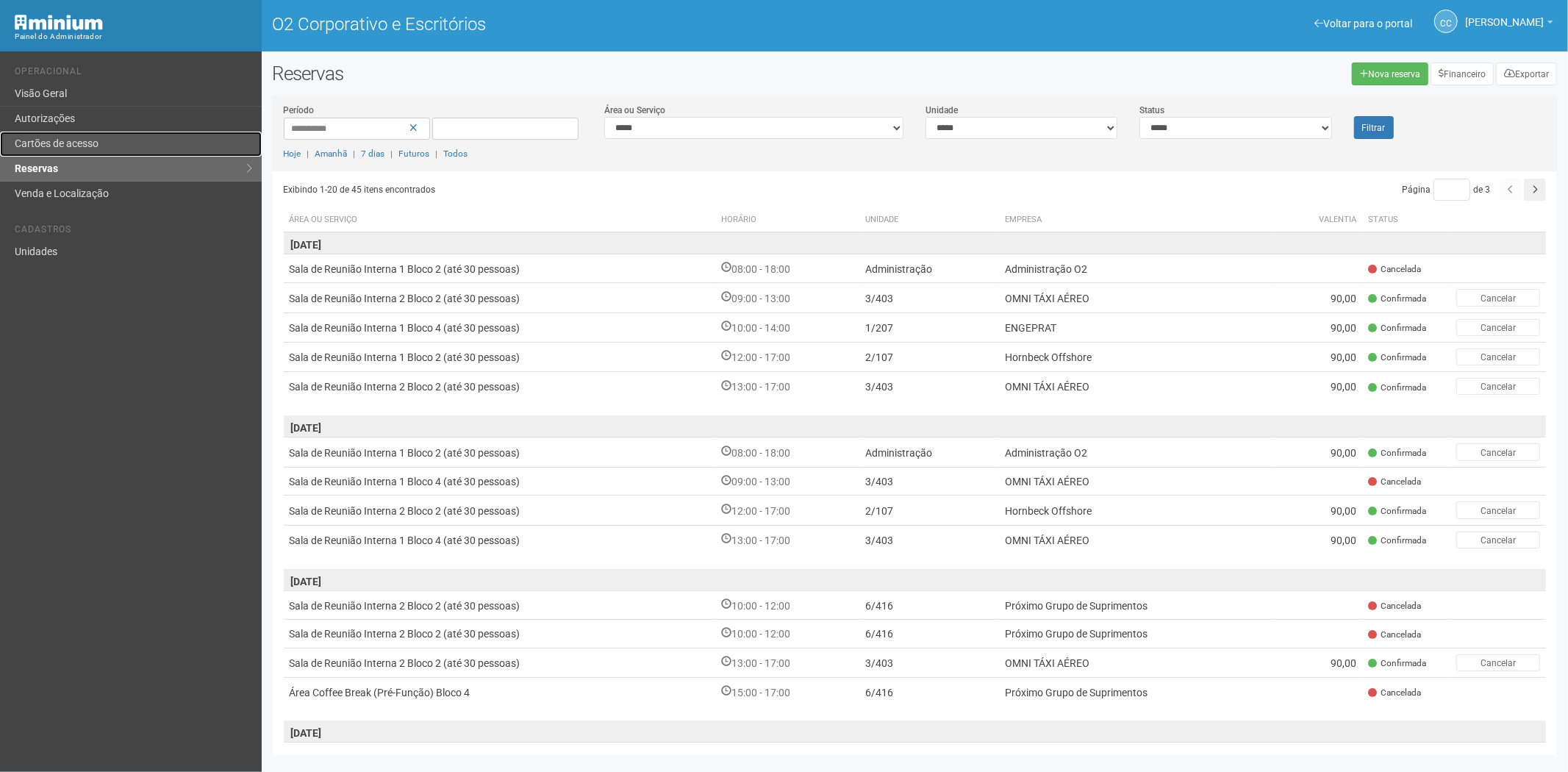
click at [96, 151] on link "Cartões de acesso" at bounding box center [130, 144] width 261 height 25
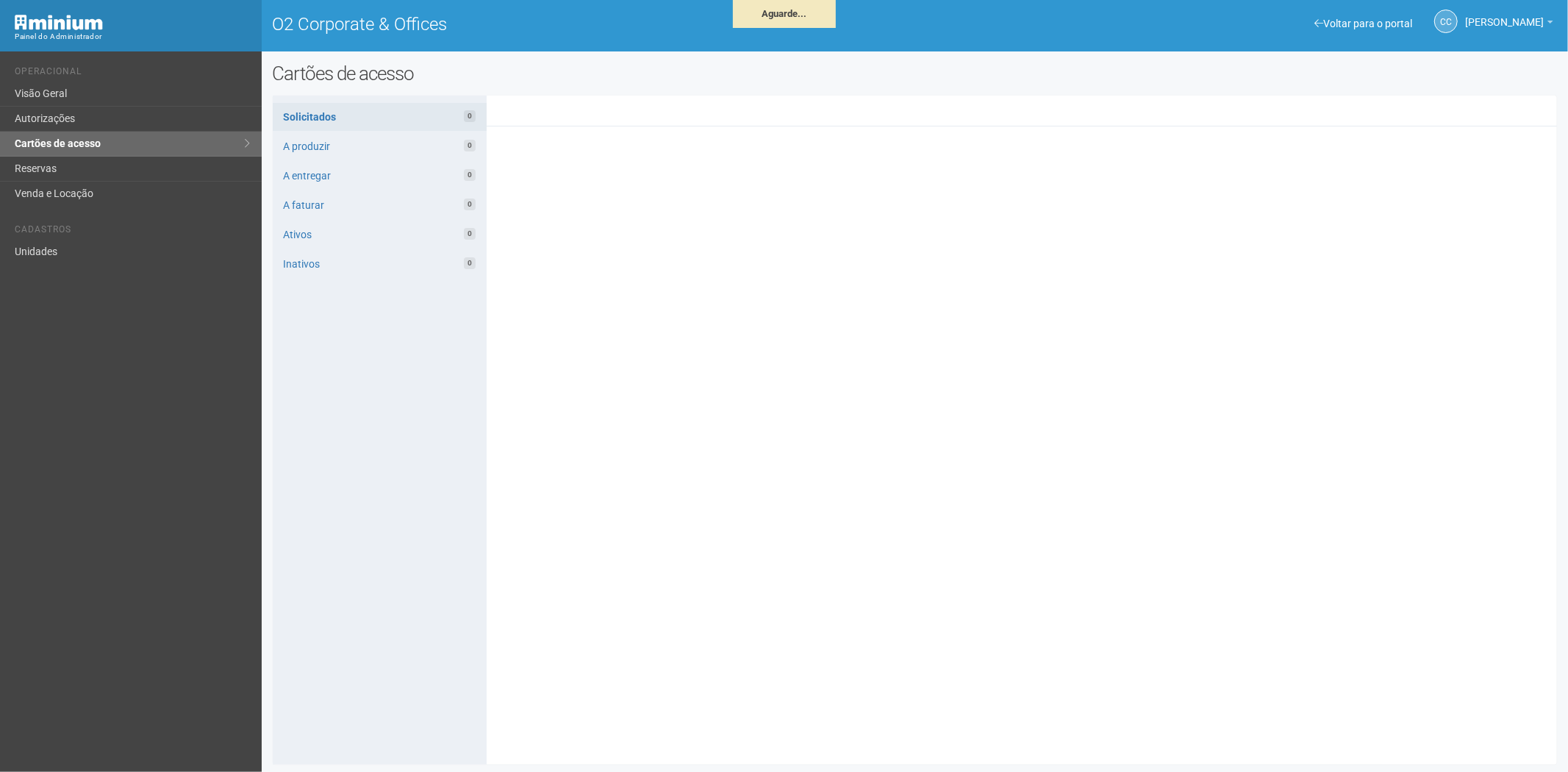
click at [378, 767] on div "**********" at bounding box center [914, 417] width 1307 height 710
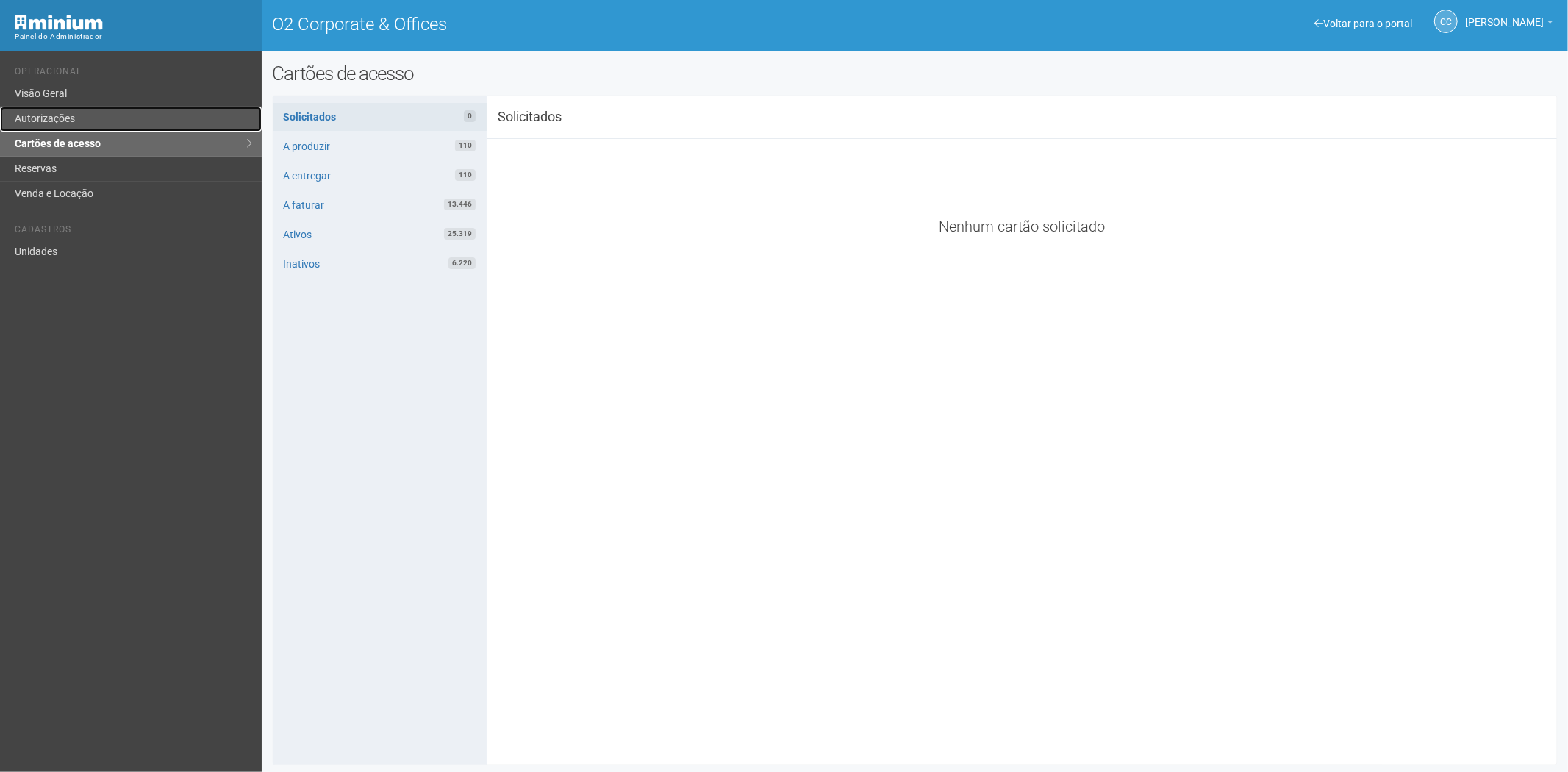
click at [104, 113] on link "Autorizações" at bounding box center [130, 118] width 261 height 25
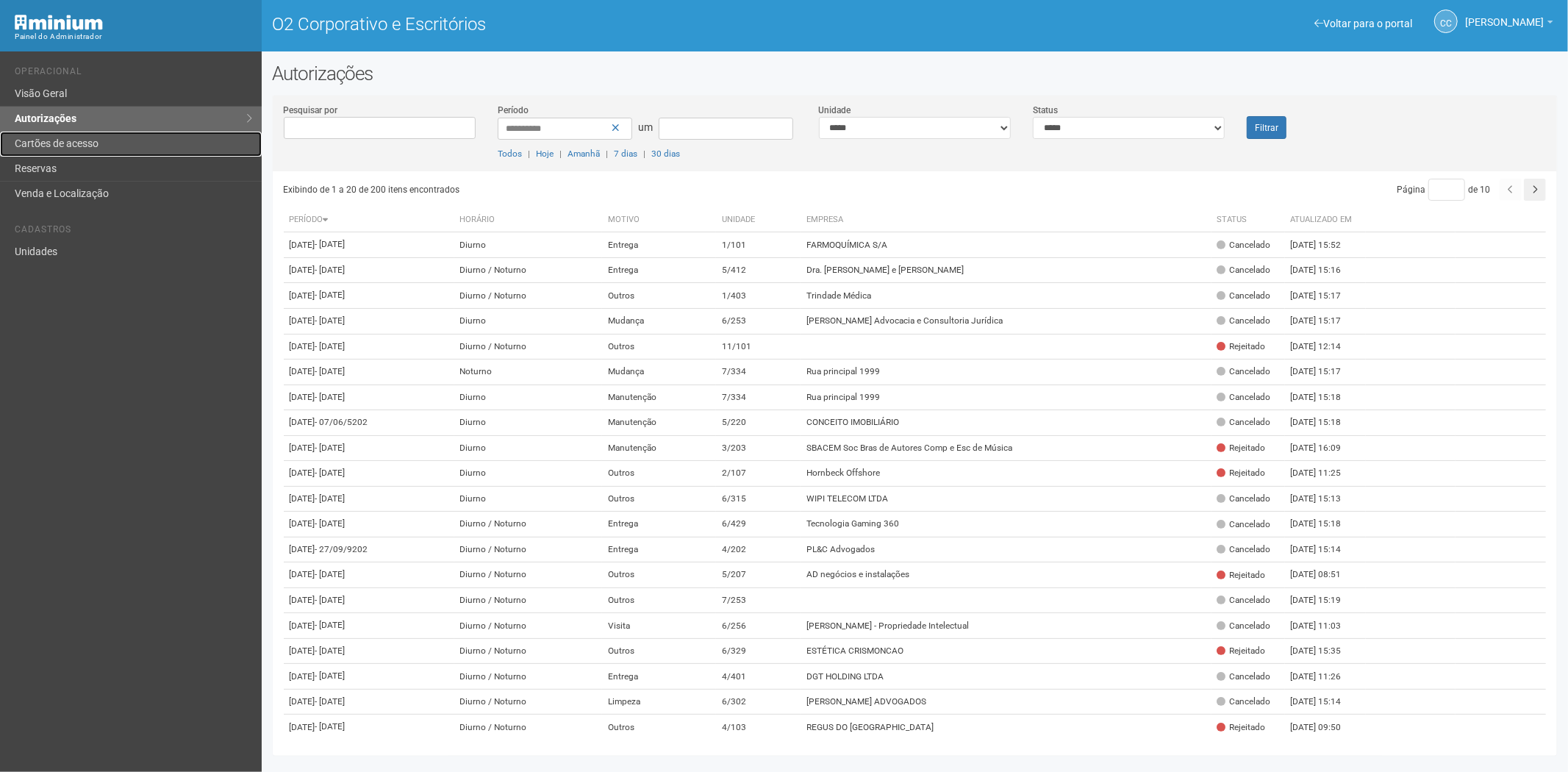
click at [122, 144] on link "Cartões de acesso" at bounding box center [130, 144] width 261 height 25
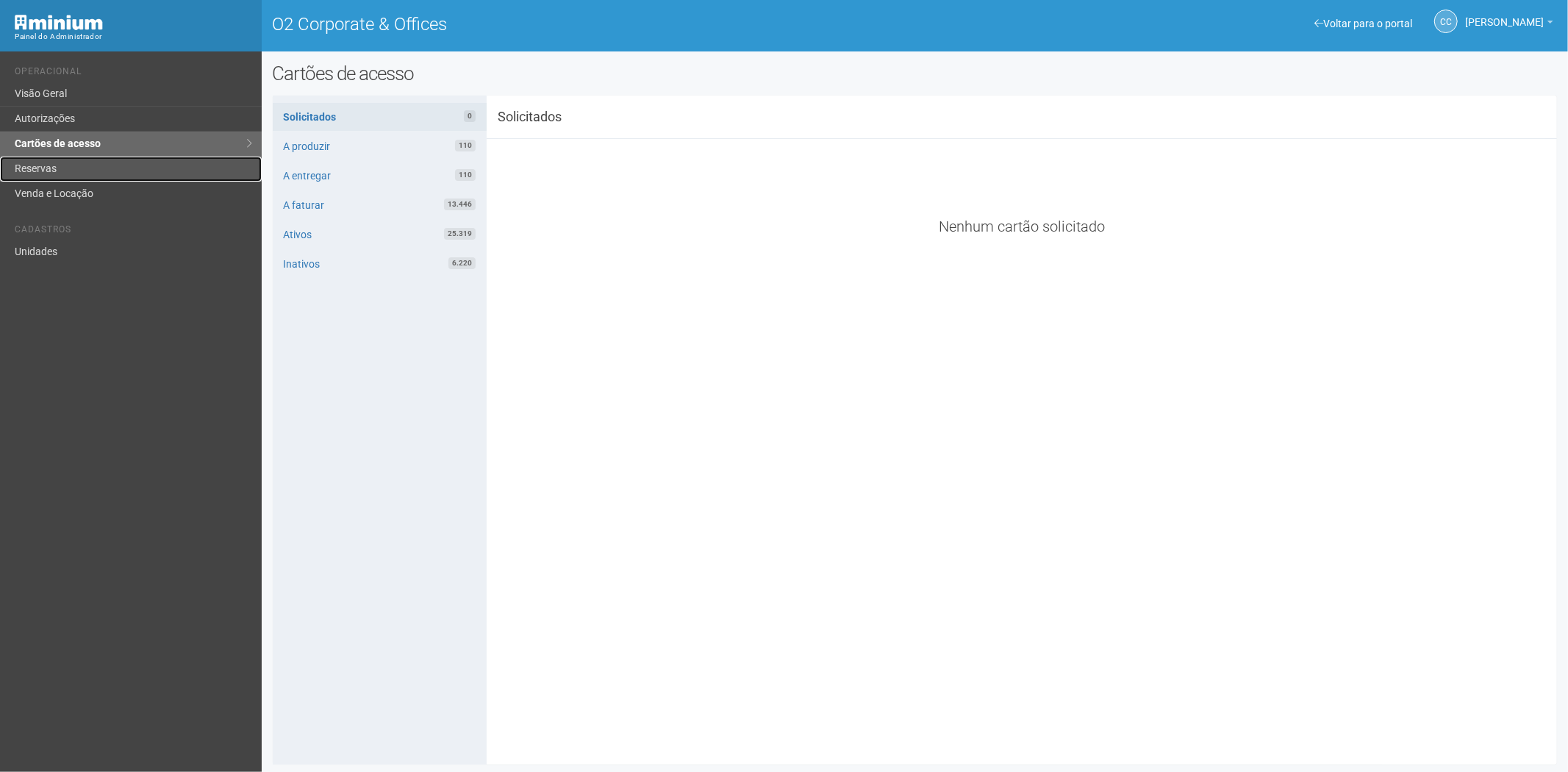
click at [56, 163] on link "Reservas" at bounding box center [130, 169] width 261 height 25
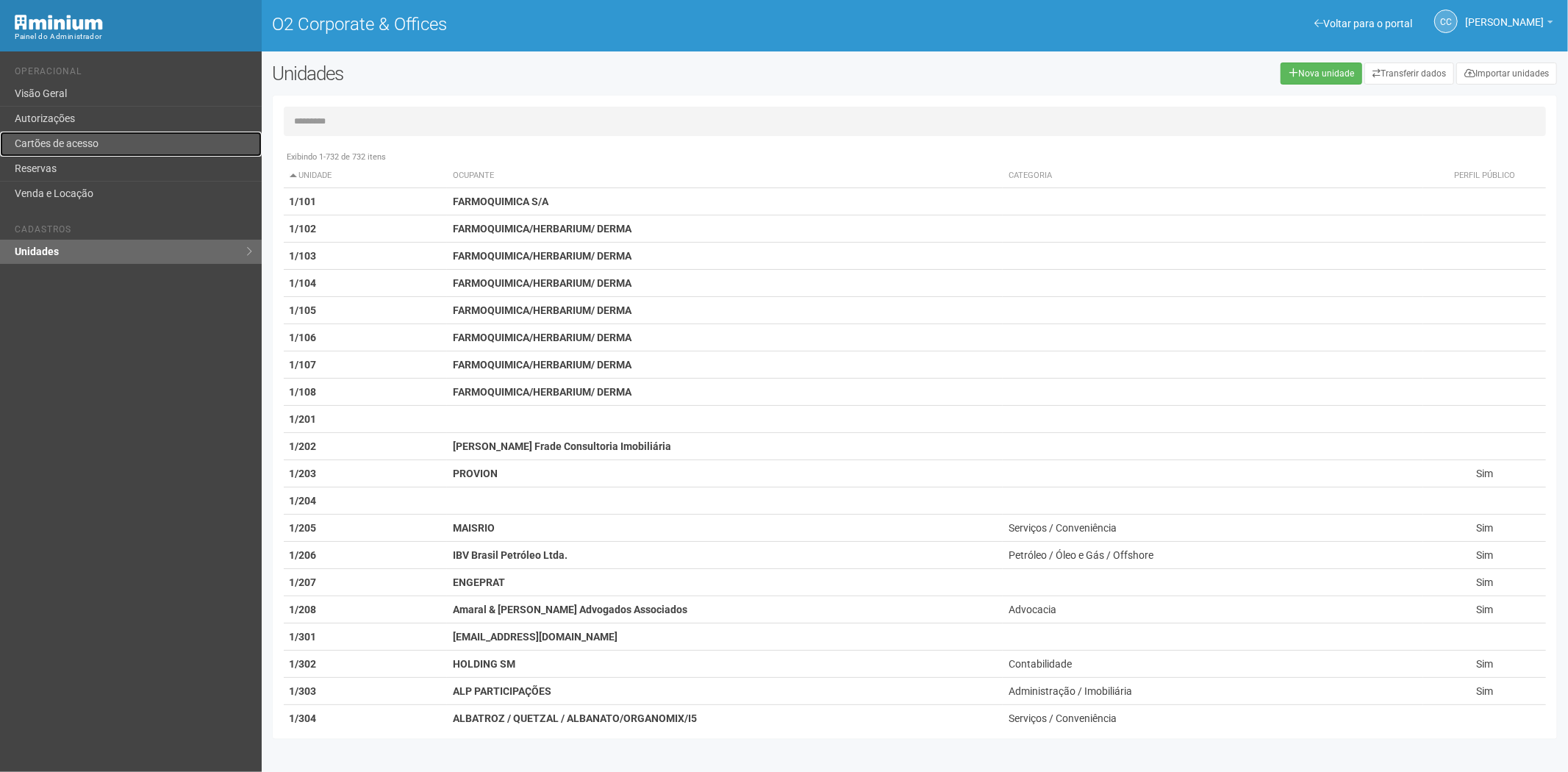
click at [121, 138] on link "Cartões de acesso" at bounding box center [130, 144] width 261 height 25
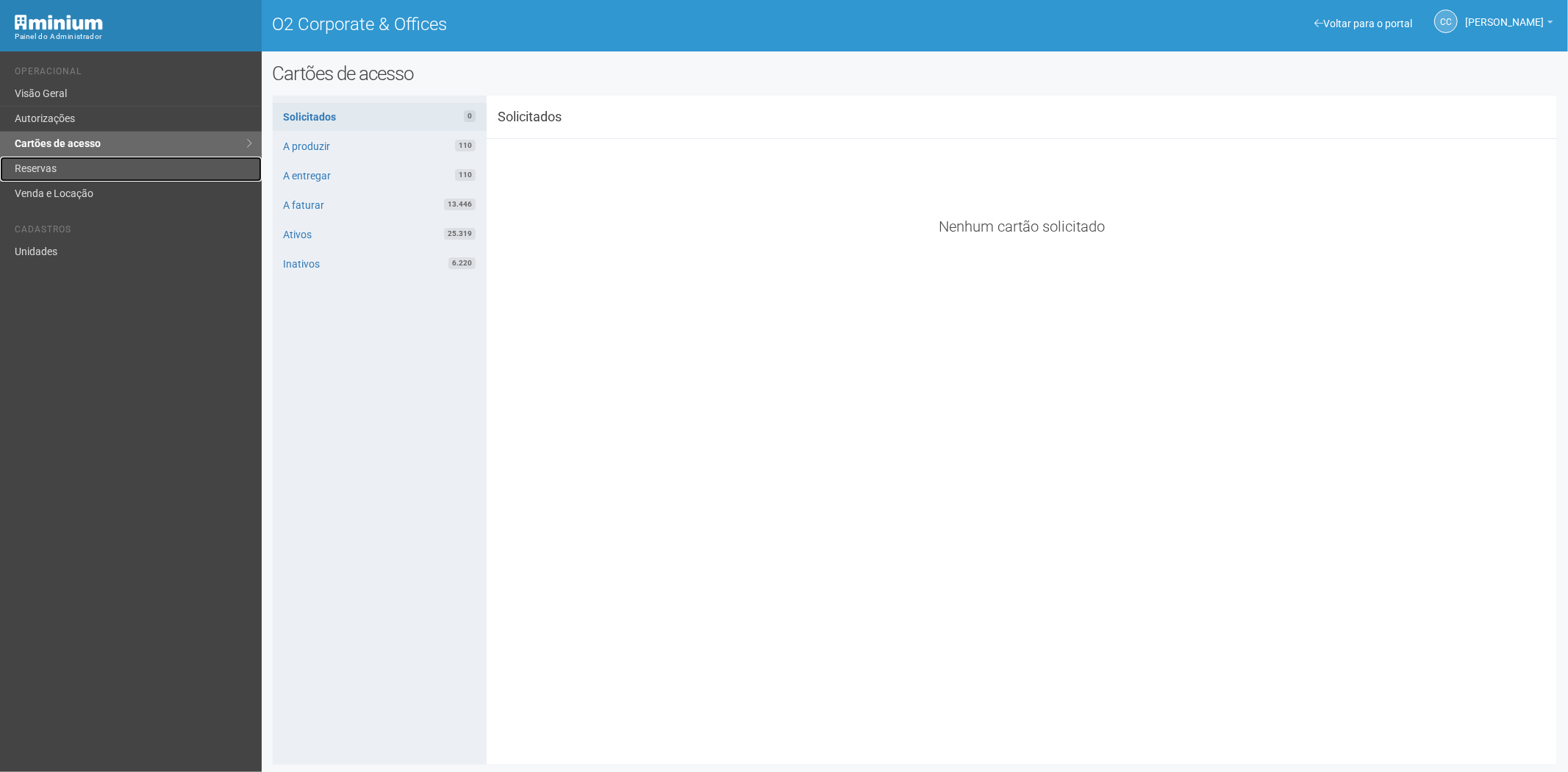
drag, startPoint x: 69, startPoint y: 178, endPoint x: 88, endPoint y: 206, distance: 33.8
click at [67, 178] on link "Reservas" at bounding box center [130, 169] width 261 height 25
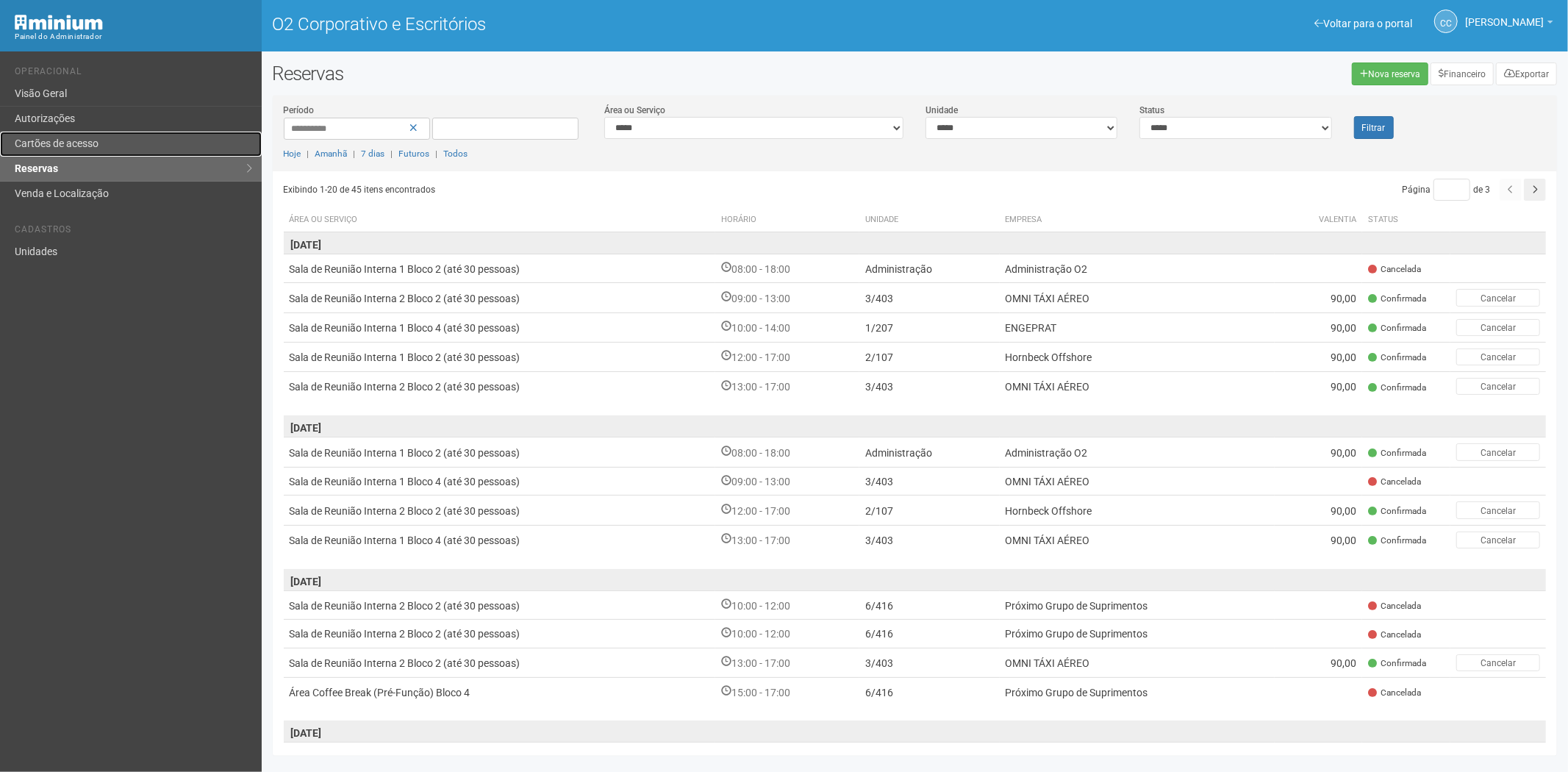
click at [39, 133] on link "Cartões de acesso" at bounding box center [130, 144] width 261 height 25
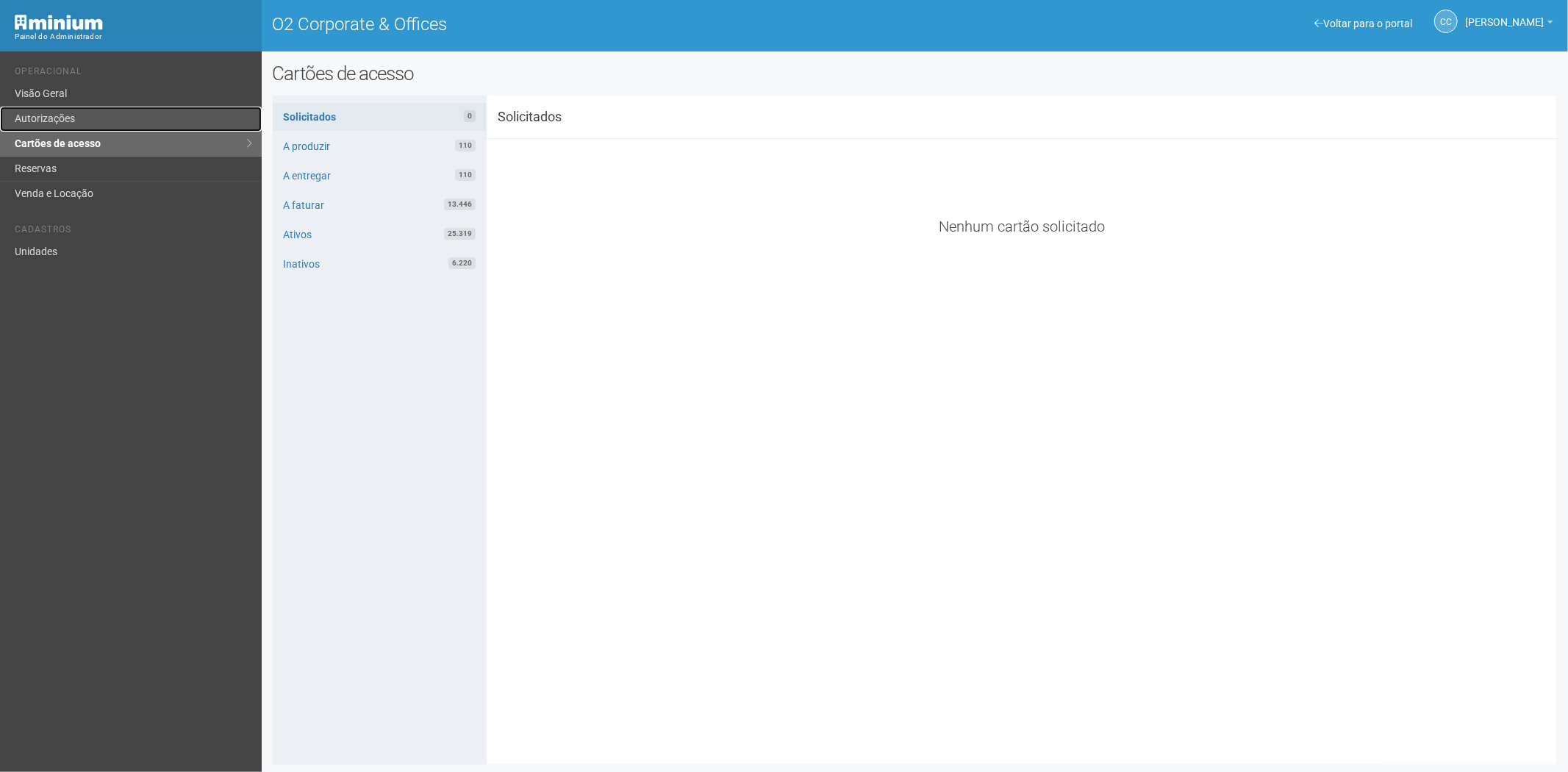
click at [87, 116] on link "Autorizações" at bounding box center [130, 118] width 261 height 25
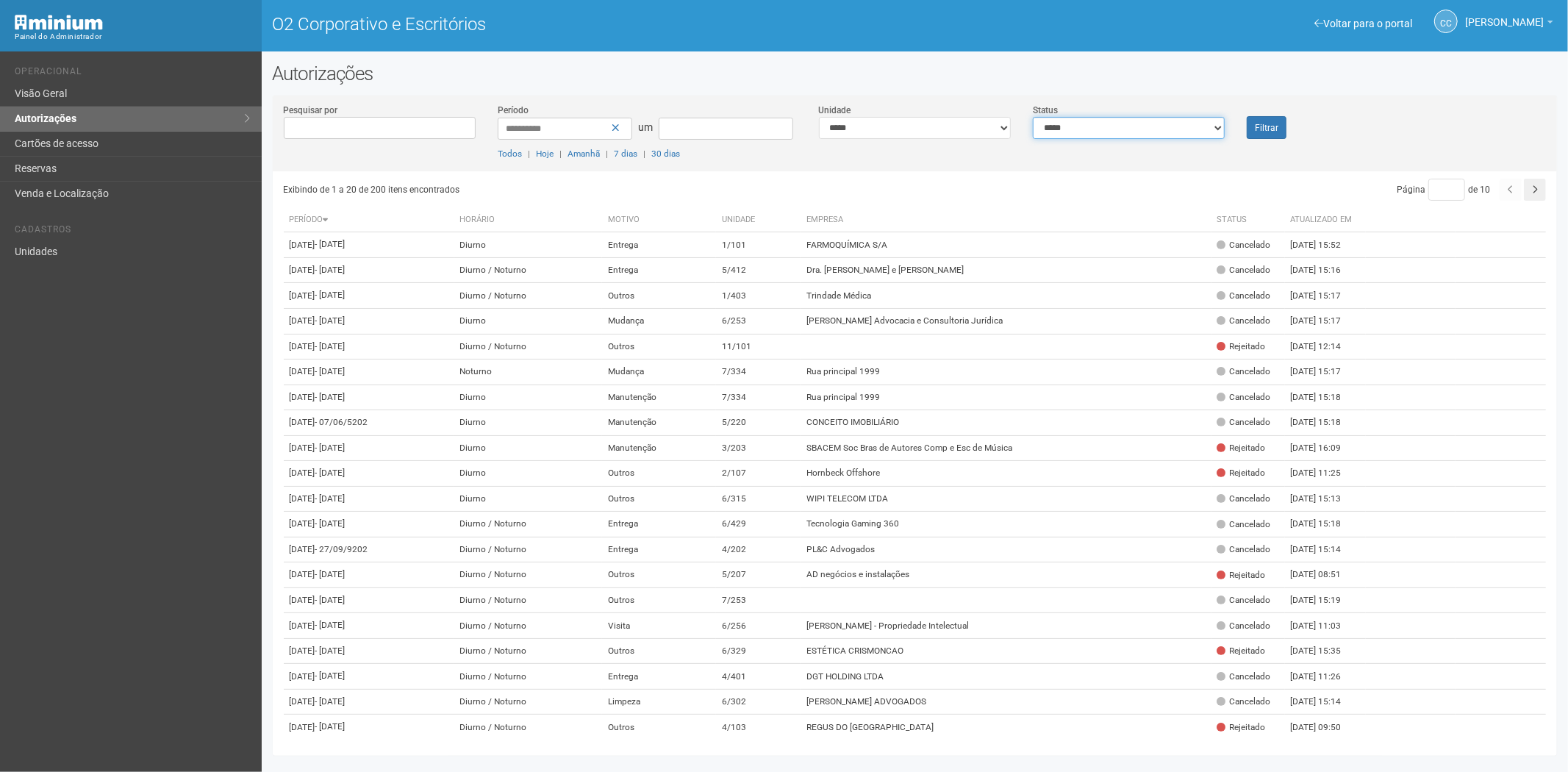
click at [1159, 137] on select "**********" at bounding box center [1128, 128] width 192 height 22
select select "*"
click at [1033, 117] on select "**********" at bounding box center [1128, 128] width 192 height 22
click at [1260, 125] on font "Filtrar" at bounding box center [1266, 128] width 23 height 10
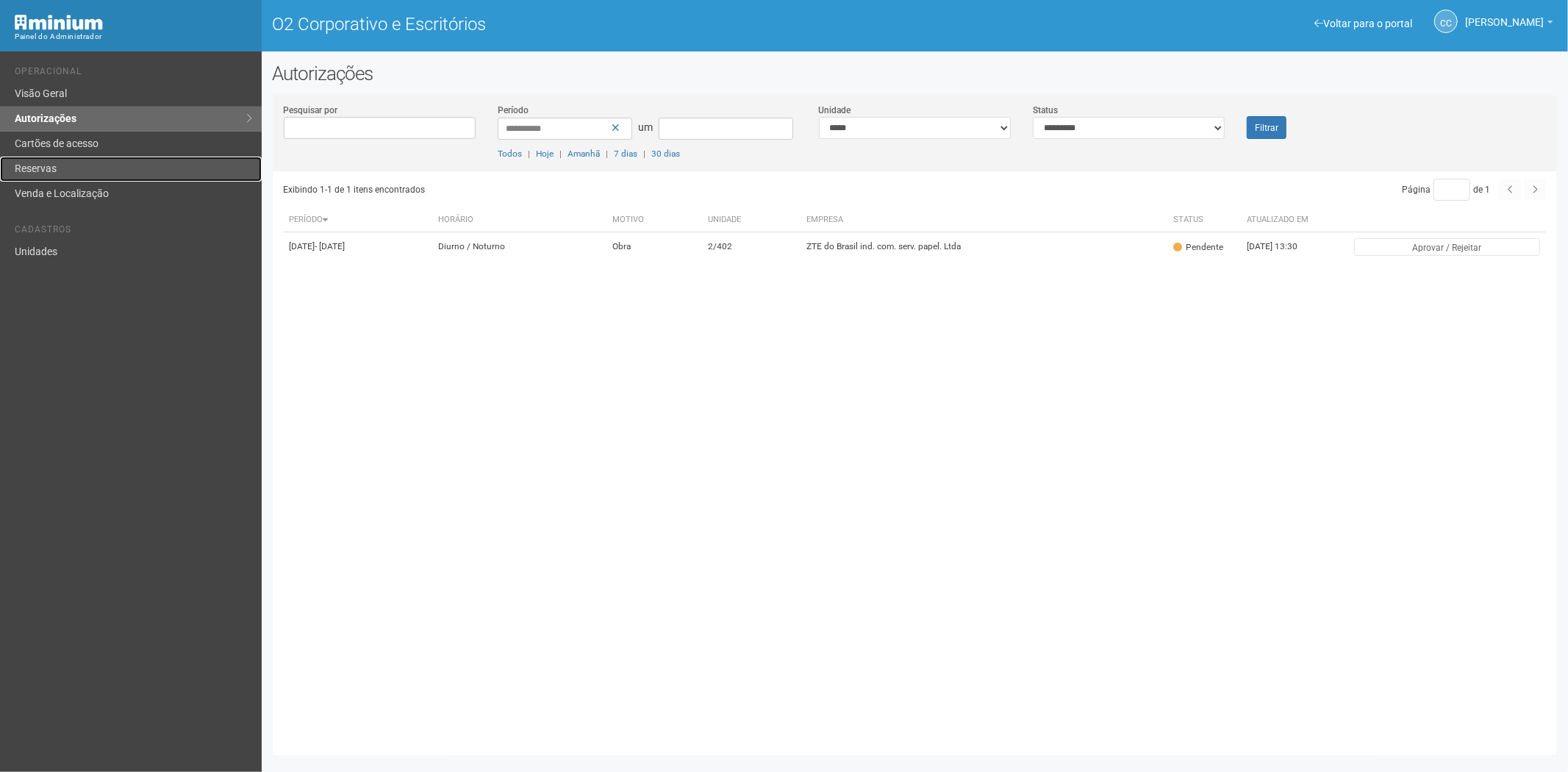
click at [74, 163] on link "Reservas" at bounding box center [130, 169] width 261 height 25
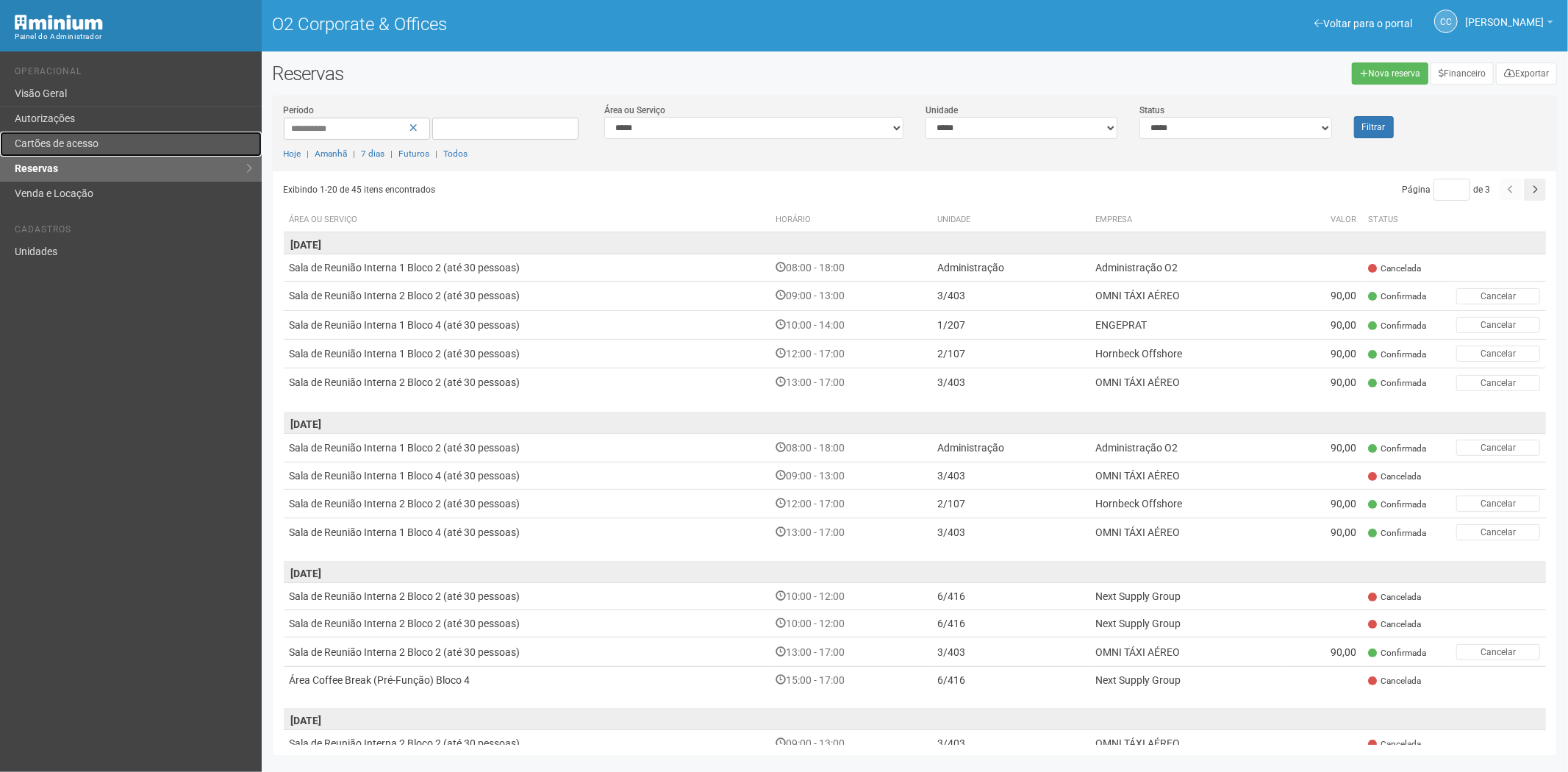
click at [105, 149] on link "Cartões de acesso" at bounding box center [130, 144] width 261 height 25
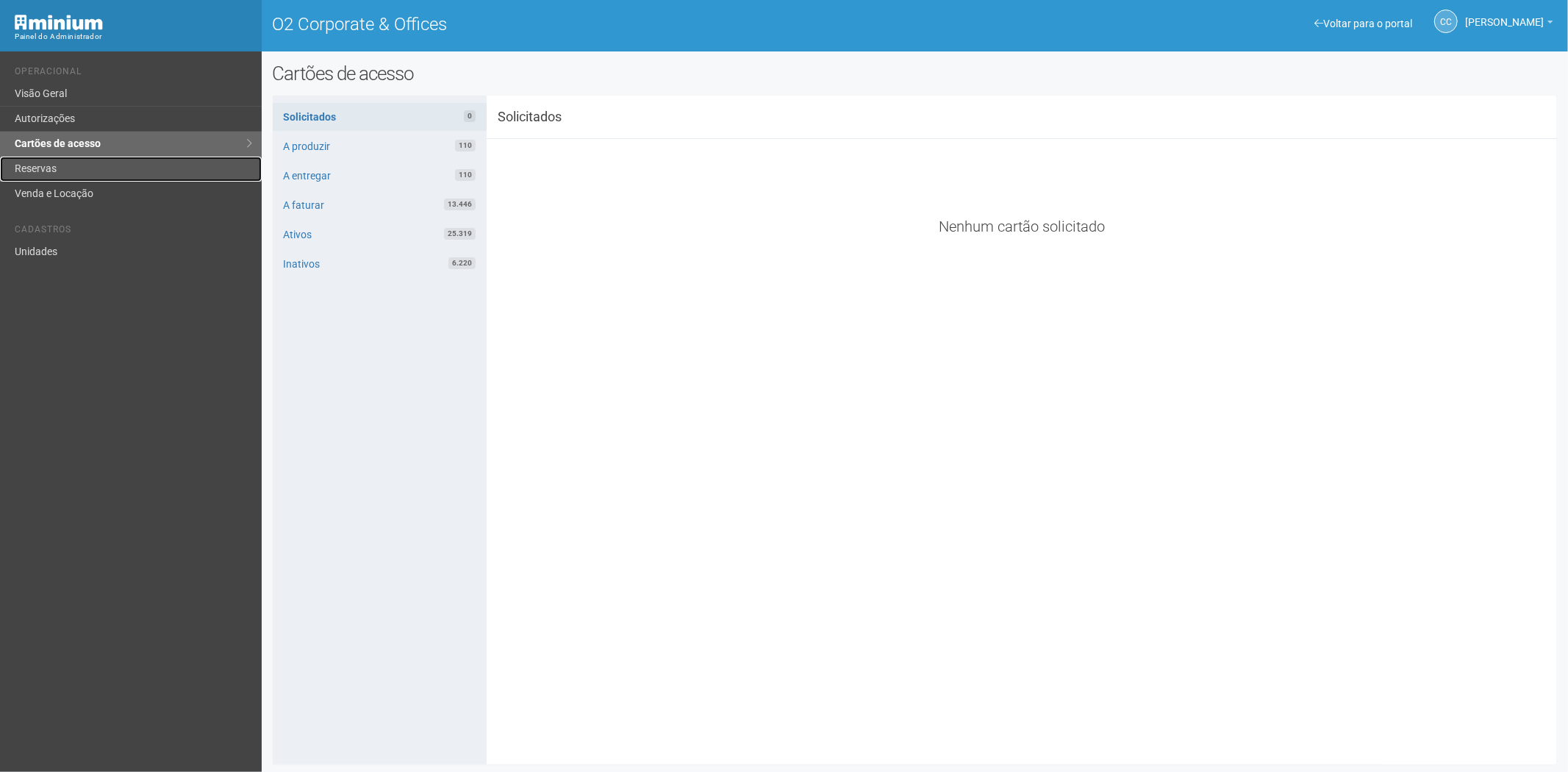
click at [96, 165] on link "Reservas" at bounding box center [130, 169] width 261 height 25
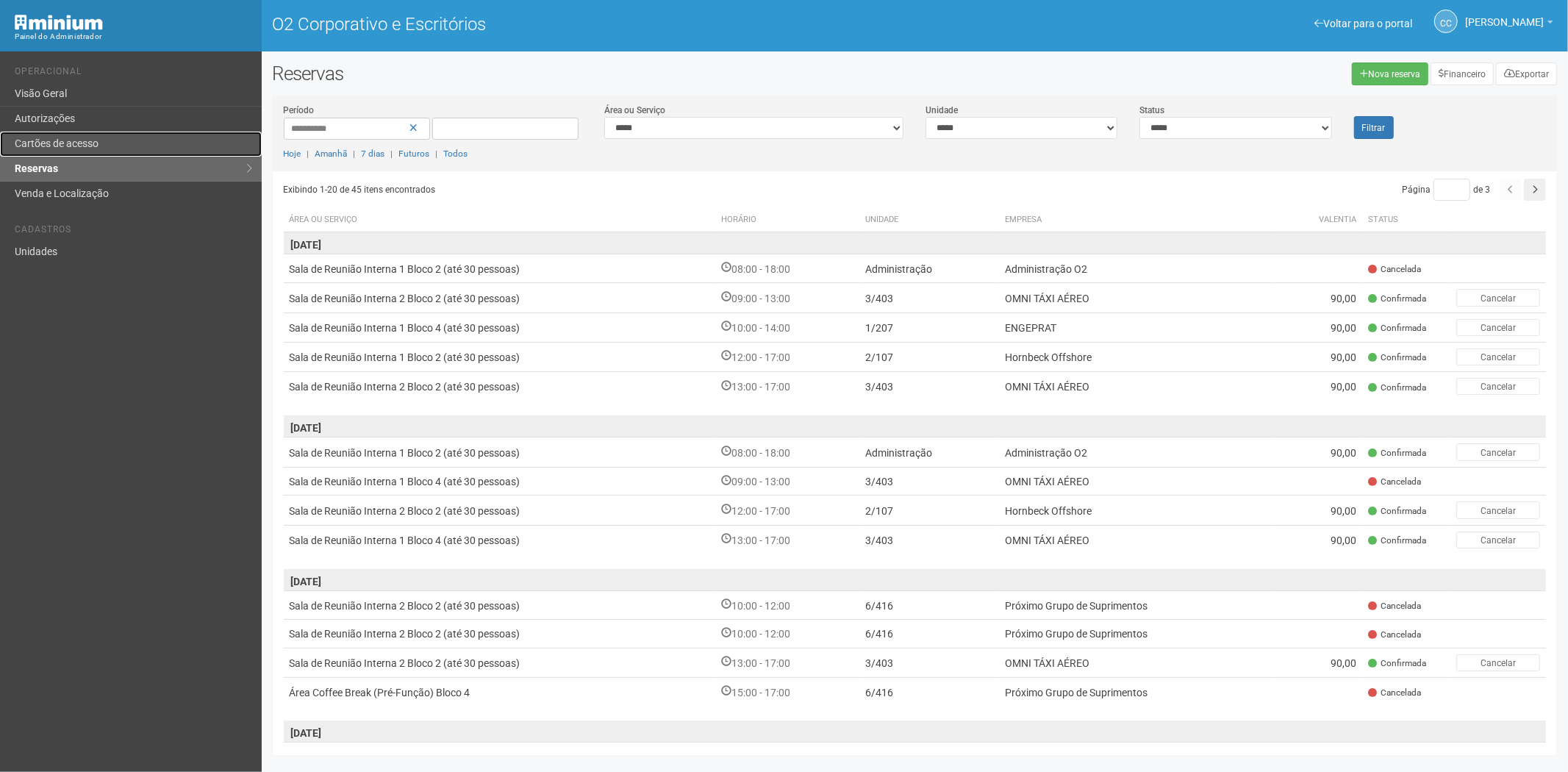
click at [99, 134] on link "Cartões de acesso" at bounding box center [130, 144] width 261 height 25
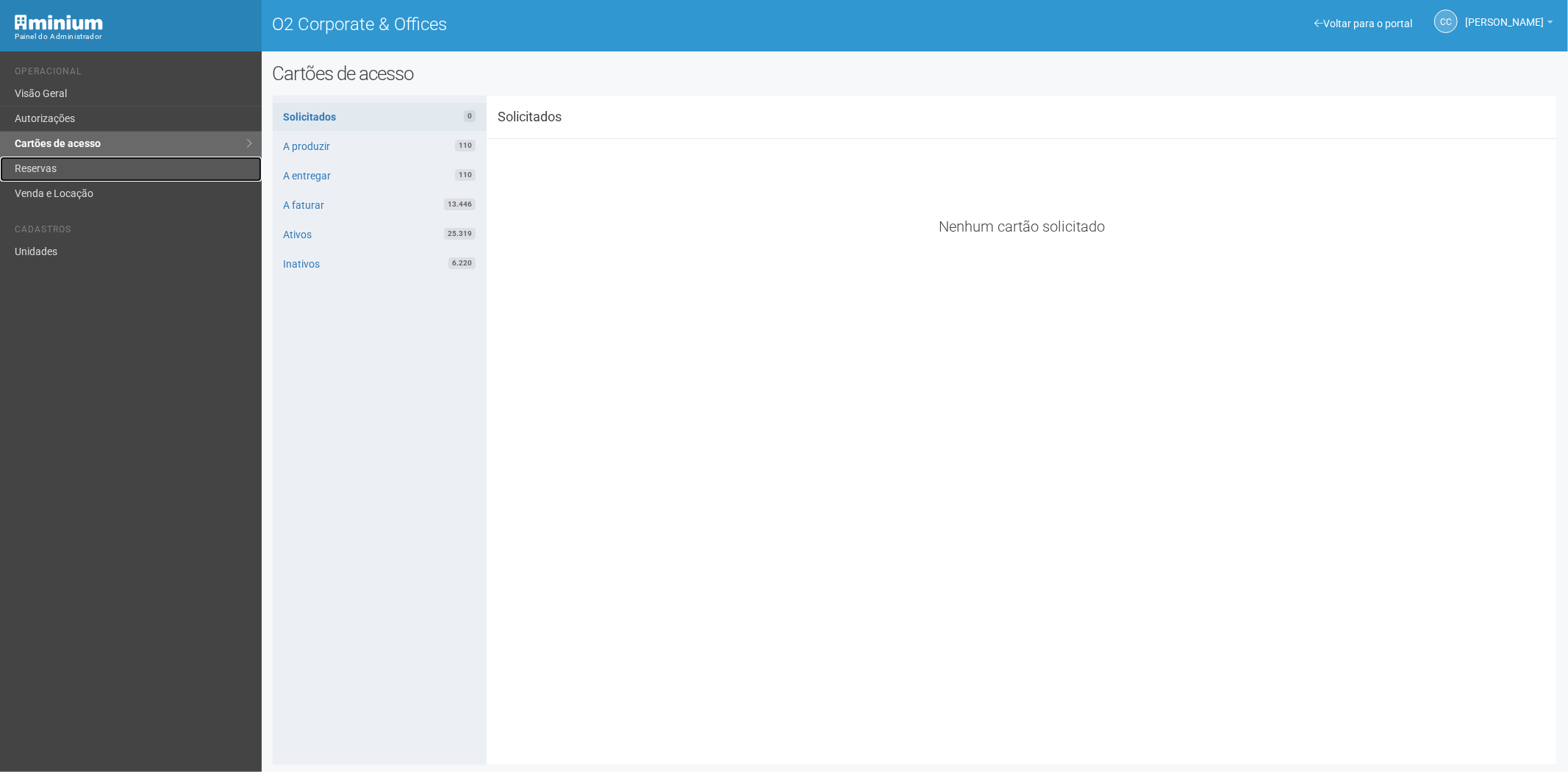
click at [100, 166] on link "Reservas" at bounding box center [130, 169] width 261 height 25
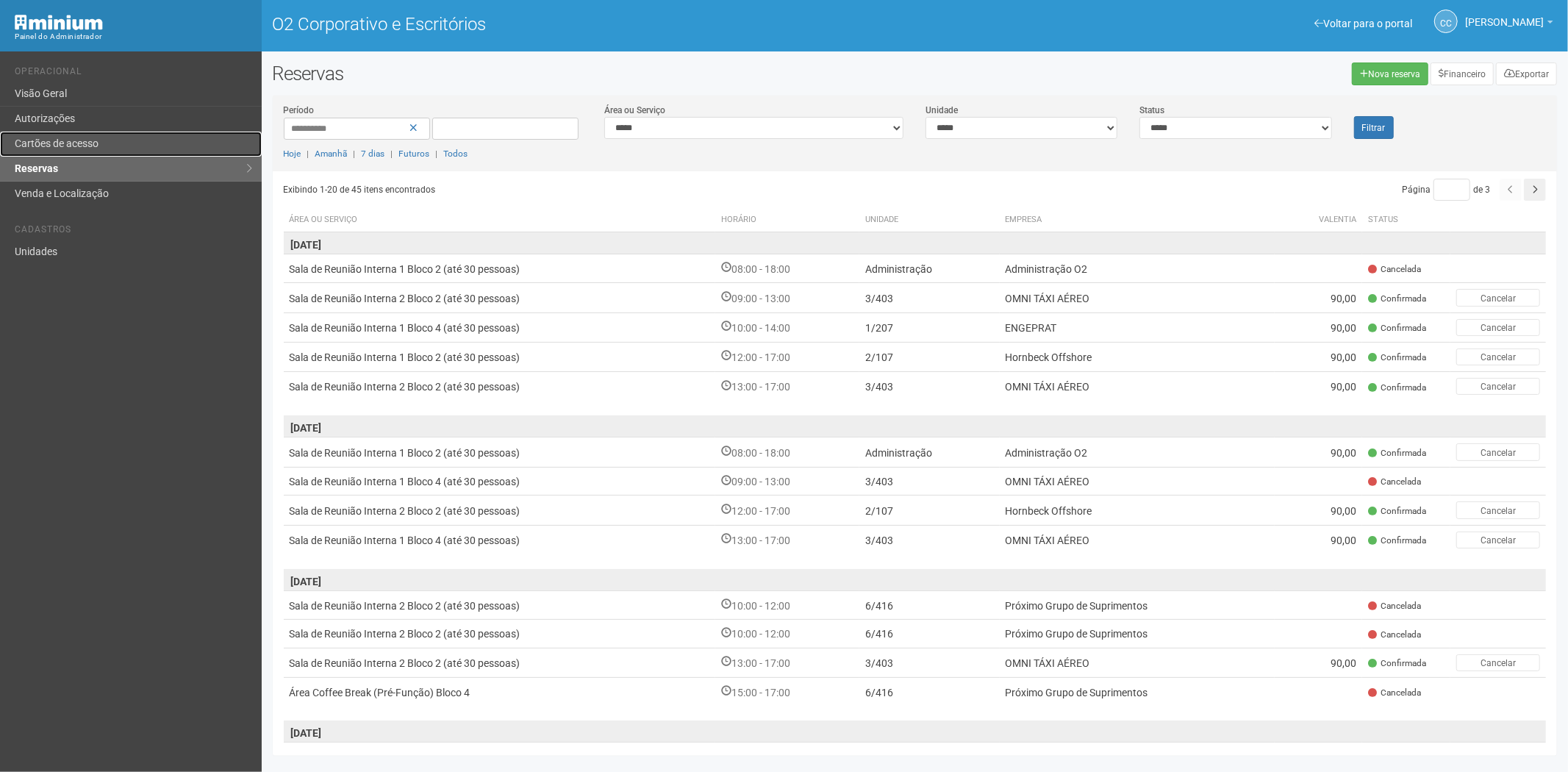
click at [114, 149] on link "Cartões de acesso" at bounding box center [130, 144] width 261 height 25
